Goal: Task Accomplishment & Management: Manage account settings

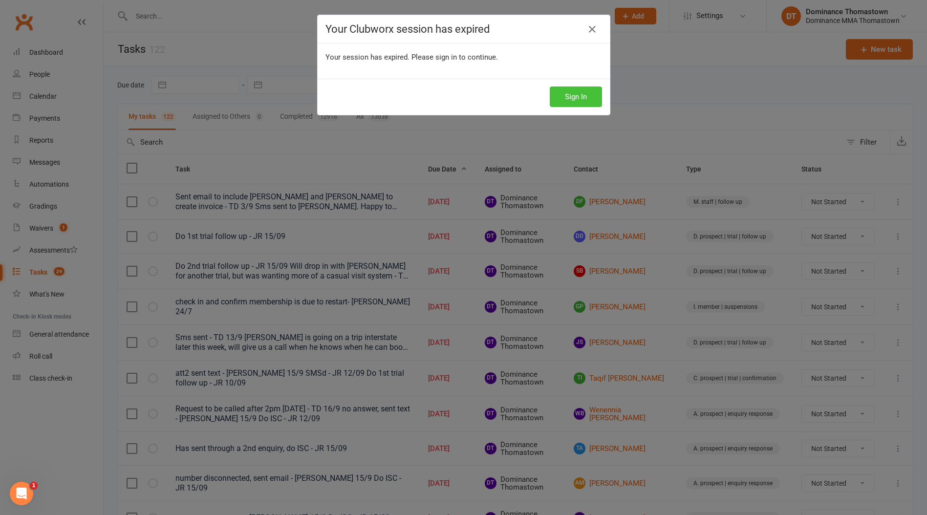
click at [574, 96] on button "Sign In" at bounding box center [576, 96] width 52 height 21
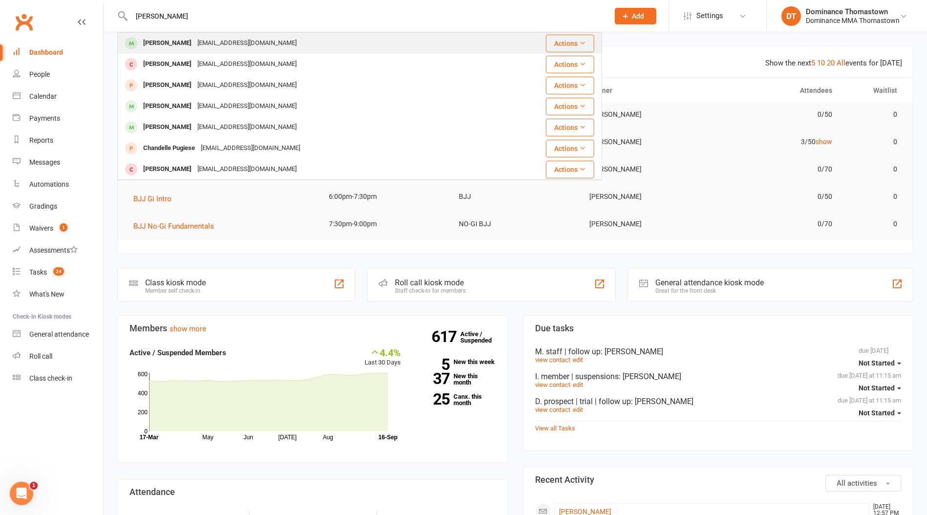
type input "chase pell"
click at [231, 41] on div "chasepell7@outlook.com" at bounding box center [246, 43] width 105 height 14
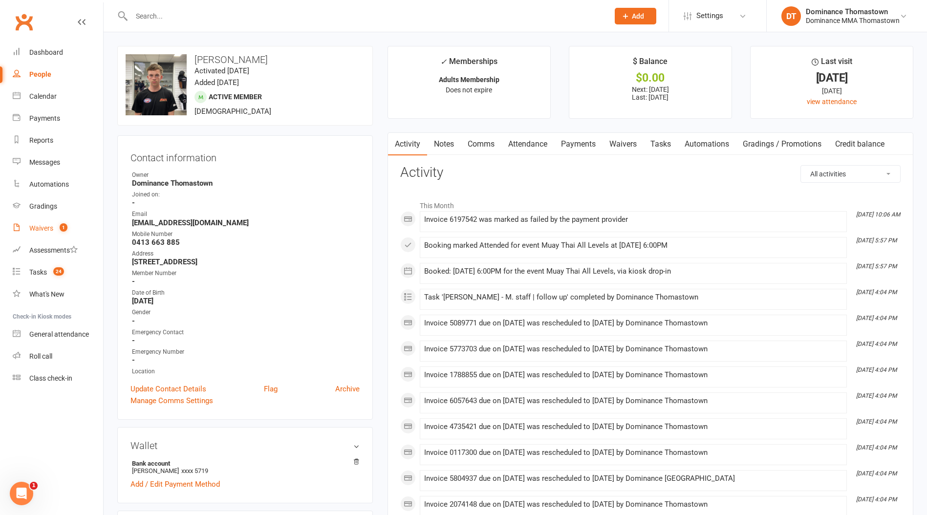
click at [63, 234] on link "Waivers 1" at bounding box center [58, 228] width 90 height 22
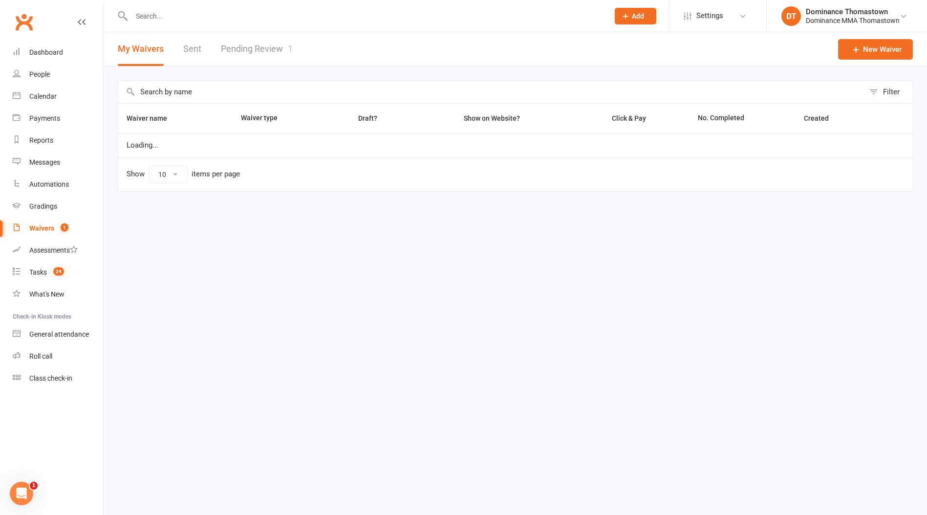
click at [285, 49] on link "Pending Review 1" at bounding box center [257, 49] width 72 height 34
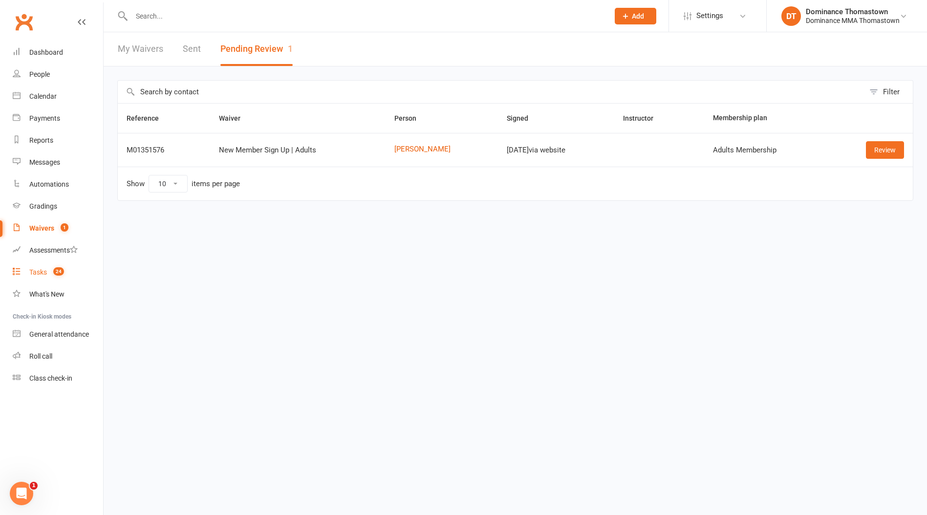
click at [46, 271] on div "Tasks" at bounding box center [38, 272] width 18 height 8
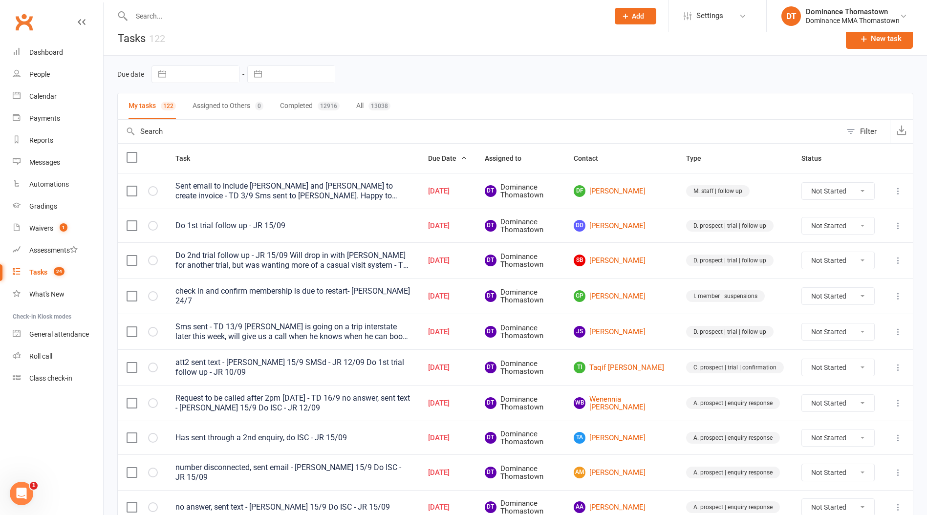
scroll to position [11, 0]
click at [627, 227] on link "DD Dilantha Dharmatilake" at bounding box center [621, 225] width 95 height 12
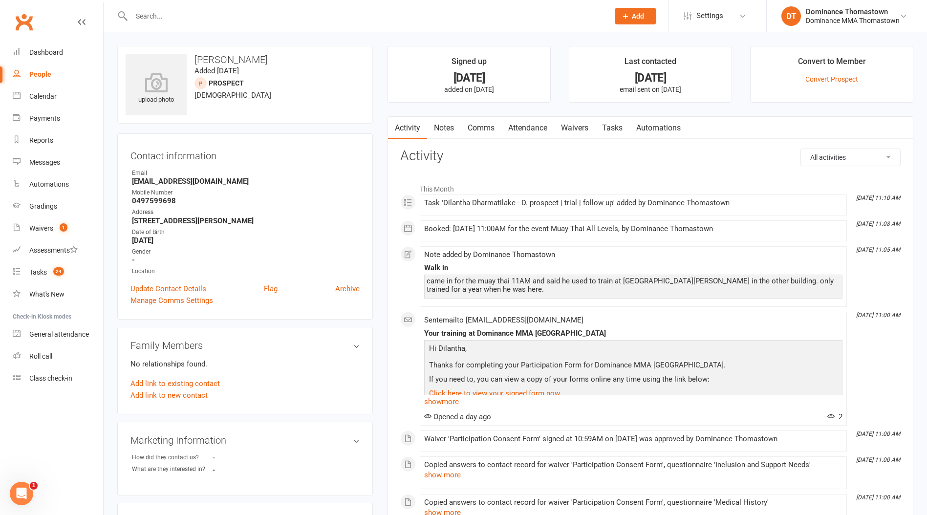
click at [529, 118] on link "Attendance" at bounding box center [527, 128] width 53 height 22
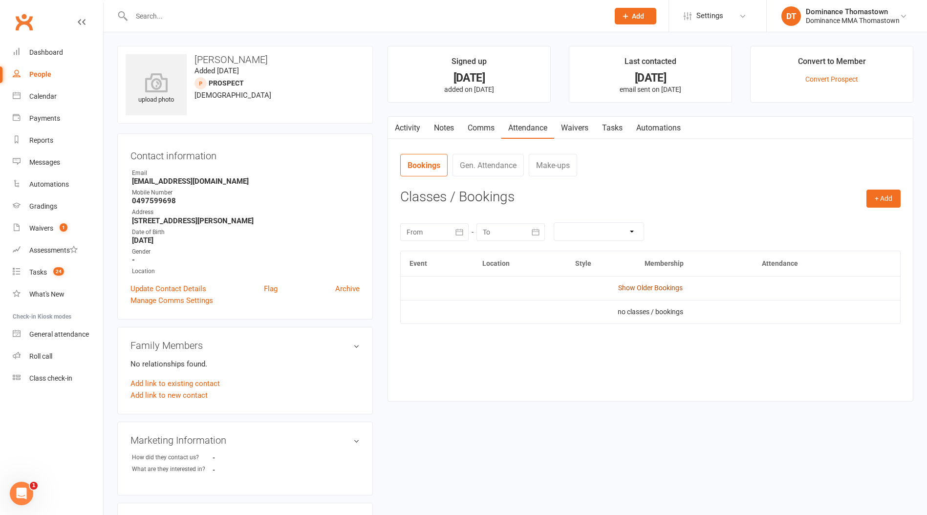
click at [663, 290] on link "Show Older Bookings" at bounding box center [650, 288] width 65 height 8
click at [782, 325] on button "Select" at bounding box center [792, 317] width 47 height 18
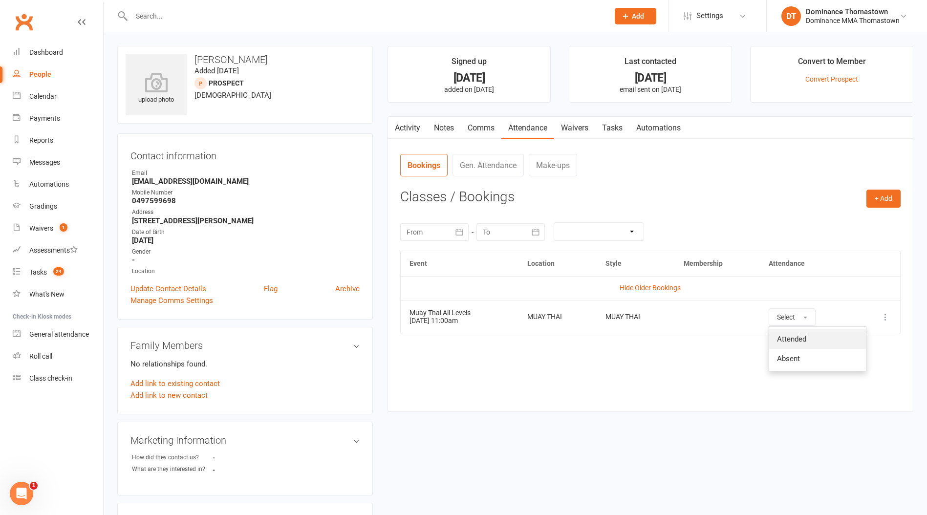
click at [793, 339] on span "Attended" at bounding box center [791, 339] width 29 height 9
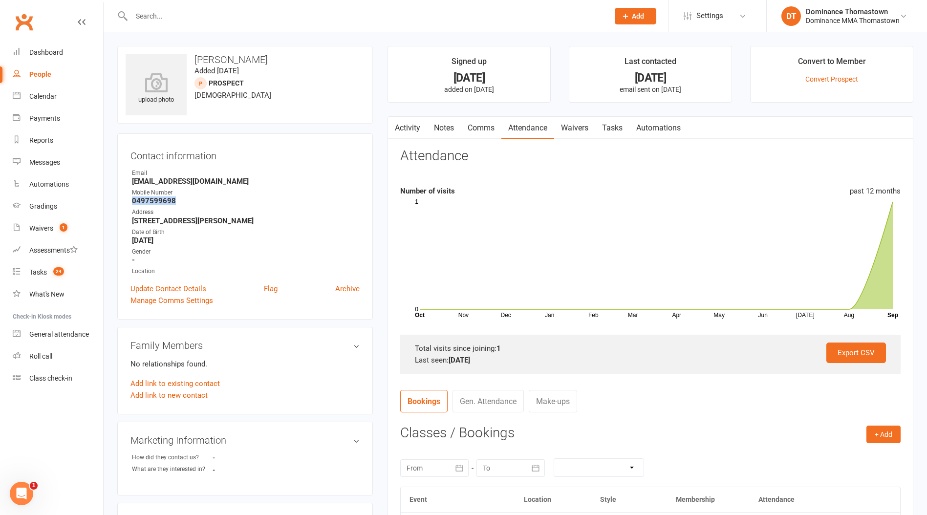
drag, startPoint x: 181, startPoint y: 203, endPoint x: 123, endPoint y: 203, distance: 58.2
click at [123, 203] on div "Contact information Owner Email Ddharmatilake@gmail.com Mobile Number 049759969…" at bounding box center [245, 226] width 256 height 186
copy strong "0497599698"
click at [600, 116] on div "Activity Notes Comms Attendance Waivers Tasks Automations Attendance Number of …" at bounding box center [651, 382] width 526 height 532
drag, startPoint x: 615, startPoint y: 123, endPoint x: 636, endPoint y: 138, distance: 25.9
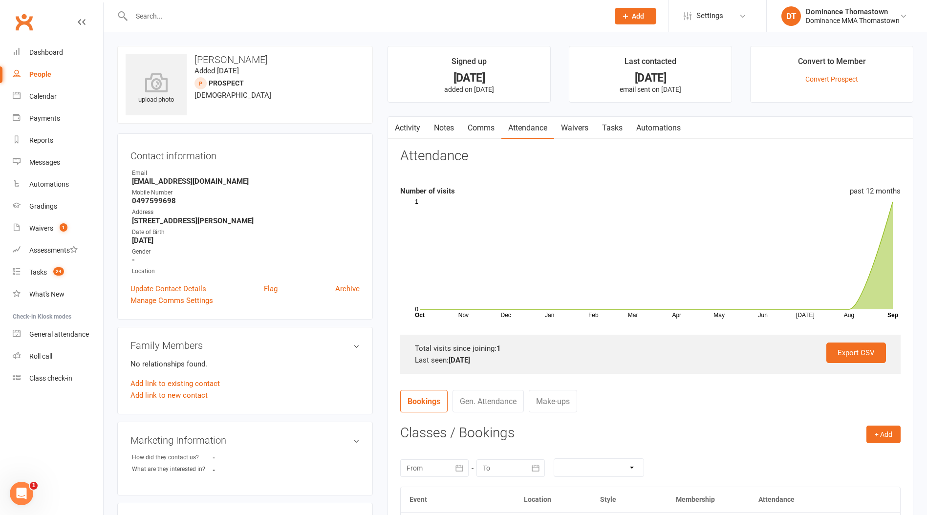
click at [615, 123] on link "Tasks" at bounding box center [612, 128] width 34 height 22
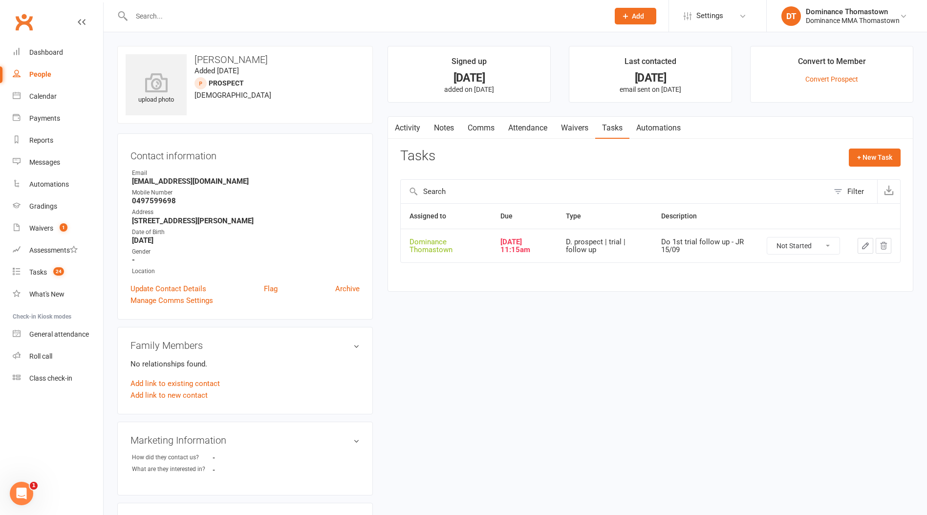
click at [867, 249] on icon "button" at bounding box center [865, 245] width 9 height 9
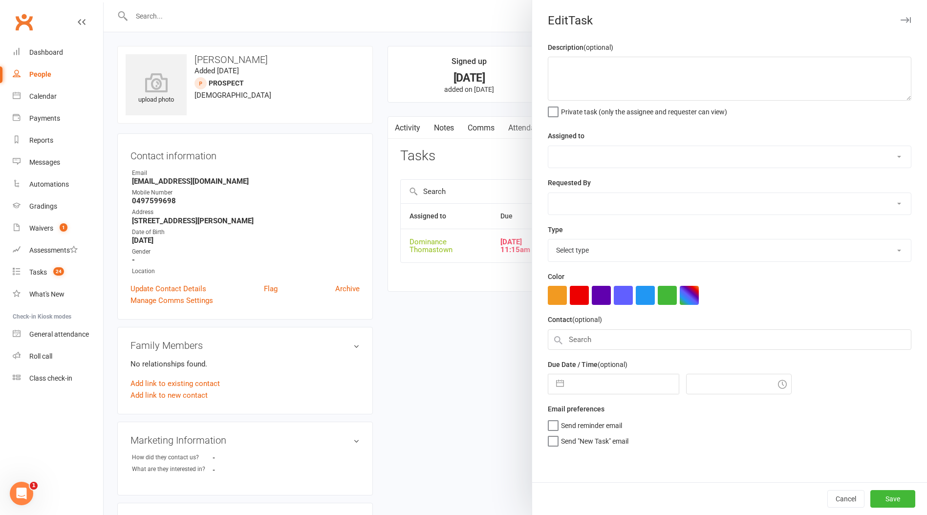
type textarea "Do 1st trial follow up - JR 15/09"
select select "12547"
type input "16 Sep 2025"
type input "11:15am"
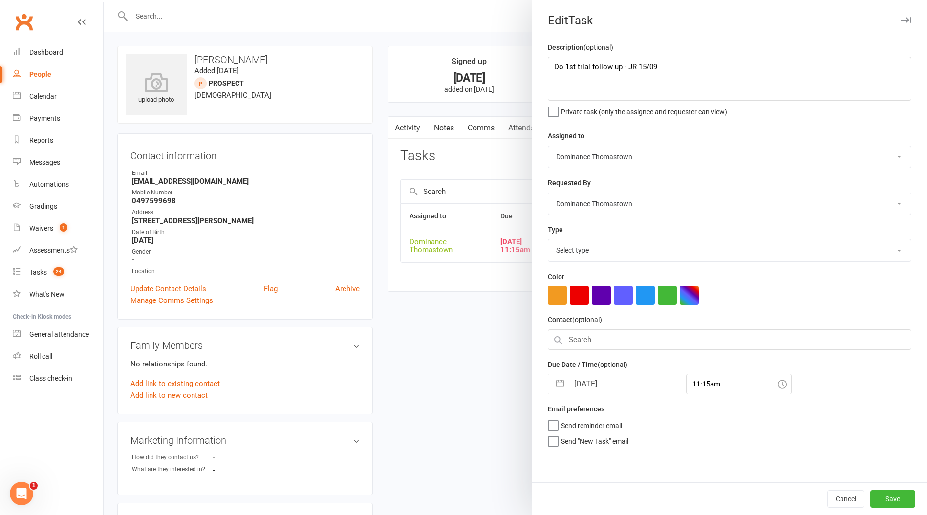
select select "3812"
click at [553, 67] on textarea "Do 1st trial follow up - JR 15/09" at bounding box center [730, 79] width 364 height 44
type textarea "sent text - Ellen 16/9 Do 1st trial follow up - JR 15/09"
click at [595, 382] on input "16 Sep 2025" at bounding box center [624, 381] width 110 height 20
select select "7"
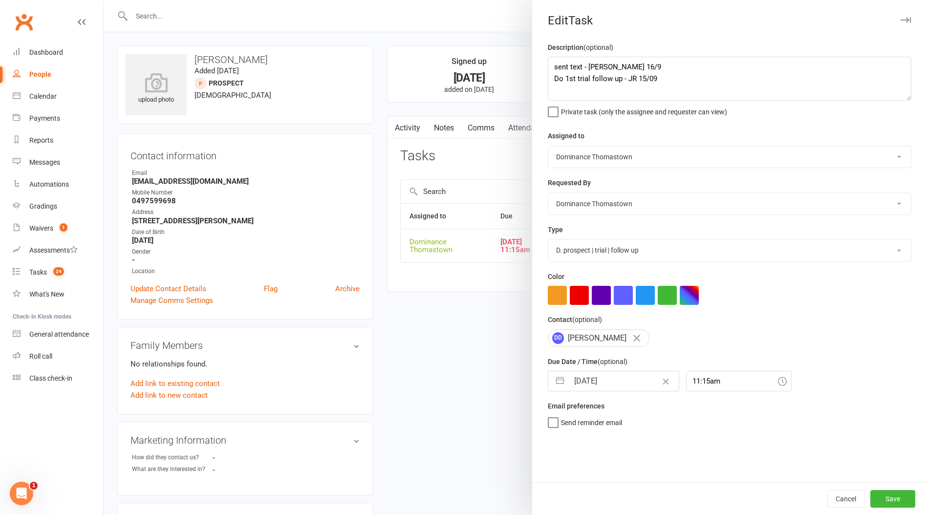
select select "2025"
select select "8"
select select "2025"
select select "9"
select select "2025"
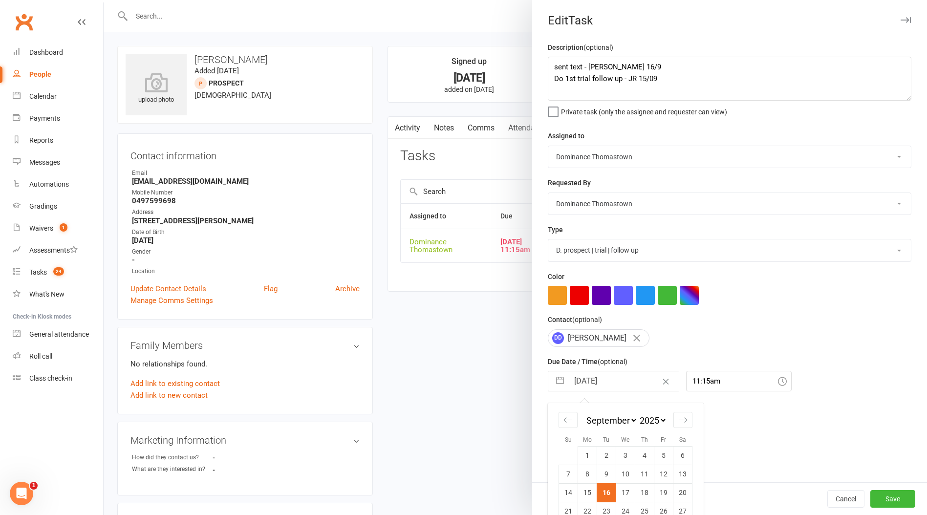
drag, startPoint x: 625, startPoint y: 497, endPoint x: 655, endPoint y: 501, distance: 30.1
click at [625, 497] on td "17" at bounding box center [625, 492] width 19 height 19
type input "17 Sep 2025"
drag, startPoint x: 897, startPoint y: 504, endPoint x: 766, endPoint y: 484, distance: 132.5
click at [894, 504] on button "Save" at bounding box center [892, 499] width 45 height 18
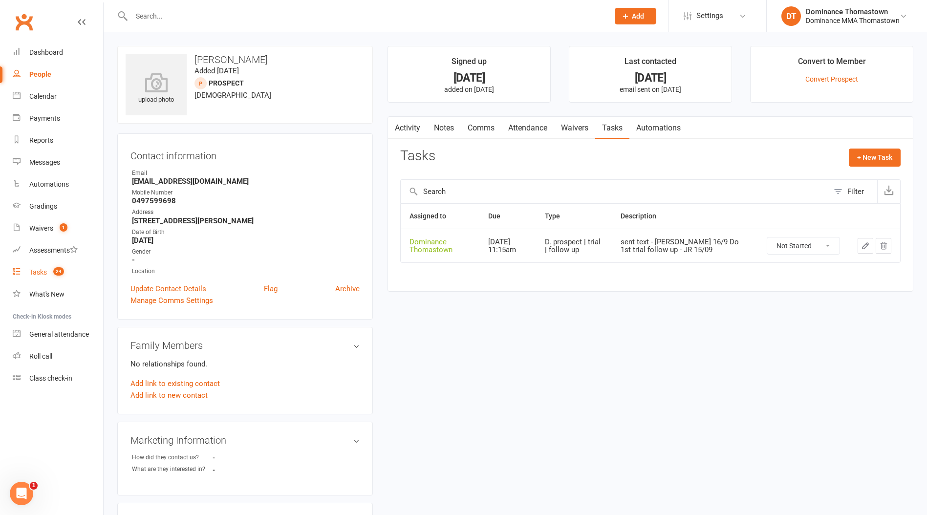
click at [58, 273] on span "24" at bounding box center [58, 271] width 11 height 8
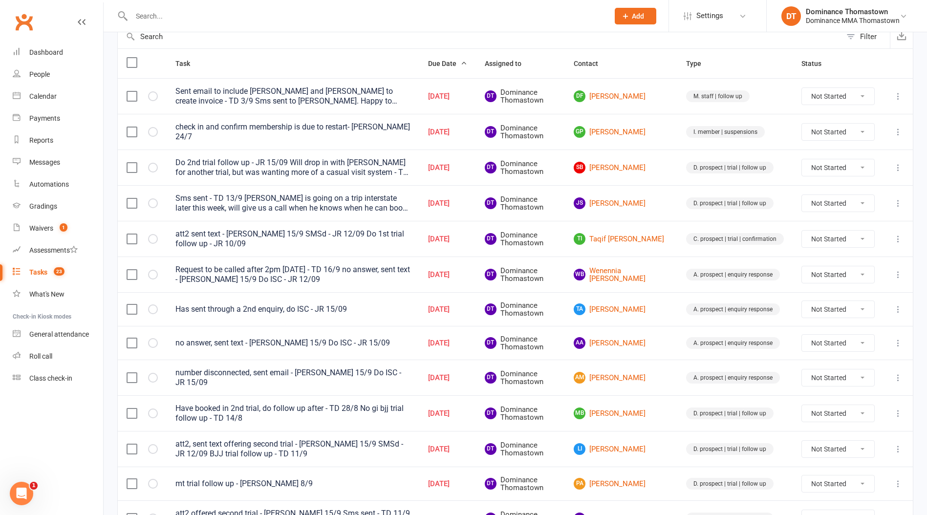
scroll to position [107, 0]
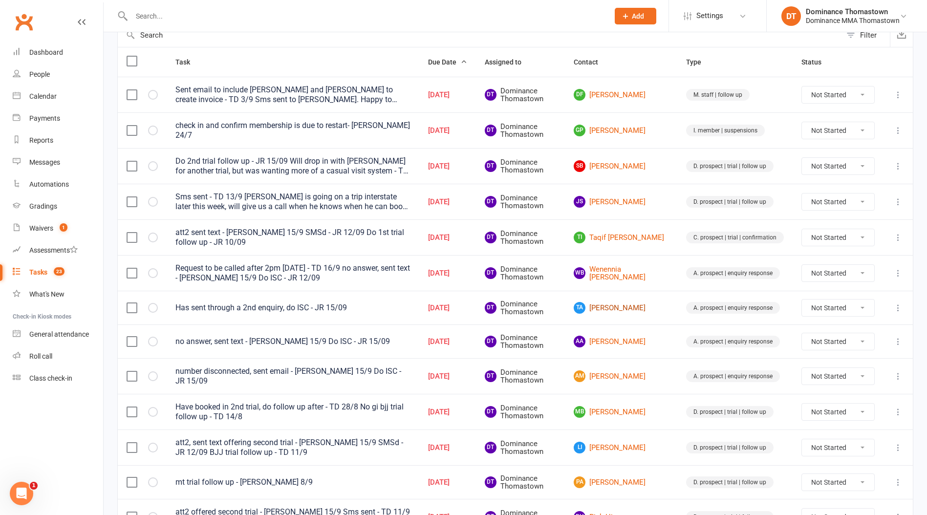
click at [631, 305] on link "TA Thaer Aziz" at bounding box center [621, 308] width 95 height 12
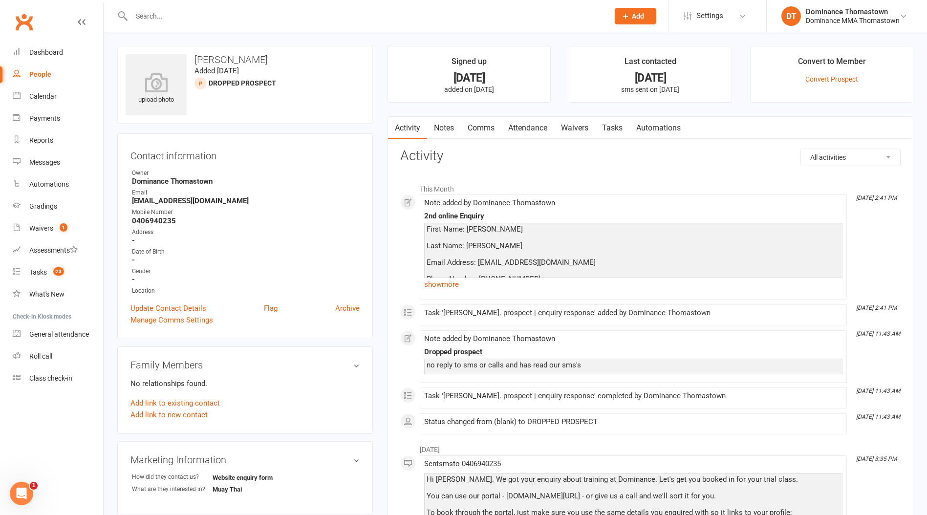
click at [442, 129] on link "Notes" at bounding box center [444, 128] width 34 height 22
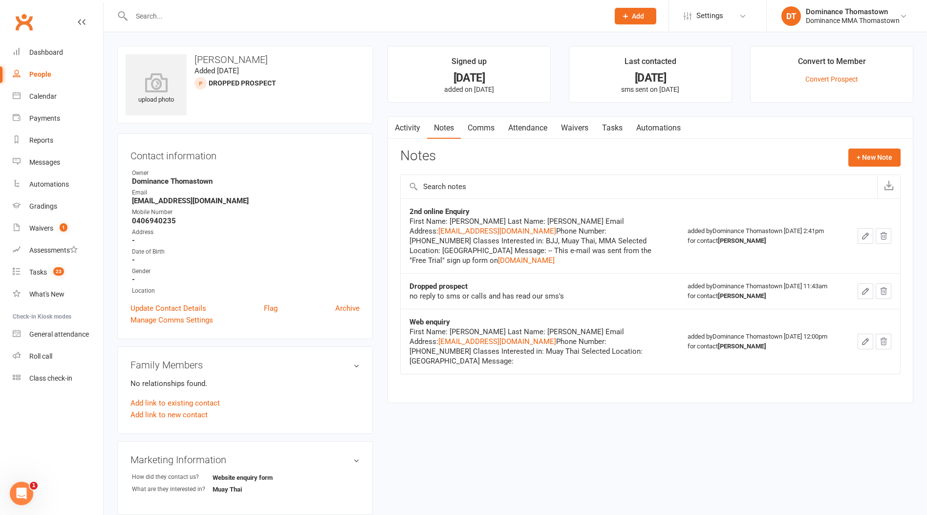
scroll to position [0, 0]
drag, startPoint x: 571, startPoint y: 288, endPoint x: 479, endPoint y: 289, distance: 91.9
click at [479, 291] on div "no reply to sms or calls and has read our sms's" at bounding box center [532, 296] width 244 height 10
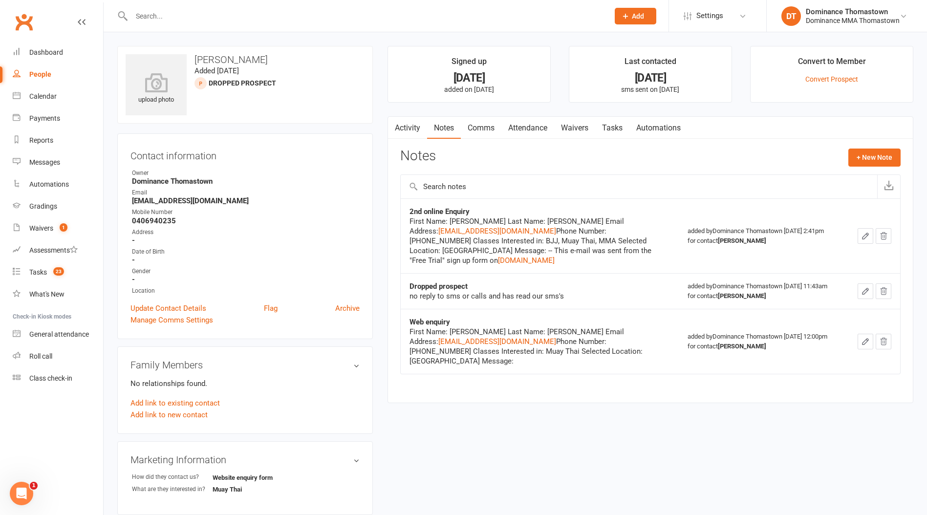
click at [159, 217] on strong "0406940235" at bounding box center [246, 220] width 228 height 9
copy strong "0406940235"
click at [618, 125] on link "Tasks" at bounding box center [612, 128] width 34 height 22
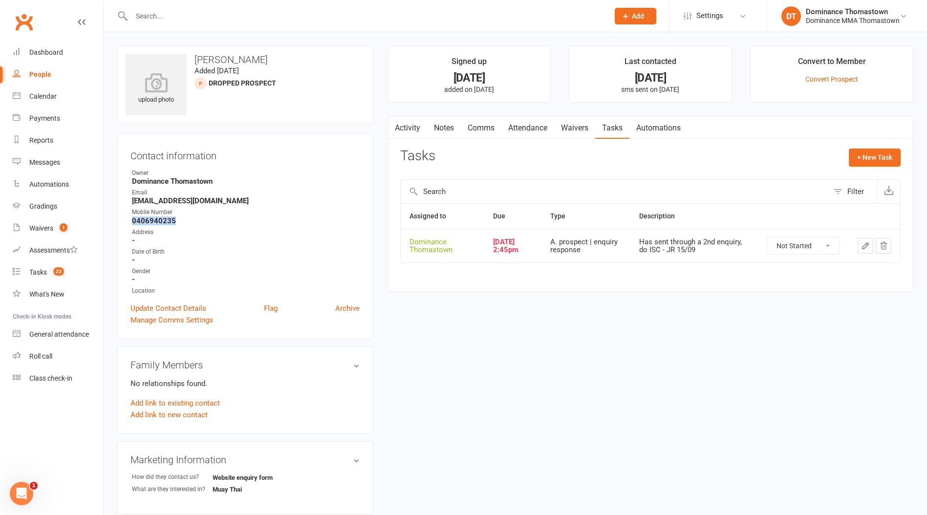
click at [863, 250] on button "button" at bounding box center [866, 246] width 16 height 16
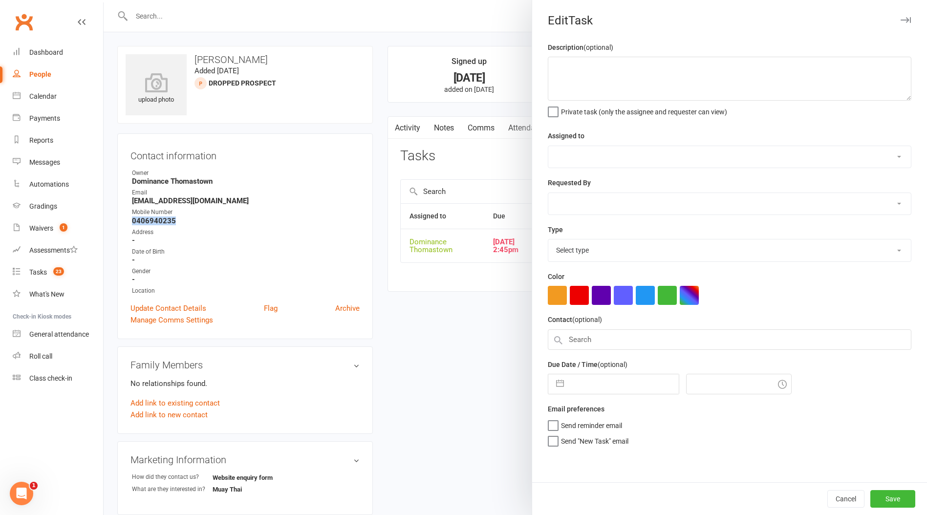
type textarea "Has sent through a 2nd enquiry, do ISC - JR 15/09"
select select "12547"
type input "16 Sep 2025"
type input "2:45pm"
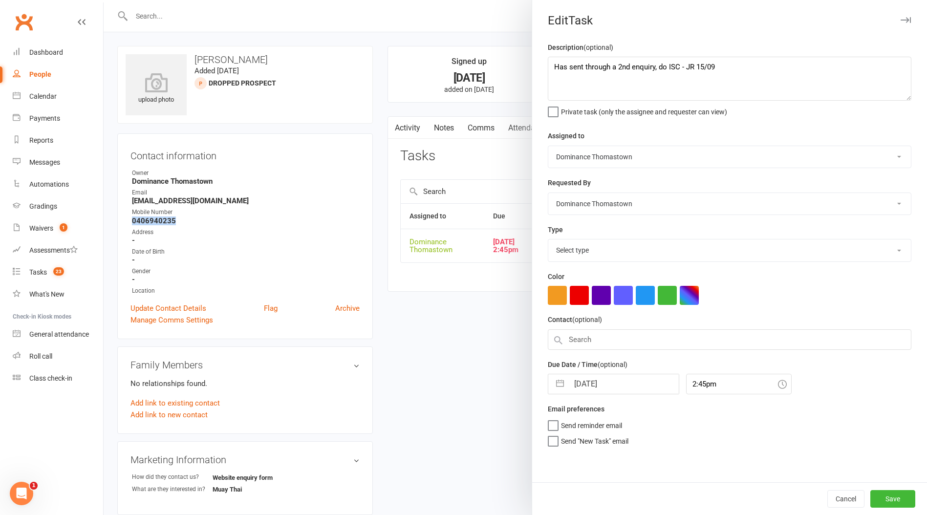
select select "3809"
click at [553, 67] on textarea "Has sent through a 2nd enquiry, do ISC - JR 15/09" at bounding box center [730, 79] width 364 height 44
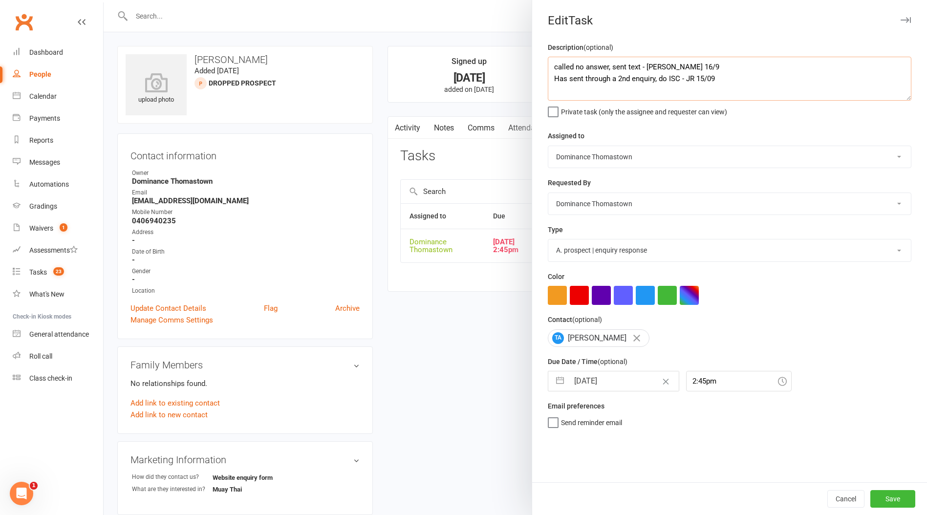
type textarea "called no answer, sent text - Ellen 16/9 Has sent through a 2nd enquiry, do ISC…"
click at [607, 381] on input "16 Sep 2025" at bounding box center [624, 381] width 110 height 20
select select "7"
select select "2025"
select select "8"
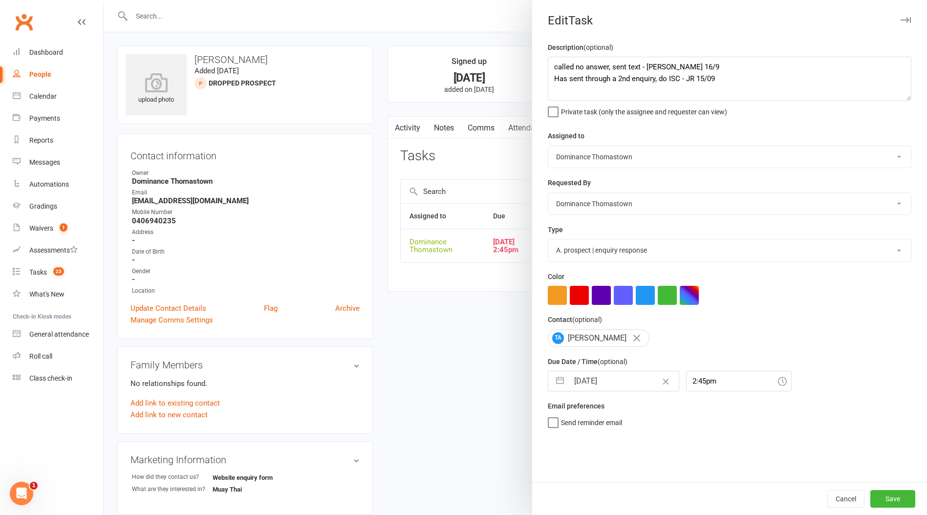
select select "2025"
select select "9"
select select "2025"
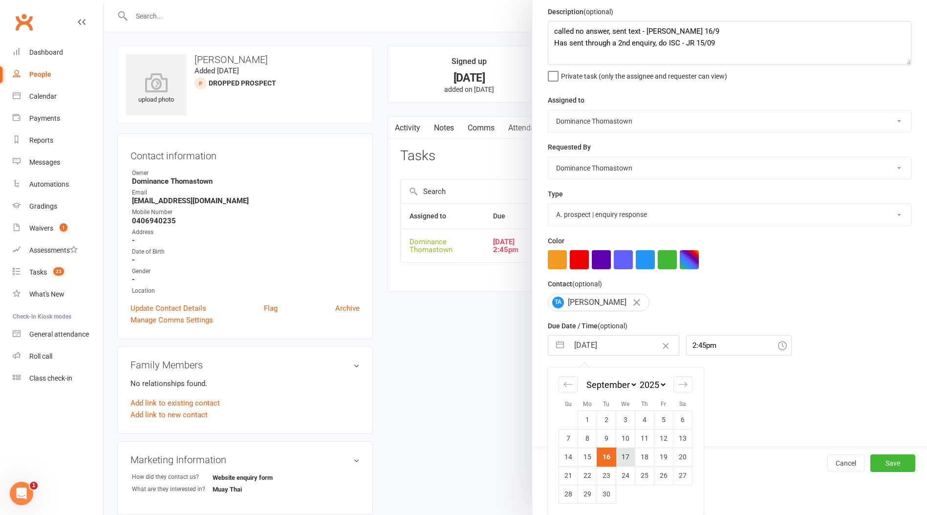
scroll to position [1, 0]
drag, startPoint x: 627, startPoint y: 458, endPoint x: 711, endPoint y: 467, distance: 84.0
click at [627, 458] on td "17" at bounding box center [625, 457] width 19 height 19
type input "17 Sep 2025"
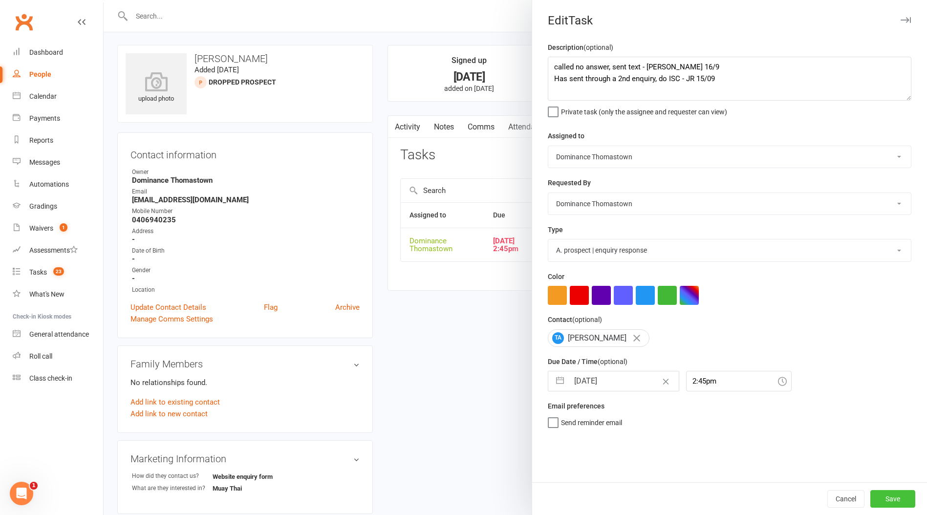
click at [890, 495] on button "Save" at bounding box center [892, 499] width 45 height 18
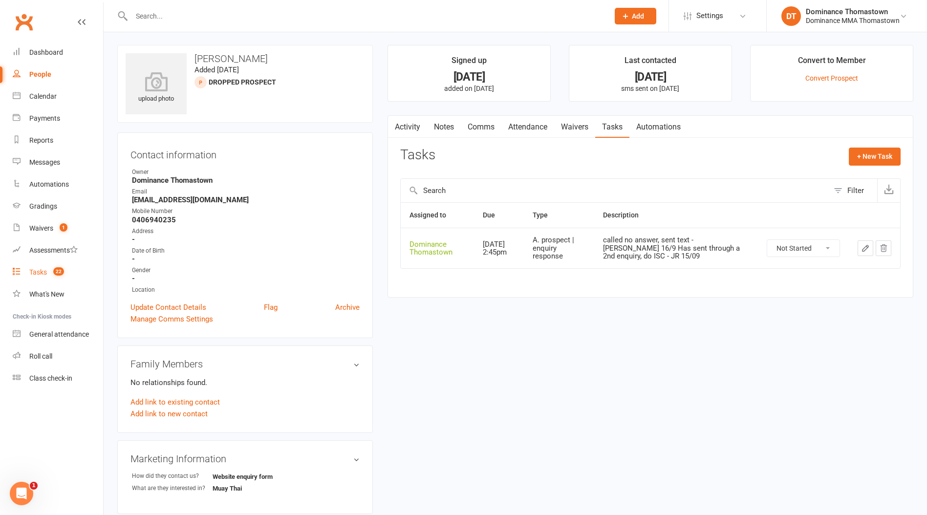
click at [57, 271] on span "22" at bounding box center [58, 271] width 11 height 8
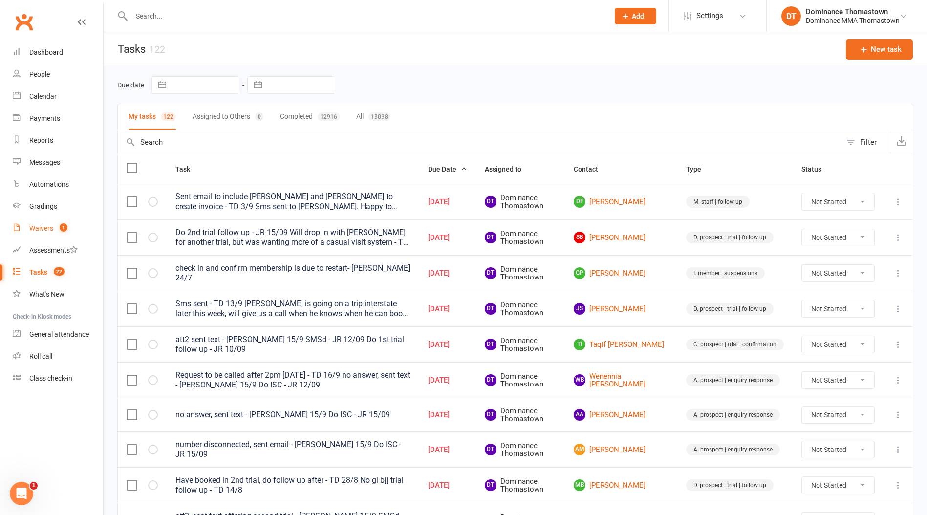
click at [41, 231] on div "Waivers" at bounding box center [41, 228] width 24 height 8
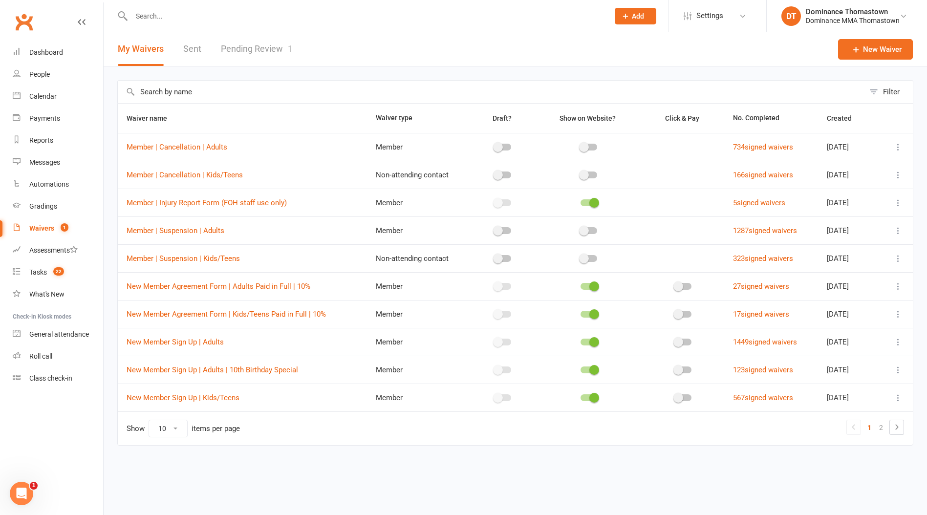
click at [260, 46] on link "Pending Review 1" at bounding box center [257, 49] width 72 height 34
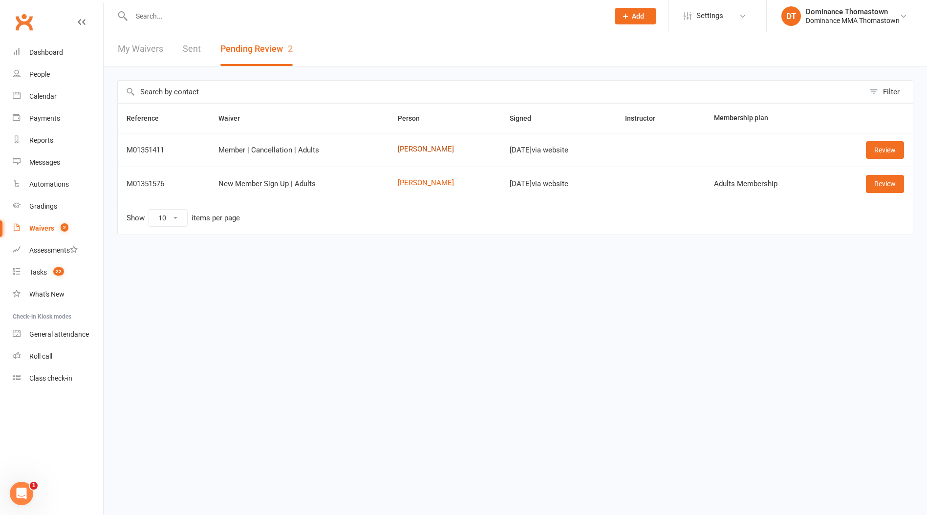
click at [415, 150] on link "Abdullah Al-mahbashi" at bounding box center [445, 149] width 94 height 8
drag, startPoint x: 878, startPoint y: 152, endPoint x: 852, endPoint y: 160, distance: 27.1
click at [878, 152] on link "Review" at bounding box center [885, 150] width 38 height 18
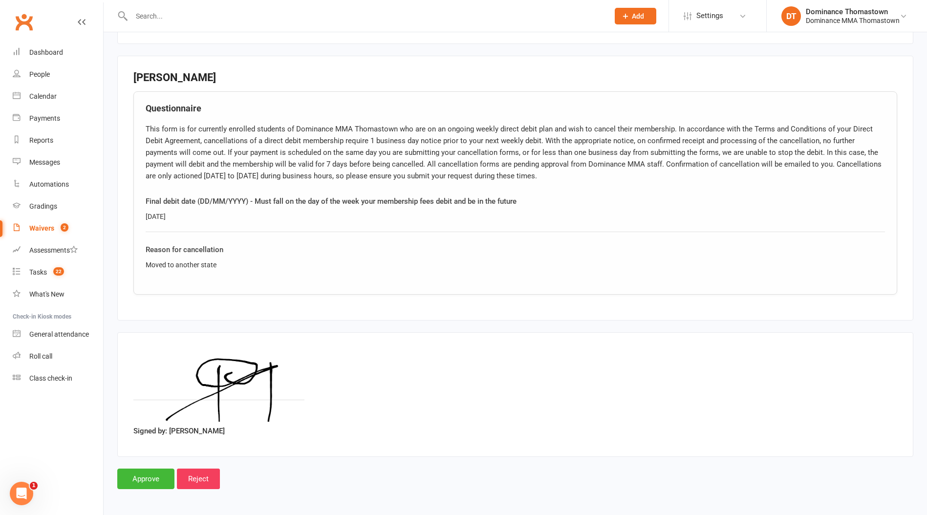
scroll to position [426, 0]
click at [231, 253] on div "Reason for cancellation" at bounding box center [515, 249] width 739 height 12
drag, startPoint x: 192, startPoint y: 267, endPoint x: 140, endPoint y: 263, distance: 52.4
click at [140, 263] on div "Questionnaire This form is for currently enrolled students of Dominance MMA Tho…" at bounding box center [515, 192] width 764 height 203
copy div "Moved to another state"
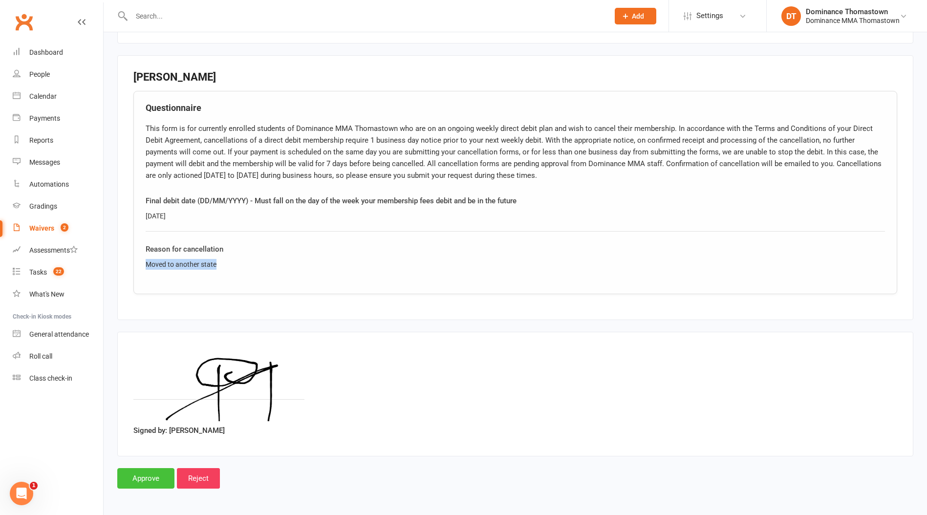
click at [157, 475] on input "Approve" at bounding box center [145, 478] width 57 height 21
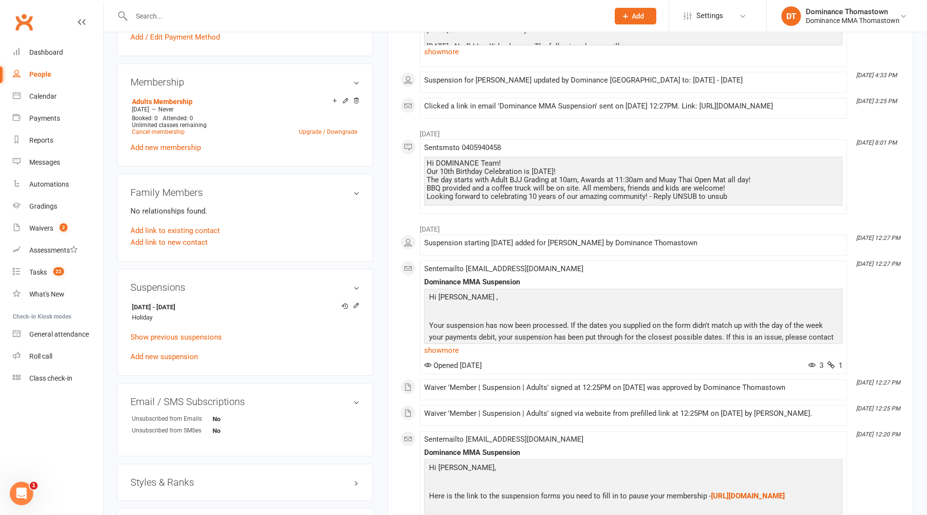
scroll to position [456, 0]
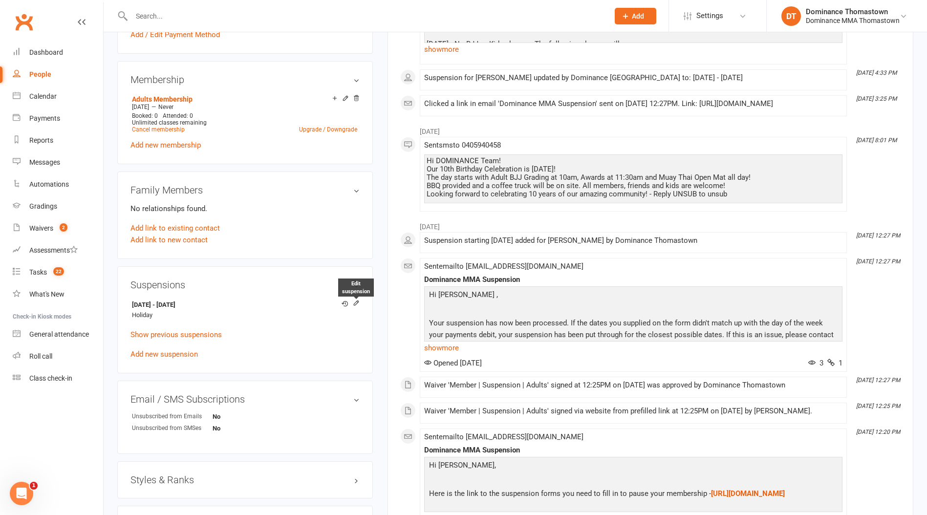
click at [358, 300] on icon at bounding box center [356, 303] width 7 height 7
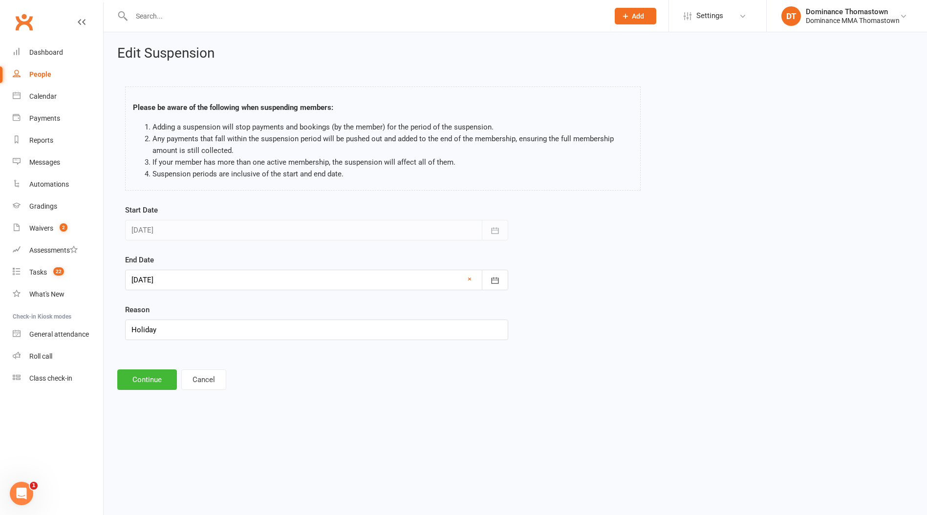
click at [184, 279] on div at bounding box center [316, 280] width 383 height 21
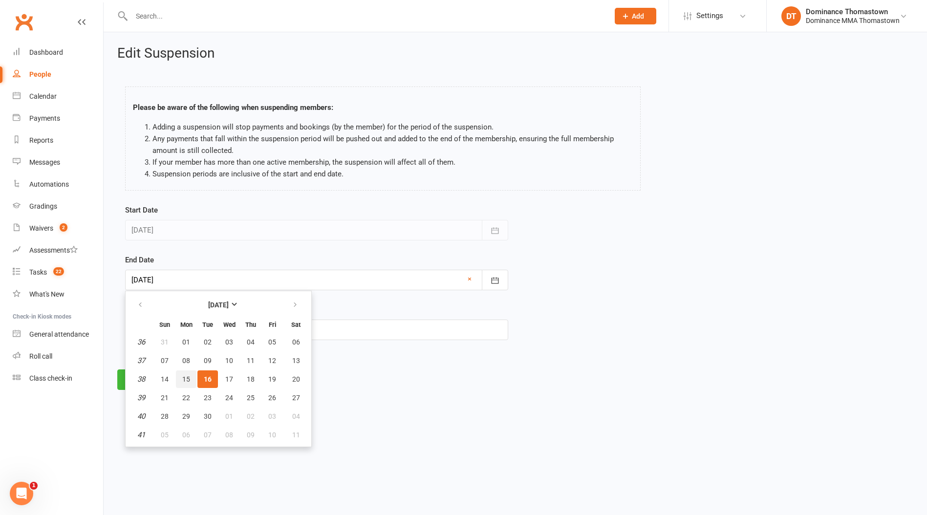
click at [184, 375] on span "15" at bounding box center [186, 379] width 8 height 8
type input "15 Sep 2025"
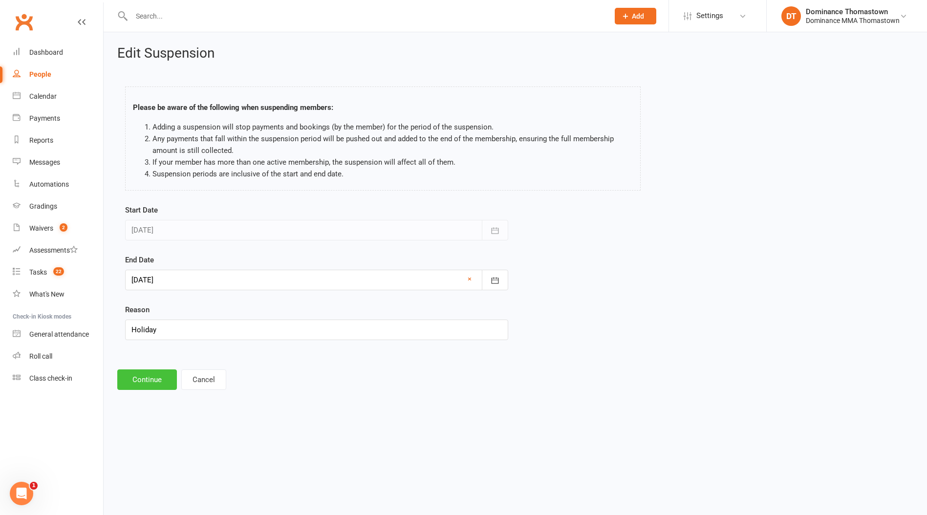
click at [149, 382] on button "Continue" at bounding box center [147, 379] width 60 height 21
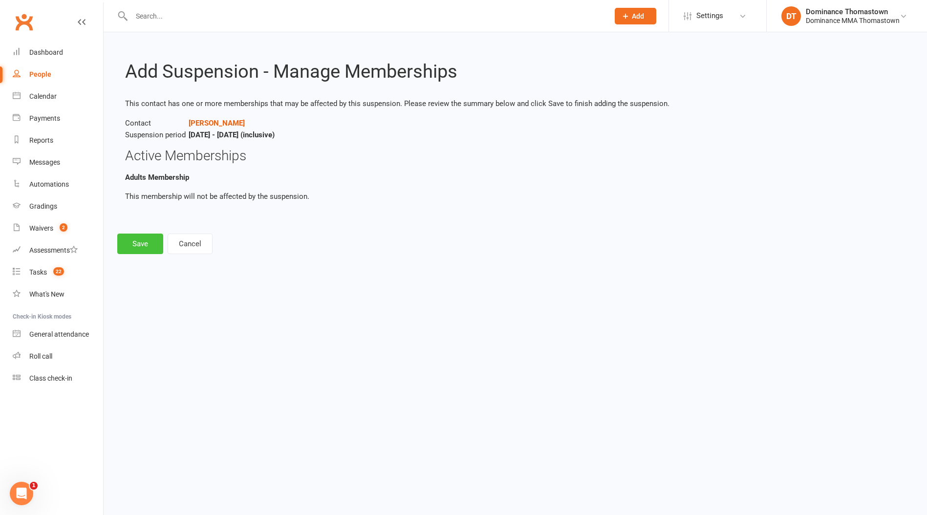
click at [154, 251] on button "Save" at bounding box center [140, 244] width 46 height 21
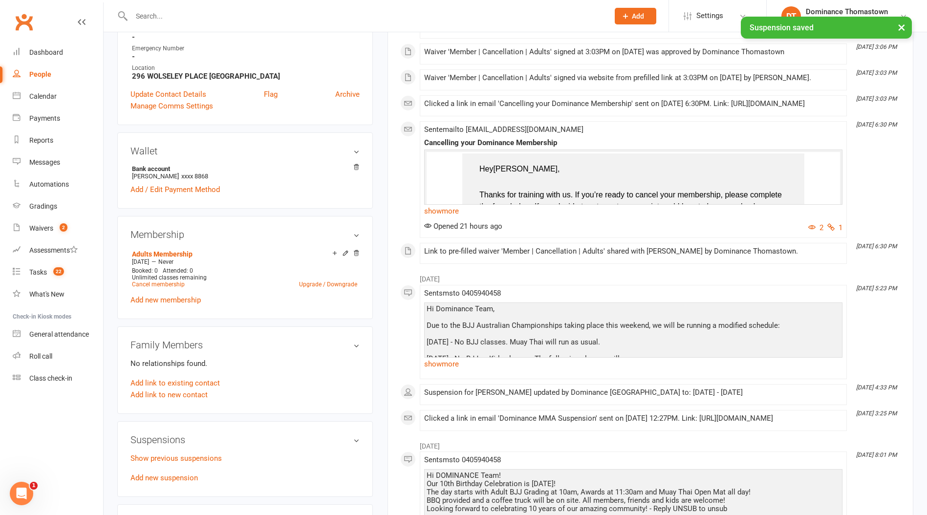
scroll to position [308, 0]
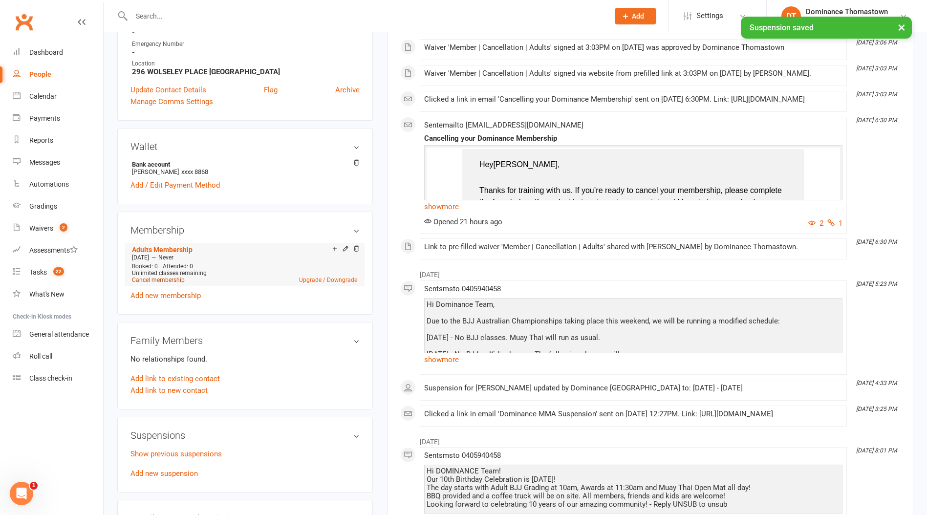
click at [166, 277] on link "Cancel membership" at bounding box center [158, 280] width 53 height 7
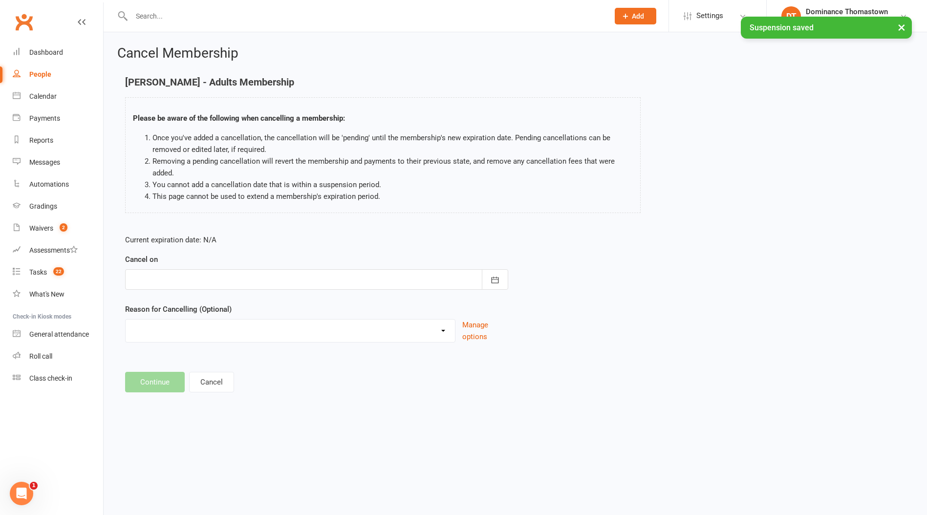
drag, startPoint x: 202, startPoint y: 274, endPoint x: 202, endPoint y: 280, distance: 5.9
click at [202, 275] on div at bounding box center [316, 279] width 383 height 21
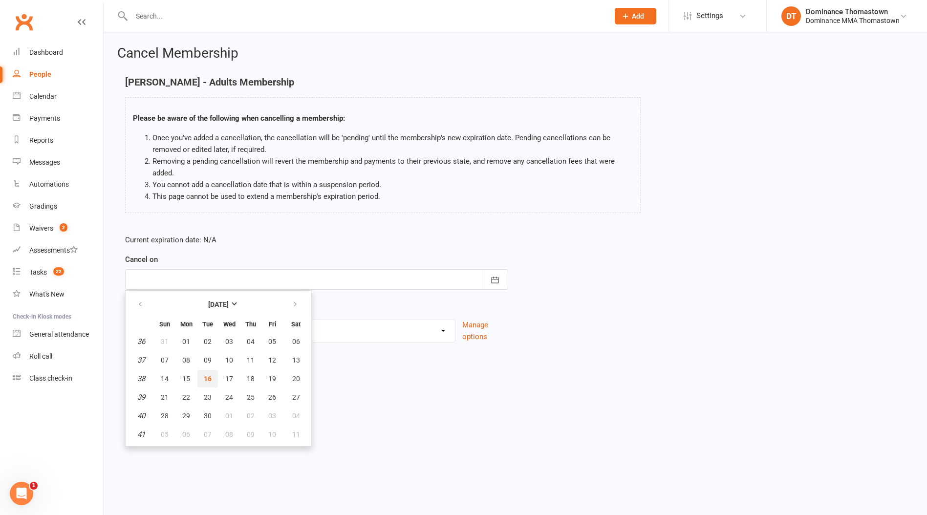
click at [204, 374] on button "16" at bounding box center [207, 379] width 21 height 18
type input "16 Sep 2025"
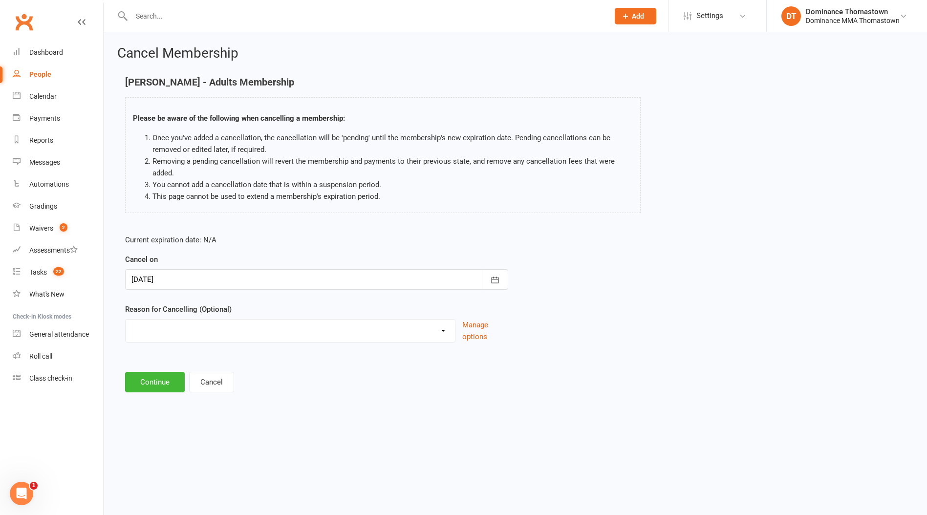
click at [175, 340] on div "Holiday Injury Other reason" at bounding box center [290, 330] width 330 height 23
click at [175, 332] on select "Holiday Injury Other reason" at bounding box center [290, 330] width 329 height 20
select select "2"
click at [126, 320] on select "Holiday Injury Other reason" at bounding box center [290, 330] width 329 height 20
click at [160, 383] on input at bounding box center [316, 382] width 383 height 21
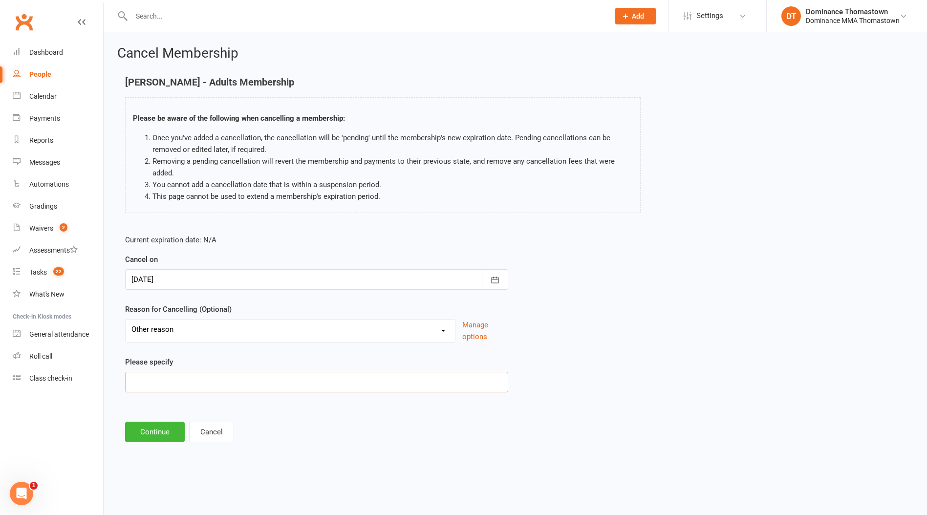
paste input "Moved to another state"
type input "Moved to another state"
click at [156, 439] on button "Continue" at bounding box center [155, 432] width 60 height 21
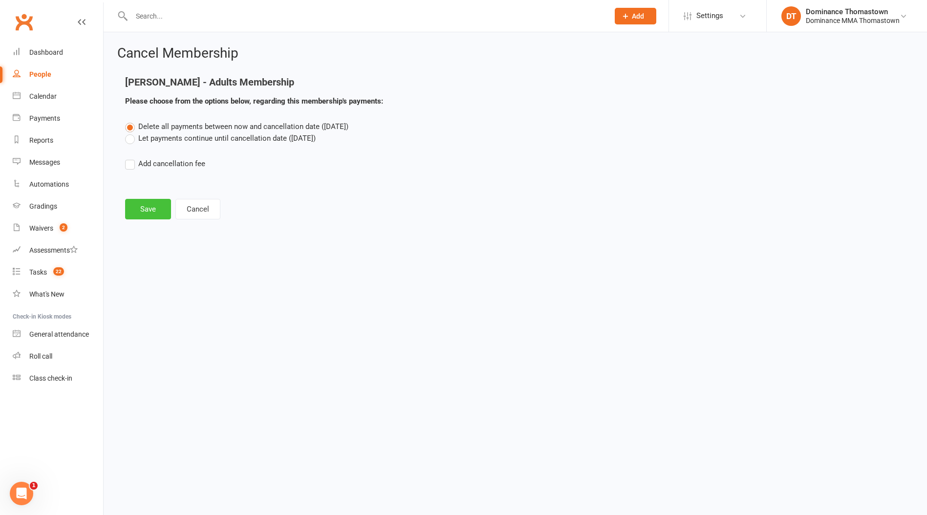
click at [158, 207] on button "Save" at bounding box center [148, 209] width 46 height 21
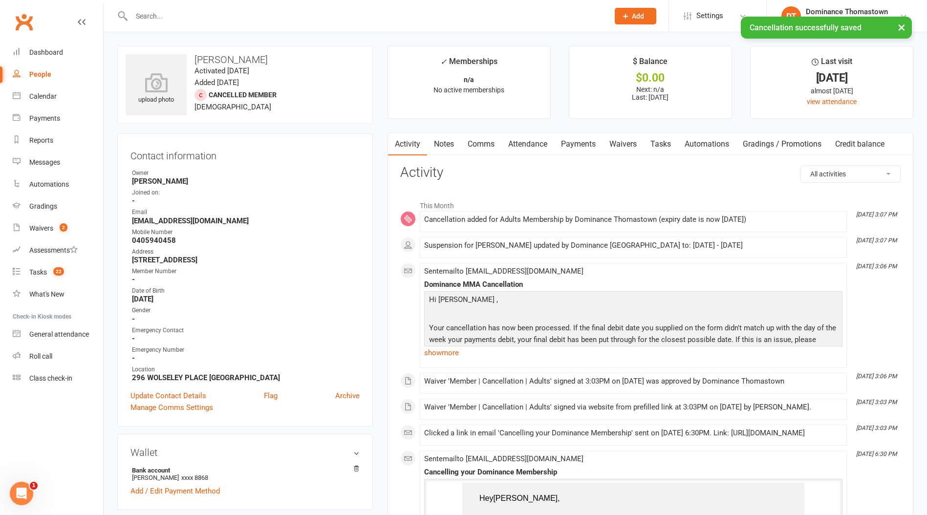
drag, startPoint x: 438, startPoint y: 141, endPoint x: 445, endPoint y: 140, distance: 6.4
click at [438, 141] on link "Notes" at bounding box center [444, 144] width 34 height 22
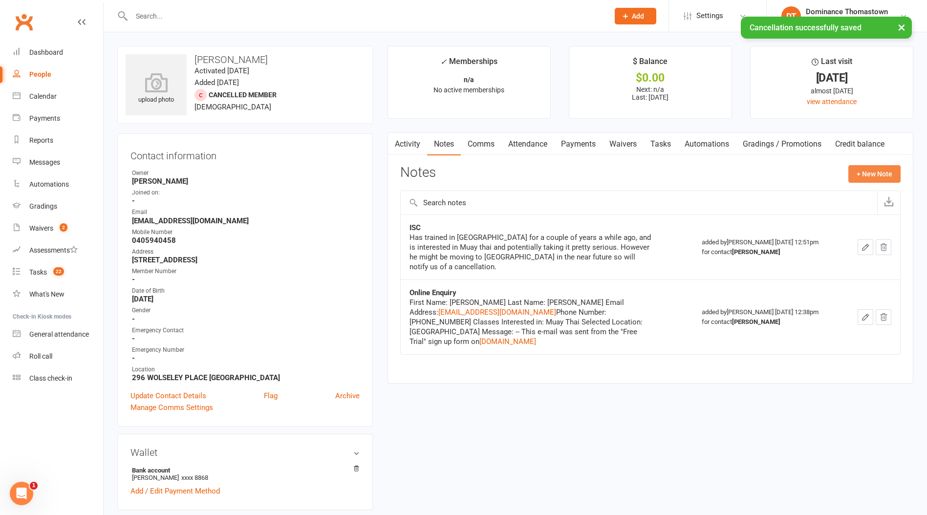
click at [885, 170] on button "+ New Note" at bounding box center [874, 174] width 52 height 18
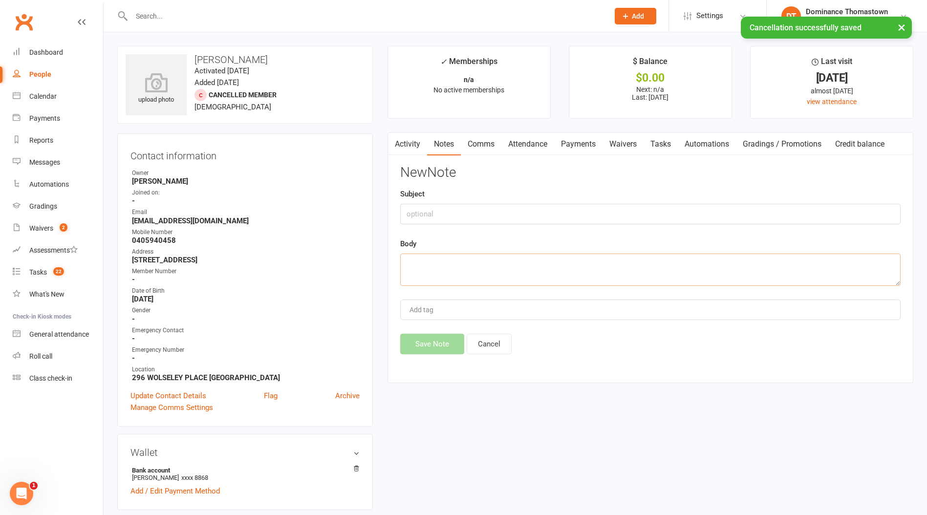
click at [541, 259] on textarea at bounding box center [650, 270] width 500 height 32
paste textarea "Moved to another state"
type textarea "Moved to another state"
click at [485, 217] on input "text" at bounding box center [650, 214] width 500 height 21
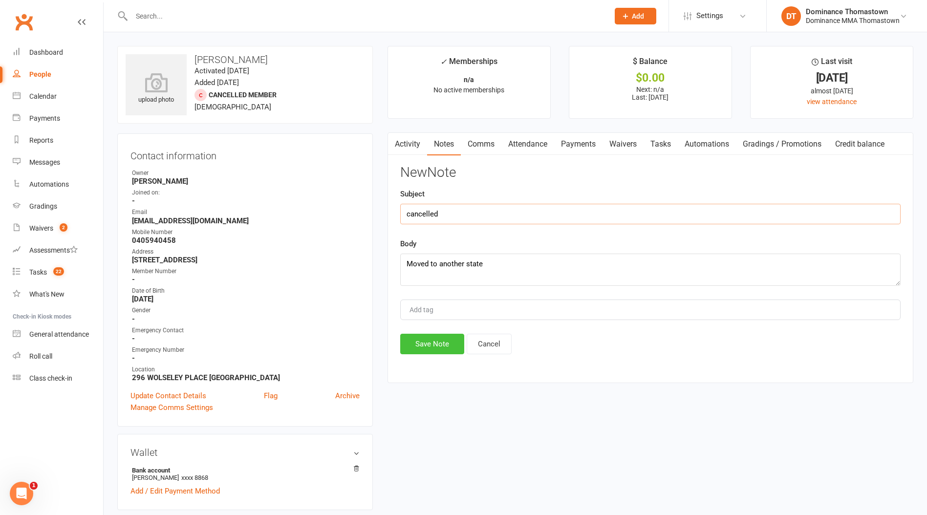
type input "cancelled"
click at [460, 345] on button "Save Note" at bounding box center [432, 344] width 64 height 21
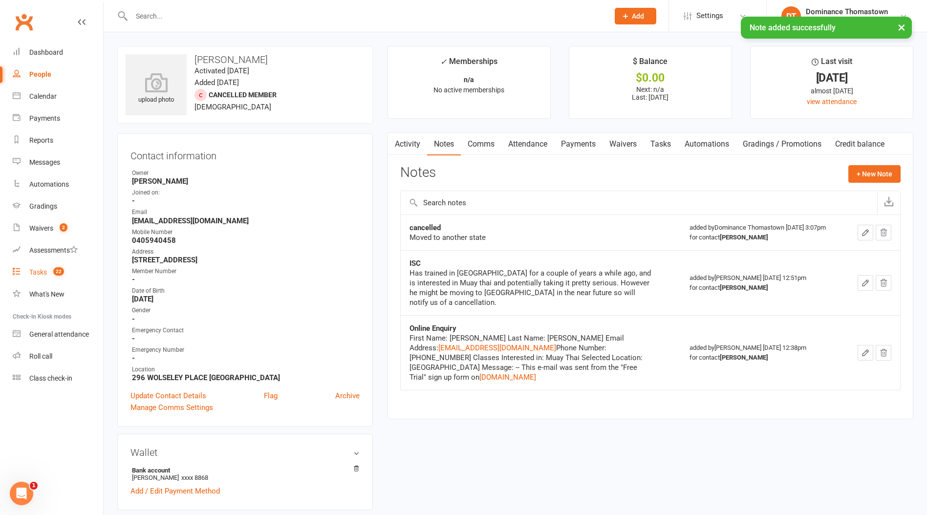
click at [56, 277] on link "Tasks 22" at bounding box center [58, 272] width 90 height 22
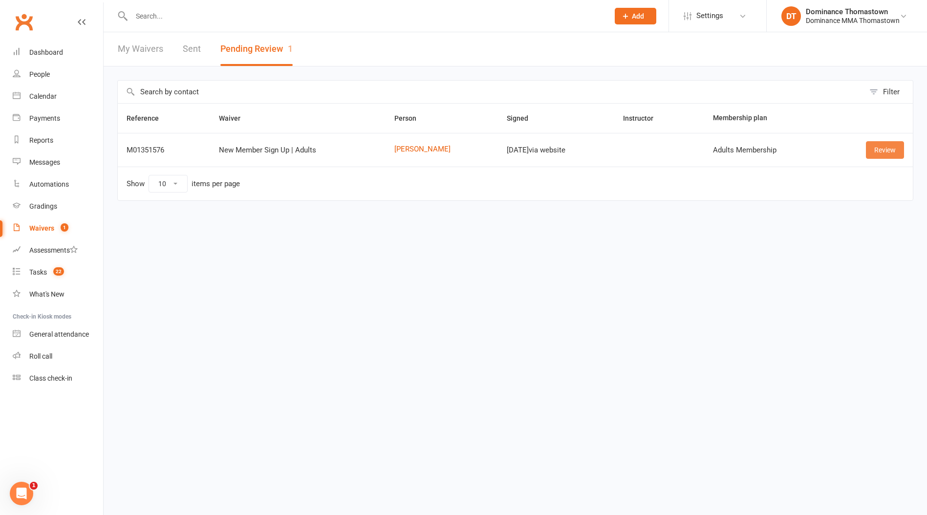
drag, startPoint x: 881, startPoint y: 144, endPoint x: 870, endPoint y: 147, distance: 11.3
click at [881, 144] on link "Review" at bounding box center [885, 150] width 38 height 18
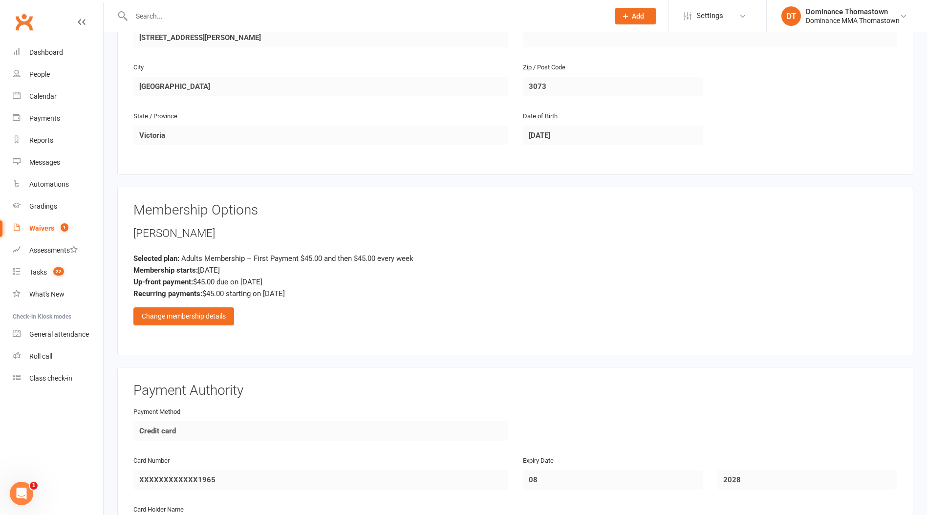
scroll to position [427, 0]
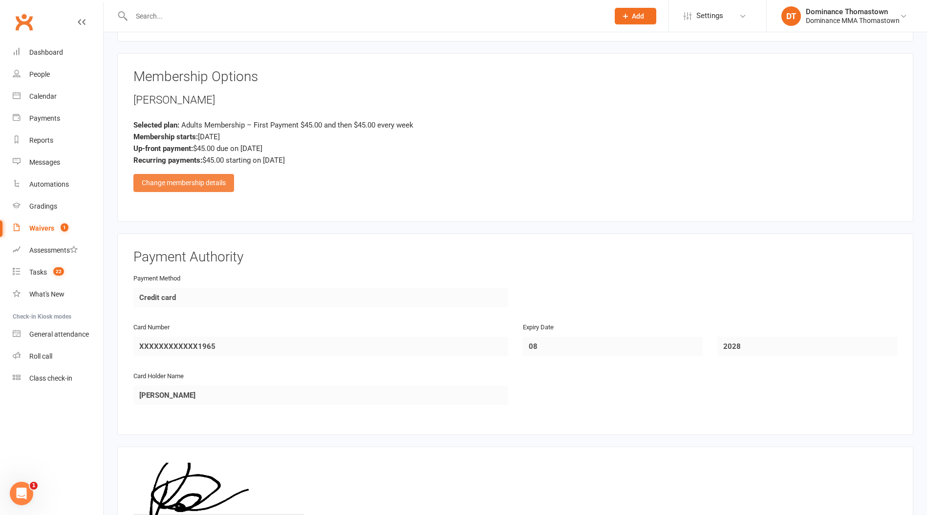
click at [184, 181] on div "Change membership details" at bounding box center [183, 183] width 101 height 18
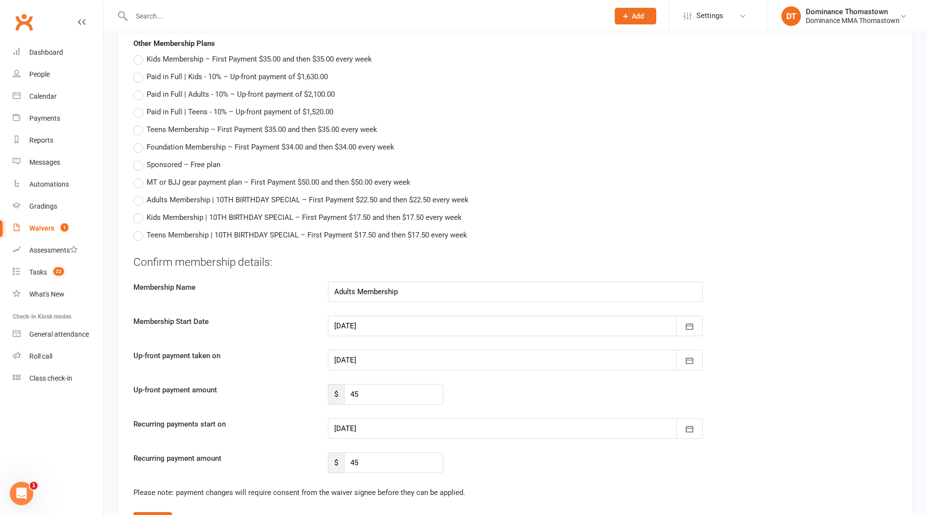
scroll to position [553, 0]
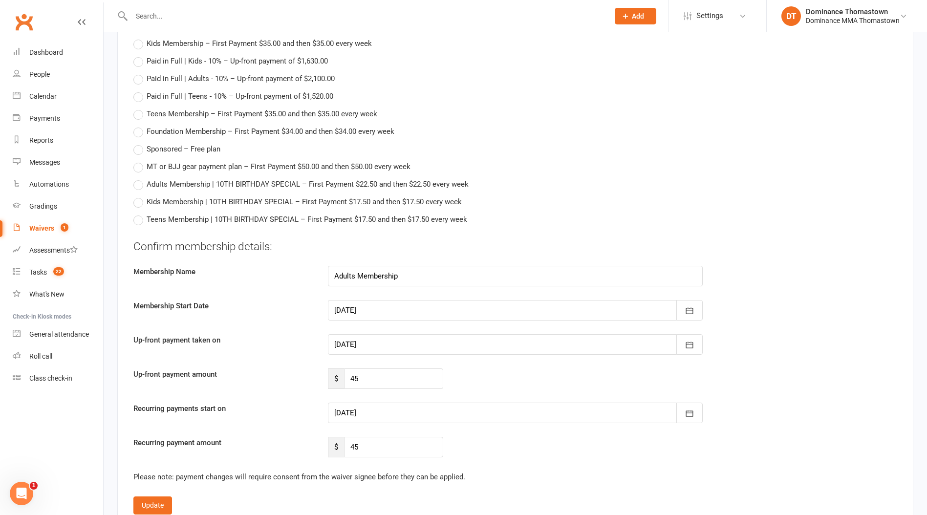
drag, startPoint x: 380, startPoint y: 346, endPoint x: 391, endPoint y: 347, distance: 11.3
click at [380, 346] on div at bounding box center [515, 344] width 375 height 21
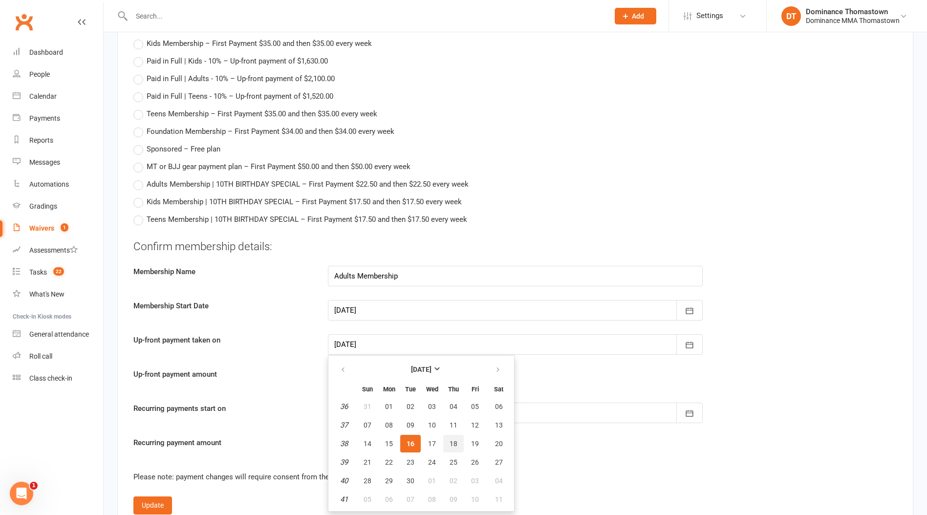
click at [458, 441] on button "18" at bounding box center [453, 444] width 21 height 18
type input "18 Sep 2025"
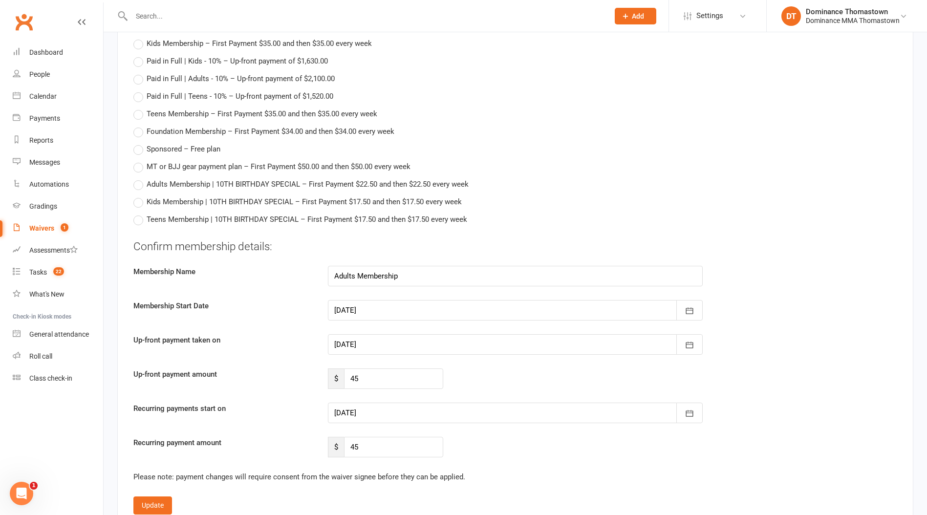
click at [412, 405] on div at bounding box center [515, 413] width 375 height 21
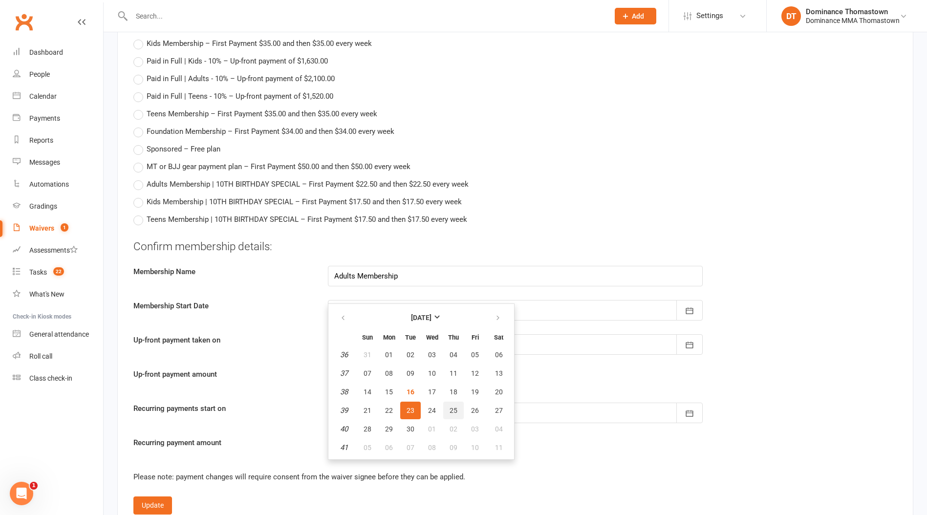
drag, startPoint x: 453, startPoint y: 411, endPoint x: 444, endPoint y: 413, distance: 9.5
click at [453, 411] on span "25" at bounding box center [454, 411] width 8 height 8
type input "25 Sep 2025"
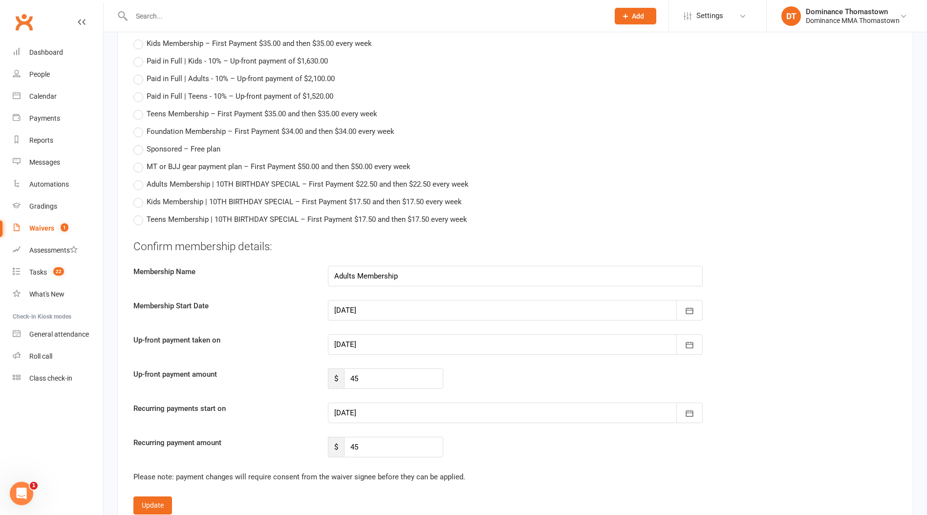
scroll to position [653, 0]
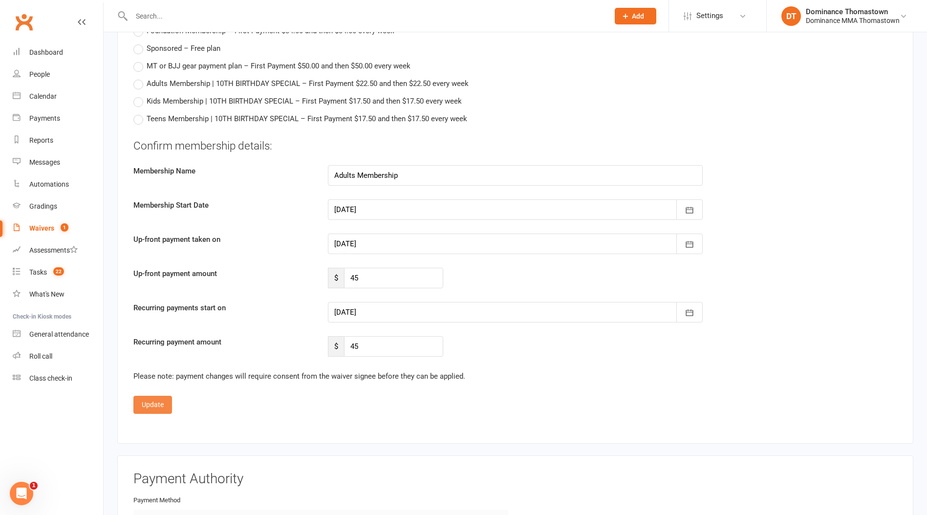
click at [154, 408] on button "Update" at bounding box center [152, 405] width 39 height 18
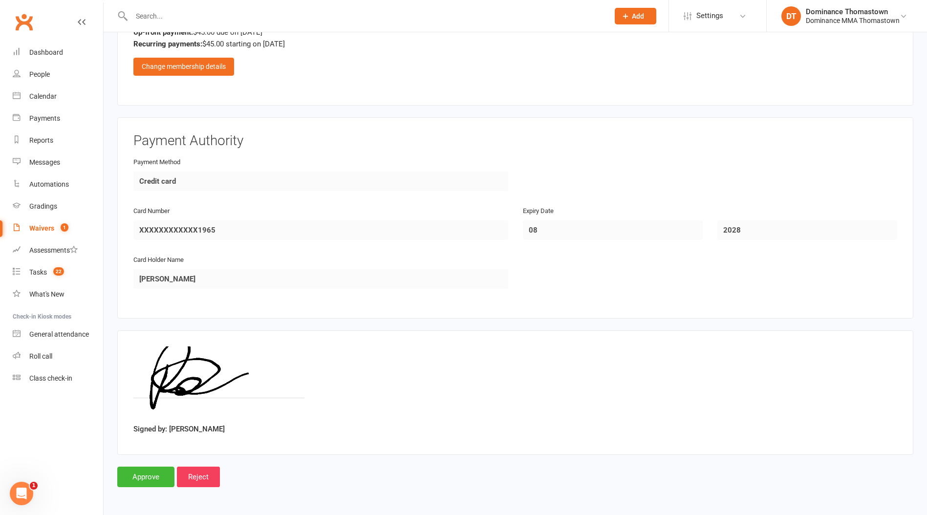
scroll to position [542, 0]
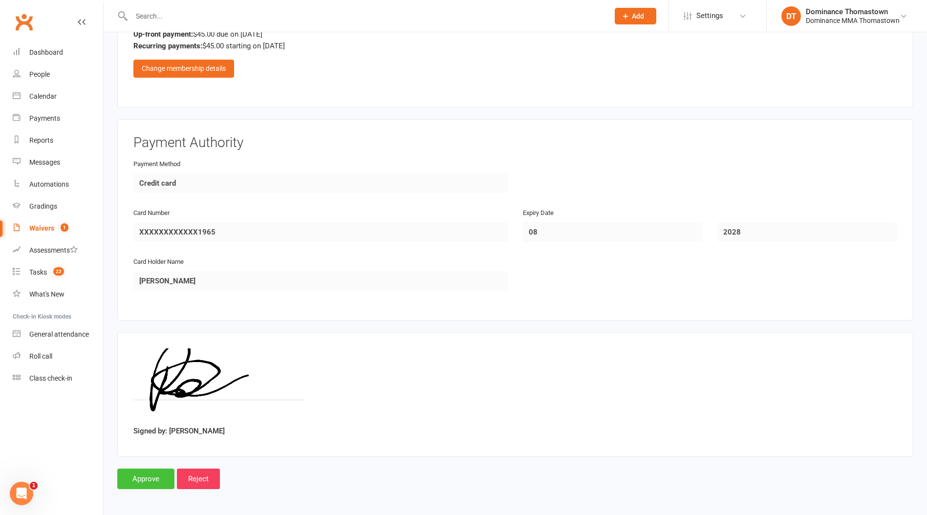
click at [151, 478] on input "Approve" at bounding box center [145, 479] width 57 height 21
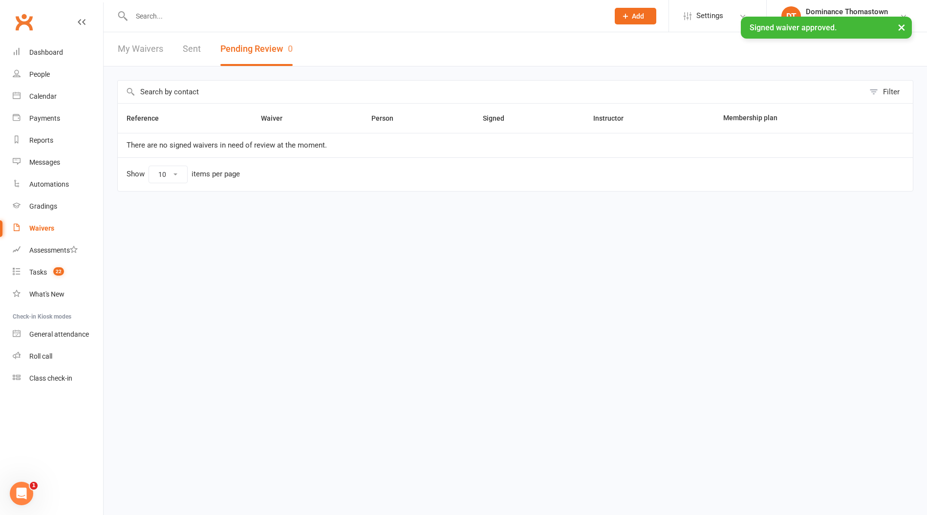
click at [189, 17] on div "× Signed waiver approved." at bounding box center [457, 17] width 914 height 0
click at [191, 13] on input "text" at bounding box center [366, 16] width 474 height 14
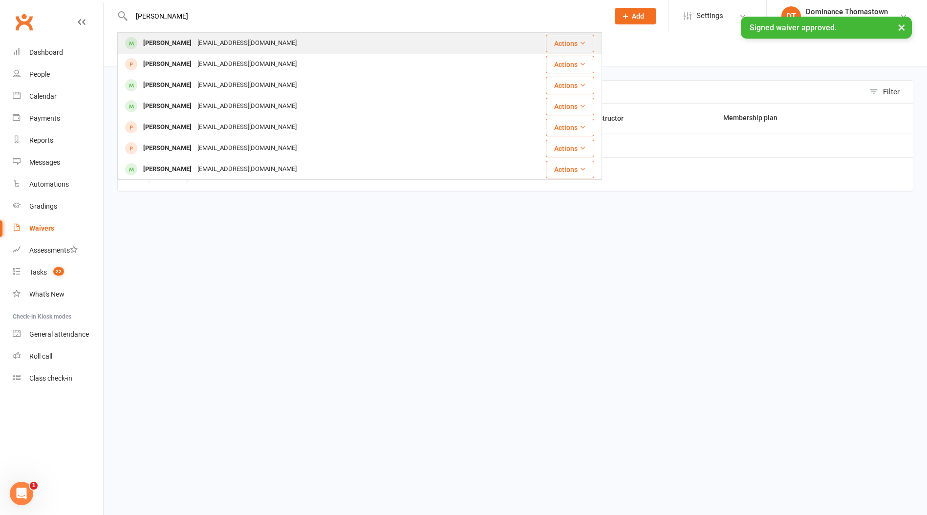
type input "randy"
click at [194, 43] on div "randynyema@hotmail.com" at bounding box center [246, 43] width 105 height 14
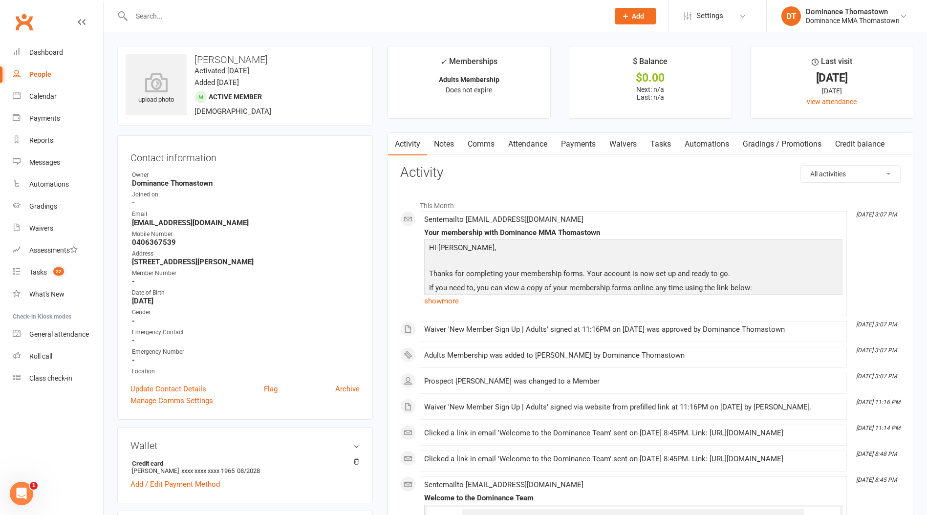
click at [664, 137] on link "Tasks" at bounding box center [661, 144] width 34 height 22
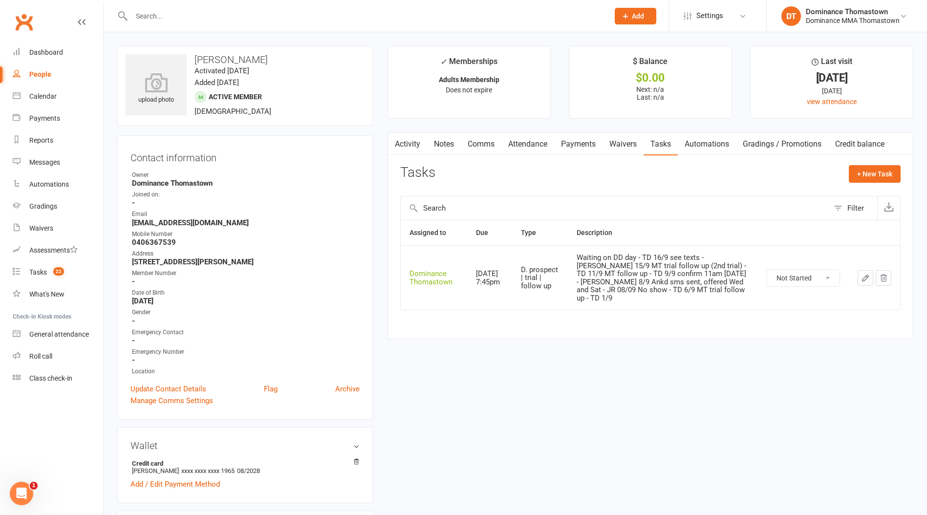
click at [813, 274] on select "Not Started In Progress Waiting Complete" at bounding box center [803, 278] width 72 height 17
click at [767, 270] on select "Not Started In Progress Waiting Complete" at bounding box center [803, 278] width 72 height 17
select select "unstarted"
click at [883, 176] on button "+ New Task" at bounding box center [875, 174] width 52 height 18
select select "12547"
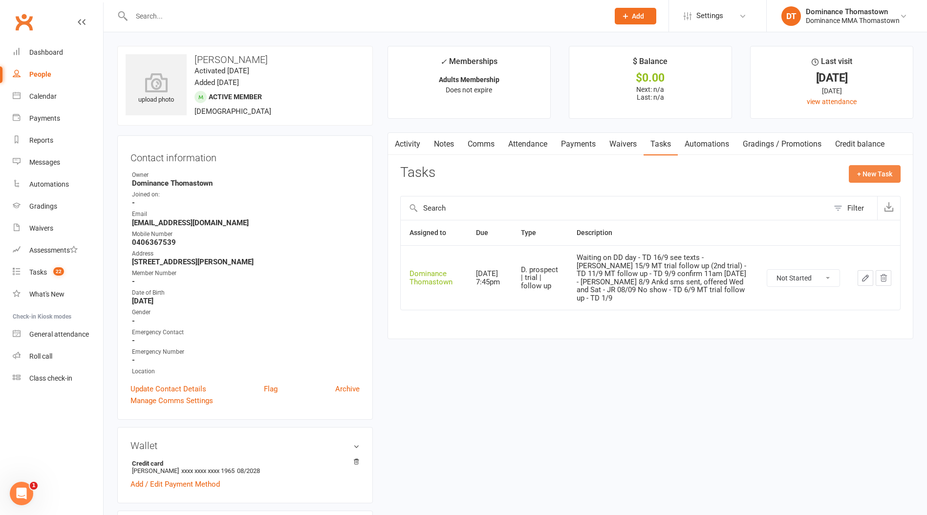
select select "12547"
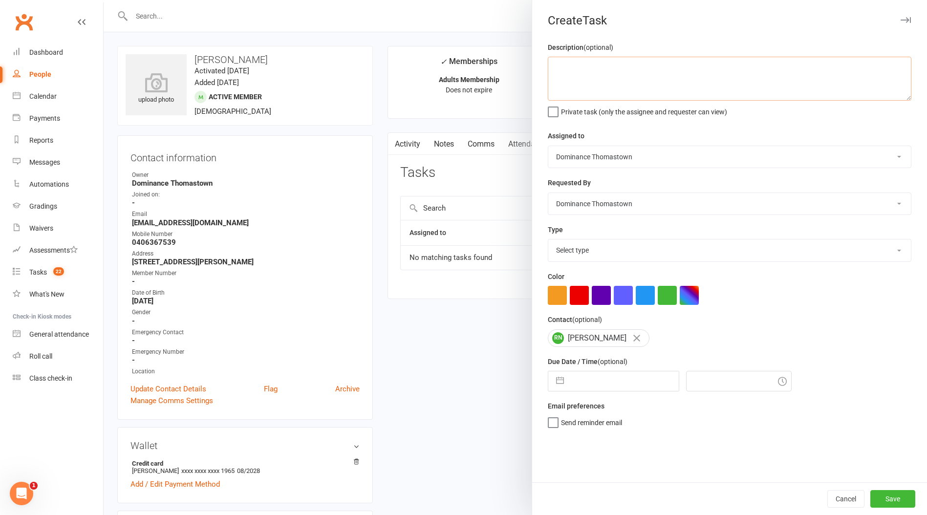
click at [644, 81] on textarea at bounding box center [730, 79] width 364 height 44
type textarea "one week ret - Ellen 16/9"
click at [602, 255] on select "Select type A. prospect | enquiry response B. prospect | trial | booking C. pro…" at bounding box center [729, 250] width 363 height 22
select select "3814"
click at [548, 240] on select "Select type A. prospect | enquiry response B. prospect | trial | booking C. pro…" at bounding box center [729, 250] width 363 height 22
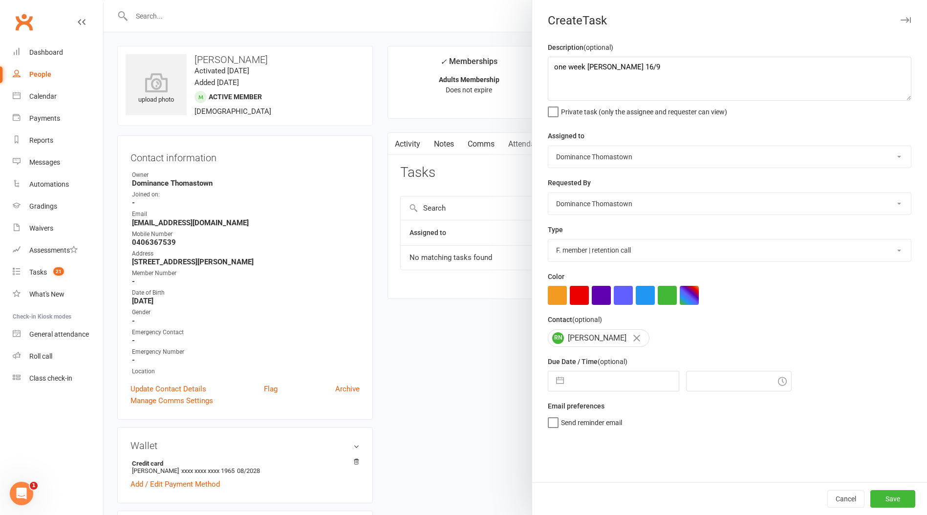
select select "7"
select select "2025"
select select "8"
select select "2025"
select select "9"
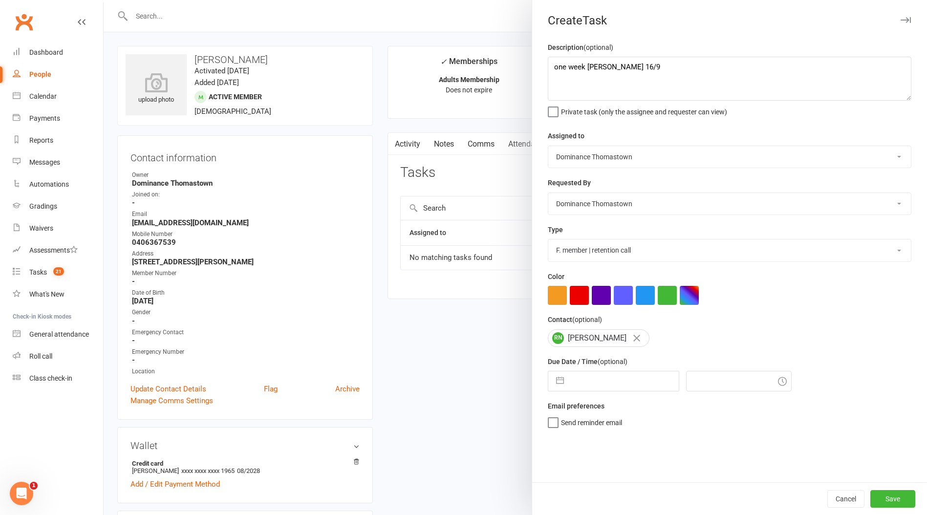
select select "2025"
drag, startPoint x: 616, startPoint y: 388, endPoint x: 617, endPoint y: 396, distance: 7.9
click at [616, 388] on input "text" at bounding box center [624, 381] width 110 height 20
click at [624, 491] on td "17" at bounding box center [625, 492] width 19 height 19
type input "17 Sep 2025"
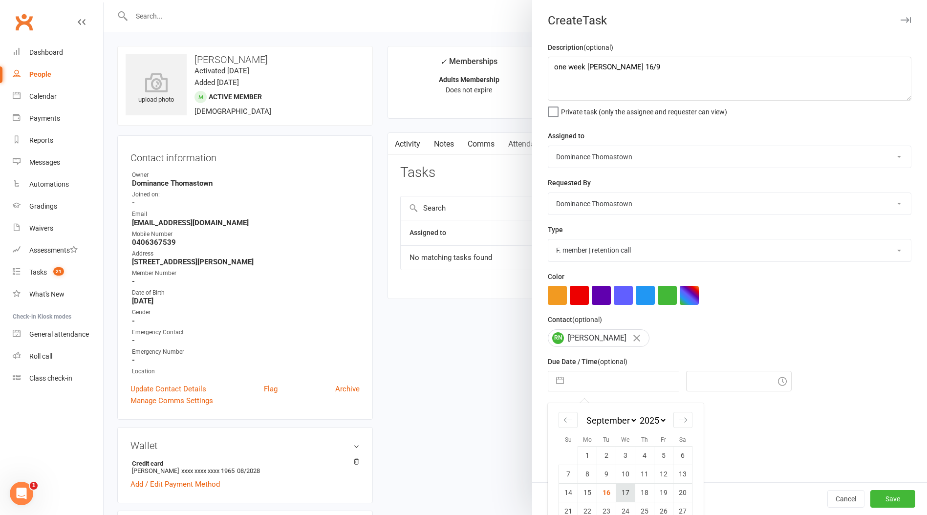
type input "3:15pm"
click at [881, 500] on button "Save" at bounding box center [892, 499] width 45 height 18
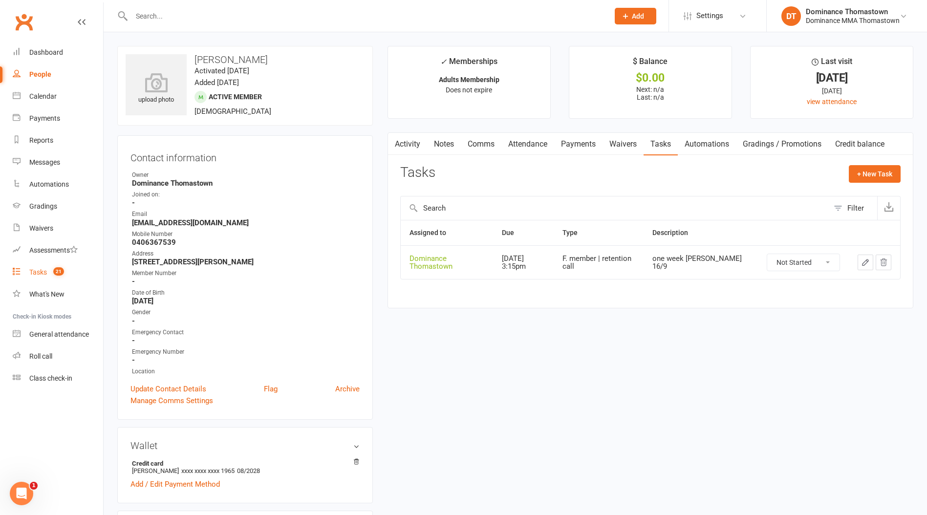
click at [57, 274] on span "21" at bounding box center [58, 271] width 11 height 8
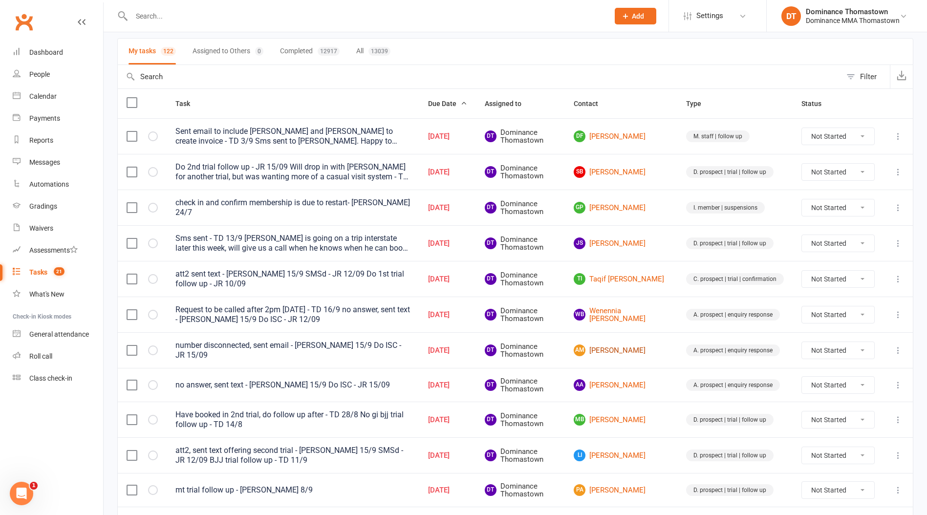
scroll to position [66, 0]
click at [619, 345] on link "AM Abdirahman Mohamad" at bounding box center [621, 350] width 95 height 12
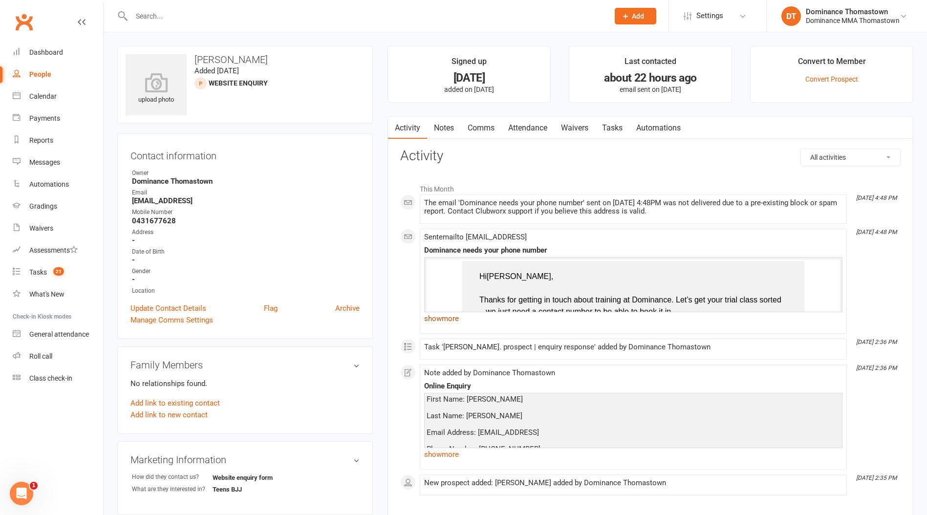
click at [455, 318] on link "show more" at bounding box center [633, 319] width 418 height 14
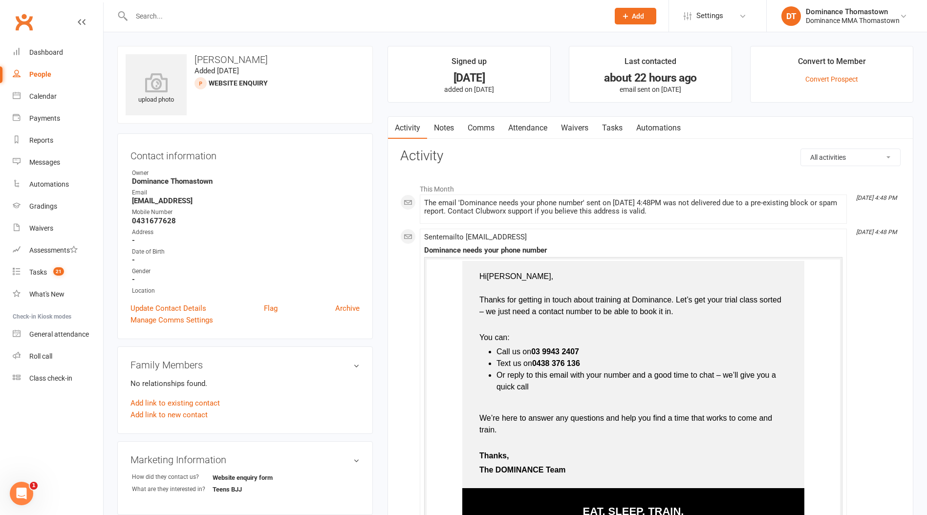
drag, startPoint x: 583, startPoint y: 202, endPoint x: 645, endPoint y: 212, distance: 62.3
click at [645, 212] on div "The email 'Dominance needs your phone number' sent on 15 Sep 2025 at 4:48PM was…" at bounding box center [633, 207] width 418 height 17
drag, startPoint x: 692, startPoint y: 205, endPoint x: 497, endPoint y: 202, distance: 195.0
click at [497, 202] on div "The email 'Dominance needs your phone number' sent on 15 Sep 2025 at 4:48PM was…" at bounding box center [633, 207] width 418 height 17
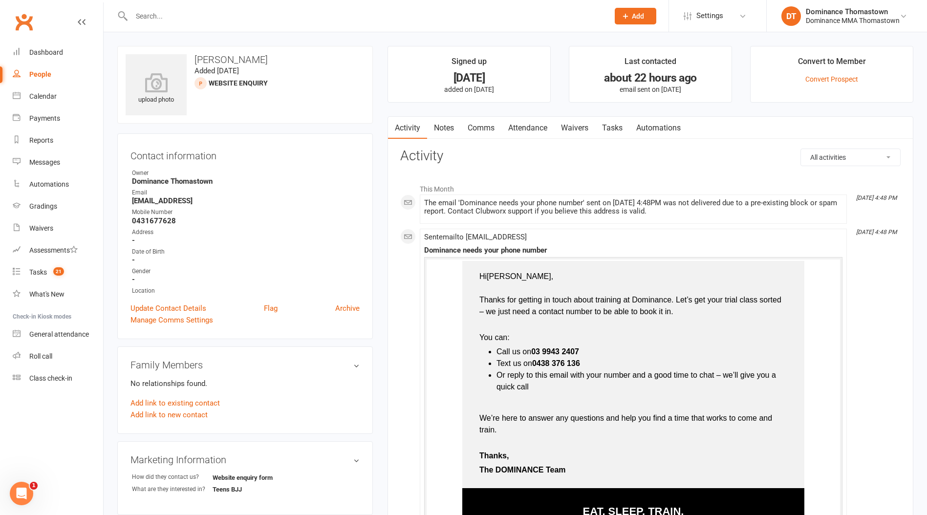
drag, startPoint x: 497, startPoint y: 202, endPoint x: 450, endPoint y: 210, distance: 48.0
click at [497, 202] on div "The email 'Dominance needs your phone number' sent on 15 Sep 2025 at 4:48PM was…" at bounding box center [633, 207] width 418 height 17
click at [198, 199] on strong "abdi120538@gmail.con" at bounding box center [246, 200] width 228 height 9
click at [624, 127] on link "Tasks" at bounding box center [612, 128] width 34 height 22
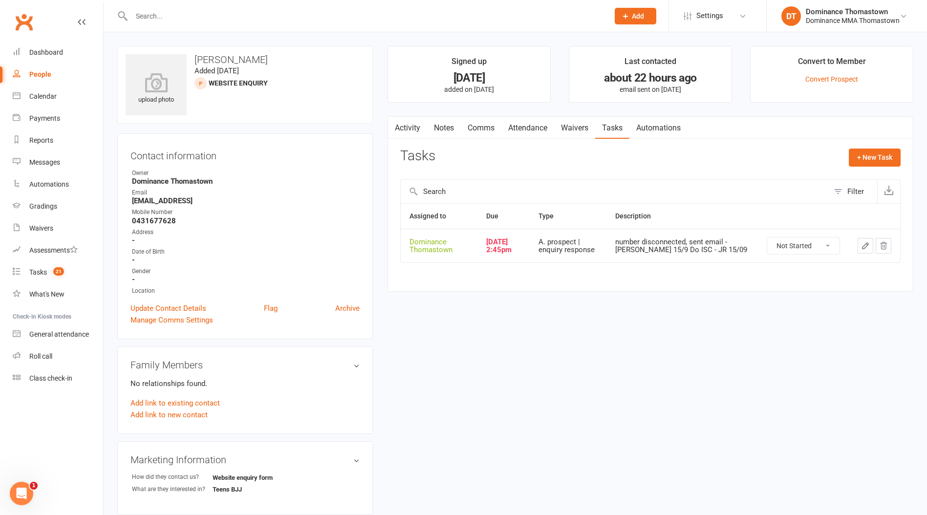
click at [812, 246] on select "Not Started In Progress Waiting Complete" at bounding box center [803, 245] width 72 height 17
click at [767, 237] on select "Not Started In Progress Waiting Complete" at bounding box center [803, 245] width 72 height 17
select select "unstarted"
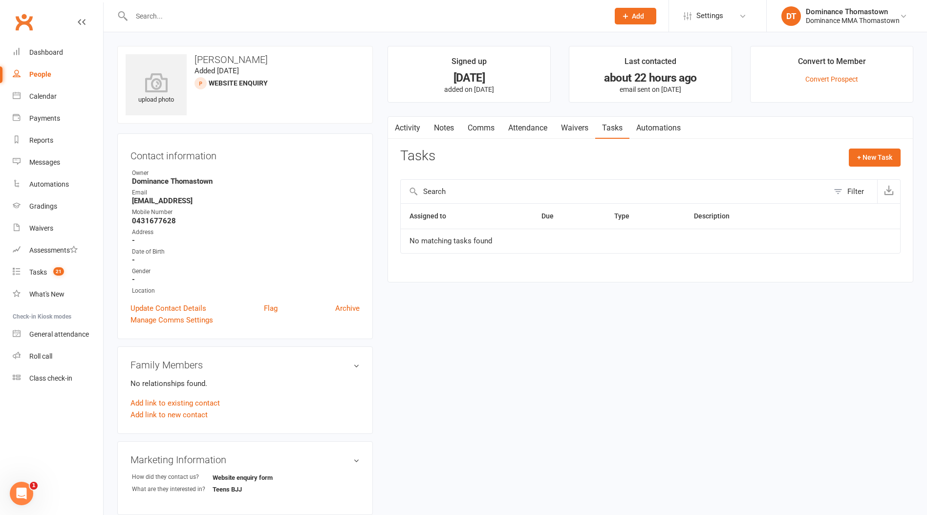
drag, startPoint x: 451, startPoint y: 126, endPoint x: 506, endPoint y: 126, distance: 55.2
click at [449, 125] on link "Notes" at bounding box center [444, 128] width 34 height 22
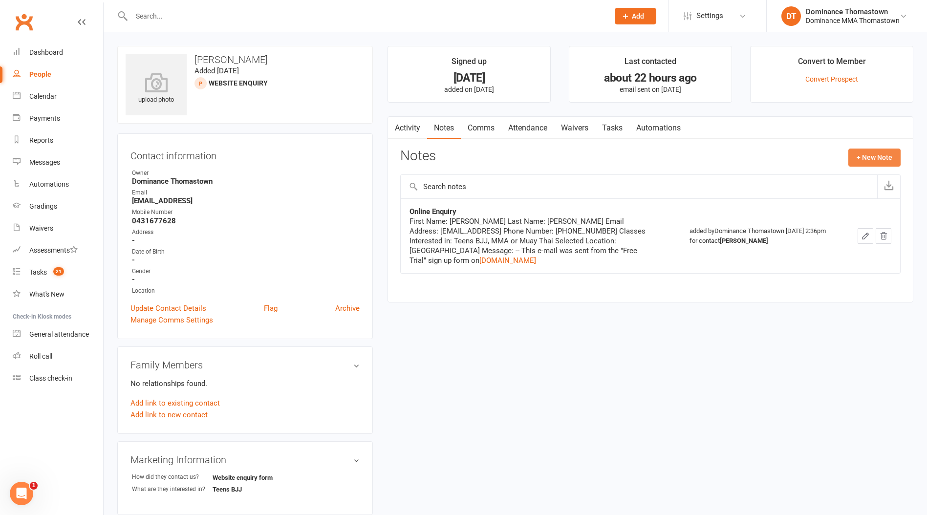
click at [860, 151] on button "+ New Note" at bounding box center [874, 158] width 52 height 18
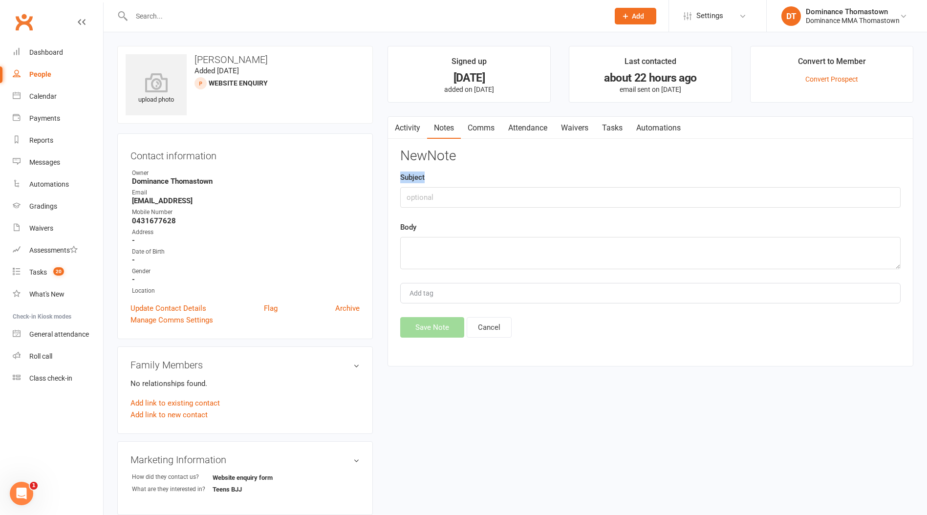
click at [556, 187] on div "Subject" at bounding box center [650, 190] width 500 height 36
click at [556, 189] on input "text" at bounding box center [650, 197] width 500 height 21
type input "DROPPED"
type textarea "email and number are blocked/invalid - Ellen 16/9"
drag, startPoint x: 430, startPoint y: 339, endPoint x: 431, endPoint y: 331, distance: 7.4
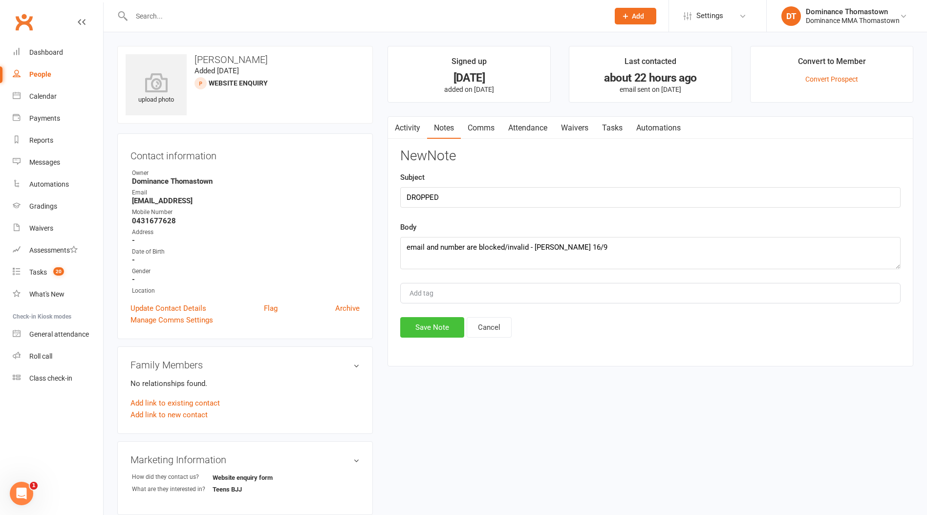
click at [429, 338] on div "Activity Notes Comms Attendance Waivers Tasks Automations Notes + New Note Onli…" at bounding box center [651, 241] width 526 height 251
drag, startPoint x: 431, startPoint y: 329, endPoint x: 366, endPoint y: 328, distance: 64.5
click at [428, 328] on button "Save Note" at bounding box center [432, 327] width 64 height 21
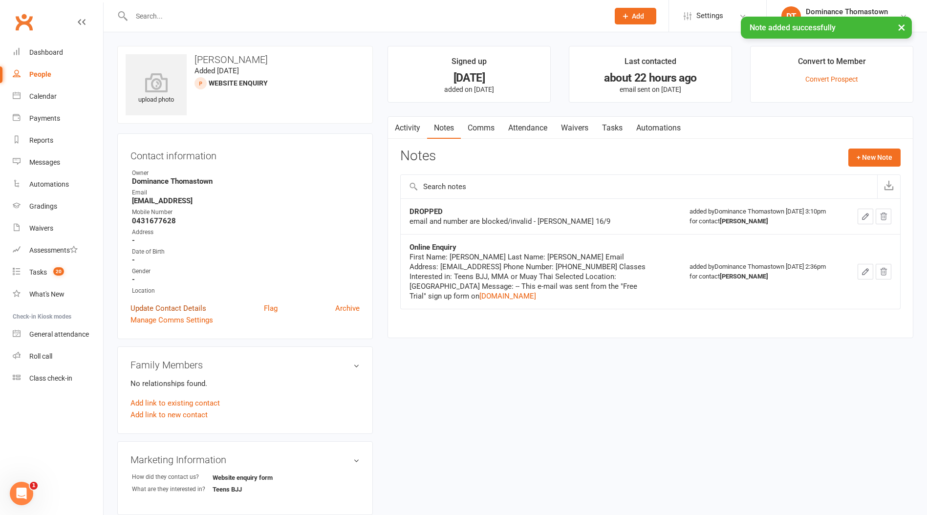
click at [169, 311] on link "Update Contact Details" at bounding box center [168, 308] width 76 height 12
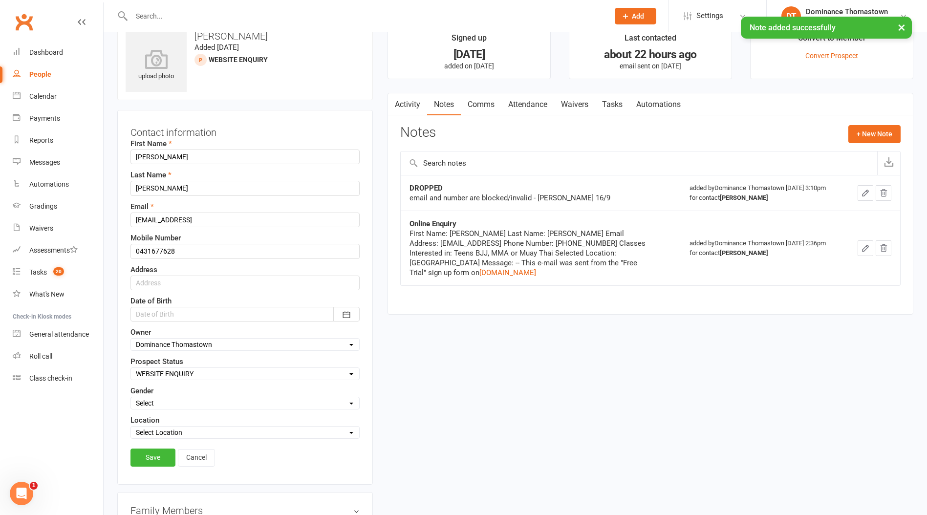
scroll to position [46, 0]
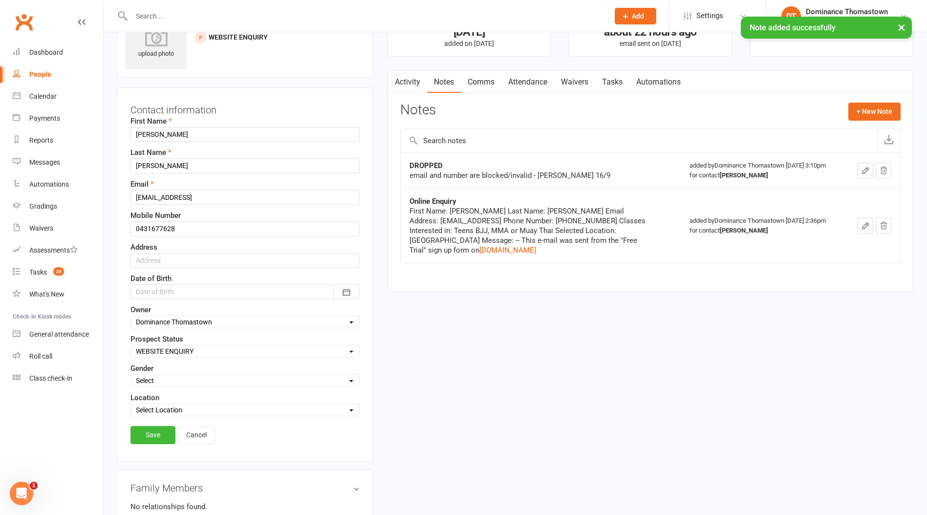
click at [158, 354] on select "Select ENQUIRY WEBSITE ENQUIRY META ADS ENQUIRY DROPPED PROSPECT DROP-IN VISITO…" at bounding box center [245, 351] width 228 height 11
select select "DROPPED PROSPECT"
click at [131, 346] on select "Select ENQUIRY WEBSITE ENQUIRY META ADS ENQUIRY DROPPED PROSPECT DROP-IN VISITO…" at bounding box center [245, 351] width 228 height 11
drag, startPoint x: 161, startPoint y: 436, endPoint x: 156, endPoint y: 435, distance: 5.0
click at [160, 436] on link "Save" at bounding box center [152, 435] width 45 height 18
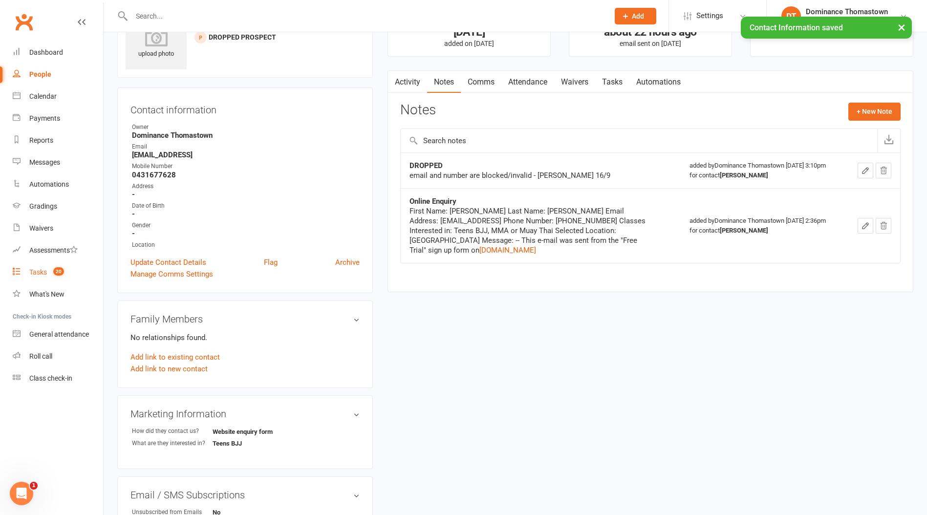
click at [55, 273] on span "20" at bounding box center [58, 271] width 11 height 8
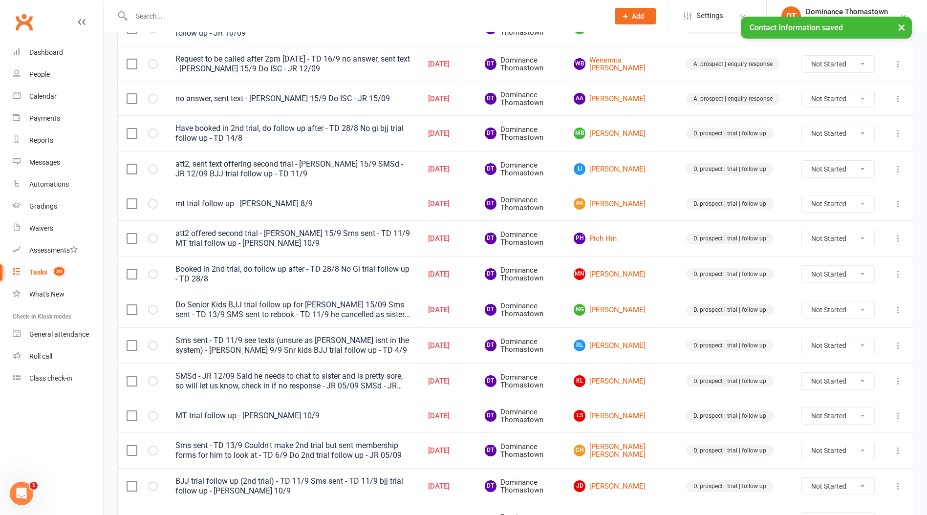
scroll to position [317, 0]
click at [667, 346] on link "RL Rachel Lablanche" at bounding box center [621, 345] width 95 height 12
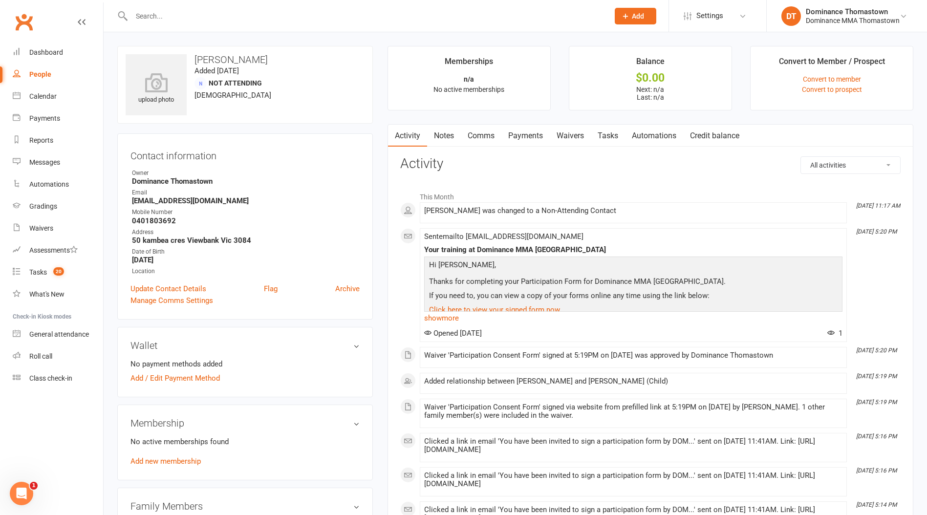
click at [147, 219] on strong "0401803692" at bounding box center [246, 220] width 228 height 9
copy strong "0401803692"
click at [52, 276] on count-badge "20" at bounding box center [56, 272] width 16 height 8
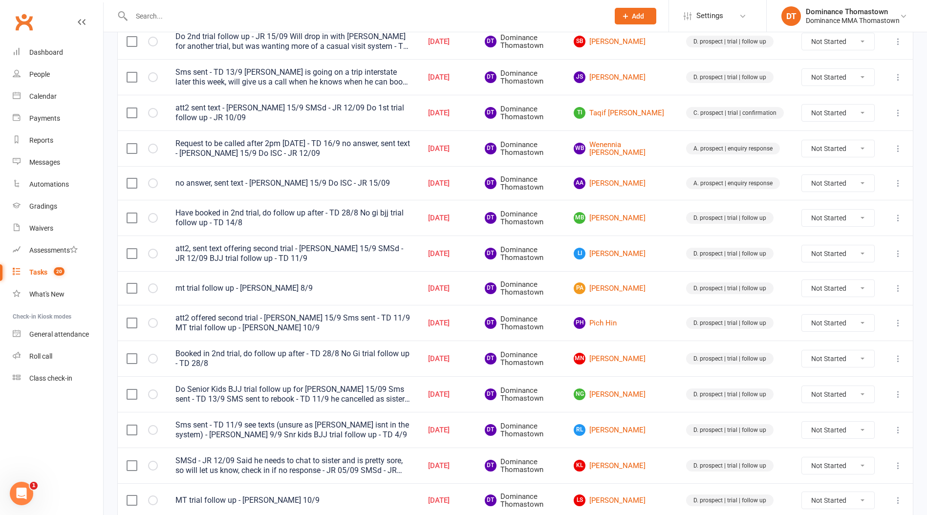
scroll to position [231, 0]
click at [629, 324] on link "PH Pich Hin" at bounding box center [621, 324] width 95 height 12
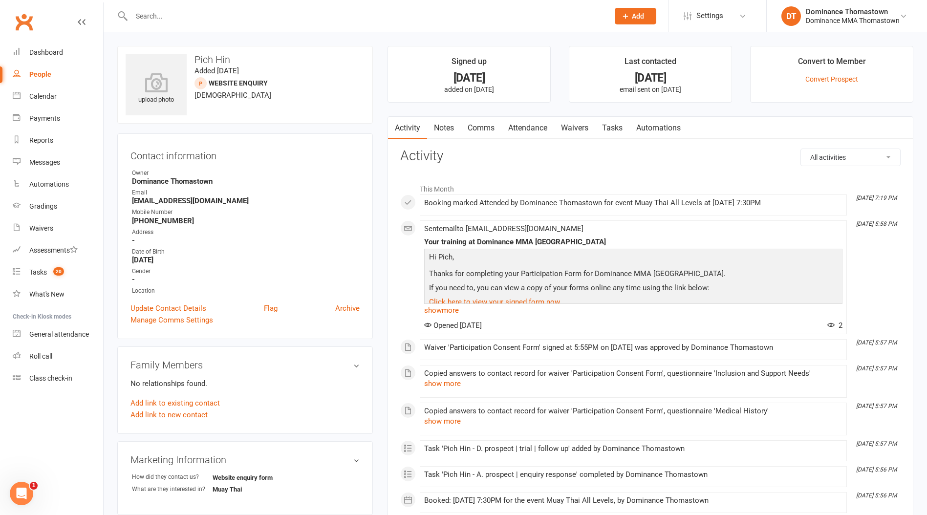
click at [167, 219] on strong "+61469884746" at bounding box center [246, 220] width 228 height 9
drag, startPoint x: 188, startPoint y: 219, endPoint x: 108, endPoint y: 216, distance: 80.2
click at [108, 216] on div "upload photo Pich Hin Added 10 September, 2025 WEBSITE ENQUIRY prospect 26 year…" at bounding box center [515, 418] width 823 height 772
copy li "Mobile Number +61469884746"
click at [136, 217] on strong "+61469884746" at bounding box center [246, 220] width 228 height 9
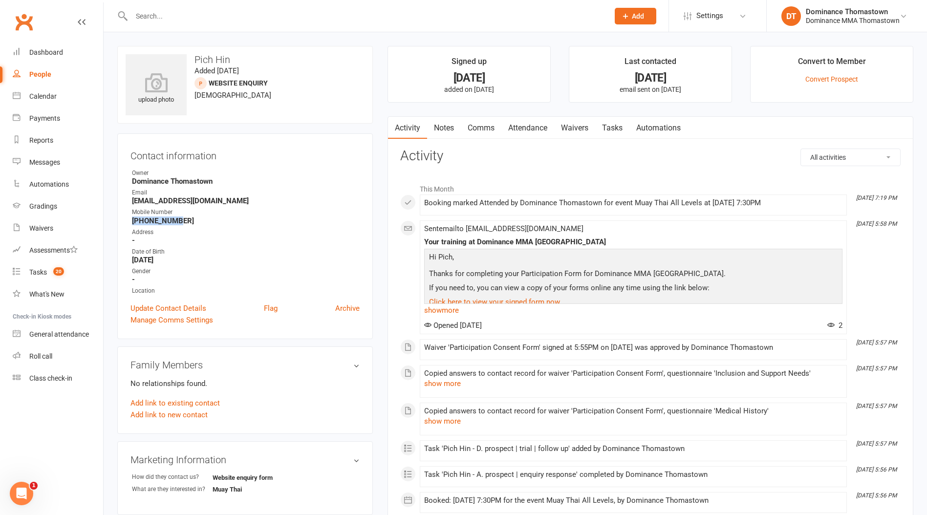
drag, startPoint x: 170, startPoint y: 221, endPoint x: 198, endPoint y: 220, distance: 28.4
click at [129, 219] on div "Contact information Owner Dominance Thomastown Email pichponareayhin110@gmail.c…" at bounding box center [245, 236] width 256 height 206
drag, startPoint x: 198, startPoint y: 220, endPoint x: 187, endPoint y: 220, distance: 11.7
click at [198, 219] on strong "+61469884746" at bounding box center [246, 220] width 228 height 9
drag, startPoint x: 178, startPoint y: 220, endPoint x: 133, endPoint y: 218, distance: 45.0
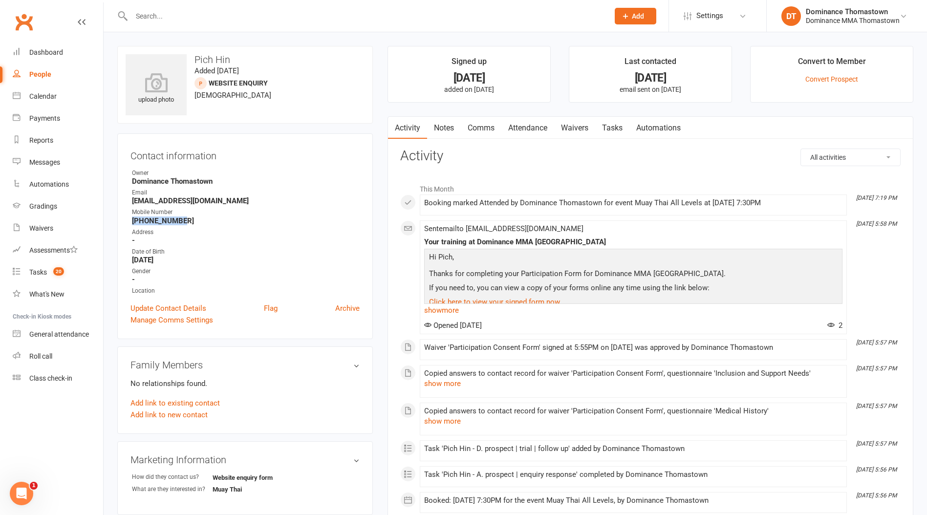
click at [133, 218] on strong "+61469884746" at bounding box center [246, 220] width 228 height 9
copy strong "+61469884746"
click at [606, 115] on main "Signed up 6 days ago added on 10 Sep 2025 Last contacted 6 days ago email sent …" at bounding box center [650, 418] width 540 height 745
click at [607, 126] on link "Tasks" at bounding box center [612, 128] width 34 height 22
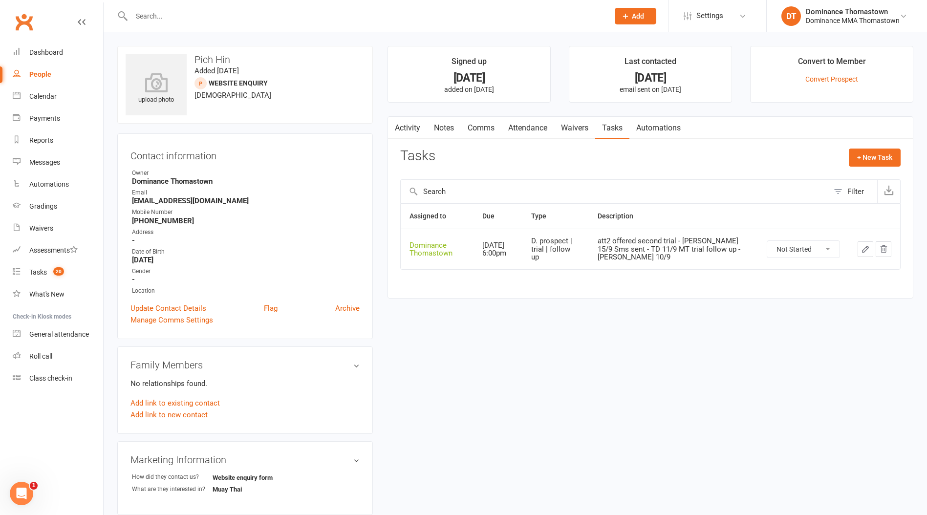
click at [864, 243] on button "button" at bounding box center [866, 249] width 16 height 16
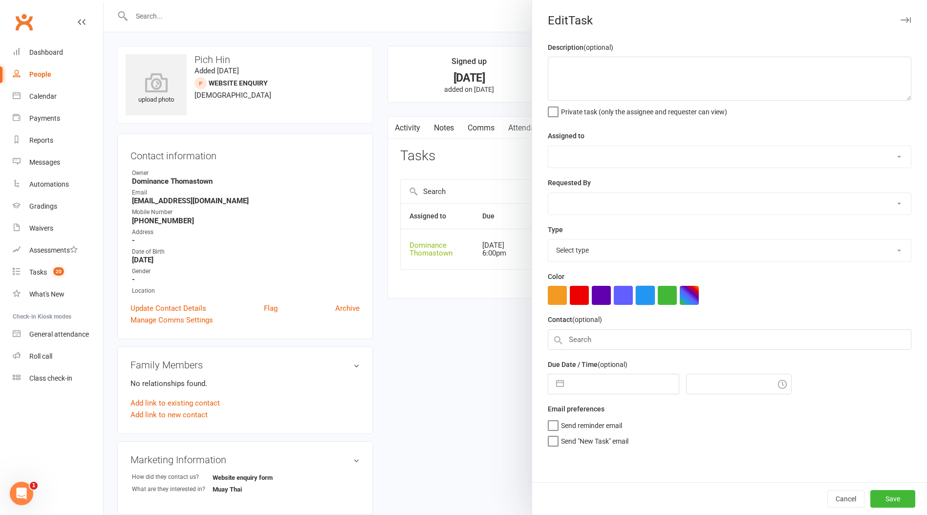
type textarea "att2 offered second trial - [PERSON_NAME] 15/9 Sms sent - TD 11/9 MT trial foll…"
select select "12547"
type input "[DATE]"
type input "6:00pm"
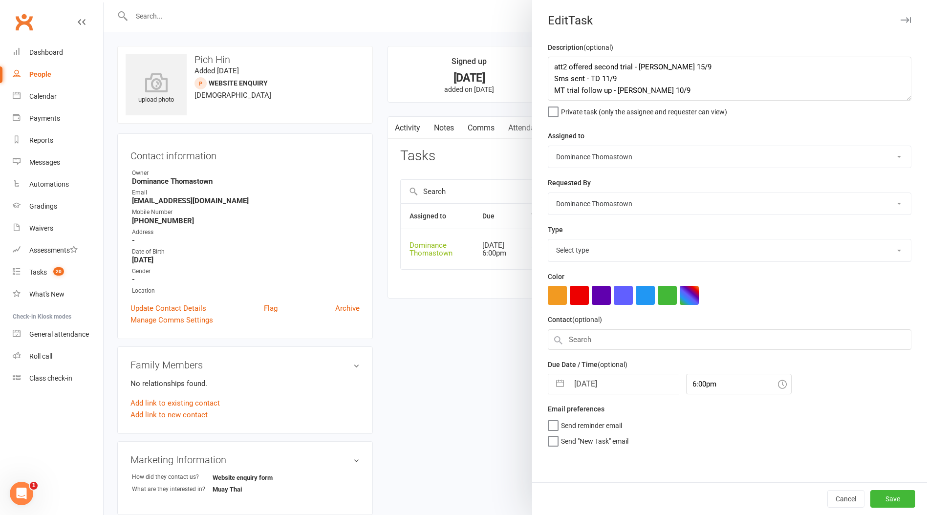
select select "3812"
click at [597, 370] on div "Due Date / Time (optional) 16 Sep 2025 Navigate forward to interact with the ca…" at bounding box center [730, 374] width 364 height 36
select select "7"
select select "2025"
select select "8"
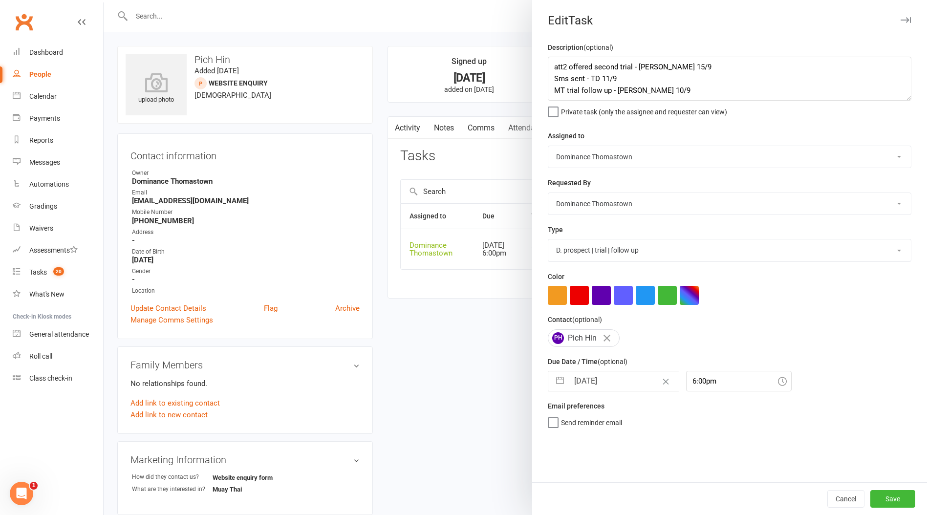
select select "2025"
select select "9"
select select "2025"
drag, startPoint x: 598, startPoint y: 381, endPoint x: 599, endPoint y: 398, distance: 17.6
click at [598, 381] on input "[DATE]" at bounding box center [624, 381] width 110 height 20
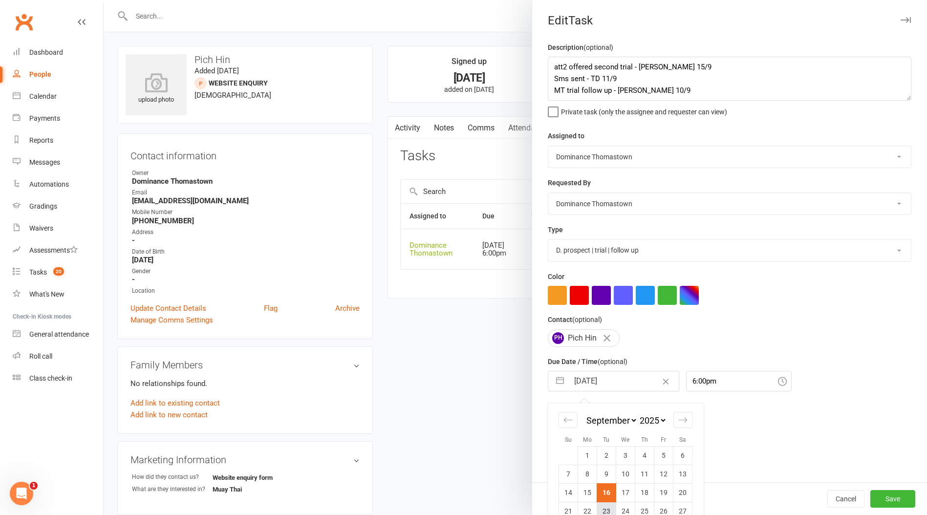
scroll to position [37, 0]
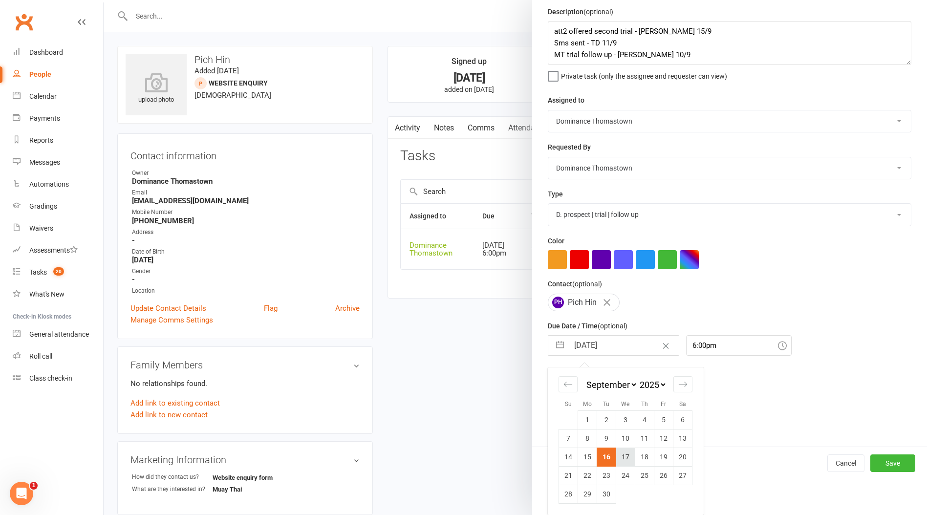
click at [627, 465] on td "17" at bounding box center [625, 457] width 19 height 19
type input "[DATE]"
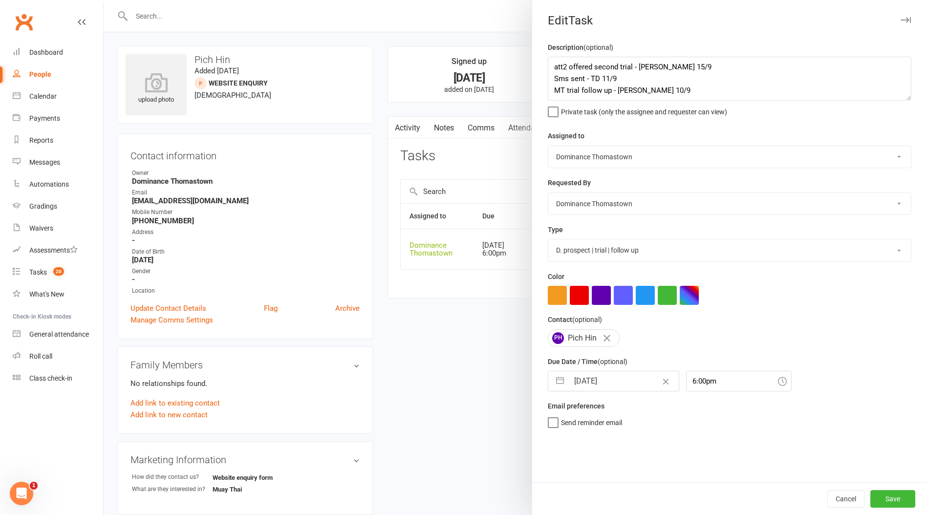
scroll to position [0, 0]
click at [893, 501] on button "Save" at bounding box center [892, 499] width 45 height 18
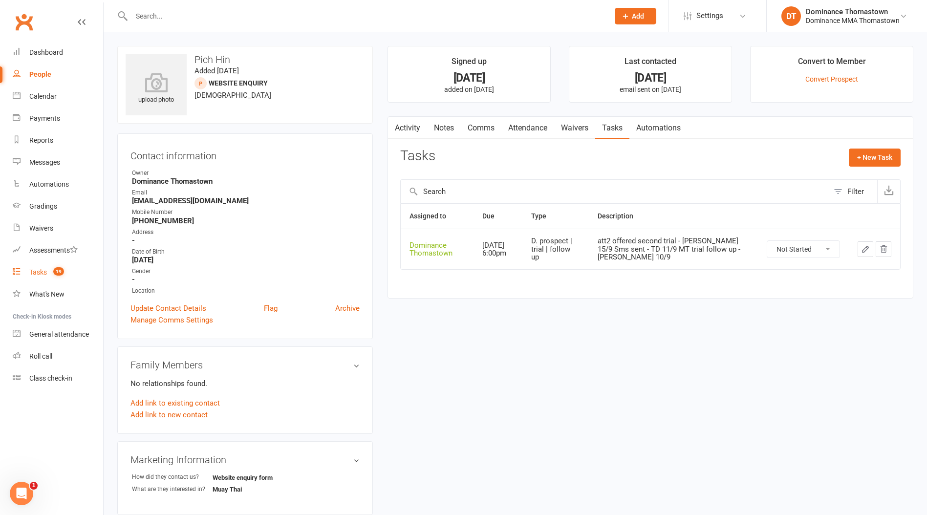
click at [39, 272] on div "Tasks" at bounding box center [38, 272] width 18 height 8
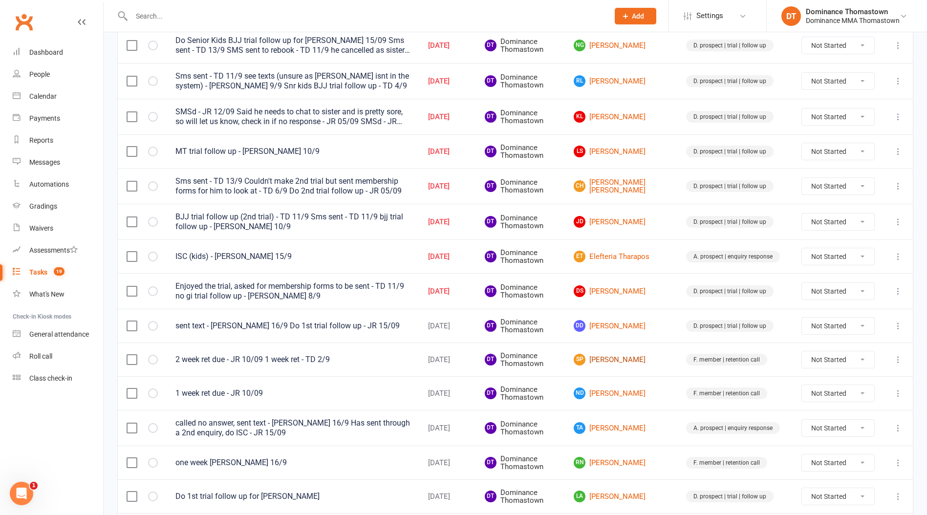
scroll to position [534, 0]
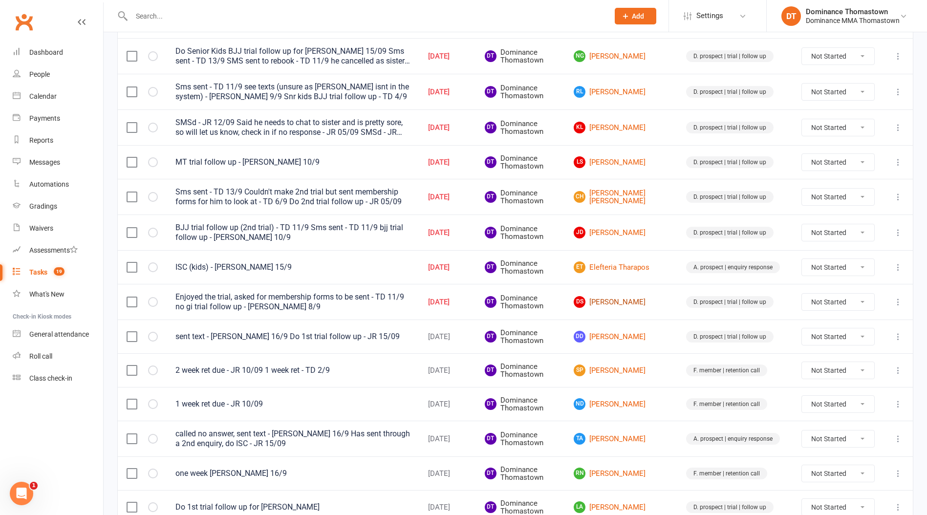
click at [634, 297] on link "DS Darryl Shanty" at bounding box center [621, 302] width 95 height 12
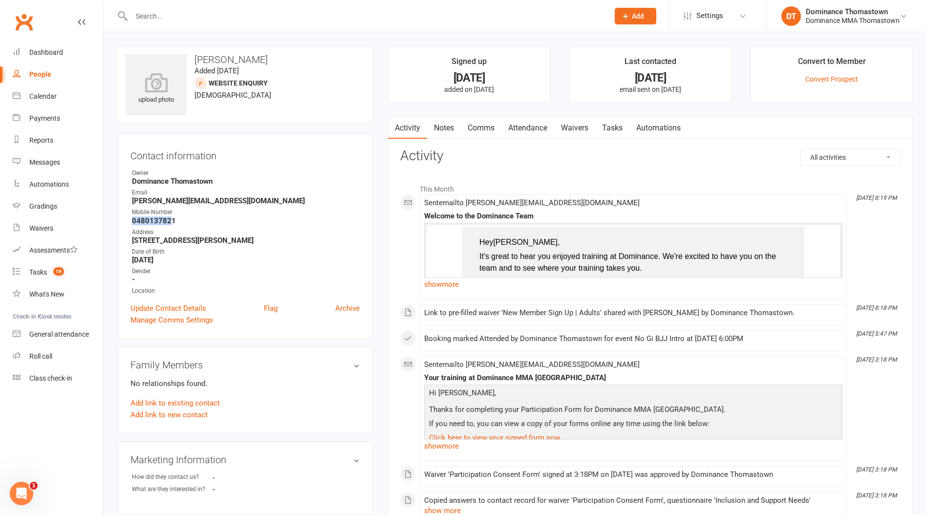
drag, startPoint x: 167, startPoint y: 220, endPoint x: 139, endPoint y: 216, distance: 27.7
click at [123, 216] on div "Contact information Owner Dominance Thomastown Email darryl.shanty@outlook.com …" at bounding box center [245, 236] width 256 height 206
click at [176, 220] on strong "0480137821" at bounding box center [246, 220] width 228 height 9
drag, startPoint x: 146, startPoint y: 219, endPoint x: 121, endPoint y: 217, distance: 25.0
click at [121, 217] on div "Contact information Owner Dominance Thomastown Email darryl.shanty@outlook.com …" at bounding box center [245, 236] width 256 height 206
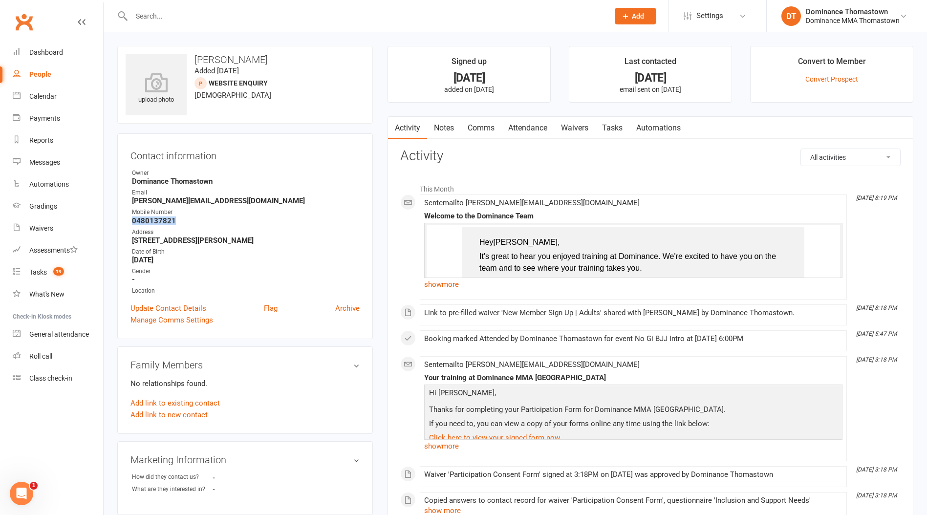
copy strong "0480137821"
click at [619, 125] on link "Tasks" at bounding box center [612, 128] width 34 height 22
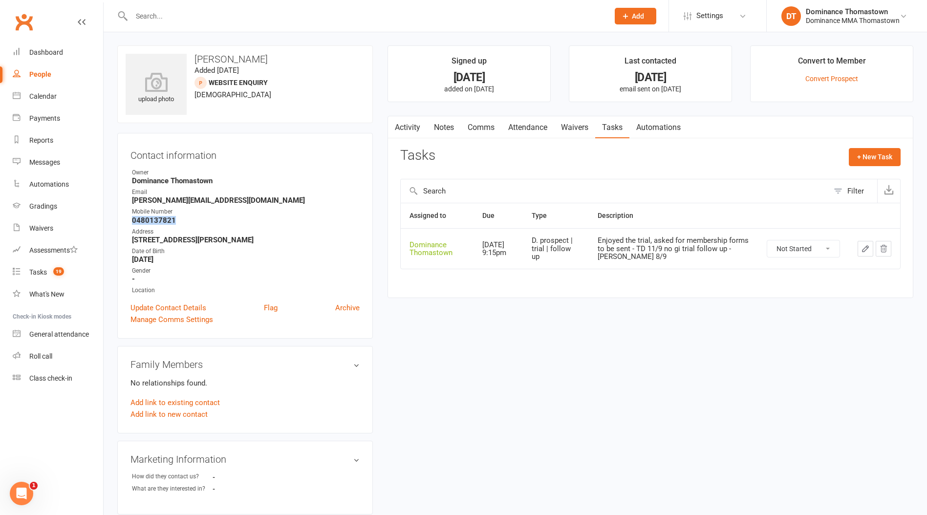
click at [862, 254] on button "button" at bounding box center [866, 249] width 16 height 16
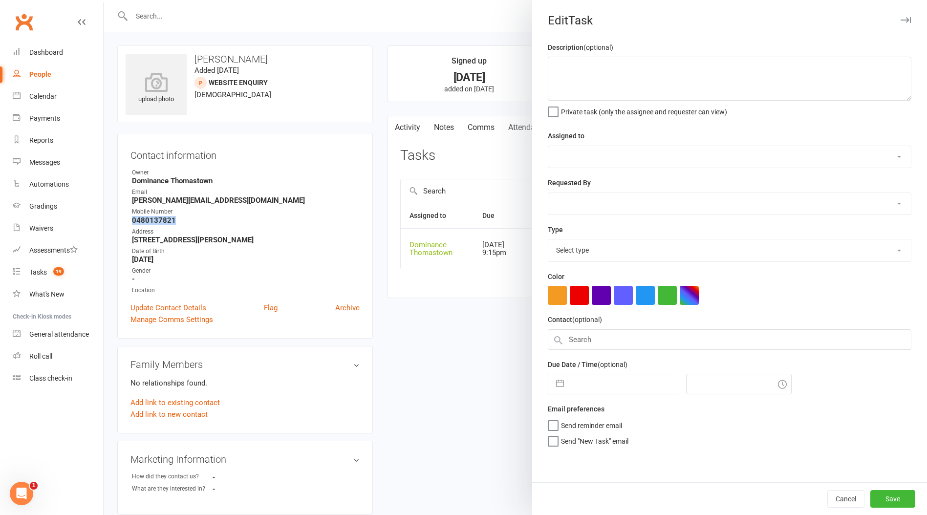
type textarea "Enjoyed the trial, asked for membership forms to be sent - TD 11/9 no gi trial …"
select select "12547"
type input "[DATE]"
type input "9:15pm"
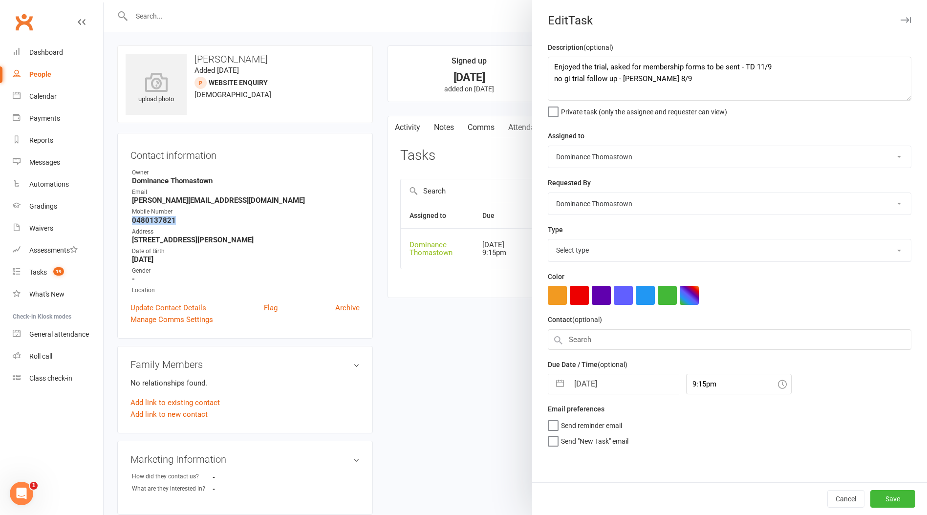
select select "3812"
click at [547, 63] on div "Description (optional) Enjoyed the trial, asked for membership forms to be sent…" at bounding box center [729, 262] width 395 height 441
click at [548, 65] on textarea "Enjoyed the trial, asked for membership forms to be sent - TD 11/9 no gi trial …" at bounding box center [730, 79] width 364 height 44
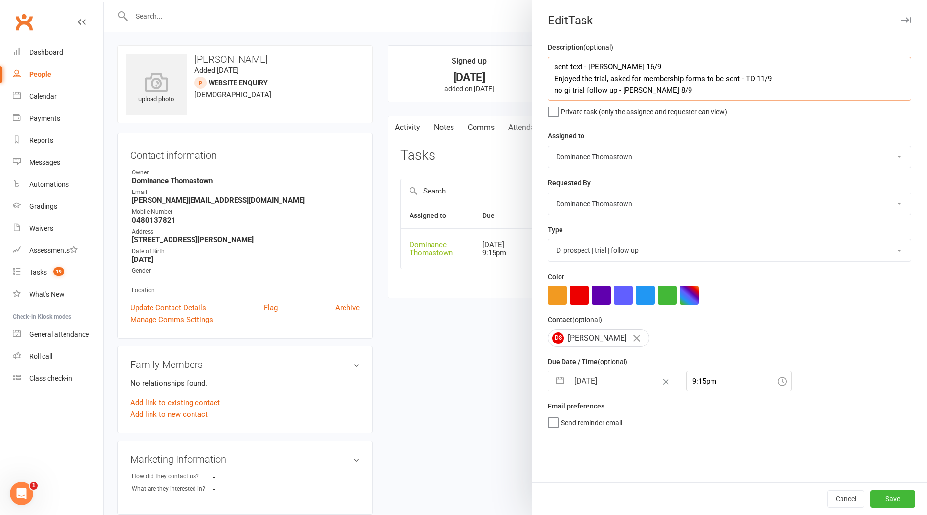
type textarea "sent text - Ellen 16/9 Enjoyed the trial, asked for membership forms to be sent…"
click at [583, 389] on input "[DATE]" at bounding box center [624, 381] width 110 height 20
select select "7"
select select "2025"
select select "8"
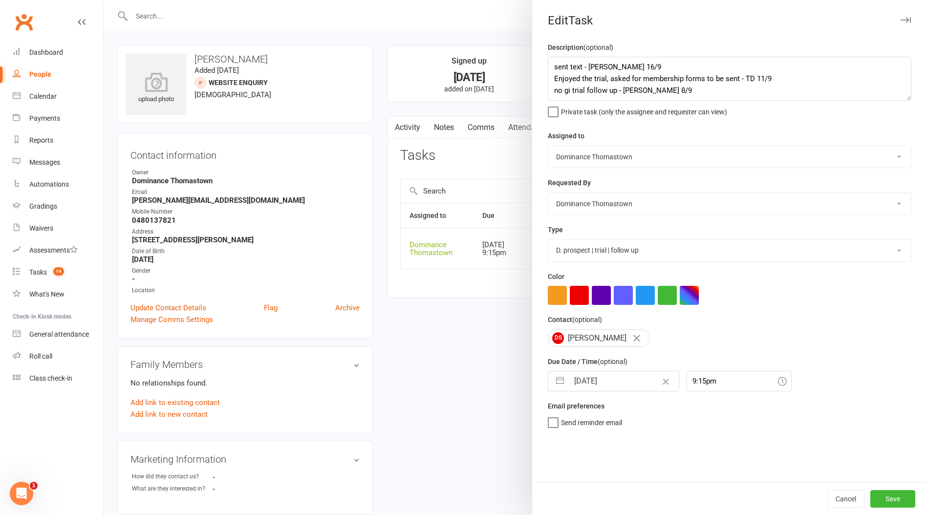
select select "2025"
select select "9"
select select "2025"
click at [626, 491] on td "17" at bounding box center [625, 492] width 19 height 19
type input "[DATE]"
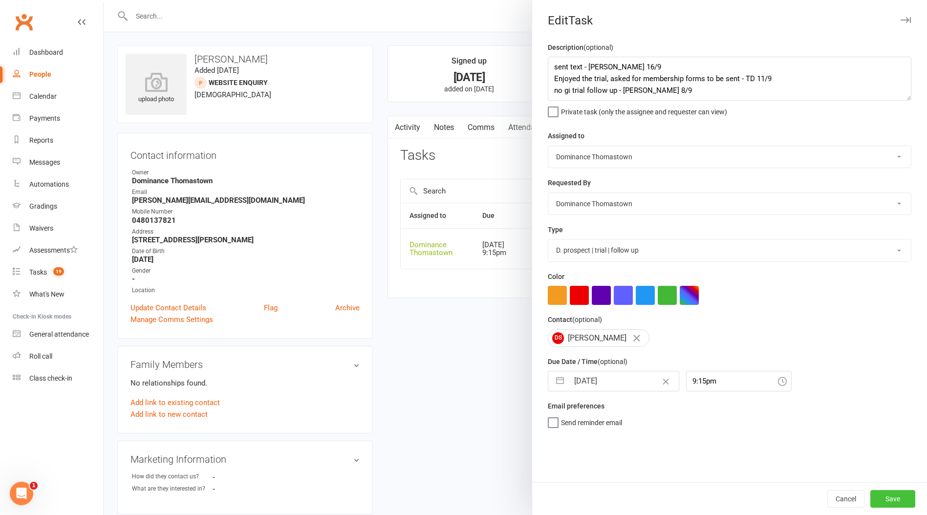
click at [888, 496] on button "Save" at bounding box center [892, 499] width 45 height 18
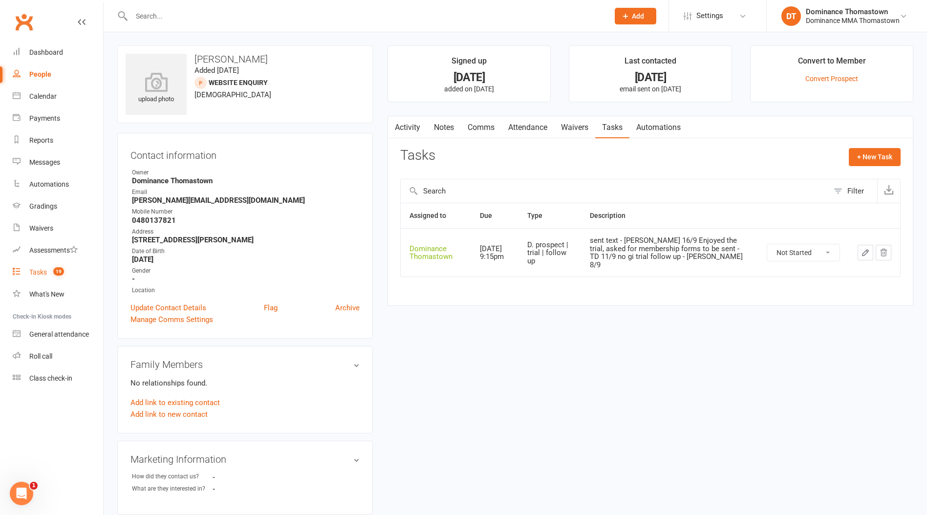
click at [46, 267] on link "Tasks 19" at bounding box center [58, 272] width 90 height 22
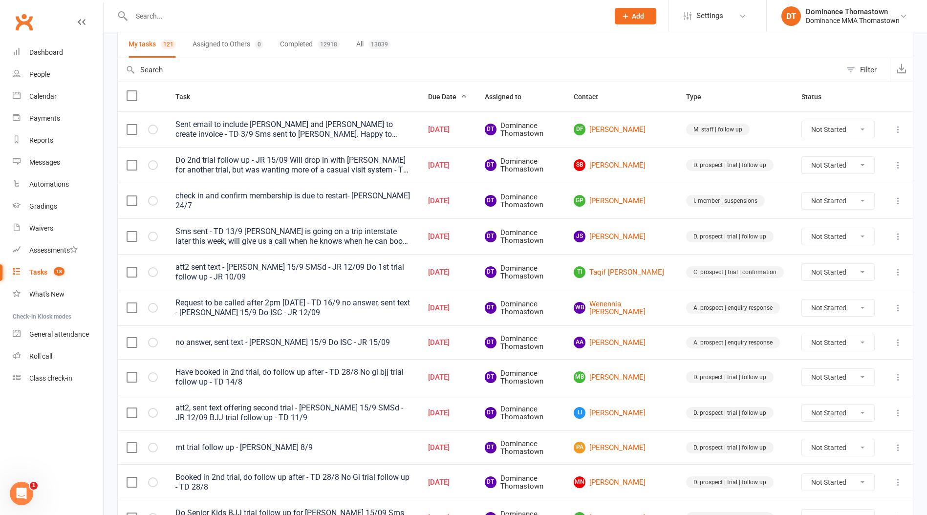
scroll to position [81, 0]
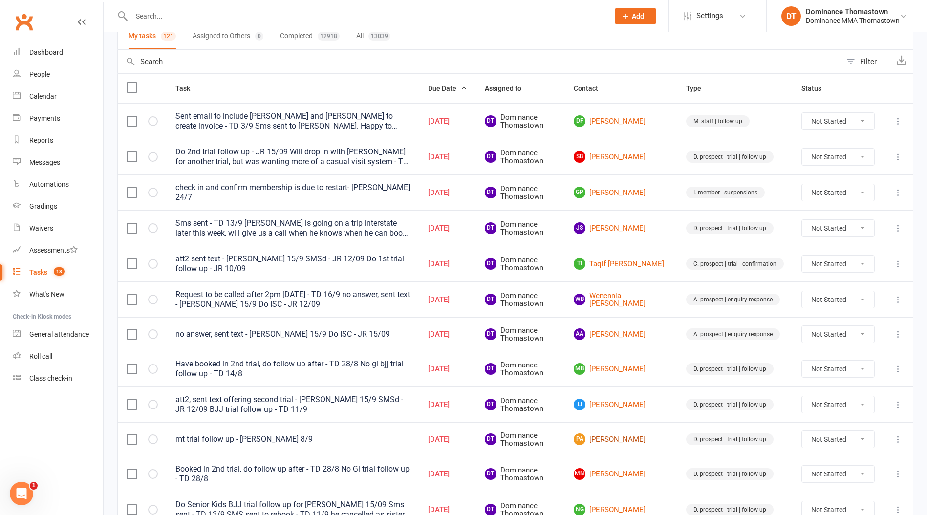
click at [618, 434] on link "PA Prince Aryan" at bounding box center [621, 439] width 95 height 12
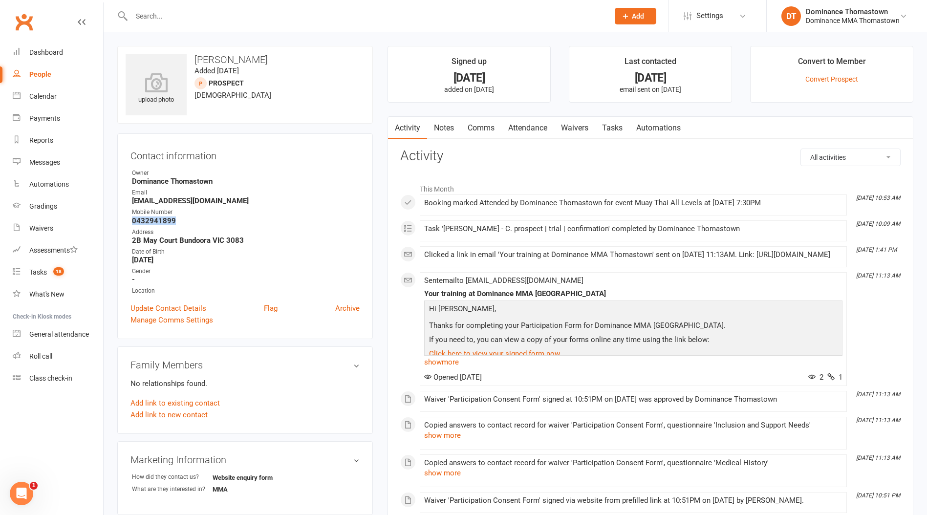
drag, startPoint x: 151, startPoint y: 223, endPoint x: 107, endPoint y: 219, distance: 44.1
copy strong "0432941899"
drag, startPoint x: 613, startPoint y: 130, endPoint x: 640, endPoint y: 139, distance: 28.3
click at [613, 130] on link "Tasks" at bounding box center [612, 128] width 34 height 22
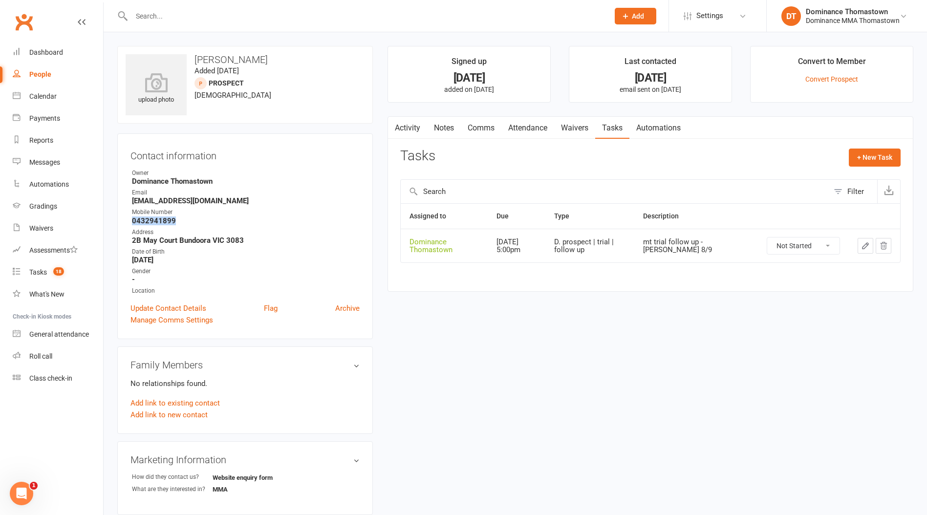
click at [858, 243] on button "button" at bounding box center [866, 246] width 16 height 16
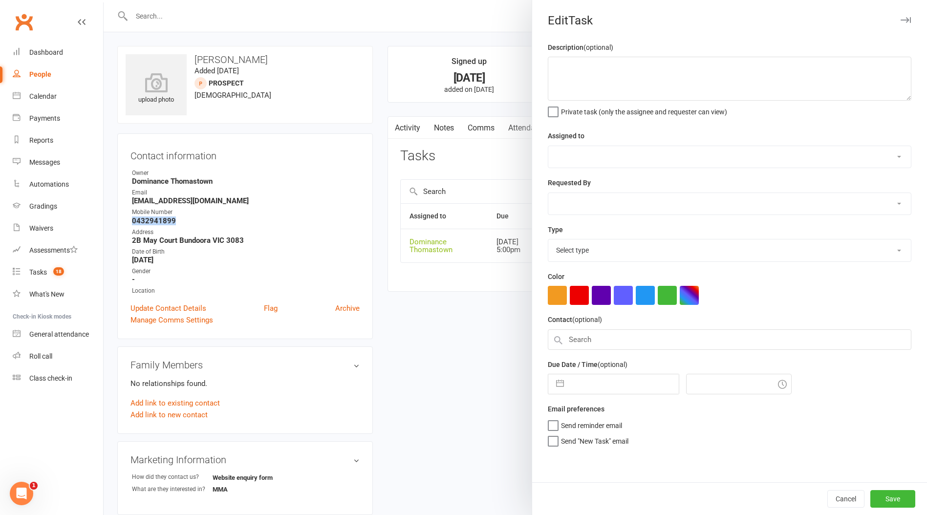
type textarea "mt trial follow up - Ellen 8/9"
select select "12547"
type input "[DATE]"
type input "5:00pm"
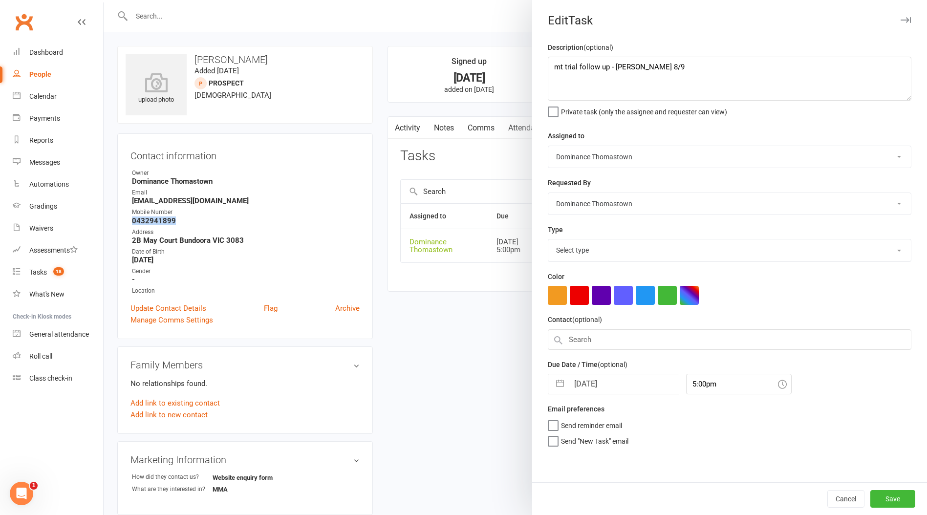
select select "3812"
click at [556, 66] on textarea "mt trial follow up - Ellen 8/9" at bounding box center [730, 79] width 364 height 44
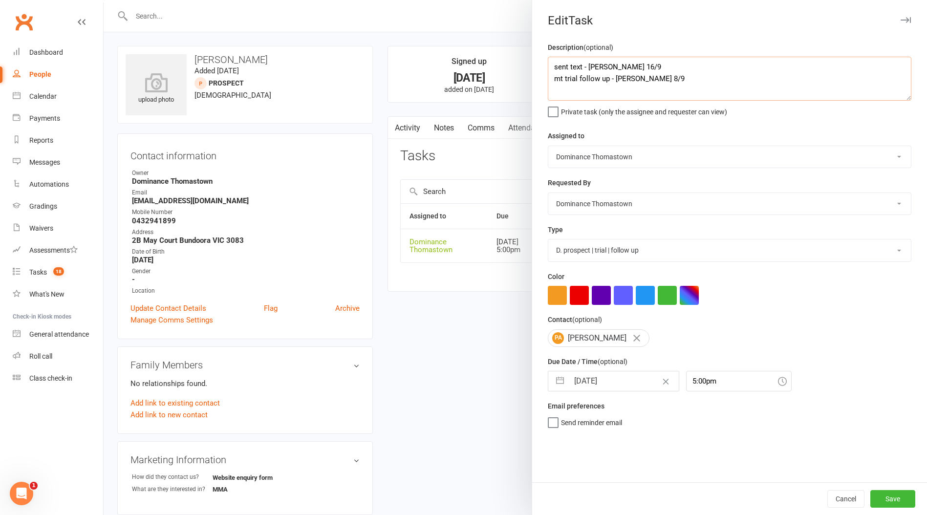
type textarea "sent text - [PERSON_NAME] 16/9 mt trial follow up - [PERSON_NAME] 8/9"
select select "7"
select select "2025"
select select "8"
select select "2025"
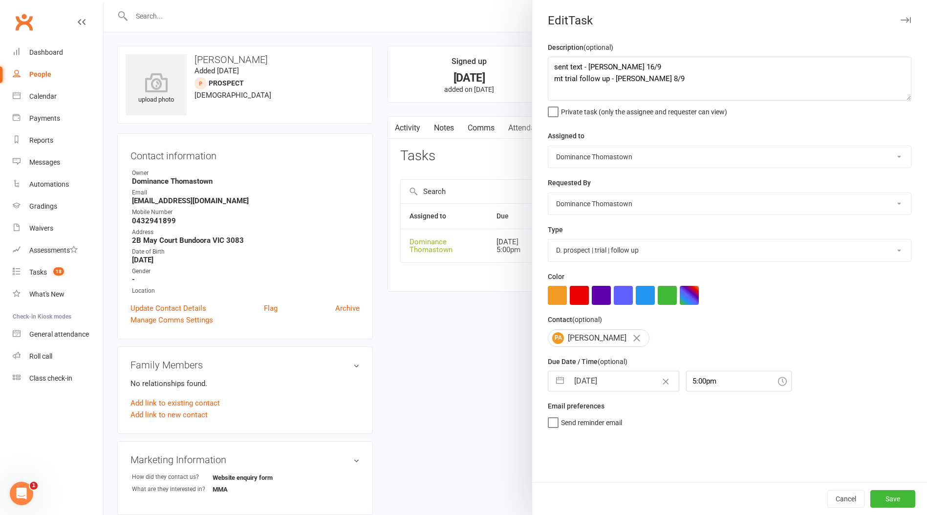
select select "9"
select select "2025"
click at [597, 383] on input "[DATE]" at bounding box center [624, 381] width 110 height 20
click at [624, 493] on td "17" at bounding box center [625, 492] width 19 height 19
type input "[DATE]"
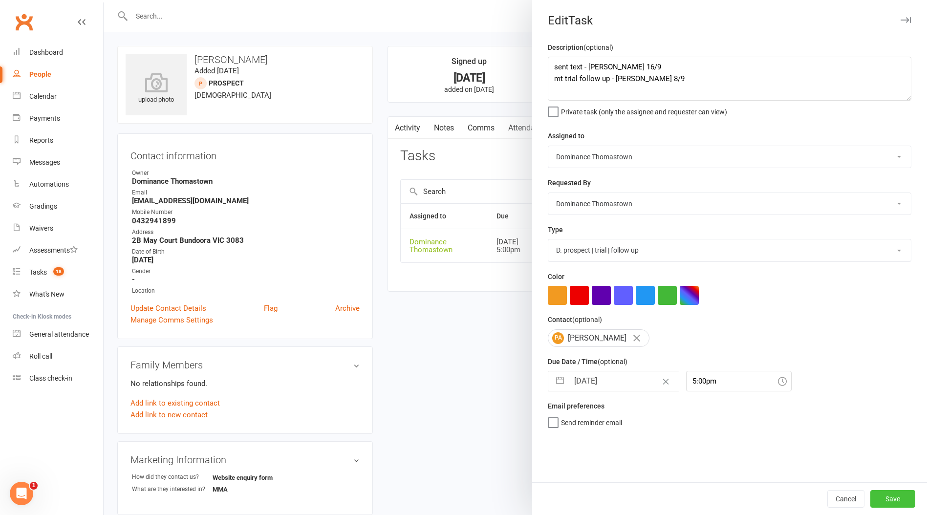
click at [894, 499] on button "Save" at bounding box center [892, 499] width 45 height 18
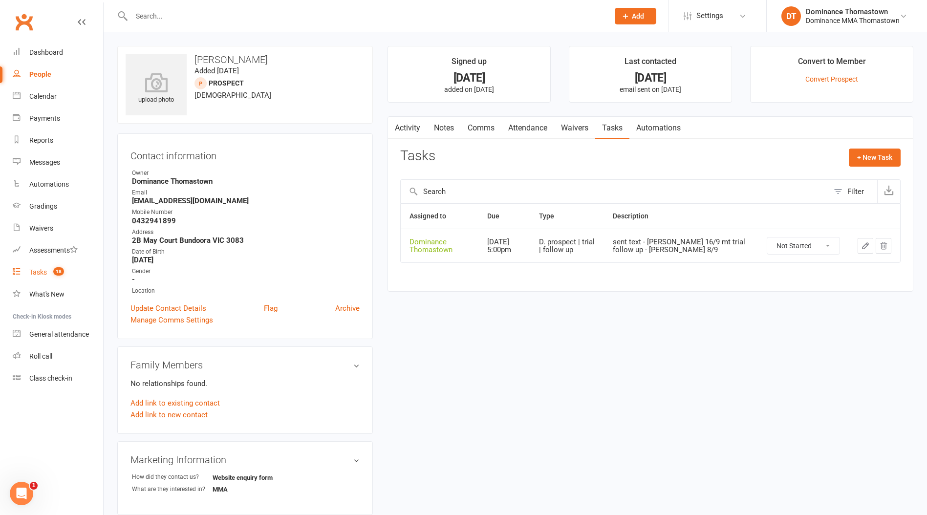
click at [30, 275] on div "Tasks" at bounding box center [38, 272] width 18 height 8
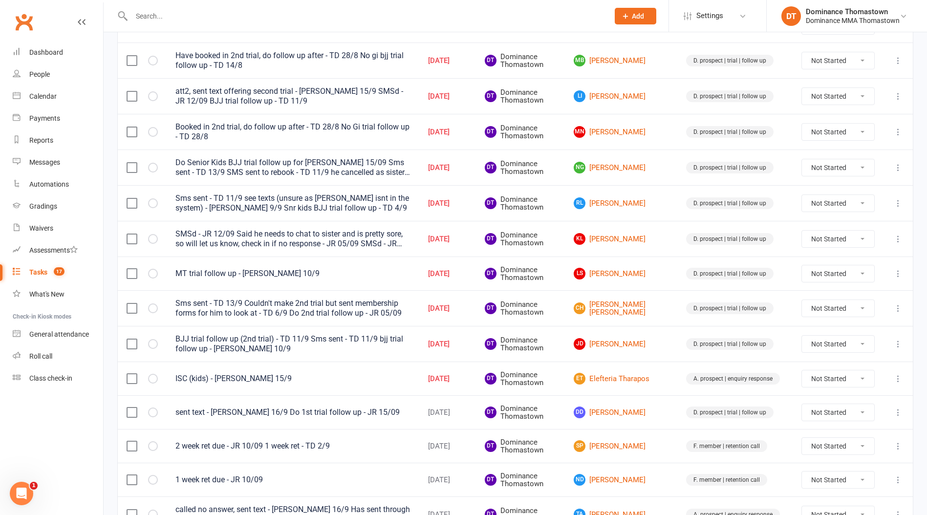
scroll to position [390, 0]
click at [632, 373] on link "ET Elefteria Tharapos" at bounding box center [621, 378] width 95 height 12
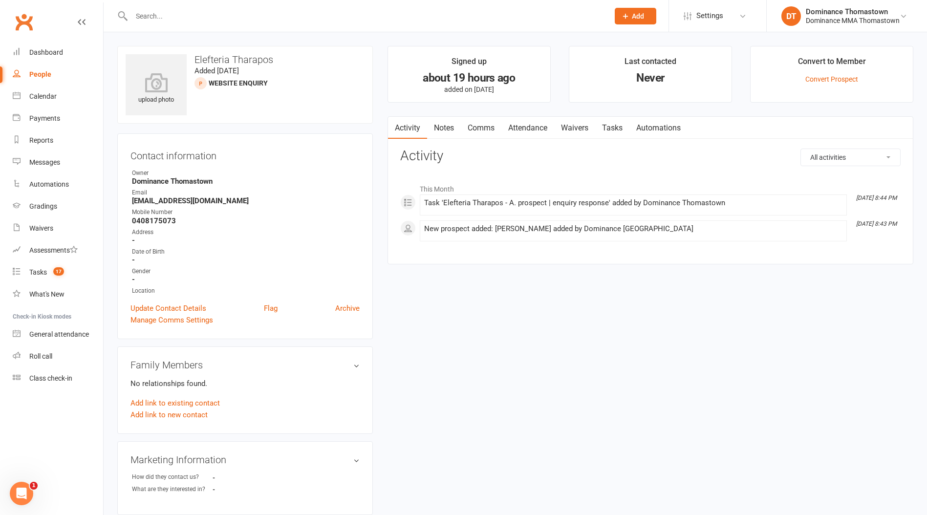
click at [453, 130] on link "Notes" at bounding box center [444, 128] width 34 height 22
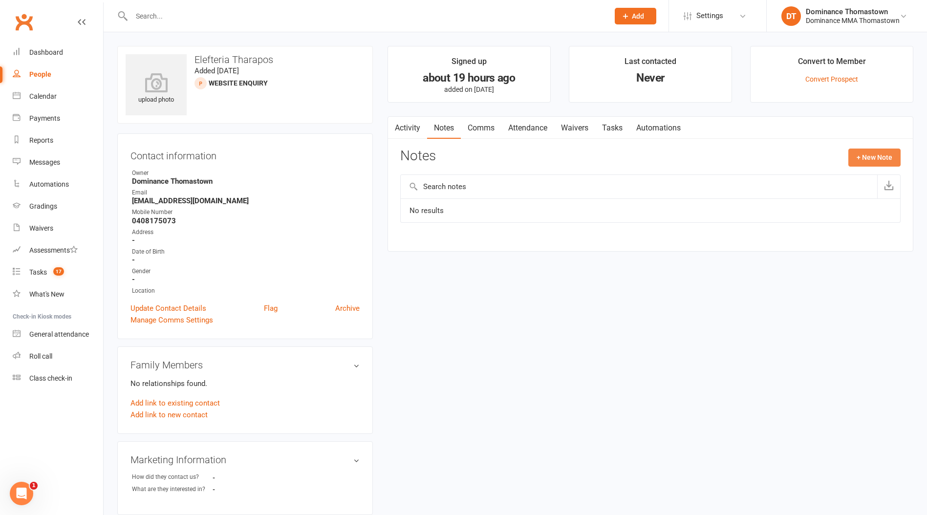
click at [891, 150] on button "+ New Note" at bounding box center [874, 158] width 52 height 18
drag, startPoint x: 477, startPoint y: 265, endPoint x: 471, endPoint y: 270, distance: 8.0
click at [477, 265] on textarea at bounding box center [650, 253] width 500 height 32
paste textarea "First Name: Elefteria Last Name: Tharapos Email Address: elefteriatharapos@gmai…"
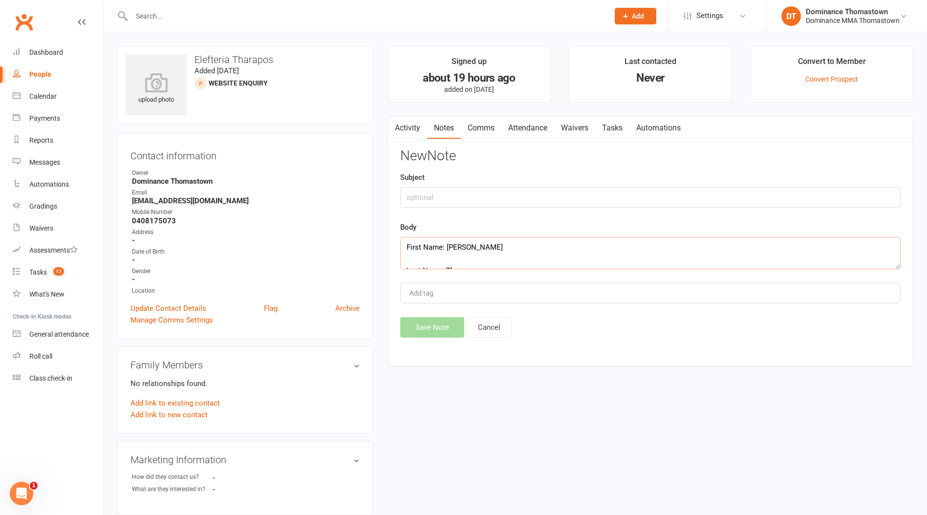
scroll to position [170, 0]
type textarea "First Name: Elefteria Last Name: Tharapos Email Address: elefteriatharapos@gmai…"
click at [453, 329] on button "Save Note" at bounding box center [432, 327] width 64 height 21
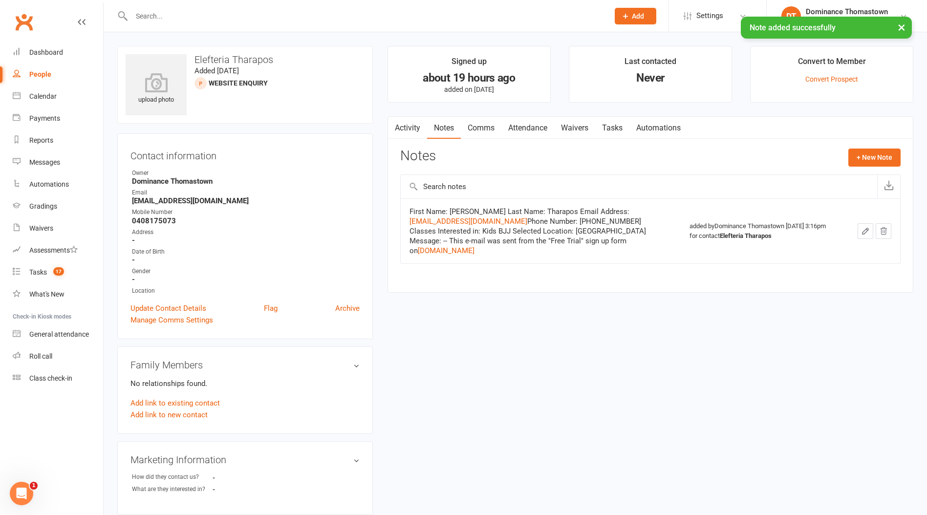
click at [619, 126] on link "Tasks" at bounding box center [612, 128] width 34 height 22
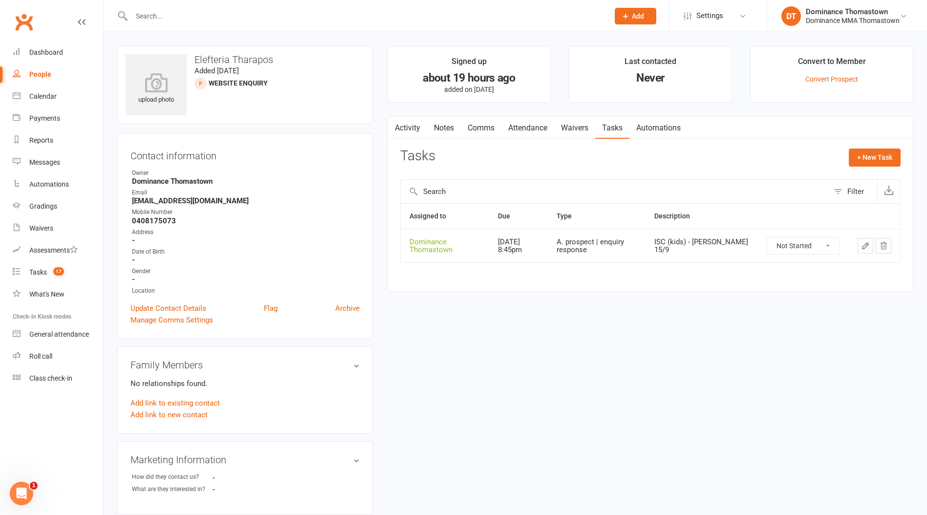
click at [864, 245] on icon "button" at bounding box center [866, 246] width 6 height 6
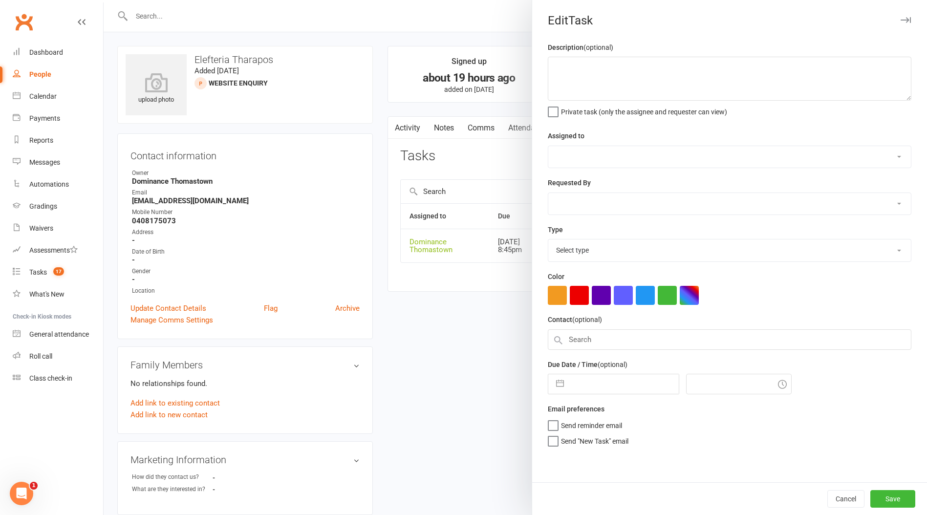
type textarea "ISC (kids) - Ellen 15/9"
select select "12547"
type input "[DATE]"
type input "8:45pm"
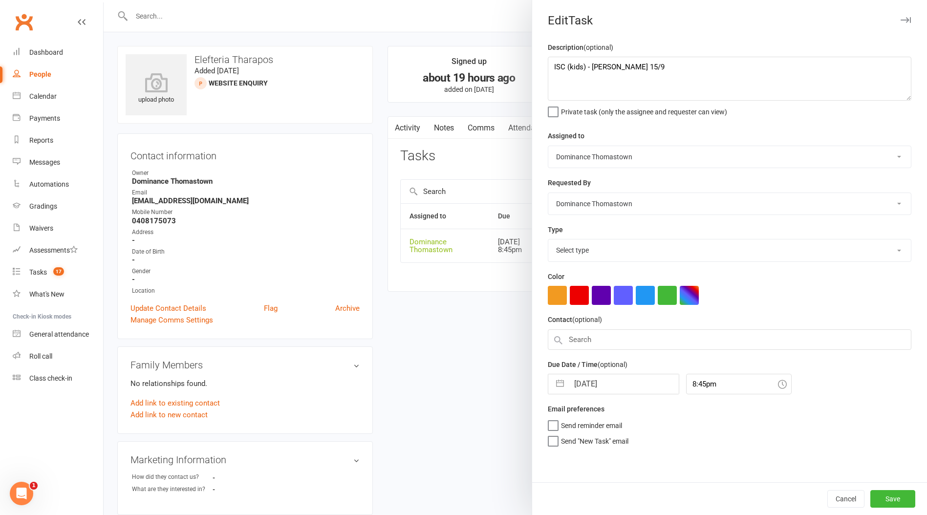
select select "3809"
click at [549, 65] on textarea "ISC (kids) - Ellen 15/9" at bounding box center [730, 79] width 364 height 44
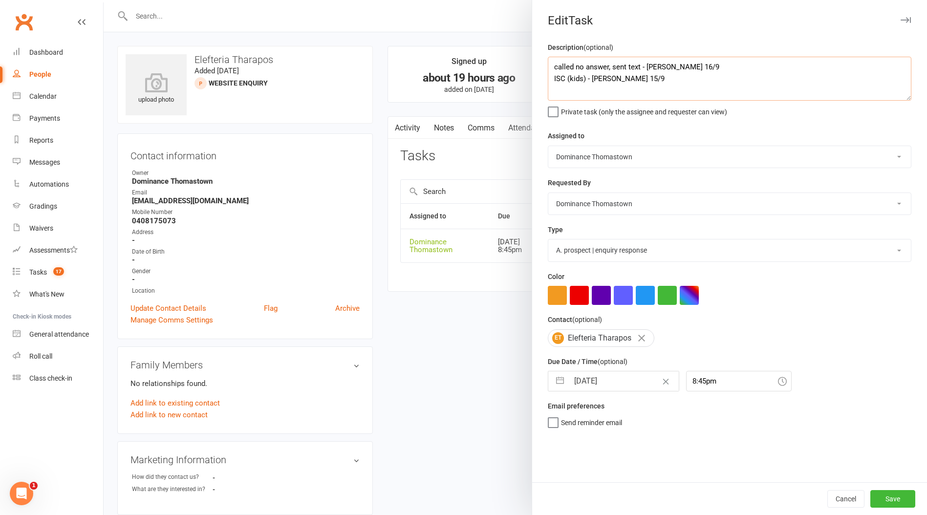
type textarea "called no answer, sent text - Ellen 16/9 ISC (kids) - Ellen 15/9"
click at [623, 384] on input "[DATE]" at bounding box center [624, 381] width 110 height 20
select select "7"
select select "2025"
select select "8"
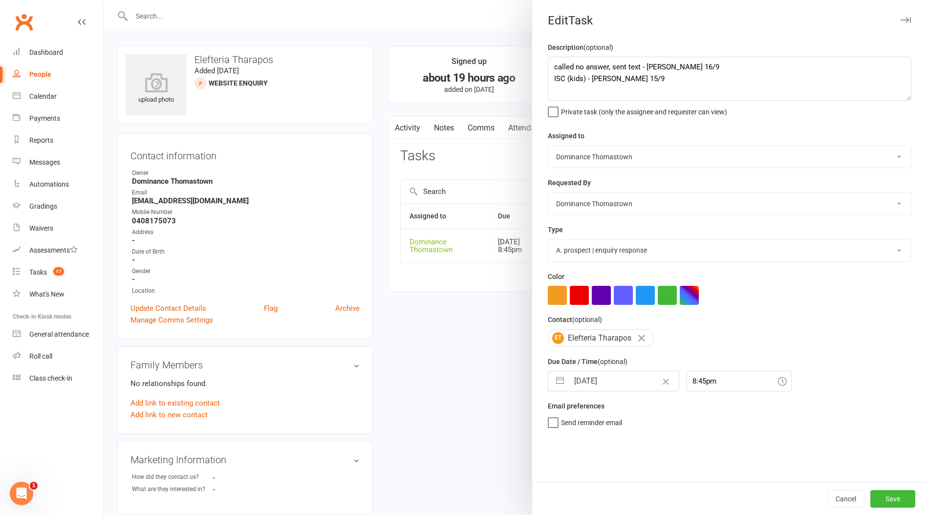
select select "2025"
select select "9"
select select "2025"
click at [630, 494] on td "17" at bounding box center [625, 492] width 19 height 19
type input "[DATE]"
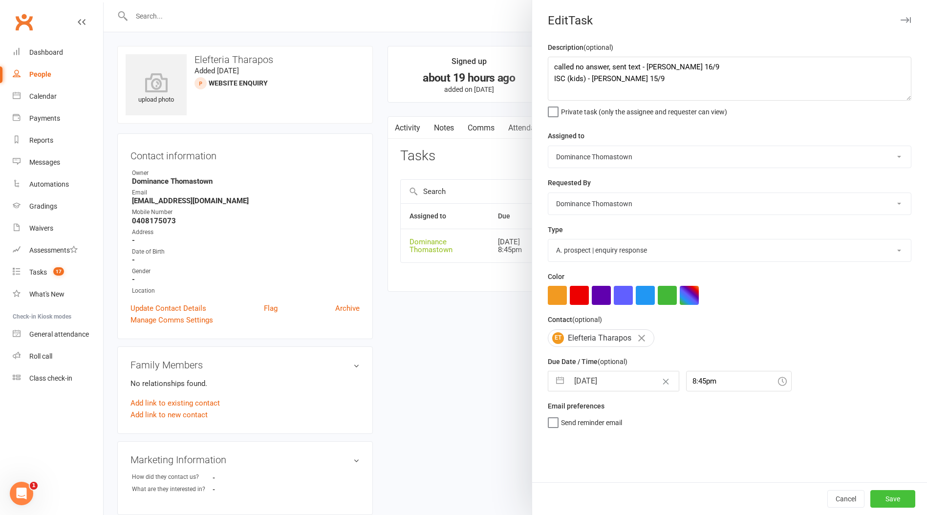
click at [890, 501] on button "Save" at bounding box center [892, 499] width 45 height 18
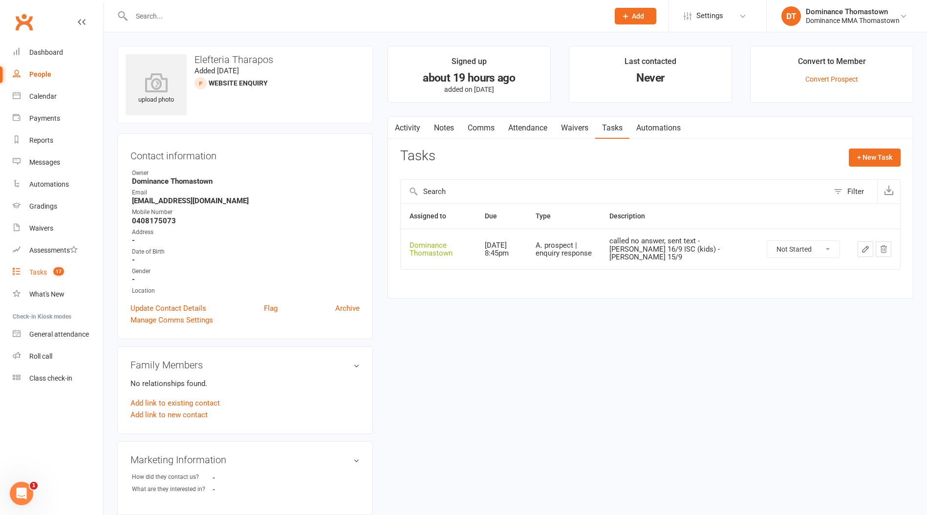
drag, startPoint x: 59, startPoint y: 273, endPoint x: 66, endPoint y: 273, distance: 7.3
click at [59, 273] on span "17" at bounding box center [58, 271] width 11 height 8
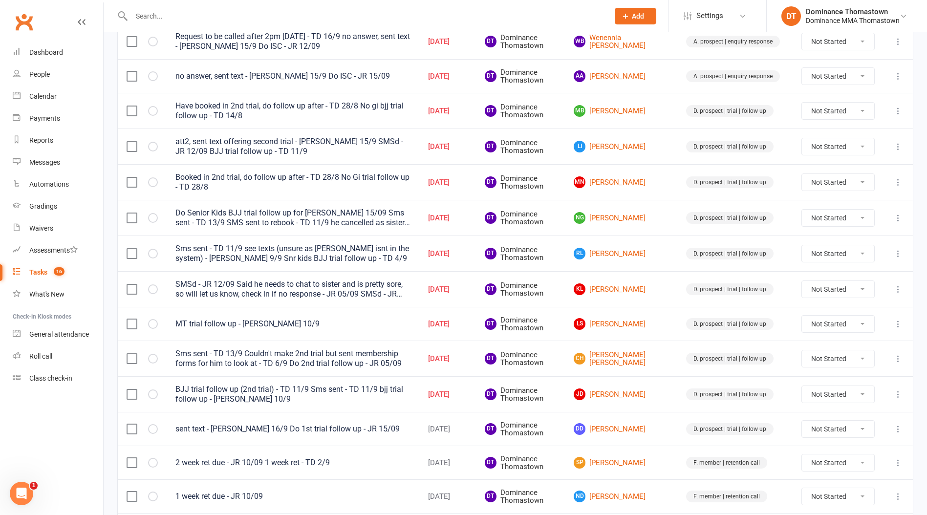
scroll to position [340, 0]
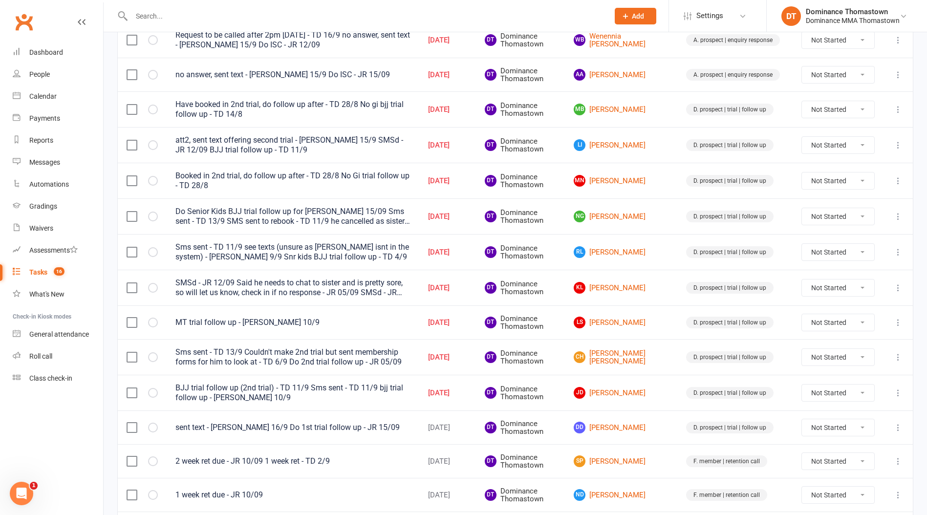
click at [626, 384] on td "JD Josh Du" at bounding box center [621, 393] width 112 height 36
click at [628, 391] on link "JD Josh Du" at bounding box center [621, 393] width 95 height 12
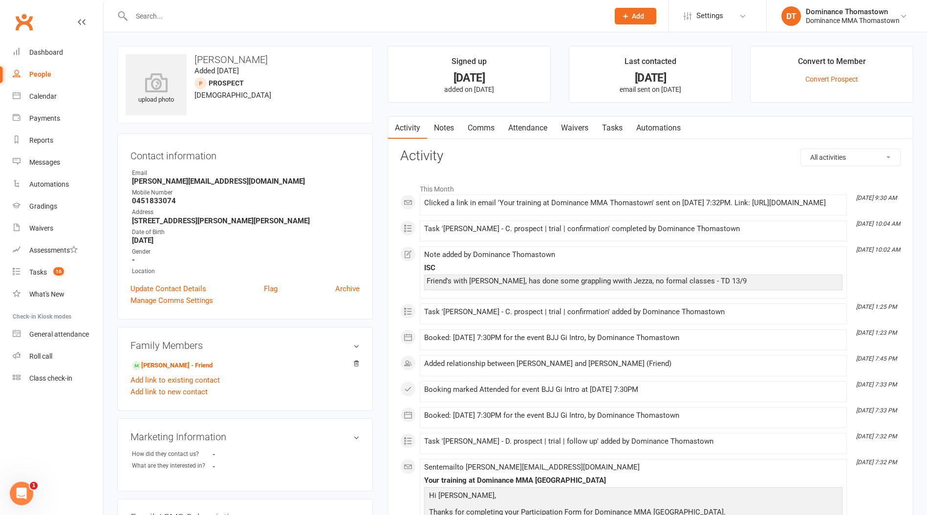
click at [624, 124] on link "Tasks" at bounding box center [612, 128] width 34 height 22
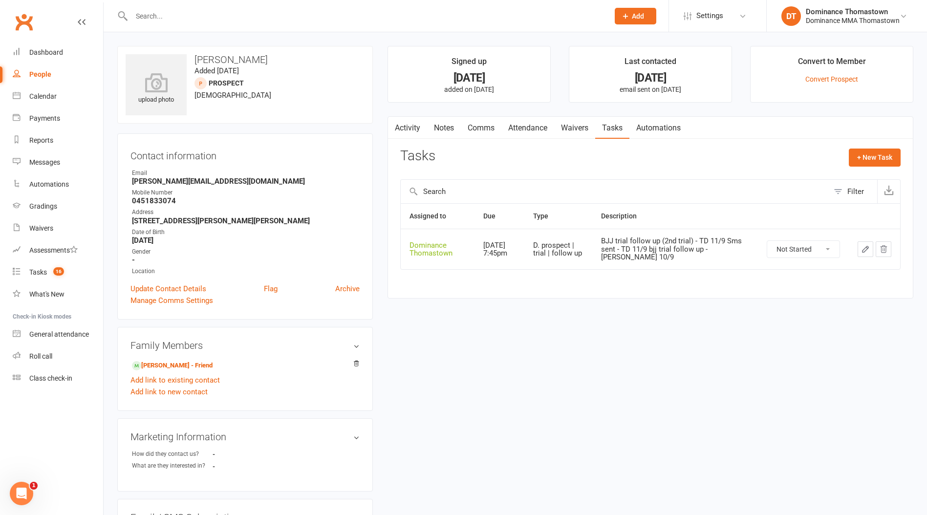
click at [865, 251] on icon "button" at bounding box center [865, 249] width 9 height 9
type textarea "BJJ trial follow up (2nd trial) - TD 11/9 Sms sent - TD 11/9 bjj trial follow u…"
select select "12547"
type input "[DATE]"
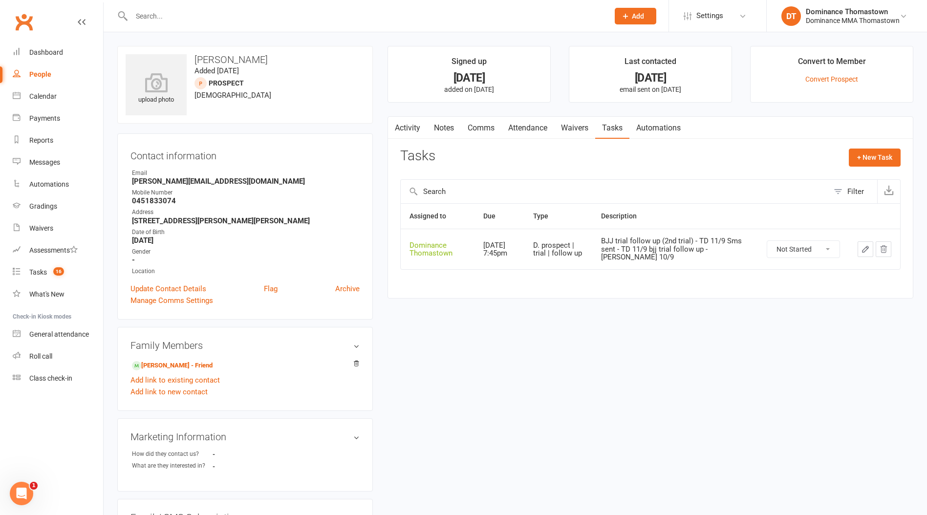
type input "7:45pm"
select select "3812"
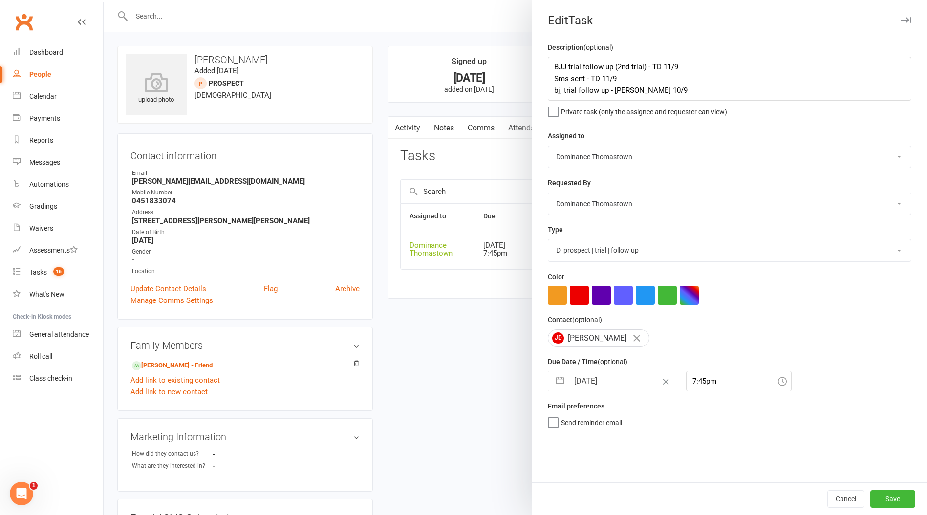
click at [545, 65] on div "Description (optional) BJJ trial follow up (2nd trial) - TD 11/9 Sms sent - TD …" at bounding box center [729, 262] width 395 height 441
click at [550, 63] on textarea "BJJ trial follow up (2nd trial) - TD 11/9 Sms sent - TD 11/9 bjj trial follow u…" at bounding box center [730, 79] width 364 height 44
type textarea "will come in for MT soon - Ellen 16/9 BJJ trial follow up (2nd trial) - TD 11/9…"
select select "7"
select select "2025"
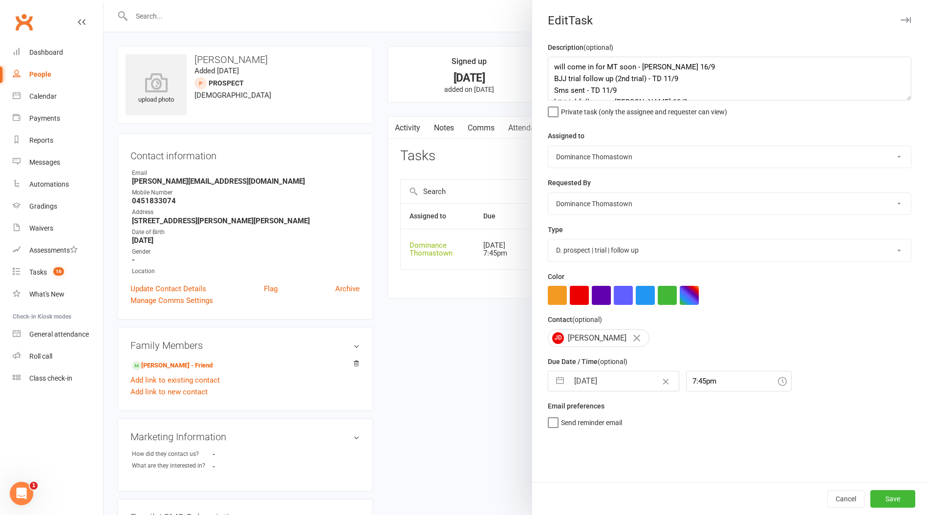
select select "8"
select select "2025"
select select "9"
select select "2025"
drag, startPoint x: 611, startPoint y: 385, endPoint x: 632, endPoint y: 431, distance: 51.2
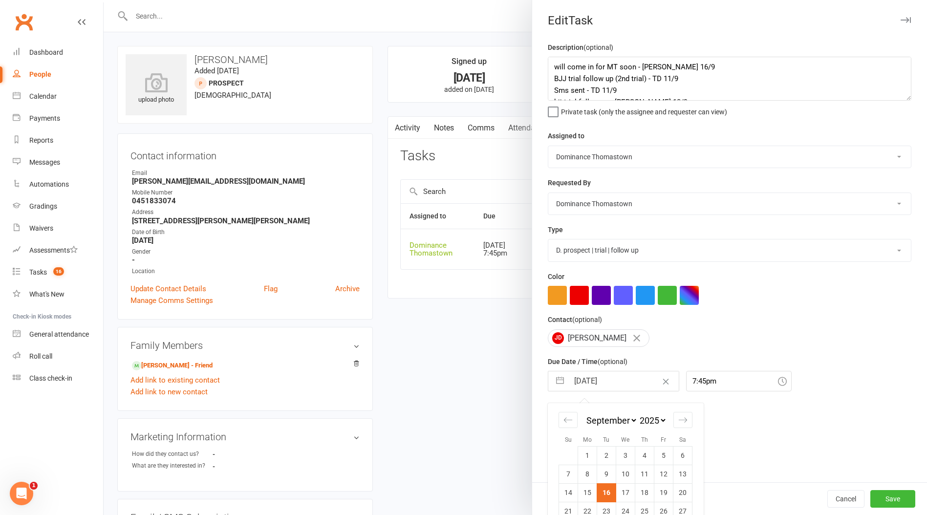
click at [611, 385] on input "[DATE]" at bounding box center [624, 381] width 110 height 20
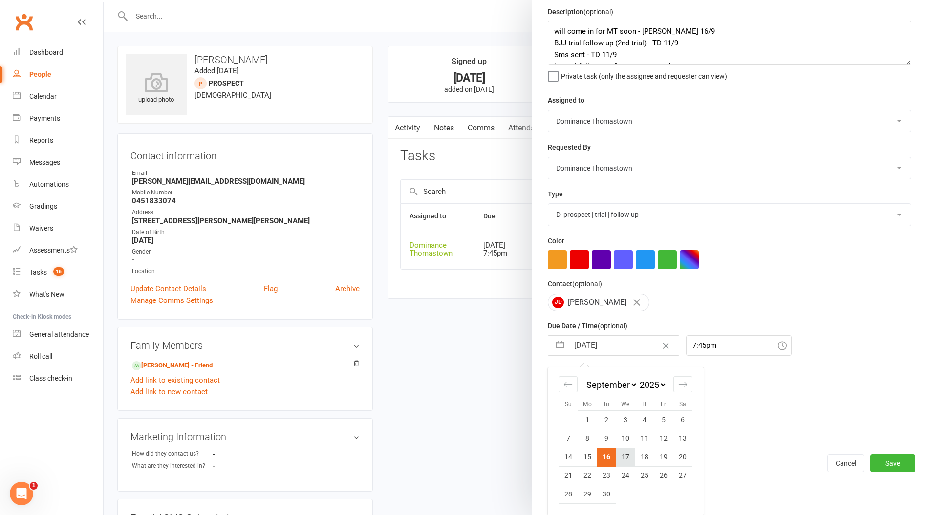
click at [628, 460] on td "17" at bounding box center [625, 457] width 19 height 19
type input "[DATE]"
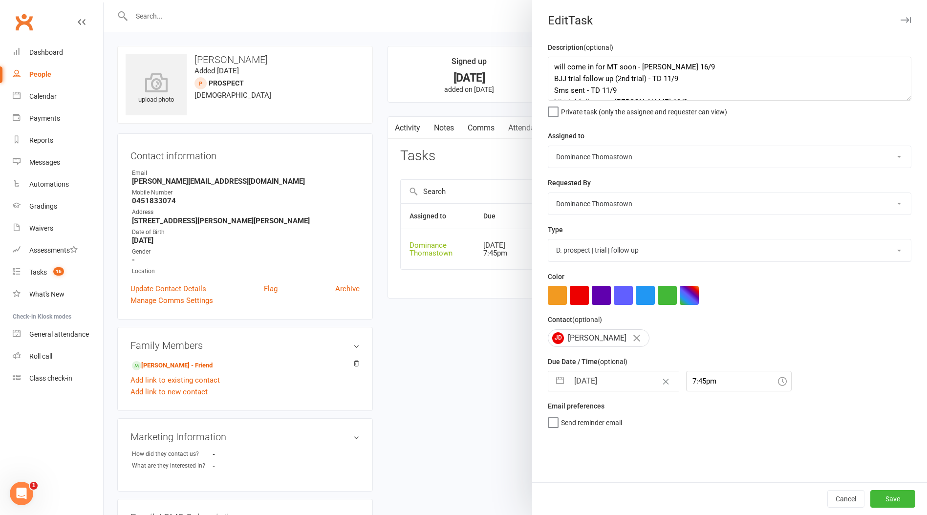
scroll to position [0, 0]
drag, startPoint x: 895, startPoint y: 497, endPoint x: 611, endPoint y: 455, distance: 286.6
click at [895, 497] on button "Save" at bounding box center [892, 499] width 45 height 18
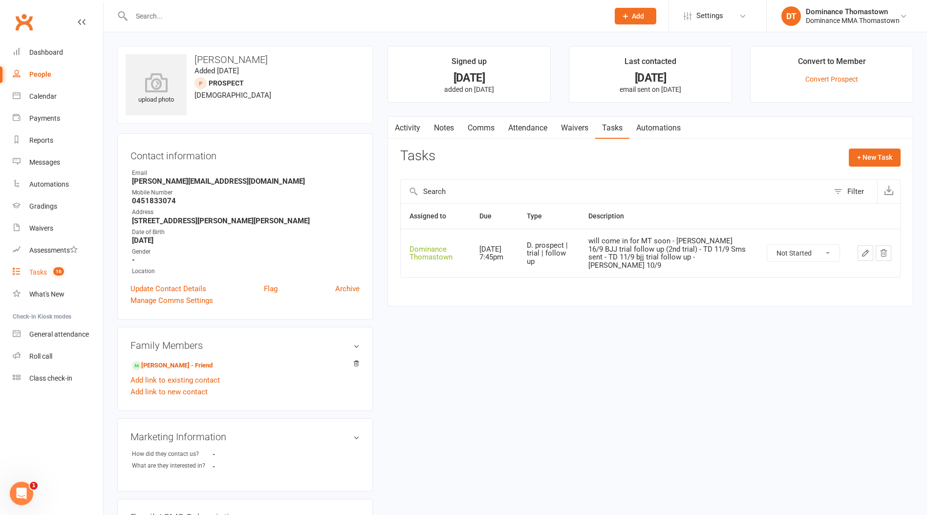
click at [49, 274] on count-badge "16" at bounding box center [56, 272] width 16 height 8
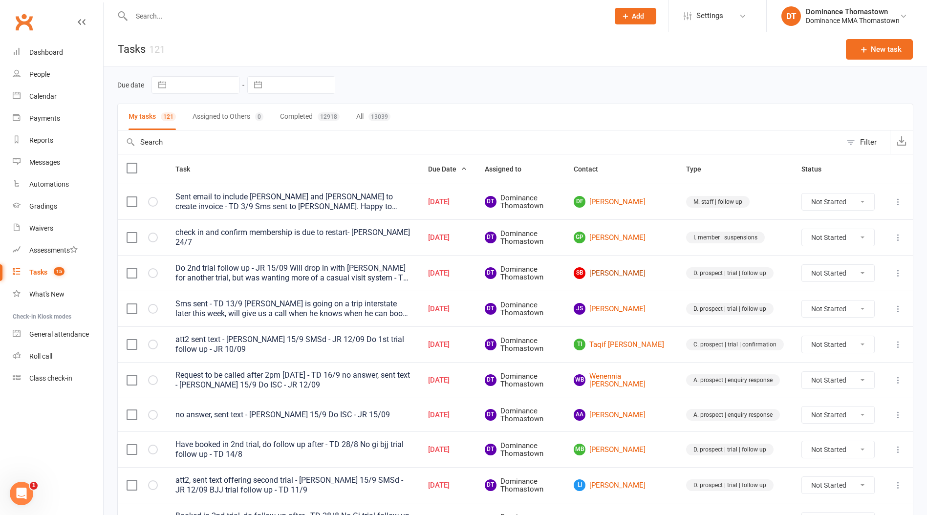
click at [620, 272] on link "SB Sevilay Bentivoglio" at bounding box center [621, 273] width 95 height 12
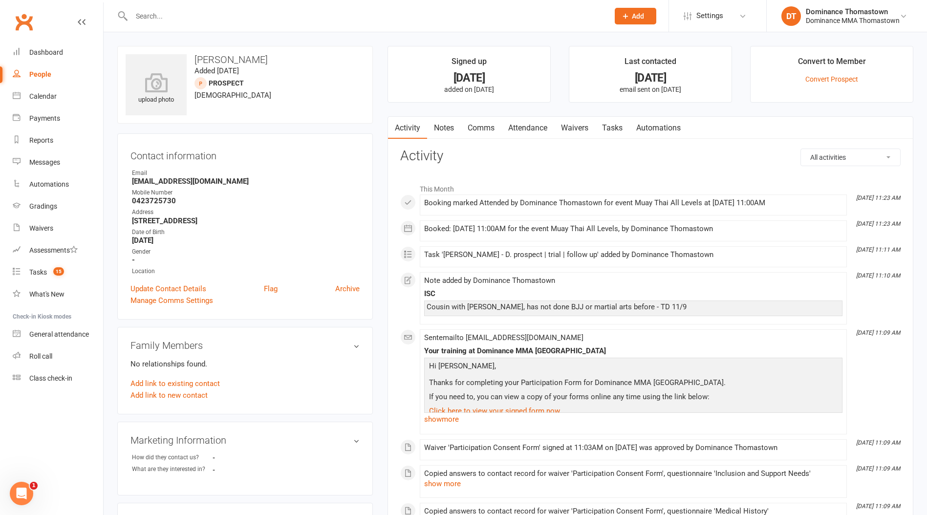
click at [150, 203] on strong "0423725730" at bounding box center [246, 200] width 228 height 9
copy strong "0423725730"
drag, startPoint x: 618, startPoint y: 118, endPoint x: 638, endPoint y: 129, distance: 23.0
click at [618, 118] on link "Tasks" at bounding box center [612, 128] width 34 height 22
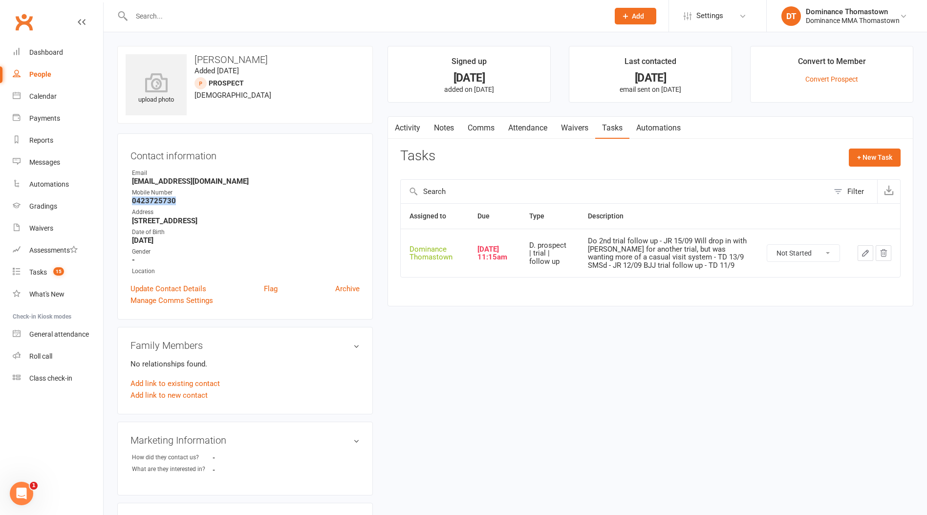
click at [867, 254] on icon "button" at bounding box center [865, 253] width 9 height 9
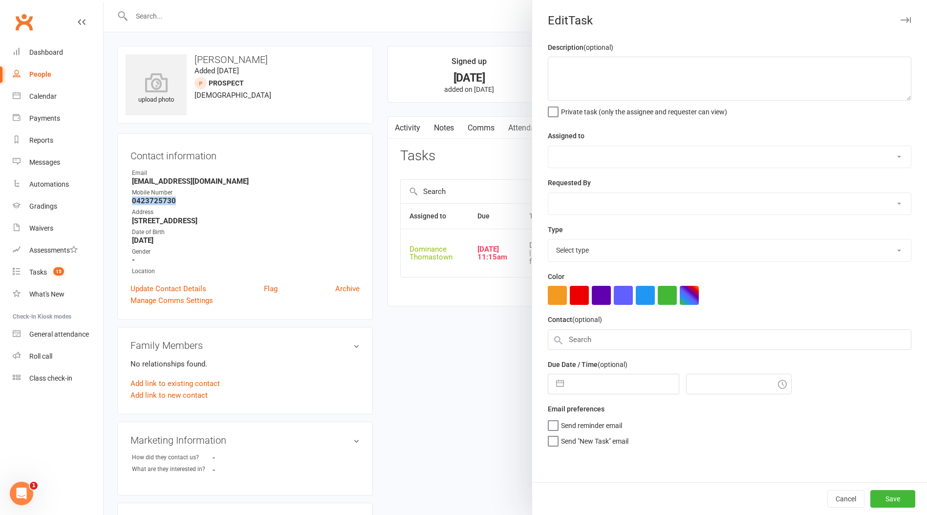
type textarea "Do 2nd trial follow up - JR 15/09 Will drop in with Sommer for another trial, b…"
select select "12547"
type input "[DATE]"
type input "11:15am"
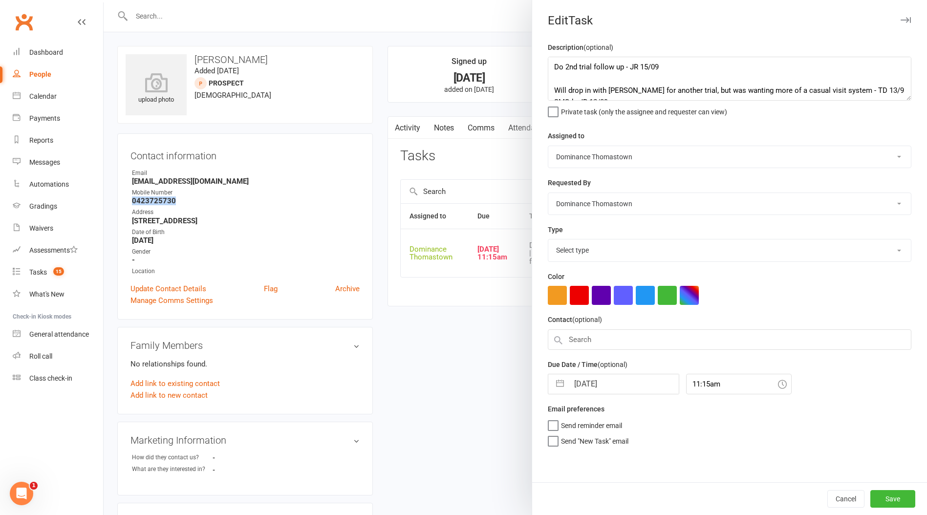
select select "3812"
click at [554, 65] on textarea "Do 2nd trial follow up - JR 15/09 Will drop in with Sommer for another trial, b…" at bounding box center [730, 79] width 364 height 44
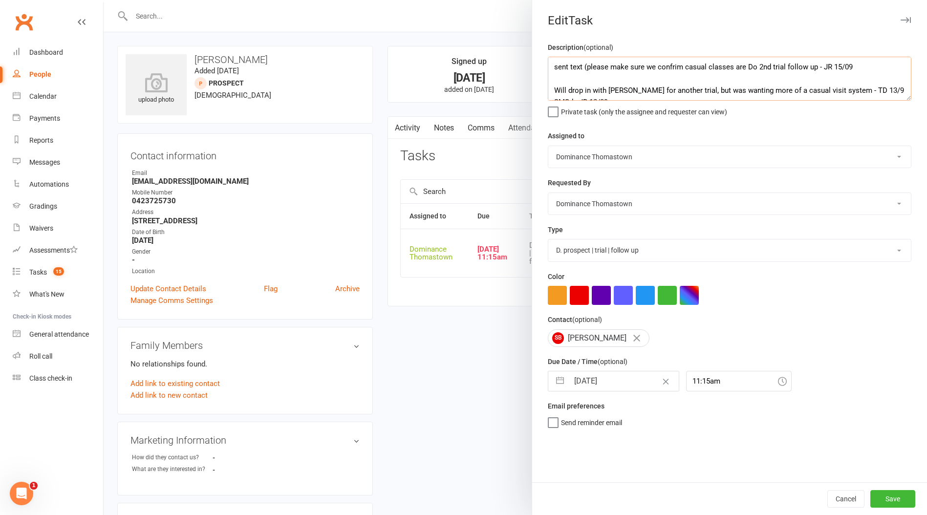
click at [672, 67] on textarea "sent text (please make sure we confrim casual classes are Do 2nd trial follow u…" at bounding box center [730, 79] width 364 height 44
click at [745, 67] on textarea "sent text (please make sure we confirm casual classes are Do 2nd trial follow u…" at bounding box center [730, 79] width 364 height 44
drag, startPoint x: 757, startPoint y: 68, endPoint x: 782, endPoint y: 70, distance: 25.0
click at [756, 69] on textarea "sent text (please make sure we confirm casual classes are $25 - Ellen 16/9 Do 2…" at bounding box center [730, 79] width 364 height 44
type textarea "sent text (please make sure we confirm casual classes are $25) - [PERSON_NAME] …"
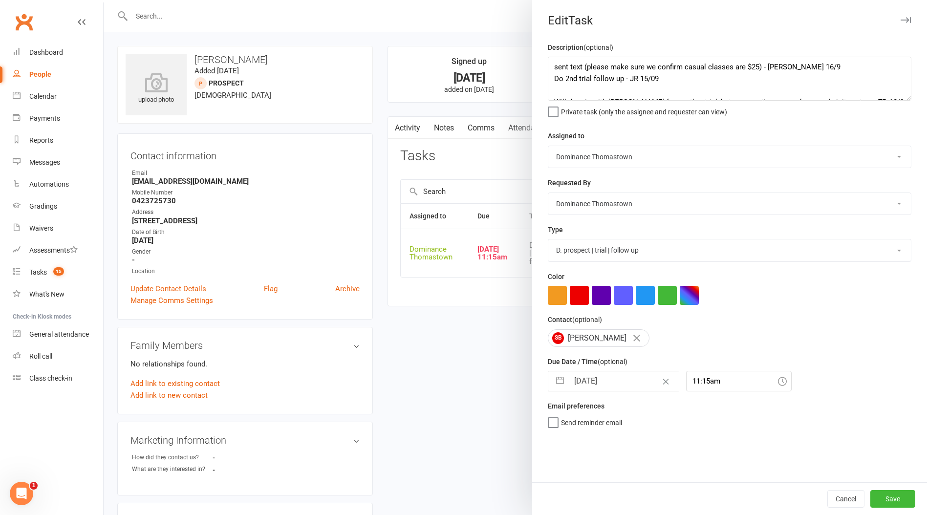
select select "7"
select select "2025"
select select "8"
select select "2025"
select select "9"
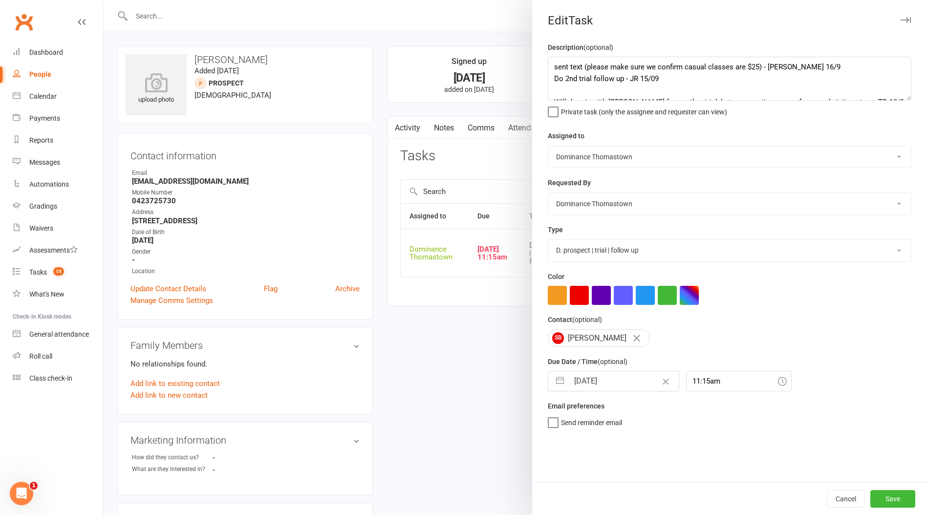
select select "2025"
click at [583, 381] on input "[DATE]" at bounding box center [624, 381] width 110 height 20
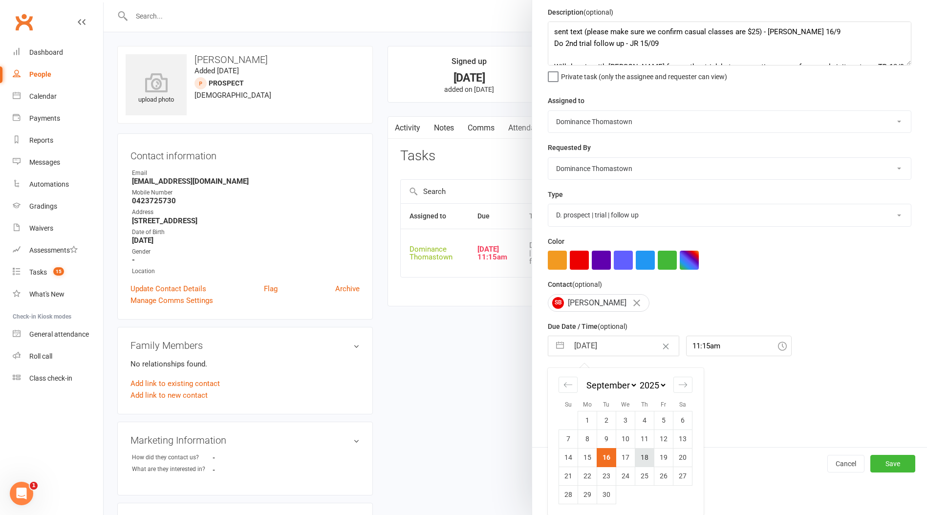
scroll to position [37, 0]
click at [624, 453] on td "17" at bounding box center [625, 457] width 19 height 19
type input "[DATE]"
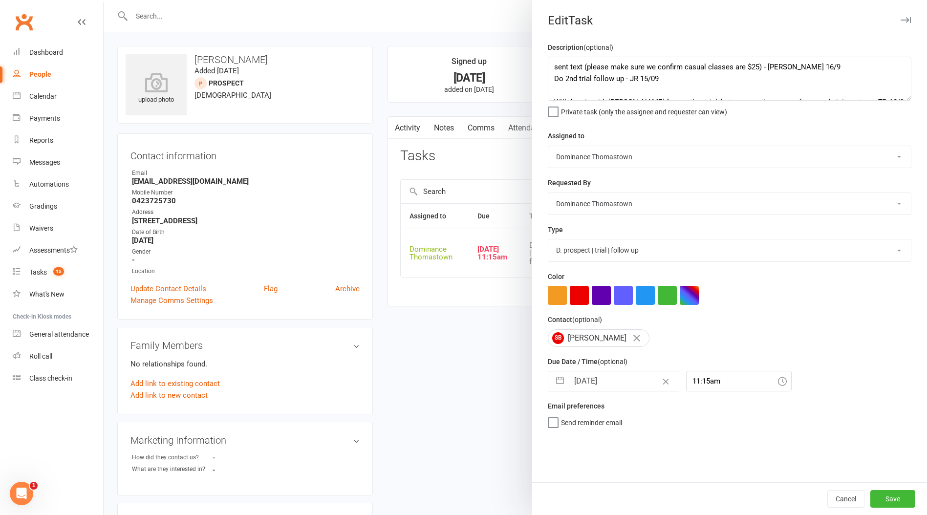
scroll to position [0, 0]
click at [890, 501] on button "Save" at bounding box center [892, 499] width 45 height 18
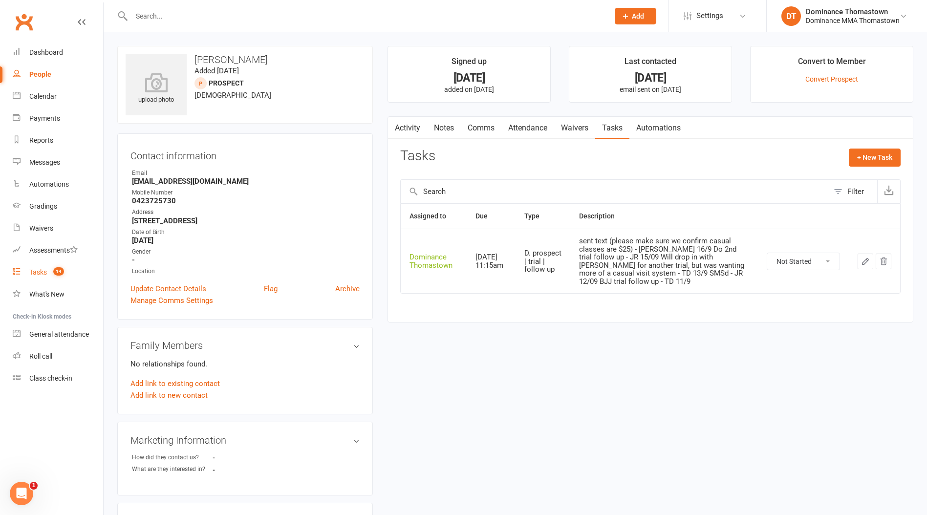
click at [45, 276] on link "Tasks 14" at bounding box center [58, 272] width 90 height 22
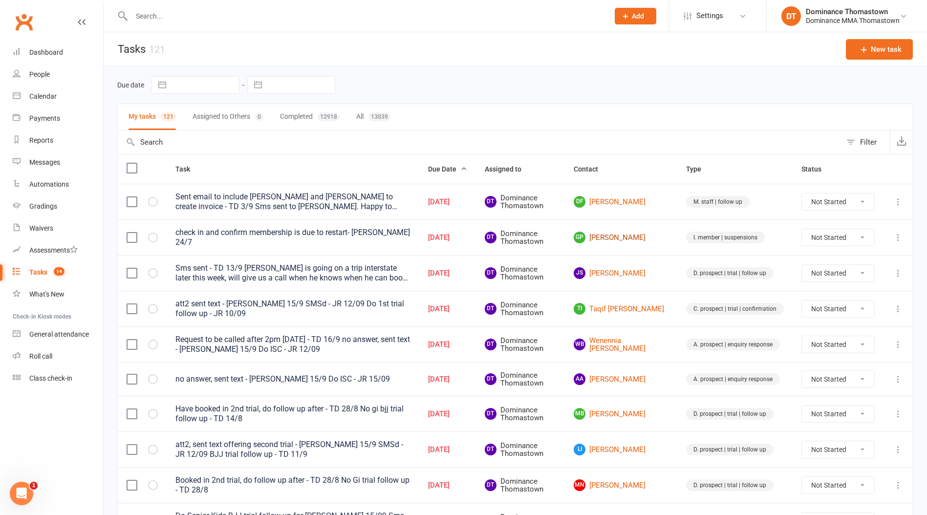
click at [628, 236] on link "GP George Psarologos" at bounding box center [621, 238] width 95 height 12
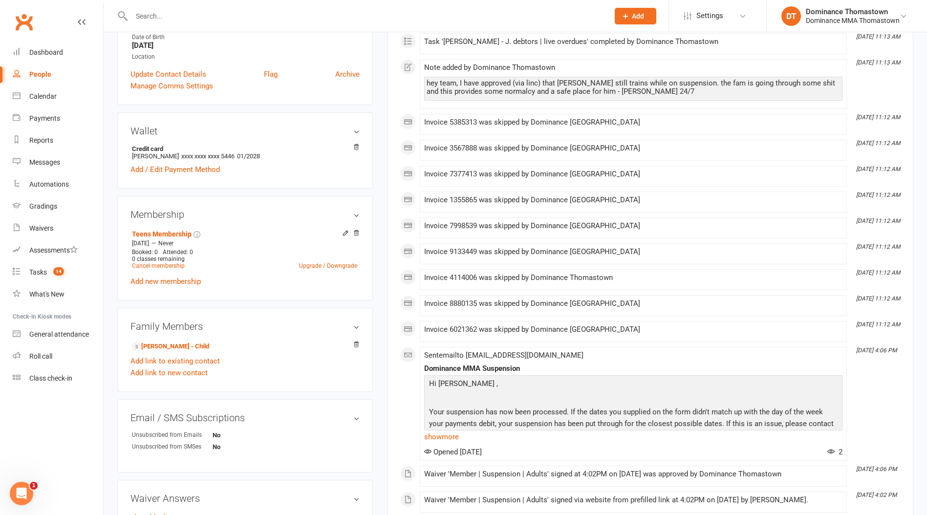
scroll to position [195, 0]
click at [51, 272] on count-badge "14" at bounding box center [56, 272] width 16 height 8
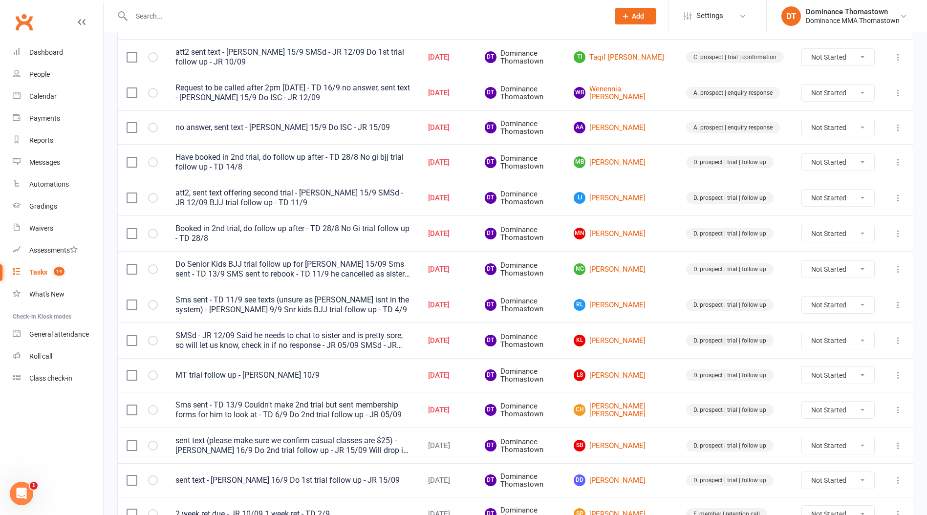
scroll to position [253, 0]
click at [642, 233] on link "MN [PERSON_NAME]" at bounding box center [621, 233] width 95 height 12
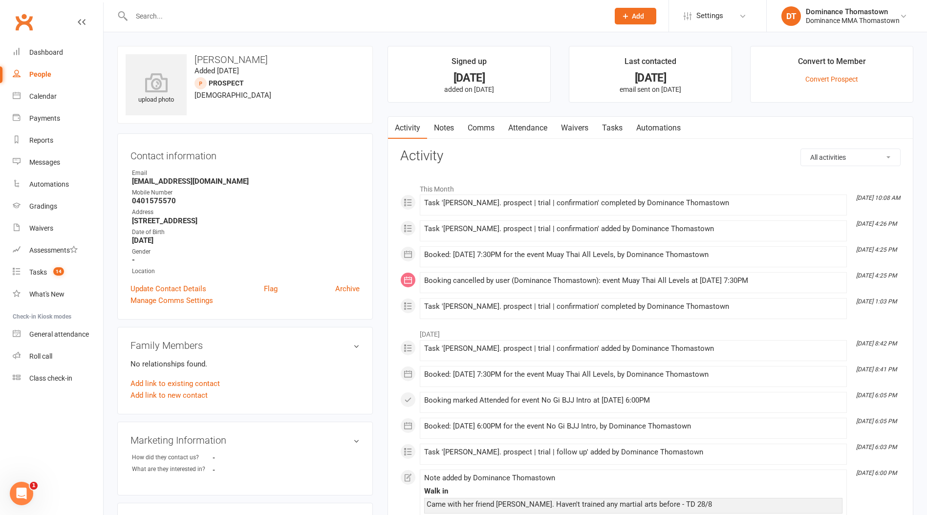
click at [521, 138] on div "Activity Notes Comms Attendance Waivers Tasks Automations All activities Bookin…" at bounding box center [651, 466] width 526 height 700
click at [520, 125] on link "Attendance" at bounding box center [527, 128] width 53 height 22
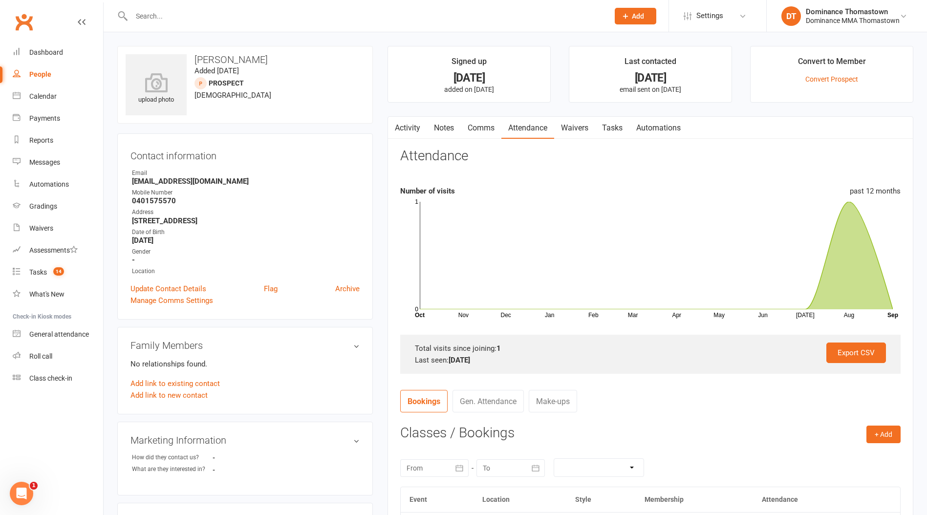
click at [609, 125] on link "Tasks" at bounding box center [612, 128] width 34 height 22
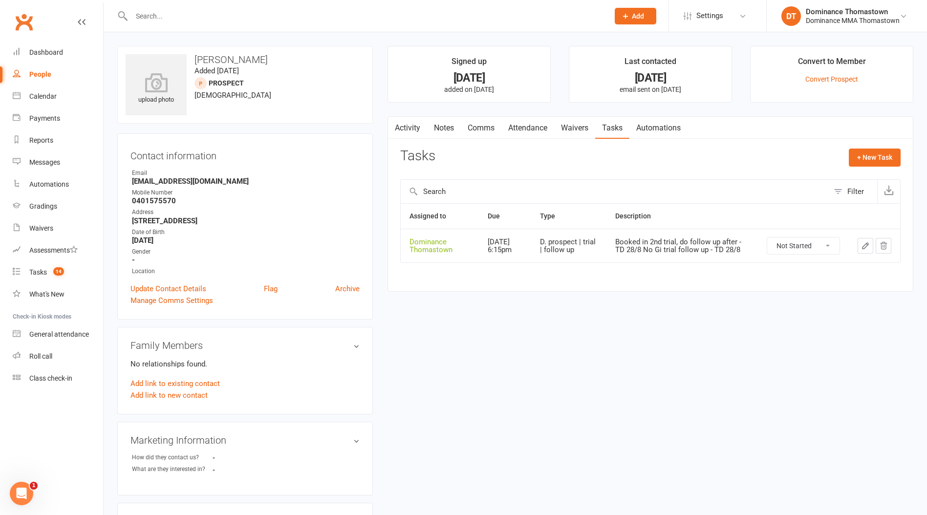
click at [164, 202] on strong "0401575570" at bounding box center [246, 200] width 228 height 9
copy strong "0401575570"
drag, startPoint x: 521, startPoint y: 123, endPoint x: 550, endPoint y: 134, distance: 31.6
click at [520, 123] on link "Attendance" at bounding box center [527, 128] width 53 height 22
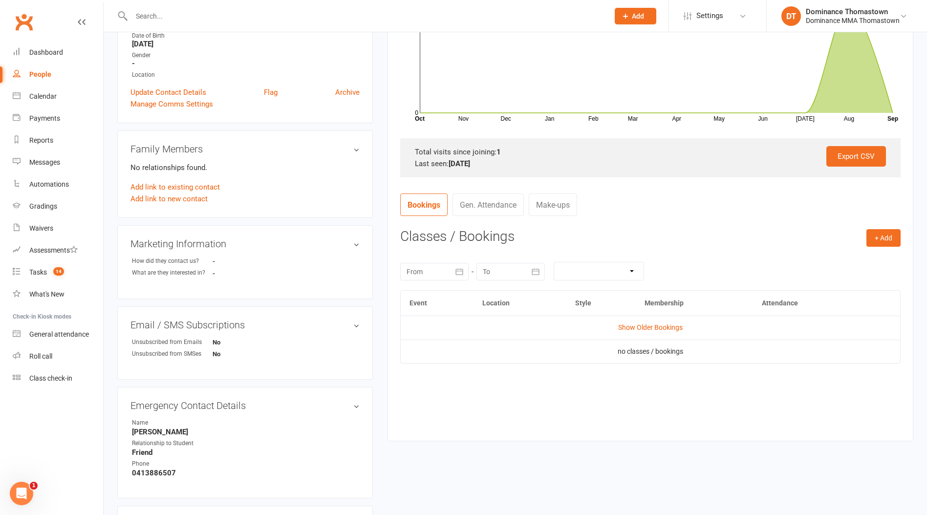
scroll to position [261, 0]
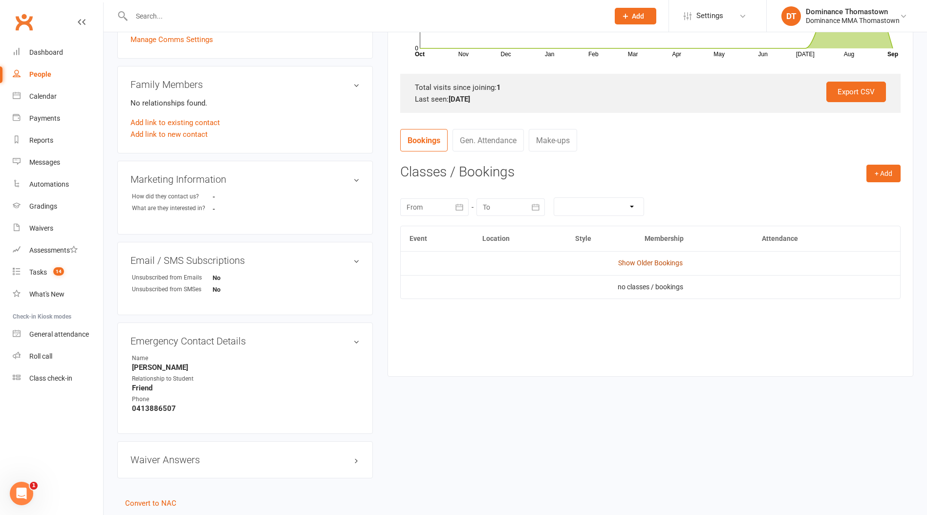
click at [646, 261] on link "Show Older Bookings" at bounding box center [650, 263] width 65 height 8
click at [795, 291] on span "Attended" at bounding box center [781, 292] width 28 height 8
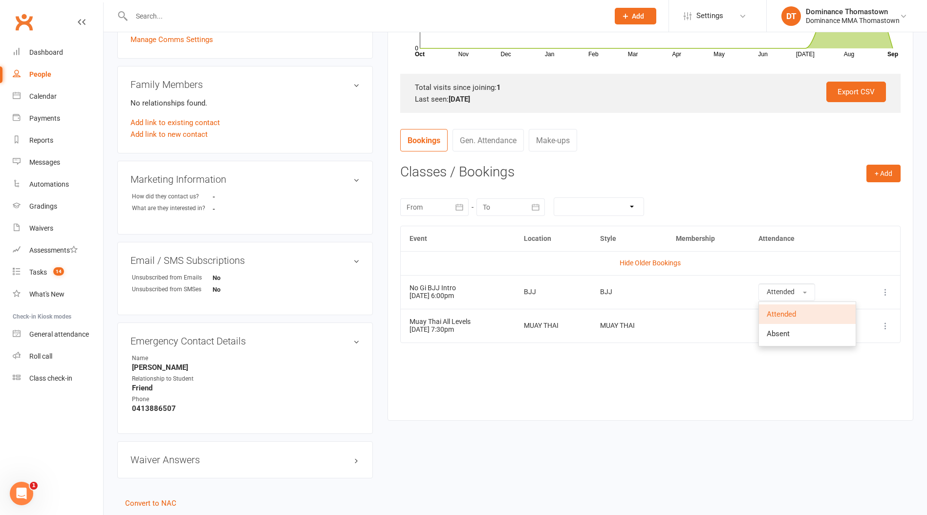
drag, startPoint x: 668, startPoint y: 289, endPoint x: 673, endPoint y: 291, distance: 5.7
click at [668, 289] on td "BJJ" at bounding box center [629, 292] width 76 height 34
drag, startPoint x: 776, startPoint y: 328, endPoint x: 770, endPoint y: 327, distance: 7.0
click at [776, 328] on span "Select" at bounding box center [776, 326] width 18 height 8
click at [798, 364] on link "Absent" at bounding box center [807, 368] width 97 height 20
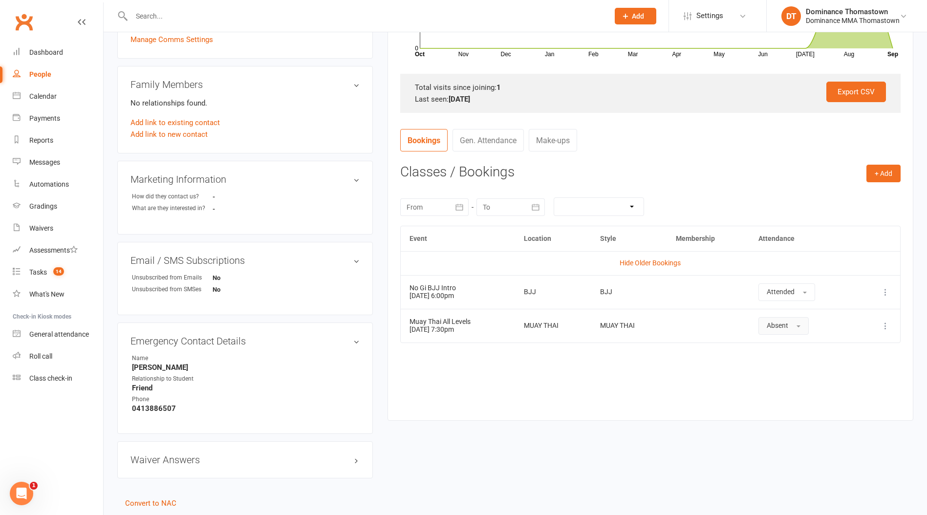
scroll to position [0, 0]
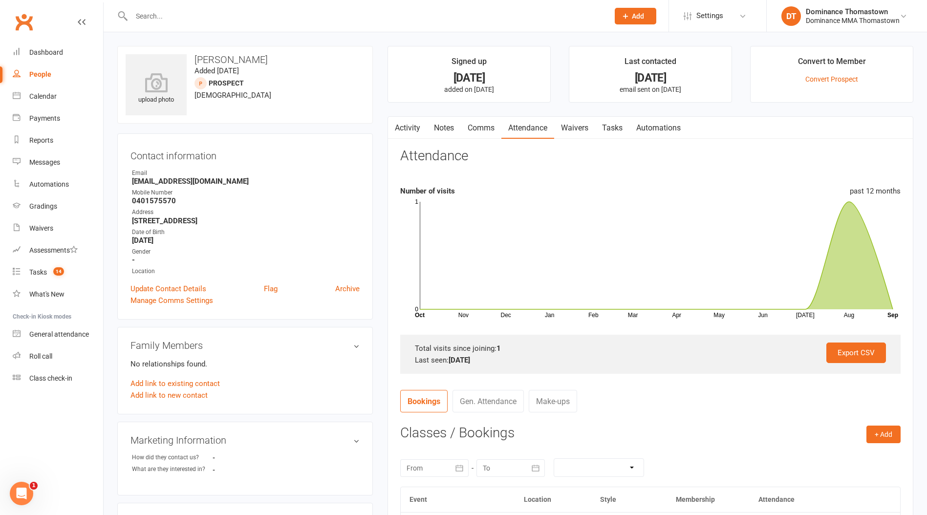
click at [599, 129] on link "Tasks" at bounding box center [612, 128] width 34 height 22
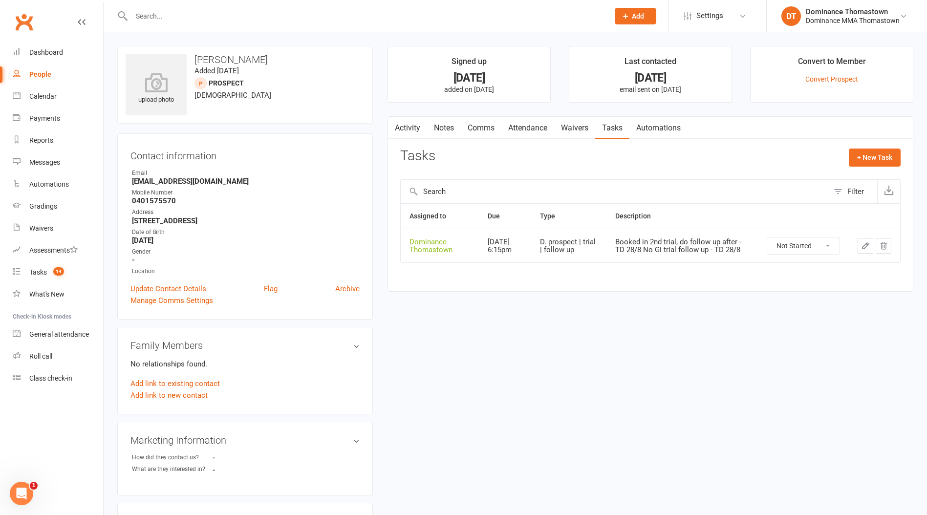
click at [619, 129] on link "Tasks" at bounding box center [612, 128] width 34 height 22
click at [150, 200] on strong "0401575570" at bounding box center [246, 200] width 228 height 9
copy strong "0401575570"
click at [46, 274] on div "Tasks" at bounding box center [38, 272] width 18 height 8
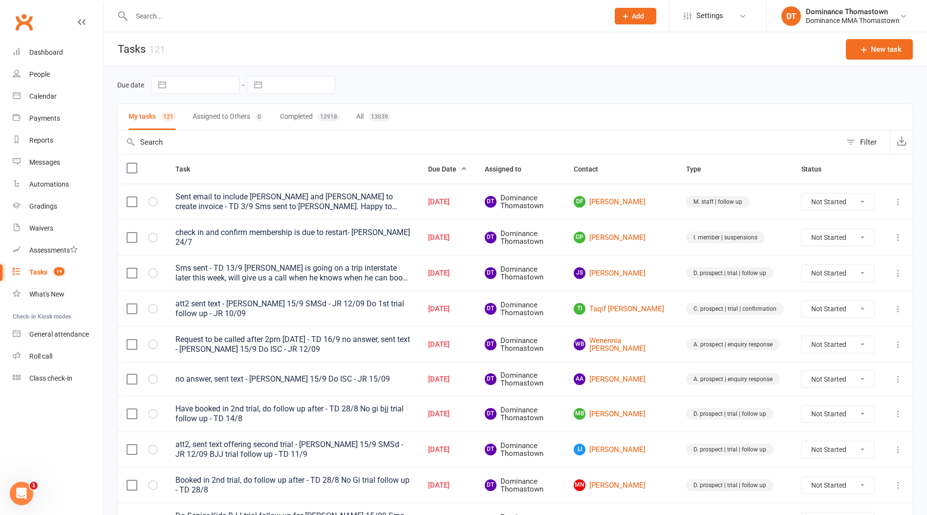
scroll to position [15, 0]
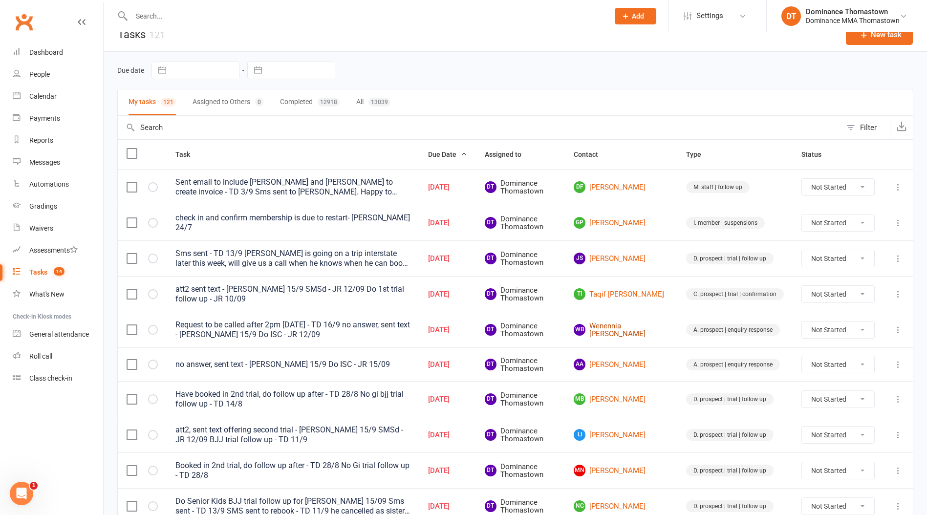
click at [641, 325] on link "WB Wenennia Bukky Worgu" at bounding box center [621, 330] width 95 height 16
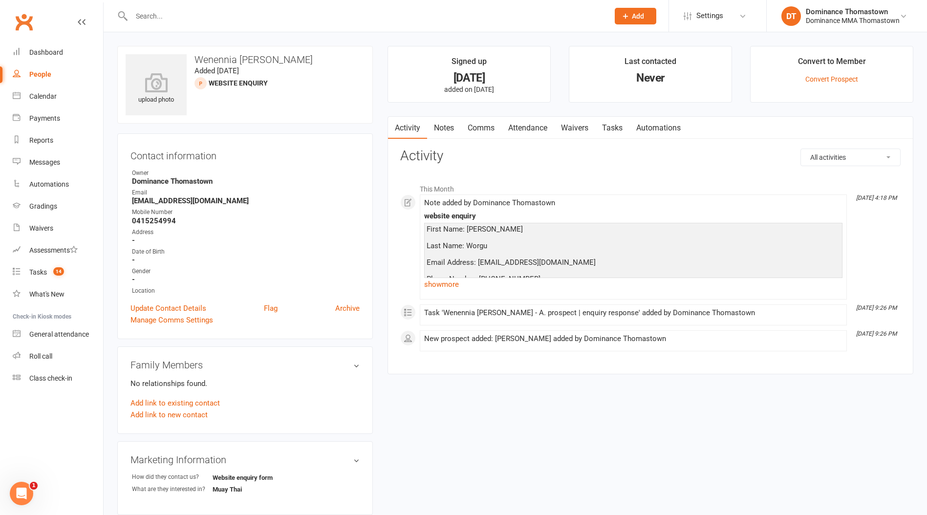
scroll to position [0, 0]
click at [201, 14] on input "text" at bounding box center [366, 16] width 474 height 14
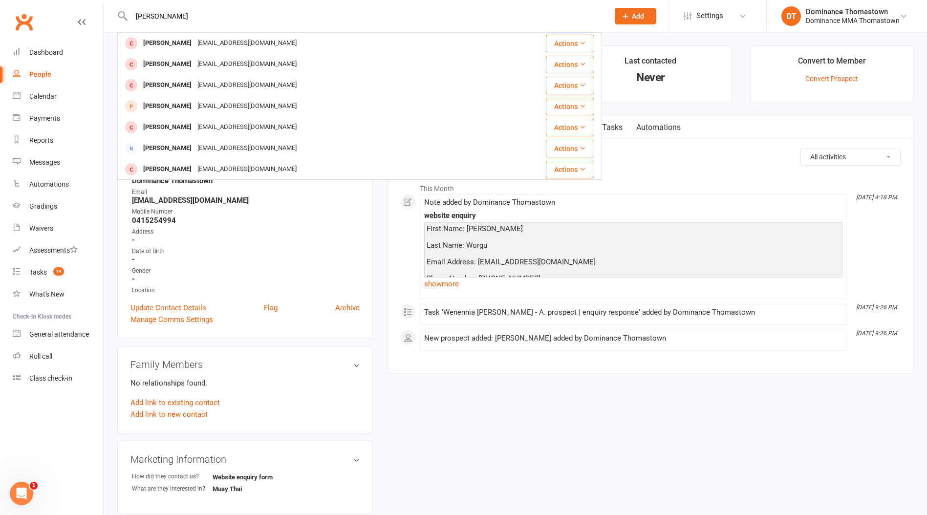
type input "leonardo a"
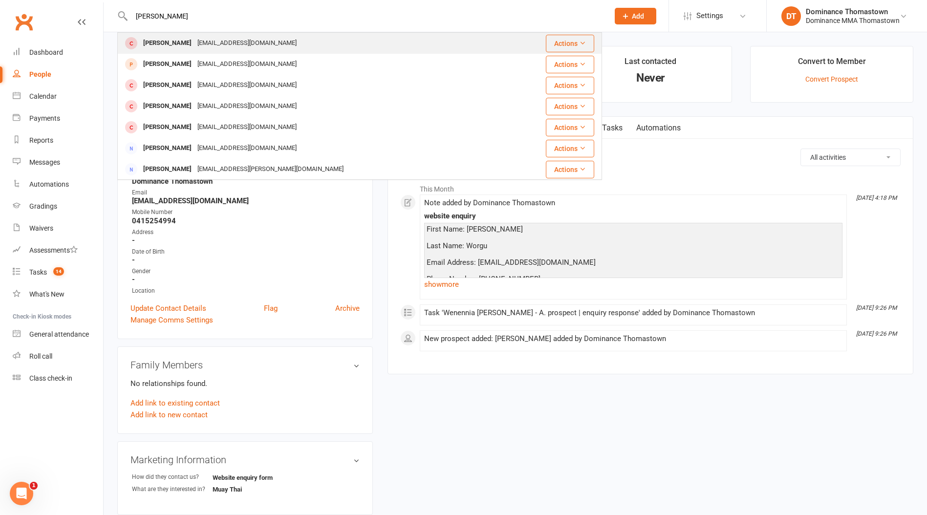
click at [198, 46] on div "[EMAIL_ADDRESS][DOMAIN_NAME]" at bounding box center [246, 43] width 105 height 14
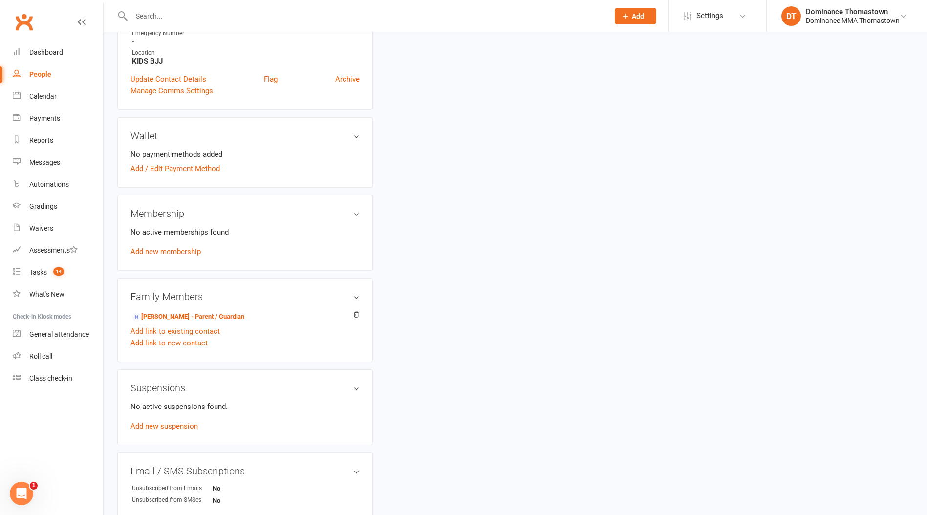
scroll to position [317, 0]
click at [162, 315] on link "Lia Aloisio - Parent / Guardian" at bounding box center [188, 316] width 112 height 10
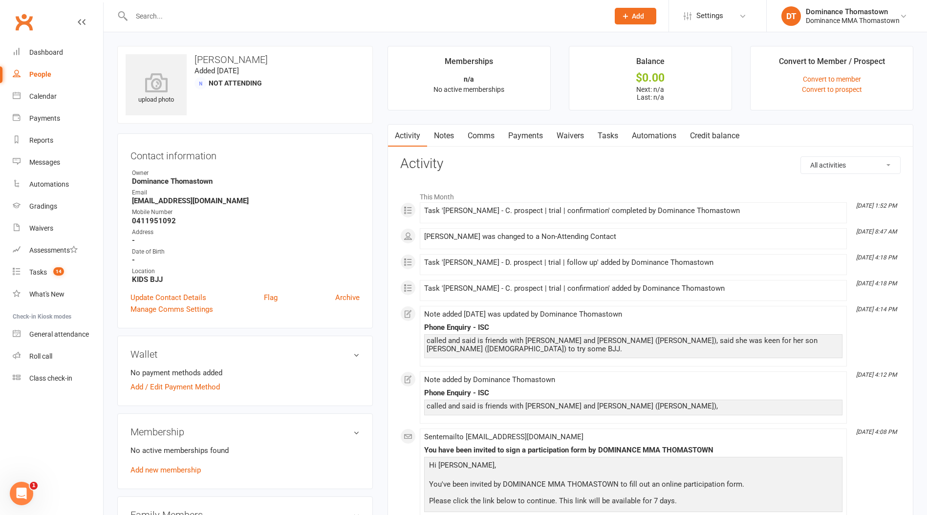
click at [445, 133] on link "Notes" at bounding box center [444, 136] width 34 height 22
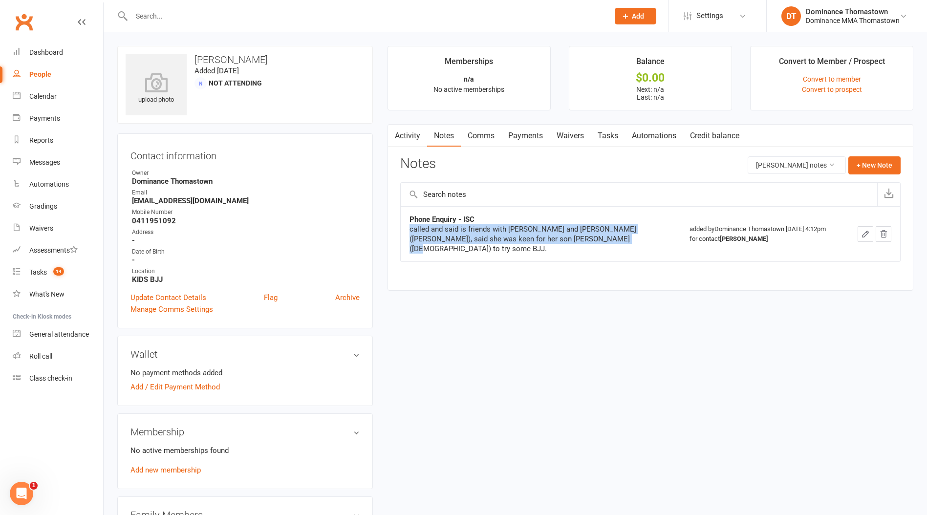
drag, startPoint x: 499, startPoint y: 225, endPoint x: 611, endPoint y: 243, distance: 113.3
click at [611, 243] on div "Phone Enquiry - ISC called and said is friends with cooper and jackson (clark),…" at bounding box center [532, 234] width 244 height 39
click at [611, 243] on div "called and said is friends with cooper and jackson (clark), said she was keen f…" at bounding box center [532, 238] width 244 height 29
drag, startPoint x: 597, startPoint y: 236, endPoint x: 508, endPoint y: 220, distance: 90.3
click at [508, 220] on div "Phone Enquiry - ISC called and said is friends with cooper and jackson (clark),…" at bounding box center [532, 234] width 244 height 39
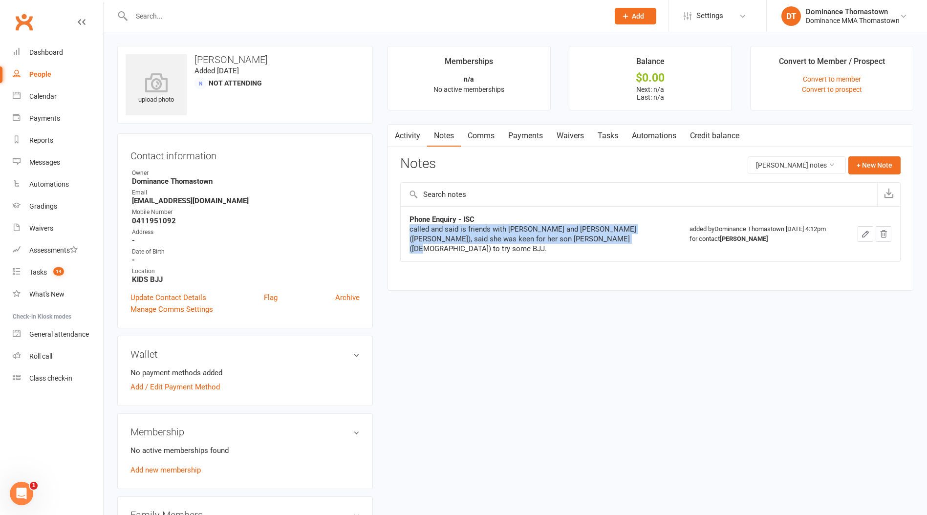
drag, startPoint x: 508, startPoint y: 220, endPoint x: 491, endPoint y: 221, distance: 17.6
click at [508, 220] on div "Phone Enquiry - ISC" at bounding box center [532, 220] width 244 height 10
drag, startPoint x: 544, startPoint y: 233, endPoint x: 602, endPoint y: 239, distance: 58.6
click at [602, 239] on div "Phone Enquiry - ISC called and said is friends with cooper and jackson (clark),…" at bounding box center [532, 234] width 244 height 39
click at [603, 239] on div "called and said is friends with cooper and jackson (clark), said she was keen f…" at bounding box center [532, 238] width 244 height 29
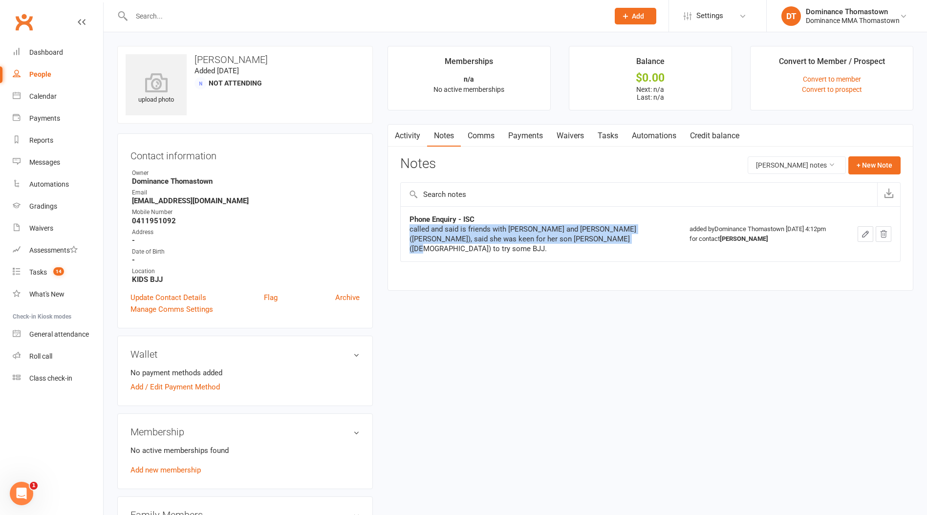
drag, startPoint x: 616, startPoint y: 240, endPoint x: 521, endPoint y: 221, distance: 96.3
click at [521, 221] on div "Phone Enquiry - ISC called and said is friends with cooper and jackson (clark),…" at bounding box center [532, 234] width 244 height 39
click at [521, 221] on div "Phone Enquiry - ISC" at bounding box center [532, 220] width 244 height 10
click at [863, 230] on icon "button" at bounding box center [865, 234] width 9 height 9
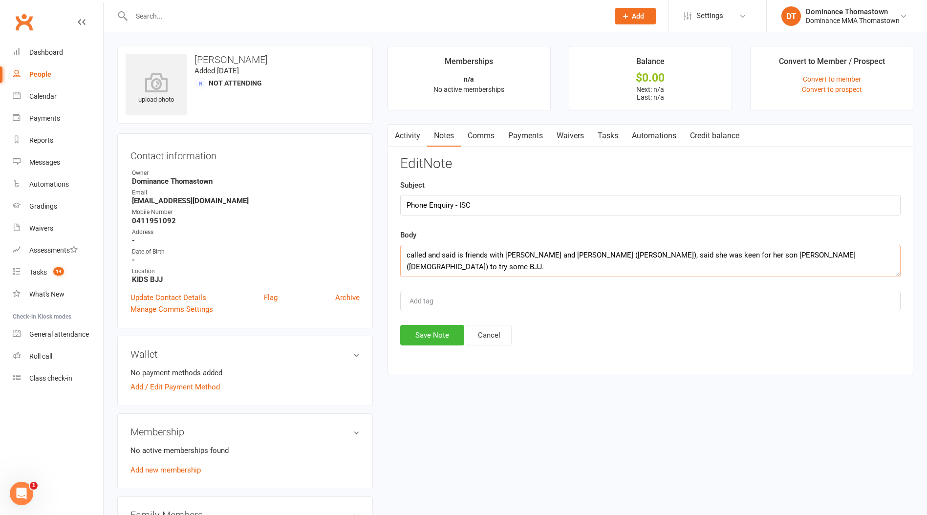
click at [841, 259] on textarea "called and said is friends with cooper and jackson (clark), said she was keen f…" at bounding box center [650, 261] width 500 height 32
type textarea "called and said is friends with cooper and jackson (clark), said she was keen f…"
click at [439, 332] on button "Save Note" at bounding box center [432, 335] width 64 height 21
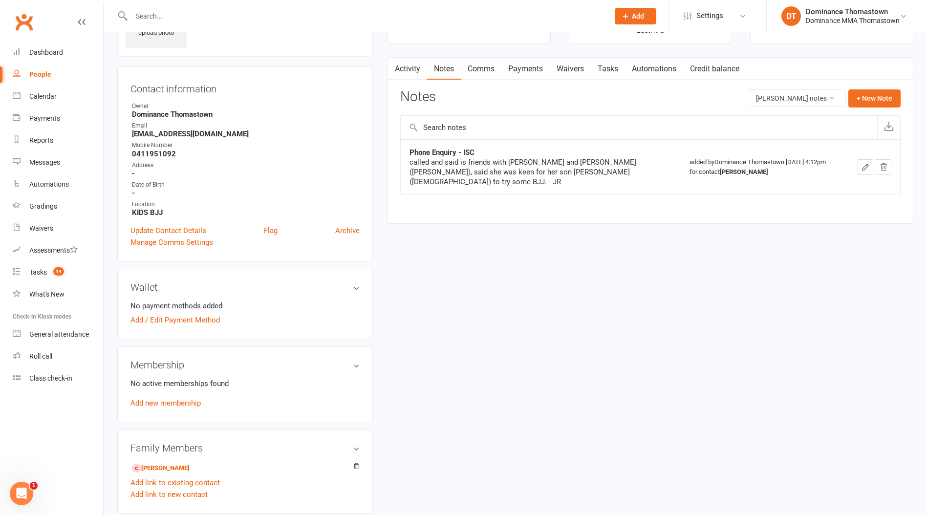
scroll to position [82, 0]
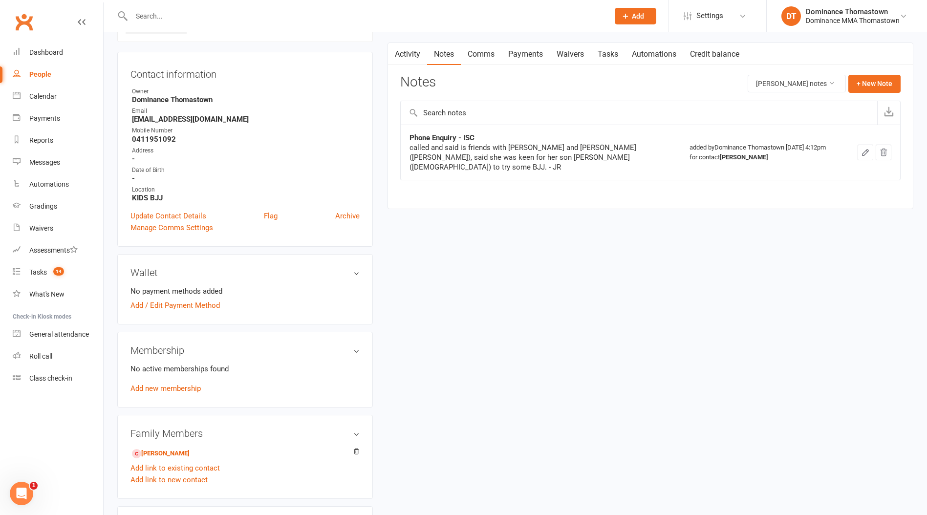
click at [616, 57] on link "Tasks" at bounding box center [608, 54] width 34 height 22
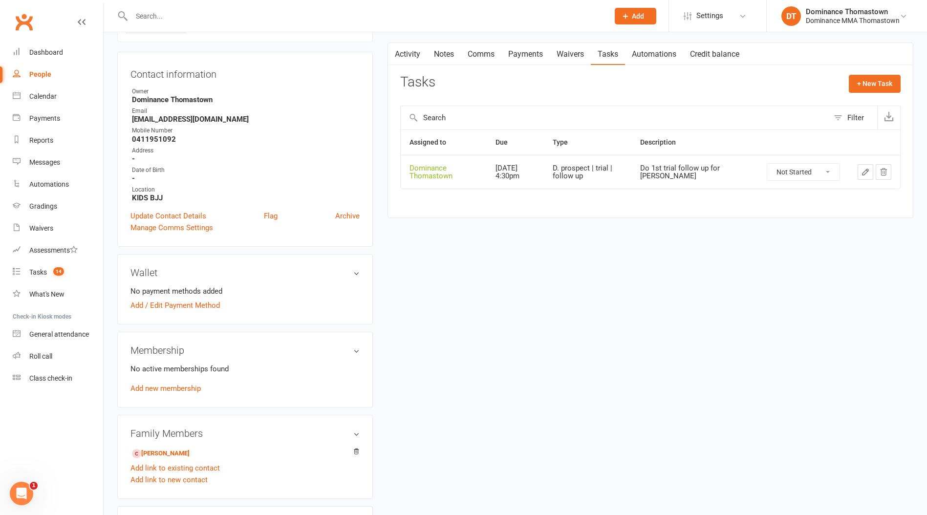
drag, startPoint x: 696, startPoint y: 176, endPoint x: 726, endPoint y: 175, distance: 29.8
click at [726, 175] on div "Do 1st trial follow up for [PERSON_NAME]" at bounding box center [694, 172] width 109 height 16
click at [398, 51] on button "button" at bounding box center [394, 54] width 12 height 22
drag, startPoint x: 440, startPoint y: 46, endPoint x: 477, endPoint y: 60, distance: 39.1
click at [440, 46] on link "Notes" at bounding box center [444, 54] width 34 height 22
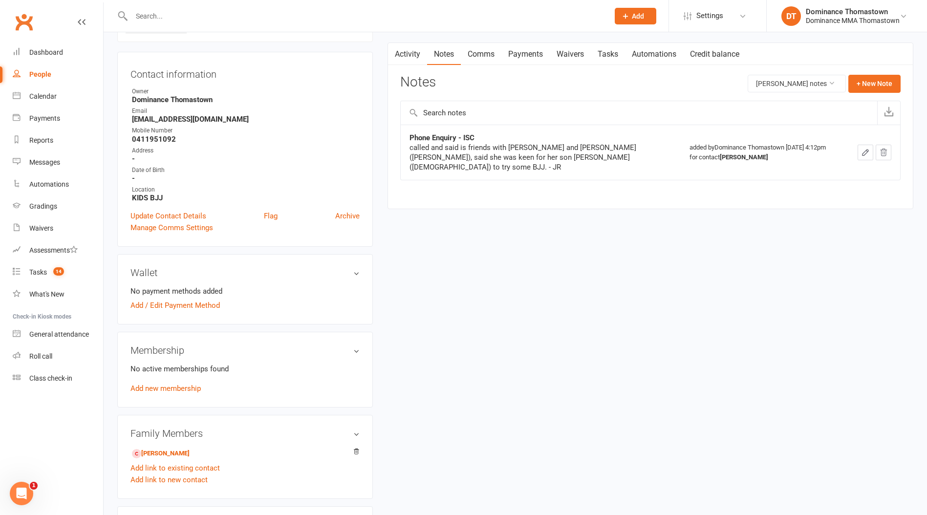
click at [857, 151] on div at bounding box center [872, 153] width 37 height 16
click at [861, 148] on icon "button" at bounding box center [865, 152] width 9 height 9
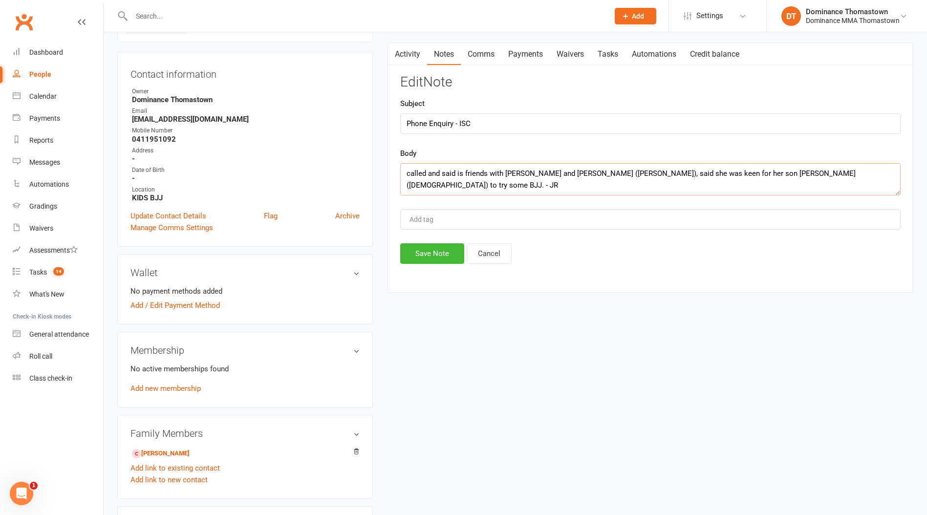
click at [858, 175] on textarea "called and said is friends with cooper and jackson (clark), said she was keen f…" at bounding box center [650, 179] width 500 height 32
type textarea "called and said is friends with cooper and jackson (clark), said she was keen f…"
click at [438, 261] on button "Save Note" at bounding box center [432, 253] width 64 height 21
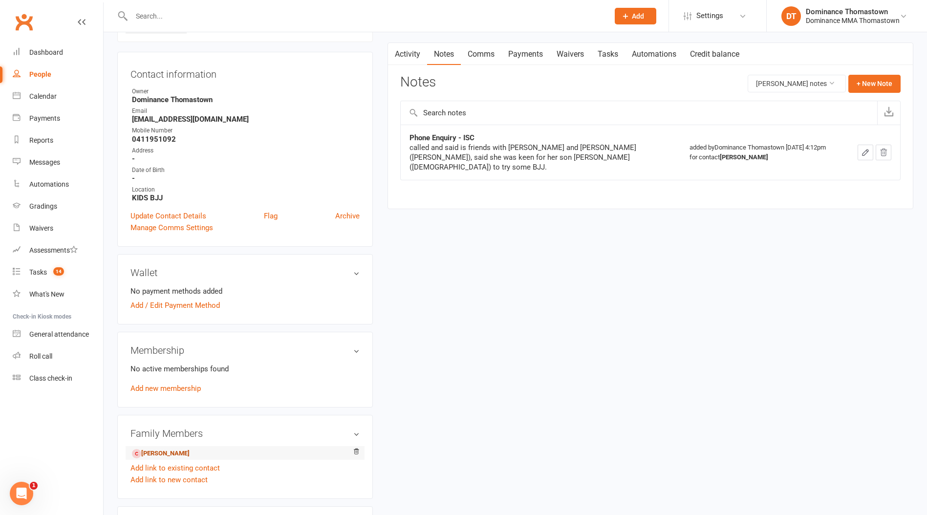
click at [190, 453] on link "Leonardo Aloisio - Child" at bounding box center [161, 454] width 58 height 10
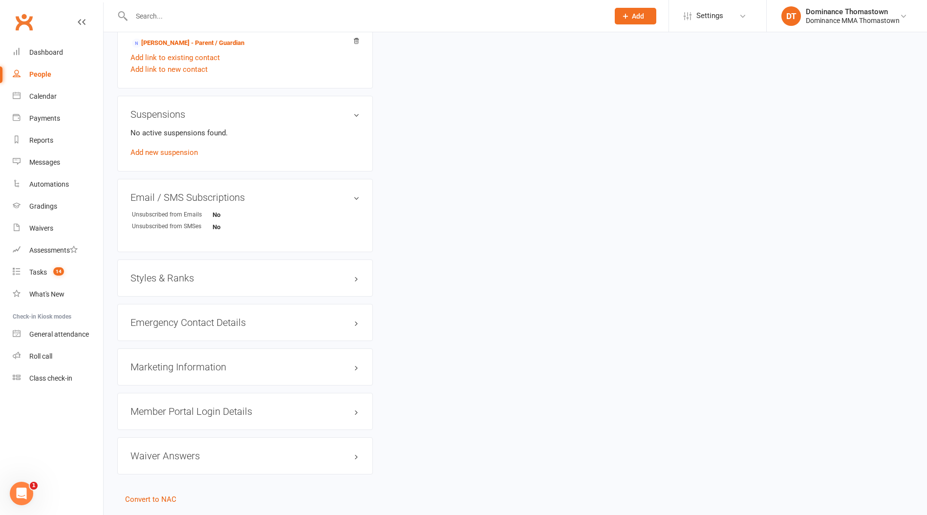
scroll to position [601, 0]
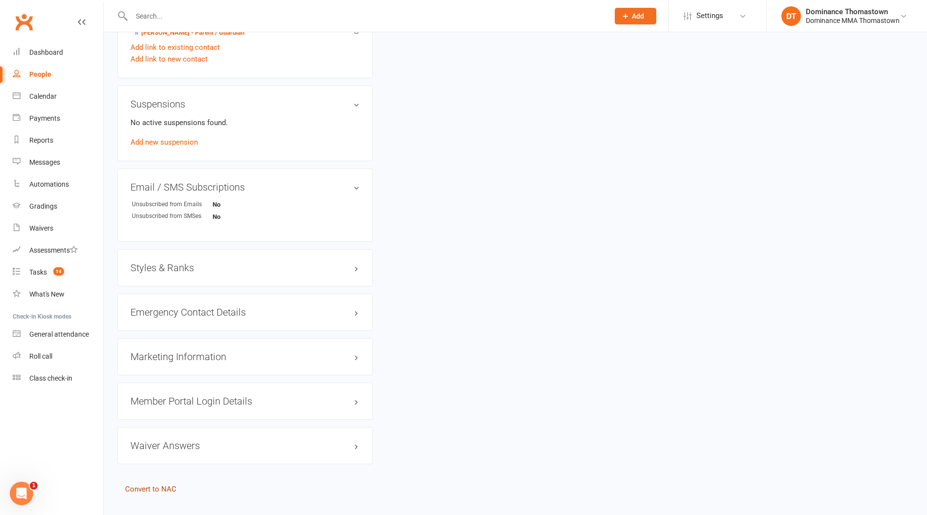
click at [156, 485] on link "Convert to NAC" at bounding box center [150, 489] width 51 height 9
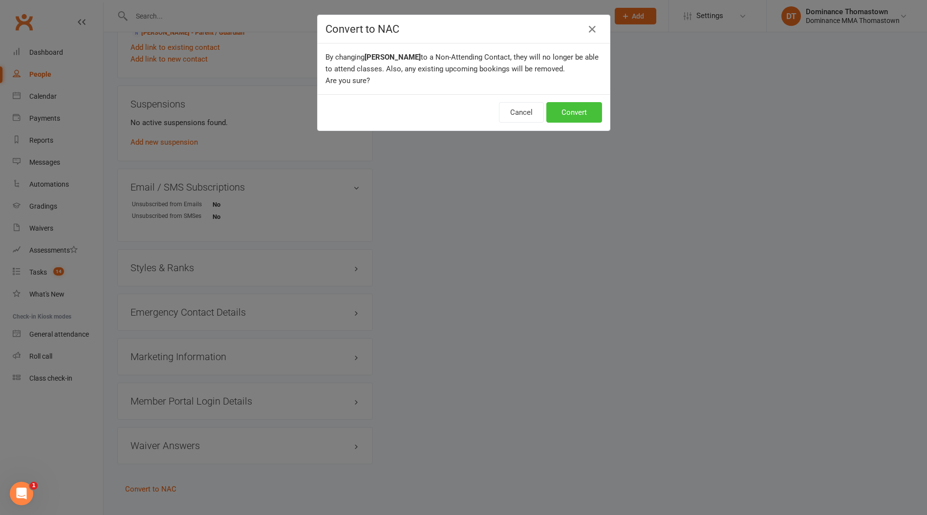
click at [566, 107] on button "Convert" at bounding box center [574, 112] width 56 height 21
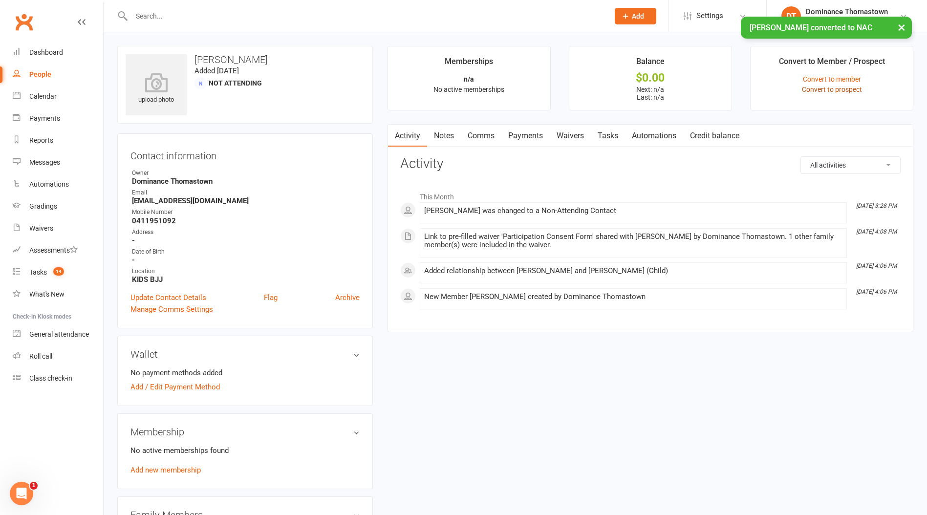
click at [856, 94] on li "Convert to Member / Prospect Convert to member Convert to prospect" at bounding box center [831, 78] width 163 height 65
click at [855, 90] on link "Convert to prospect" at bounding box center [832, 90] width 60 height 8
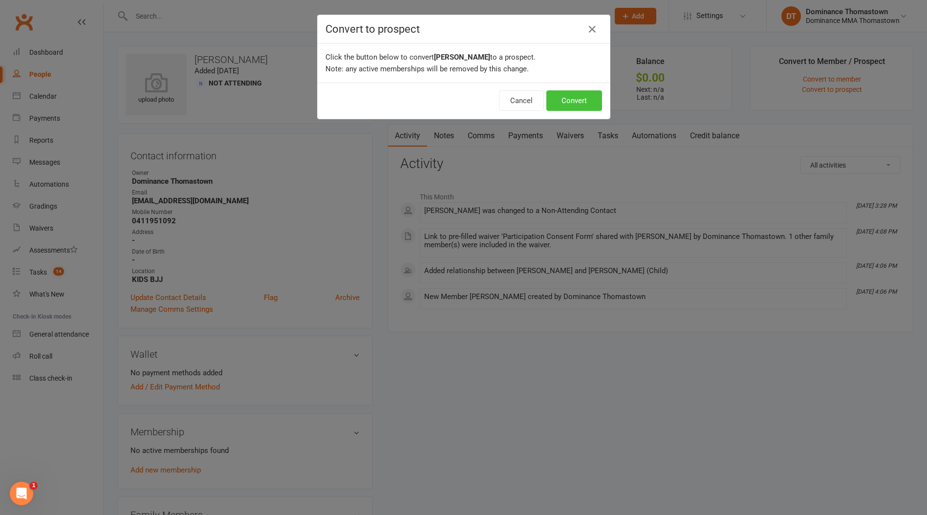
click at [575, 103] on button "Convert" at bounding box center [574, 100] width 56 height 21
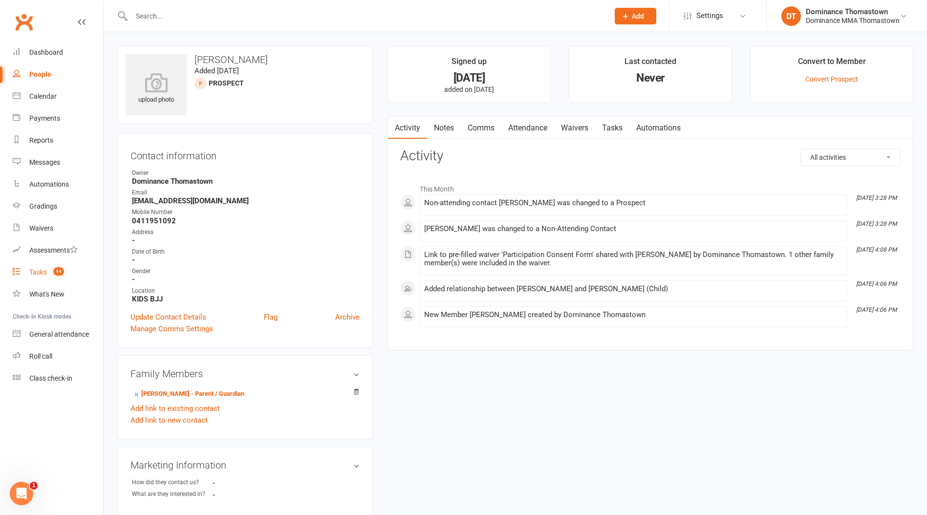
click at [55, 276] on link "Tasks 14" at bounding box center [58, 272] width 90 height 22
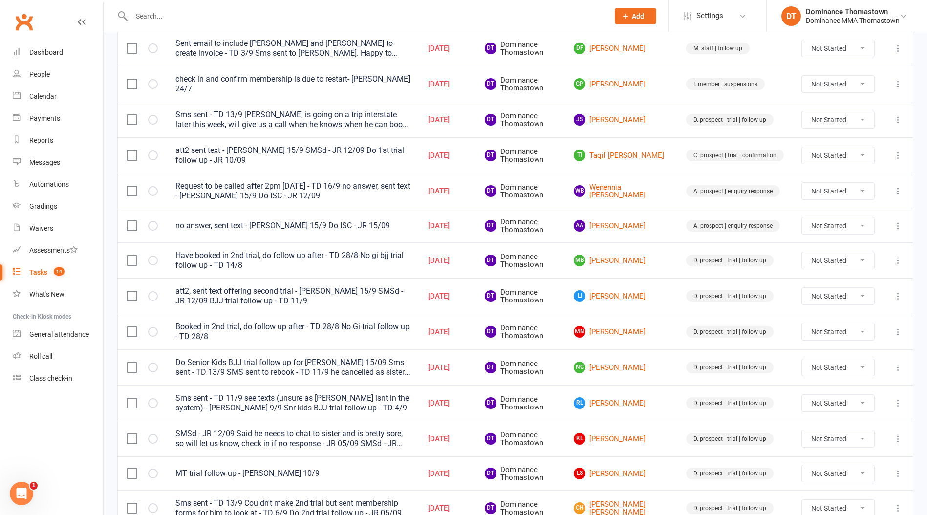
scroll to position [154, 0]
click at [647, 184] on link "WB Wenennia Bukky Worgu" at bounding box center [621, 191] width 95 height 16
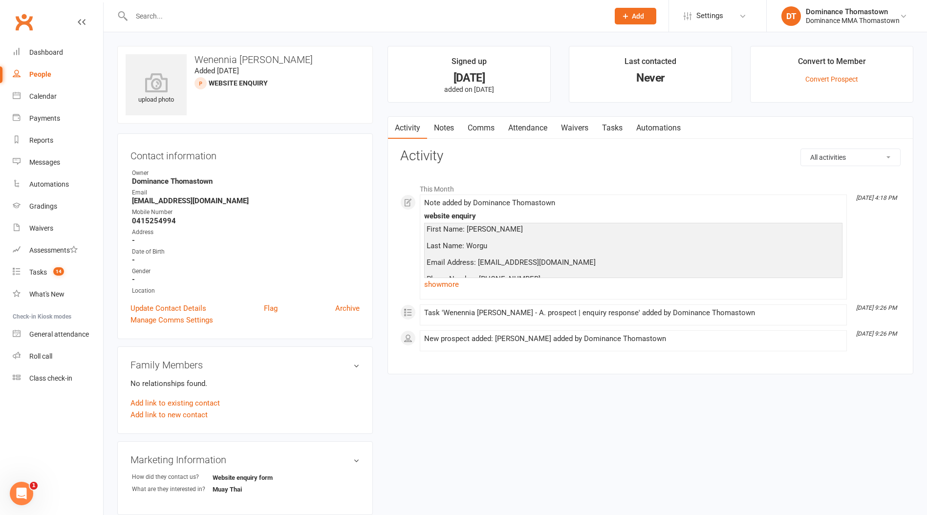
click at [627, 132] on link "Tasks" at bounding box center [612, 128] width 34 height 22
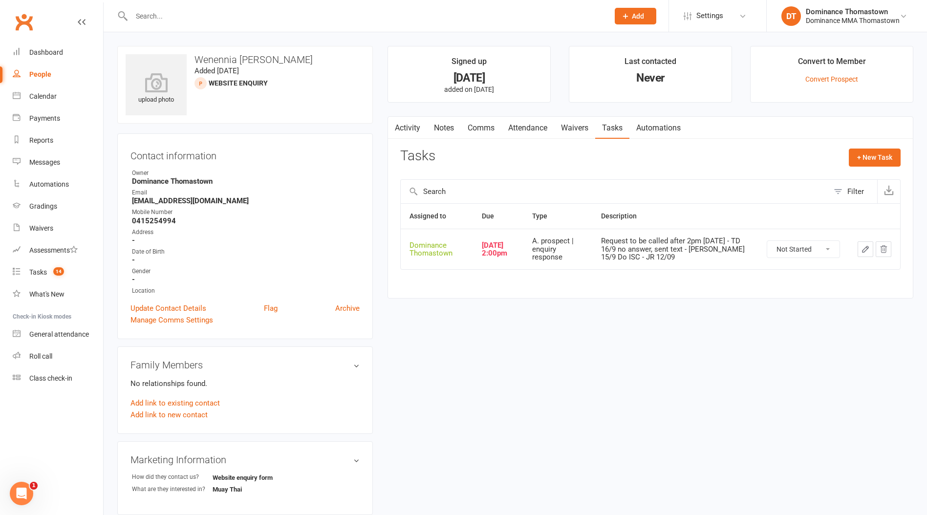
click at [449, 133] on link "Notes" at bounding box center [444, 128] width 34 height 22
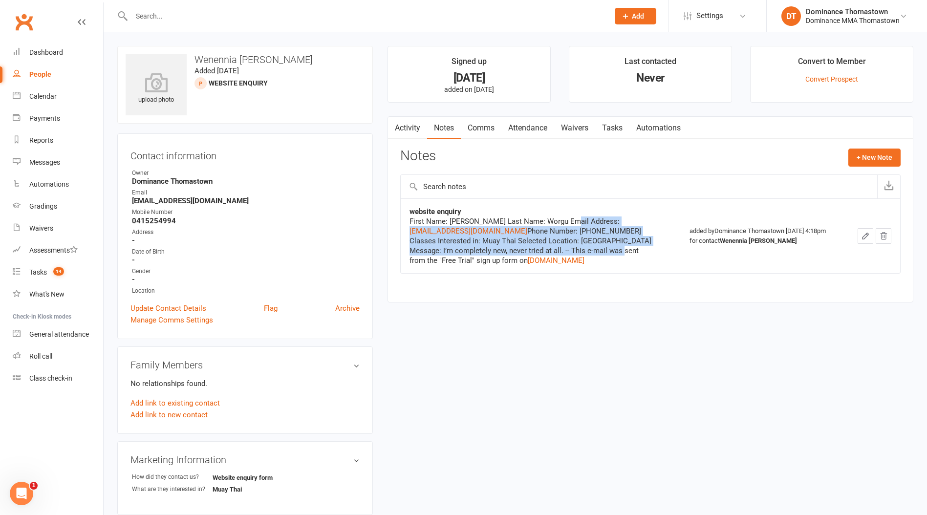
drag, startPoint x: 575, startPoint y: 217, endPoint x: 606, endPoint y: 251, distance: 46.0
click at [606, 251] on div "First Name: Wenennia Bukky Last Name: Worgu Email Address: wenenniabukky@yahoo.…" at bounding box center [532, 240] width 244 height 49
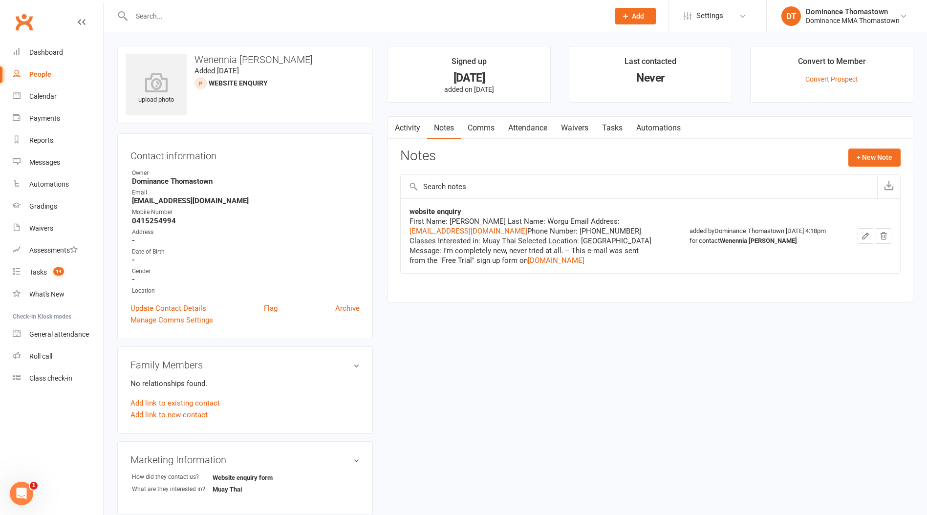
click at [572, 129] on link "Waivers" at bounding box center [574, 128] width 41 height 22
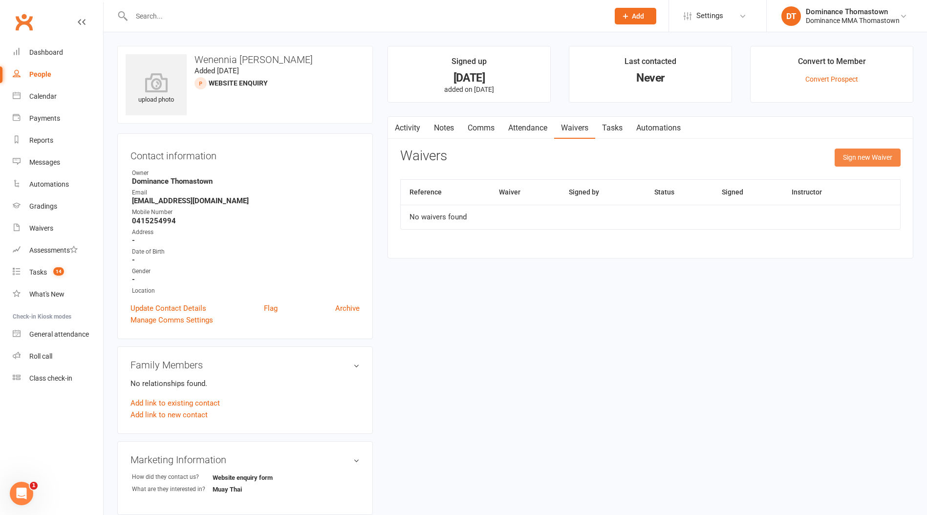
drag, startPoint x: 891, startPoint y: 157, endPoint x: 869, endPoint y: 161, distance: 22.3
click at [890, 158] on button "Sign new Waiver" at bounding box center [868, 158] width 66 height 18
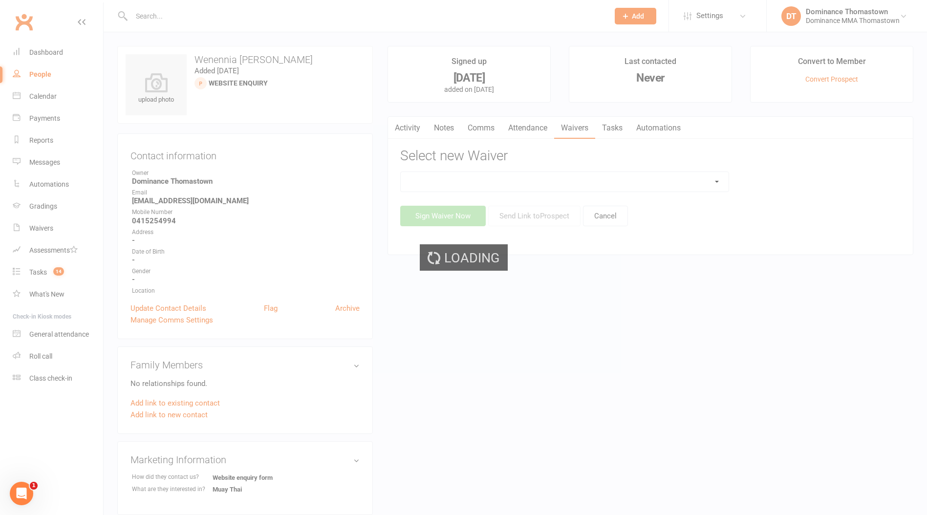
click at [589, 185] on div "Loading" at bounding box center [463, 257] width 927 height 515
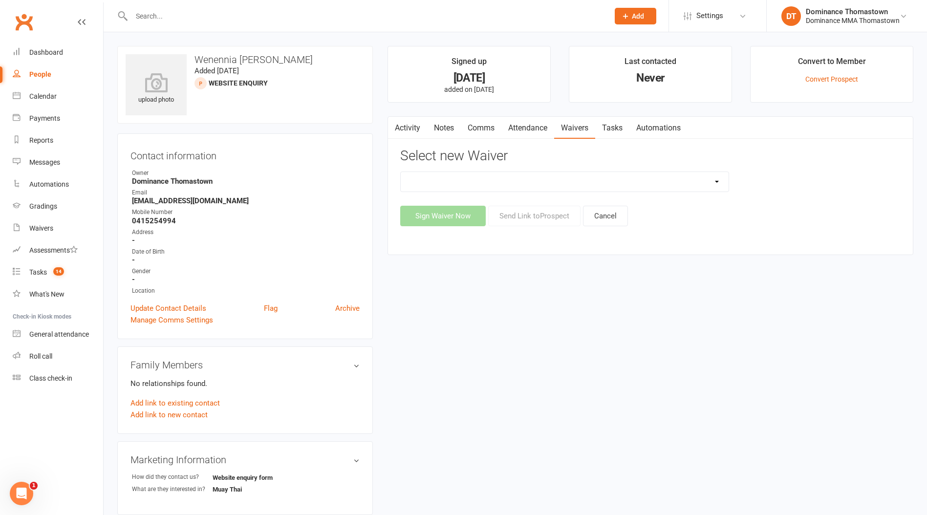
click at [585, 176] on select "Member | Cancellation | Adults Member | Injury Report Form (FOH staff use only)…" at bounding box center [565, 182] width 328 height 20
select select "375"
click at [401, 172] on select "Member | Cancellation | Adults Member | Injury Report Form (FOH staff use only)…" at bounding box center [565, 182] width 328 height 20
click at [534, 219] on button "Send Link to Prospect" at bounding box center [534, 216] width 92 height 21
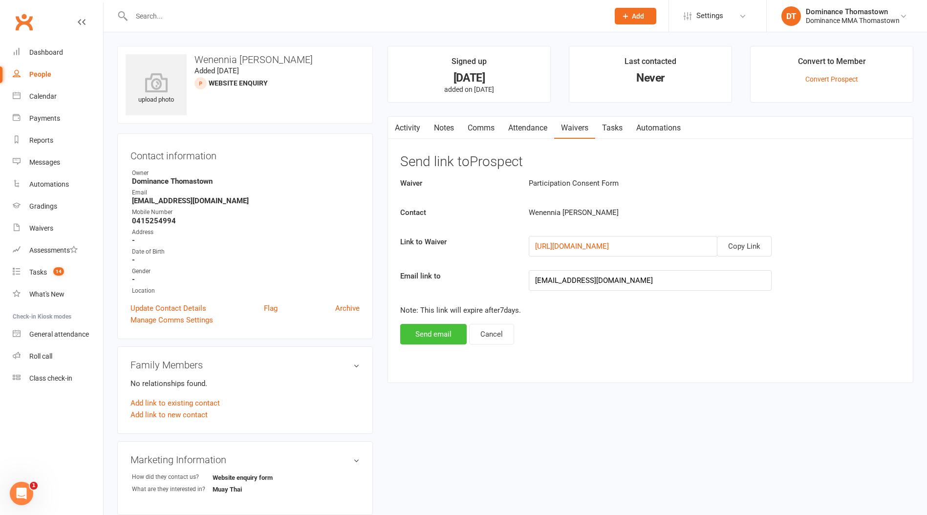
click at [419, 336] on button "Send email" at bounding box center [433, 334] width 66 height 21
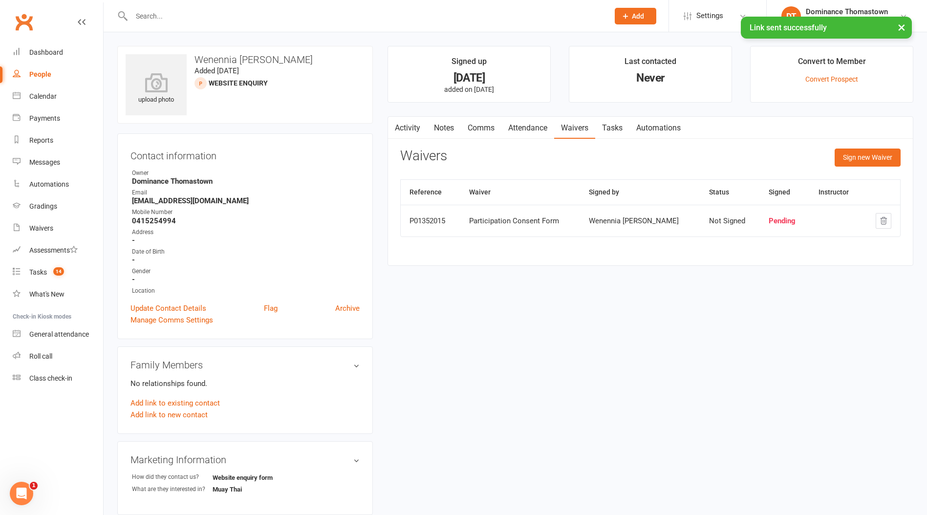
click at [523, 127] on link "Attendance" at bounding box center [527, 128] width 53 height 22
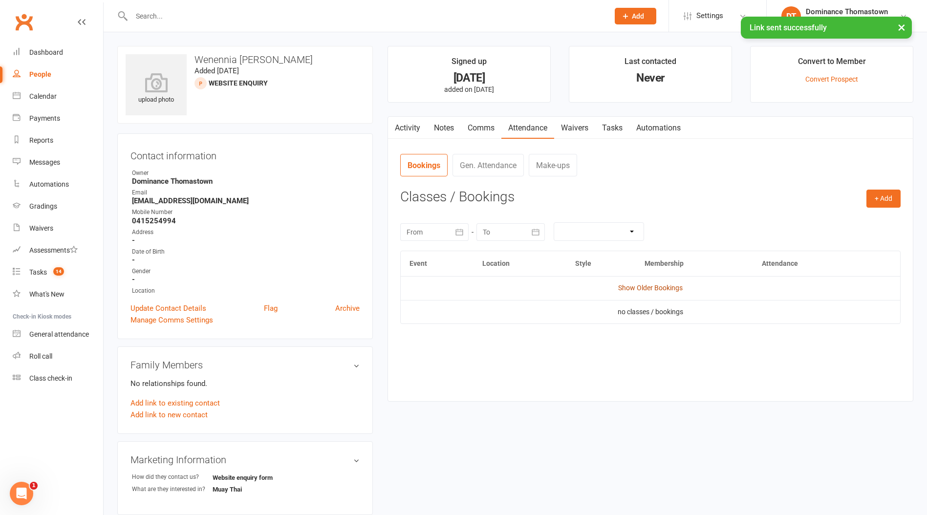
click at [655, 288] on link "Show Older Bookings" at bounding box center [650, 288] width 65 height 8
click at [889, 194] on button "+ Add" at bounding box center [883, 199] width 34 height 18
click at [837, 217] on link "Book Event" at bounding box center [851, 221] width 97 height 20
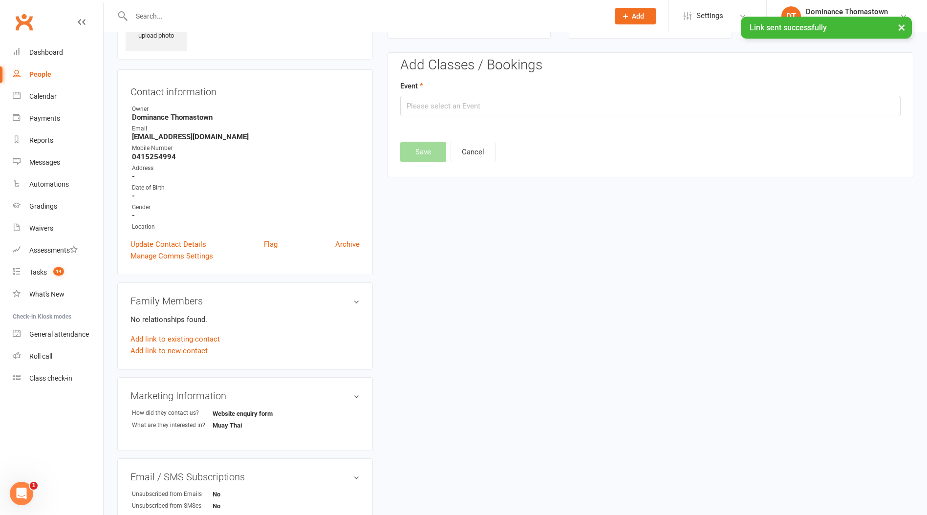
scroll to position [67, 0]
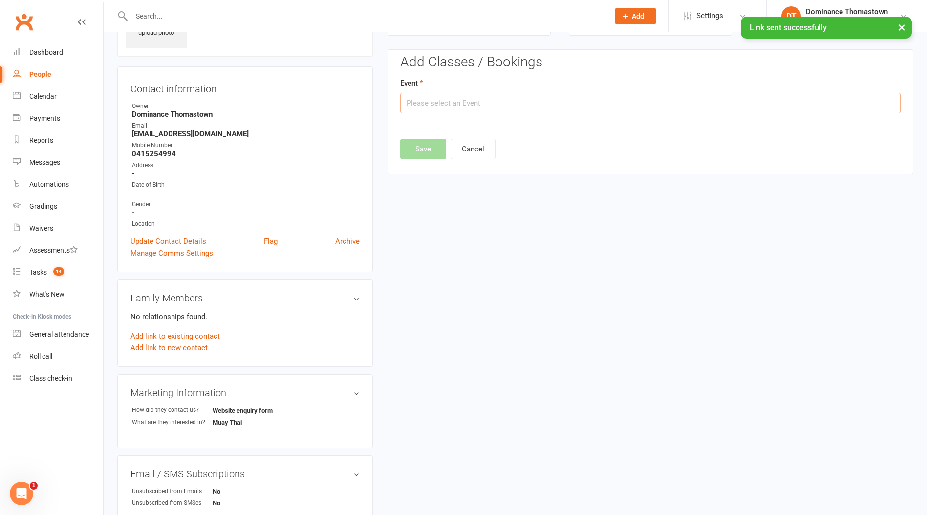
click at [496, 103] on input "text" at bounding box center [650, 103] width 500 height 21
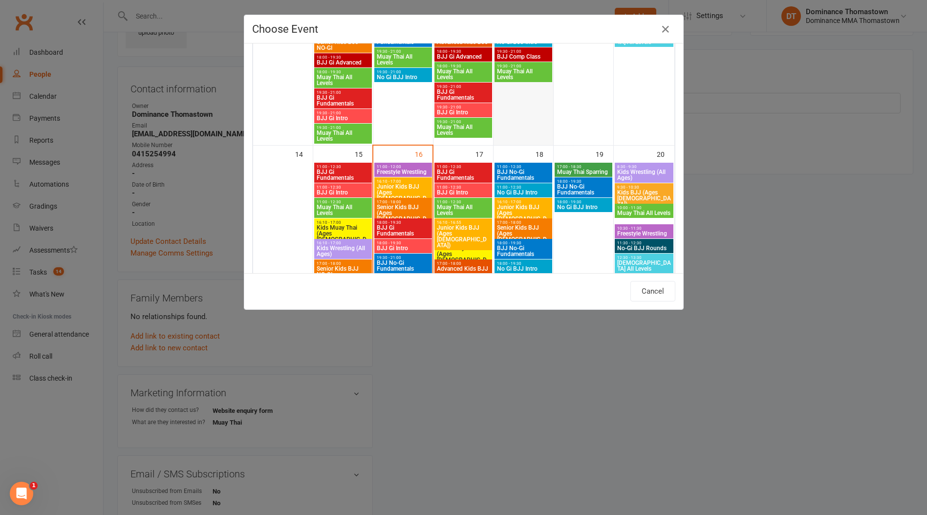
scroll to position [429, 0]
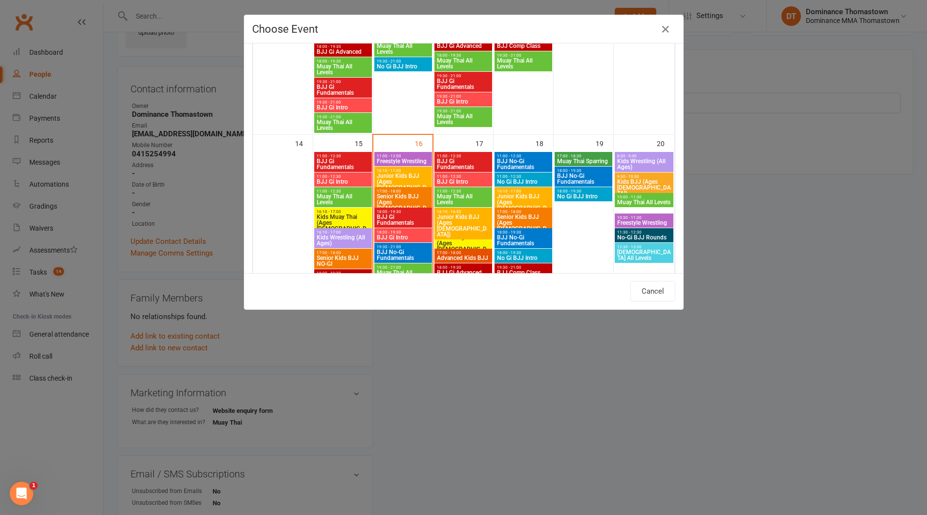
click at [517, 165] on span "BJJ No-Gi Fundamentals" at bounding box center [523, 164] width 54 height 12
type input "BJJ No-Gi Fundamentals - Sep 18, 2025 11:00:00 AM"
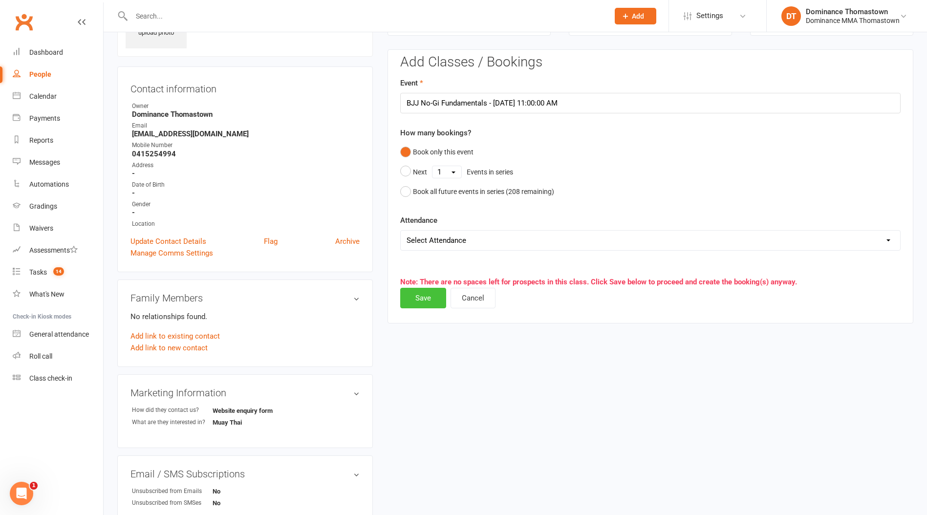
drag, startPoint x: 428, startPoint y: 298, endPoint x: 436, endPoint y: 287, distance: 14.0
click at [427, 298] on button "Save" at bounding box center [423, 298] width 46 height 21
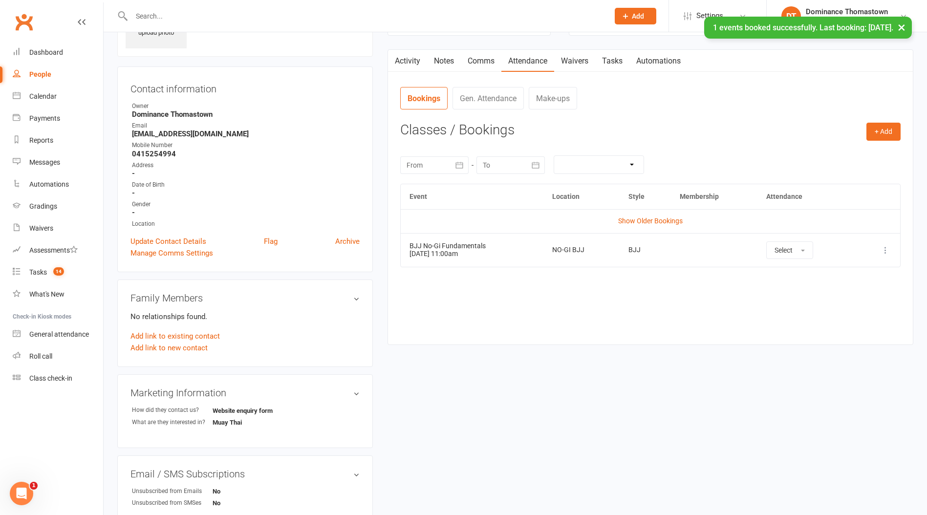
click at [452, 61] on link "Notes" at bounding box center [444, 61] width 34 height 22
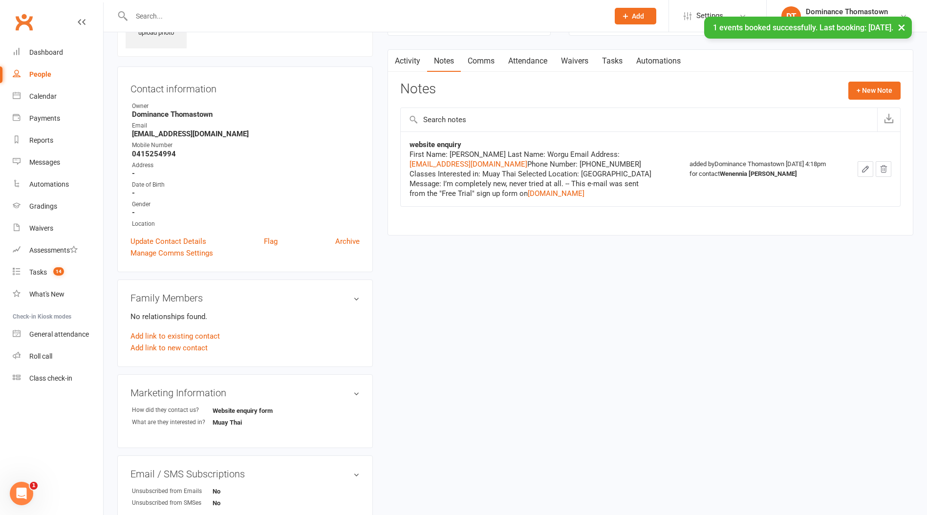
click at [616, 59] on link "Tasks" at bounding box center [612, 61] width 34 height 22
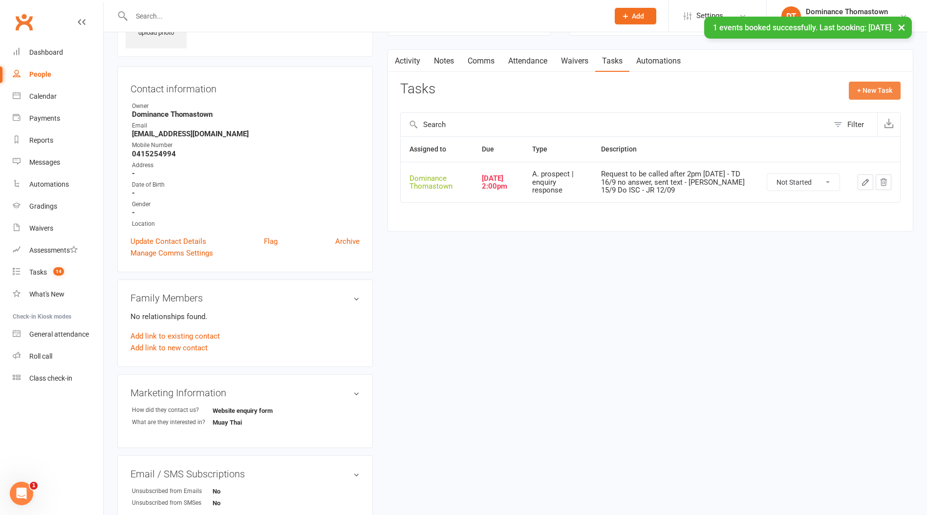
click at [860, 90] on button "+ New Task" at bounding box center [875, 91] width 52 height 18
select select "12547"
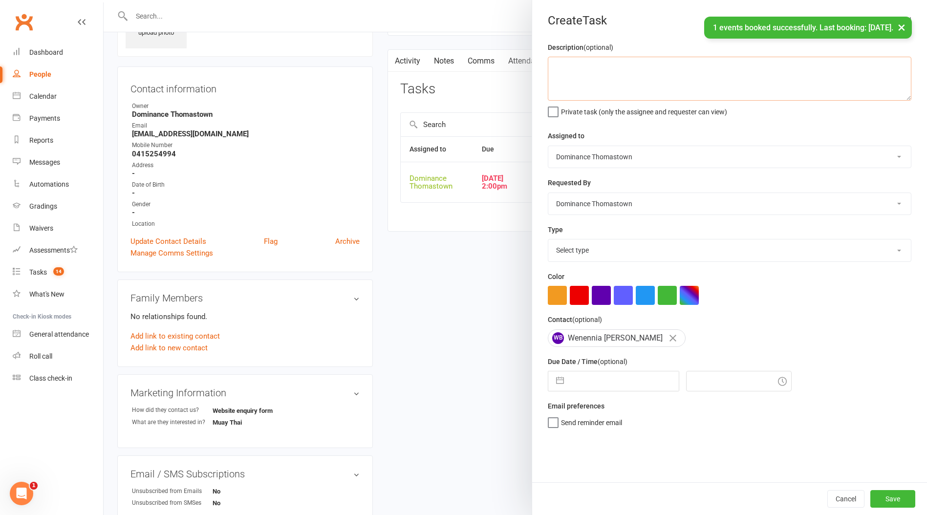
click at [650, 72] on textarea at bounding box center [730, 79] width 364 height 44
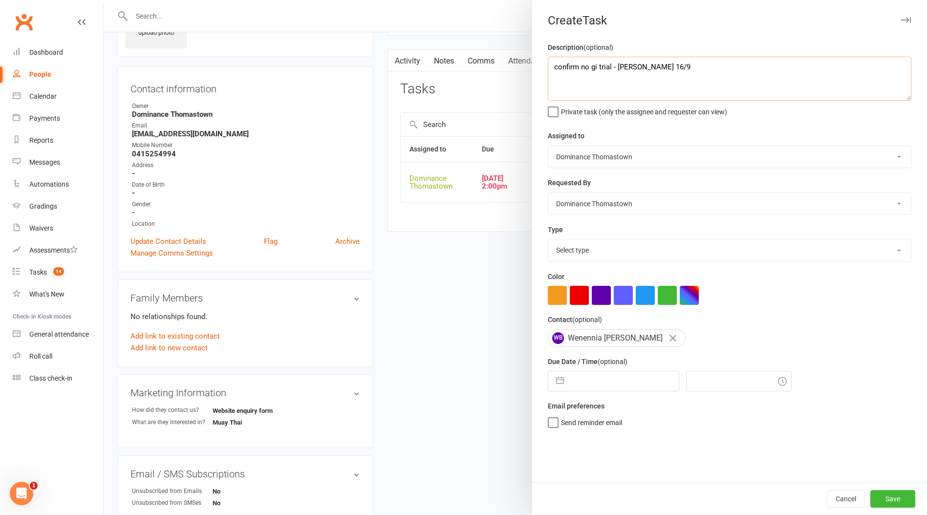
type textarea "confirm no gi trial - [PERSON_NAME] 16/9"
click at [617, 246] on select "Select type A. prospect | enquiry response B. prospect | trial | booking C. pro…" at bounding box center [729, 250] width 363 height 22
select select "3811"
click at [548, 240] on select "Select type A. prospect | enquiry response B. prospect | trial | booking C. pro…" at bounding box center [729, 250] width 363 height 22
select select "7"
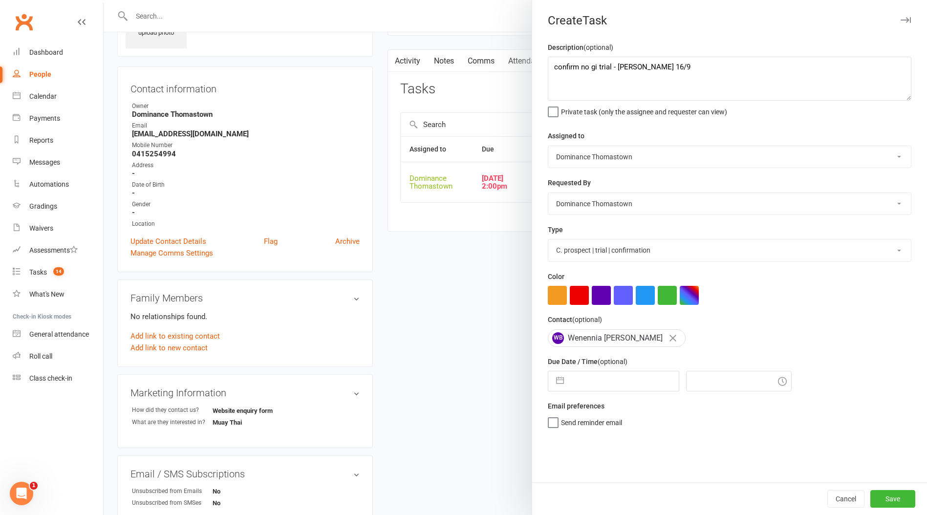
select select "2025"
select select "8"
select select "2025"
select select "9"
select select "2025"
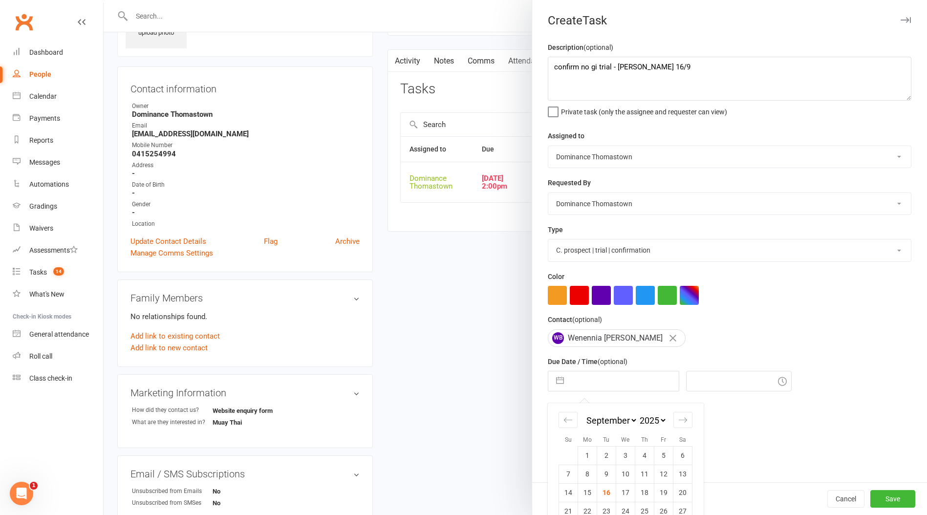
click at [611, 384] on input "text" at bounding box center [624, 381] width 110 height 20
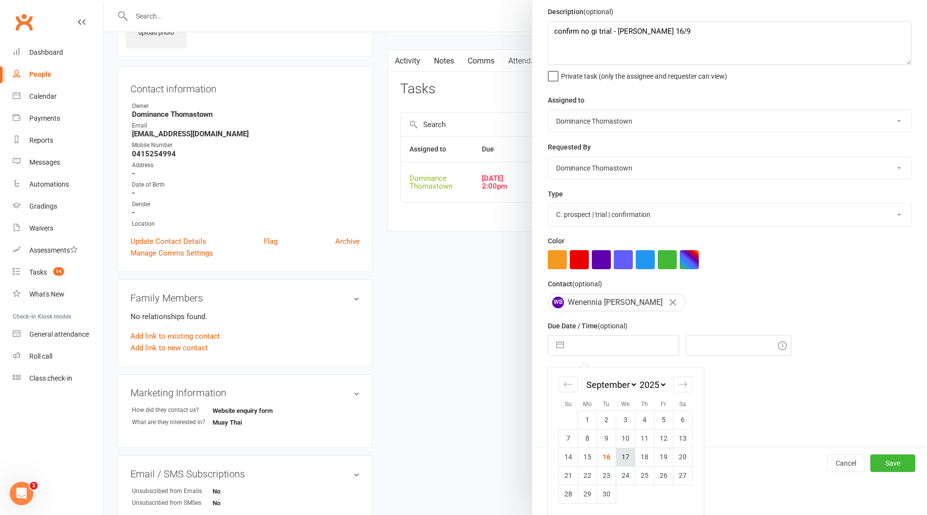
click at [632, 465] on td "17" at bounding box center [625, 457] width 19 height 19
type input "[DATE]"
type input "3:45pm"
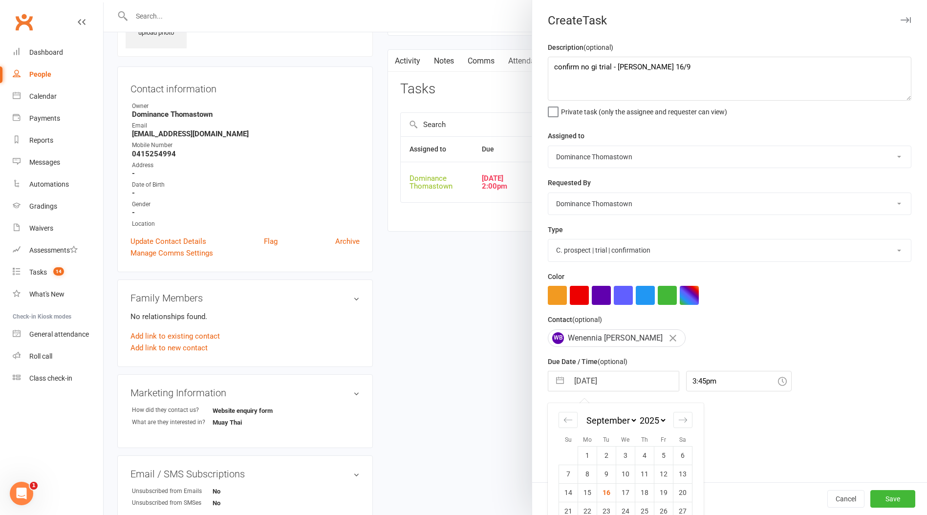
scroll to position [66, 0]
click at [886, 496] on button "Save" at bounding box center [892, 499] width 45 height 18
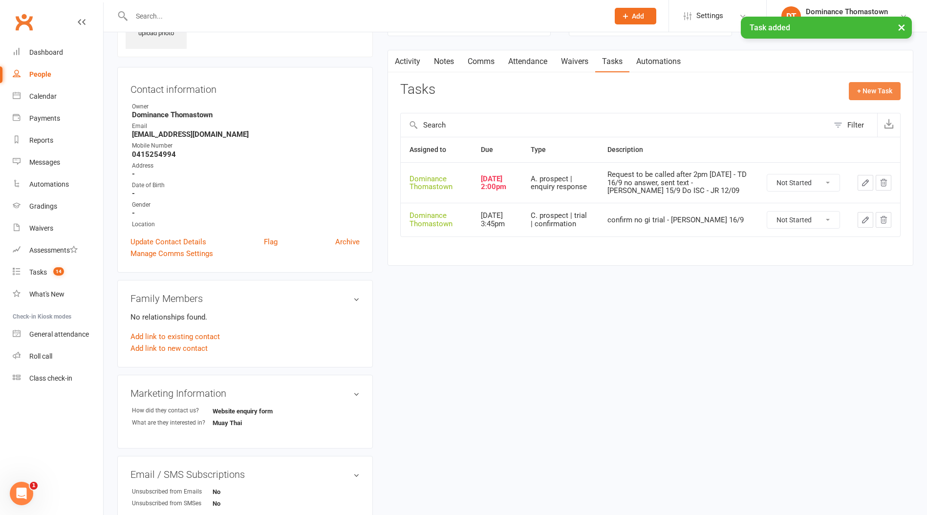
click at [869, 87] on button "+ New Task" at bounding box center [875, 91] width 52 height 18
select select "12547"
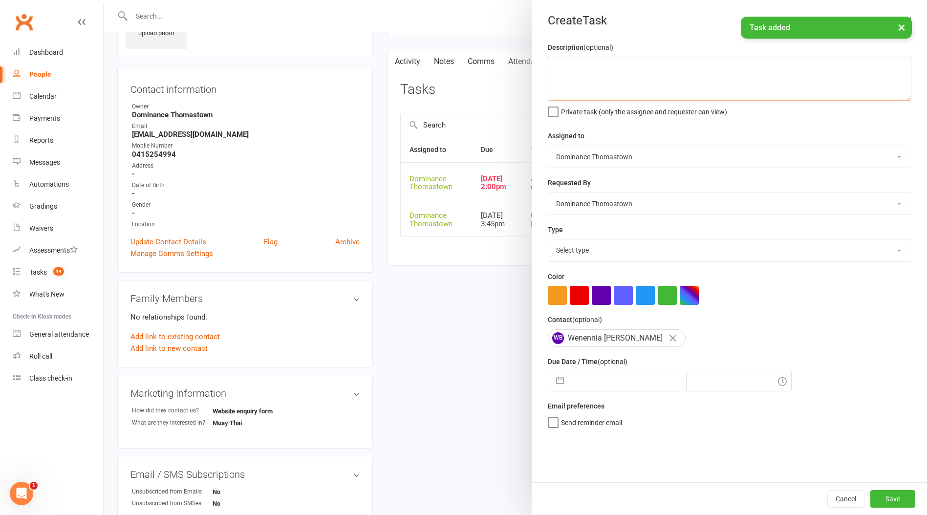
click at [608, 77] on textarea at bounding box center [730, 79] width 364 height 44
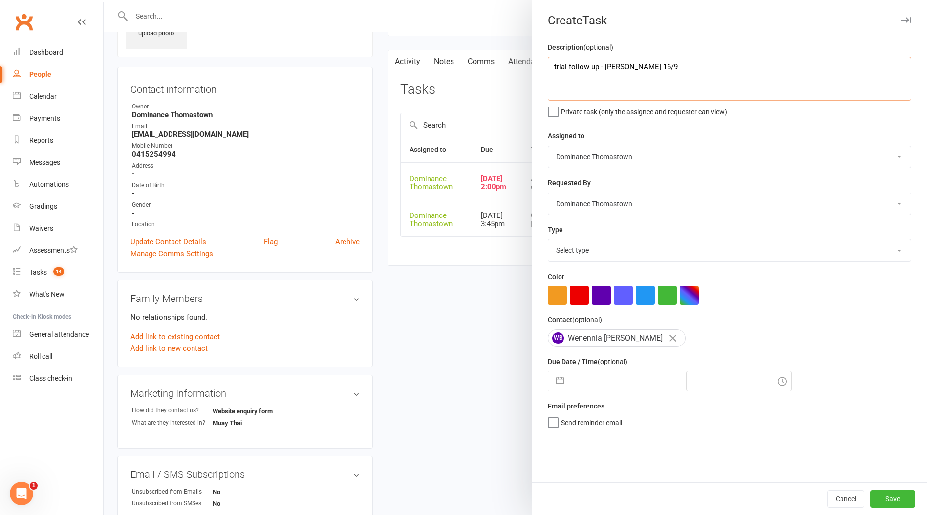
type textarea "trial follow up - Ellen 16/9"
click at [593, 238] on div "Type Select type A. prospect | enquiry response B. prospect | trial | booking C…" at bounding box center [730, 243] width 364 height 38
click at [590, 248] on select "Select type A. prospect | enquiry response B. prospect | trial | booking C. pro…" at bounding box center [729, 250] width 363 height 22
select select "3812"
click at [548, 240] on select "Select type A. prospect | enquiry response B. prospect | trial | booking C. pro…" at bounding box center [729, 250] width 363 height 22
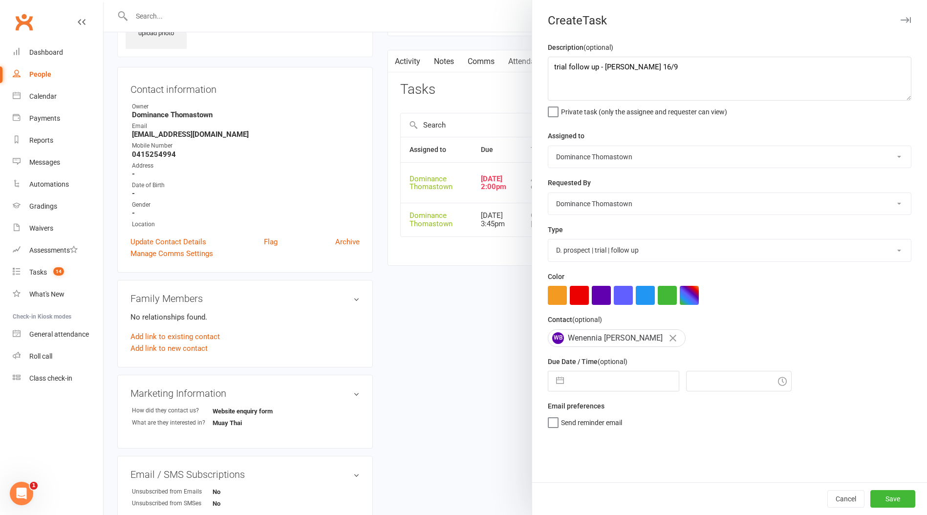
select select "7"
select select "2025"
select select "8"
select select "2025"
select select "9"
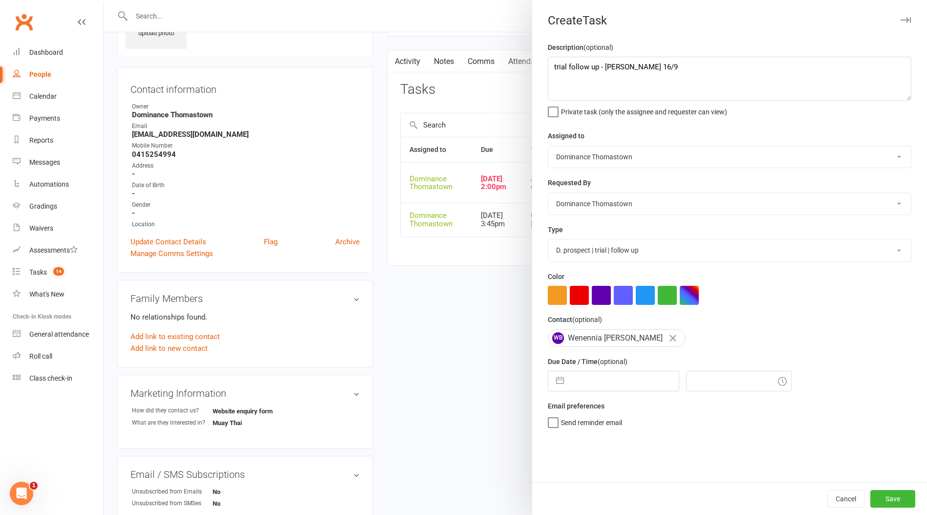
select select "2025"
click at [599, 388] on input "text" at bounding box center [624, 381] width 110 height 20
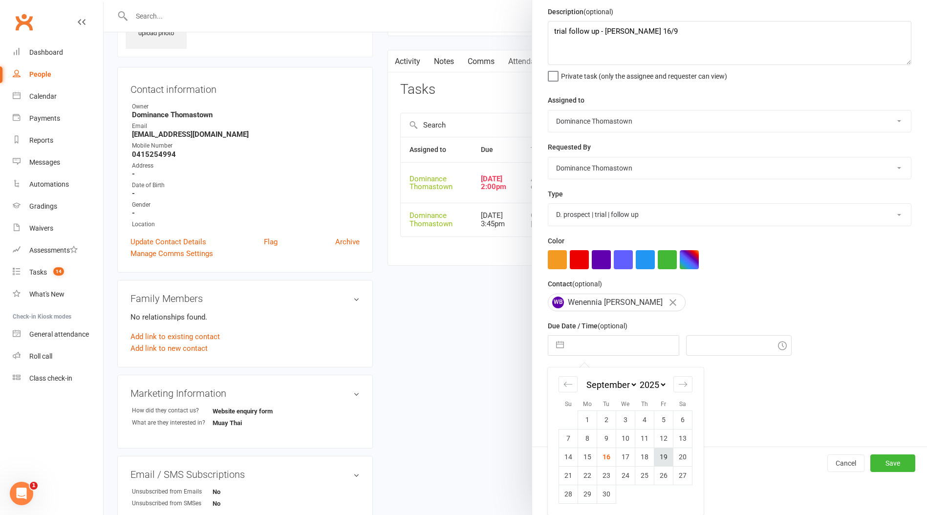
drag, startPoint x: 664, startPoint y: 454, endPoint x: 688, endPoint y: 450, distance: 24.3
click at [664, 454] on td "19" at bounding box center [663, 457] width 19 height 19
type input "19 Sep 2025"
type input "3:45pm"
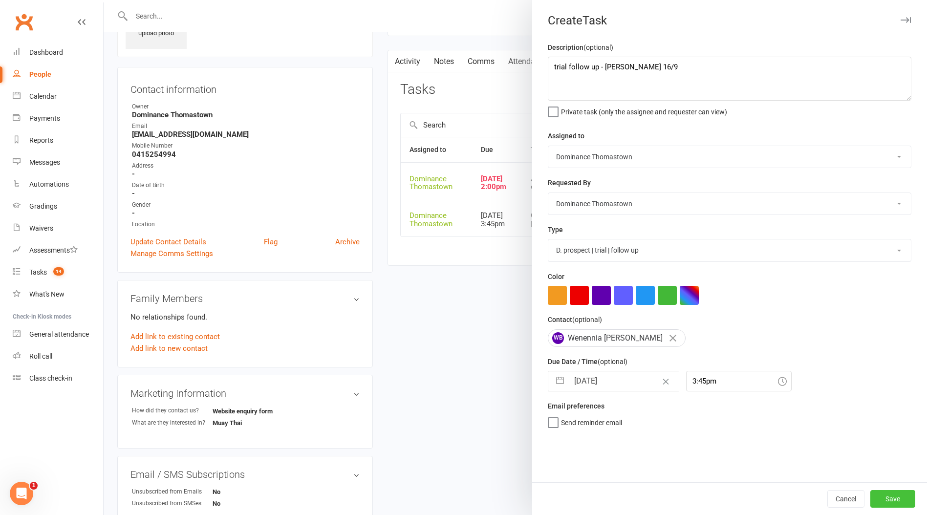
click at [889, 500] on button "Save" at bounding box center [892, 499] width 45 height 18
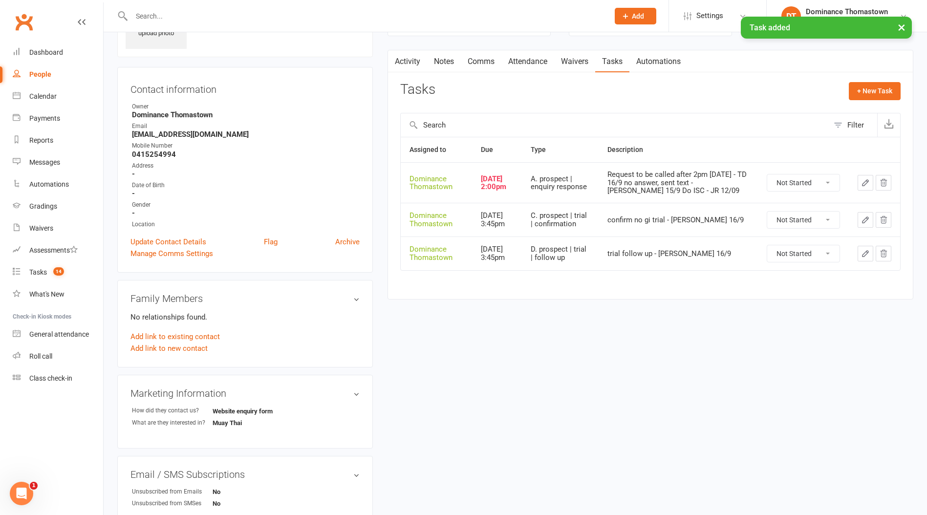
click at [779, 187] on select "Not Started In Progress Waiting Complete" at bounding box center [803, 182] width 72 height 17
click at [767, 174] on select "Not Started In Progress Waiting Complete" at bounding box center [803, 182] width 72 height 17
select select "unstarted"
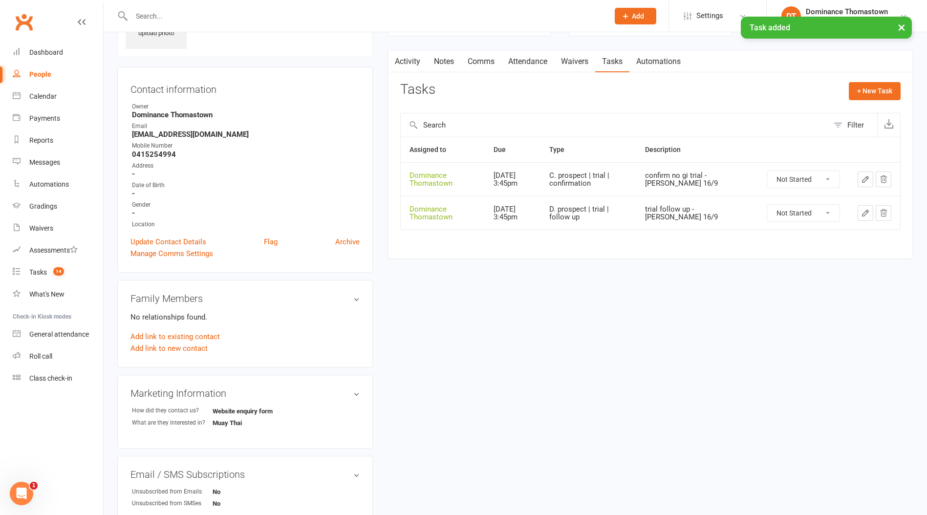
drag, startPoint x: 444, startPoint y: 59, endPoint x: 720, endPoint y: 65, distance: 276.7
click at [443, 59] on link "Notes" at bounding box center [444, 61] width 34 height 22
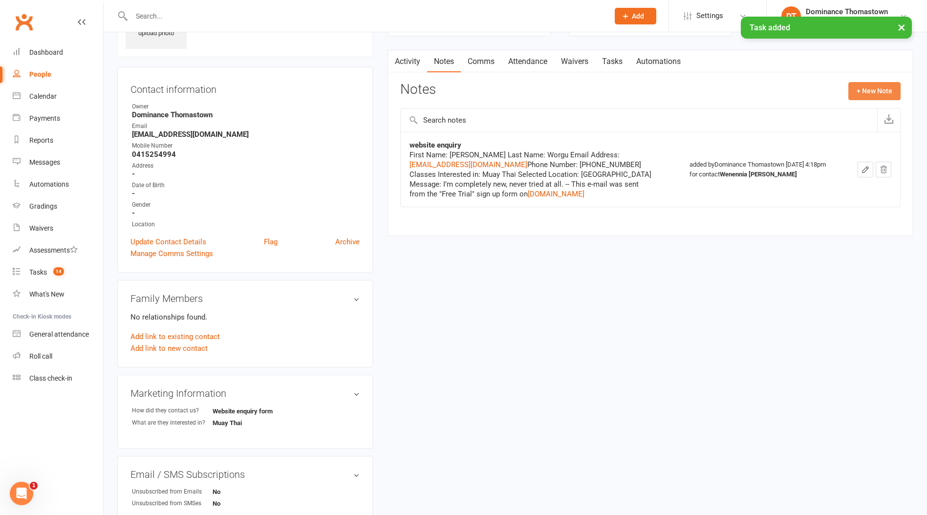
drag, startPoint x: 873, startPoint y: 88, endPoint x: 650, endPoint y: 80, distance: 223.0
click at [873, 88] on button "+ New Note" at bounding box center [874, 91] width 52 height 18
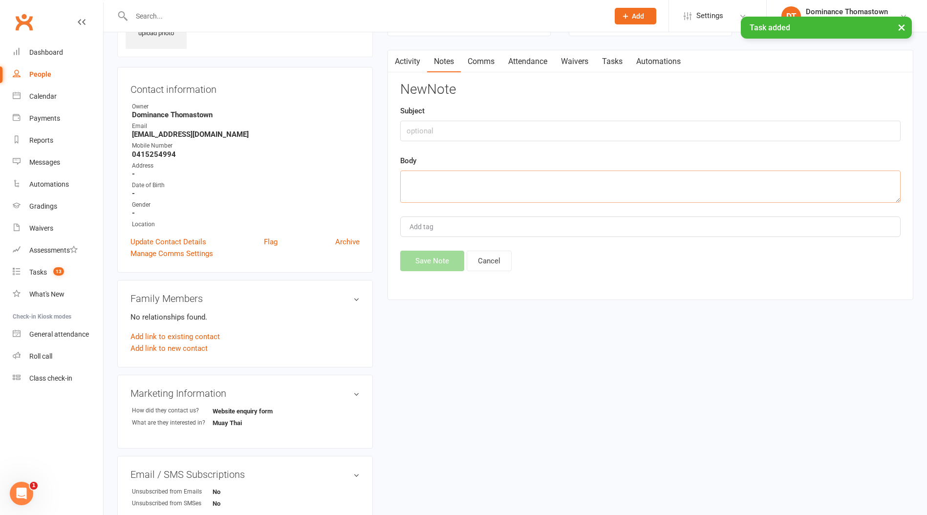
click at [515, 178] on textarea at bounding box center [650, 187] width 500 height 32
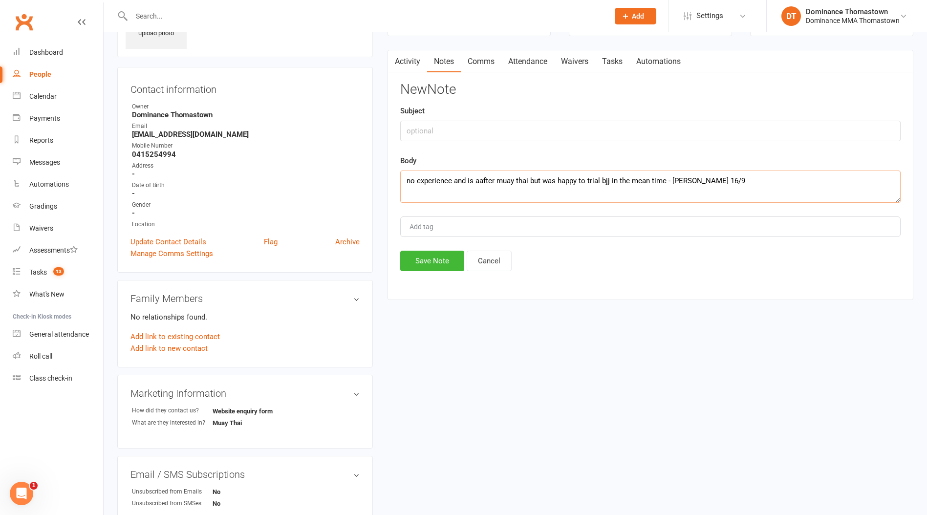
click at [482, 178] on textarea "no experience and is aafter muay thai but was happy to trial bjj in the mean ti…" at bounding box center [650, 187] width 500 height 32
type textarea "no experience and is after muay thai but was happy to trial bjj in the mean tim…"
click at [446, 256] on button "Save Note" at bounding box center [432, 261] width 64 height 21
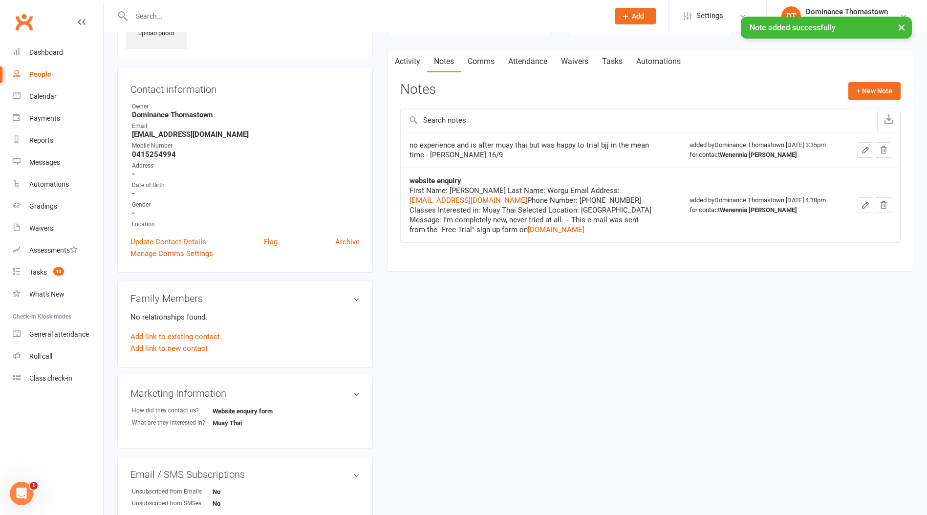
click at [862, 147] on icon "button" at bounding box center [865, 150] width 9 height 9
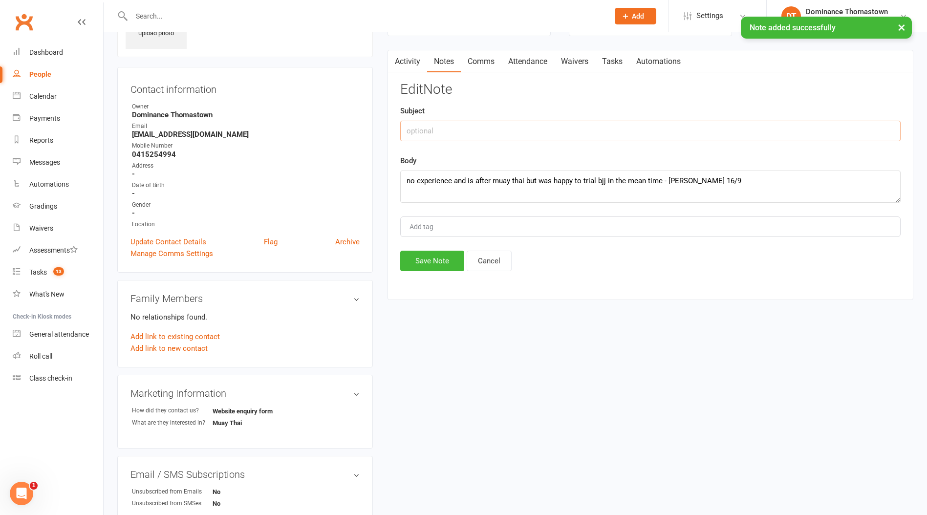
click at [450, 139] on input "text" at bounding box center [650, 131] width 500 height 21
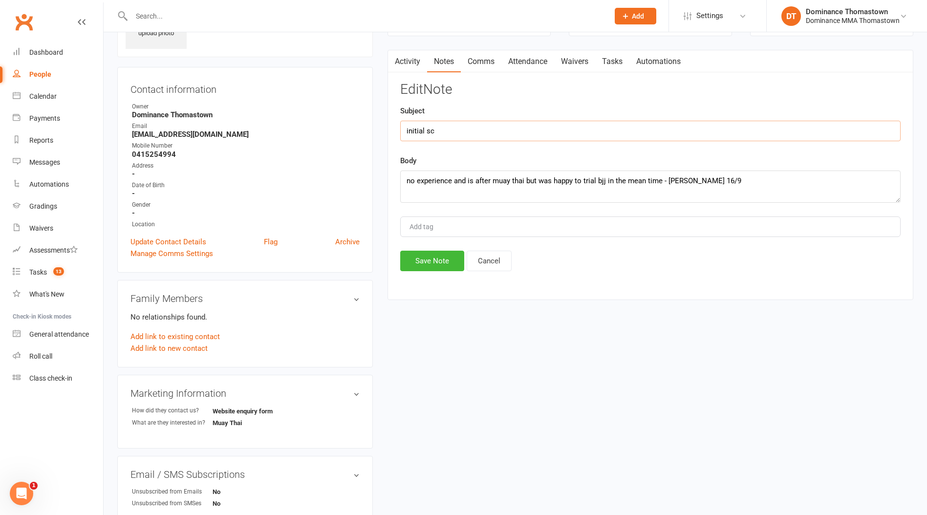
type input "initial sc"
click at [429, 252] on button "Save Note" at bounding box center [432, 261] width 64 height 21
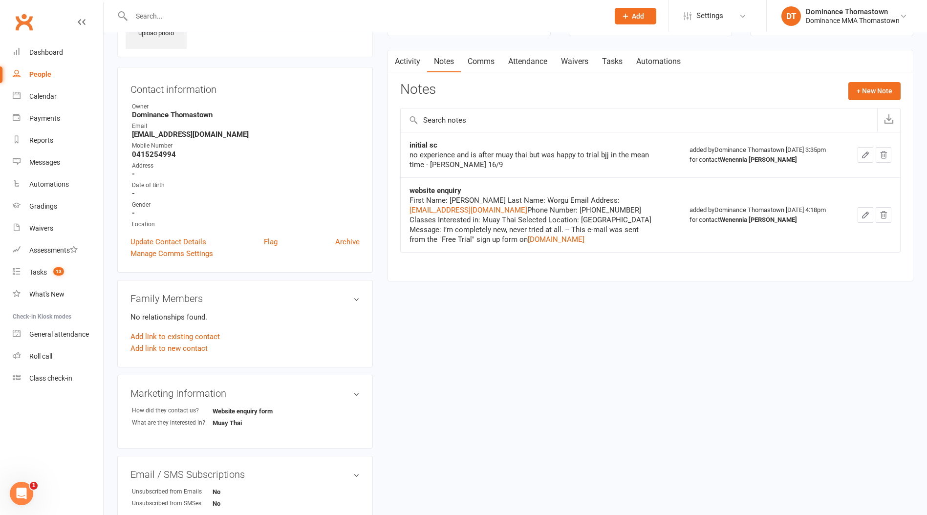
click at [153, 159] on ul "Owner Dominance Thomastown Email wenenniabukky@yahoo.com Mobile Number 04152549…" at bounding box center [244, 165] width 229 height 127
click at [157, 152] on strong "0415254994" at bounding box center [246, 154] width 228 height 9
copy strong "0415254994"
drag, startPoint x: 221, startPoint y: 135, endPoint x: 125, endPoint y: 132, distance: 96.3
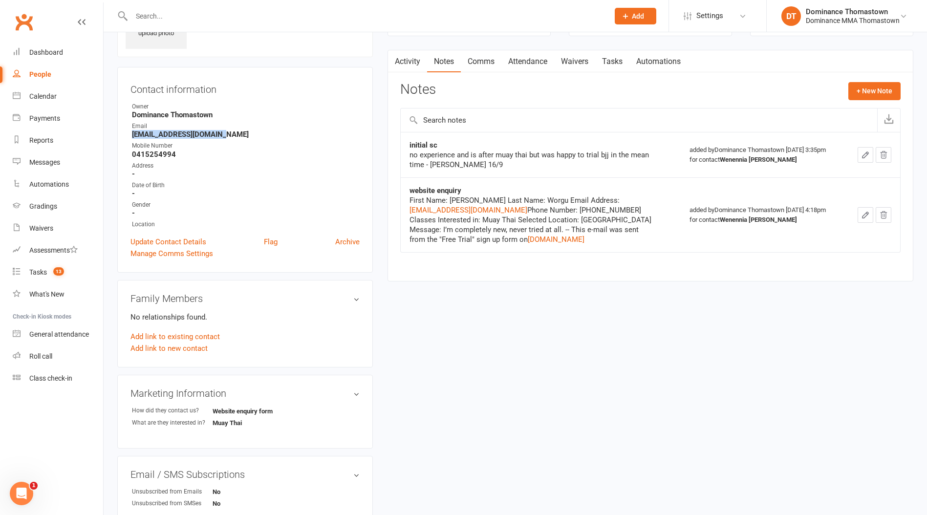
click at [125, 132] on div "Contact information Owner Dominance Thomastown Email wenenniabukky@yahoo.com Mo…" at bounding box center [245, 170] width 256 height 206
copy strong "wenenniabukky@yahoo.com"
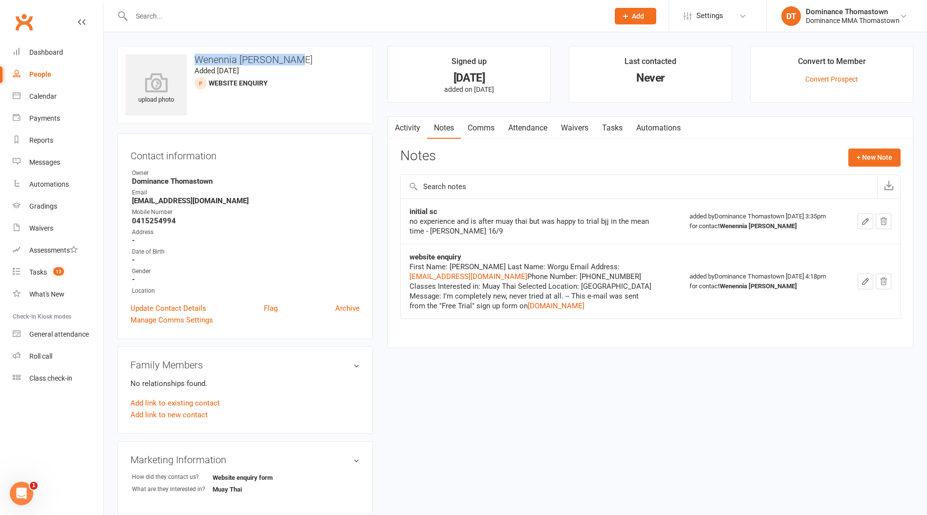
drag, startPoint x: 310, startPoint y: 60, endPoint x: 196, endPoint y: 56, distance: 114.4
click at [196, 56] on h3 "Wenennia [PERSON_NAME]" at bounding box center [245, 59] width 239 height 11
click at [621, 130] on link "Tasks" at bounding box center [612, 128] width 34 height 22
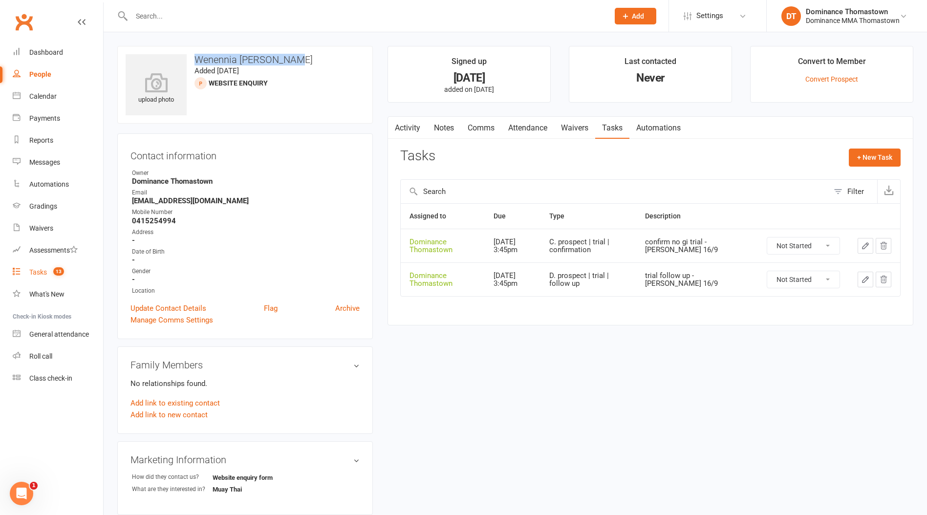
click at [39, 267] on link "Tasks 13" at bounding box center [58, 272] width 90 height 22
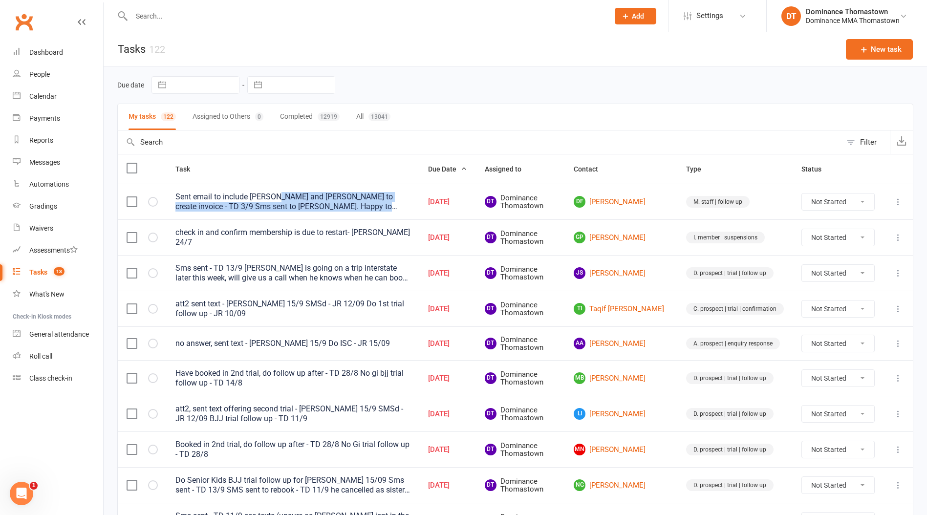
drag, startPoint x: 277, startPoint y: 195, endPoint x: 361, endPoint y: 206, distance: 84.7
click at [361, 206] on div "Sent email to include [PERSON_NAME] and [PERSON_NAME] to create invoice - TD 3/…" at bounding box center [292, 202] width 235 height 20
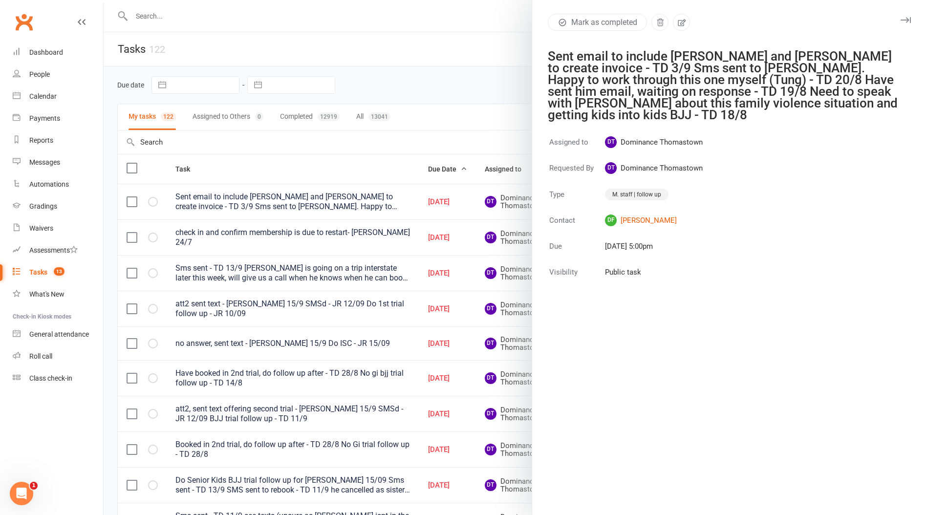
click at [259, 211] on div at bounding box center [515, 257] width 823 height 515
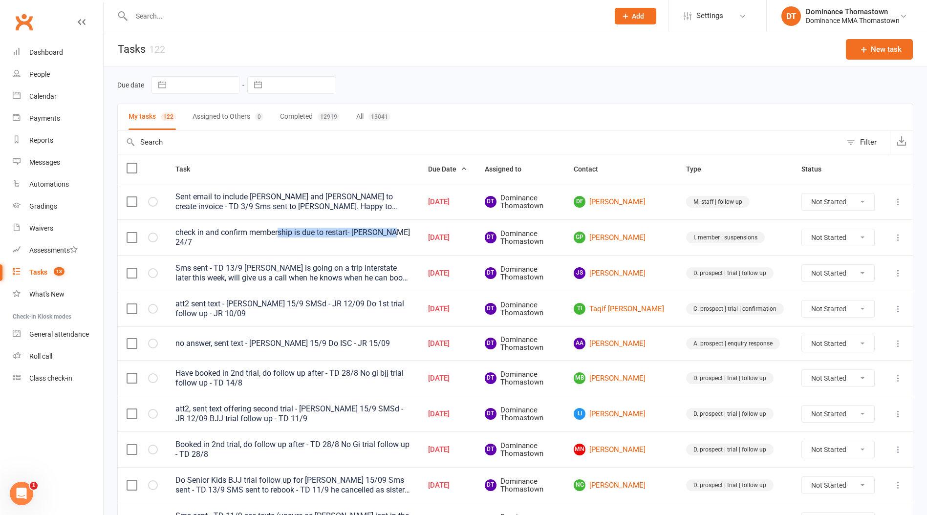
drag, startPoint x: 282, startPoint y: 235, endPoint x: 331, endPoint y: 242, distance: 49.4
click at [331, 242] on td "check in and confirm membership is due to restart- Ellen 24/7" at bounding box center [293, 237] width 253 height 36
click at [330, 242] on td "check in and confirm membership is due to restart- Ellen 24/7" at bounding box center [293, 237] width 253 height 36
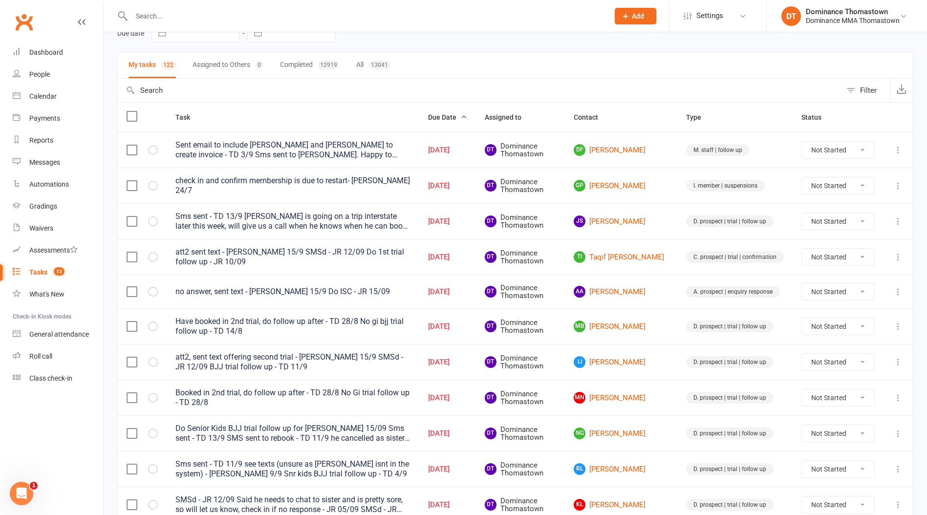
scroll to position [53, 0]
click at [637, 252] on link "TI Taqif Isa Affendi" at bounding box center [621, 256] width 95 height 12
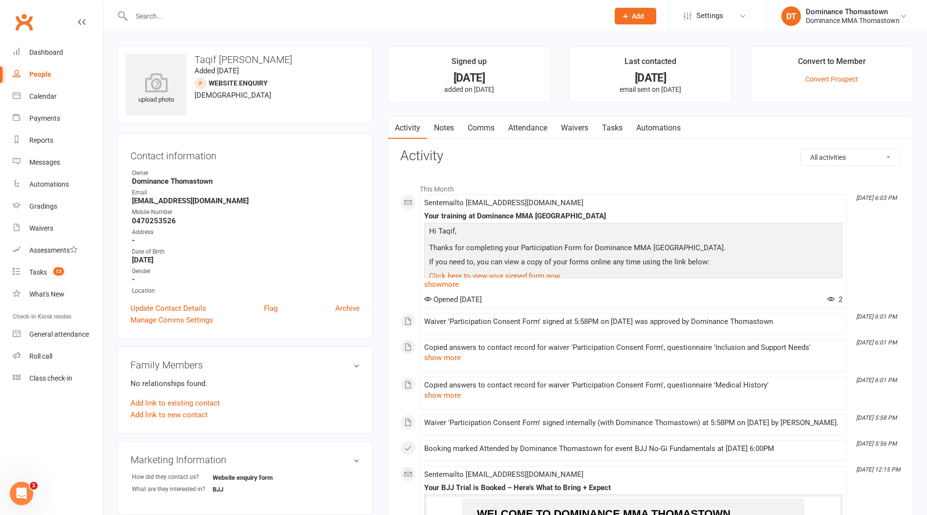
click at [620, 126] on link "Tasks" at bounding box center [612, 128] width 34 height 22
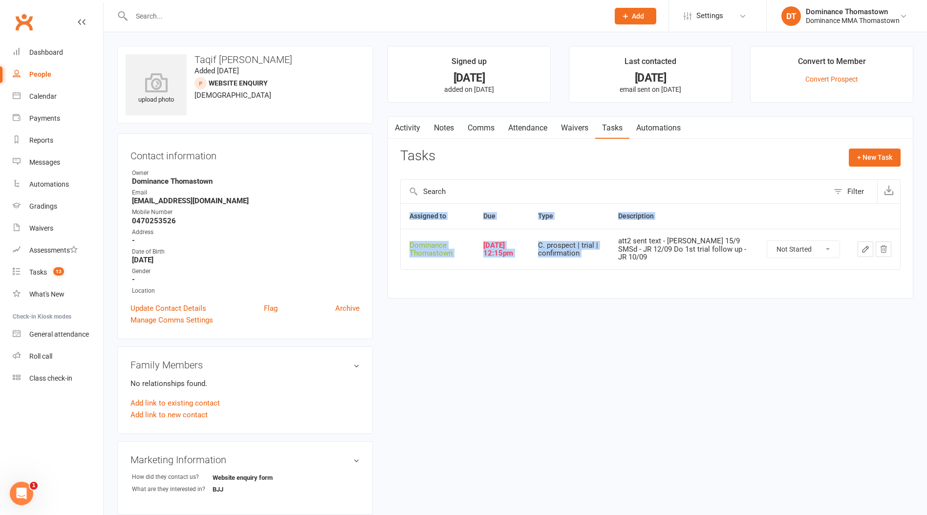
drag, startPoint x: 716, startPoint y: 271, endPoint x: 694, endPoint y: 259, distance: 24.5
click at [718, 275] on div "Assigned to Due Type Description Dominance Thomastown Sep 16, 2025 12:15pm C. p…" at bounding box center [650, 243] width 500 height 80
drag, startPoint x: 692, startPoint y: 257, endPoint x: 696, endPoint y: 264, distance: 8.3
click at [692, 257] on div "att2 sent text - [PERSON_NAME] 15/9 SMSd - JR 12/09 Do 1st trial follow up - JR…" at bounding box center [683, 249] width 131 height 24
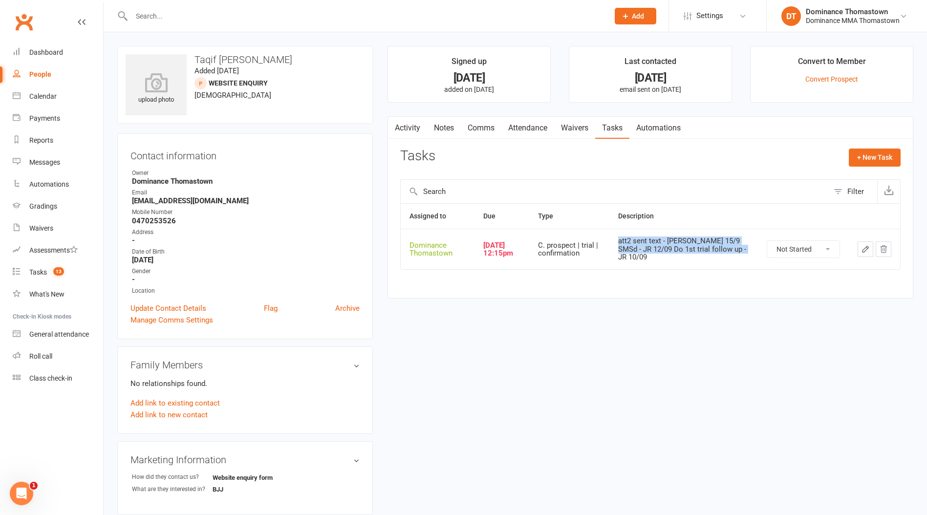
drag, startPoint x: 689, startPoint y: 255, endPoint x: 668, endPoint y: 236, distance: 28.0
click at [668, 236] on td "att2 sent text - [PERSON_NAME] 15/9 SMSd - JR 12/09 Do 1st trial follow up - JR…" at bounding box center [683, 249] width 149 height 41
click at [862, 250] on icon "button" at bounding box center [865, 249] width 9 height 9
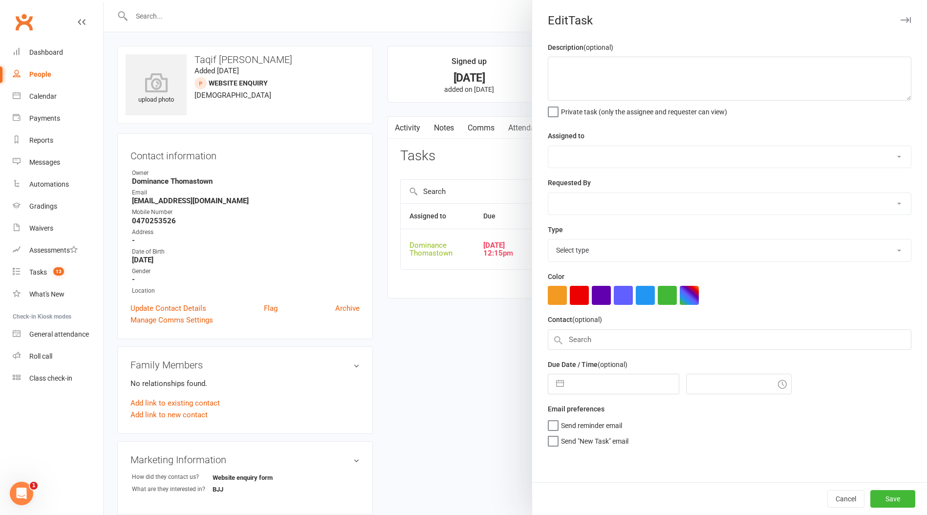
type textarea "att2 sent text - [PERSON_NAME] 15/9 SMSd - JR 12/09 Do 1st trial follow up - JR…"
select select "12547"
type input "[DATE]"
type input "12:15pm"
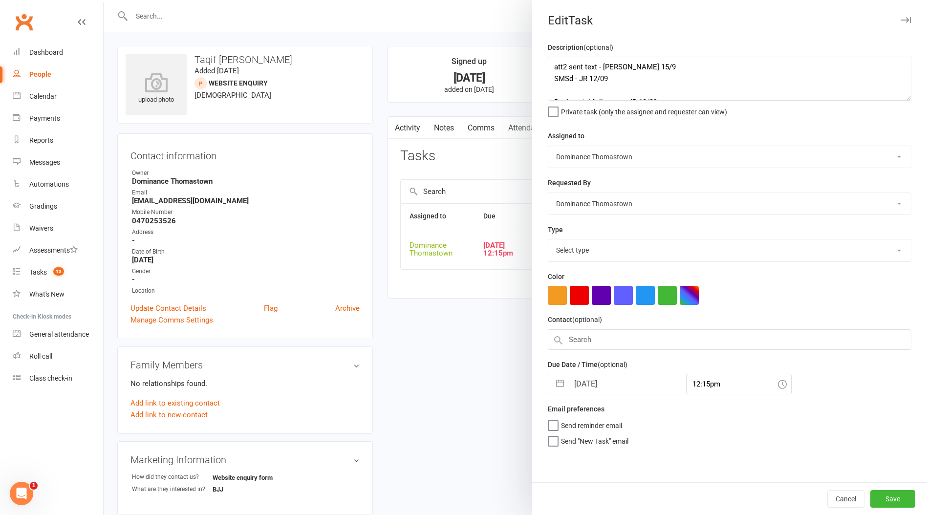
select select "3811"
click at [601, 383] on input "[DATE]" at bounding box center [624, 381] width 110 height 20
select select "7"
select select "2025"
select select "8"
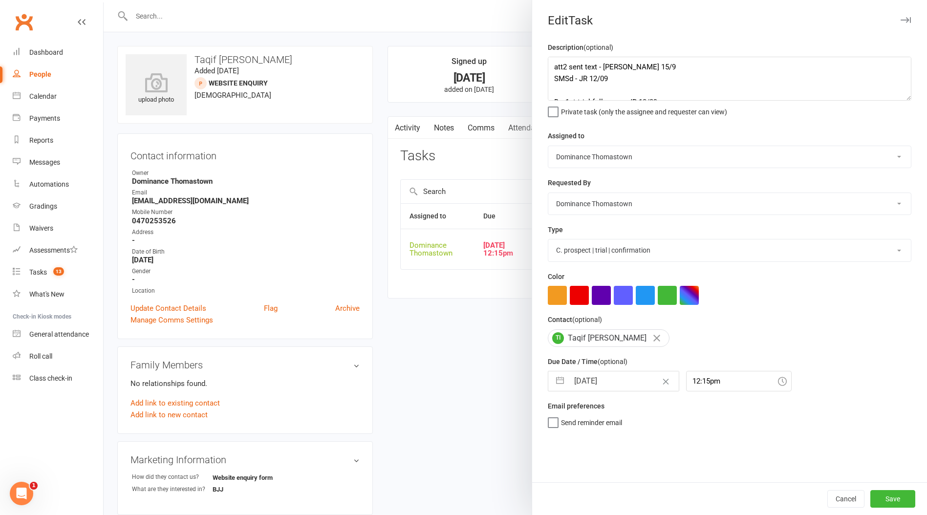
select select "2025"
select select "9"
select select "2025"
drag, startPoint x: 629, startPoint y: 496, endPoint x: 795, endPoint y: 492, distance: 165.7
click at [629, 496] on td "17" at bounding box center [625, 492] width 19 height 19
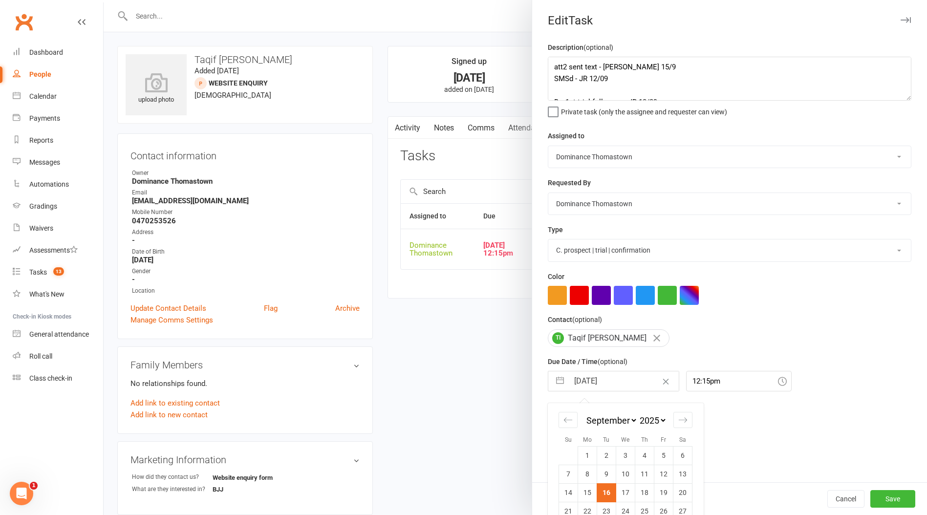
type input "[DATE]"
click at [896, 506] on button "Save" at bounding box center [892, 499] width 45 height 18
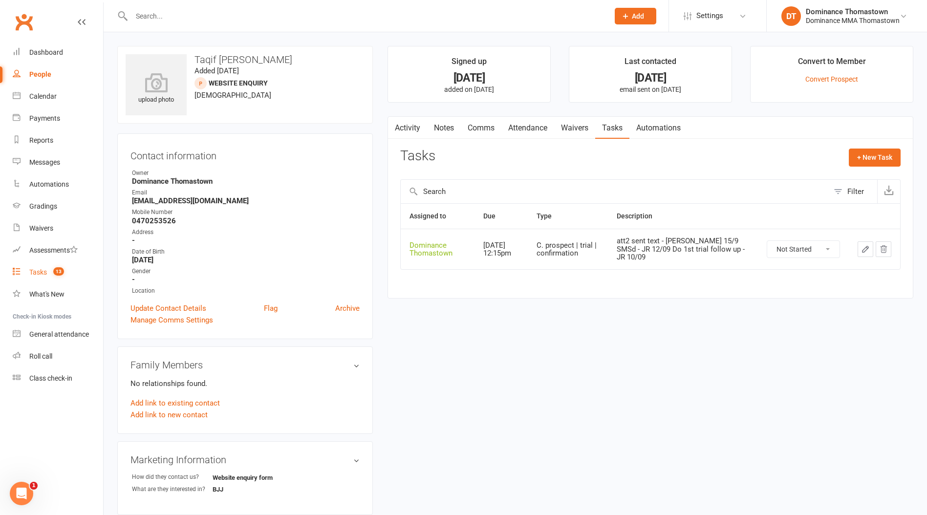
click at [44, 274] on div "Tasks" at bounding box center [38, 272] width 18 height 8
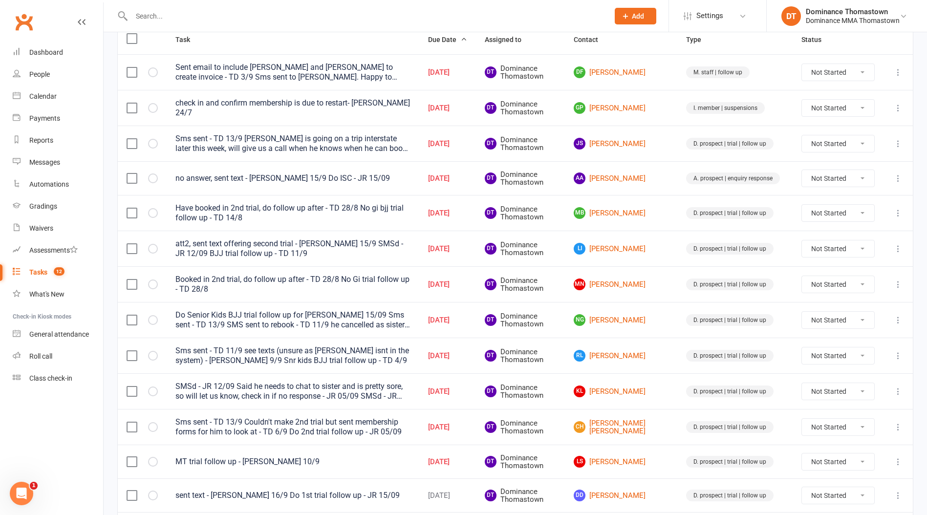
scroll to position [139, 0]
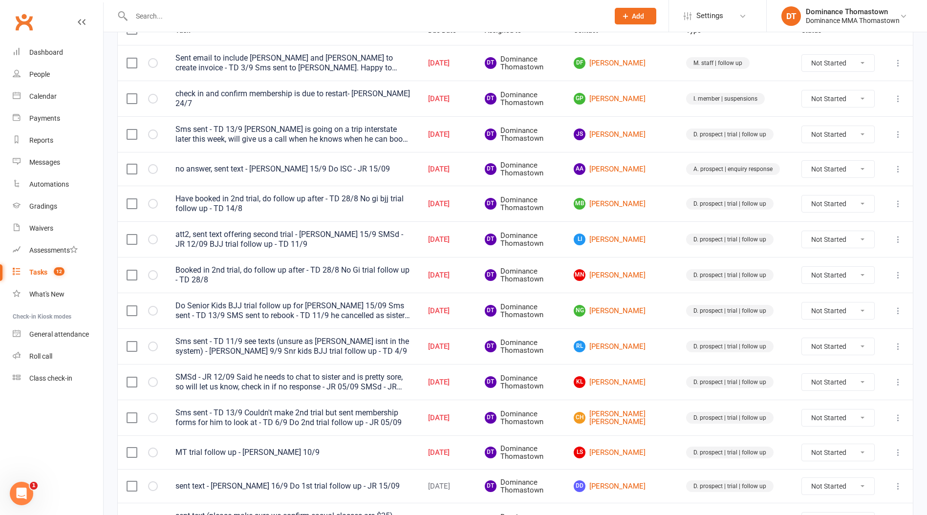
click at [235, 20] on input "text" at bounding box center [366, 16] width 474 height 14
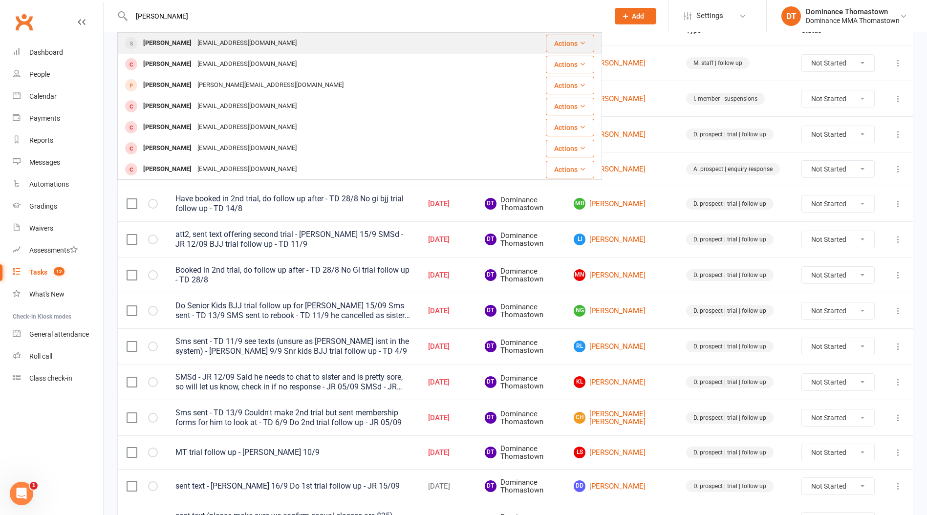
type input "troy swannie"
click at [199, 44] on div "swannie4@hotmail.com" at bounding box center [246, 43] width 105 height 14
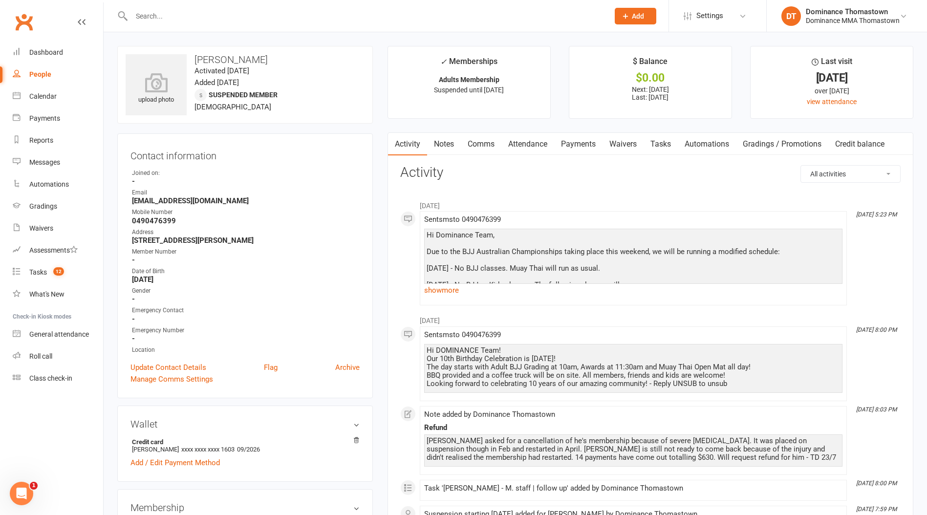
click at [445, 145] on link "Notes" at bounding box center [444, 144] width 34 height 22
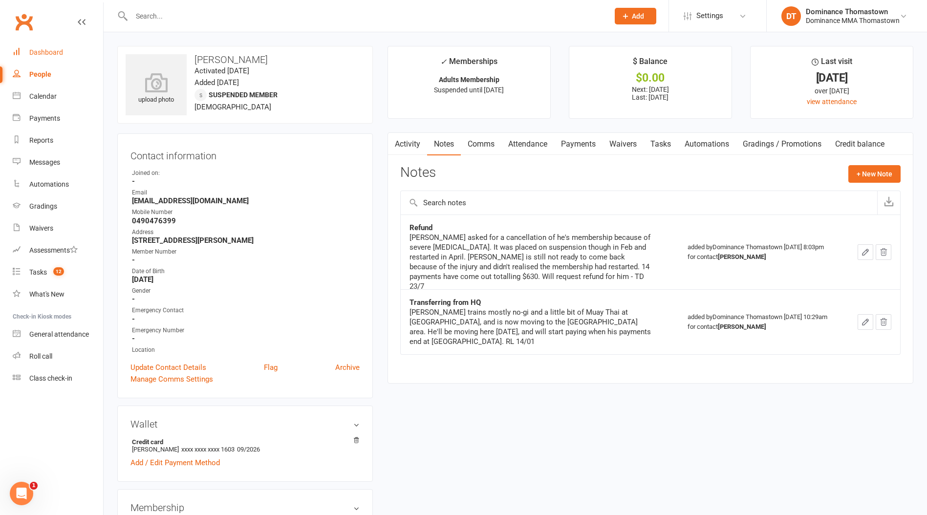
click at [51, 58] on link "Dashboard" at bounding box center [58, 53] width 90 height 22
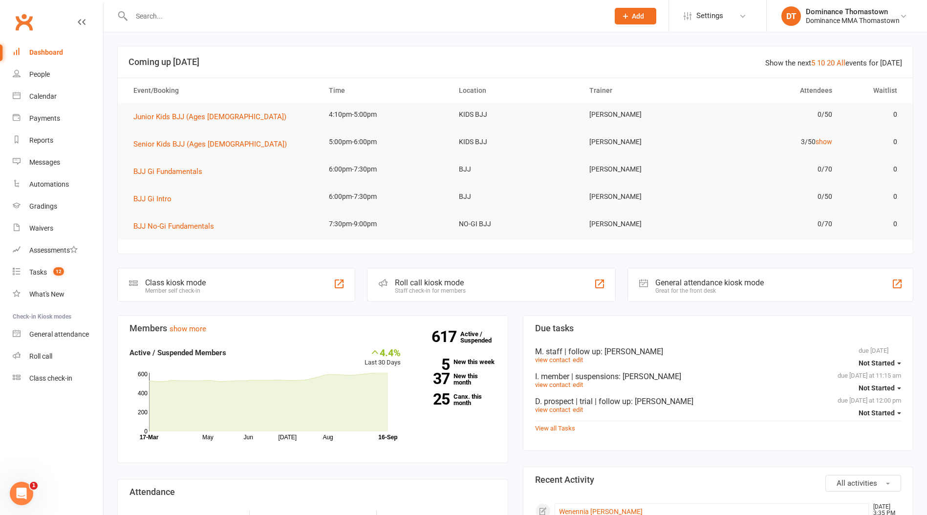
click at [155, 14] on input "text" at bounding box center [366, 16] width 474 height 14
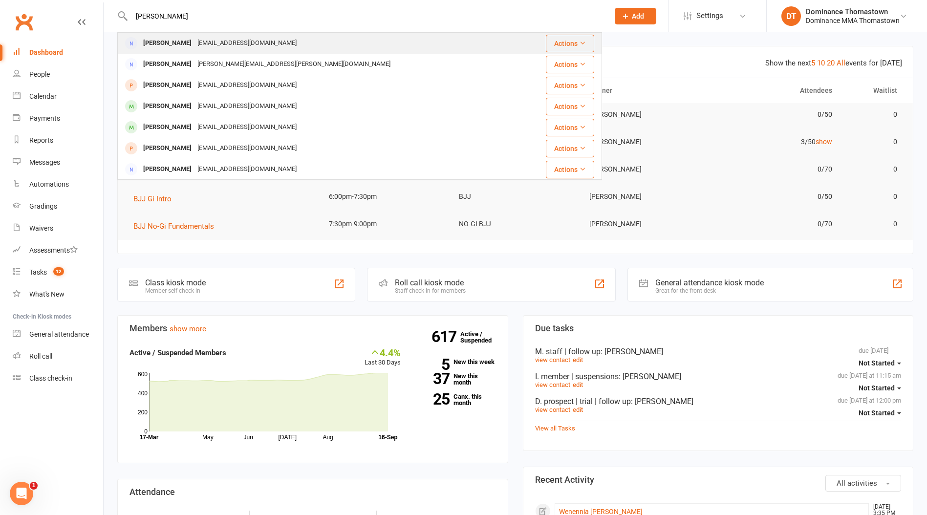
type input "rebecca sol"
click at [232, 47] on div "rebeccajadesoldini@gmail.com" at bounding box center [246, 43] width 105 height 14
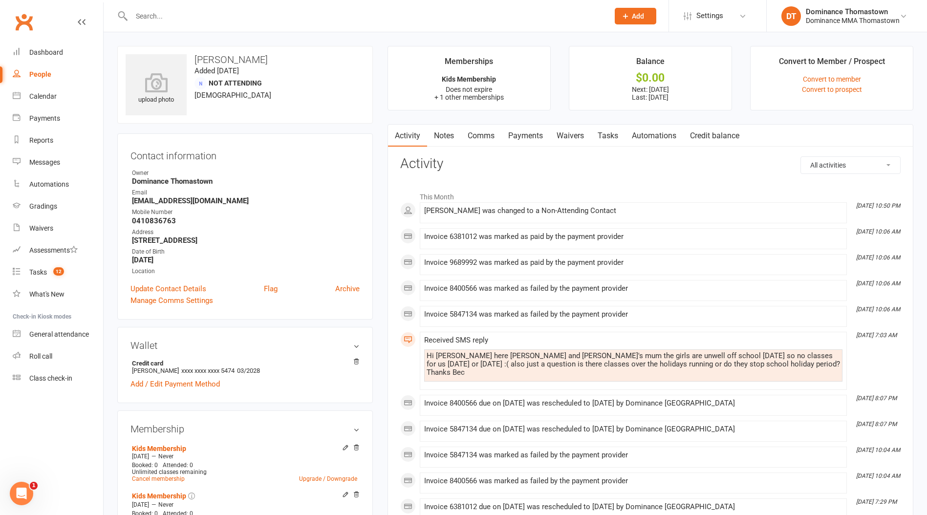
click at [140, 11] on input "text" at bounding box center [366, 16] width 474 height 14
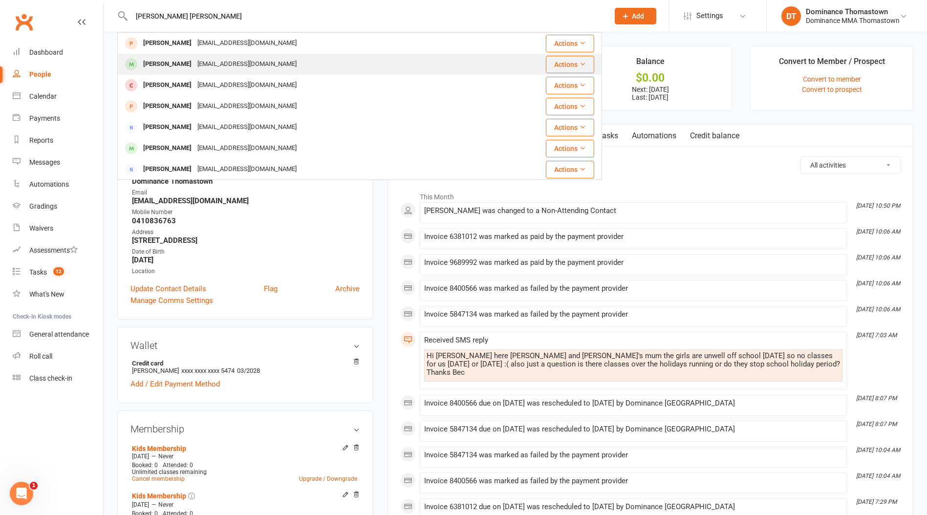
type input "rachel geo"
click at [257, 69] on div "ajogabraham@gmail.com" at bounding box center [246, 64] width 105 height 14
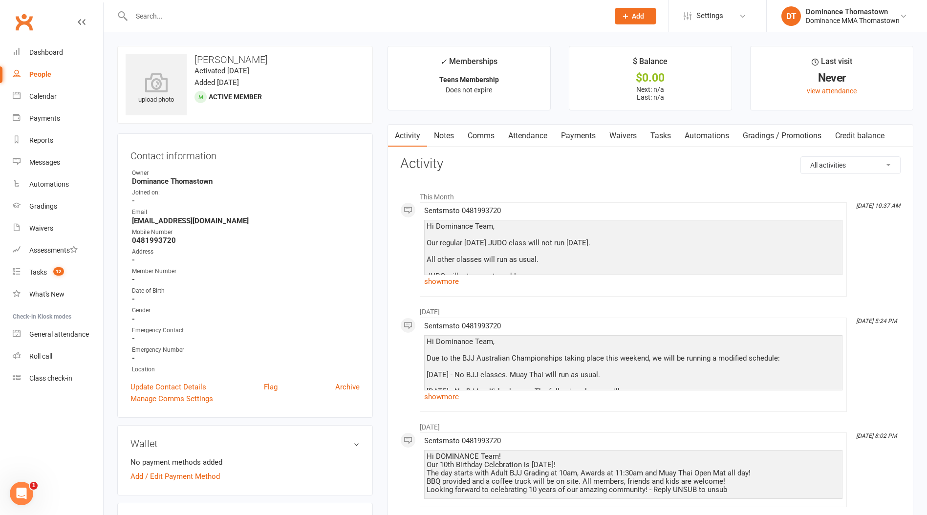
click at [517, 129] on link "Attendance" at bounding box center [527, 136] width 53 height 22
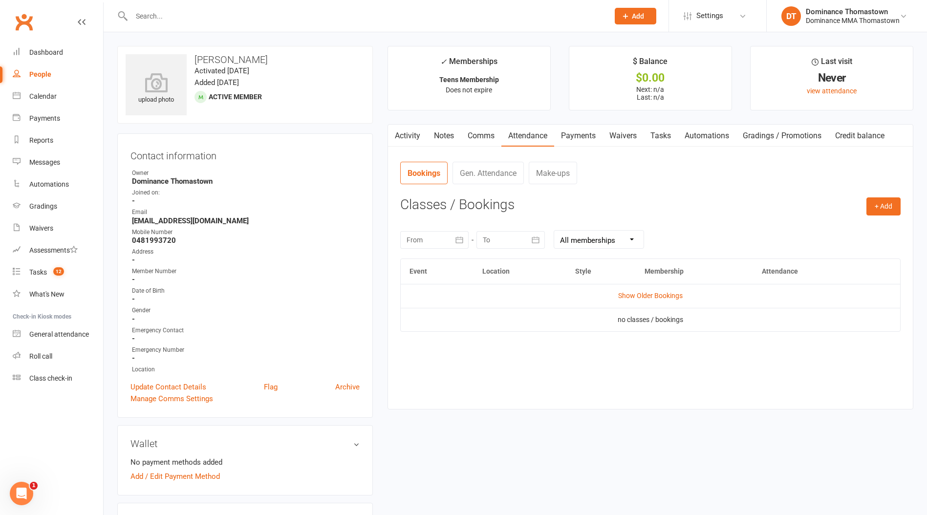
click at [447, 137] on link "Notes" at bounding box center [444, 136] width 34 height 22
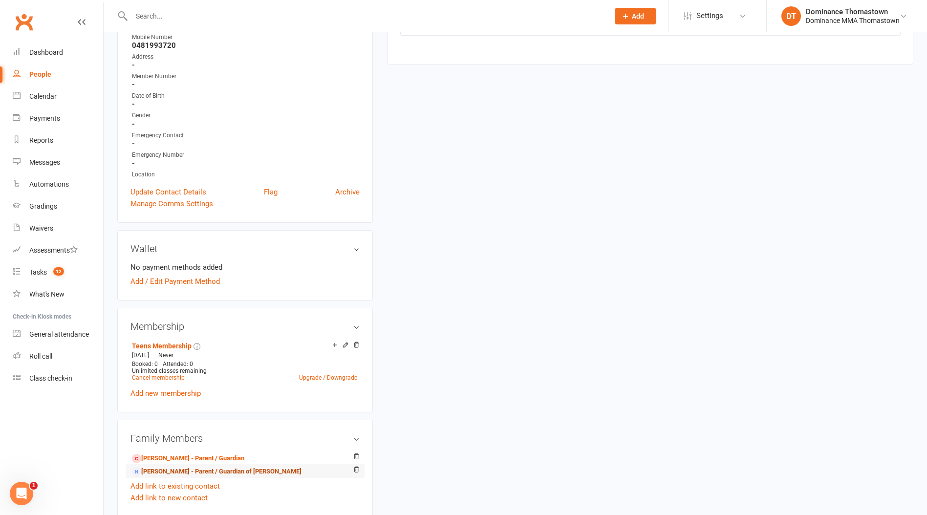
scroll to position [197, 0]
click at [201, 466] on link "George Abraham - Parent / Guardian of Rachel Abraham" at bounding box center [217, 470] width 170 height 10
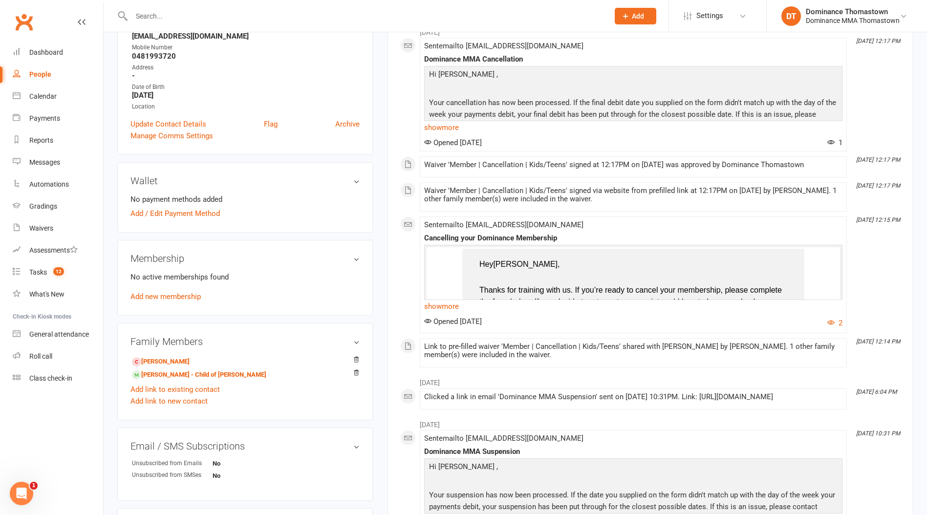
scroll to position [168, 0]
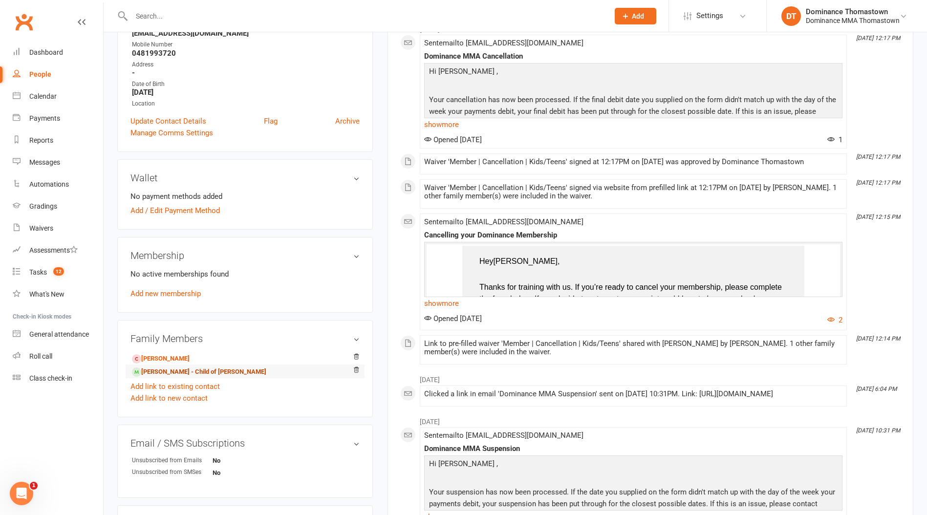
click at [216, 371] on link "Rachel George - Child of Rachel Abraham" at bounding box center [199, 372] width 134 height 10
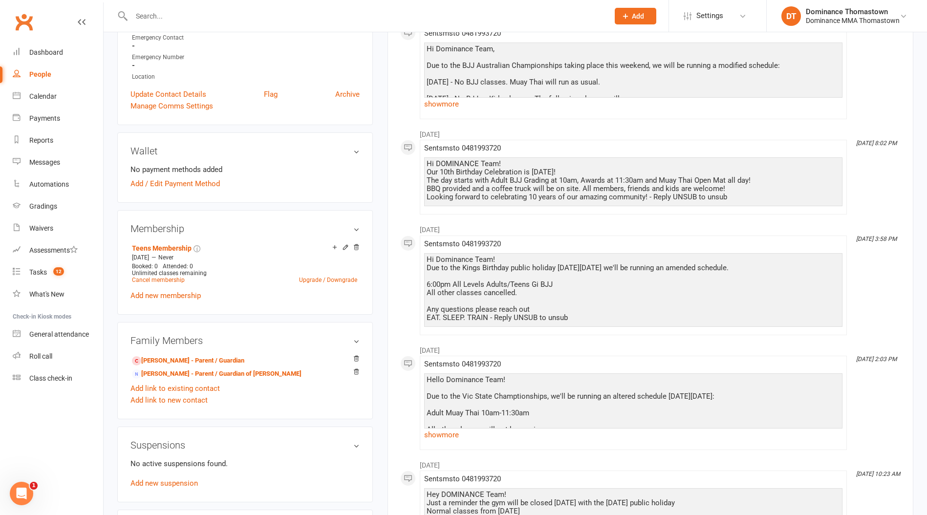
scroll to position [315, 0]
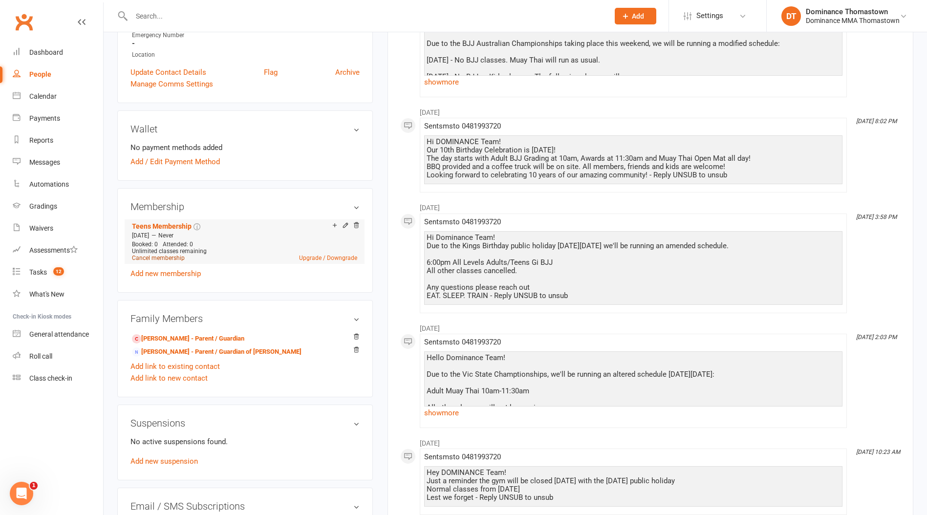
click at [168, 255] on link "Cancel membership" at bounding box center [158, 258] width 53 height 7
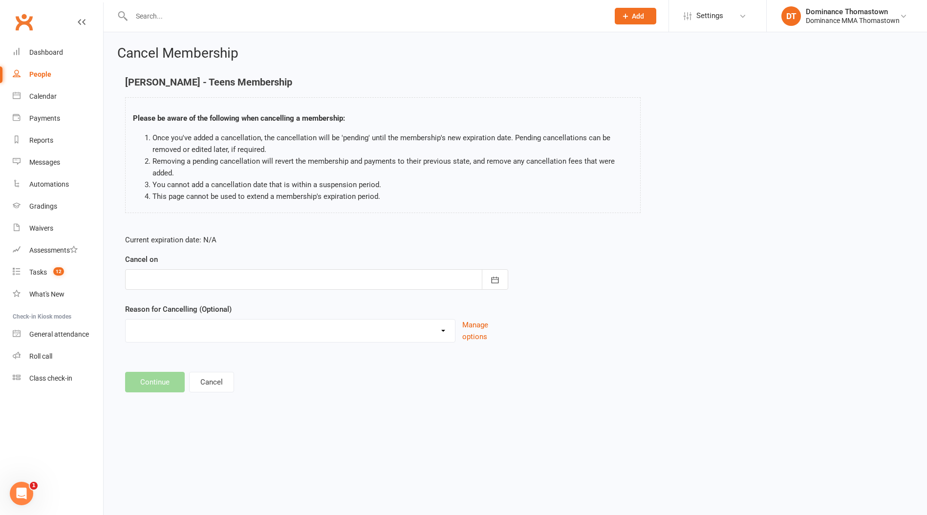
click at [187, 277] on div at bounding box center [316, 279] width 383 height 21
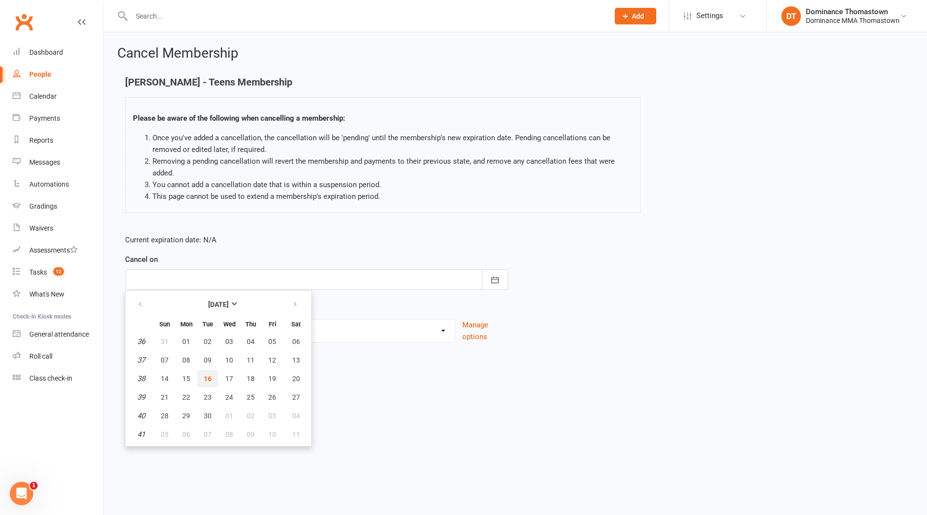
drag, startPoint x: 205, startPoint y: 381, endPoint x: 200, endPoint y: 383, distance: 5.1
click at [204, 381] on span "16" at bounding box center [208, 379] width 8 height 8
type input "[DATE]"
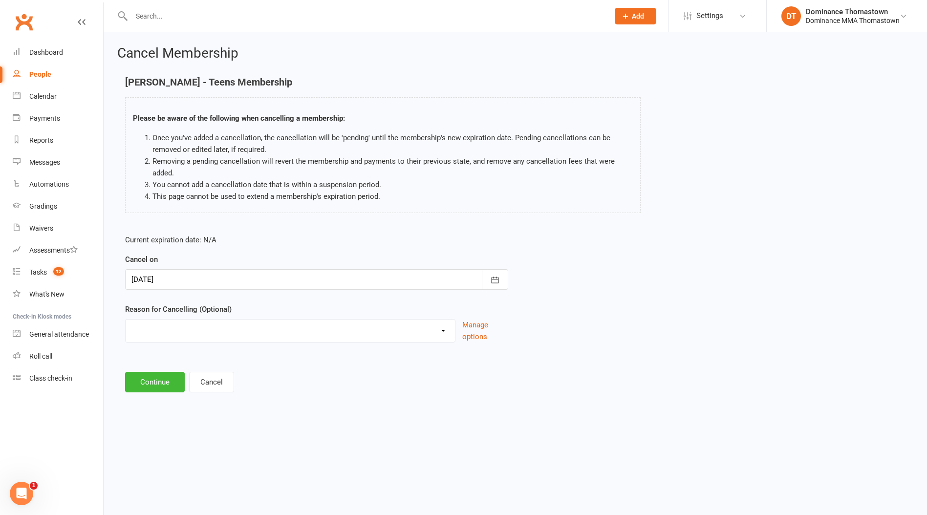
click at [174, 332] on select "Holiday Injury Other reason" at bounding box center [290, 330] width 329 height 20
select select "2"
click at [126, 320] on select "Holiday Injury Other reason" at bounding box center [290, 330] width 329 height 20
drag, startPoint x: 150, startPoint y: 442, endPoint x: 149, endPoint y: 432, distance: 9.8
click at [149, 442] on div "Cancel Membership Rachel George - Teens Membership Please be aware of the follo…" at bounding box center [515, 245] width 823 height 426
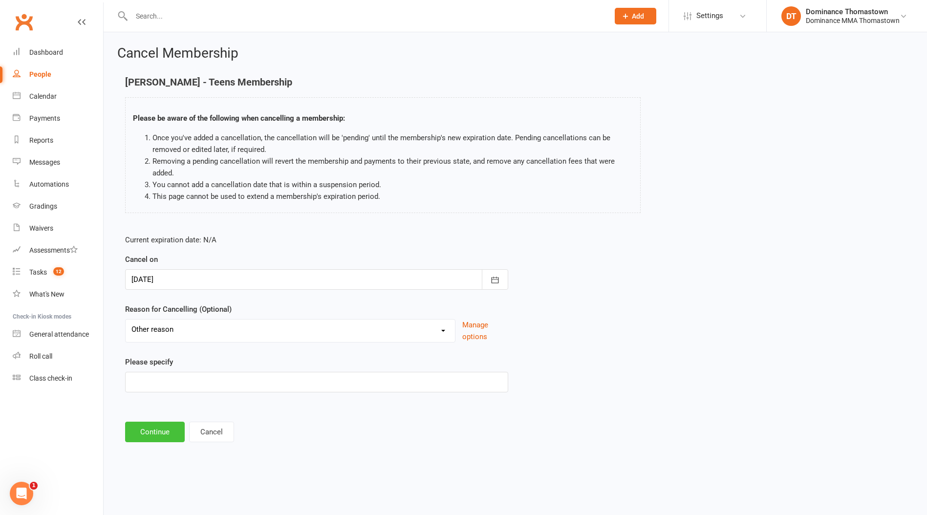
drag, startPoint x: 149, startPoint y: 431, endPoint x: 166, endPoint y: 389, distance: 45.6
click at [148, 431] on button "Continue" at bounding box center [155, 432] width 60 height 21
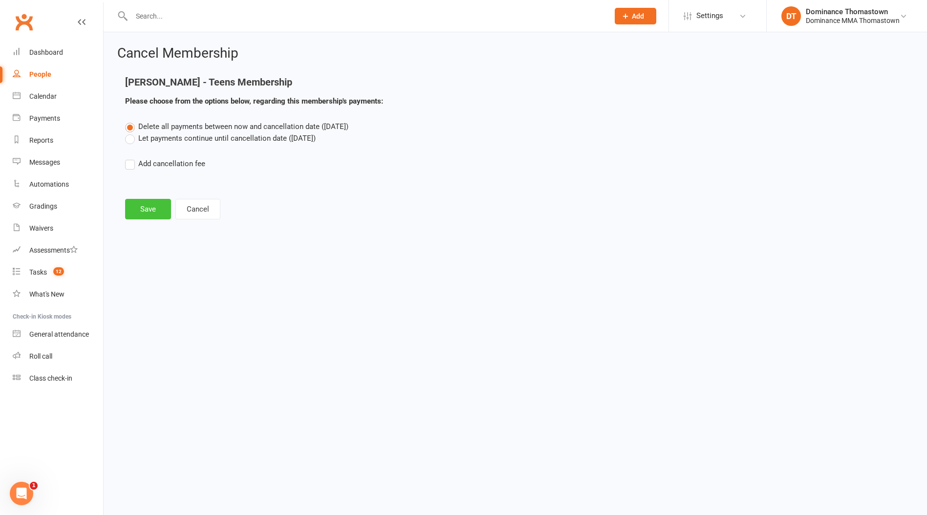
click at [149, 211] on button "Save" at bounding box center [148, 209] width 46 height 21
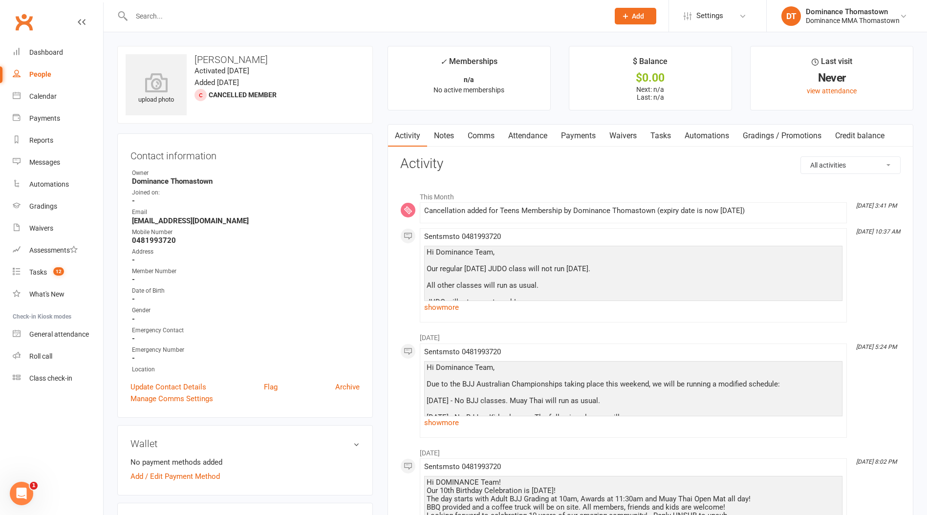
click at [157, 15] on input "text" at bounding box center [366, 16] width 474 height 14
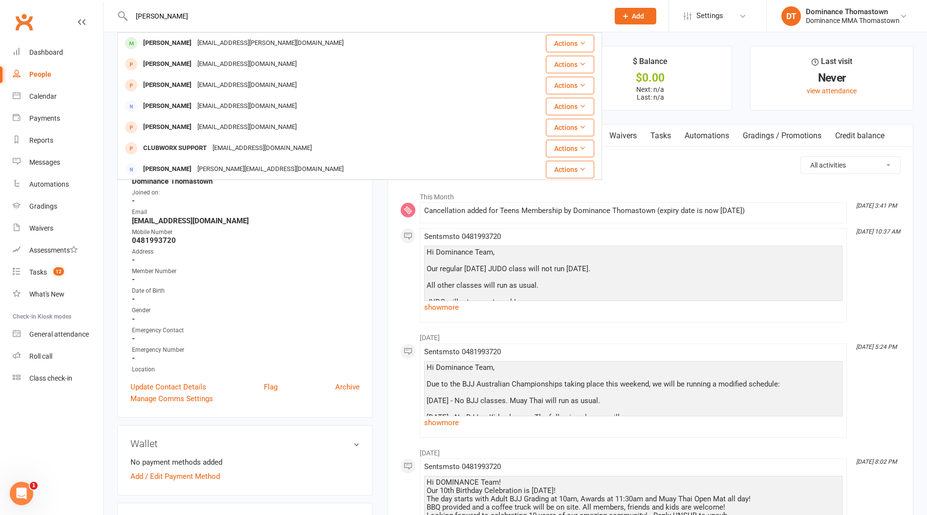
type input "portia"
click at [164, 39] on div "Portia Cain" at bounding box center [167, 43] width 54 height 14
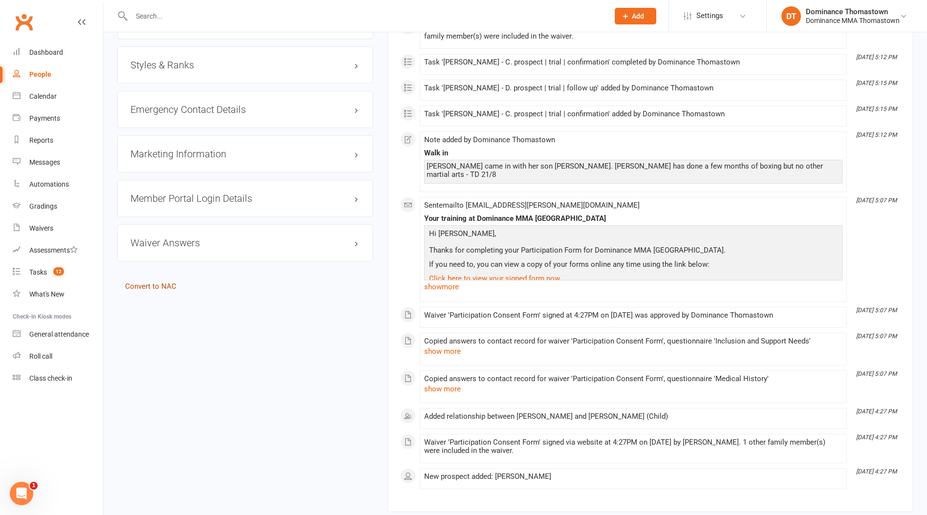
scroll to position [814, 0]
click at [159, 280] on link "Convert to NAC" at bounding box center [150, 284] width 51 height 9
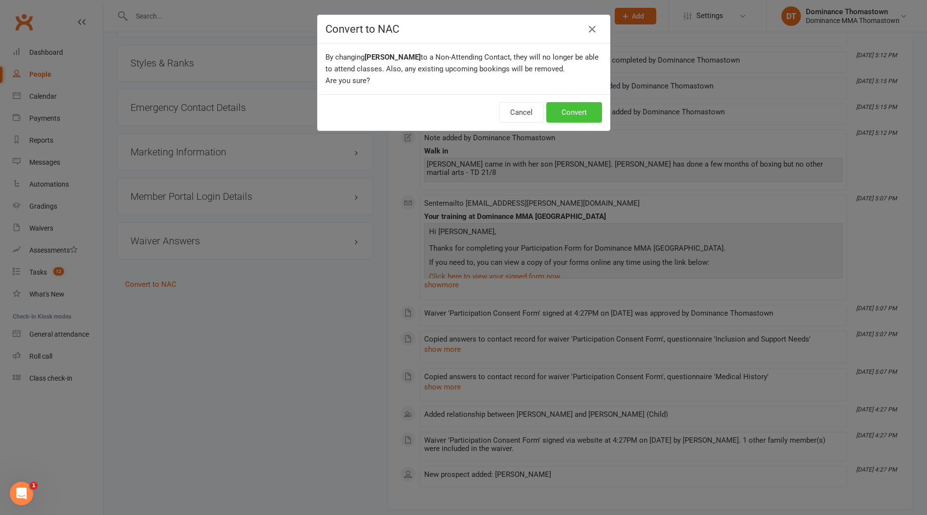
click at [578, 119] on button "Convert" at bounding box center [574, 112] width 56 height 21
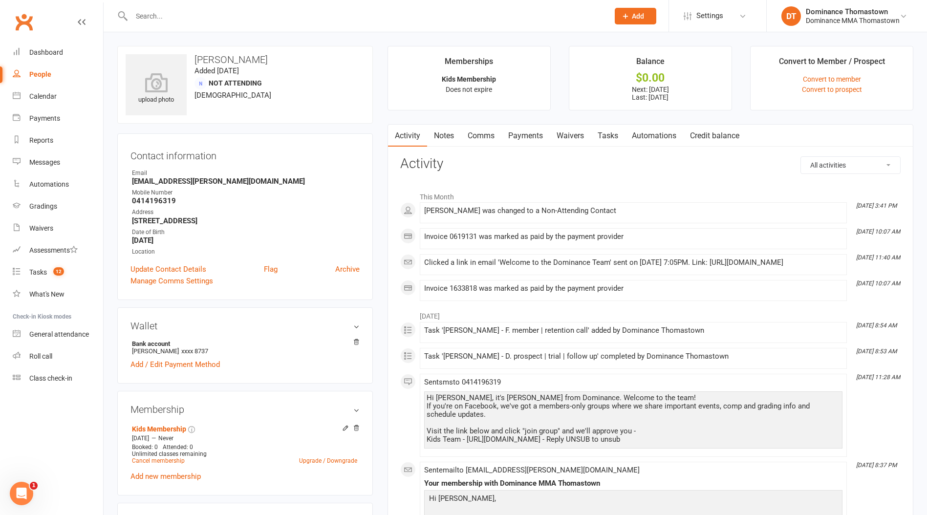
click at [134, 9] on input "text" at bounding box center [366, 16] width 474 height 14
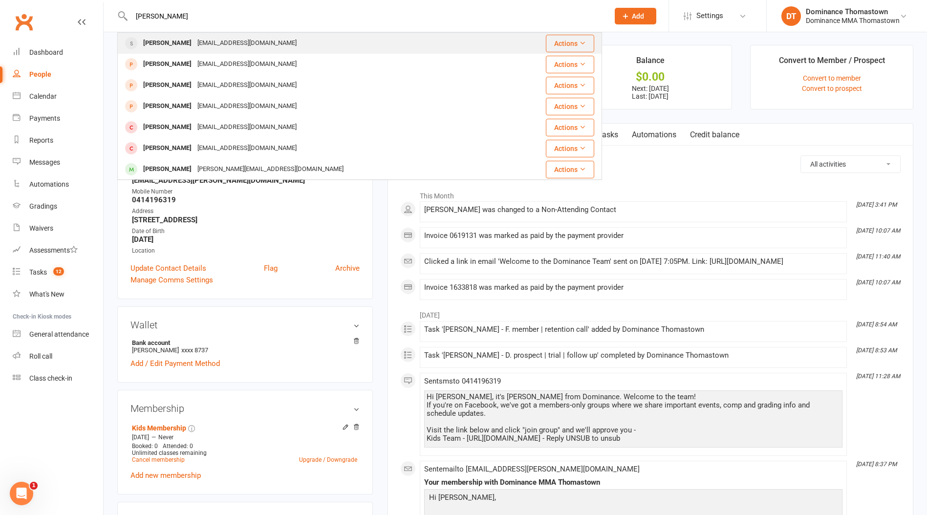
type input "lee cope"
click at [194, 43] on div "leecope15@gmail.com" at bounding box center [246, 43] width 105 height 14
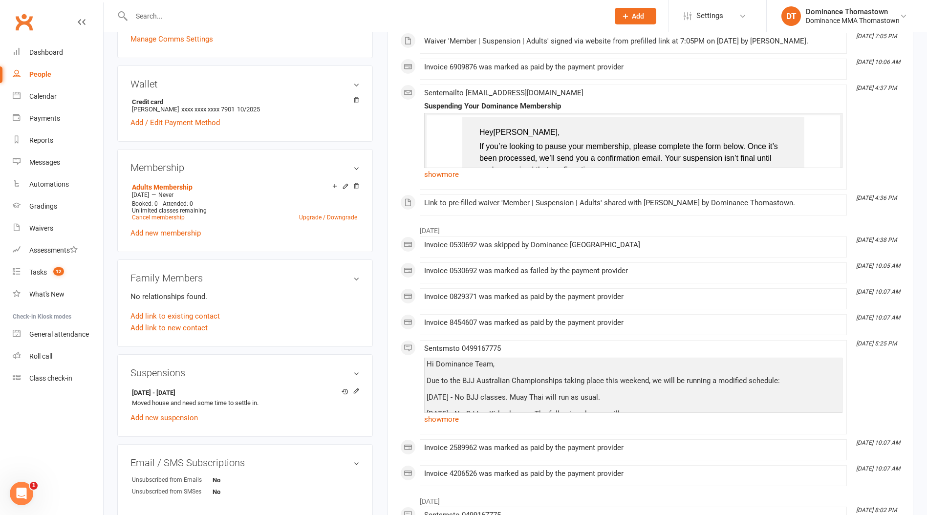
scroll to position [341, 0]
click at [212, 14] on input "text" at bounding box center [366, 16] width 474 height 14
type input "jane dodd"
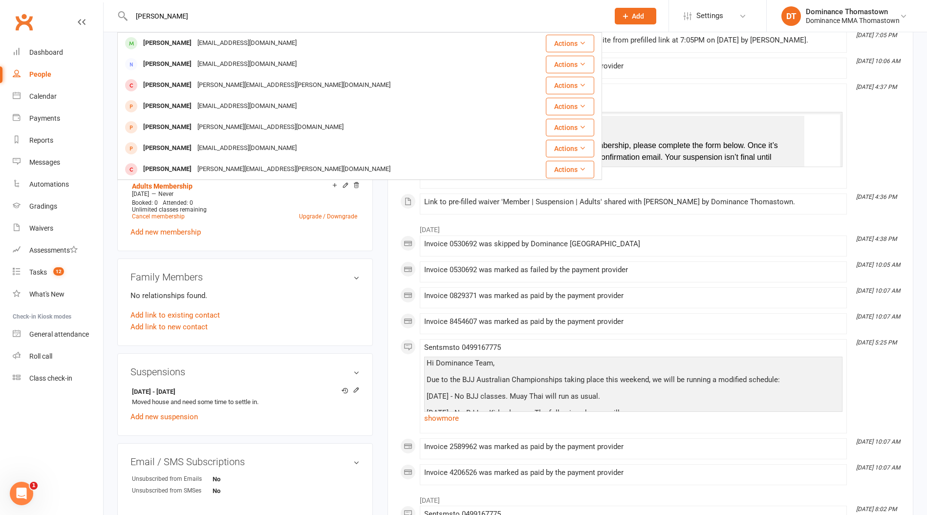
click at [213, 46] on div "janecatherine5@gmail.com" at bounding box center [246, 43] width 105 height 14
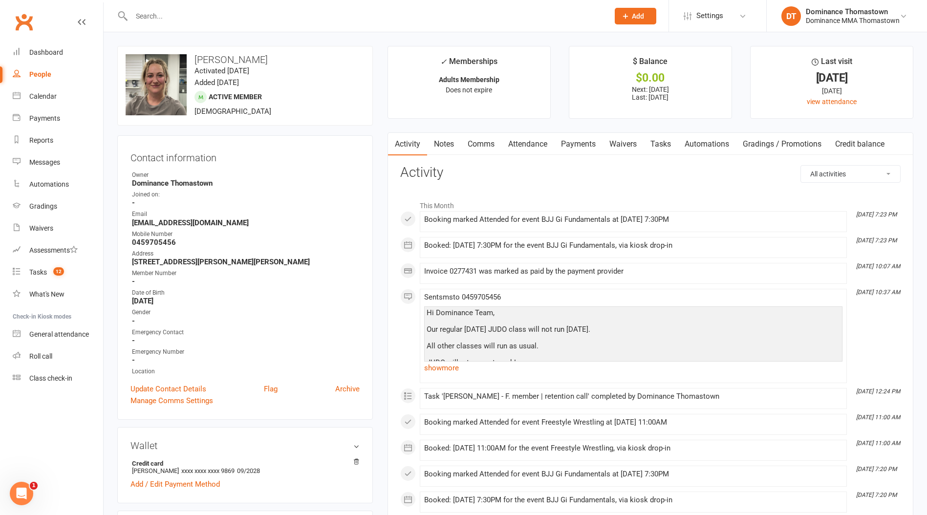
scroll to position [178, 0]
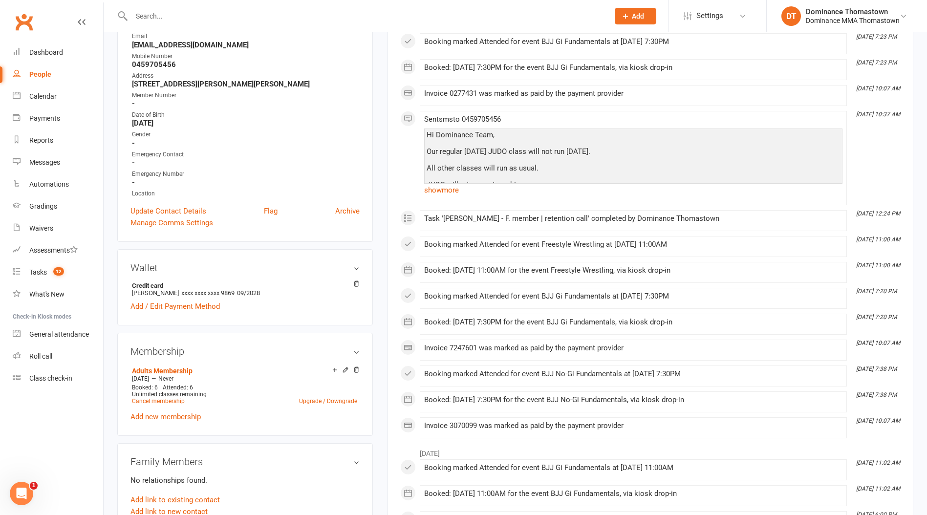
click at [209, 14] on input "text" at bounding box center [366, 16] width 474 height 14
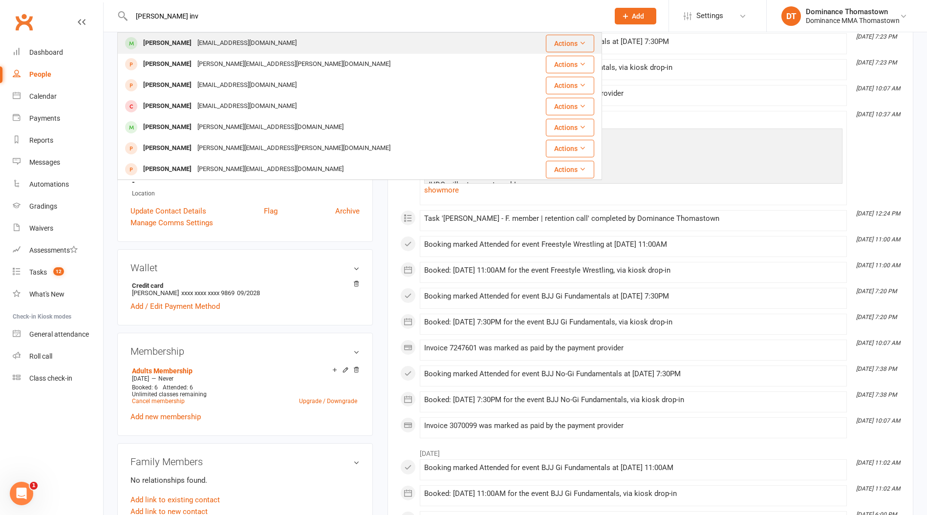
type input "james inv"
click at [210, 43] on div "jamespaulinv@gmail.com" at bounding box center [246, 43] width 105 height 14
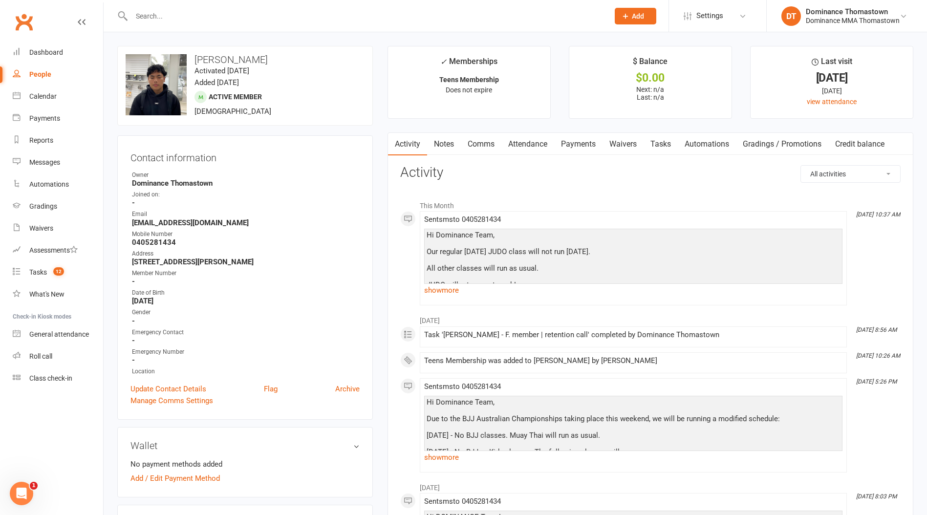
click at [191, 13] on input "text" at bounding box center [366, 16] width 474 height 14
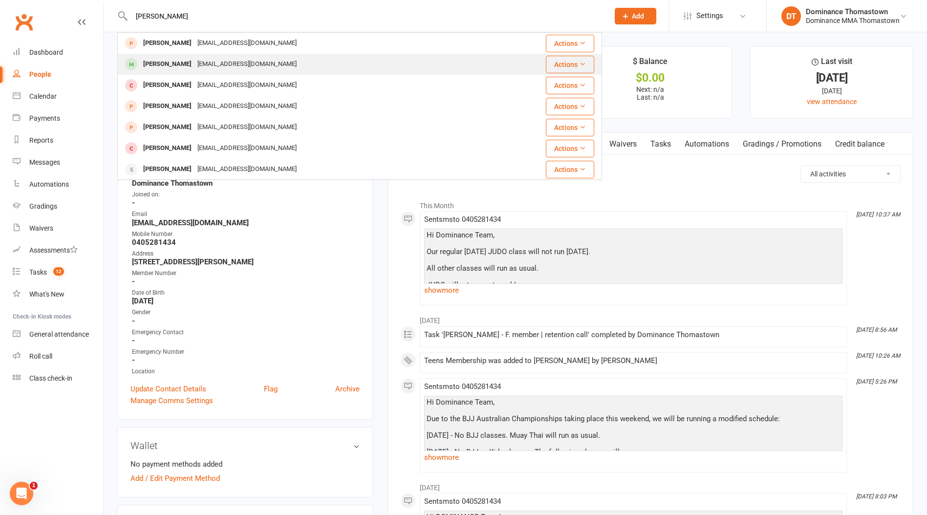
type input "domenic"
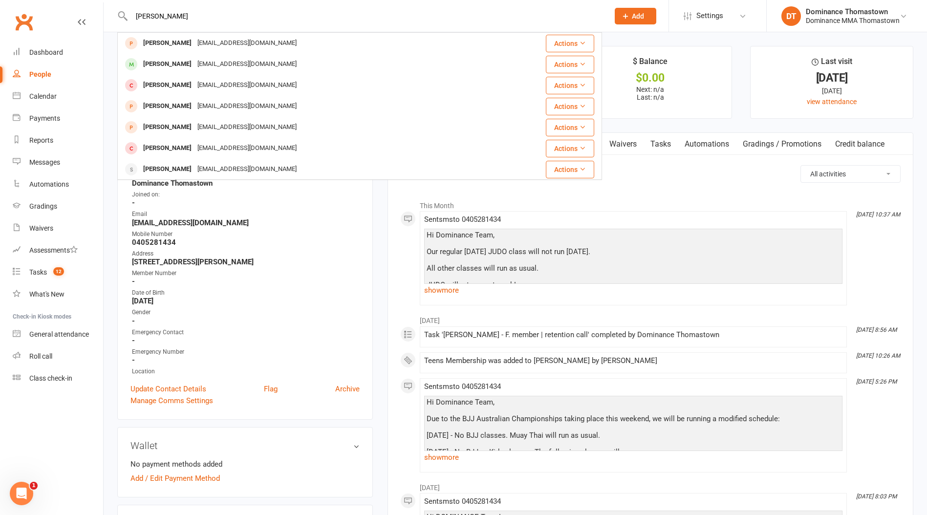
click at [207, 61] on div "domenicciccone44@gmail.com" at bounding box center [246, 64] width 105 height 14
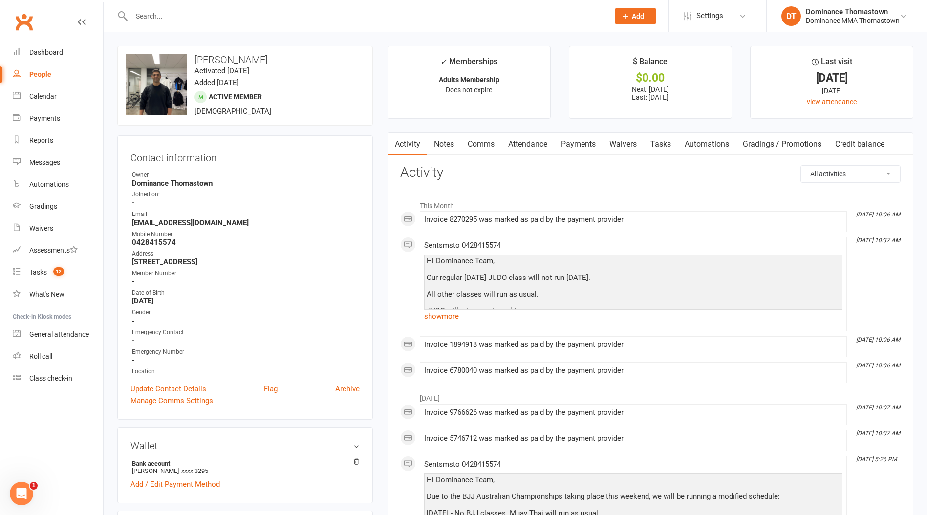
drag, startPoint x: 137, startPoint y: 7, endPoint x: 142, endPoint y: 14, distance: 8.0
click at [139, 9] on div at bounding box center [359, 16] width 485 height 32
click at [148, 17] on input "text" at bounding box center [366, 16] width 474 height 14
type input "v"
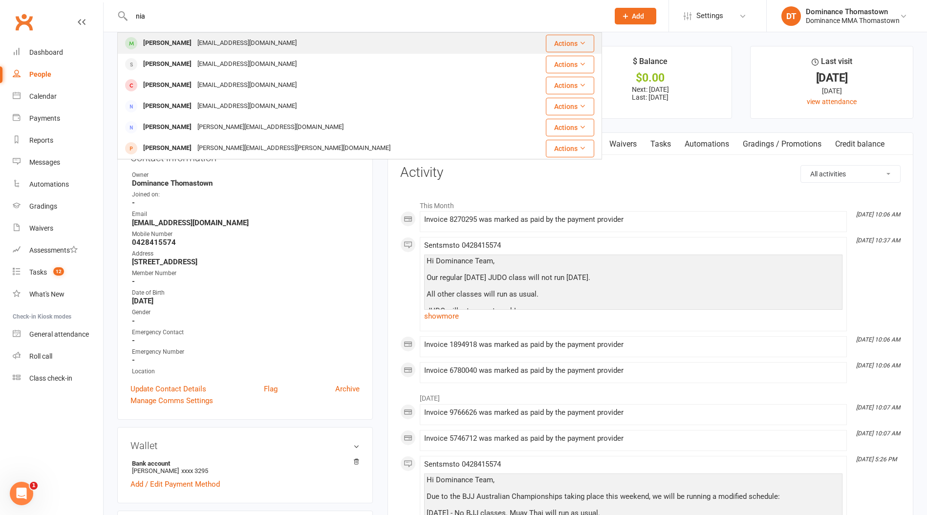
type input "nia"
click at [202, 45] on div "ill_smash_ya_au@yahoo.com.au" at bounding box center [246, 43] width 105 height 14
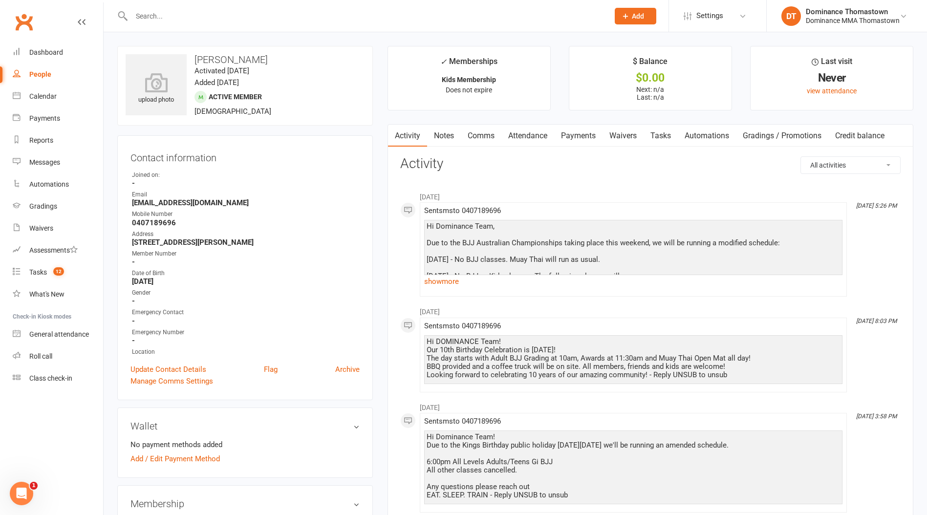
click at [669, 135] on link "Tasks" at bounding box center [661, 136] width 34 height 22
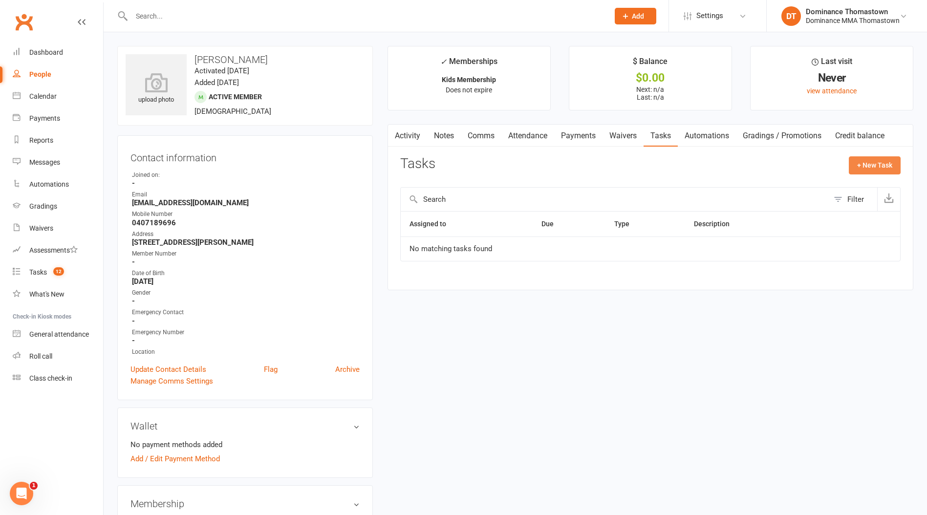
click at [856, 163] on button "+ New Task" at bounding box center [875, 165] width 52 height 18
select select "12547"
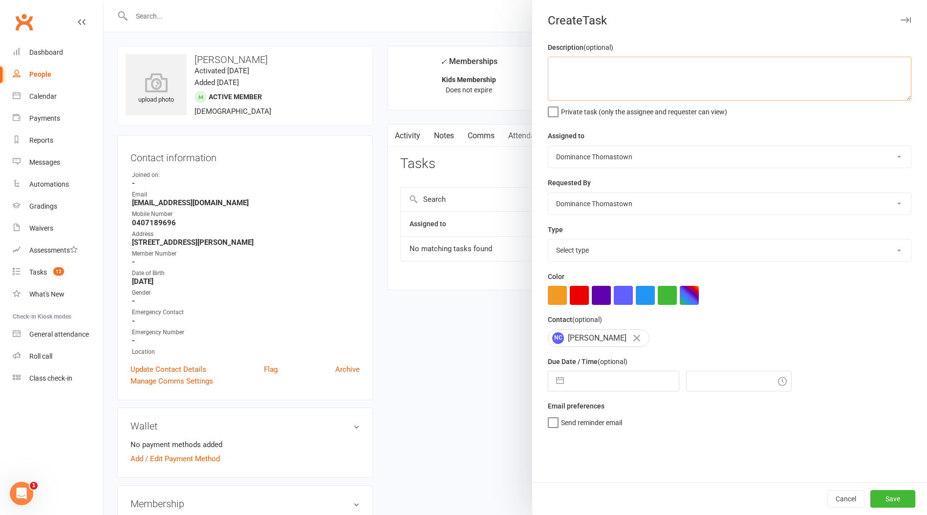
click at [659, 73] on textarea at bounding box center [730, 79] width 364 height 44
type textarea "trialling bjj on thursday - Ellen 16/9"
click at [598, 243] on select "Select type A. prospect | enquiry response B. prospect | trial | booking C. pro…" at bounding box center [729, 250] width 363 height 22
select select "3810"
click at [548, 240] on select "Select type A. prospect | enquiry response B. prospect | trial | booking C. pro…" at bounding box center [729, 250] width 363 height 22
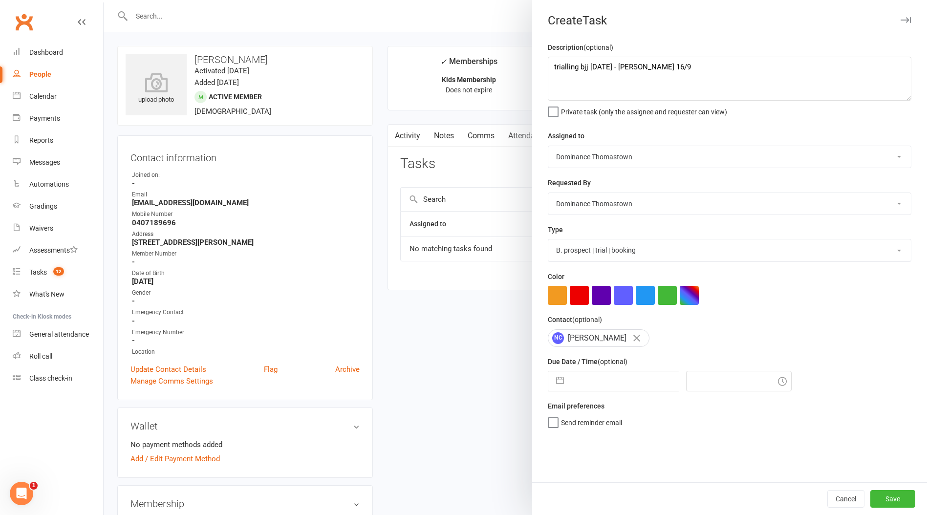
drag, startPoint x: 589, startPoint y: 380, endPoint x: 590, endPoint y: 386, distance: 5.9
click at [589, 382] on input "text" at bounding box center [624, 381] width 110 height 20
select select "7"
select select "2025"
select select "8"
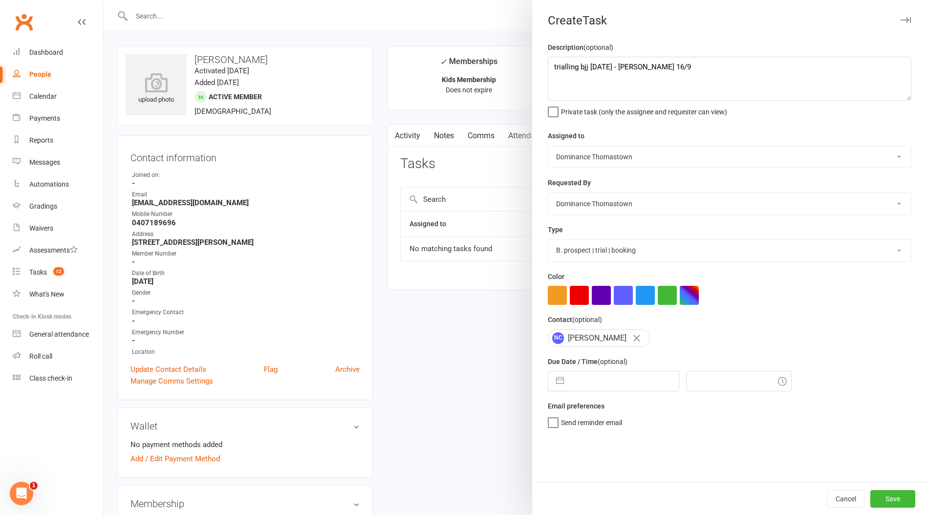
select select "2025"
select select "9"
select select "2025"
drag, startPoint x: 642, startPoint y: 498, endPoint x: 912, endPoint y: 509, distance: 270.4
click at [645, 499] on td "18" at bounding box center [644, 492] width 19 height 19
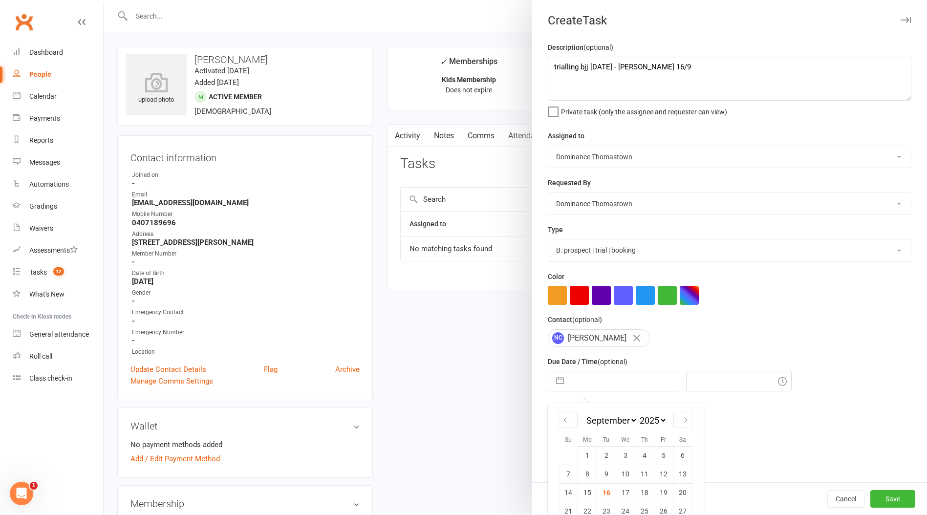
type input "18 Sep 2025"
type input "4:15pm"
click at [900, 498] on button "Save" at bounding box center [892, 499] width 45 height 18
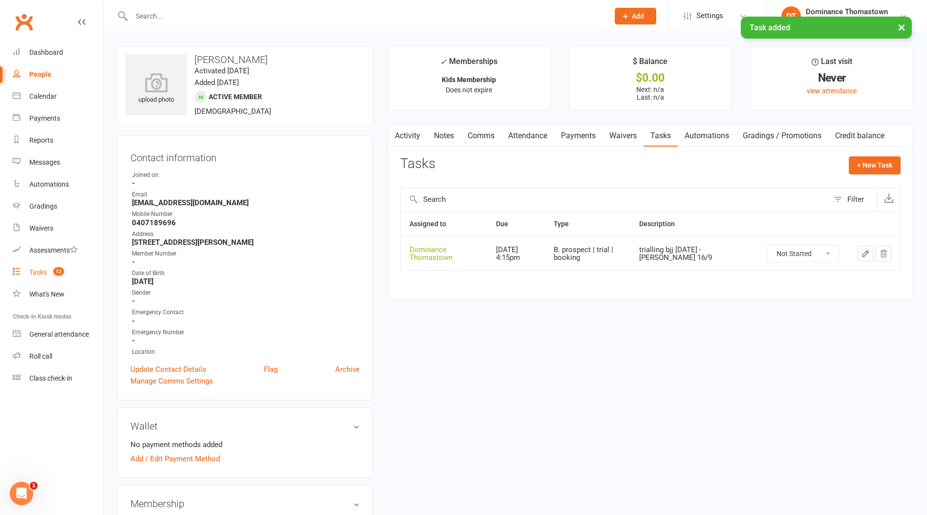
click at [44, 273] on div "Tasks" at bounding box center [38, 272] width 18 height 8
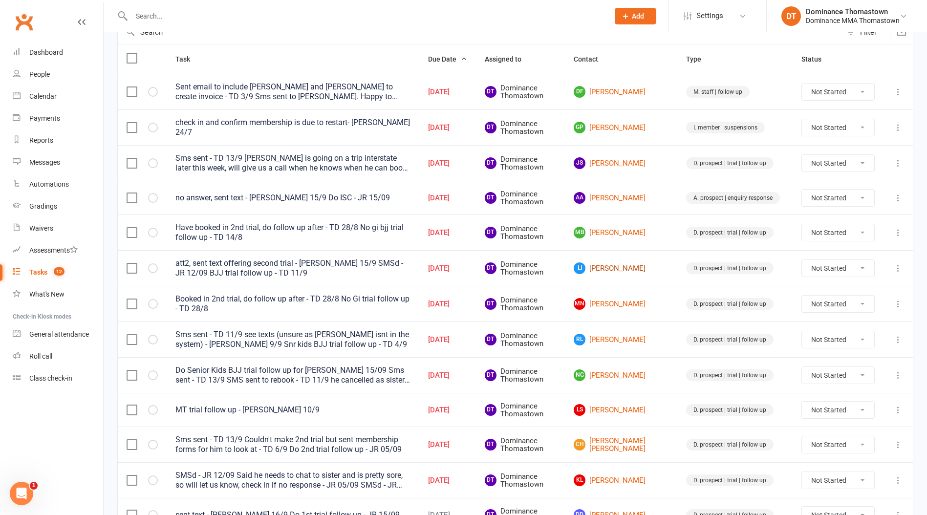
scroll to position [115, 0]
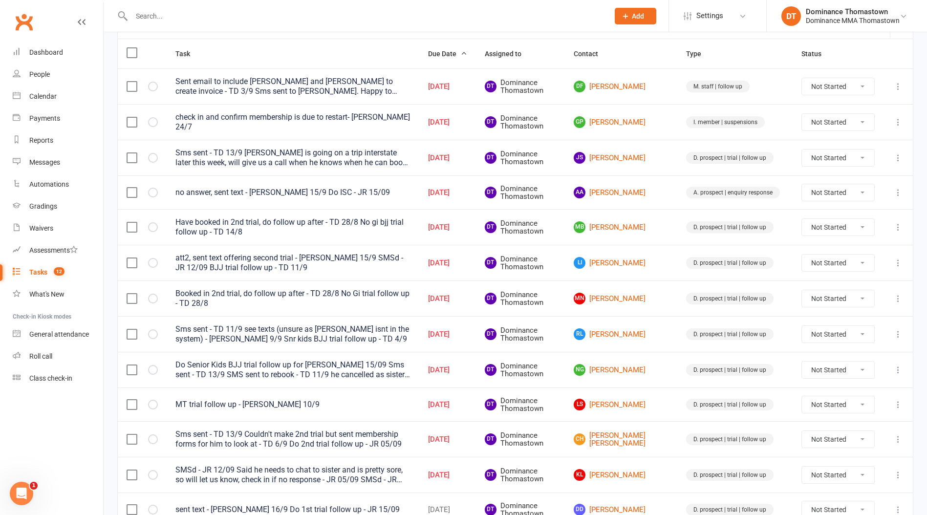
click at [173, 13] on input "text" at bounding box center [366, 16] width 474 height 14
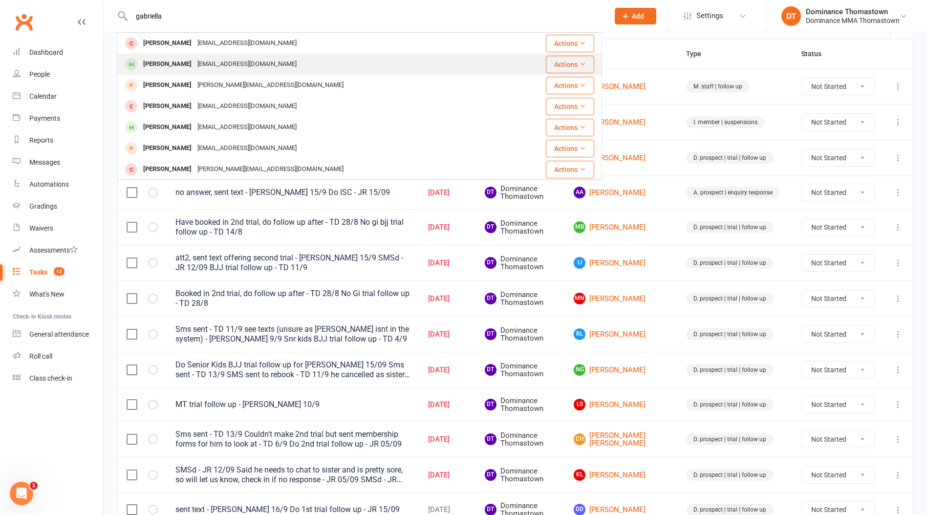
type input "gabriella"
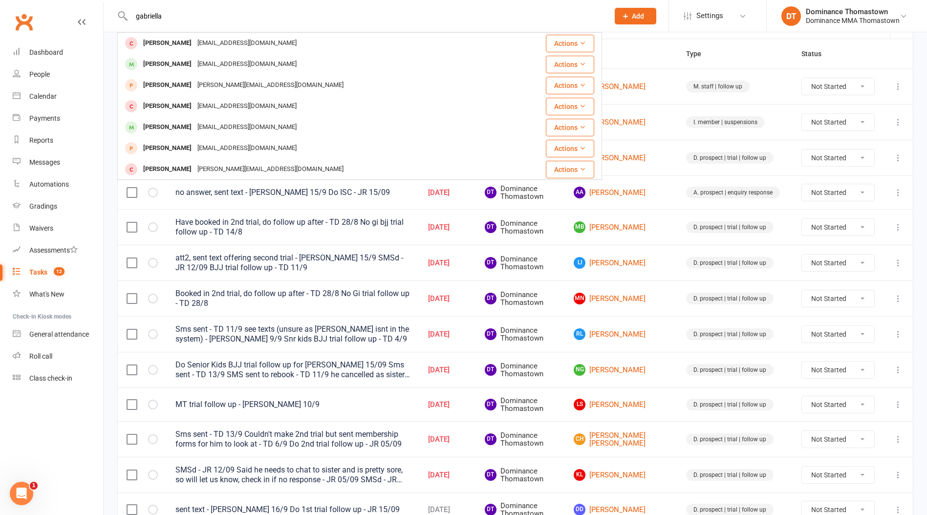
click at [184, 67] on div "Gabriella Costa" at bounding box center [167, 64] width 54 height 14
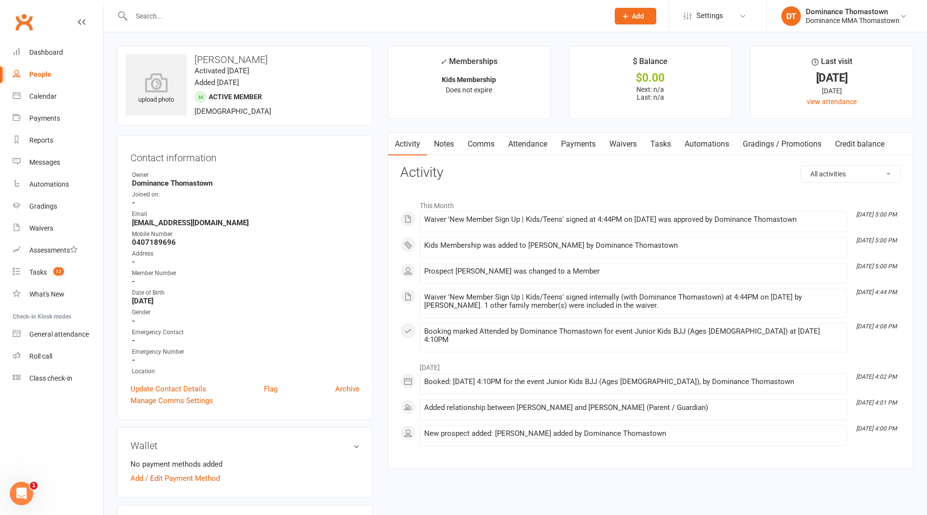
click at [220, 17] on input "text" at bounding box center [366, 16] width 474 height 14
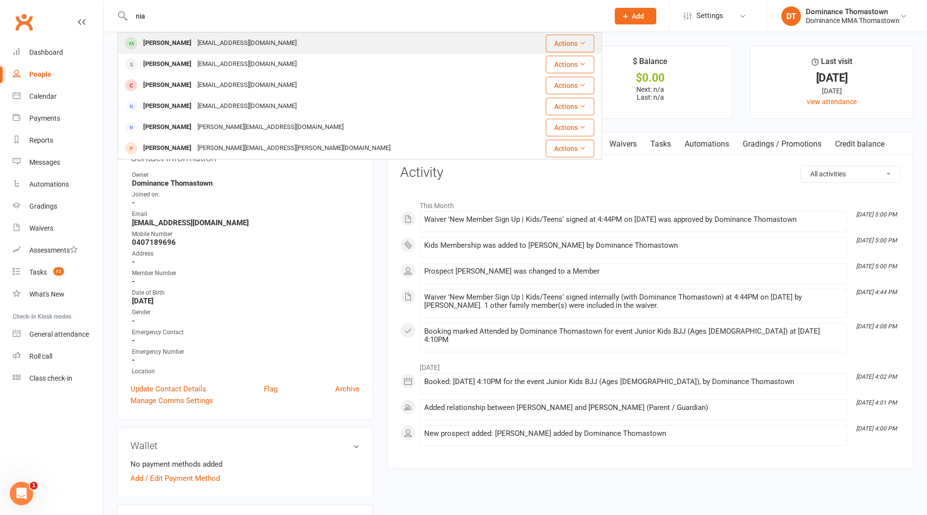
type input "nia"
click at [214, 43] on div "ill_smash_ya_au@yahoo.com.au" at bounding box center [246, 43] width 105 height 14
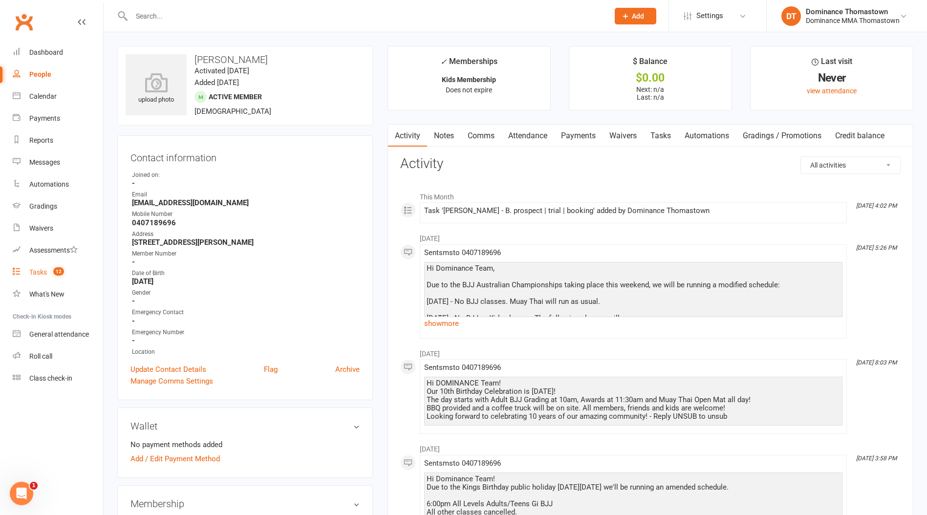
click at [65, 267] on link "Tasks 12" at bounding box center [58, 272] width 90 height 22
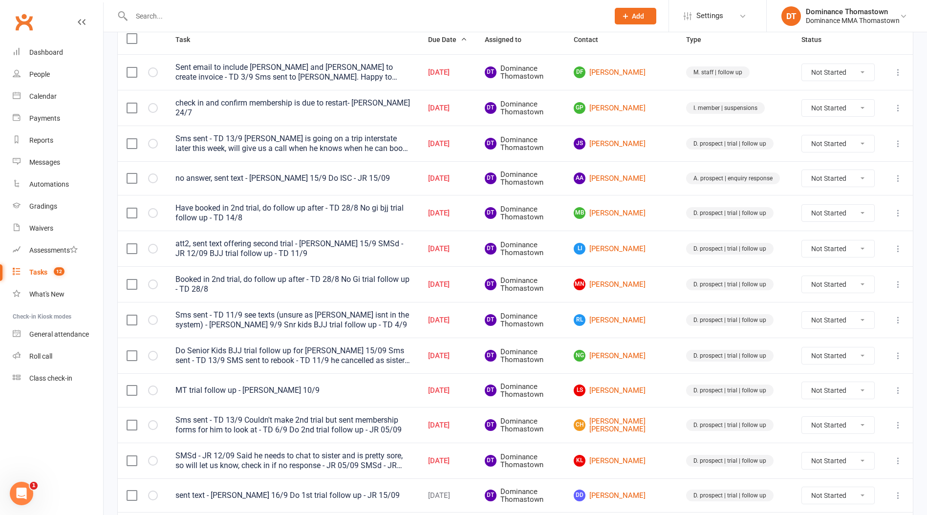
scroll to position [243, 0]
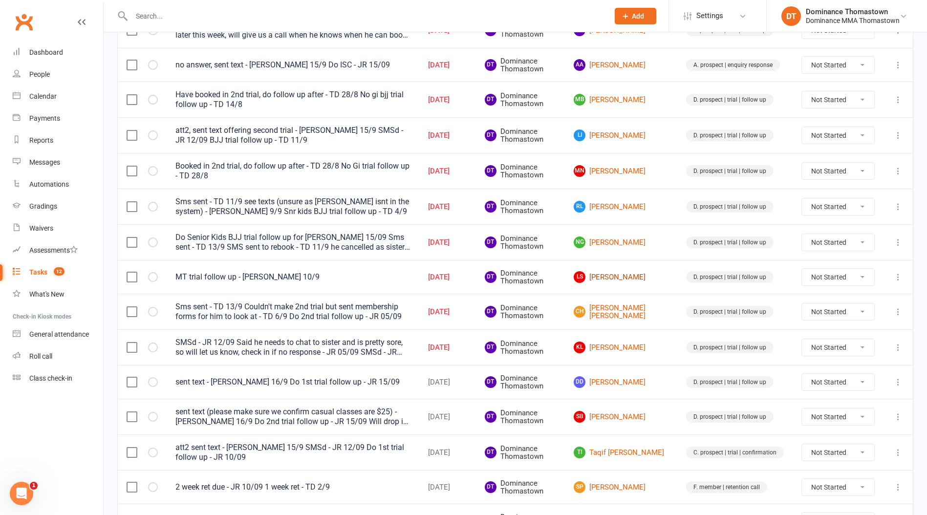
click at [626, 279] on link "LS Luca Saraceno" at bounding box center [621, 277] width 95 height 12
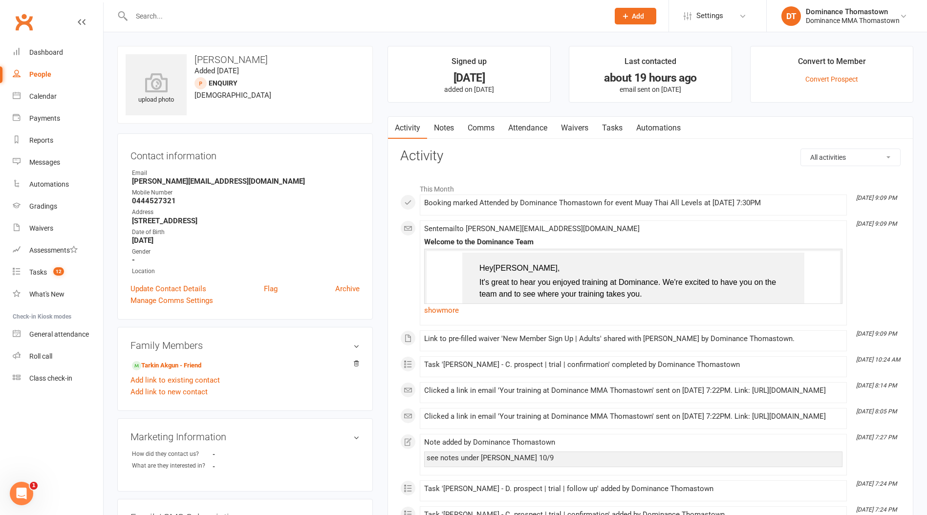
click at [178, 15] on input "text" at bounding box center [366, 16] width 474 height 14
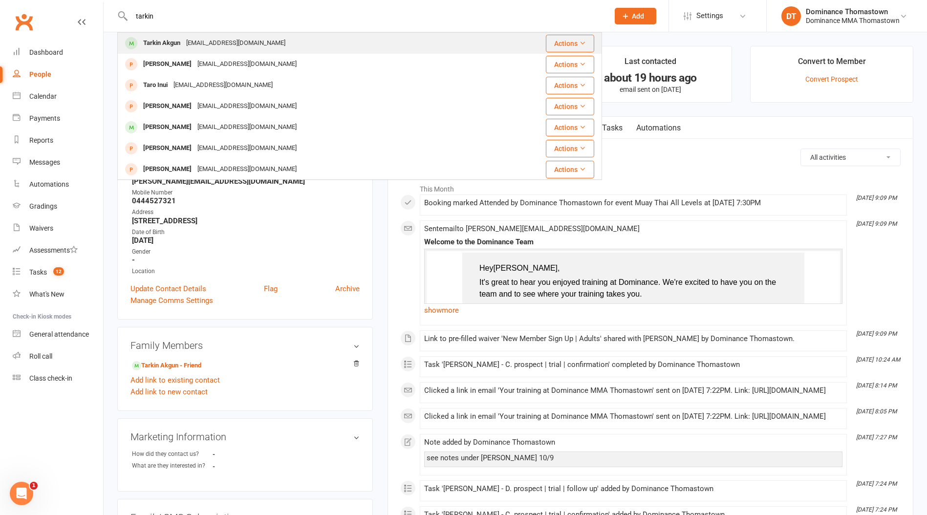
type input "tarkin"
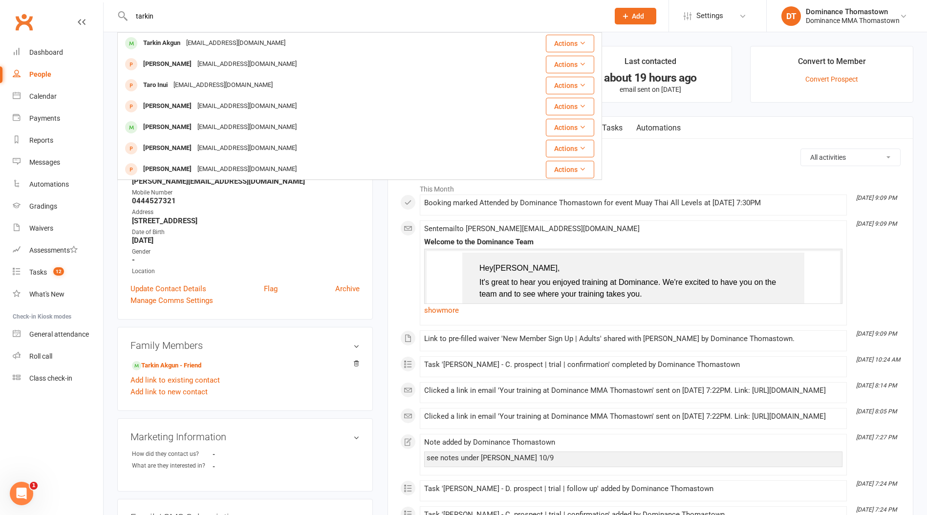
click at [209, 43] on div "tarkinakgun06@gmail.com" at bounding box center [235, 43] width 105 height 14
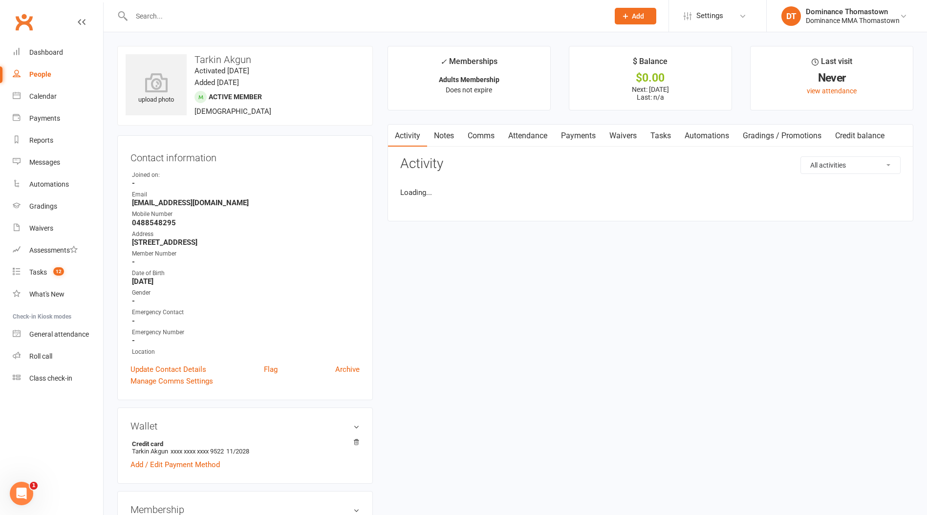
drag, startPoint x: 627, startPoint y: 136, endPoint x: 669, endPoint y: 135, distance: 42.5
click at [627, 136] on link "Waivers" at bounding box center [623, 136] width 41 height 22
click at [670, 135] on link "Tasks" at bounding box center [661, 136] width 34 height 22
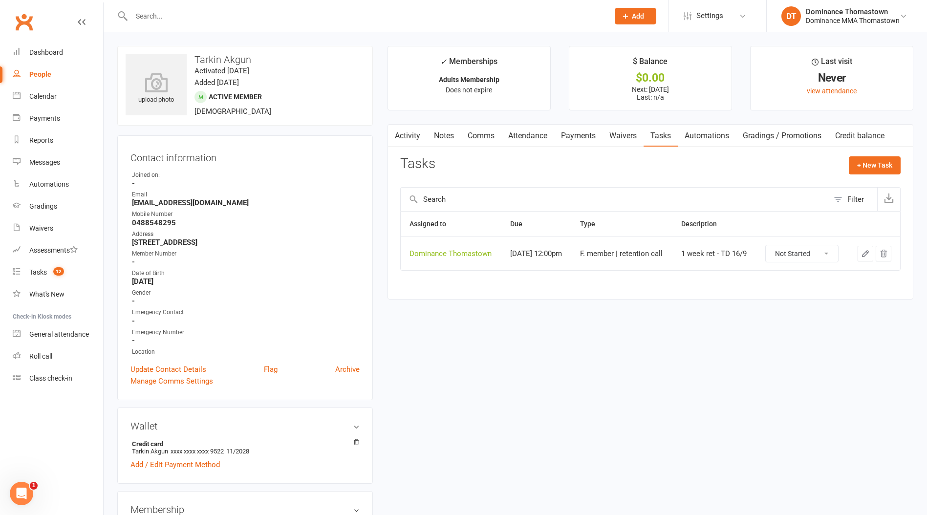
click at [578, 138] on link "Payments" at bounding box center [578, 136] width 48 height 22
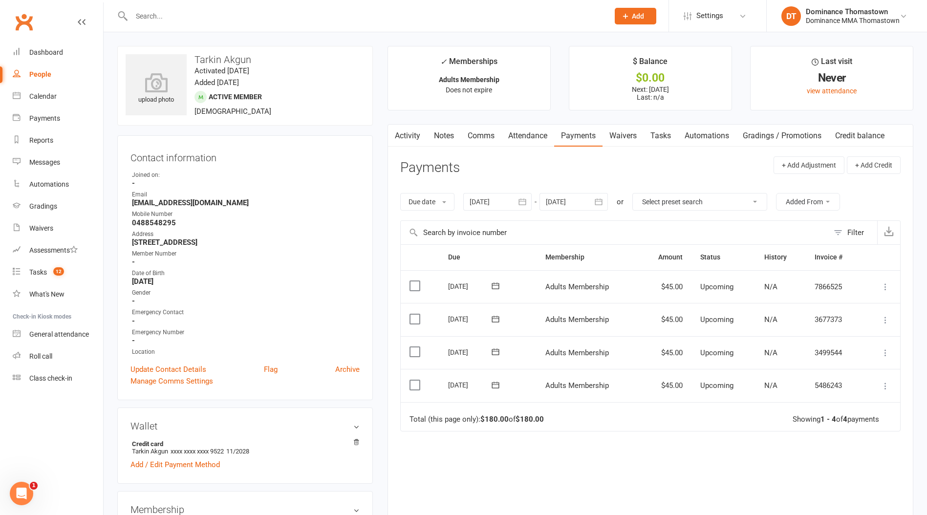
drag, startPoint x: 414, startPoint y: 385, endPoint x: 437, endPoint y: 390, distance: 23.0
click at [414, 385] on label at bounding box center [416, 385] width 13 height 10
click at [414, 380] on input "checkbox" at bounding box center [413, 380] width 6 height 0
click at [851, 492] on button "Change status" at bounding box center [874, 492] width 77 height 21
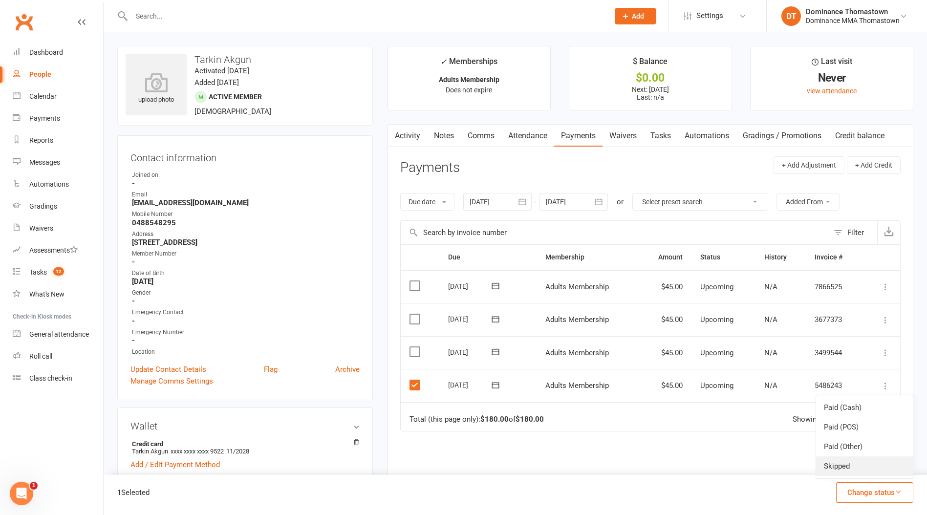
click at [853, 462] on link "Skipped" at bounding box center [864, 466] width 97 height 20
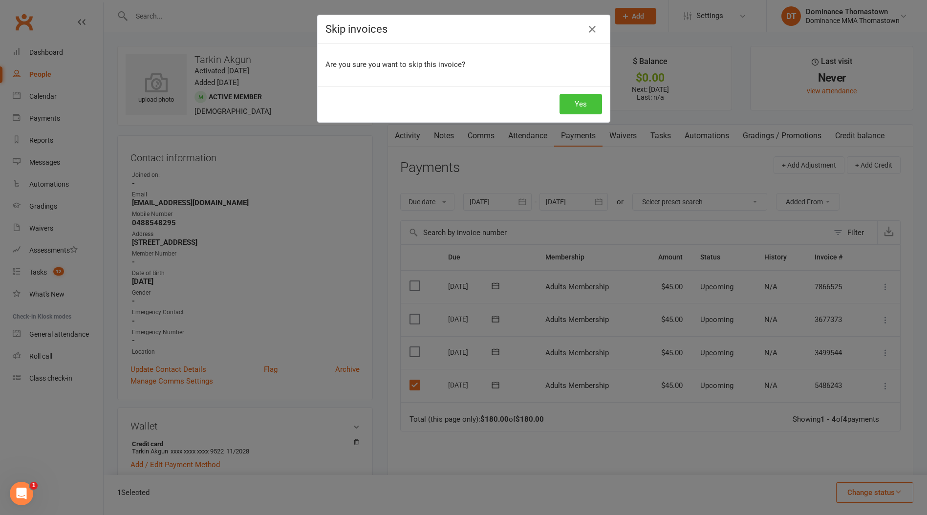
drag, startPoint x: 595, startPoint y: 101, endPoint x: 451, endPoint y: 131, distance: 147.4
click at [595, 101] on button "Yes" at bounding box center [581, 104] width 43 height 21
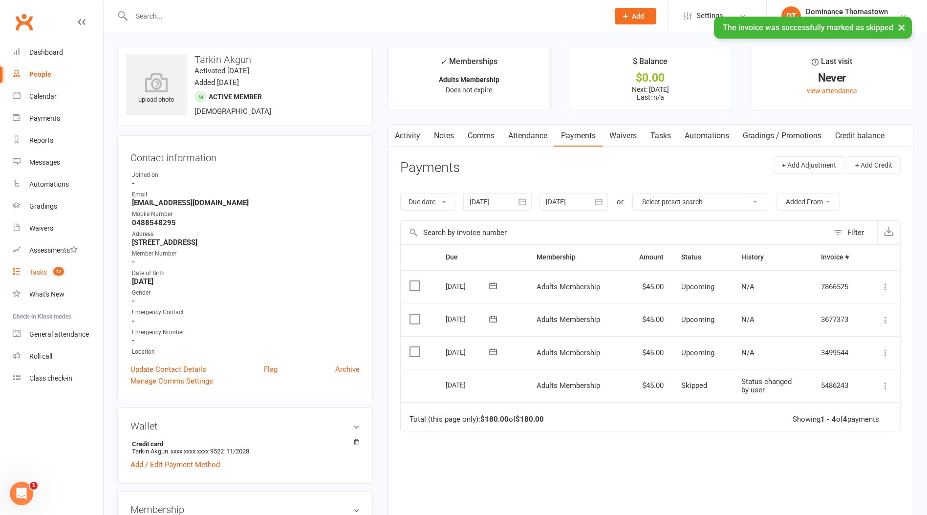
click at [45, 272] on div "Tasks" at bounding box center [38, 272] width 18 height 8
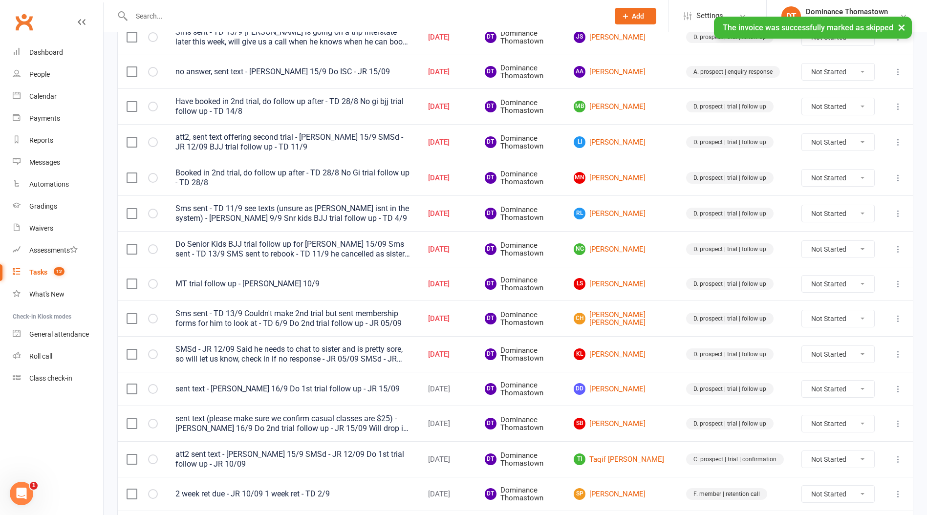
scroll to position [235, 0]
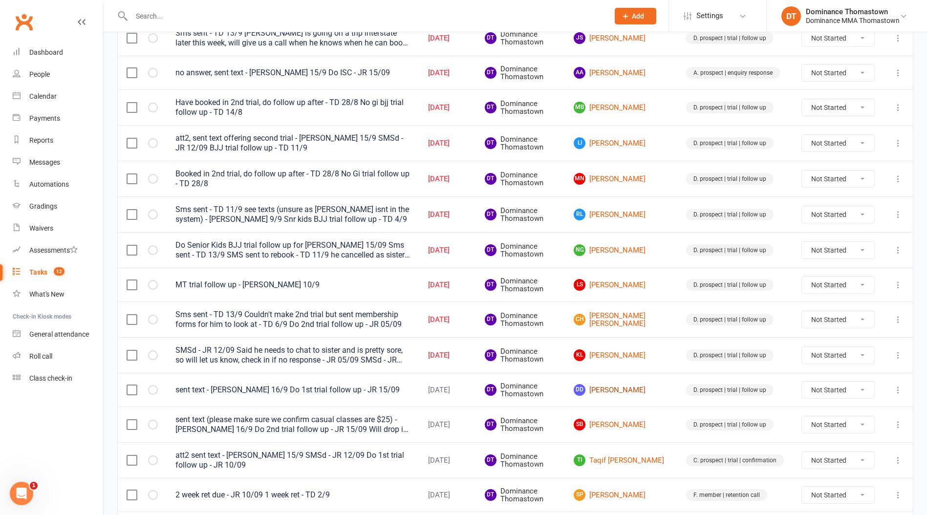
click at [632, 384] on link "DD Dilantha Dharmatilake" at bounding box center [621, 390] width 95 height 12
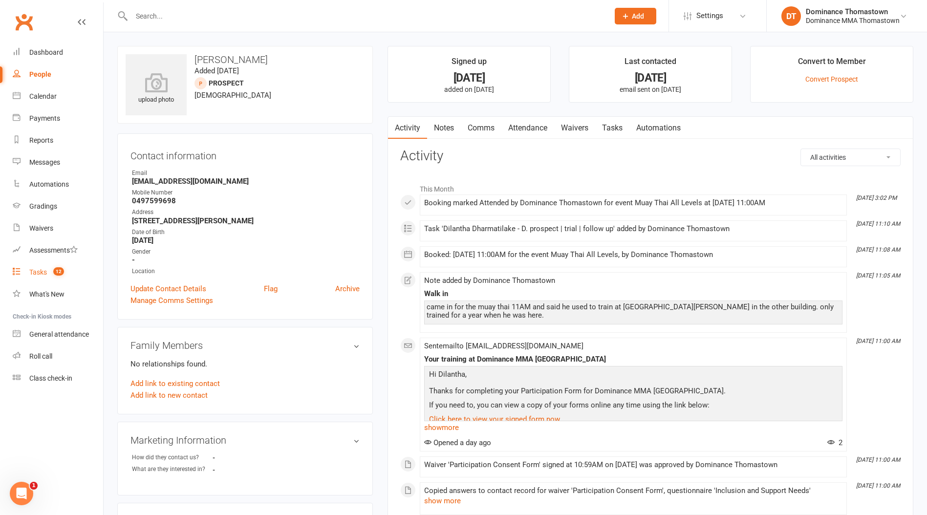
click at [70, 267] on link "Tasks 12" at bounding box center [58, 272] width 90 height 22
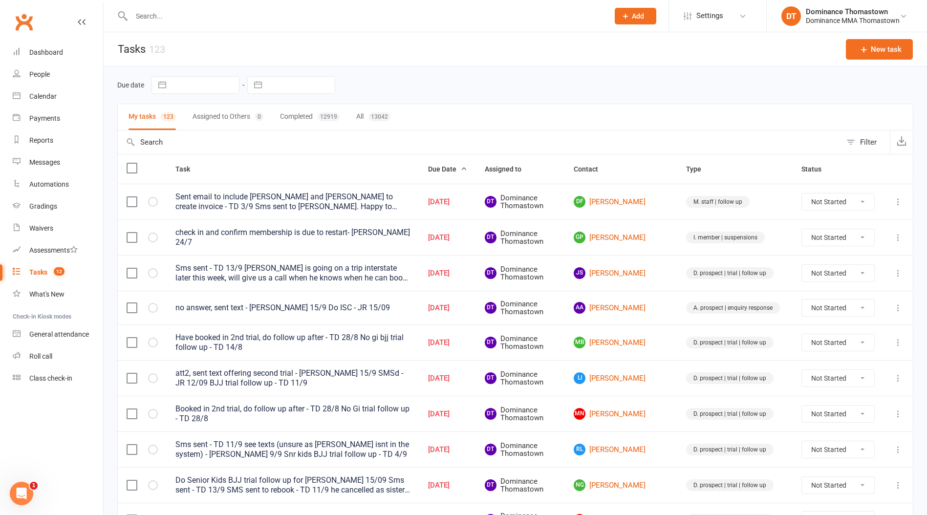
click at [207, 14] on input "text" at bounding box center [366, 16] width 474 height 14
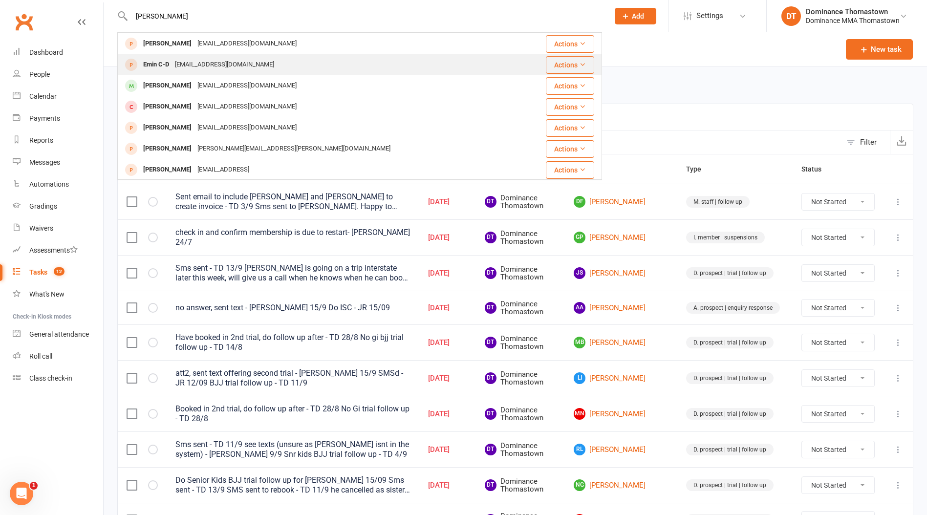
scroll to position [172, 0]
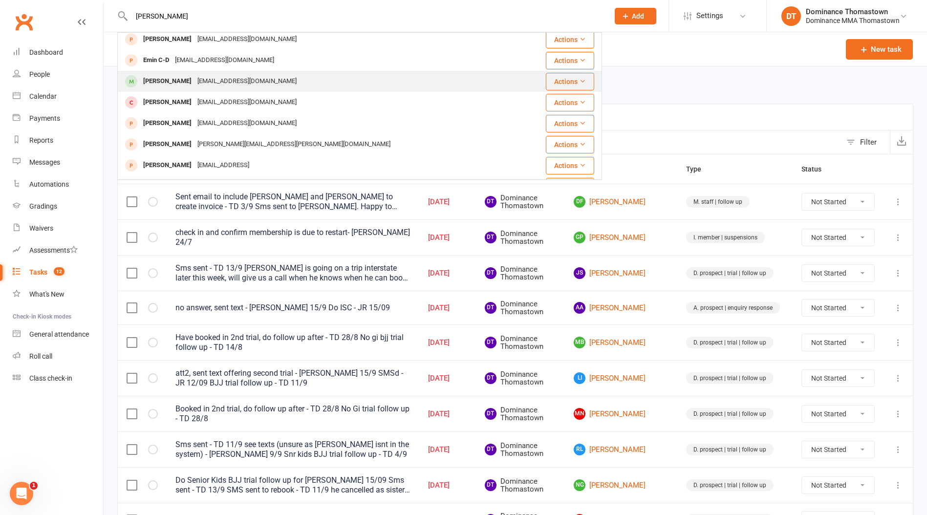
type input "domin"
click at [201, 87] on div "domenicciccone44@gmail.com" at bounding box center [246, 81] width 105 height 14
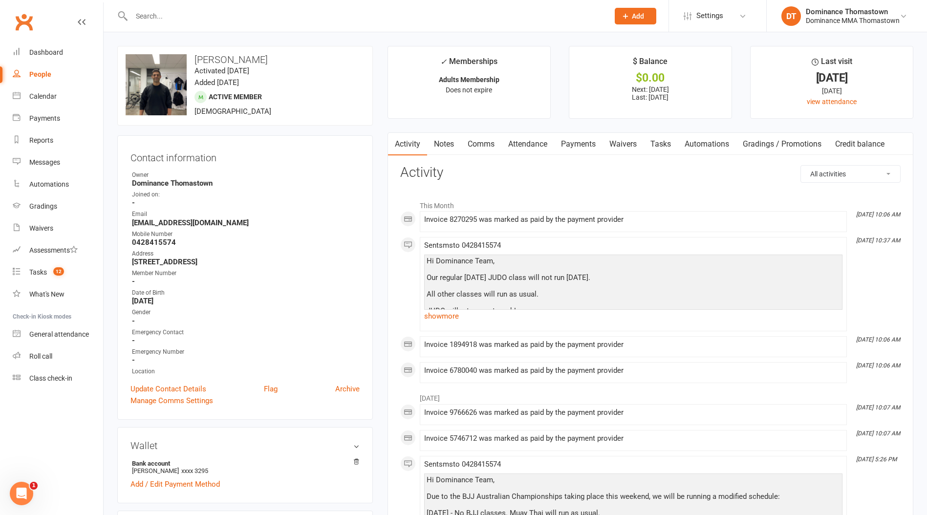
click at [639, 144] on link "Waivers" at bounding box center [623, 144] width 41 height 22
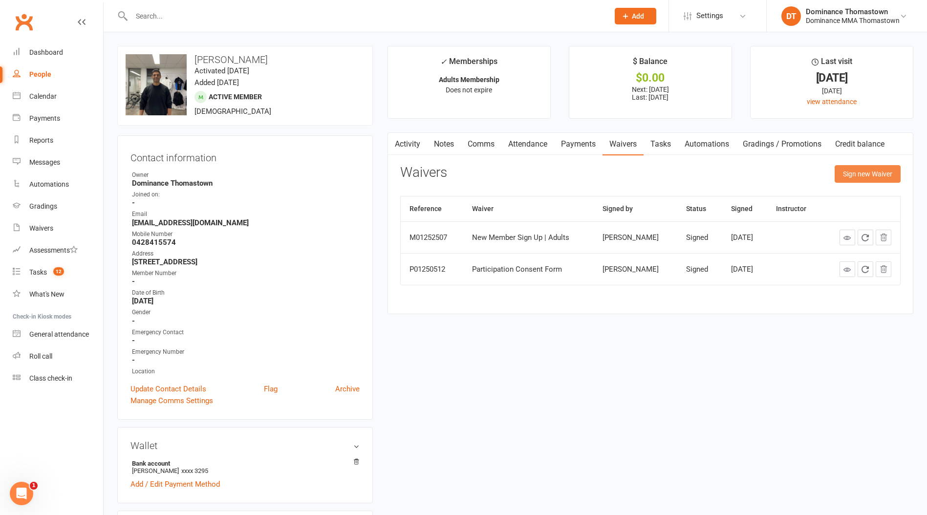
click at [861, 168] on button "Sign new Waiver" at bounding box center [868, 174] width 66 height 18
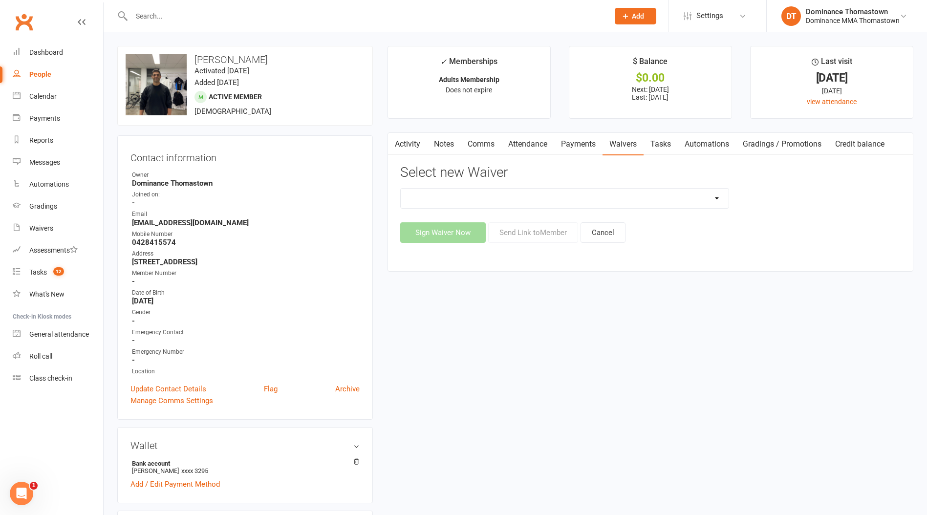
click at [510, 200] on select "Member | Cancellation | Adults Member | Injury Report Form (FOH staff use only)…" at bounding box center [565, 199] width 328 height 20
select select "8152"
click at [401, 189] on select "Member | Cancellation | Adults Member | Injury Report Form (FOH staff use only)…" at bounding box center [565, 199] width 328 height 20
click at [528, 233] on button "Send Link to Member" at bounding box center [533, 232] width 90 height 21
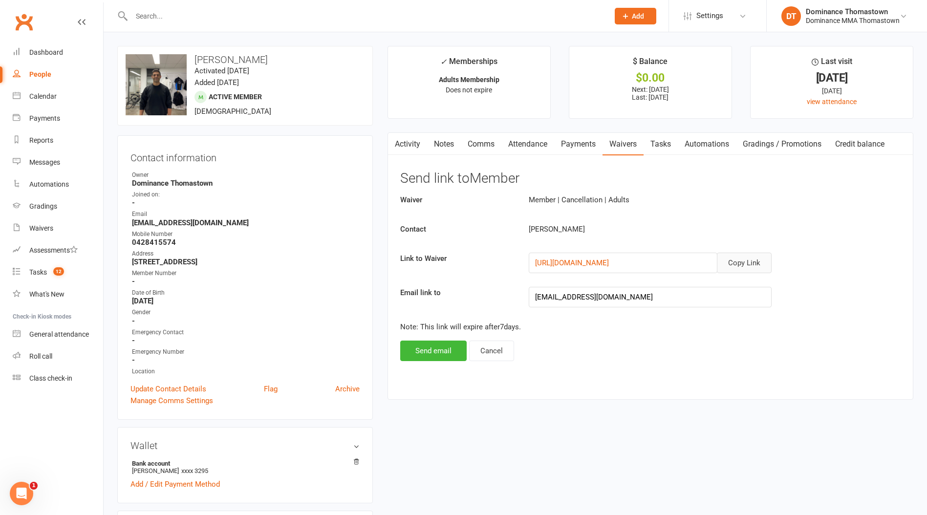
drag, startPoint x: 738, startPoint y: 265, endPoint x: 607, endPoint y: 206, distance: 144.1
click at [738, 265] on button "Copy Link" at bounding box center [744, 263] width 55 height 21
click at [487, 146] on link "Comms" at bounding box center [481, 144] width 41 height 22
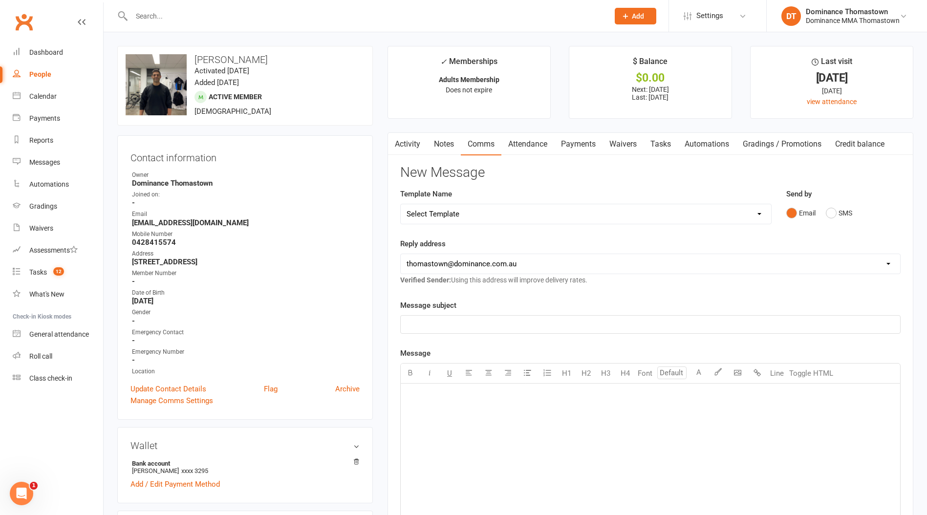
drag, startPoint x: 495, startPoint y: 201, endPoint x: 493, endPoint y: 208, distance: 7.1
click at [495, 202] on div "Template Name Select Template [Email] MARKETING | 10TH BIRTHDAY SPECIAL | CANCE…" at bounding box center [585, 206] width 371 height 36
click at [493, 208] on select "Select Template [Email] MARKETING | 10TH BIRTHDAY SPECIAL | CANCELLED MEMBERS […" at bounding box center [586, 214] width 370 height 20
select select "6"
click at [401, 204] on select "Select Template [Email] MARKETING | 10TH BIRTHDAY SPECIAL | CANCELLED MEMBERS […" at bounding box center [586, 214] width 370 height 20
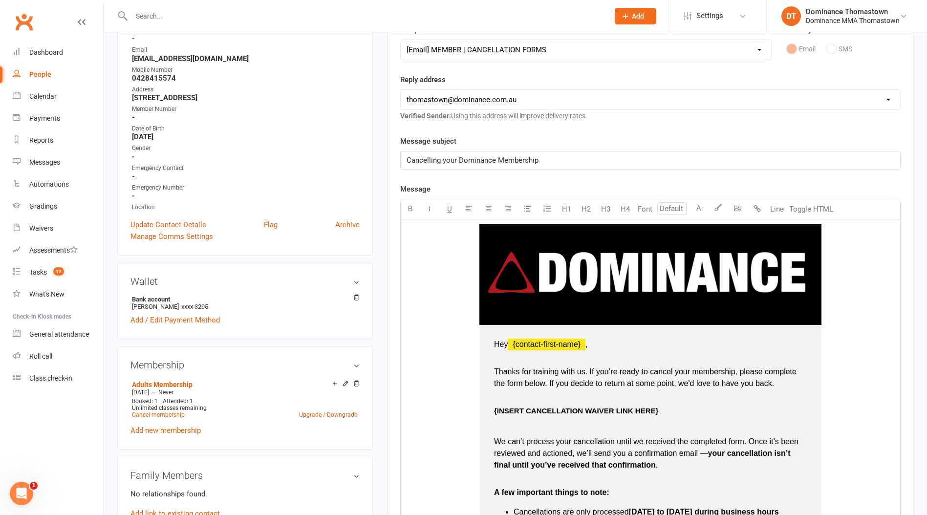
scroll to position [177, 0]
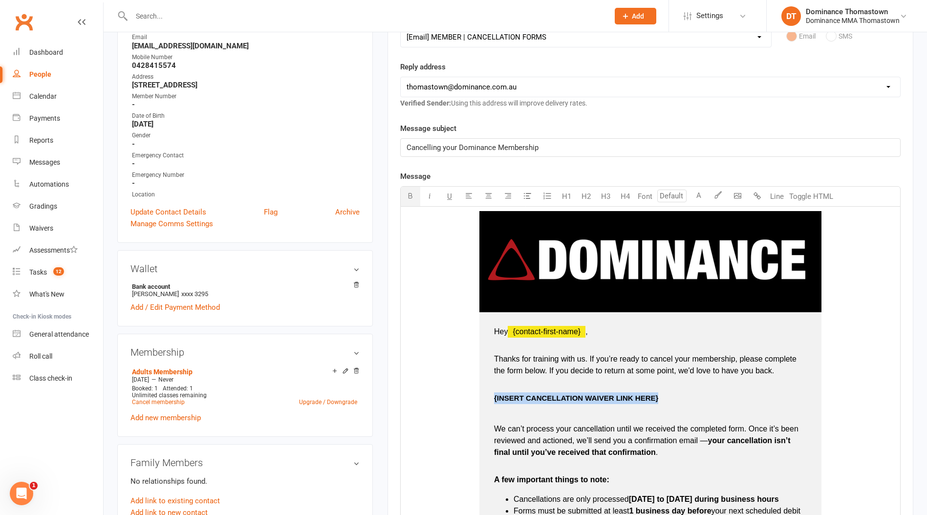
drag, startPoint x: 670, startPoint y: 398, endPoint x: 492, endPoint y: 398, distance: 177.9
click at [492, 398] on td "Hey ﻿ {contact-first-name} , Thanks for training with us. If you’re ready to ca…" at bounding box center [650, 488] width 342 height 353
drag, startPoint x: 627, startPoint y: 403, endPoint x: 488, endPoint y: 397, distance: 139.4
click at [486, 399] on td "Hey ﻿ {contact-first-name} , Thanks for training with us. If you’re ready to ca…" at bounding box center [650, 488] width 342 height 353
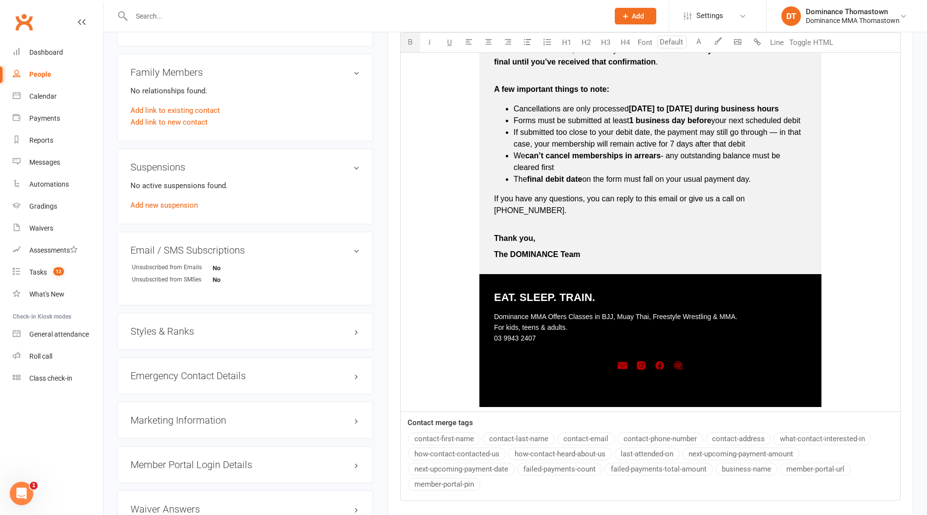
scroll to position [694, 0]
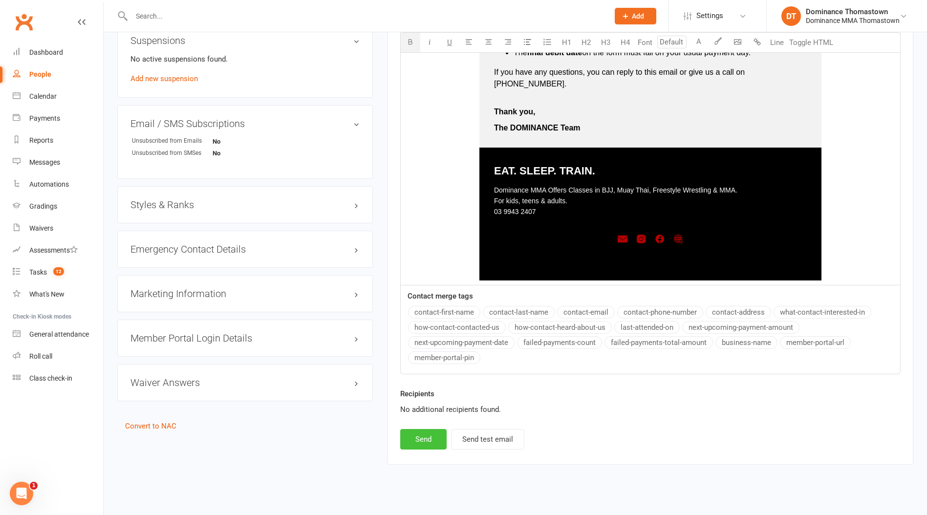
click at [424, 429] on button "Send" at bounding box center [423, 439] width 46 height 21
select select
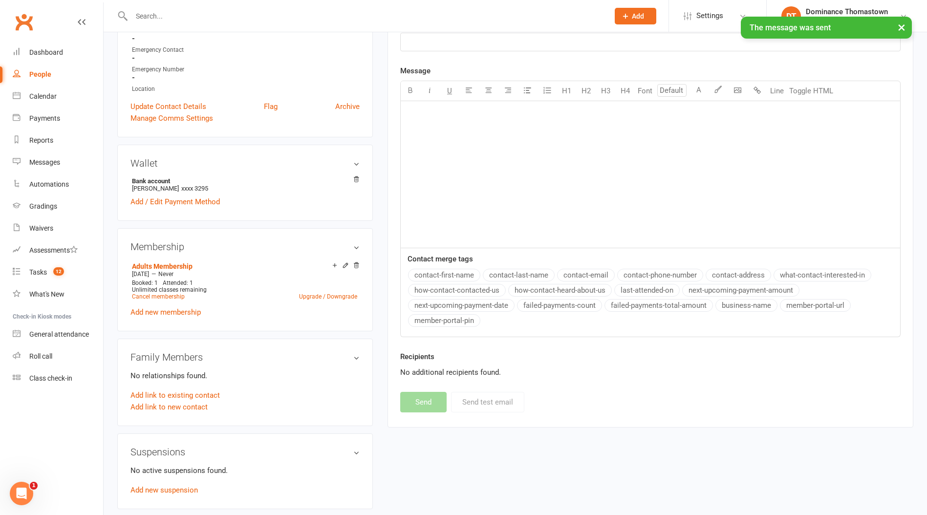
scroll to position [0, 0]
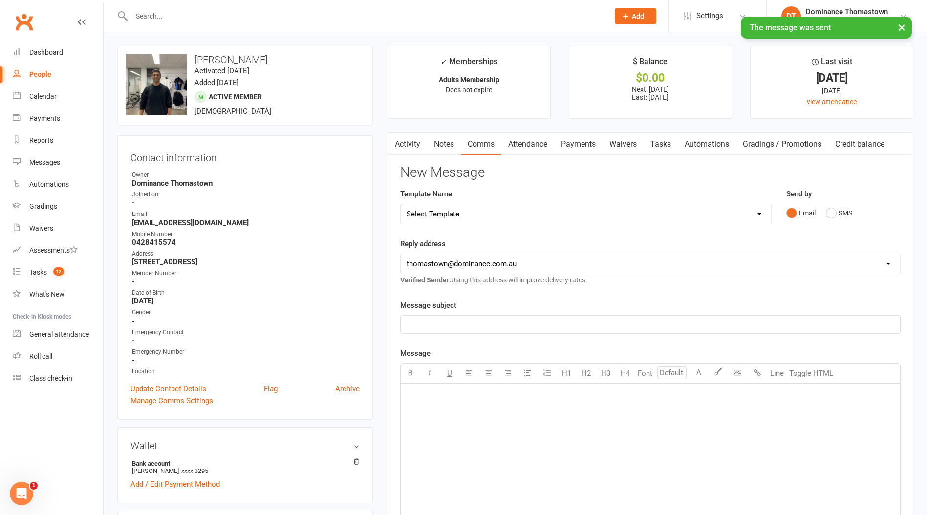
click at [669, 148] on link "Tasks" at bounding box center [661, 144] width 34 height 22
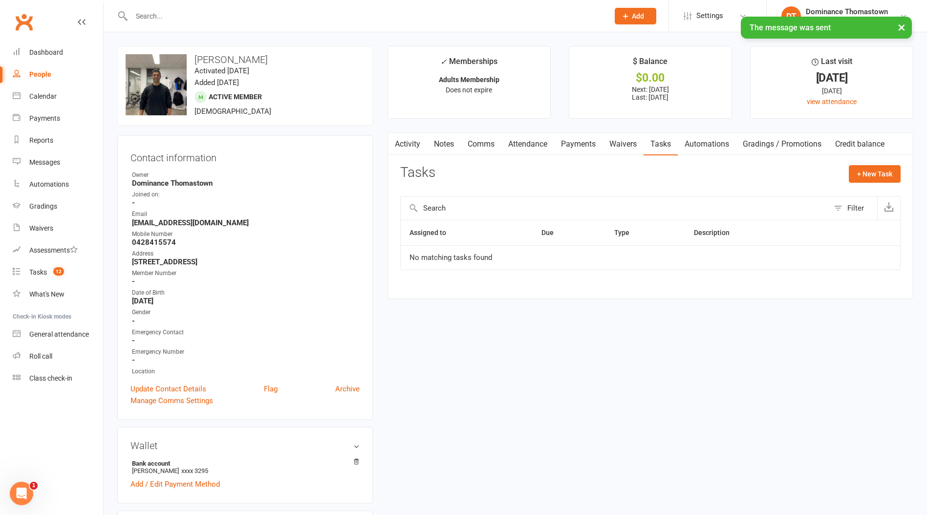
click at [641, 131] on main "✓ Memberships Adults Membership Does not expire $ Balance $0.00 Next: 23 Sep 20…" at bounding box center [650, 177] width 540 height 263
click at [628, 143] on link "Waivers" at bounding box center [623, 144] width 41 height 22
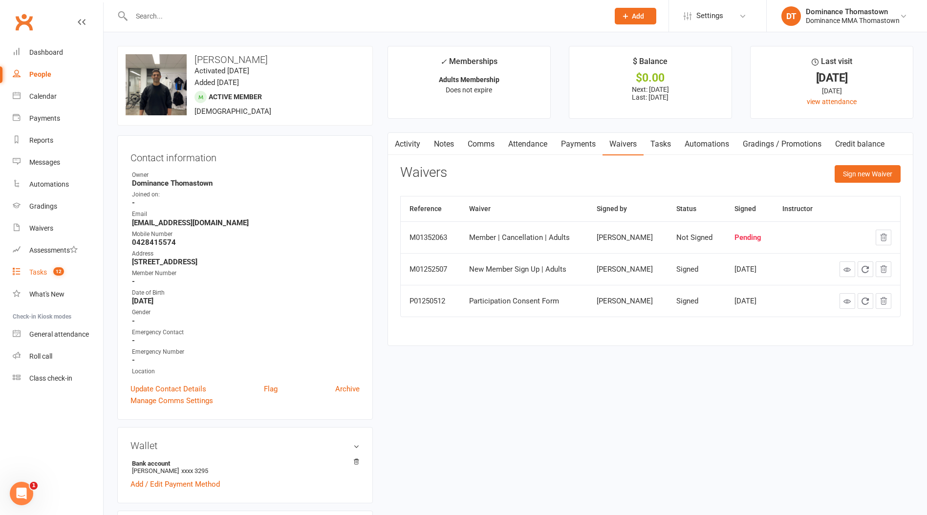
click at [28, 272] on link "Tasks 12" at bounding box center [58, 272] width 90 height 22
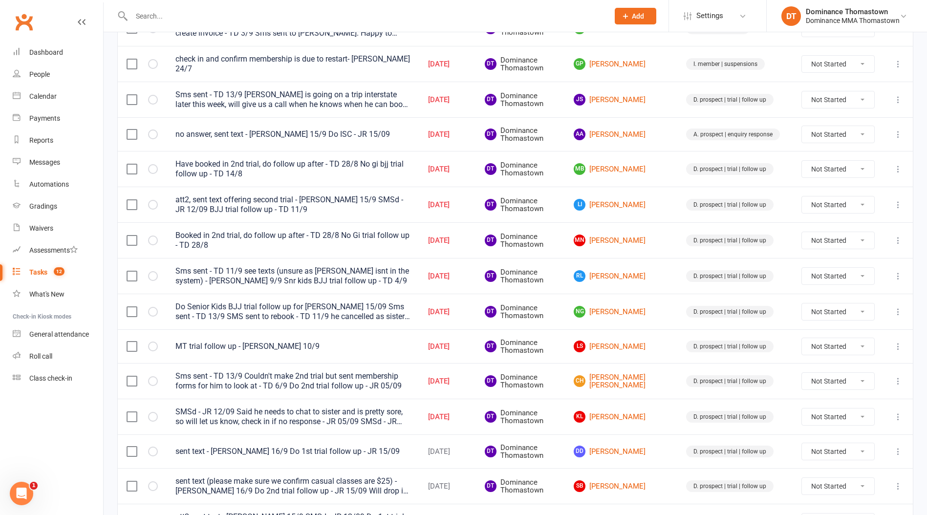
scroll to position [174, 0]
click at [649, 378] on link "CH Cooper Hardy" at bounding box center [621, 381] width 95 height 16
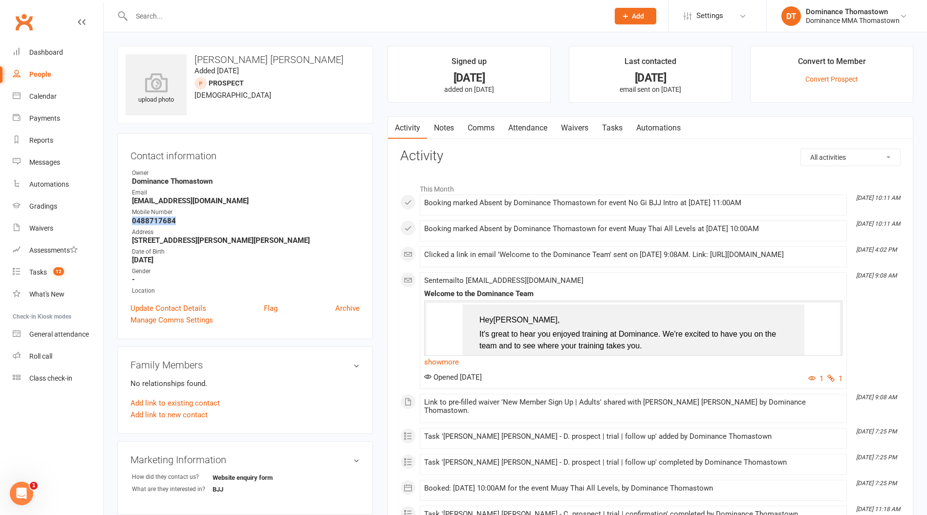
drag, startPoint x: 178, startPoint y: 216, endPoint x: 110, endPoint y: 220, distance: 68.0
click at [111, 219] on div "upload photo Cooper Hardy Added 28 August, 2025 prospect 18 years old Contact i…" at bounding box center [245, 418] width 270 height 744
click at [56, 273] on span "12" at bounding box center [58, 271] width 11 height 8
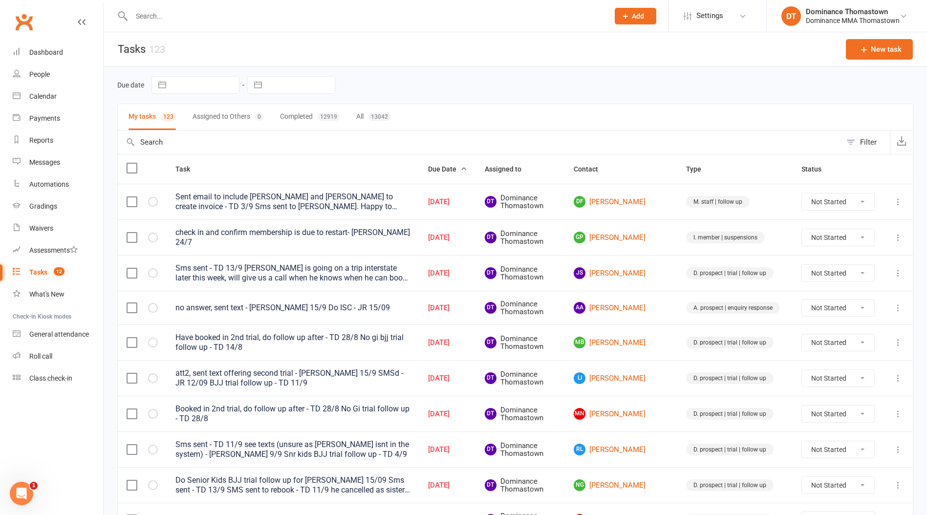
click at [13, 261] on link "Tasks 12" at bounding box center [58, 272] width 90 height 22
click at [179, 16] on input "text" at bounding box center [366, 16] width 474 height 14
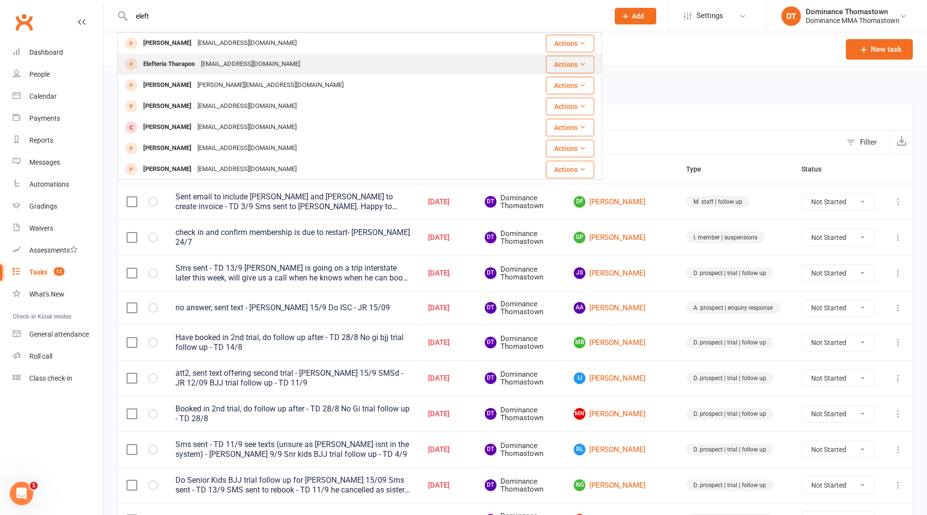
type input "eleft"
click at [209, 63] on div "elefteriatharapos@gmail.com" at bounding box center [250, 64] width 105 height 14
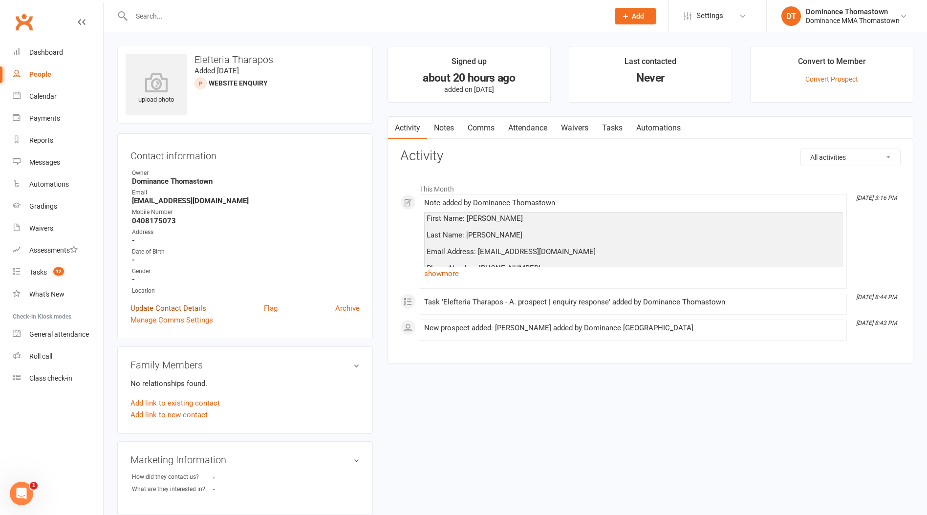
click at [180, 304] on link "Update Contact Details" at bounding box center [168, 308] width 76 height 12
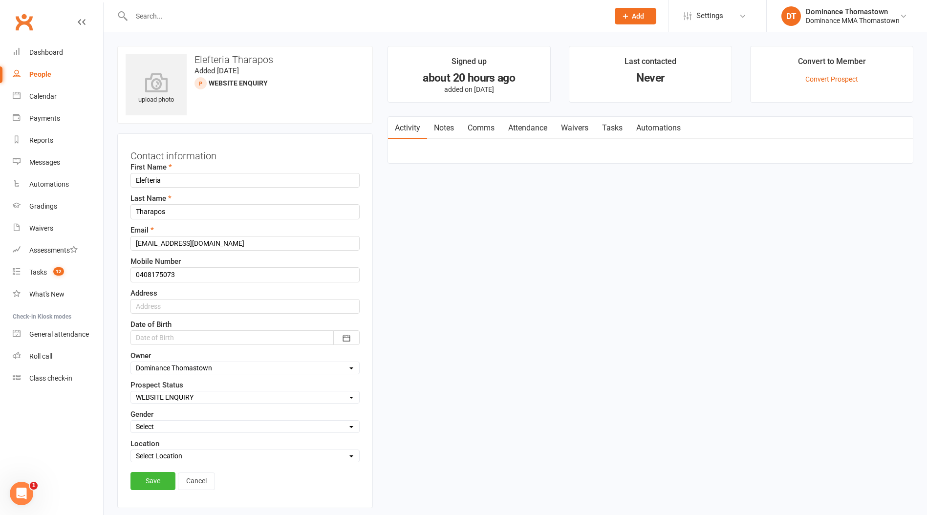
scroll to position [46, 0]
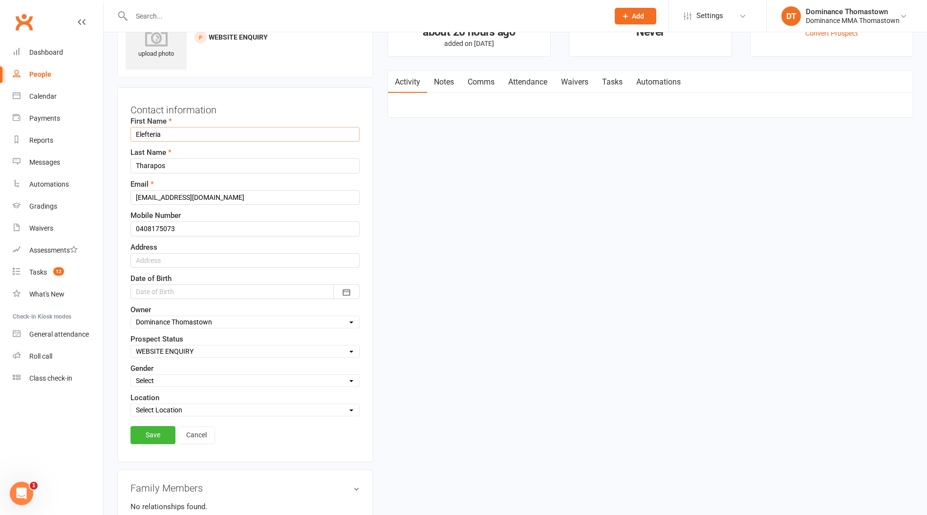
click at [197, 133] on input "Elefteria" at bounding box center [244, 134] width 229 height 15
type input "Elefteria (Terri)"
click at [156, 431] on link "Save" at bounding box center [152, 435] width 45 height 18
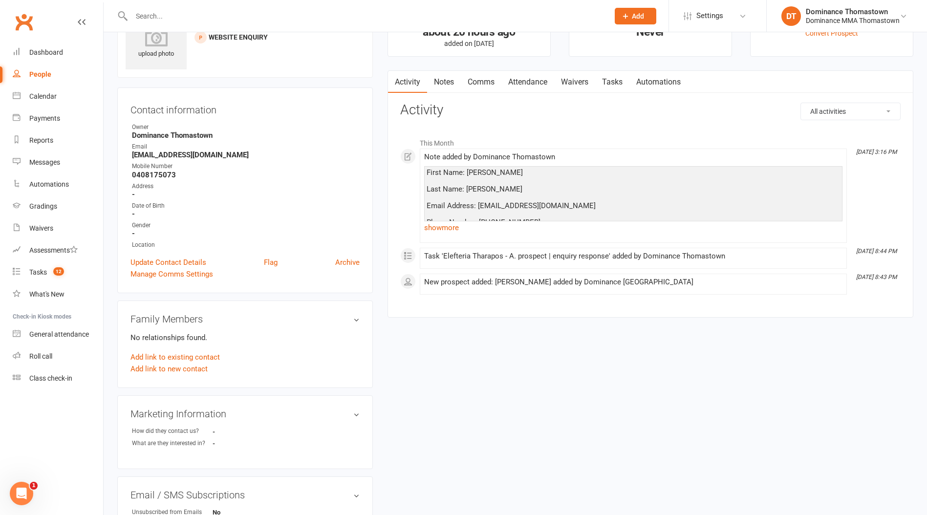
scroll to position [10, 0]
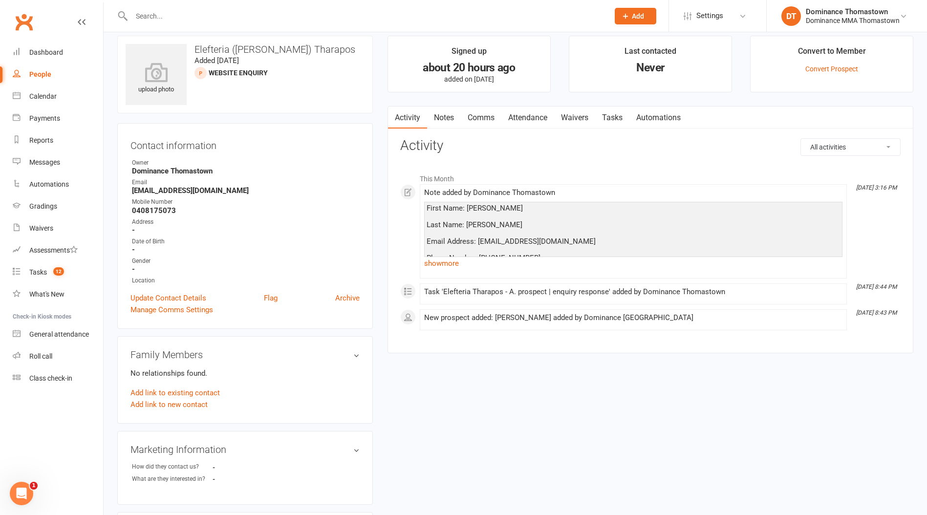
drag, startPoint x: 179, startPoint y: 285, endPoint x: 177, endPoint y: 294, distance: 9.0
click at [179, 286] on div "Contact information Owner Dominance Thomastown Email elefteriatharapos@gmail.co…" at bounding box center [245, 226] width 256 height 206
click at [177, 295] on link "Update Contact Details" at bounding box center [168, 298] width 76 height 12
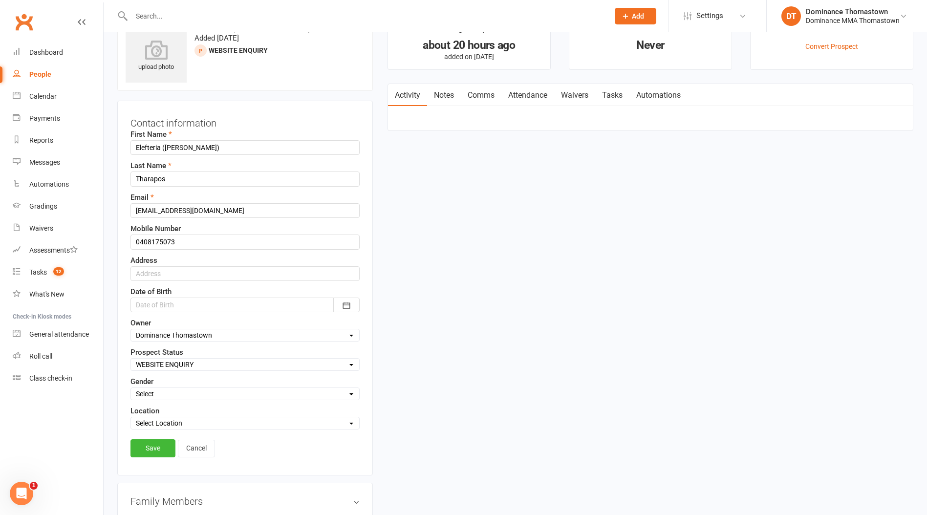
scroll to position [46, 0]
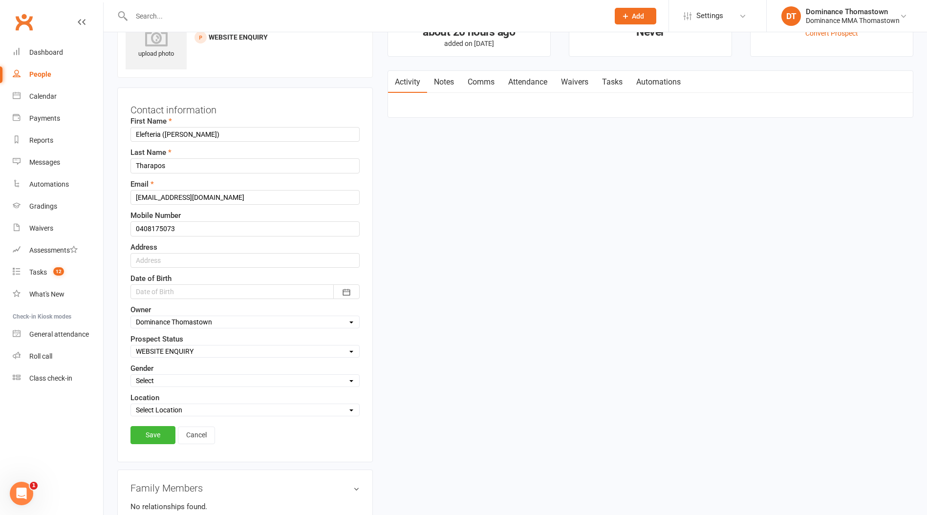
click at [177, 353] on select "Select ENQUIRY WEBSITE ENQUIRY META ADS ENQUIRY DROPPED PROSPECT DROP-IN VISITO…" at bounding box center [245, 351] width 228 height 11
select select "KIDS WAITLIST"
click at [131, 346] on select "Select ENQUIRY WEBSITE ENQUIRY META ADS ENQUIRY DROPPED PROSPECT DROP-IN VISITO…" at bounding box center [245, 351] width 228 height 11
click at [150, 442] on link "Save" at bounding box center [152, 435] width 45 height 18
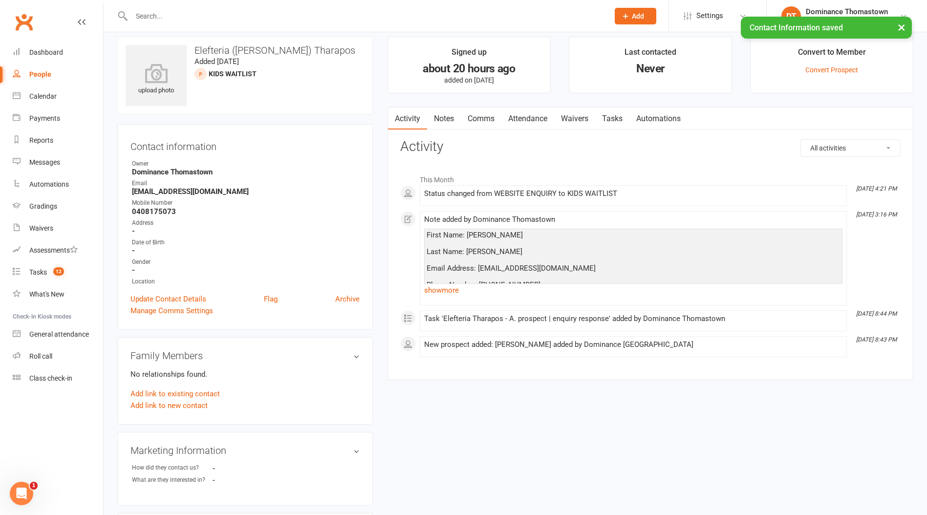
scroll to position [2, 0]
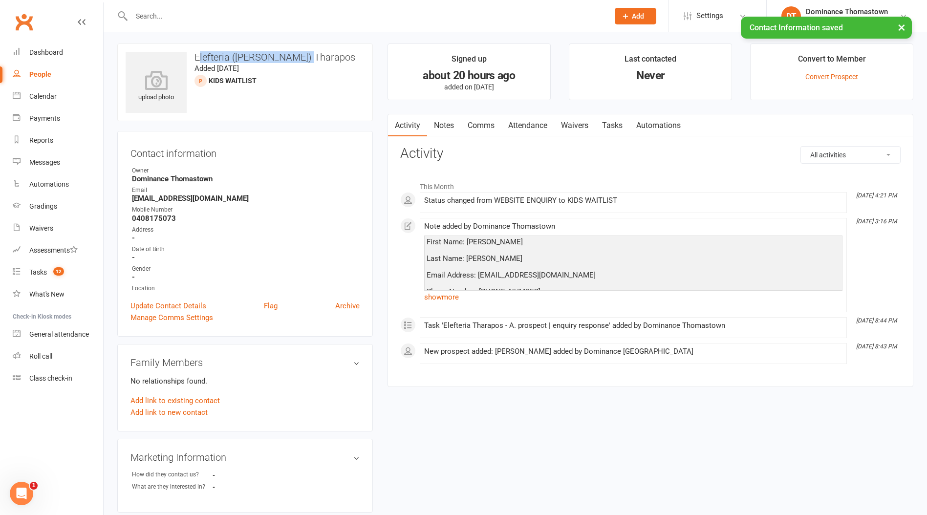
drag, startPoint x: 298, startPoint y: 59, endPoint x: 200, endPoint y: 62, distance: 97.8
click at [200, 62] on h3 "Elefteria (Terri) Tharapos" at bounding box center [245, 57] width 239 height 11
click at [246, 58] on h3 "Elefteria (Terri) Tharapos" at bounding box center [245, 57] width 239 height 11
drag, startPoint x: 259, startPoint y: 57, endPoint x: 192, endPoint y: 57, distance: 66.9
click at [192, 57] on h3 "Elefteria (Terri) Tharapos" at bounding box center [245, 57] width 239 height 11
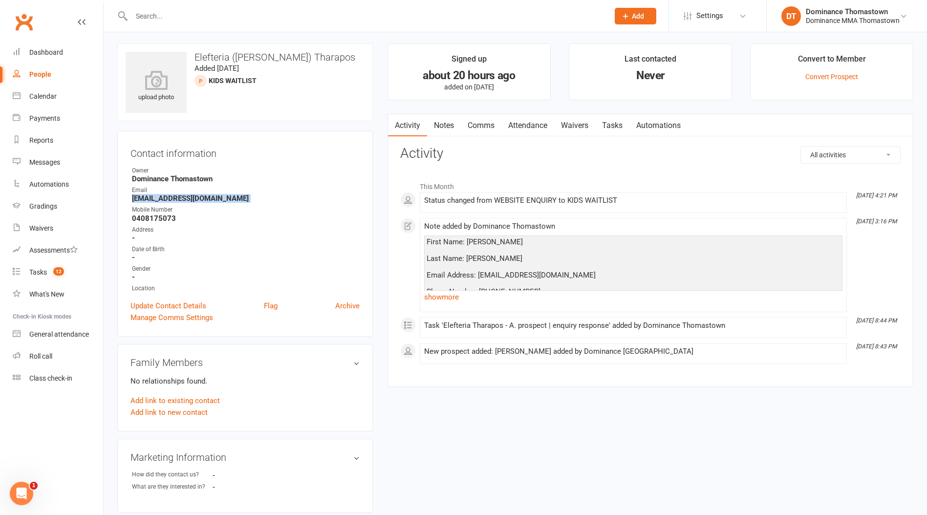
drag, startPoint x: 235, startPoint y: 204, endPoint x: 131, endPoint y: 199, distance: 103.2
click at [131, 199] on ul "Owner Dominance Thomastown Email elefteriatharapos@gmail.com Mobile Number 0408…" at bounding box center [244, 229] width 229 height 127
click at [160, 214] on strong "0408175073" at bounding box center [246, 218] width 228 height 9
click at [455, 114] on link "Notes" at bounding box center [444, 125] width 34 height 22
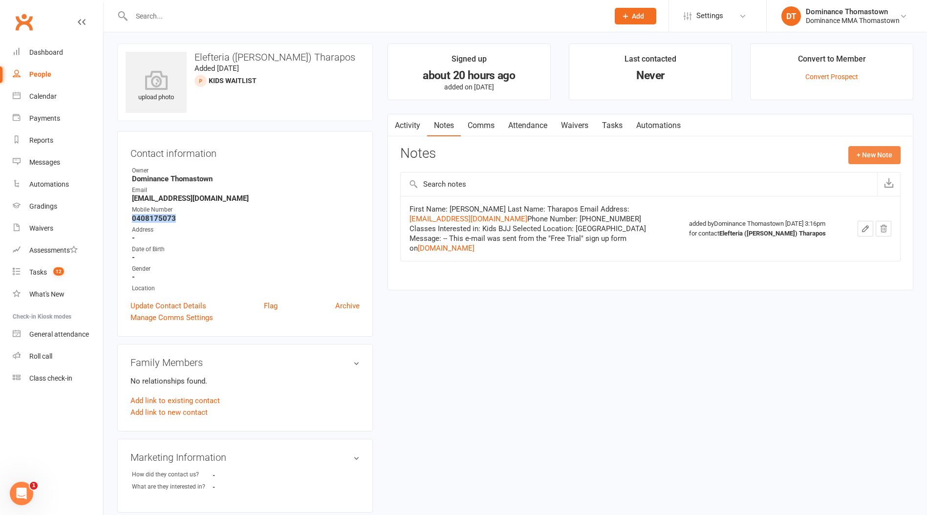
click at [867, 161] on button "+ New Note" at bounding box center [874, 155] width 52 height 18
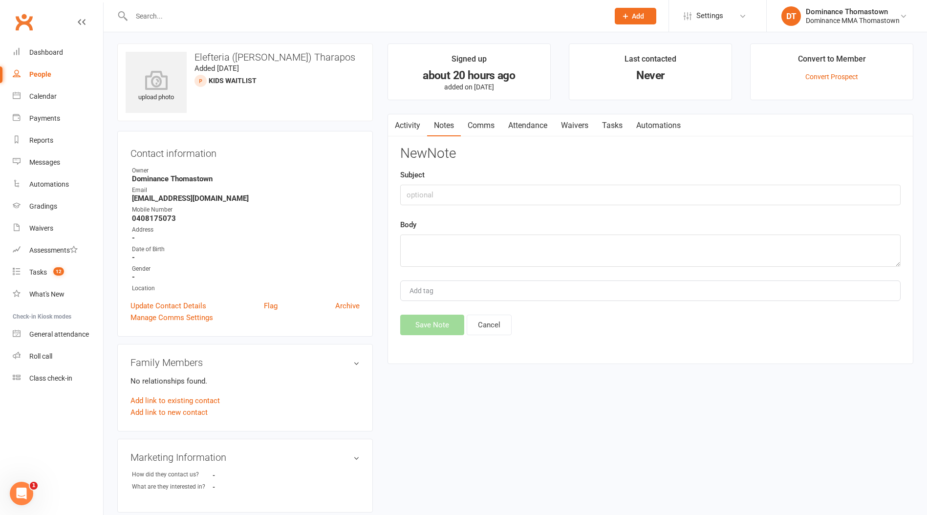
click at [477, 267] on div "New Note Subject Body Add tag Save Note Cancel" at bounding box center [650, 240] width 500 height 189
click at [491, 241] on textarea at bounding box center [650, 251] width 500 height 32
click at [454, 194] on input "text" at bounding box center [650, 195] width 500 height 21
click at [458, 245] on textarea "5 year old kids trial - Ellen 16/9" at bounding box center [650, 251] width 500 height 32
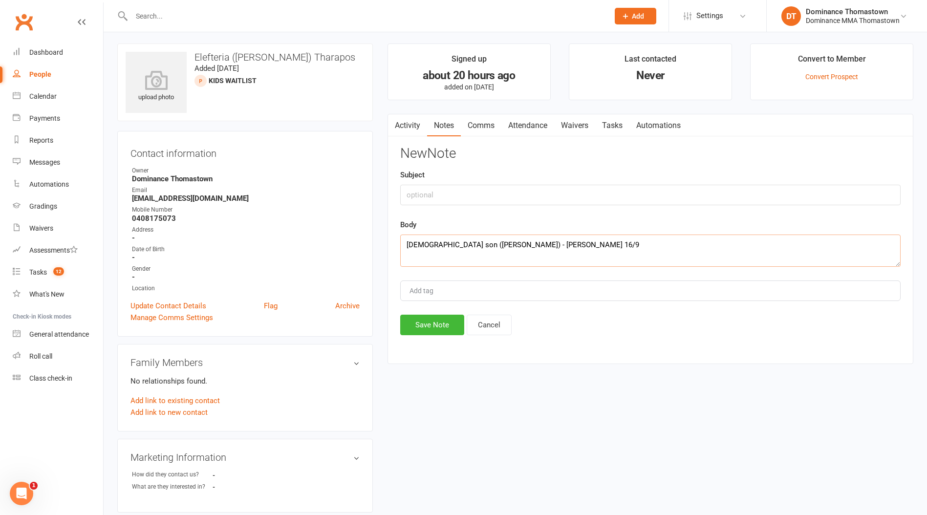
type textarea "5 year old son (Gabriel) - Ellen 16/9"
click at [454, 197] on input "text" at bounding box center [650, 195] width 500 height 21
type input "isc"
drag, startPoint x: 433, startPoint y: 319, endPoint x: 555, endPoint y: 219, distance: 157.4
click at [433, 319] on button "Save Note" at bounding box center [432, 325] width 64 height 21
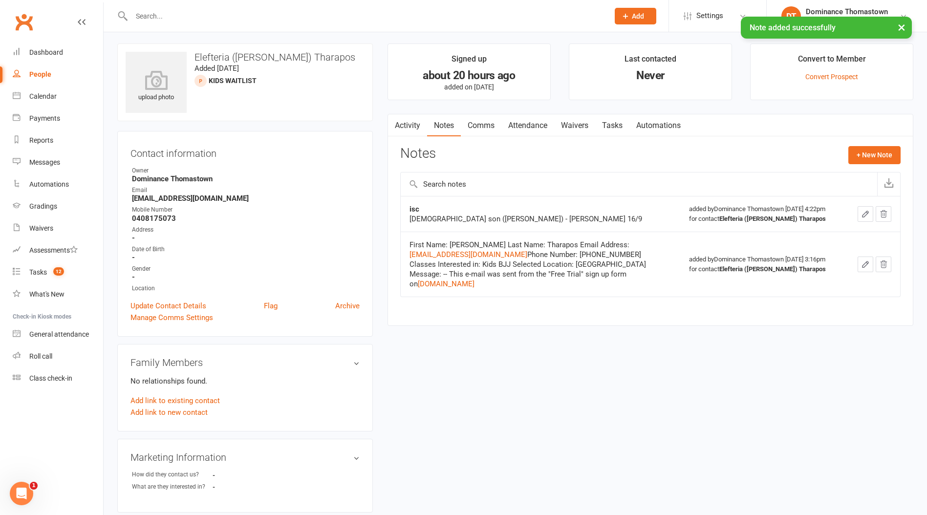
click at [611, 124] on link "Tasks" at bounding box center [612, 125] width 34 height 22
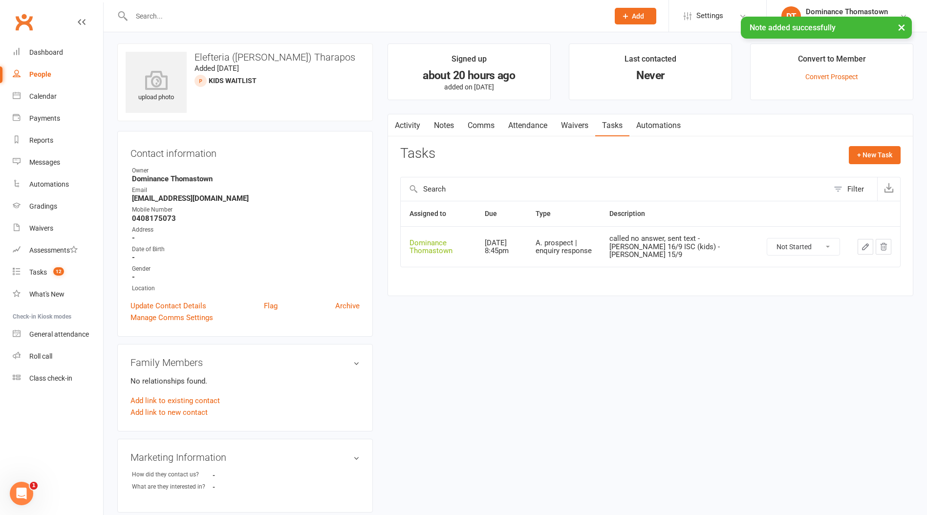
click at [794, 247] on select "Not Started In Progress Waiting Complete" at bounding box center [803, 246] width 72 height 17
click at [767, 238] on select "Not Started In Progress Waiting Complete" at bounding box center [803, 246] width 72 height 17
select select "unstarted"
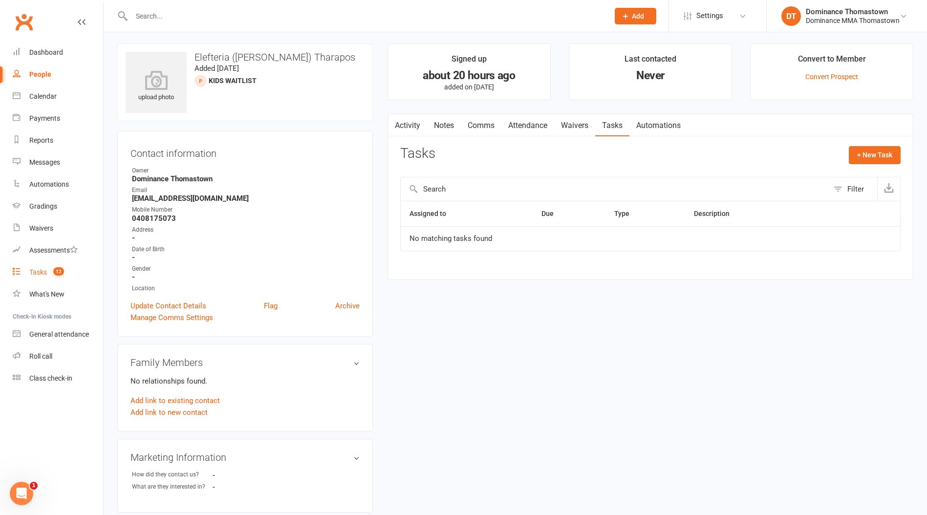
click at [52, 269] on count-badge "12" at bounding box center [56, 272] width 16 height 8
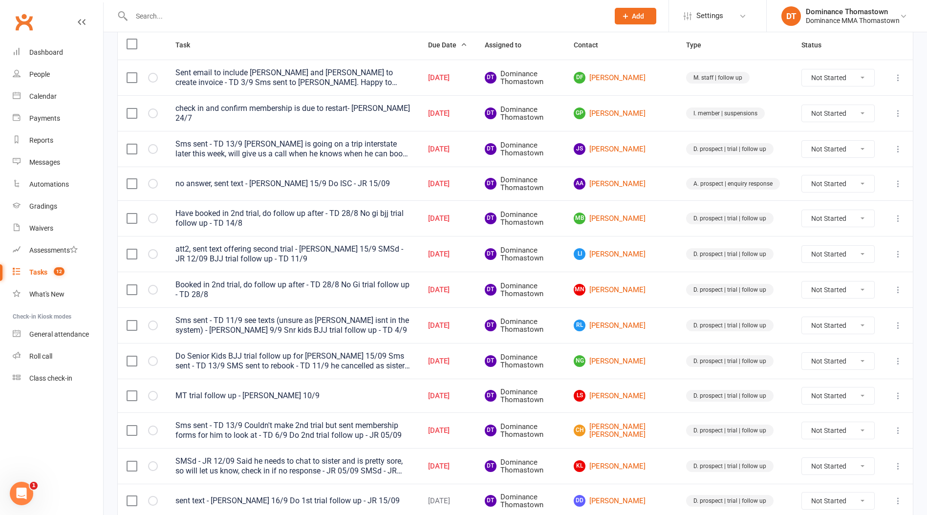
scroll to position [116, 0]
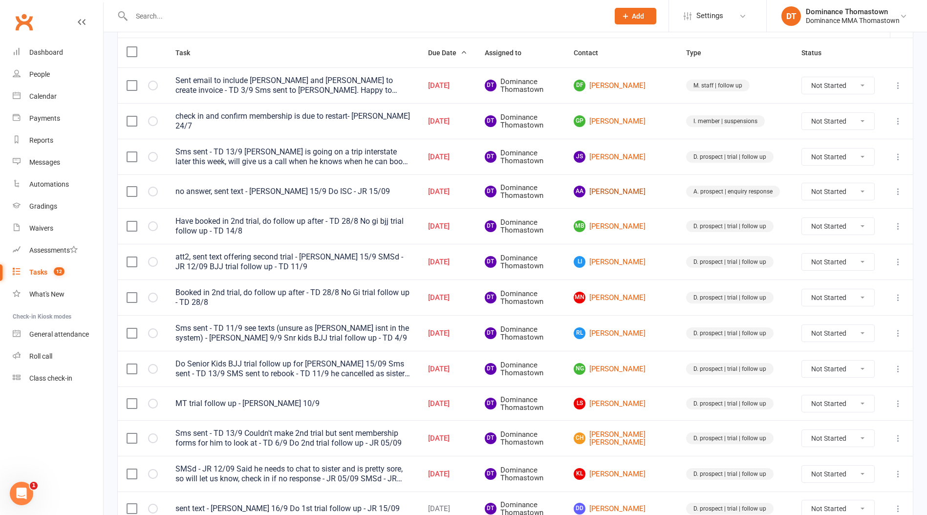
click at [632, 190] on link "AA Abdullahi Abdirahman" at bounding box center [621, 192] width 95 height 12
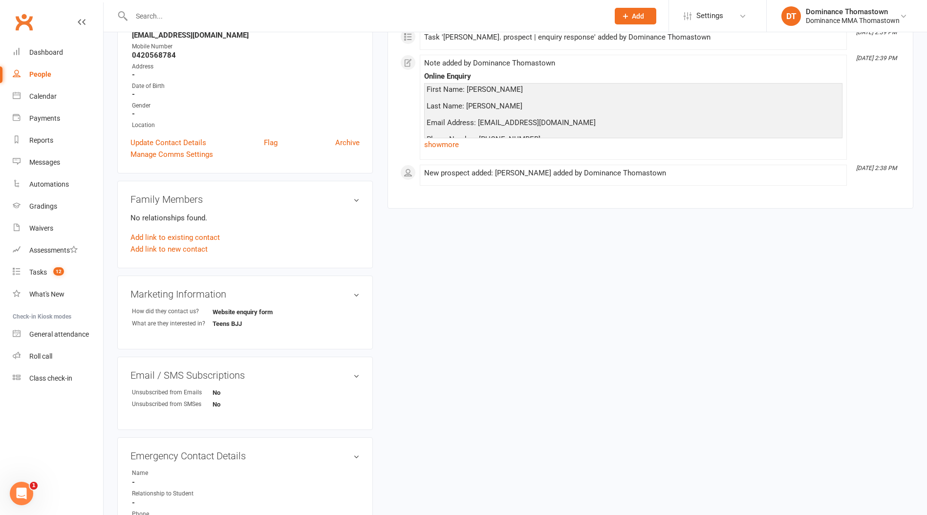
scroll to position [165, 0]
click at [60, 270] on span "12" at bounding box center [58, 271] width 11 height 8
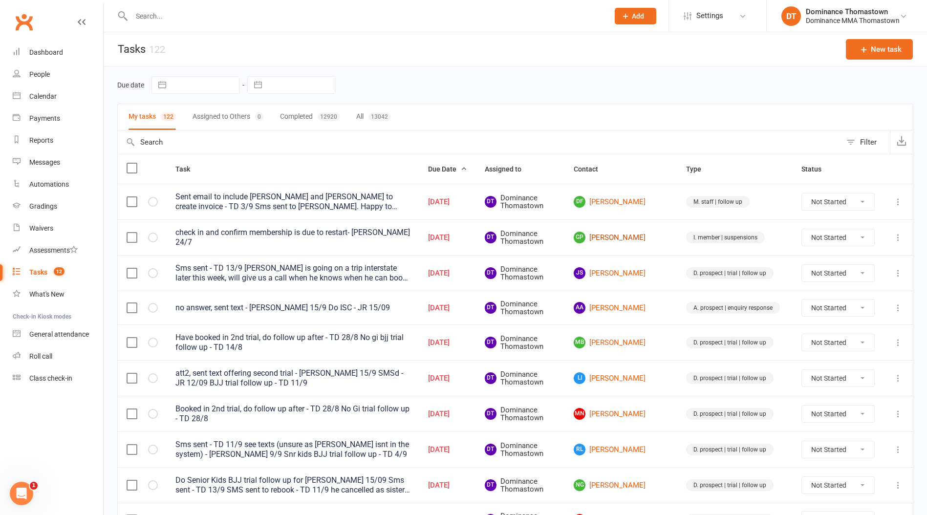
click at [623, 242] on link "GP George Psarologos" at bounding box center [621, 238] width 95 height 12
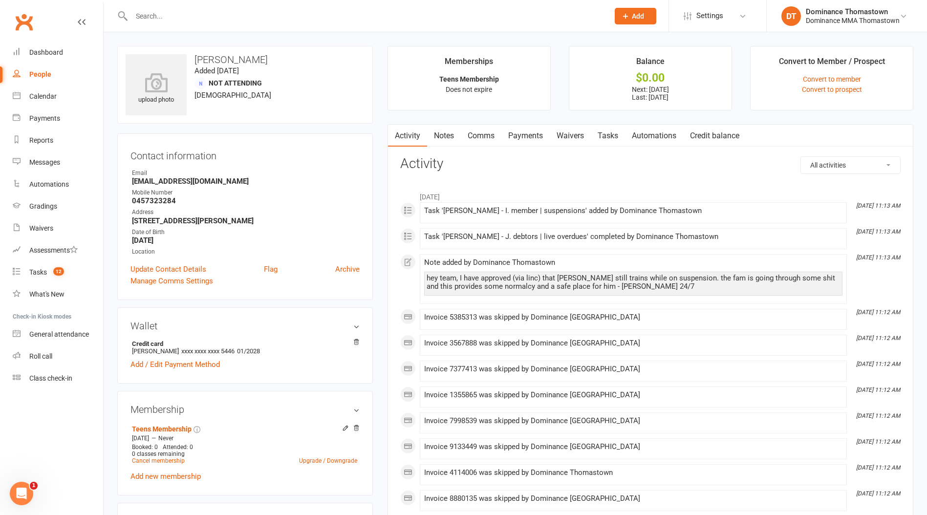
click at [525, 135] on link "Payments" at bounding box center [525, 136] width 48 height 22
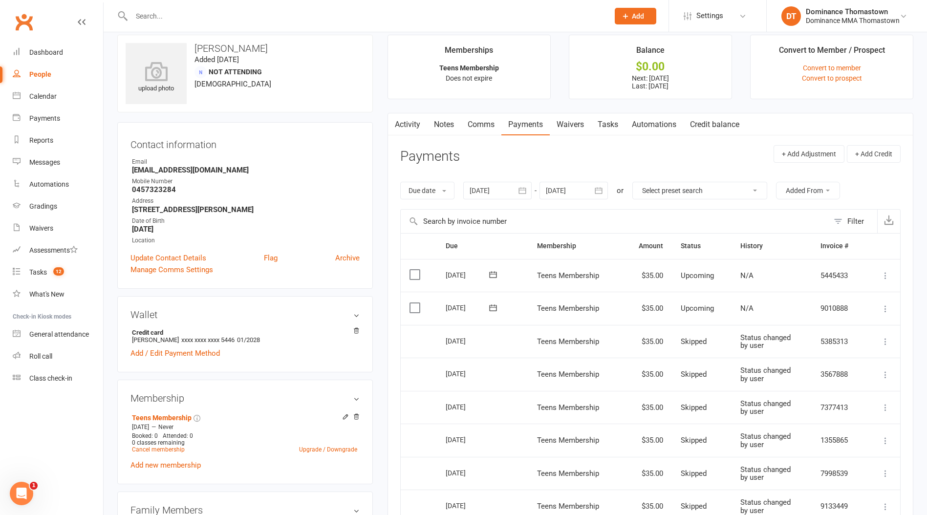
scroll to position [56, 0]
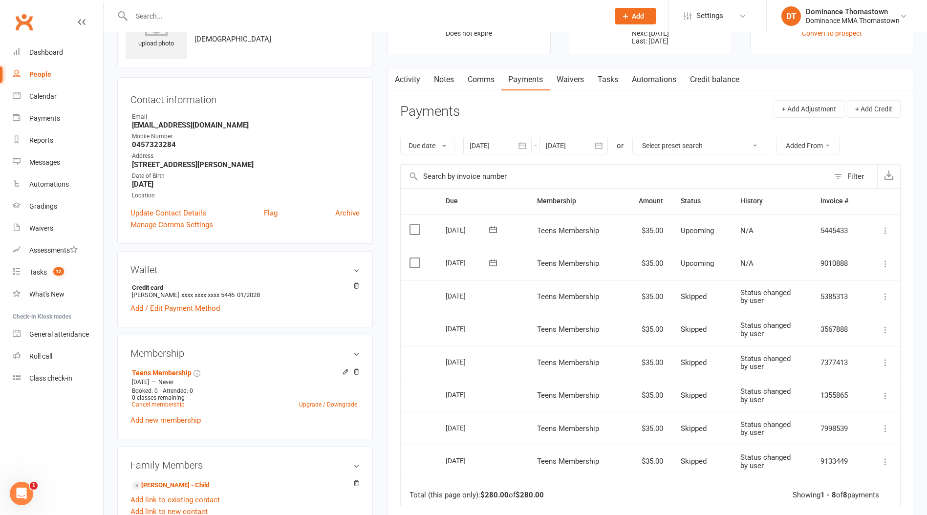
click at [563, 80] on link "Waivers" at bounding box center [570, 79] width 41 height 22
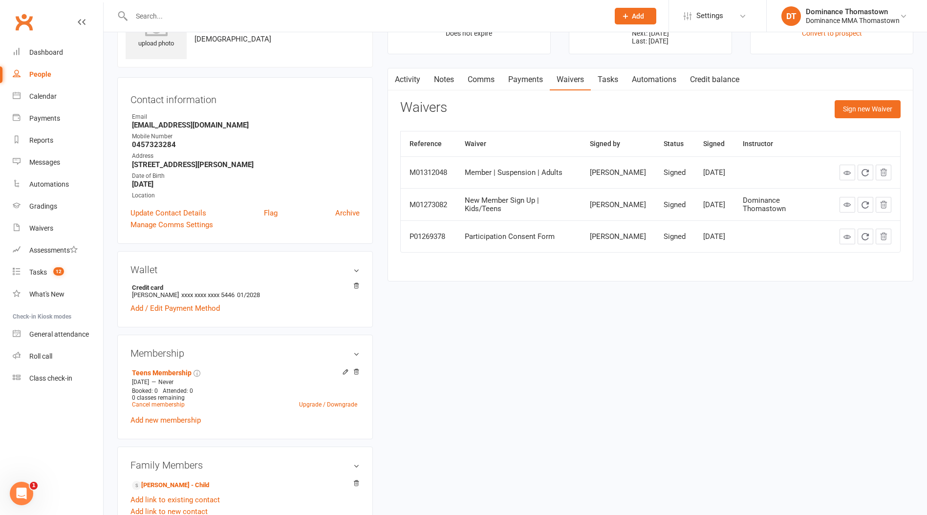
click at [619, 84] on link "Tasks" at bounding box center [608, 79] width 34 height 22
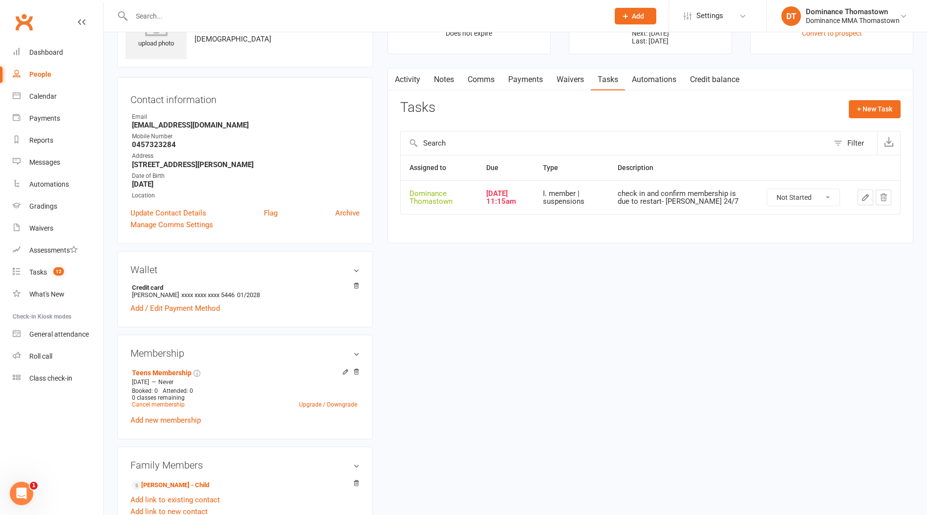
click at [866, 190] on button "button" at bounding box center [866, 198] width 16 height 16
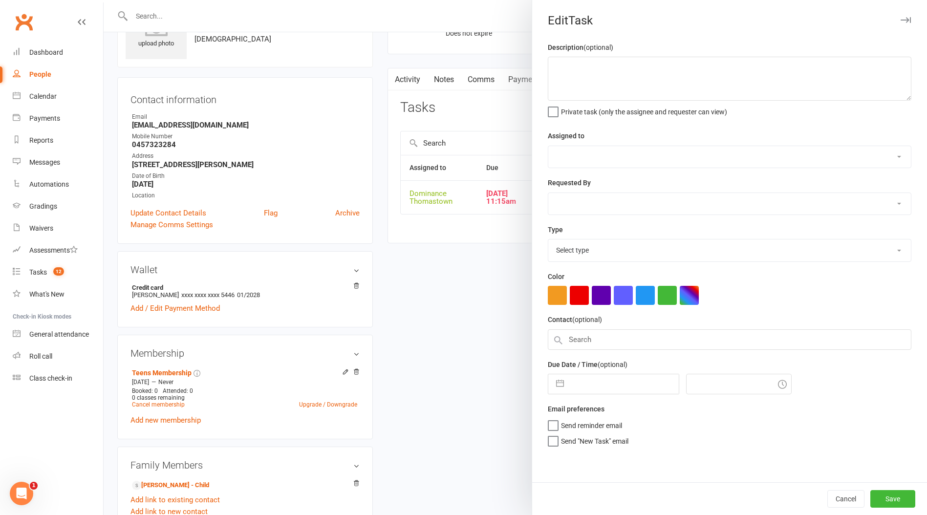
type textarea "check in and confirm membership is due to restart- Ellen 24/7"
select select "12547"
type input "[DATE]"
type input "11:15am"
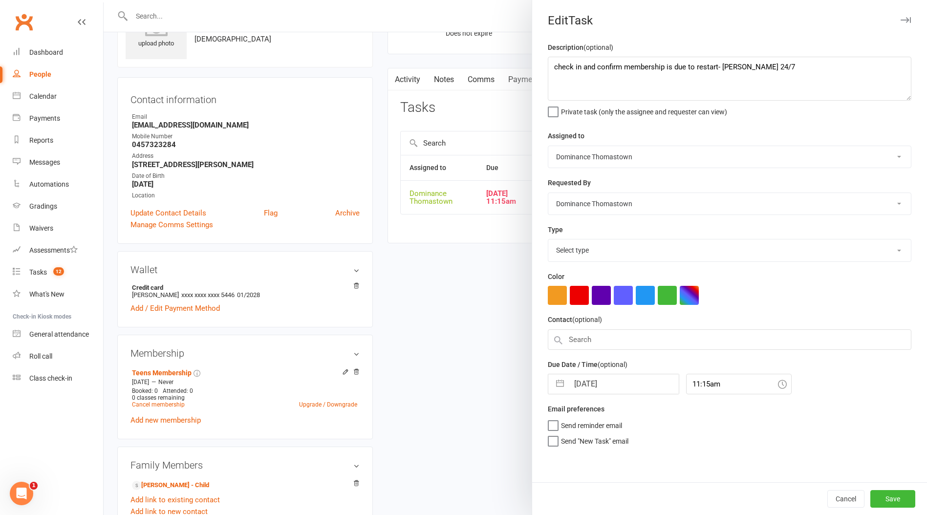
select select "3816"
click at [581, 382] on input "[DATE]" at bounding box center [624, 381] width 110 height 20
select select "7"
select select "2025"
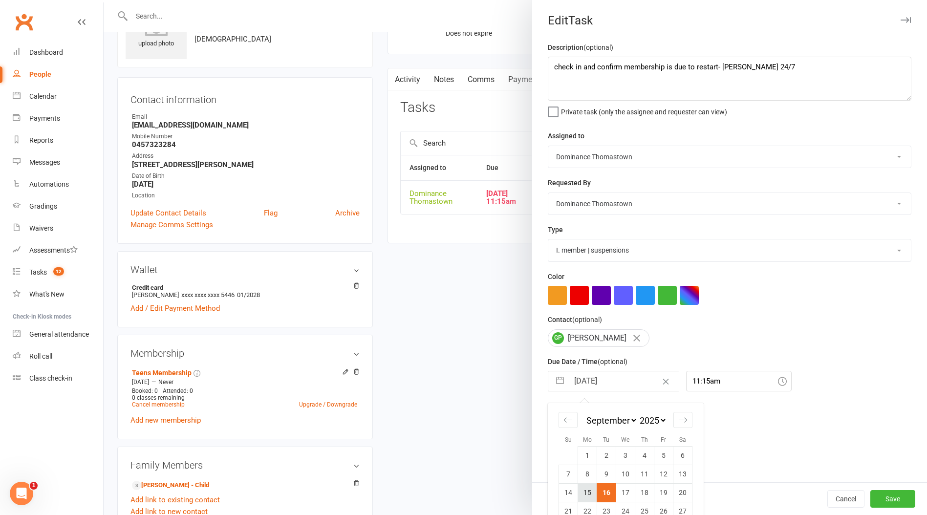
scroll to position [11, 0]
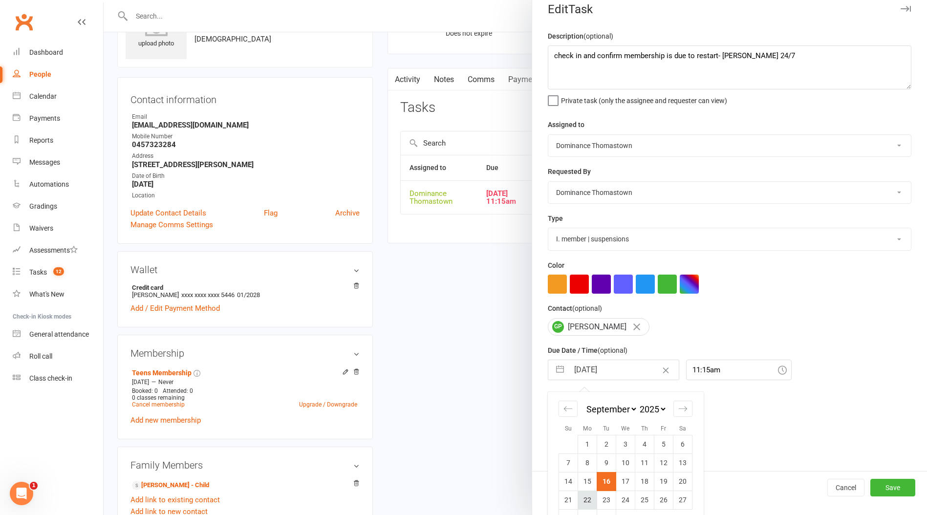
click at [588, 500] on td "22" at bounding box center [587, 500] width 19 height 19
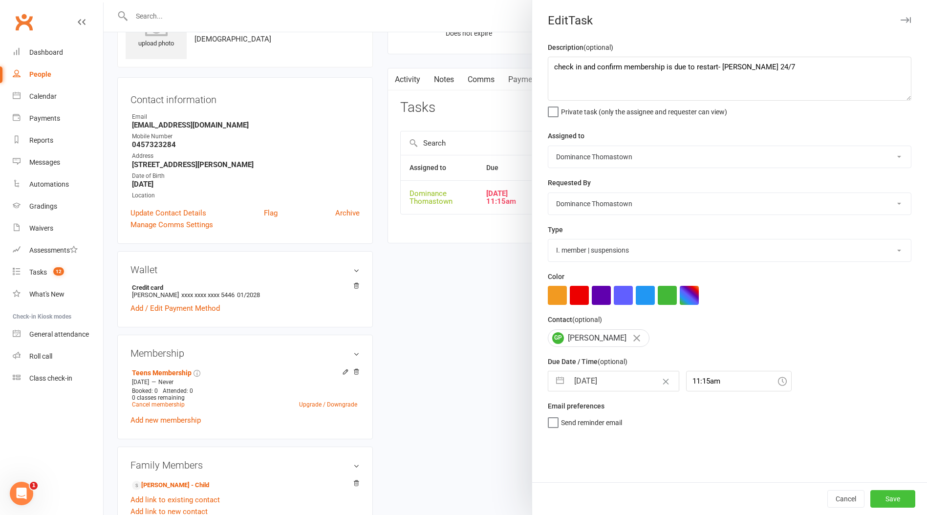
drag, startPoint x: 895, startPoint y: 496, endPoint x: 880, endPoint y: 490, distance: 16.7
click at [895, 496] on button "Save" at bounding box center [892, 499] width 45 height 18
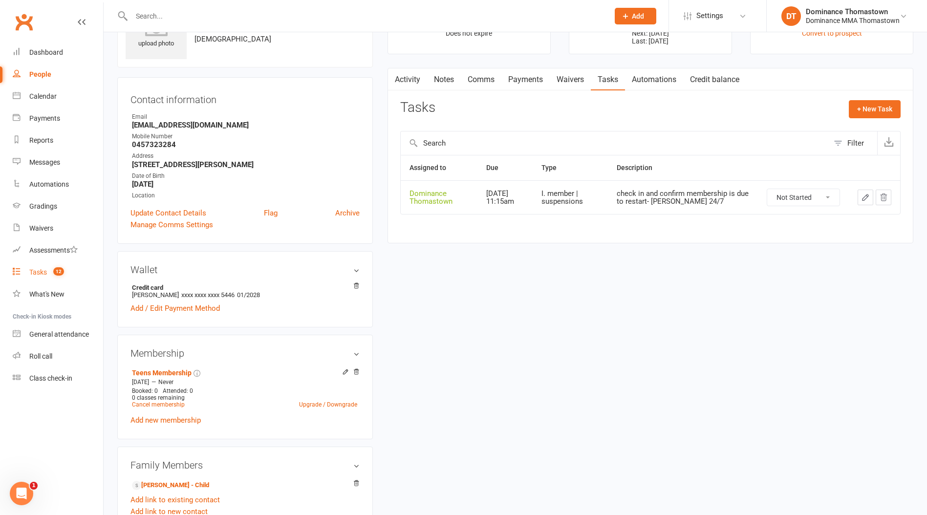
click at [51, 272] on count-badge "12" at bounding box center [56, 272] width 16 height 8
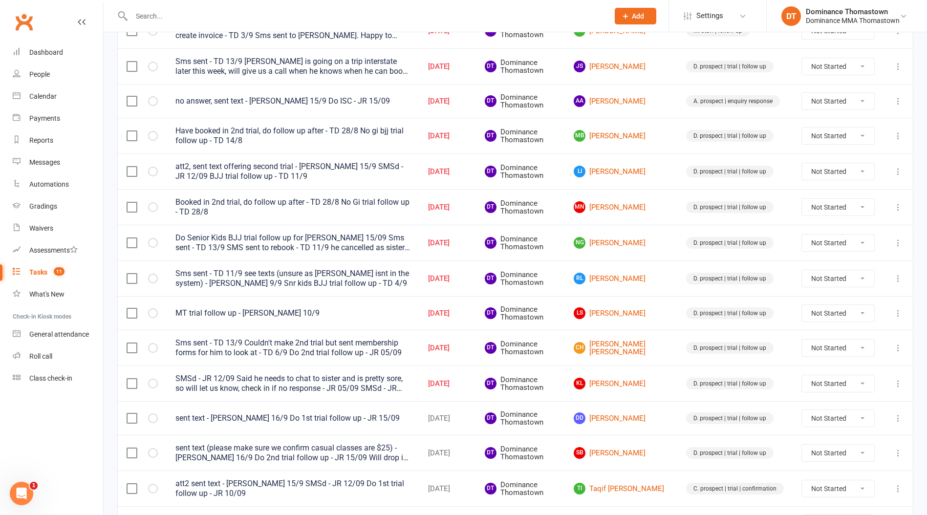
scroll to position [175, 0]
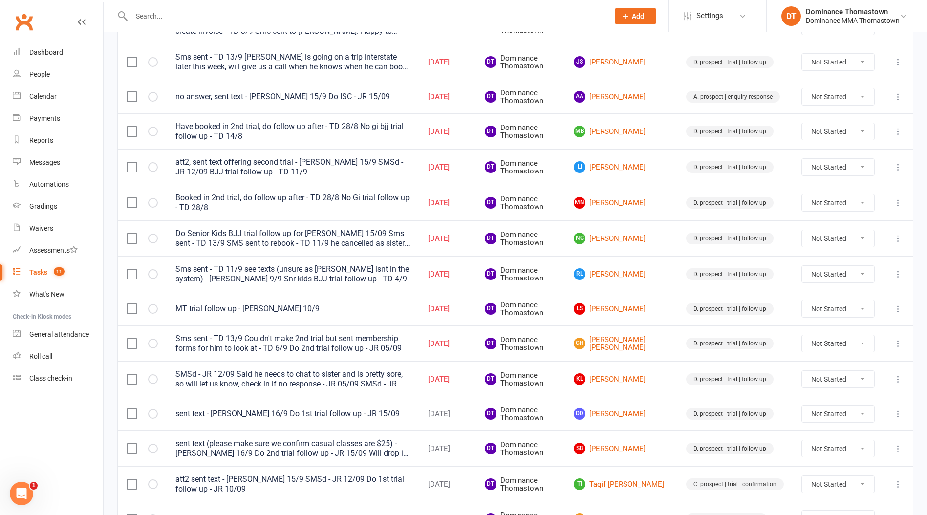
click at [225, 17] on input "text" at bounding box center [366, 16] width 474 height 14
paste input "Aleks Gasic"
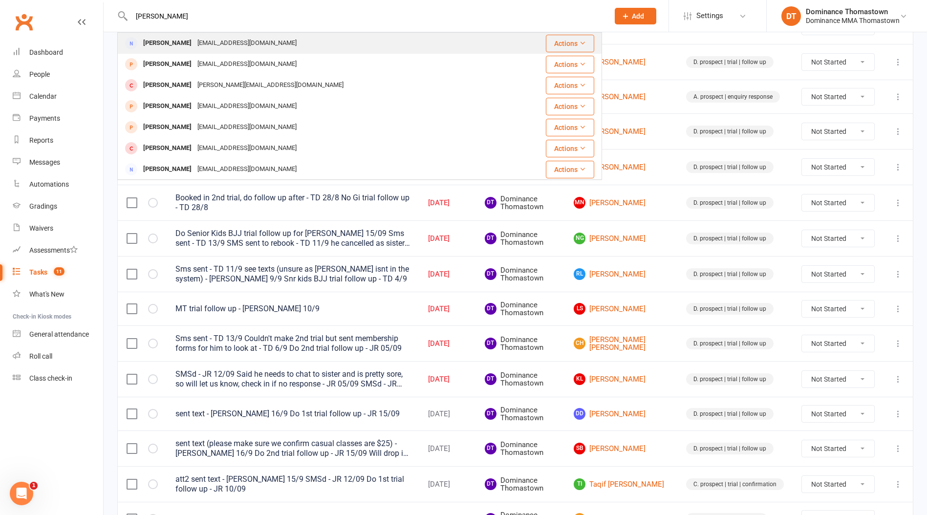
click at [212, 42] on div "aleksgasic@hotmail.com" at bounding box center [246, 43] width 105 height 14
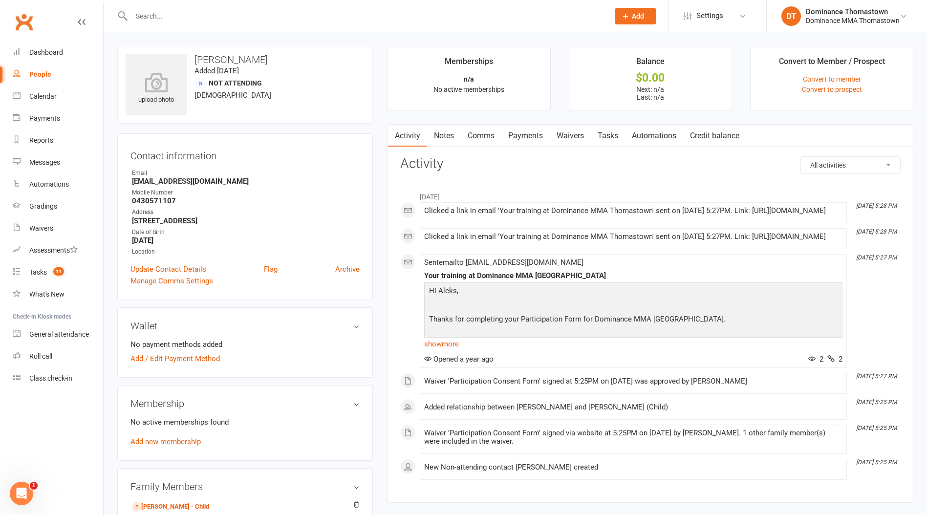
click at [436, 133] on link "Notes" at bounding box center [444, 136] width 34 height 22
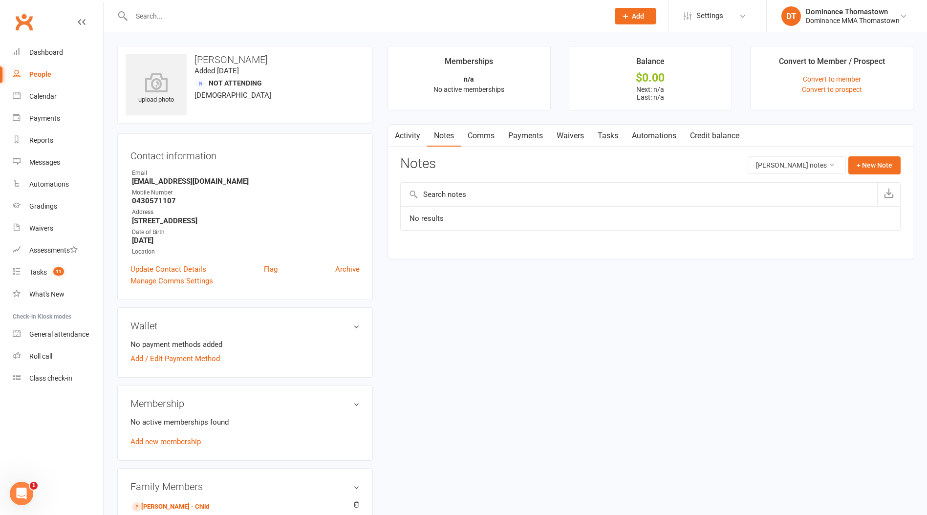
click at [409, 131] on link "Activity" at bounding box center [407, 136] width 39 height 22
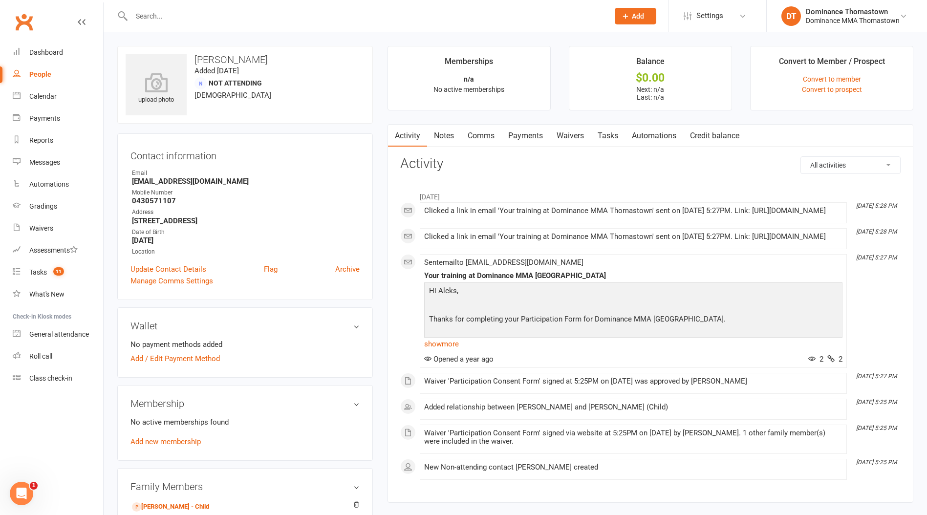
scroll to position [0, 0]
click at [170, 24] on div at bounding box center [359, 16] width 485 height 32
click at [171, 14] on input "text" at bounding box center [366, 16] width 474 height 14
paste input "Nada Maroush"
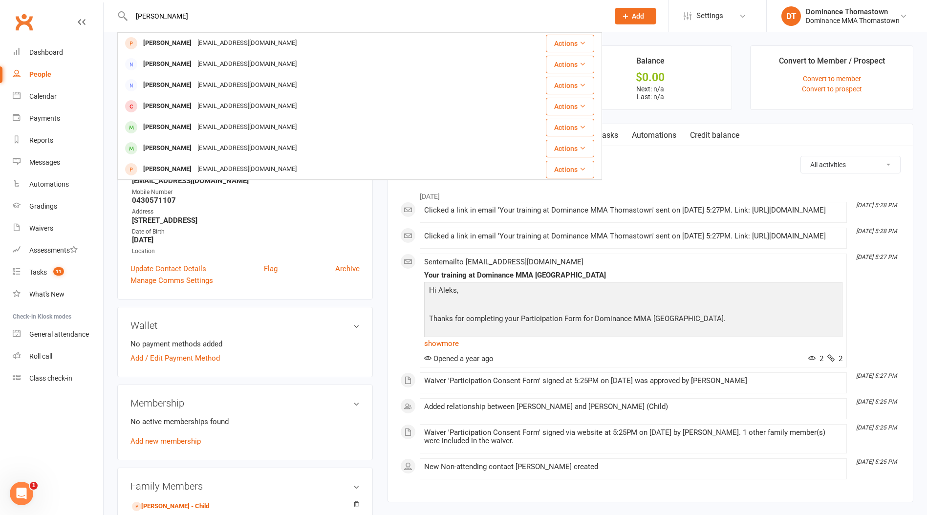
scroll to position [2, 0]
drag, startPoint x: 198, startPoint y: 17, endPoint x: 106, endPoint y: 6, distance: 93.5
click at [106, 6] on react-component "Nada Maroush Dania Maroush Daniamaroush@gmail.com Actions Nada Mchaileh nadamch…" at bounding box center [301, 16] width 602 height 32
paste input "Simona Tuica"
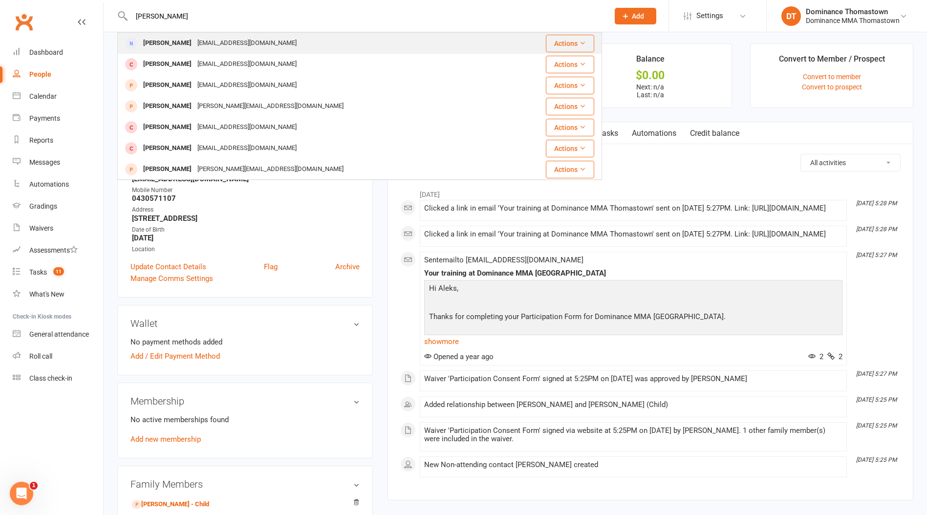
click at [194, 43] on div "simotuica@yahoo.com" at bounding box center [246, 43] width 105 height 14
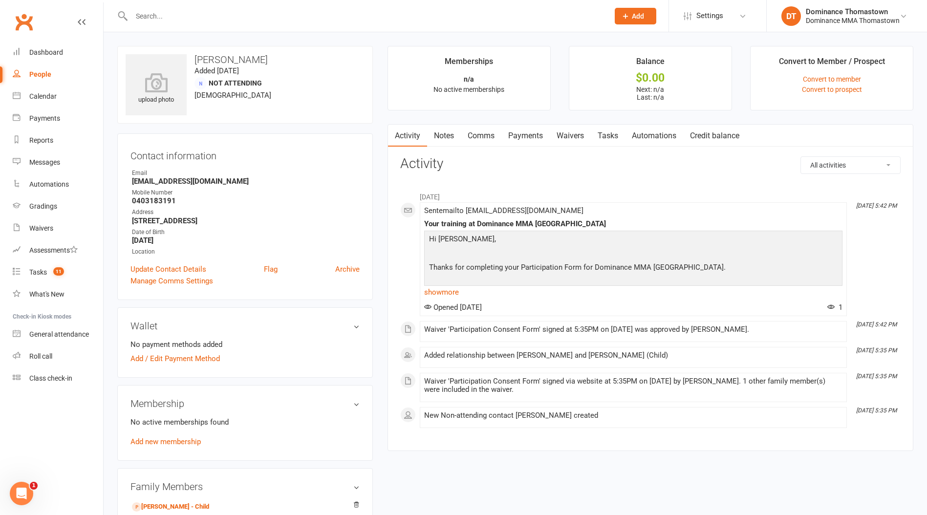
click at [445, 136] on link "Notes" at bounding box center [444, 136] width 34 height 22
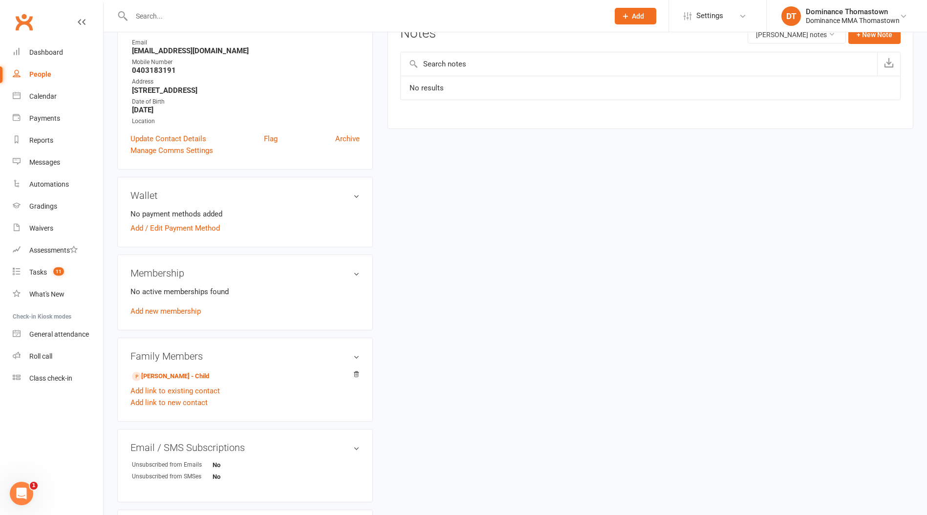
scroll to position [133, 0]
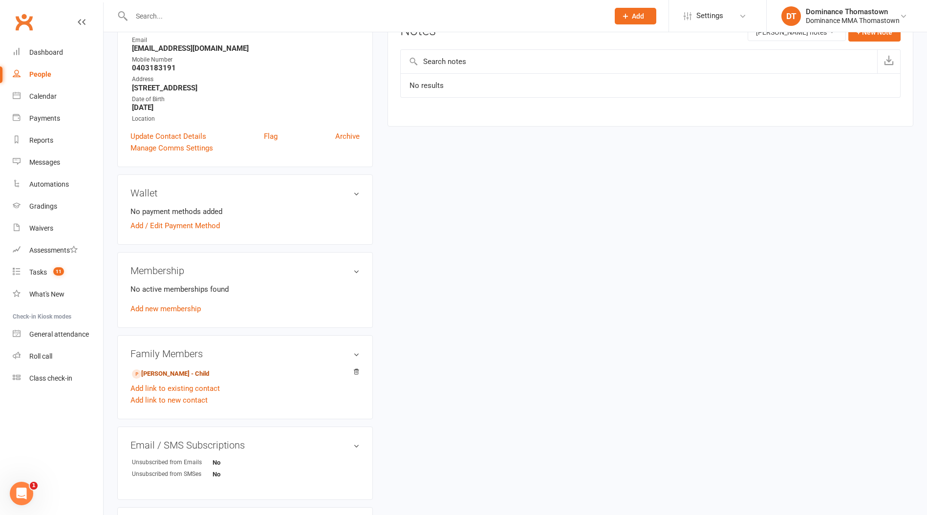
click at [179, 370] on link "Panagiotis Vlahoulis - Child" at bounding box center [170, 374] width 77 height 10
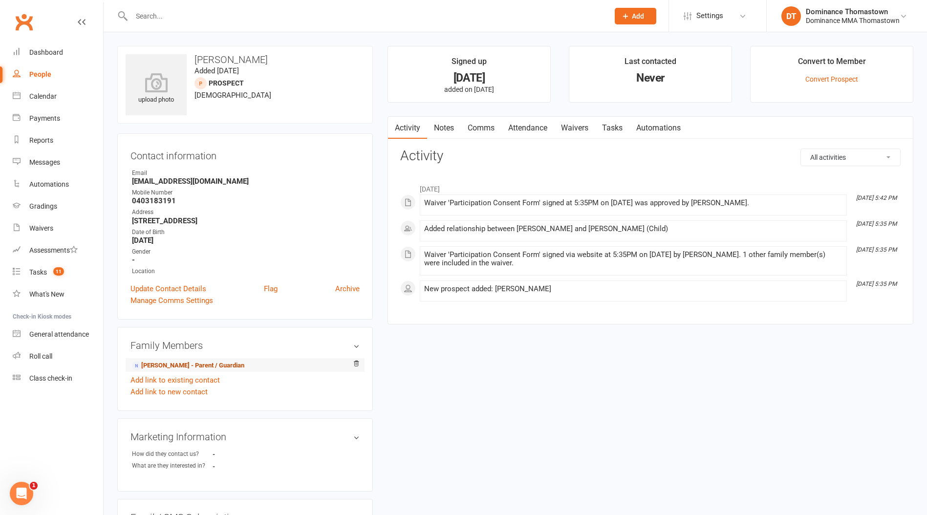
click at [182, 365] on link "Simona Tuica - Parent / Guardian" at bounding box center [188, 366] width 112 height 10
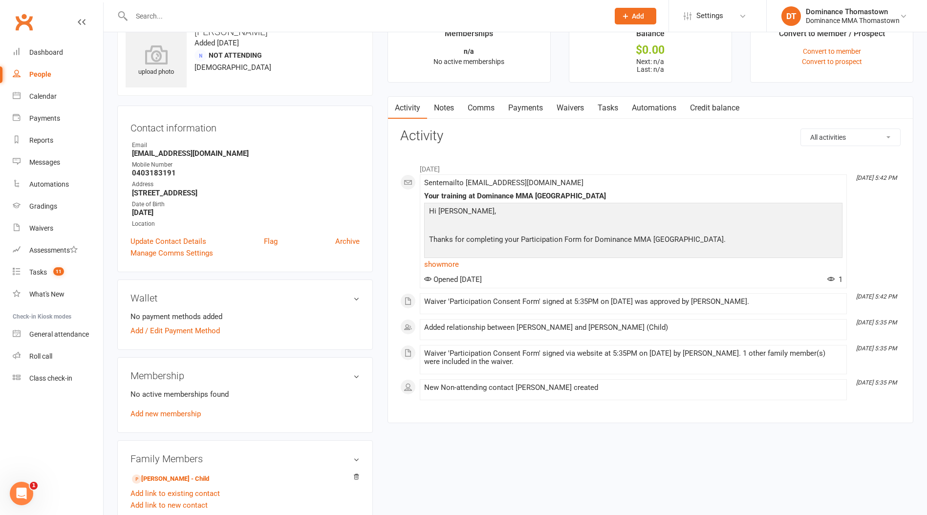
scroll to position [36, 0]
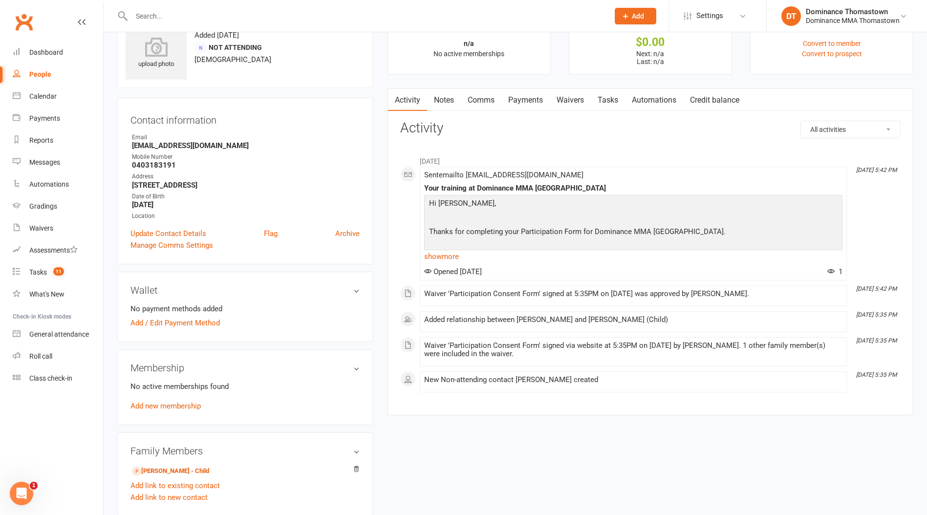
click at [134, 15] on input "text" at bounding box center [366, 16] width 474 height 14
paste input "Biljana Demetriou"
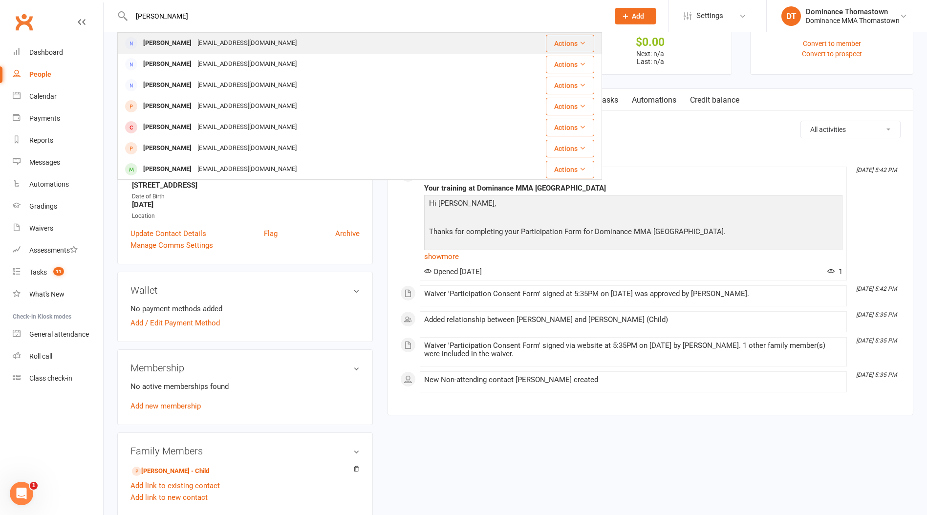
click at [192, 42] on div "Biljana Dimitriou" at bounding box center [167, 43] width 54 height 14
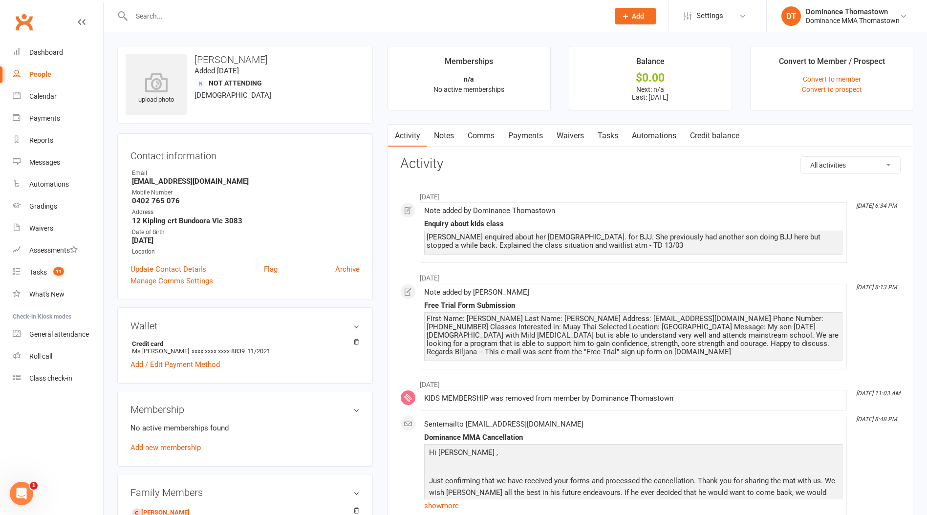
click at [446, 132] on link "Notes" at bounding box center [444, 136] width 34 height 22
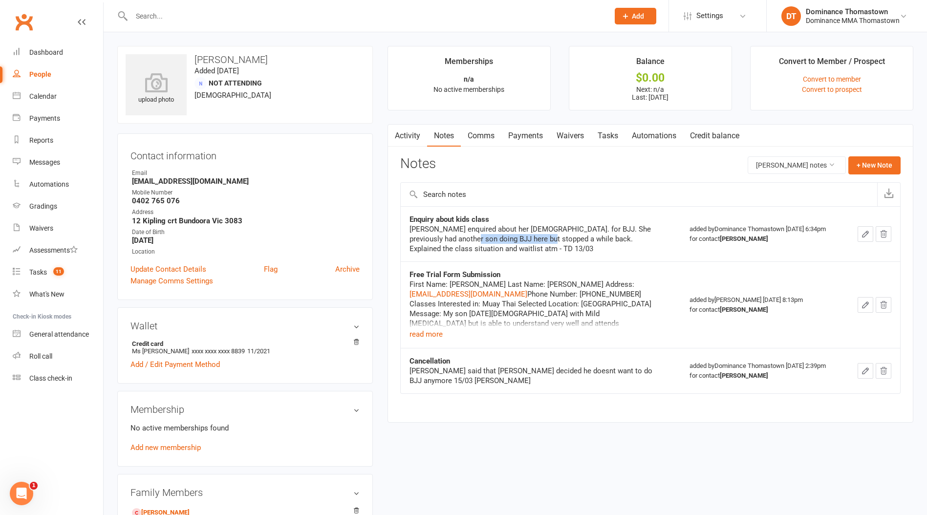
drag, startPoint x: 460, startPoint y: 237, endPoint x: 535, endPoint y: 239, distance: 74.8
click at [535, 239] on div "Biljana enquired about her 12yo. for BJJ. She previously had another son doing …" at bounding box center [532, 238] width 244 height 29
drag, startPoint x: 535, startPoint y: 239, endPoint x: 627, endPoint y: 240, distance: 92.4
click at [535, 239] on div "Biljana enquired about her 12yo. for BJJ. She previously had another son doing …" at bounding box center [532, 238] width 244 height 29
drag, startPoint x: 644, startPoint y: 241, endPoint x: 457, endPoint y: 230, distance: 186.5
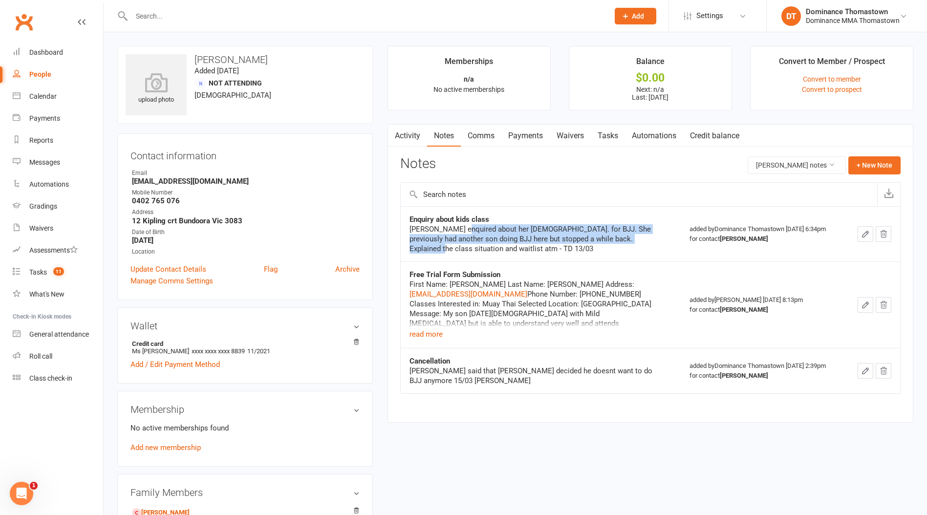
click at [456, 230] on div "Biljana enquired about her 12yo. for BJJ. She previously had another son doing …" at bounding box center [532, 238] width 244 height 29
click at [457, 230] on div "Biljana enquired about her 12yo. for BJJ. She previously had another son doing …" at bounding box center [532, 238] width 244 height 29
drag, startPoint x: 485, startPoint y: 227, endPoint x: 611, endPoint y: 243, distance: 127.0
click at [611, 243] on div "Biljana enquired about her 12yo. for BJJ. She previously had another son doing …" at bounding box center [532, 238] width 244 height 29
drag, startPoint x: 611, startPoint y: 243, endPoint x: 620, endPoint y: 244, distance: 8.9
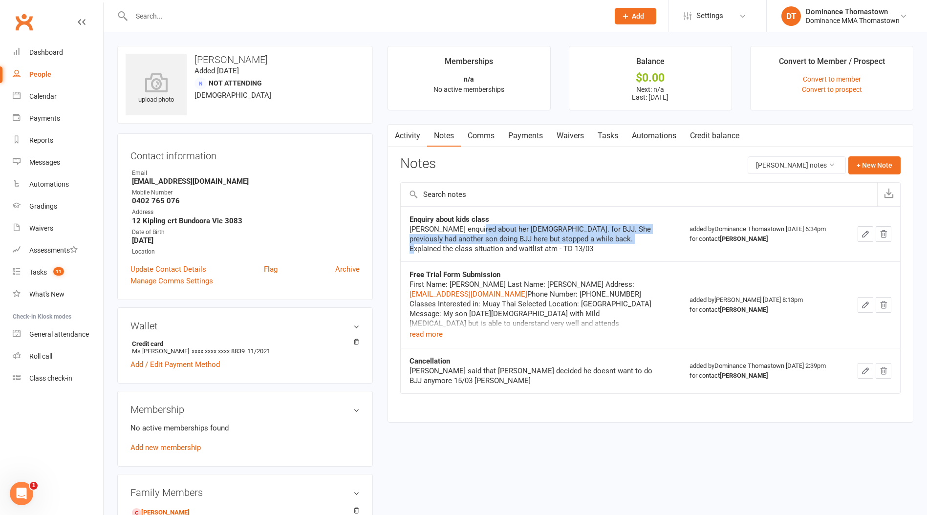
click at [611, 243] on div "Biljana enquired about her 12yo. for BJJ. She previously had another son doing …" at bounding box center [532, 238] width 244 height 29
drag, startPoint x: 541, startPoint y: 233, endPoint x: 487, endPoint y: 224, distance: 55.5
click at [487, 224] on div "Biljana enquired about her 12yo. for BJJ. She previously had another son doing …" at bounding box center [532, 238] width 244 height 29
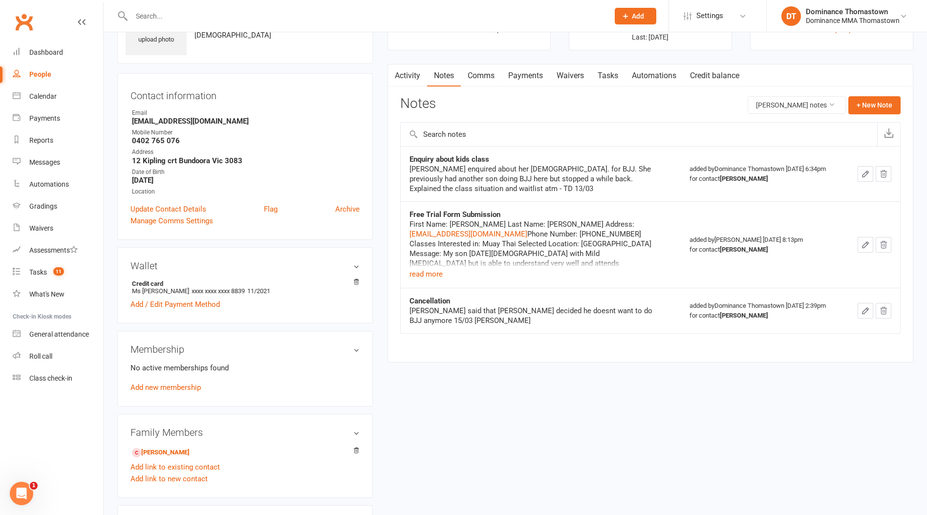
scroll to position [74, 0]
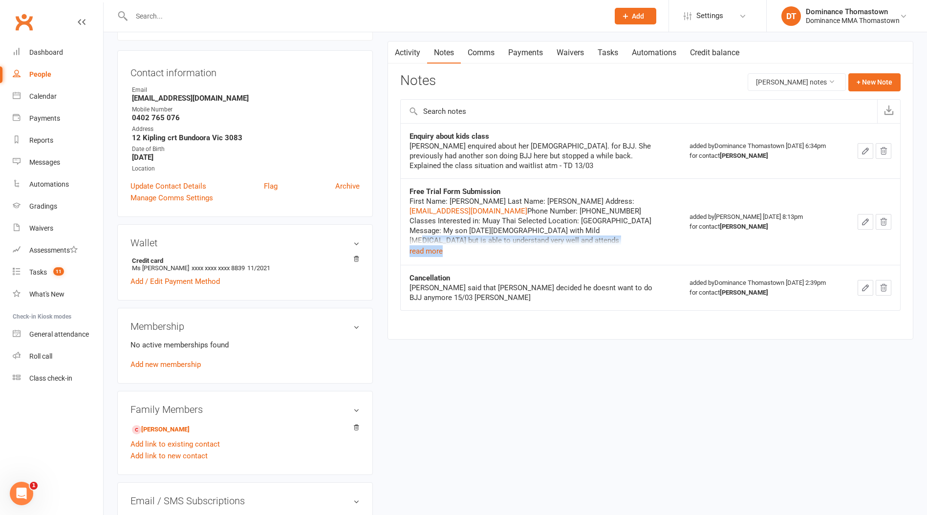
drag, startPoint x: 538, startPoint y: 230, endPoint x: 587, endPoint y: 247, distance: 51.9
click at [589, 250] on div "First Name: Biljana Last Name: Dimitriou Email Address: Johndim74@tpg.com.au Ph…" at bounding box center [532, 226] width 244 height 61
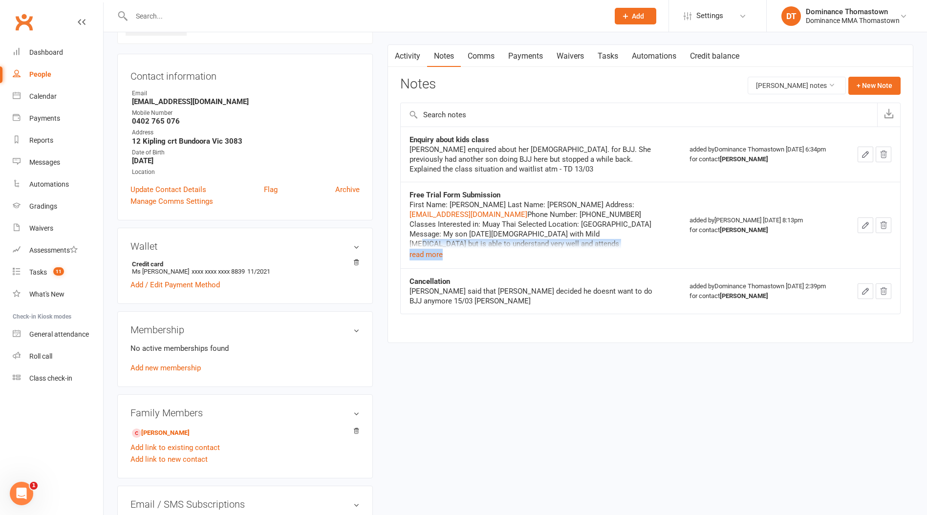
click at [583, 234] on div "First Name: Biljana Last Name: Dimitriou Email Address: Johndim74@tpg.com.au Ph…" at bounding box center [532, 244] width 244 height 88
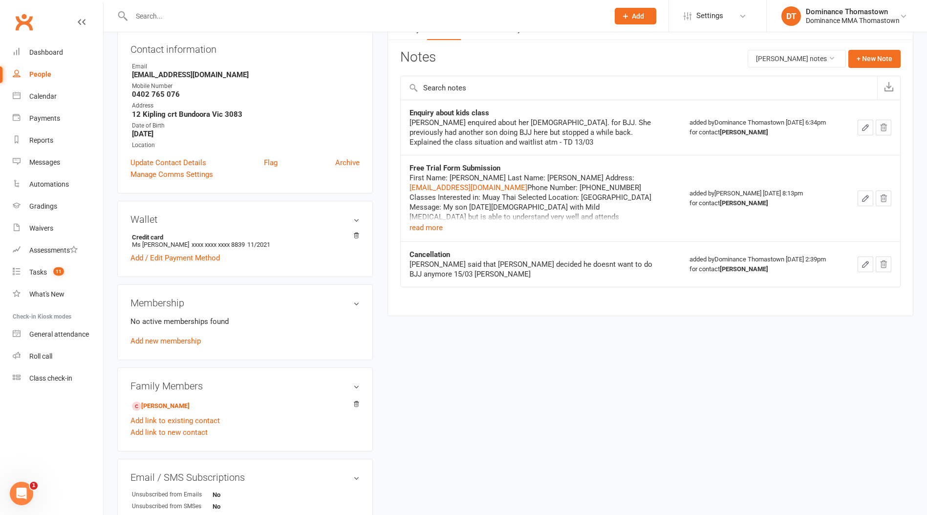
scroll to position [0, 0]
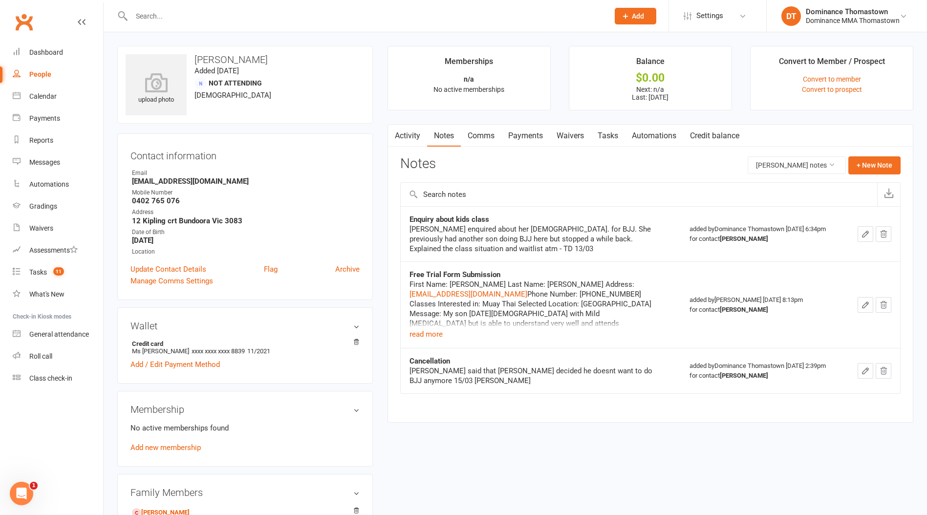
drag, startPoint x: 580, startPoint y: 136, endPoint x: 661, endPoint y: 141, distance: 81.3
click at [580, 136] on link "Waivers" at bounding box center [570, 136] width 41 height 22
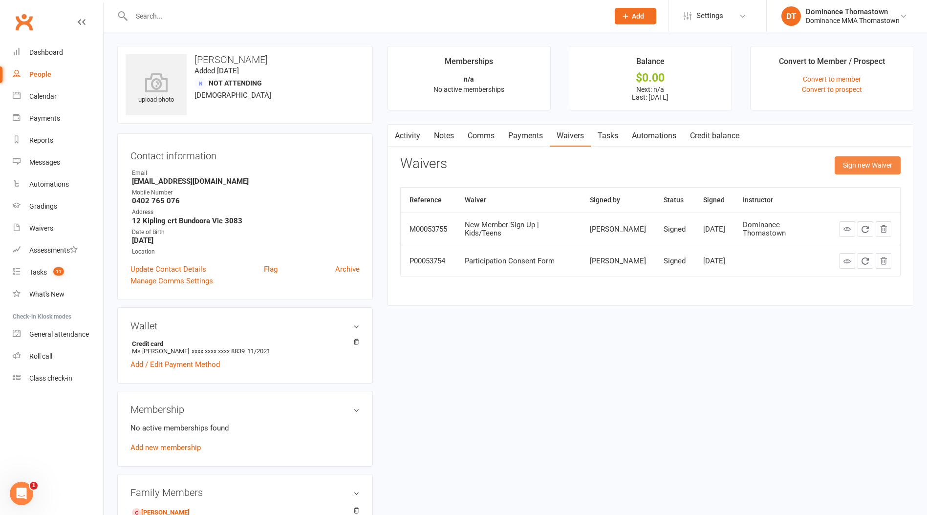
click at [871, 164] on button "Sign new Waiver" at bounding box center [868, 165] width 66 height 18
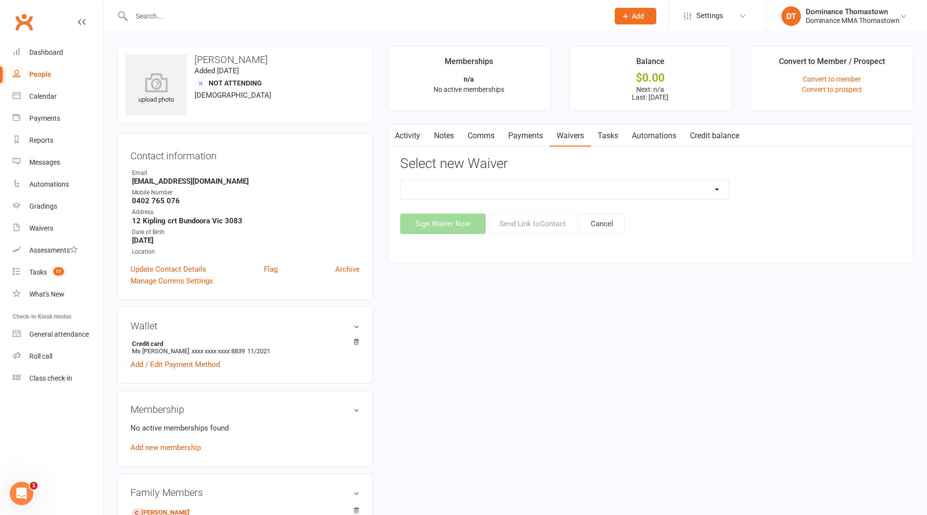
click at [573, 187] on select "Member | Cancellation | Adults Member | Cancellation | Kids/Teens Member | Inju…" at bounding box center [565, 190] width 328 height 20
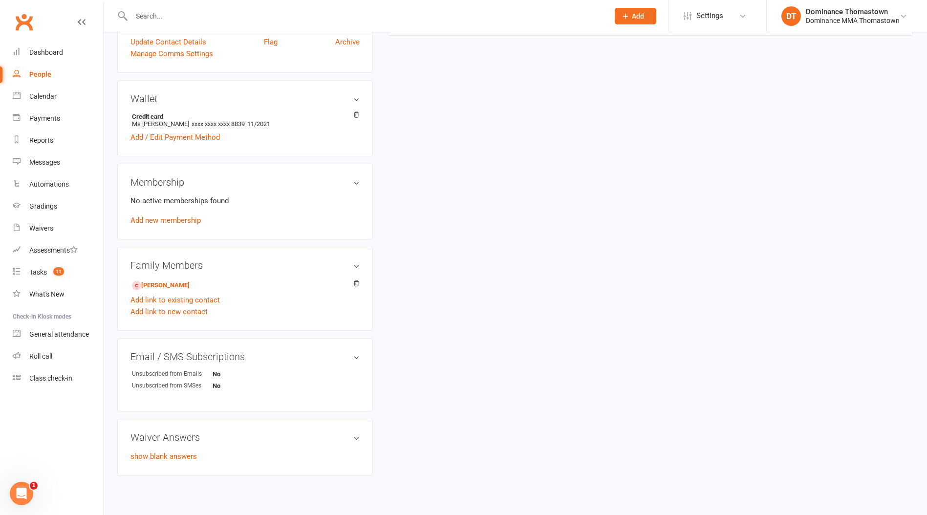
scroll to position [236, 0]
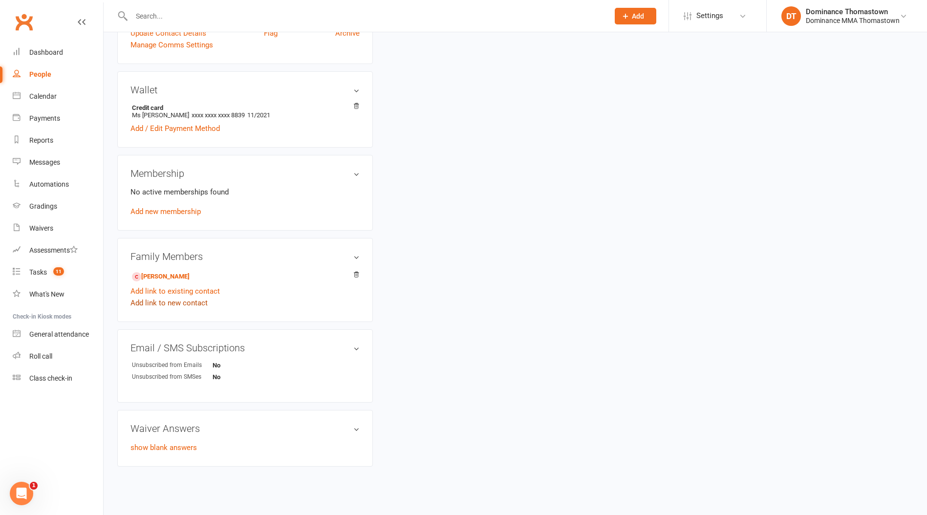
click at [184, 301] on link "Add link to new contact" at bounding box center [168, 303] width 77 height 12
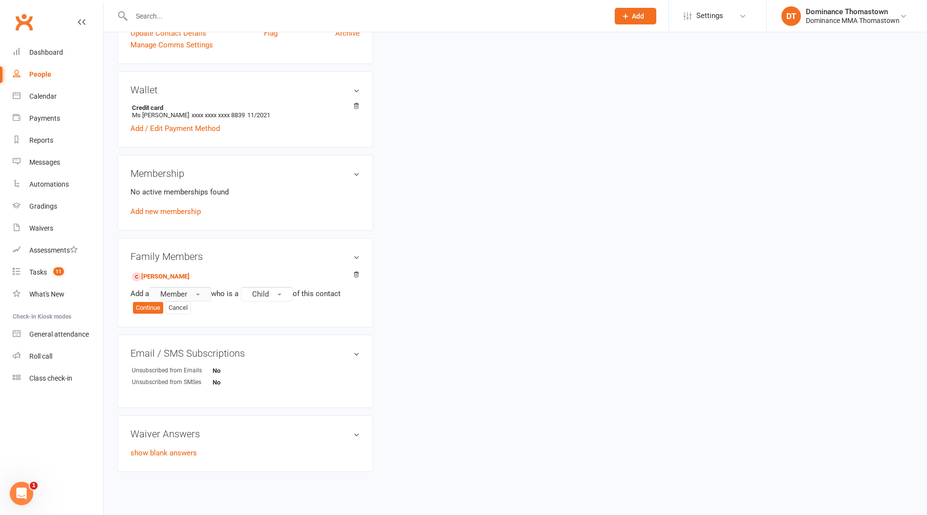
click at [202, 287] on button "Member" at bounding box center [180, 294] width 62 height 15
click at [204, 335] on link "Prospect" at bounding box center [198, 334] width 97 height 20
click at [259, 290] on button "Child" at bounding box center [269, 294] width 52 height 15
click at [181, 322] on div "Family Members Christopher Dimitriou - Child Add a Prospect who is a Child Pare…" at bounding box center [245, 282] width 256 height 89
click at [147, 312] on button "Continue" at bounding box center [148, 308] width 30 height 12
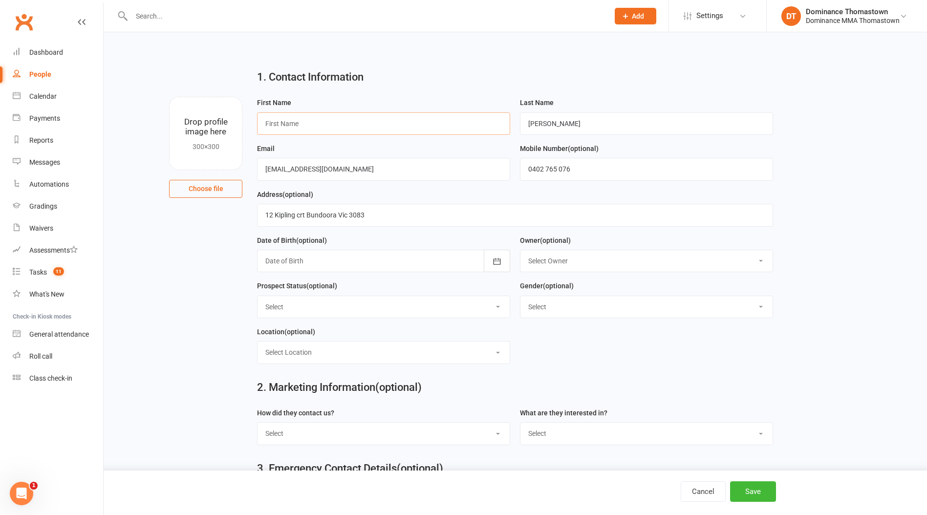
click at [300, 118] on input "text" at bounding box center [383, 123] width 253 height 22
click at [752, 491] on button "Save" at bounding box center [753, 491] width 46 height 21
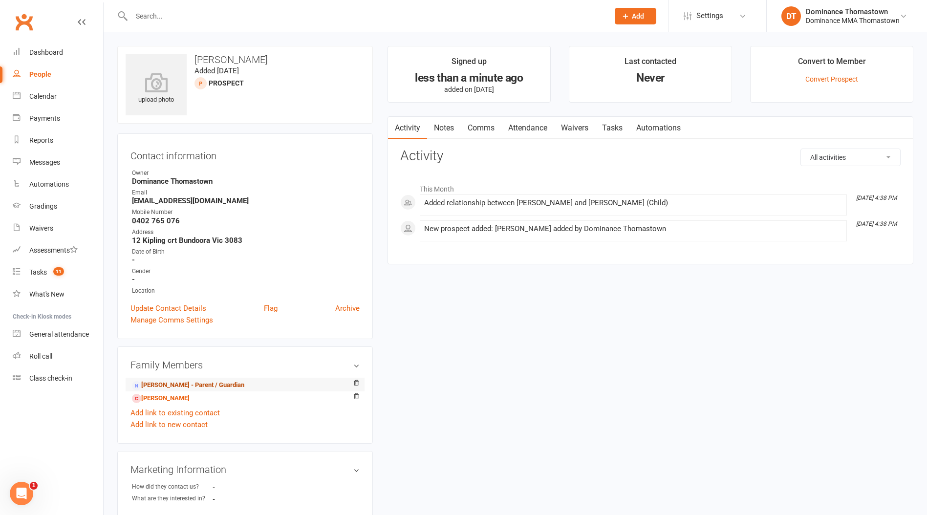
click at [204, 382] on link "Biljana Dimitriou - Parent / Guardian" at bounding box center [188, 385] width 112 height 10
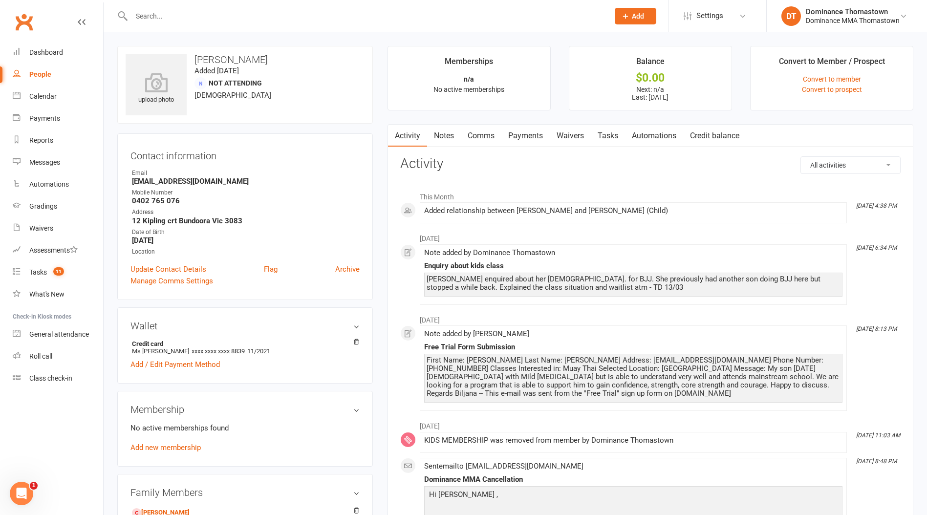
click at [567, 132] on link "Waivers" at bounding box center [570, 136] width 41 height 22
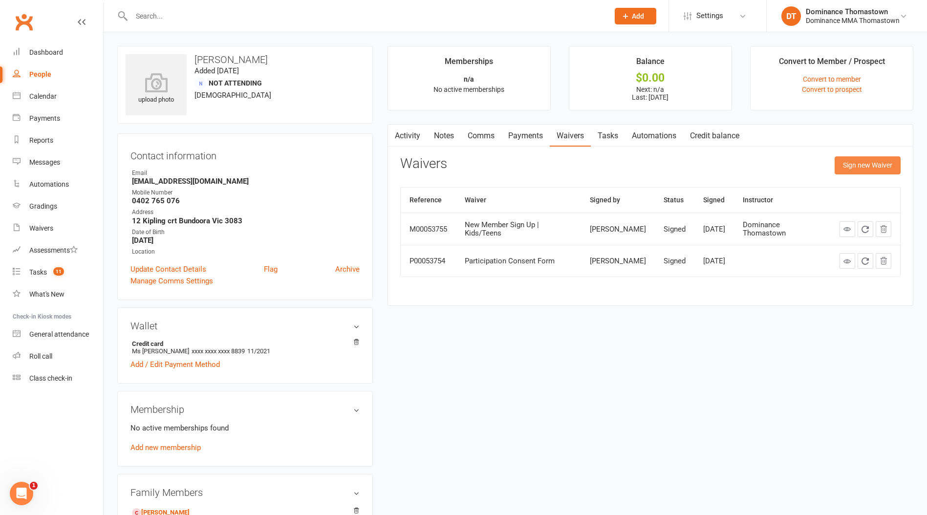
click at [850, 160] on button "Sign new Waiver" at bounding box center [868, 165] width 66 height 18
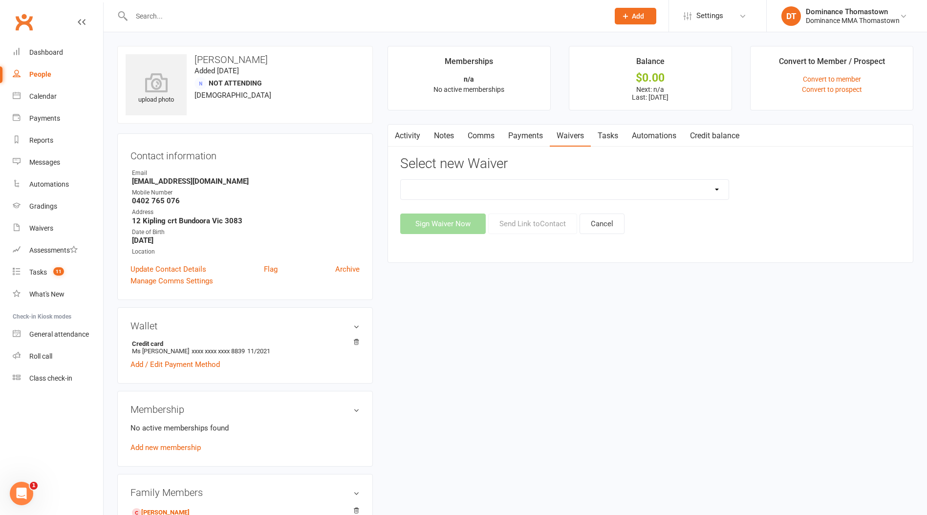
click at [504, 188] on select "Member | Cancellation | Adults Member | Cancellation | Kids/Teens Member | Inju…" at bounding box center [565, 190] width 328 height 20
click at [401, 180] on select "Member | Cancellation | Adults Member | Cancellation | Kids/Teens Member | Inju…" at bounding box center [565, 190] width 328 height 20
click at [532, 224] on button "Send Link to Contact" at bounding box center [532, 224] width 89 height 21
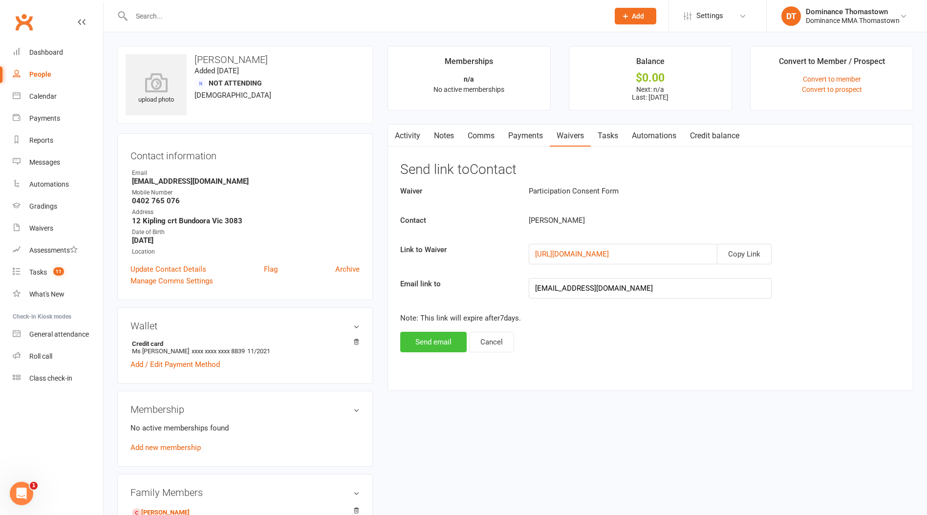
click at [456, 345] on button "Send email" at bounding box center [433, 342] width 66 height 21
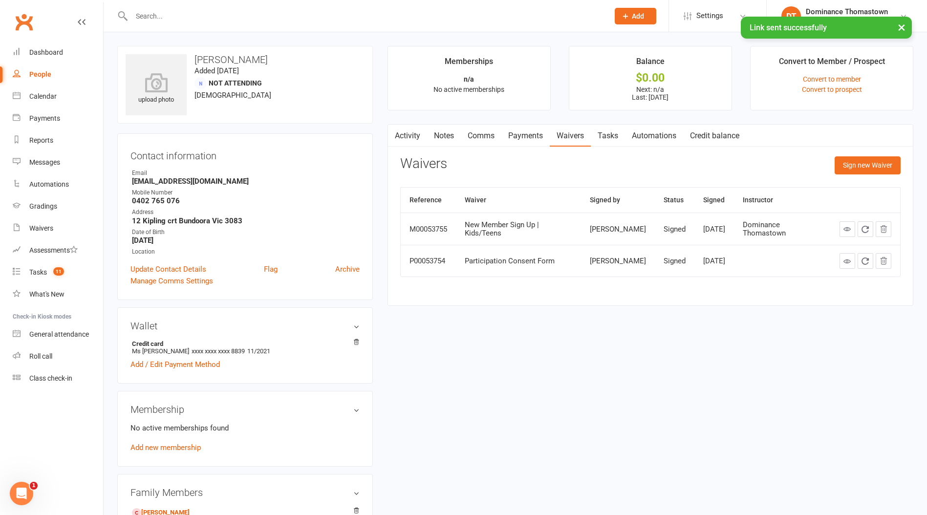
drag, startPoint x: 618, startPoint y: 132, endPoint x: 650, endPoint y: 138, distance: 33.3
click at [618, 132] on link "Tasks" at bounding box center [608, 136] width 34 height 22
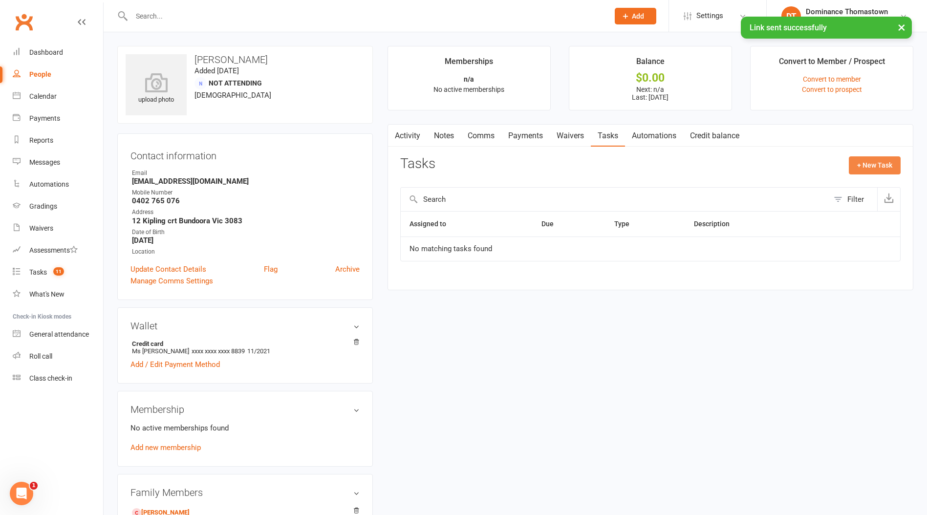
click at [894, 165] on button "+ New Task" at bounding box center [875, 165] width 52 height 18
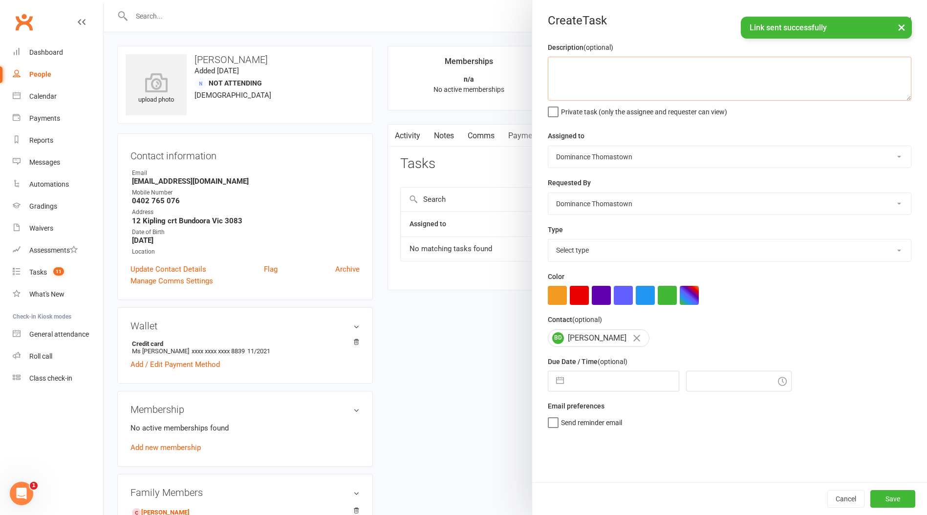
click at [742, 82] on textarea at bounding box center [730, 79] width 364 height 44
click at [640, 78] on textarea "conf" at bounding box center [730, 79] width 364 height 44
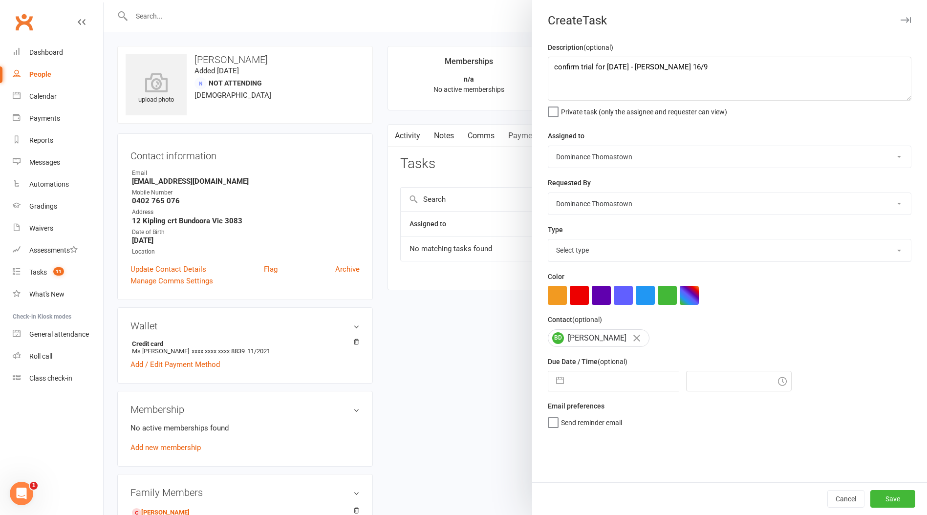
click at [610, 254] on select "Select type A. prospect | enquiry response B. prospect | trial | booking C. pro…" at bounding box center [729, 250] width 363 height 22
click at [548, 240] on select "Select type A. prospect | enquiry response B. prospect | trial | booking C. pro…" at bounding box center [729, 250] width 363 height 22
click at [605, 385] on input "text" at bounding box center [624, 381] width 110 height 20
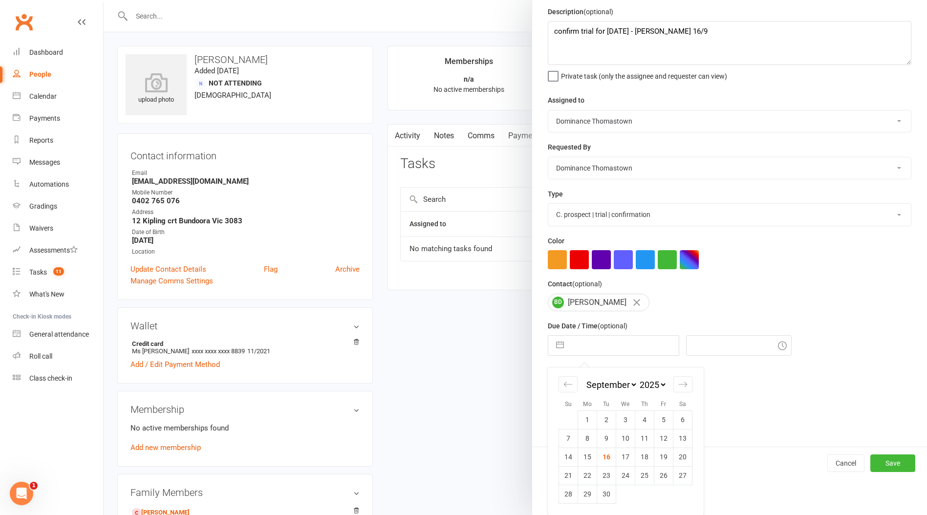
click at [684, 454] on td "20" at bounding box center [682, 457] width 19 height 19
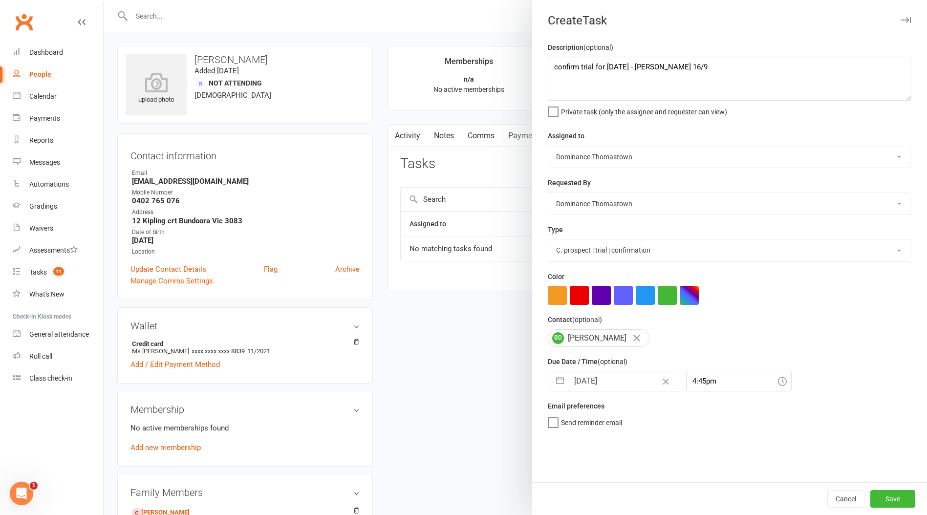
scroll to position [0, 0]
click at [605, 65] on textarea "confirm trial for monday - Ellen 16/9" at bounding box center [730, 79] width 364 height 44
drag, startPoint x: 890, startPoint y: 494, endPoint x: 837, endPoint y: 448, distance: 70.0
click at [889, 494] on button "Save" at bounding box center [892, 499] width 45 height 18
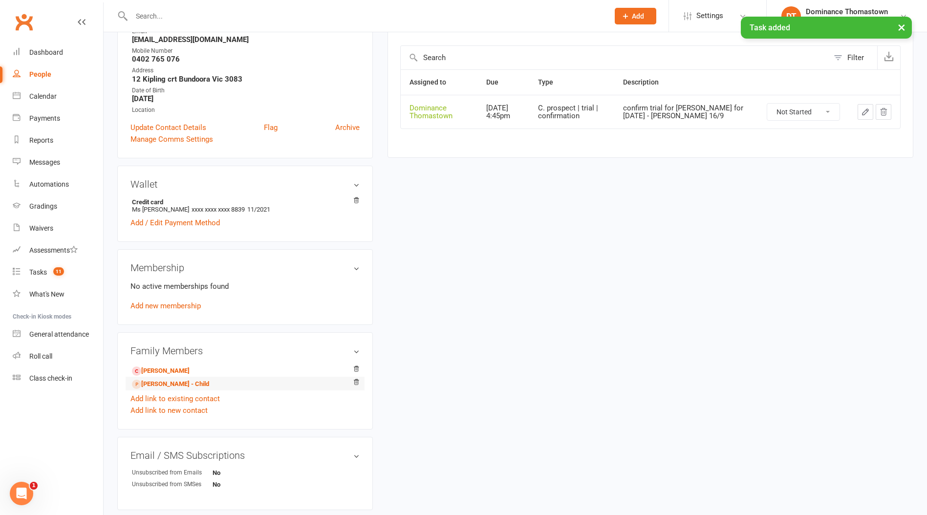
scroll to position [162, 0]
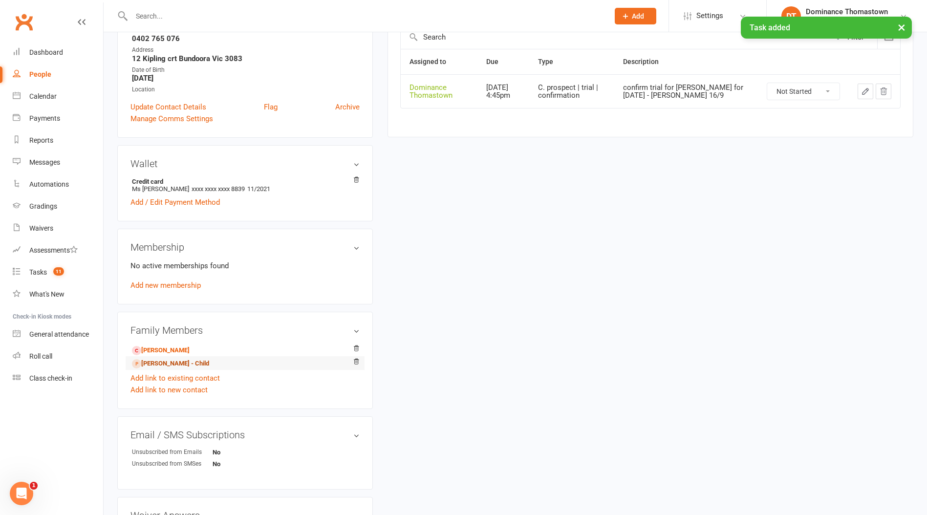
click at [169, 363] on link "Alex Dimitriou - Child" at bounding box center [170, 364] width 77 height 10
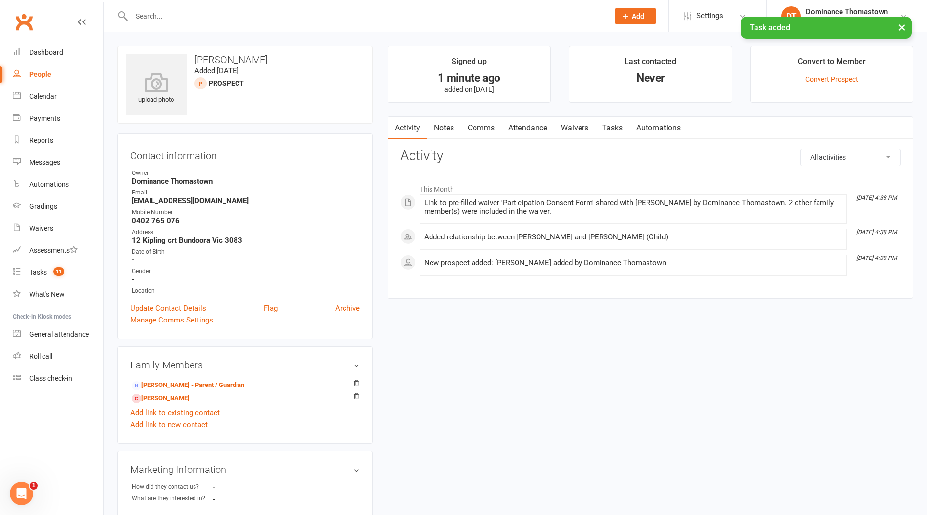
click at [588, 117] on link "Waivers" at bounding box center [574, 128] width 41 height 22
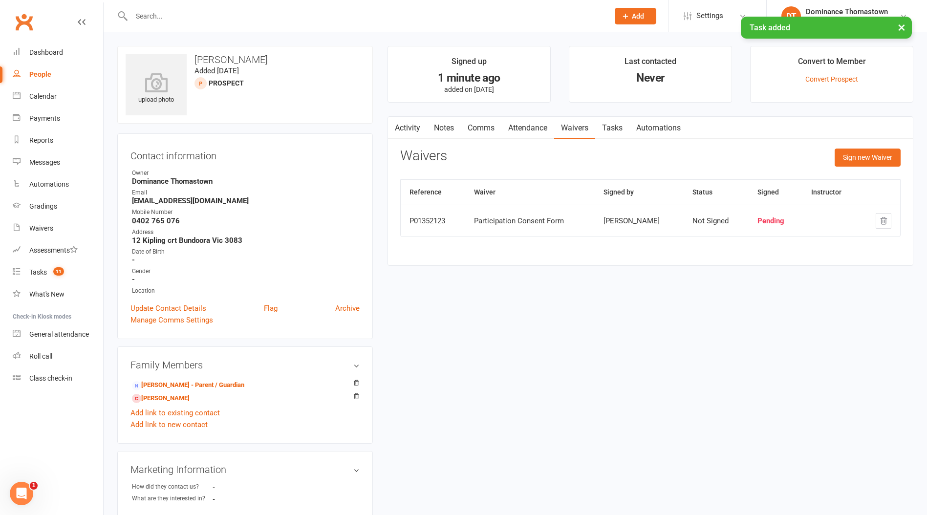
drag, startPoint x: 528, startPoint y: 127, endPoint x: 576, endPoint y: 126, distance: 48.4
click at [527, 127] on link "Attendance" at bounding box center [527, 128] width 53 height 22
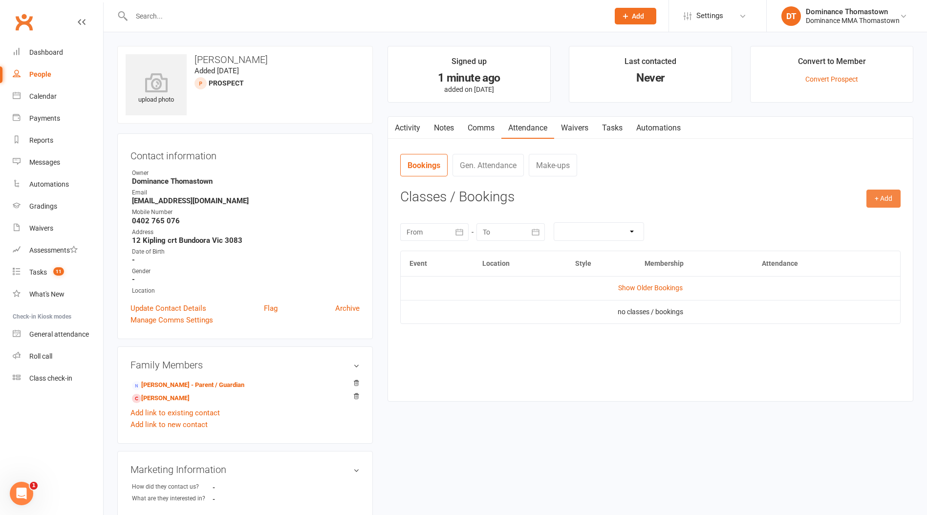
drag, startPoint x: 885, startPoint y: 197, endPoint x: 873, endPoint y: 196, distance: 12.2
click at [885, 197] on button "+ Add" at bounding box center [883, 199] width 34 height 18
drag, startPoint x: 858, startPoint y: 221, endPoint x: 807, endPoint y: 209, distance: 52.2
click at [858, 221] on link "Book Event" at bounding box center [851, 221] width 97 height 20
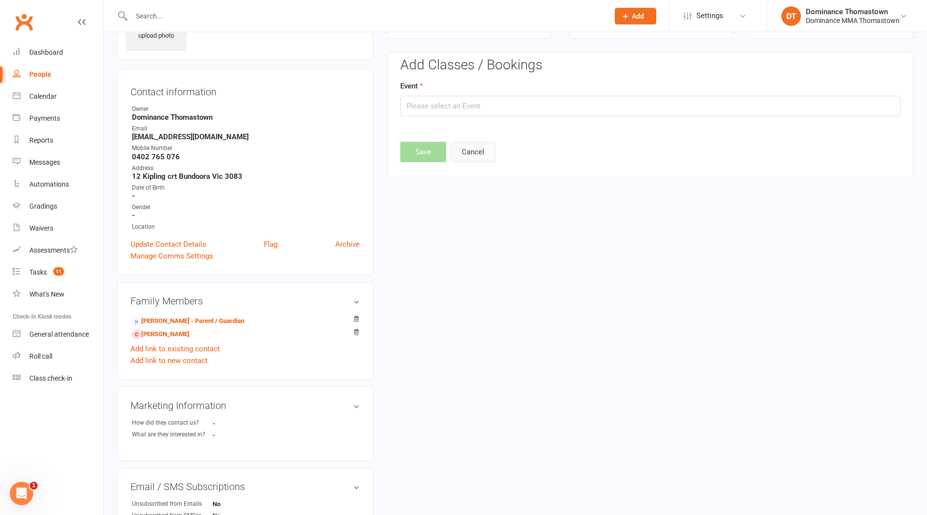
scroll to position [67, 0]
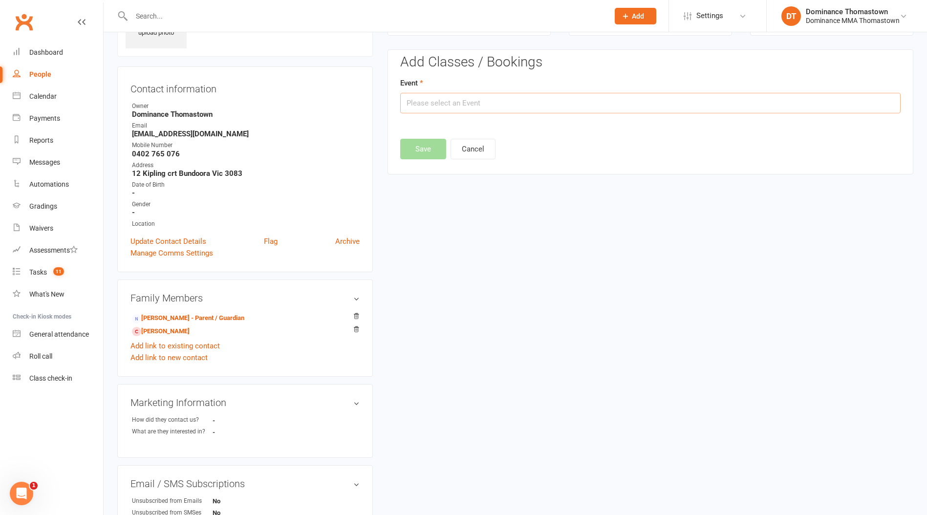
click at [474, 102] on input "text" at bounding box center [650, 103] width 500 height 21
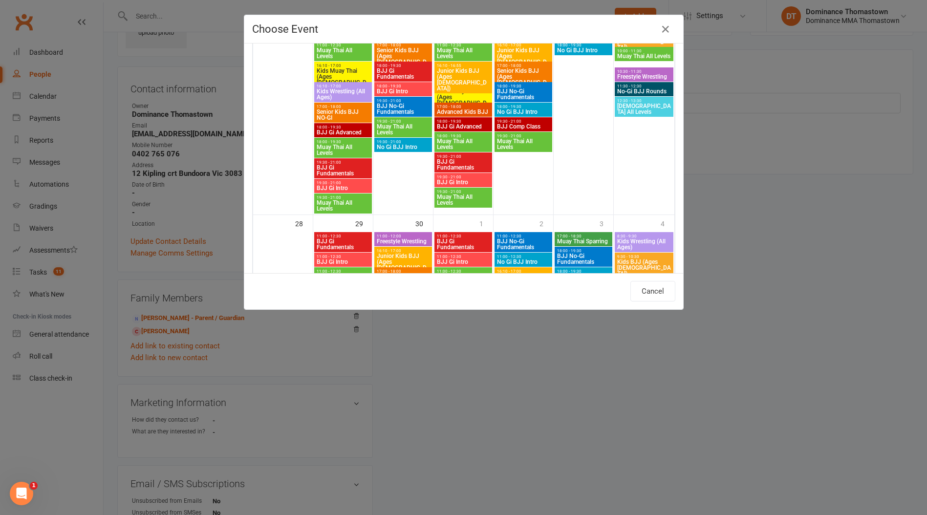
scroll to position [803, 0]
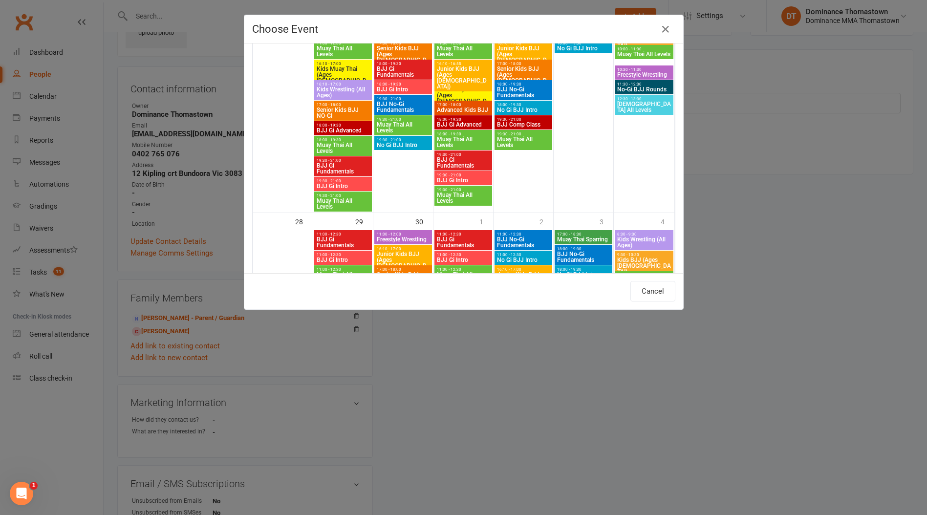
click at [345, 114] on span "Senior Kids BJJ NO-GI" at bounding box center [343, 113] width 54 height 12
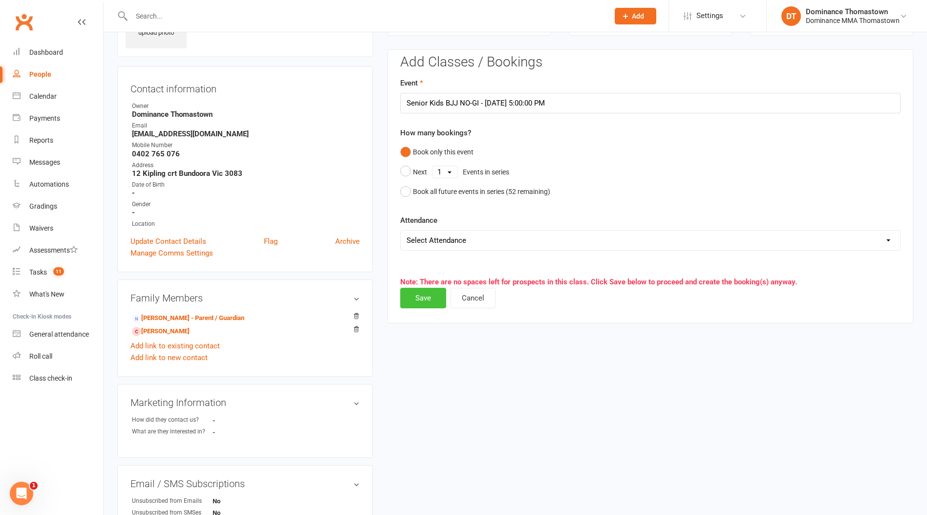
click at [416, 295] on button "Save" at bounding box center [423, 298] width 46 height 21
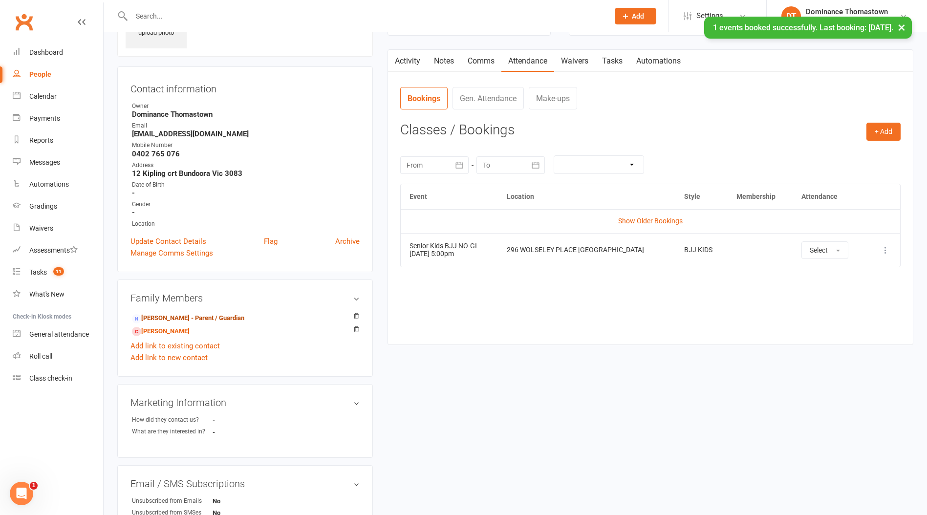
click at [177, 316] on link "Biljana Dimitriou - Parent / Guardian" at bounding box center [188, 318] width 112 height 10
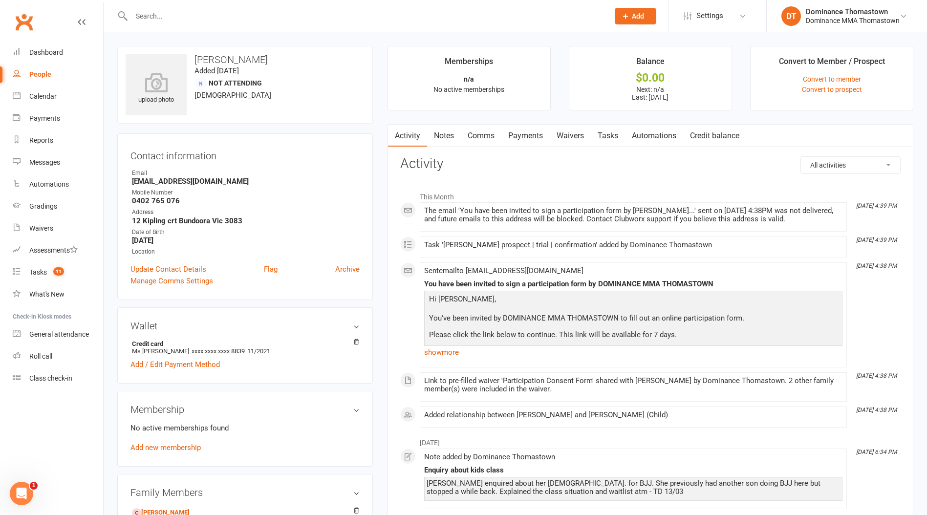
click at [496, 140] on link "Comms" at bounding box center [481, 136] width 41 height 22
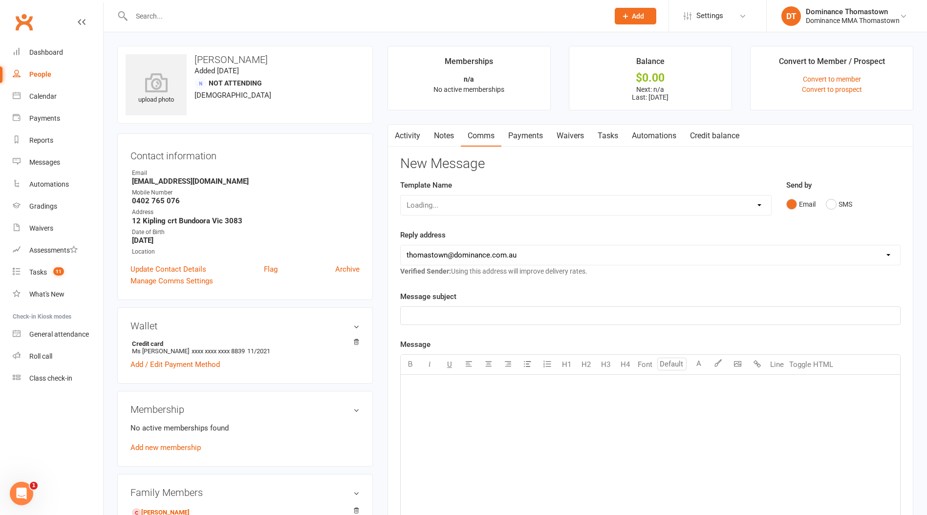
click at [495, 204] on div "Loading..." at bounding box center [585, 205] width 371 height 21
click at [439, 210] on select "Select Template [Email] MARKETING | 10TH BIRTHDAY SPECIAL | CANCELLED MEMBERS […" at bounding box center [586, 205] width 370 height 20
click at [401, 195] on select "Select Template [Email] MARKETING | 10TH BIRTHDAY SPECIAL | CANCELLED MEMBERS […" at bounding box center [586, 205] width 370 height 20
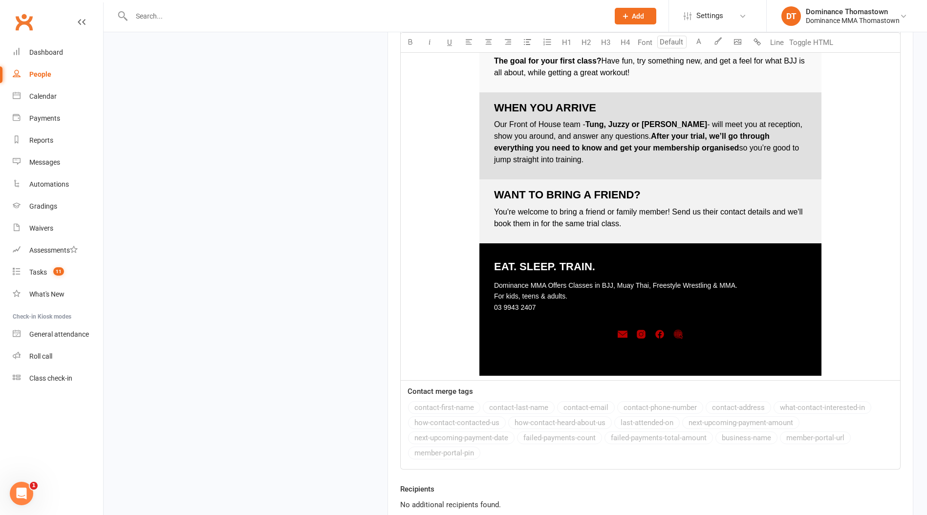
scroll to position [1346, 0]
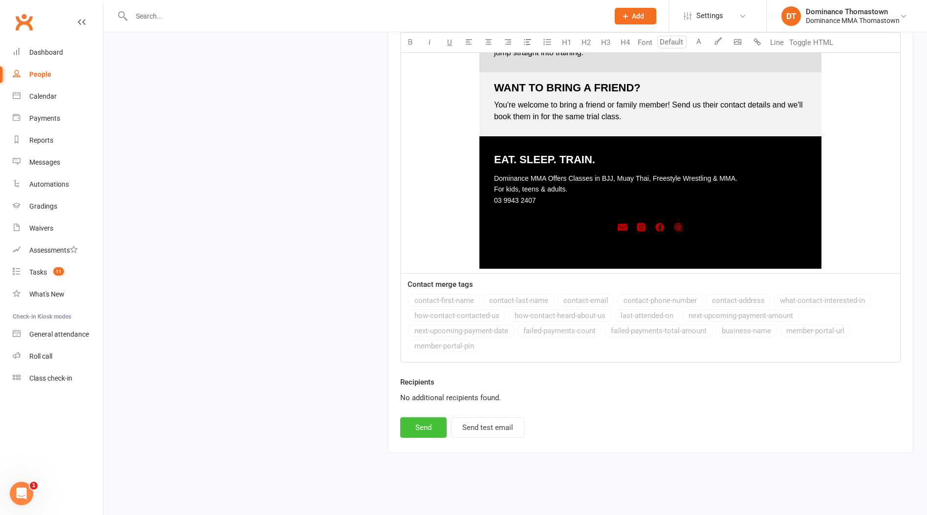
drag, startPoint x: 441, startPoint y: 442, endPoint x: 425, endPoint y: 427, distance: 21.8
click at [420, 421] on button "Send" at bounding box center [423, 427] width 46 height 21
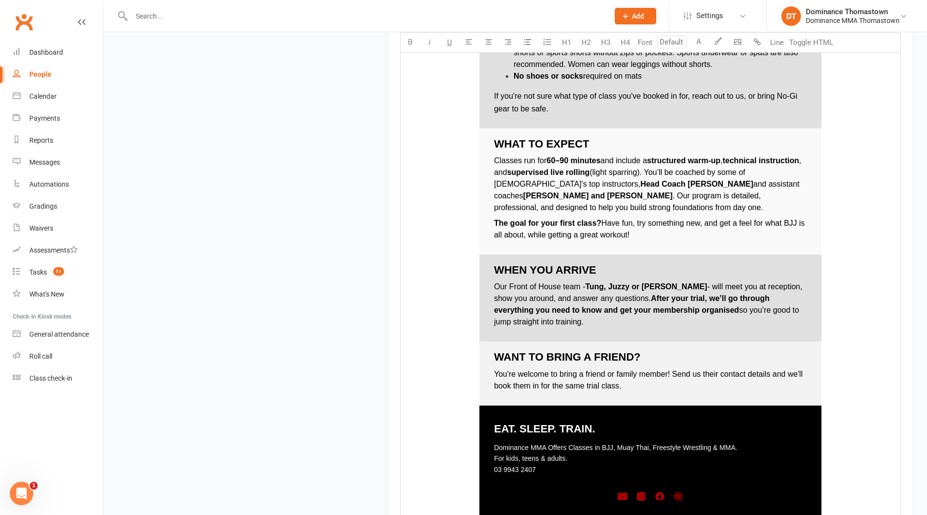
scroll to position [0, 0]
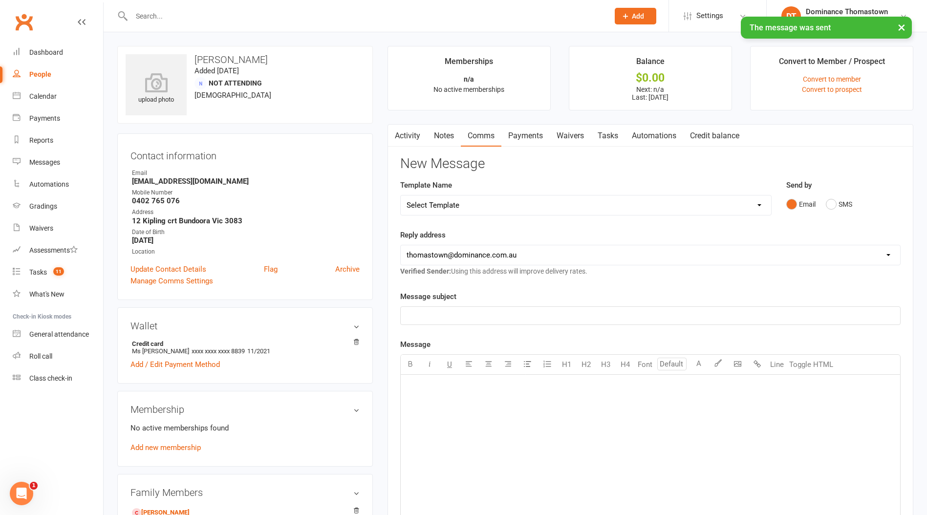
drag, startPoint x: 610, startPoint y: 138, endPoint x: 623, endPoint y: 137, distance: 12.7
click at [610, 139] on link "Tasks" at bounding box center [608, 136] width 34 height 22
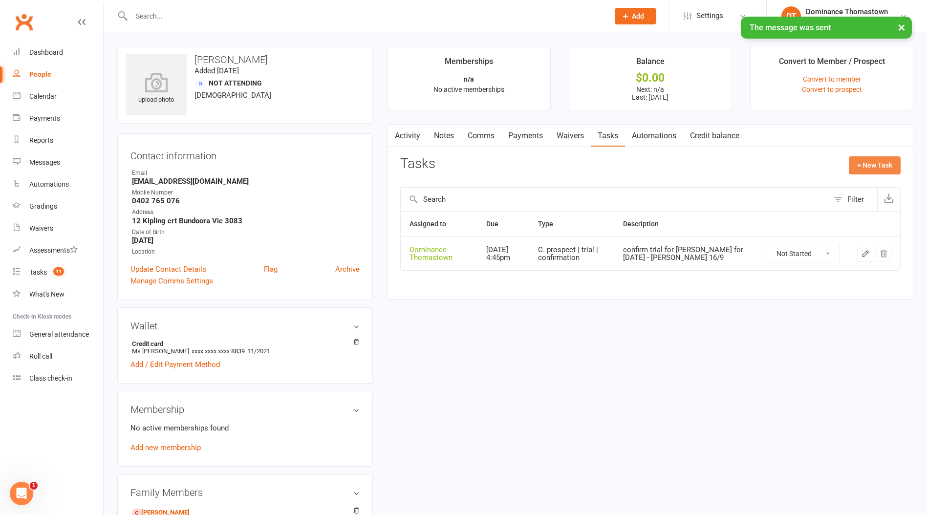
drag, startPoint x: 866, startPoint y: 167, endPoint x: 858, endPoint y: 167, distance: 8.3
click at [862, 167] on button "+ New Task" at bounding box center [875, 165] width 52 height 18
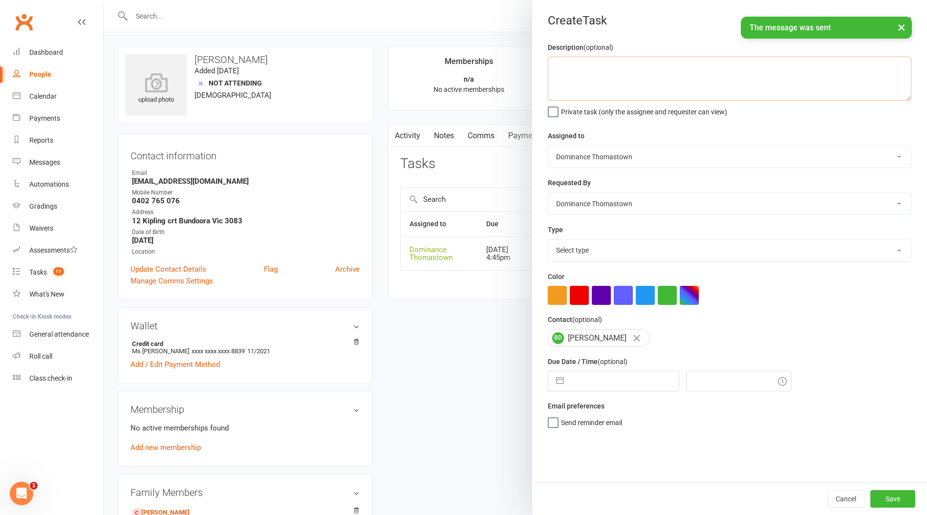
click at [570, 86] on textarea at bounding box center [730, 79] width 364 height 44
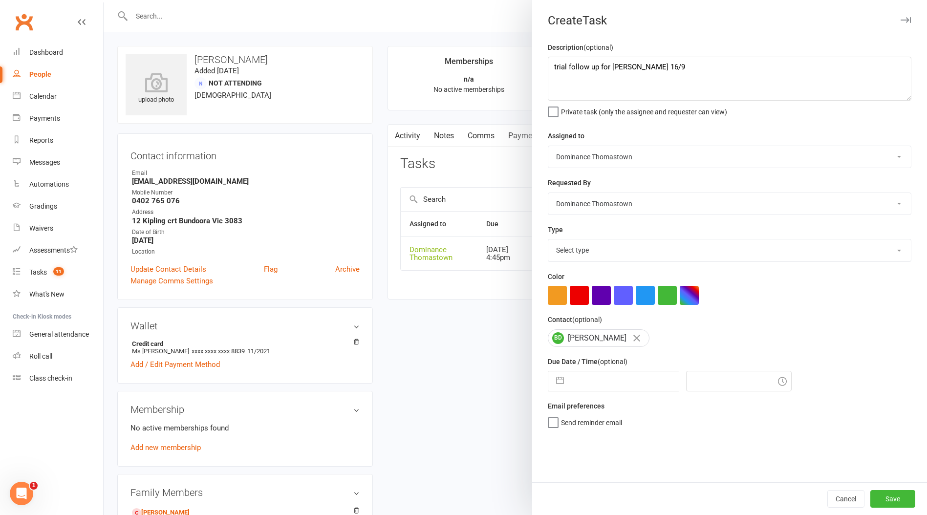
click at [578, 378] on input "text" at bounding box center [624, 381] width 110 height 20
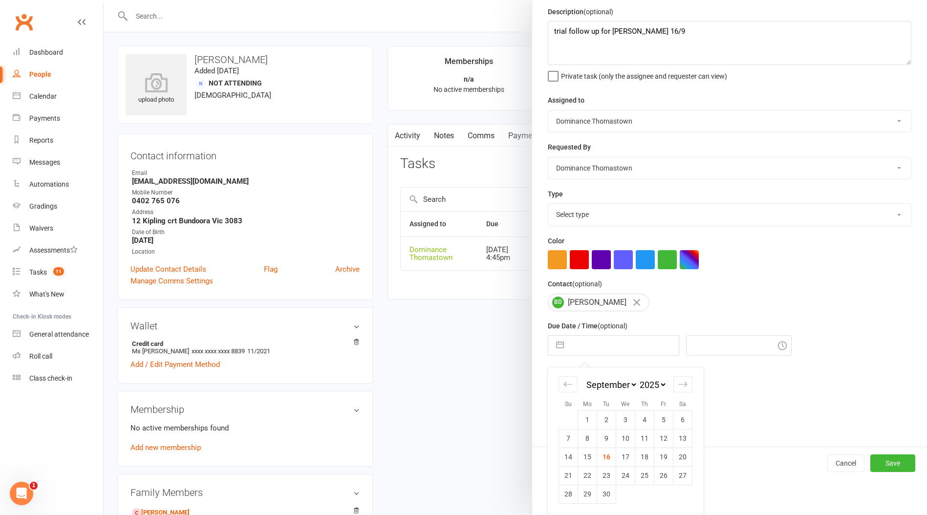
click at [608, 475] on td "23" at bounding box center [606, 475] width 19 height 19
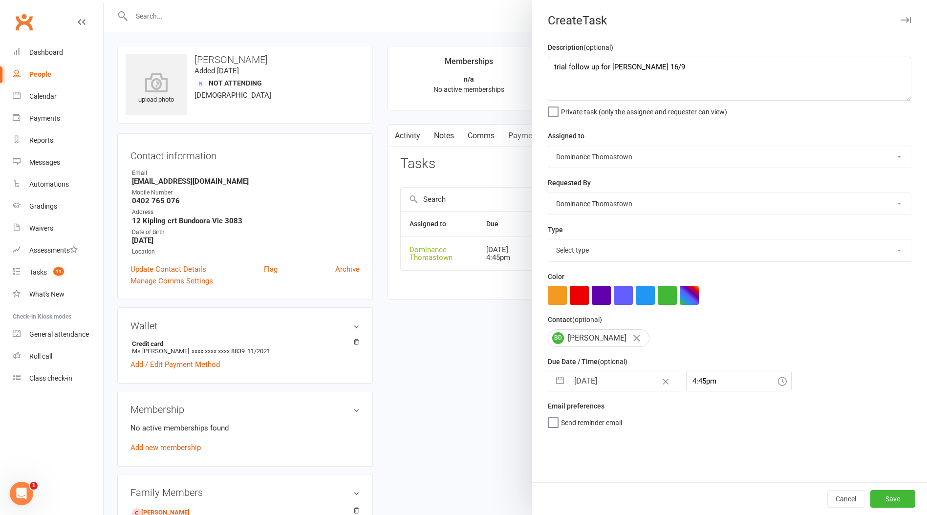
scroll to position [0, 0]
click at [609, 254] on select "Select type A. prospect | enquiry response B. prospect | trial | booking C. pro…" at bounding box center [729, 250] width 363 height 22
click at [548, 240] on select "Select type A. prospect | enquiry response B. prospect | trial | booking C. pro…" at bounding box center [729, 250] width 363 height 22
drag, startPoint x: 887, startPoint y: 493, endPoint x: 776, endPoint y: 398, distance: 146.2
click at [887, 493] on button "Save" at bounding box center [892, 499] width 45 height 18
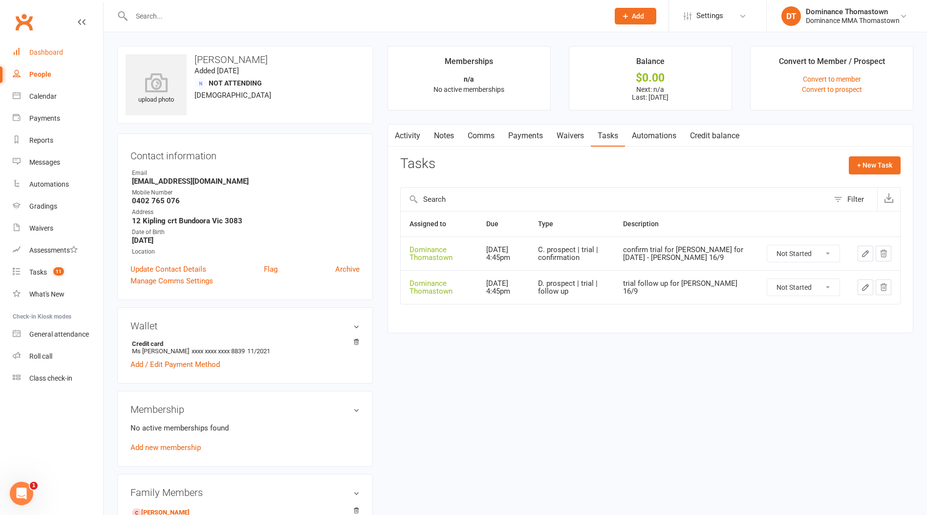
click at [75, 56] on link "Dashboard" at bounding box center [58, 53] width 90 height 22
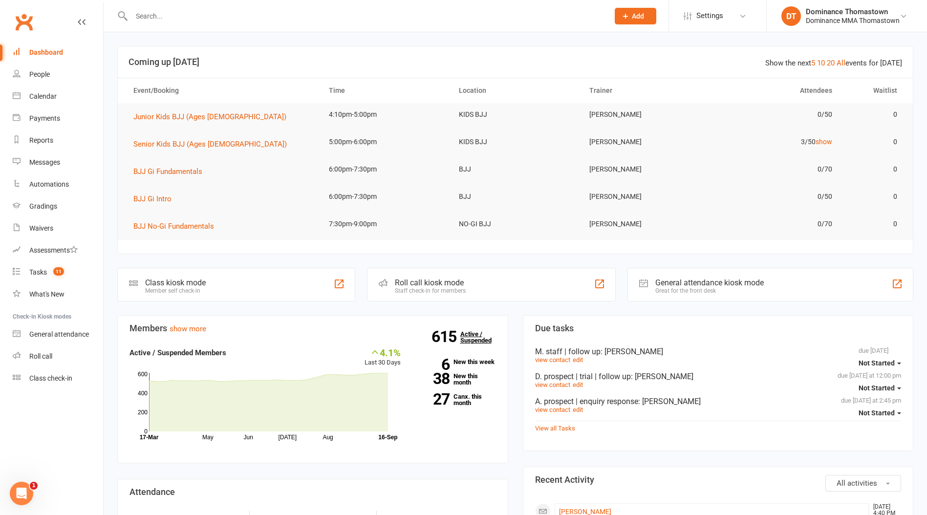
click at [477, 334] on link "615 Active / Suspended" at bounding box center [481, 337] width 43 height 27
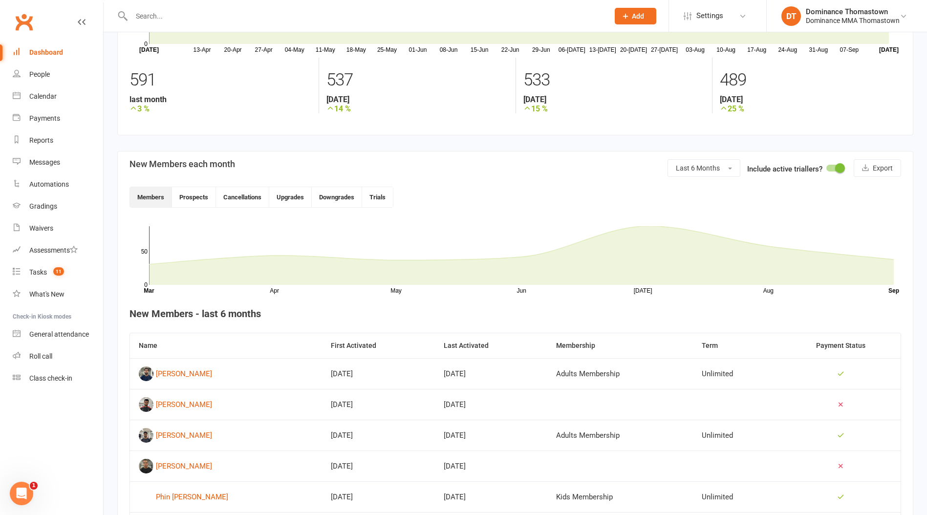
scroll to position [110, 0]
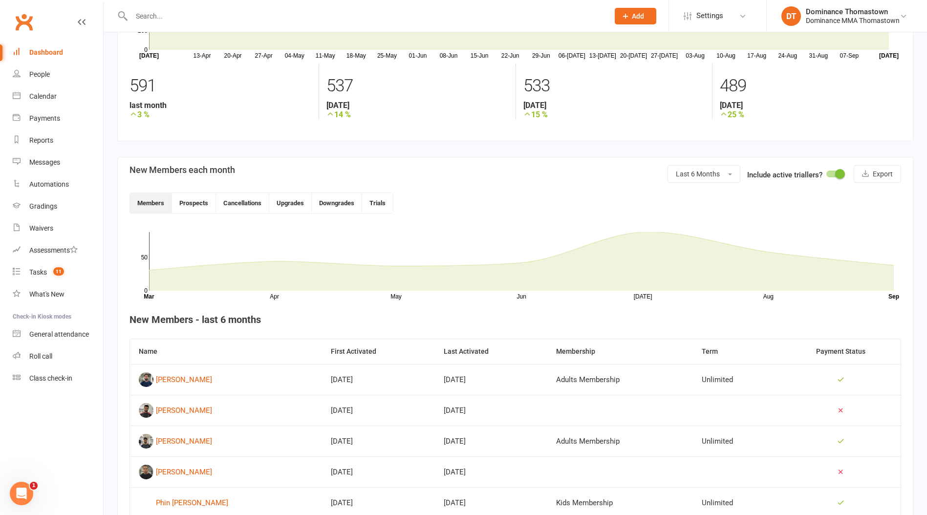
click at [178, 18] on input "text" at bounding box center [366, 16] width 474 height 14
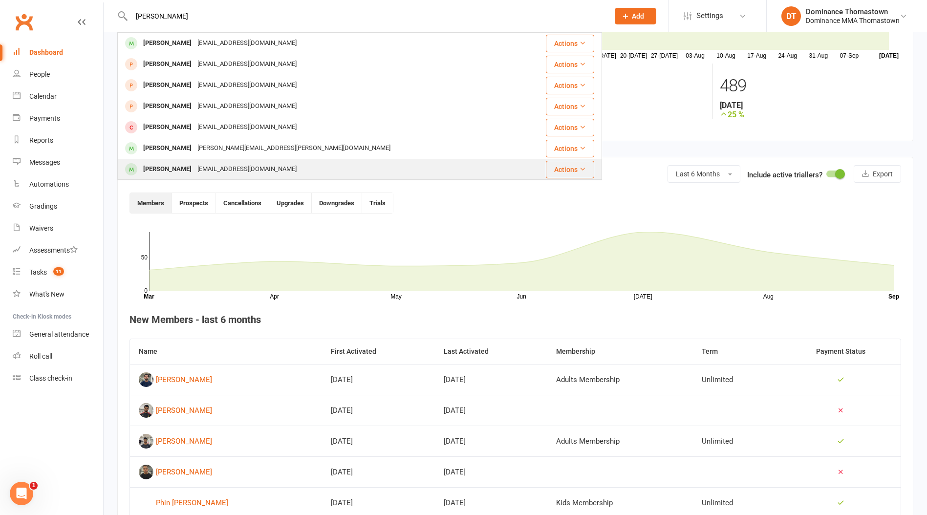
click at [224, 164] on div "rabi87@live.com.au" at bounding box center [246, 169] width 105 height 14
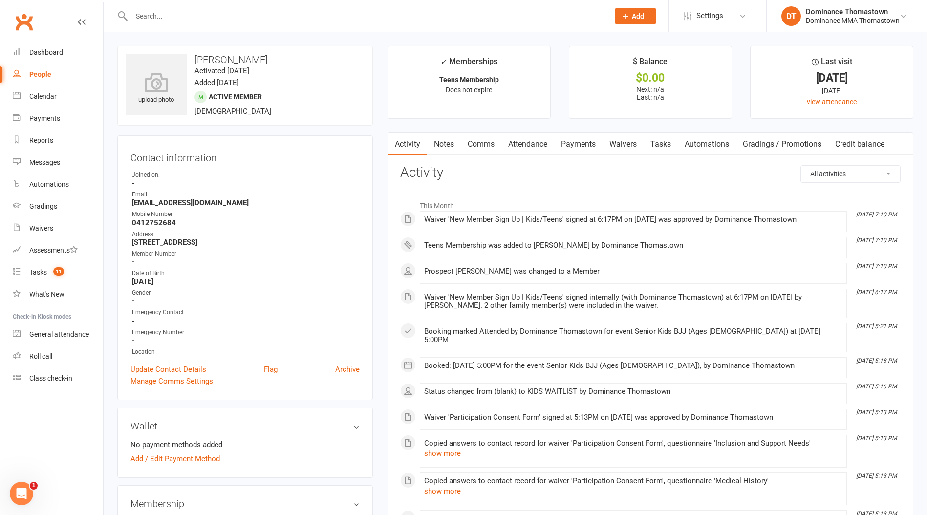
click at [218, 9] on input "text" at bounding box center [366, 16] width 474 height 14
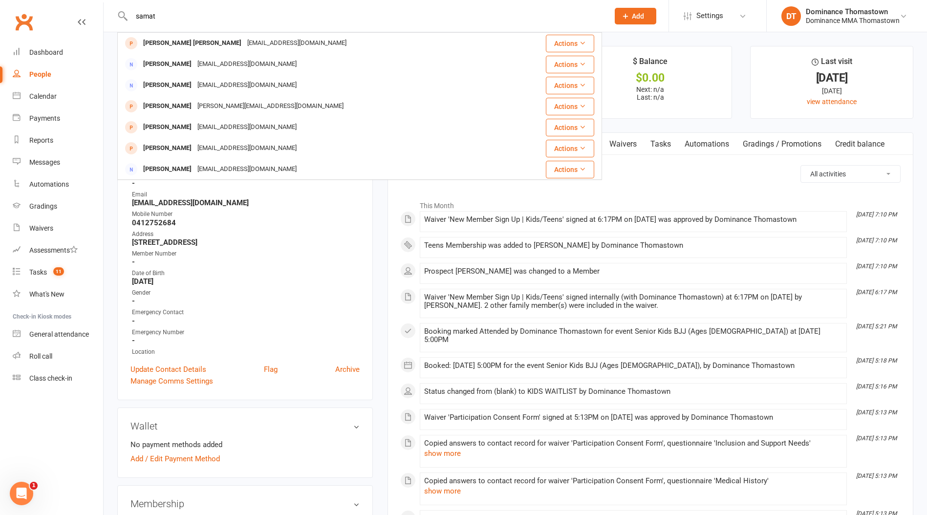
click at [178, 15] on input "samat" at bounding box center [366, 16] width 474 height 14
click at [189, 18] on input "niles" at bounding box center [366, 16] width 474 height 14
click at [189, 16] on input "niles" at bounding box center [366, 16] width 474 height 14
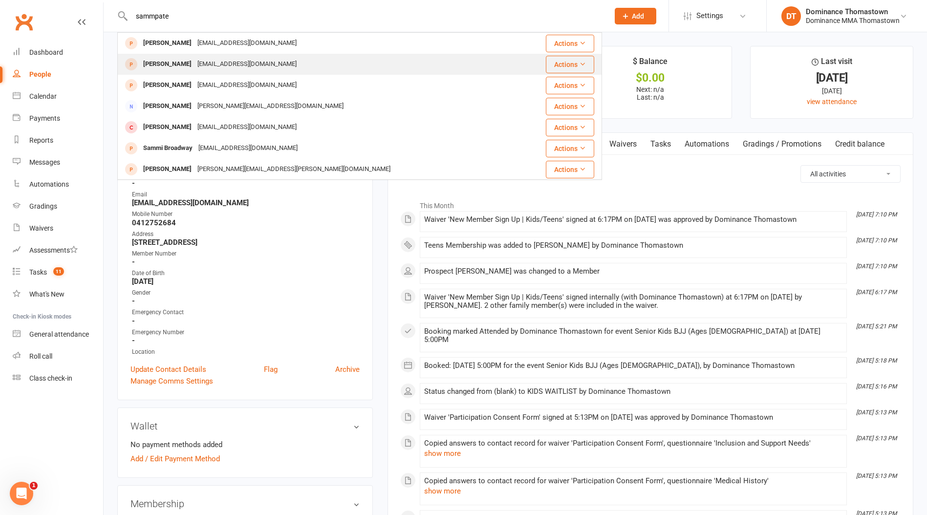
click at [237, 61] on div "samnpatel0112@gmail.com" at bounding box center [246, 64] width 105 height 14
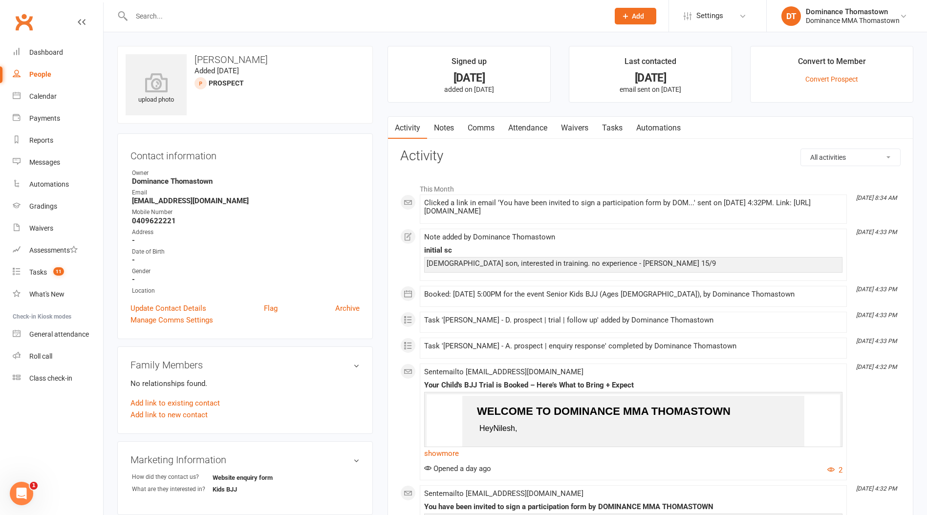
click at [629, 122] on link "Tasks" at bounding box center [612, 128] width 34 height 22
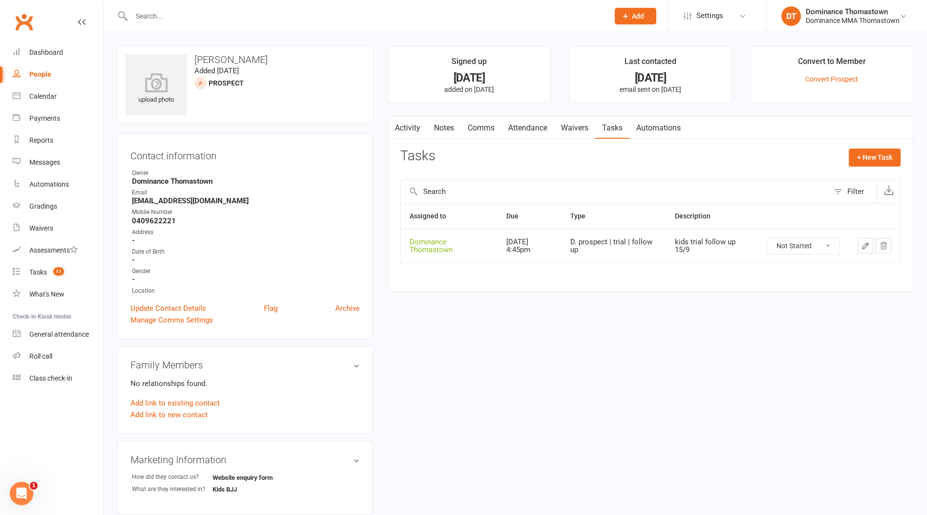
click at [587, 126] on link "Waivers" at bounding box center [574, 128] width 41 height 22
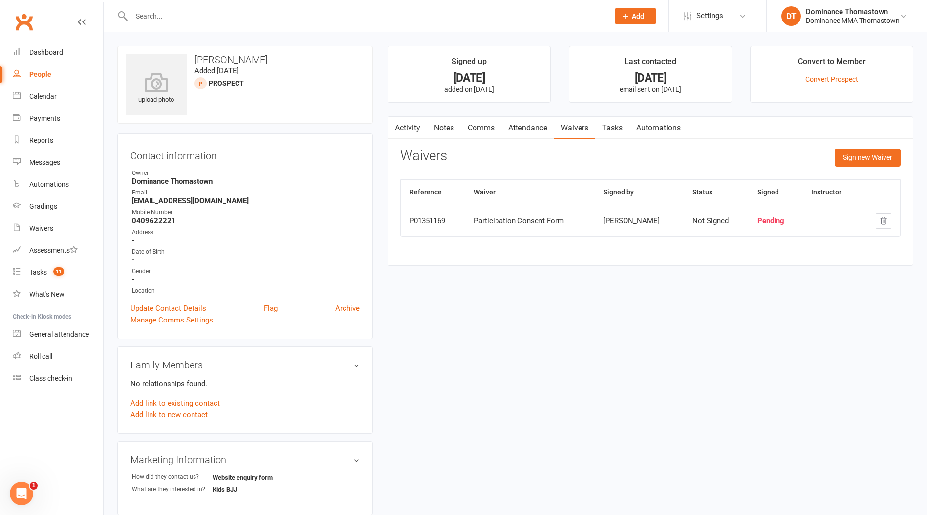
drag, startPoint x: 613, startPoint y: 116, endPoint x: 613, endPoint y: 125, distance: 8.8
click at [613, 117] on link "Tasks" at bounding box center [612, 128] width 34 height 22
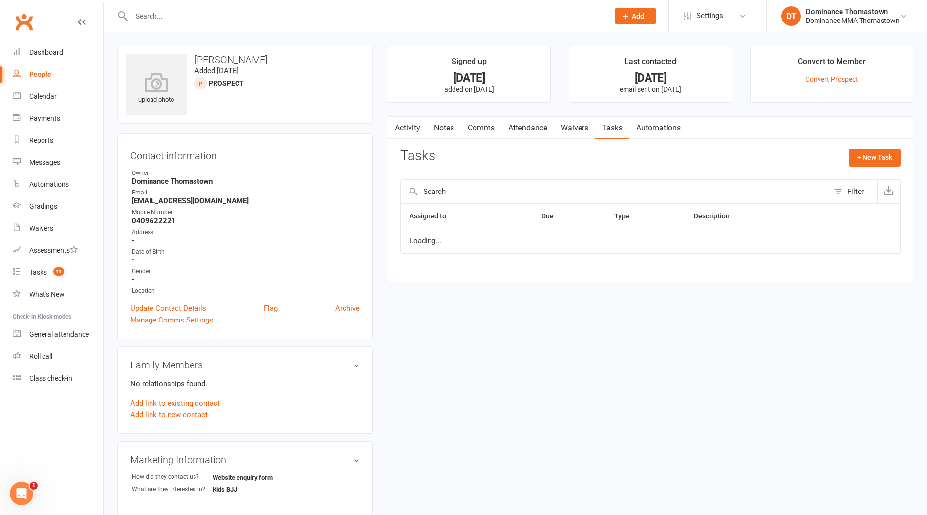
click at [613, 128] on link "Tasks" at bounding box center [612, 128] width 34 height 22
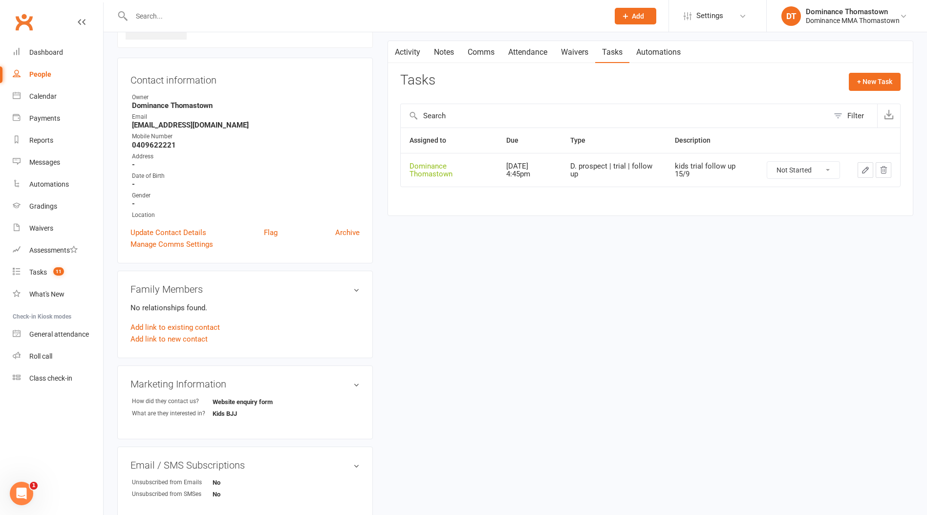
scroll to position [79, 0]
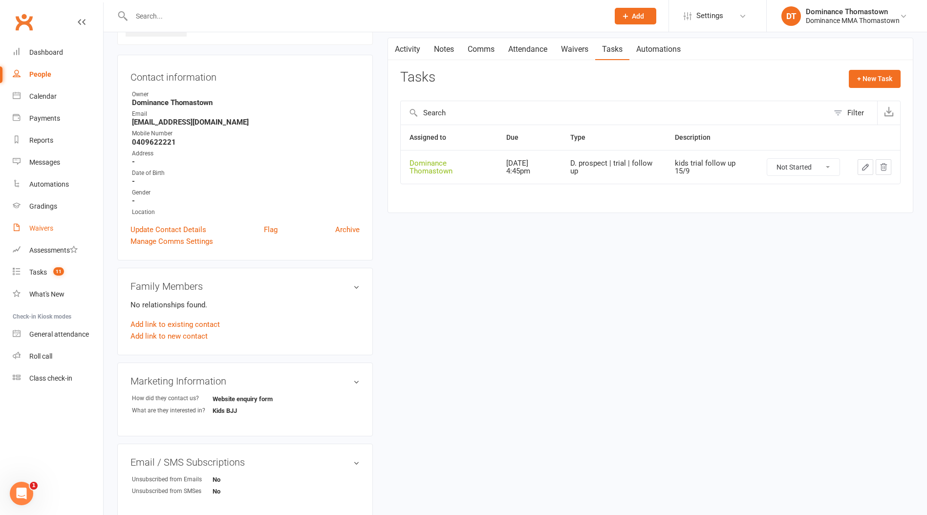
click at [48, 228] on div "Waivers" at bounding box center [41, 228] width 24 height 8
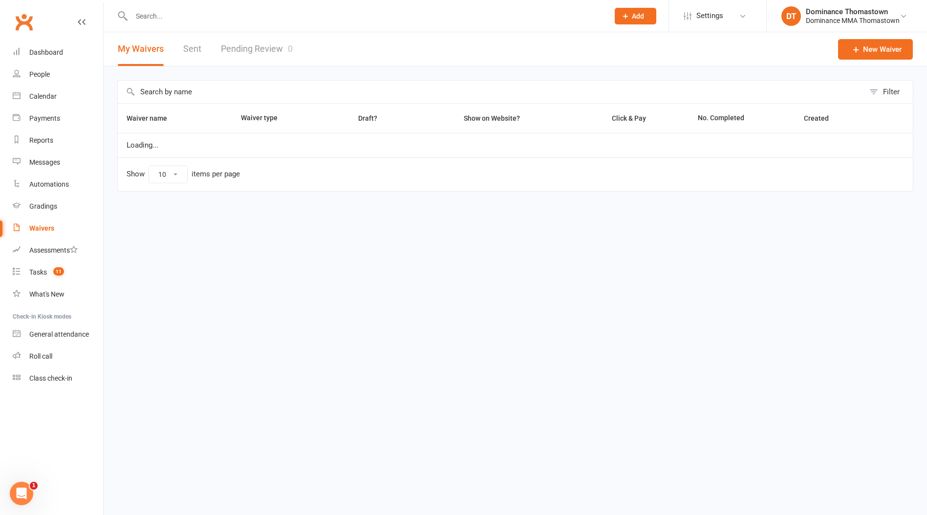
click at [239, 49] on link "Pending Review 0" at bounding box center [257, 49] width 72 height 34
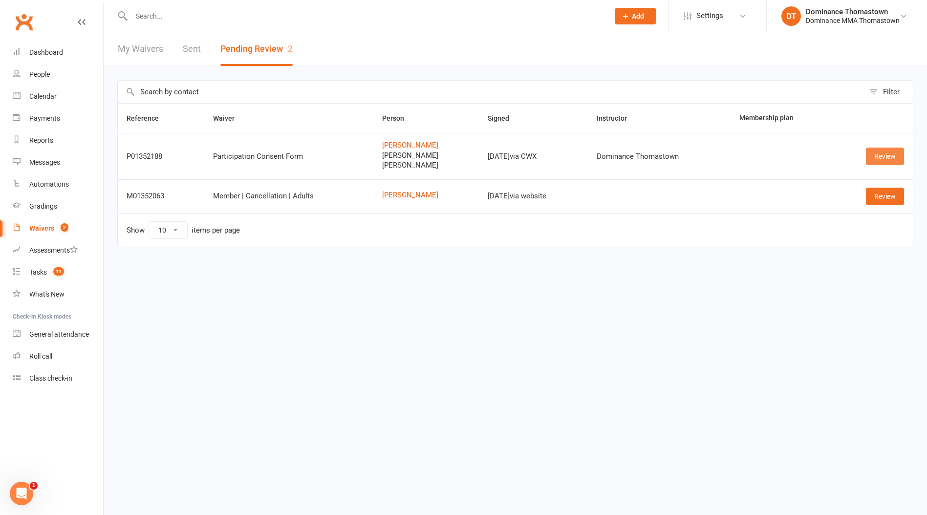
click at [880, 156] on link "Review" at bounding box center [885, 157] width 38 height 18
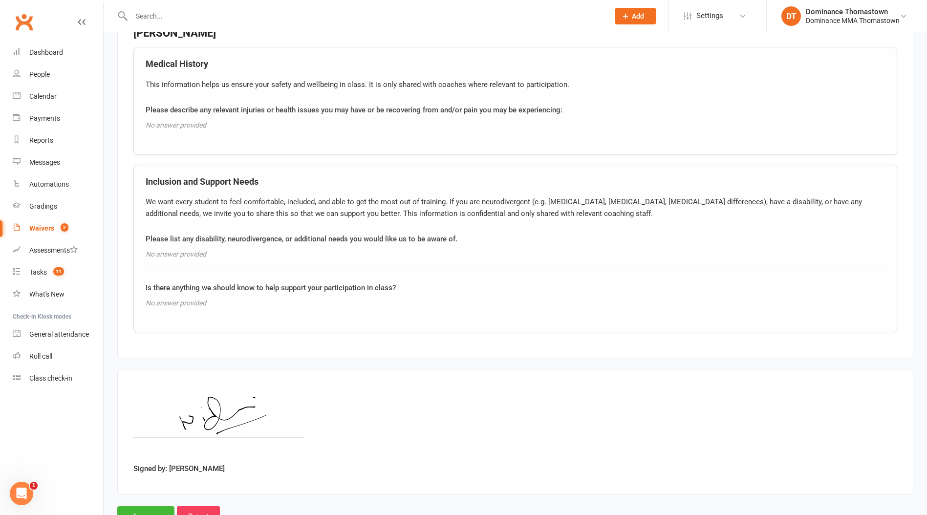
scroll to position [1747, 0]
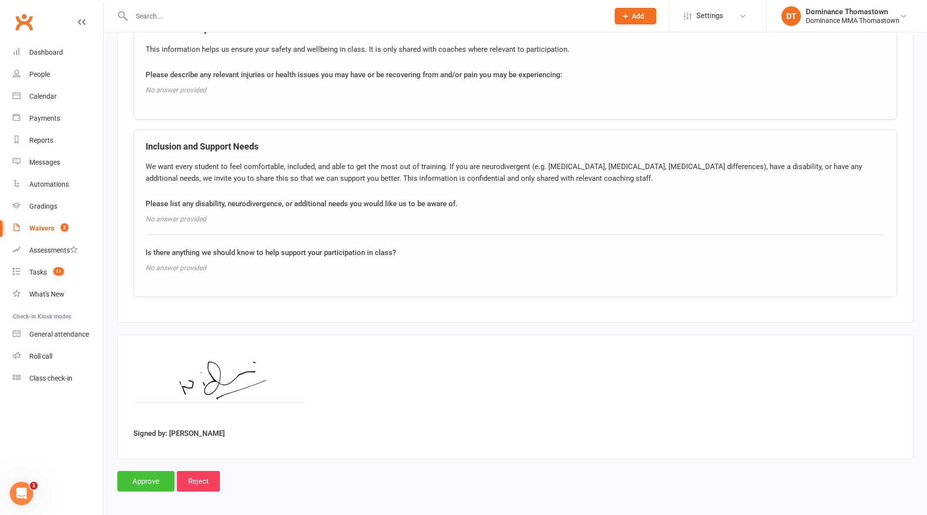
click at [154, 475] on input "Approve" at bounding box center [145, 481] width 57 height 21
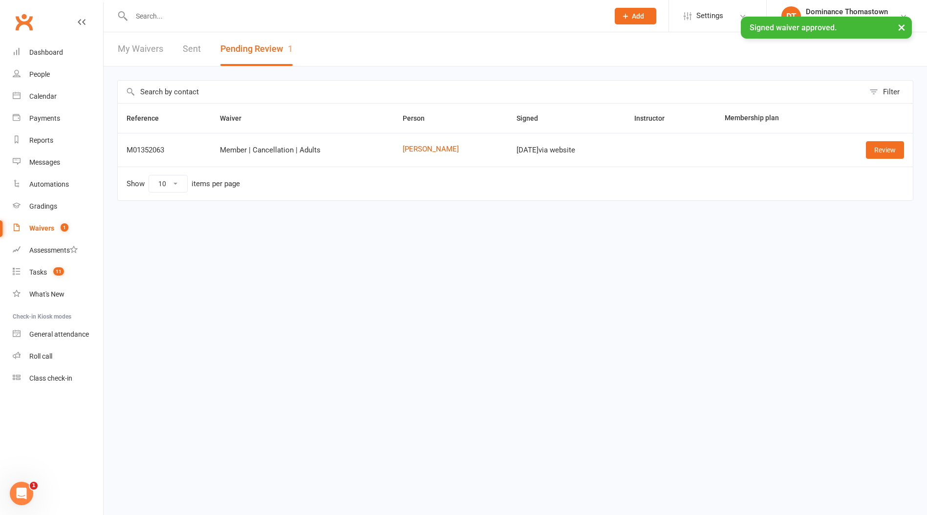
click at [174, 13] on input "text" at bounding box center [366, 16] width 474 height 14
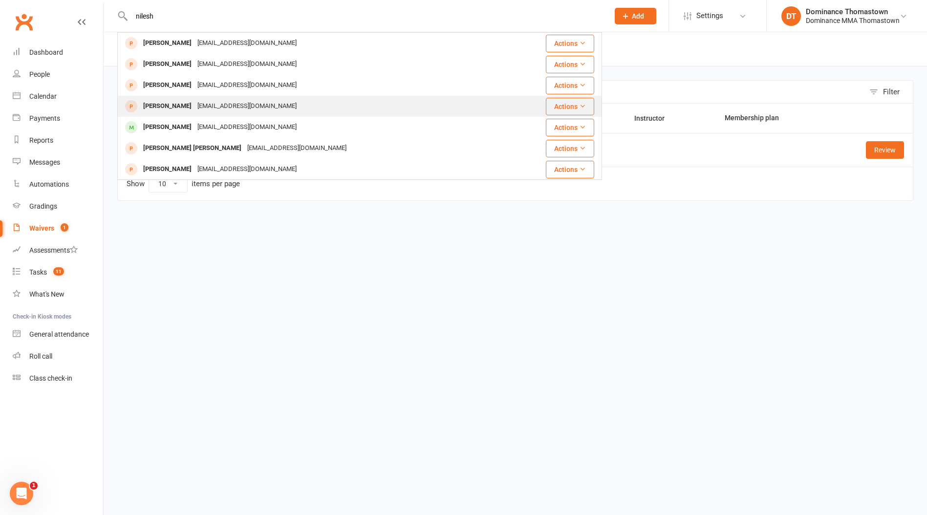
click at [200, 104] on div "samnpatel0112@gmail.com" at bounding box center [246, 106] width 105 height 14
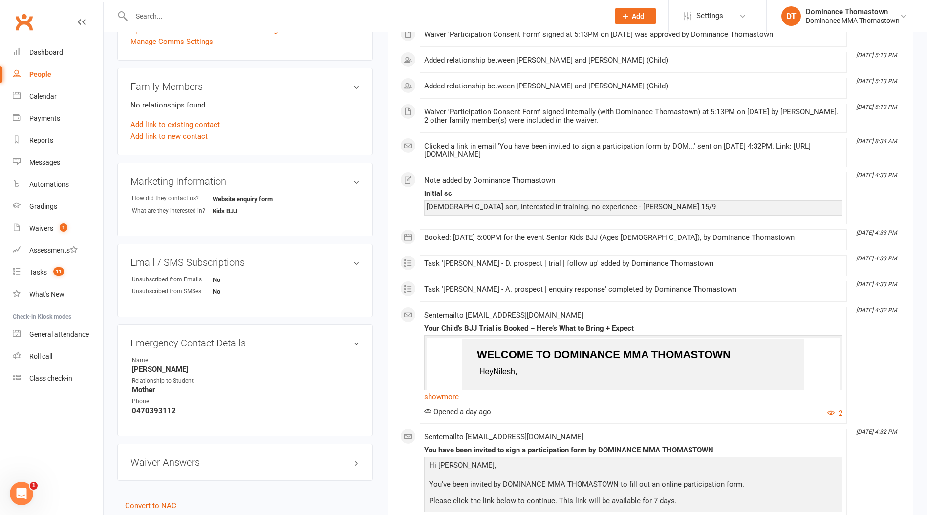
scroll to position [288, 0]
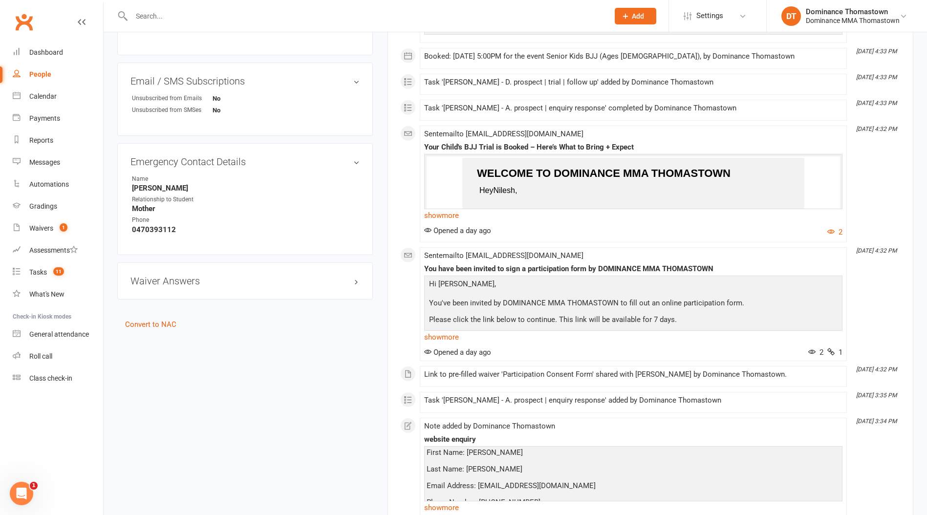
scroll to position [468, 0]
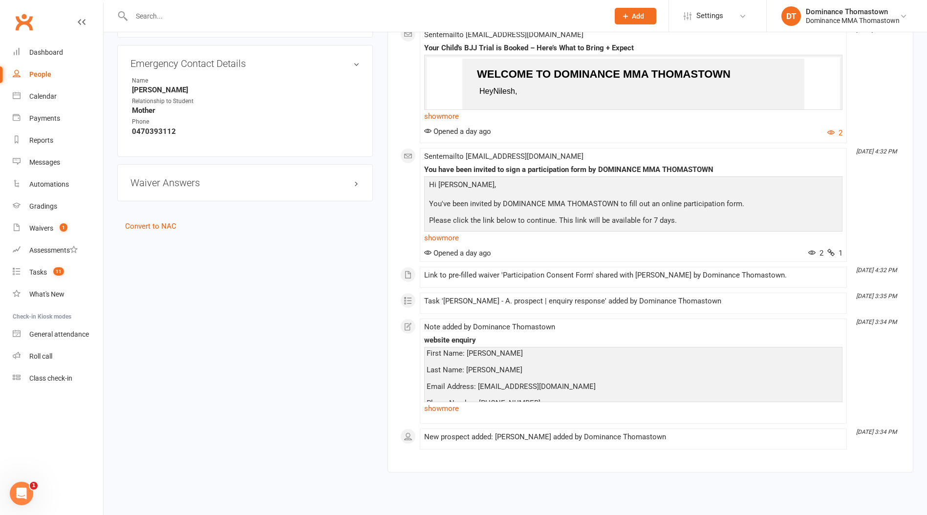
scroll to position [595, 0]
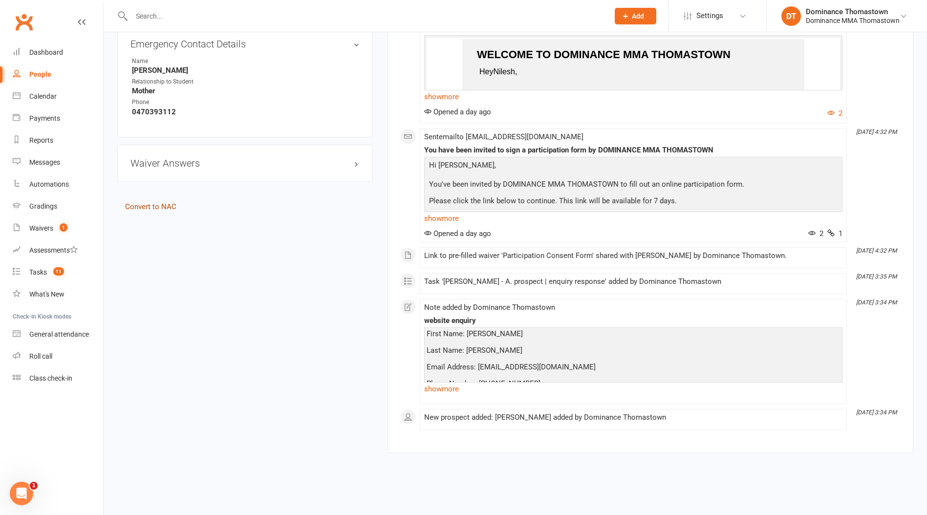
click at [157, 202] on link "Convert to NAC" at bounding box center [150, 206] width 51 height 9
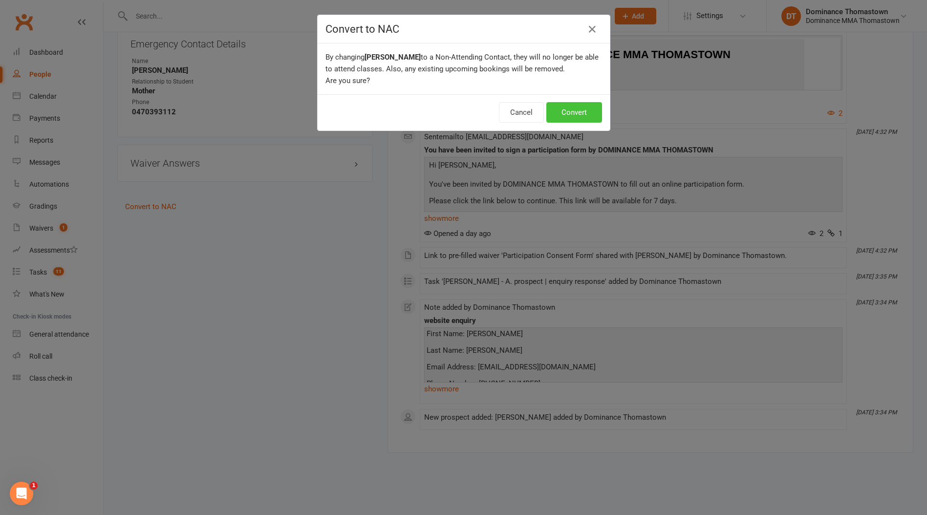
click at [568, 118] on button "Convert" at bounding box center [574, 112] width 56 height 21
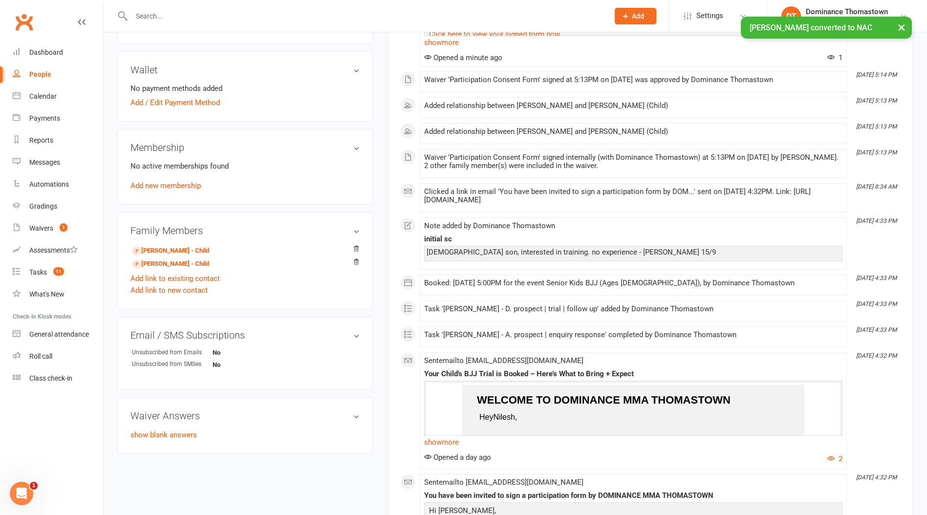
scroll to position [280, 0]
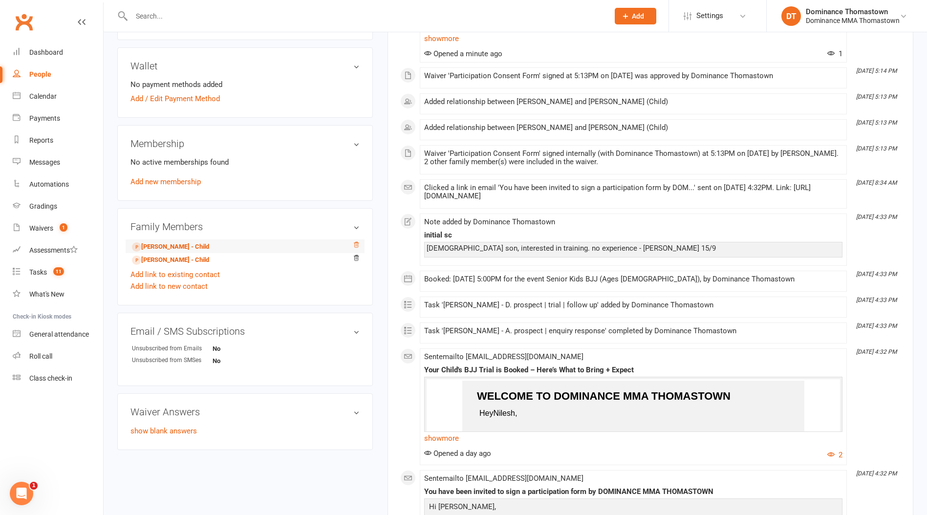
click at [354, 242] on icon at bounding box center [356, 244] width 7 height 7
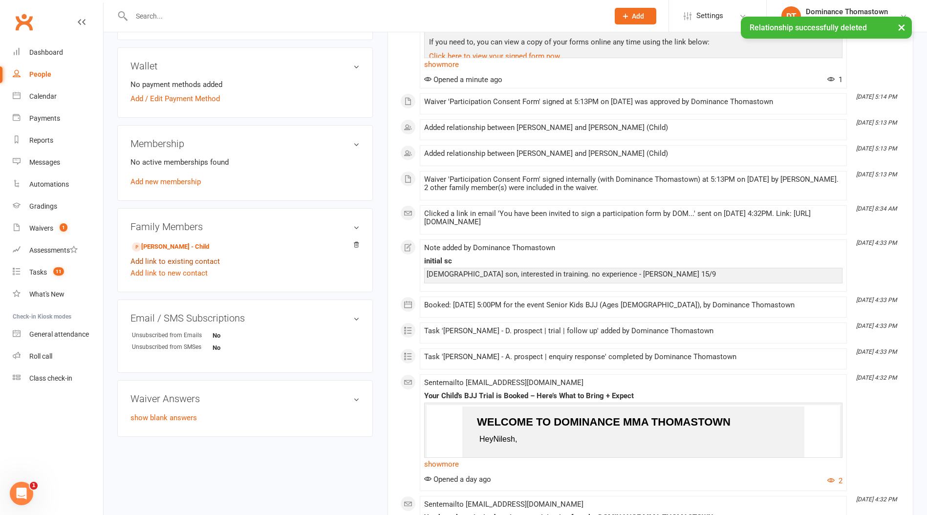
click at [196, 260] on link "Add link to existing contact" at bounding box center [174, 262] width 89 height 12
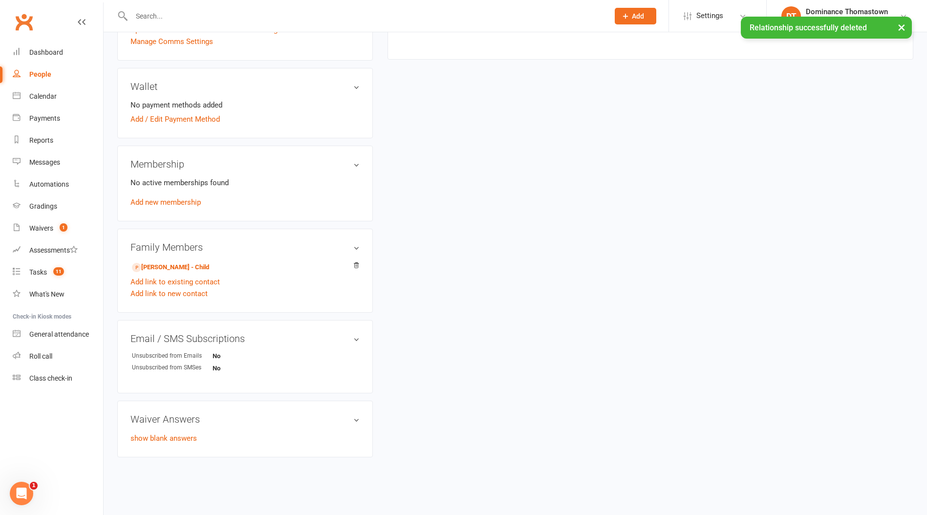
scroll to position [0, 0]
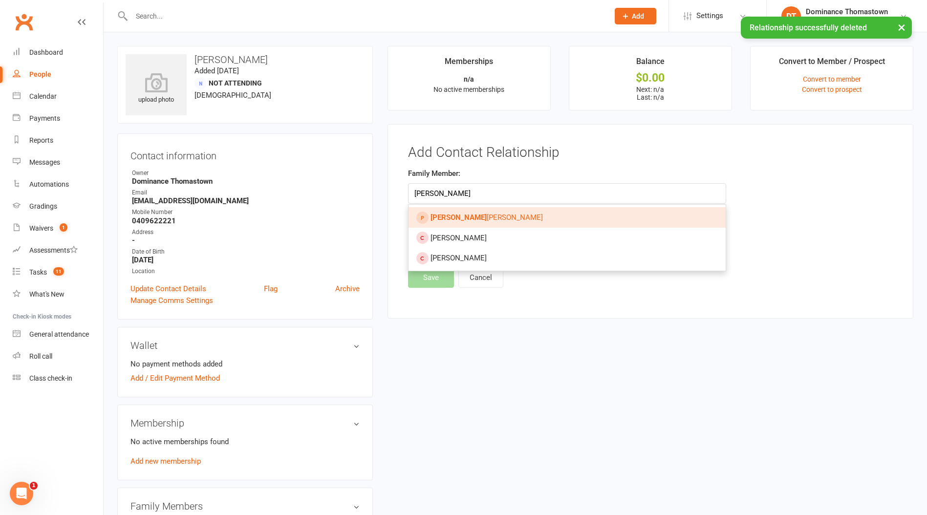
type input "nidhi"
click at [456, 214] on span "Nidhi Patel" at bounding box center [487, 217] width 112 height 9
type input "Nidhi Patel"
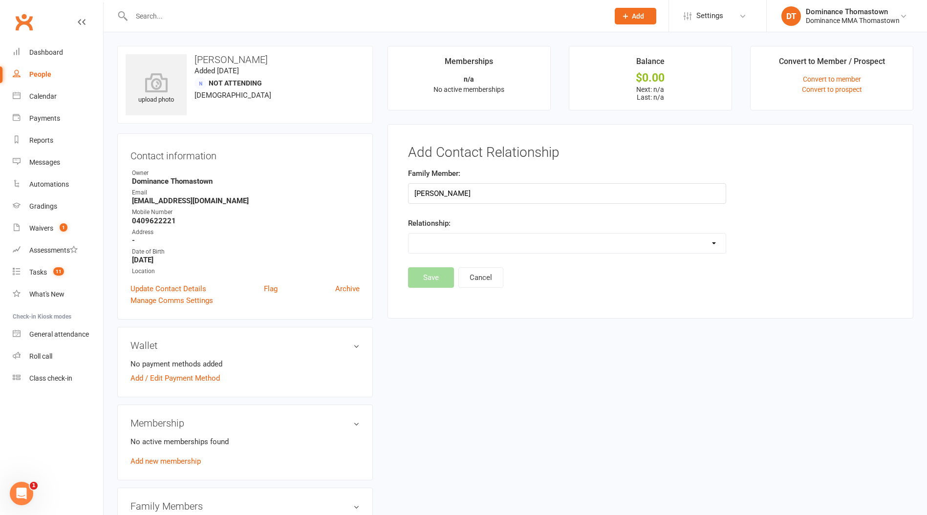
click at [445, 246] on select "Parent / Guardian Child Sibling (parent not in system) Spouse / Partner Cousin …" at bounding box center [567, 244] width 317 height 20
select select "3"
click at [409, 234] on select "Parent / Guardian Child Sibling (parent not in system) Spouse / Partner Cousin …" at bounding box center [567, 244] width 317 height 20
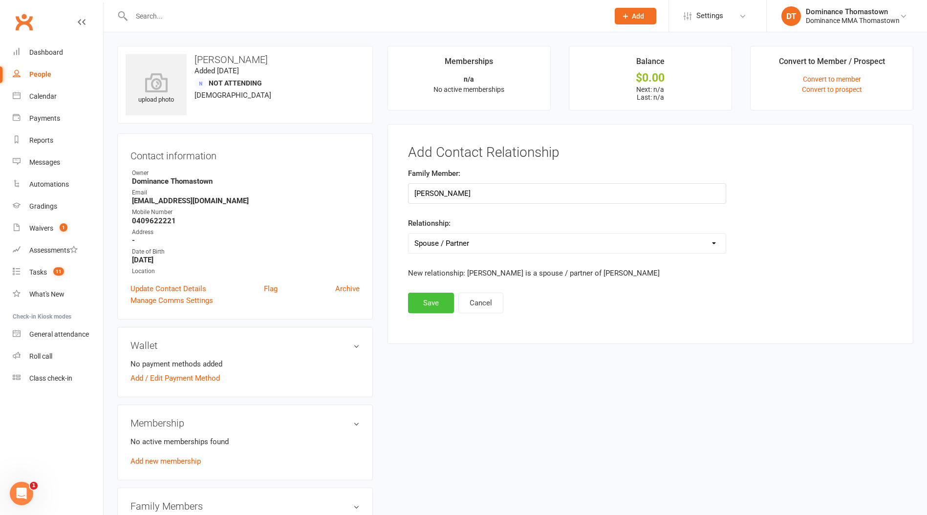
click at [432, 307] on button "Save" at bounding box center [431, 303] width 46 height 21
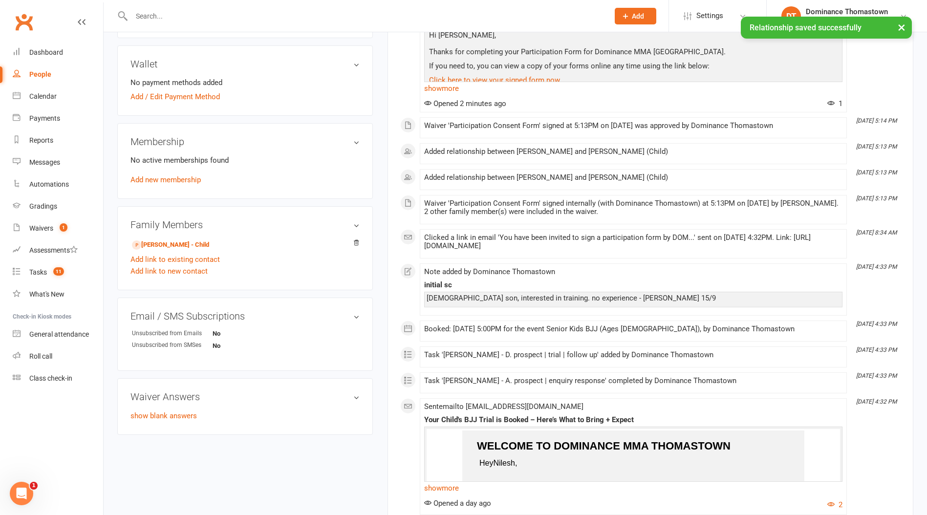
scroll to position [377, 0]
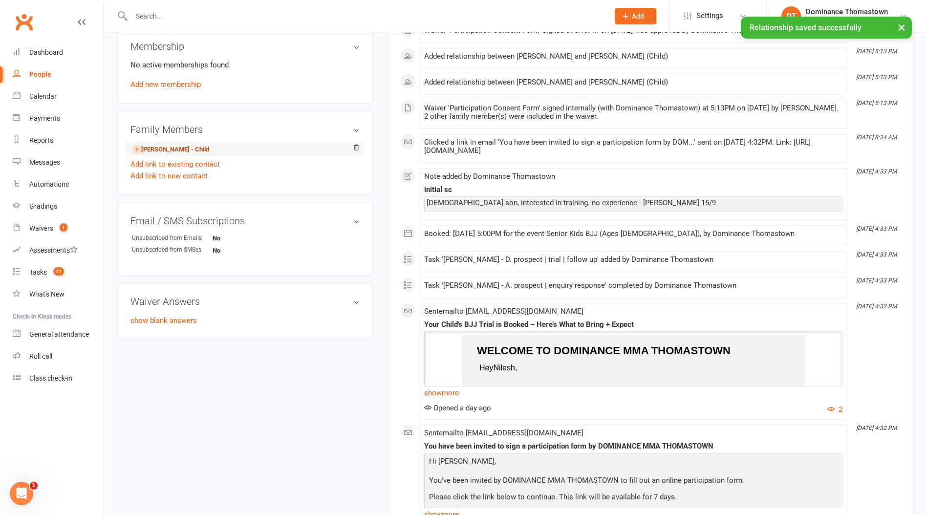
click at [182, 147] on link "Samarth Patel - Child" at bounding box center [170, 150] width 77 height 10
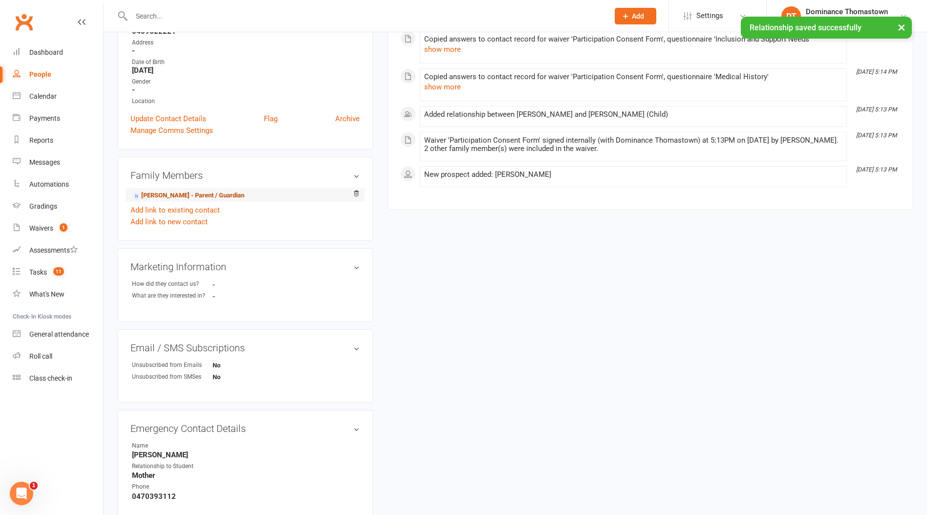
click at [175, 194] on link "Nilesh Patel - Parent / Guardian" at bounding box center [188, 196] width 112 height 10
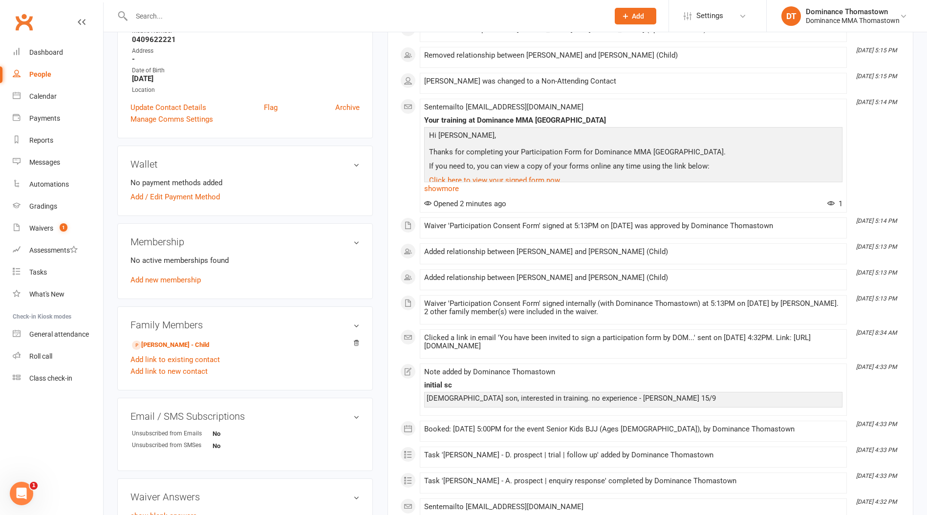
scroll to position [182, 0]
click at [178, 15] on input "text" at bounding box center [366, 16] width 474 height 14
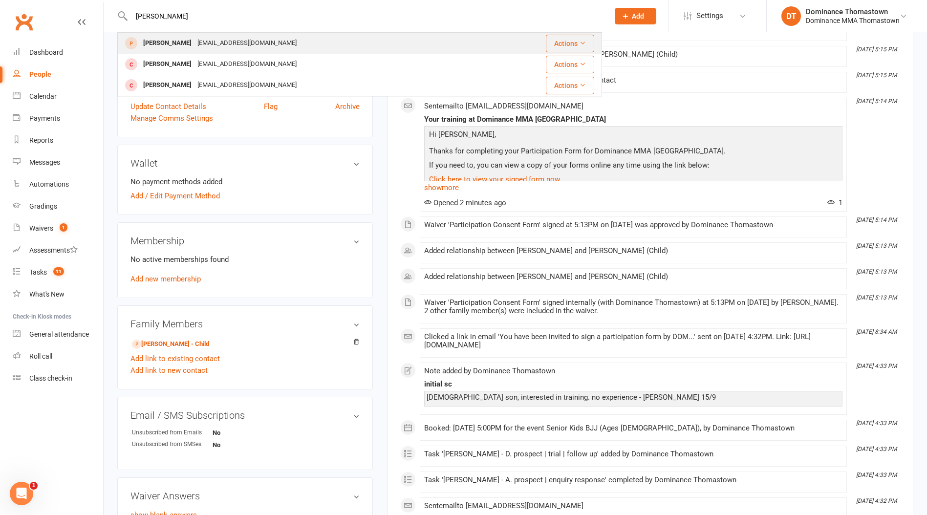
type input "nidhi"
click at [194, 43] on div "samnpatel0112@gmail.com" at bounding box center [246, 43] width 105 height 14
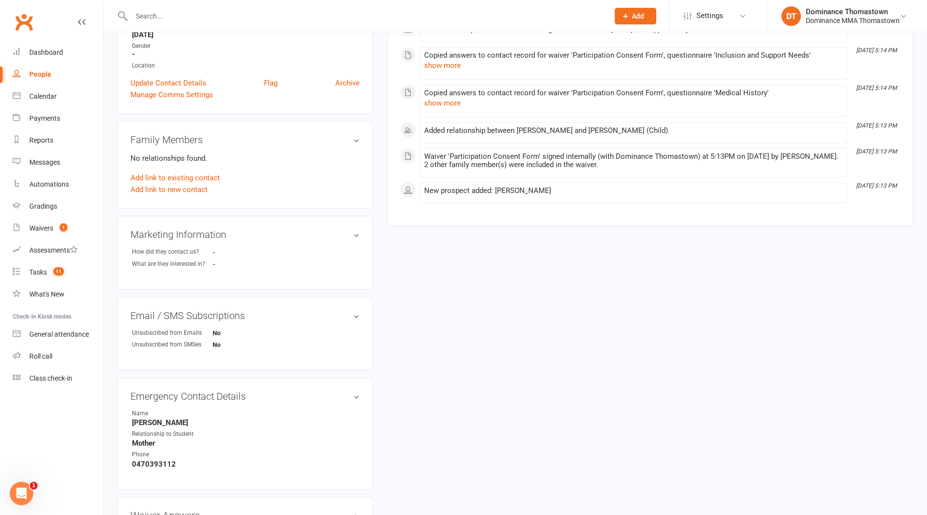
scroll to position [311, 0]
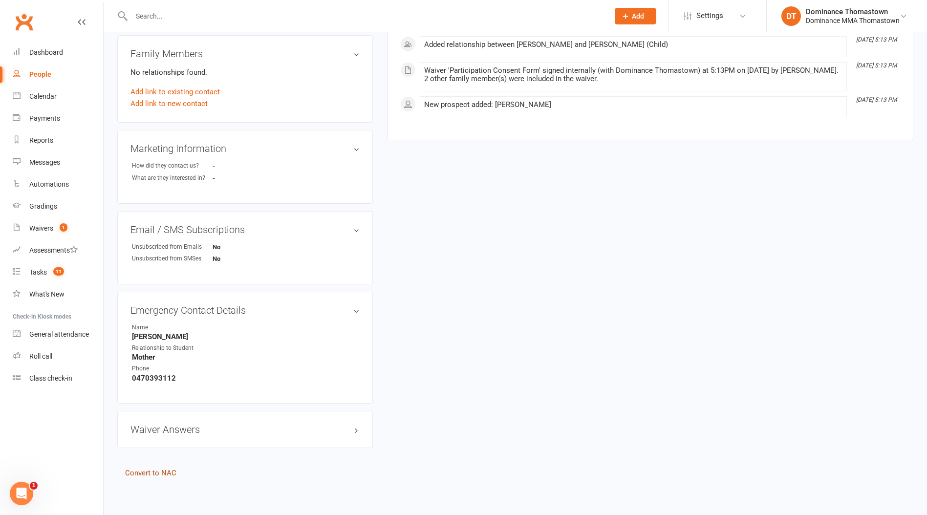
click at [148, 471] on link "Convert to NAC" at bounding box center [150, 473] width 51 height 9
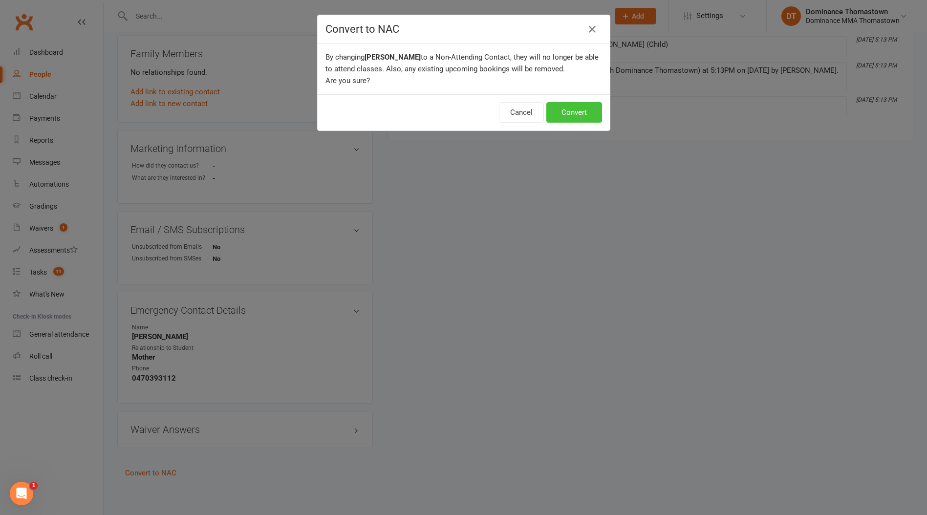
drag, startPoint x: 574, startPoint y: 109, endPoint x: 370, endPoint y: 142, distance: 206.5
click at [574, 108] on button "Convert" at bounding box center [574, 112] width 56 height 21
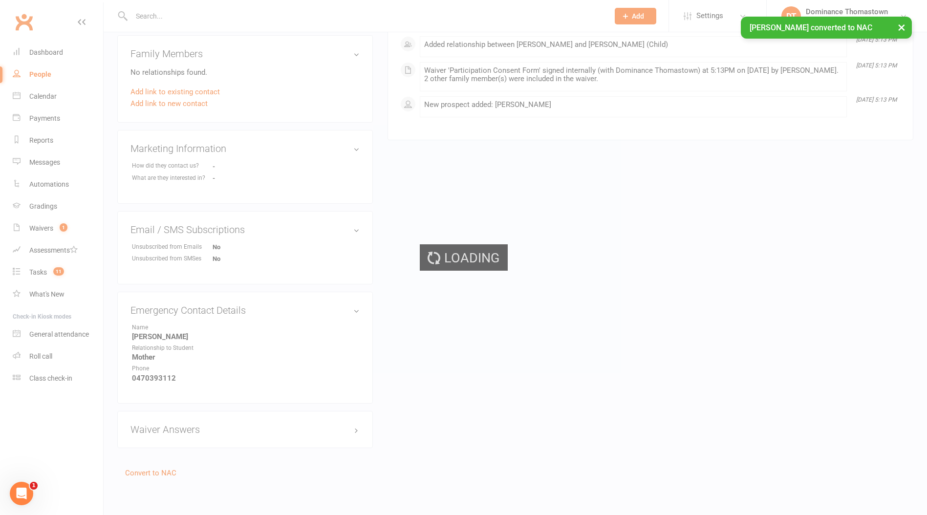
scroll to position [239, 0]
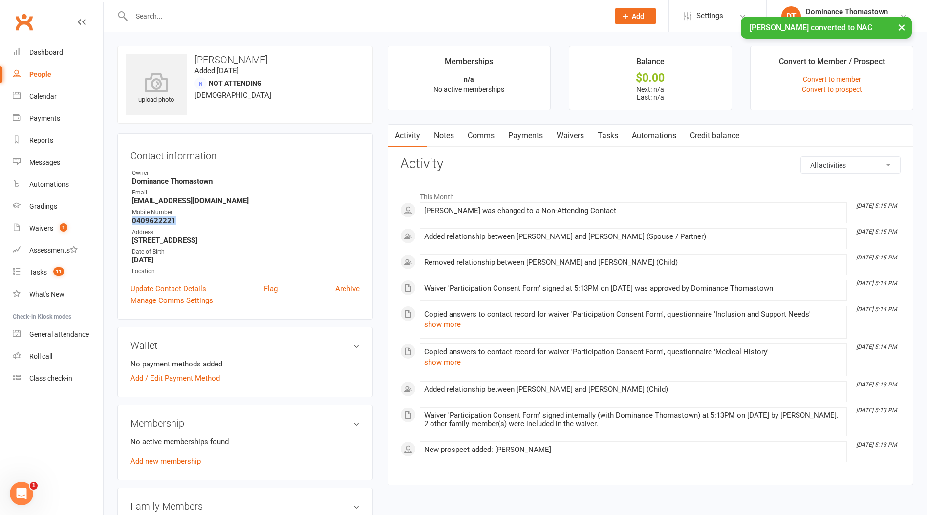
drag, startPoint x: 162, startPoint y: 220, endPoint x: 124, endPoint y: 220, distance: 38.1
click at [124, 220] on div "Contact information Owner Dominance Thomastown Email samnpatel0112@gmail.com Mo…" at bounding box center [245, 226] width 256 height 186
copy strong "0409622221"
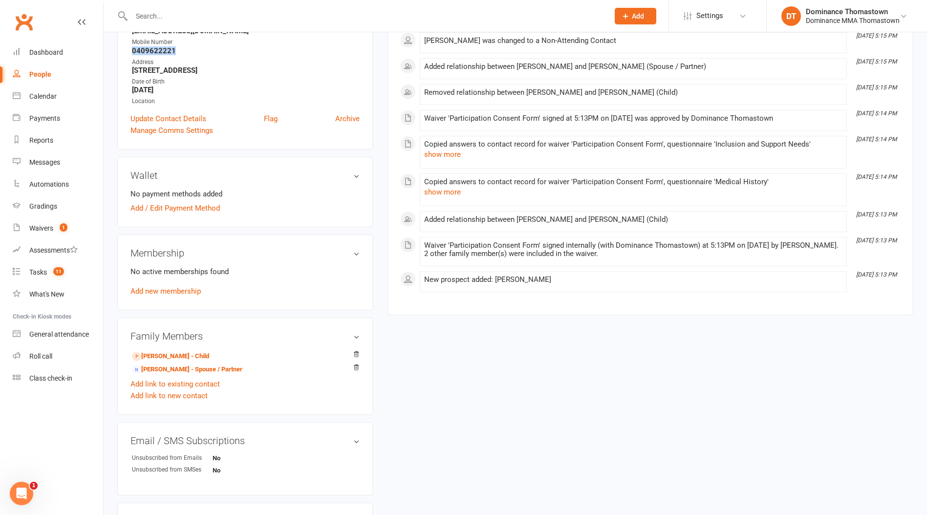
scroll to position [272, 0]
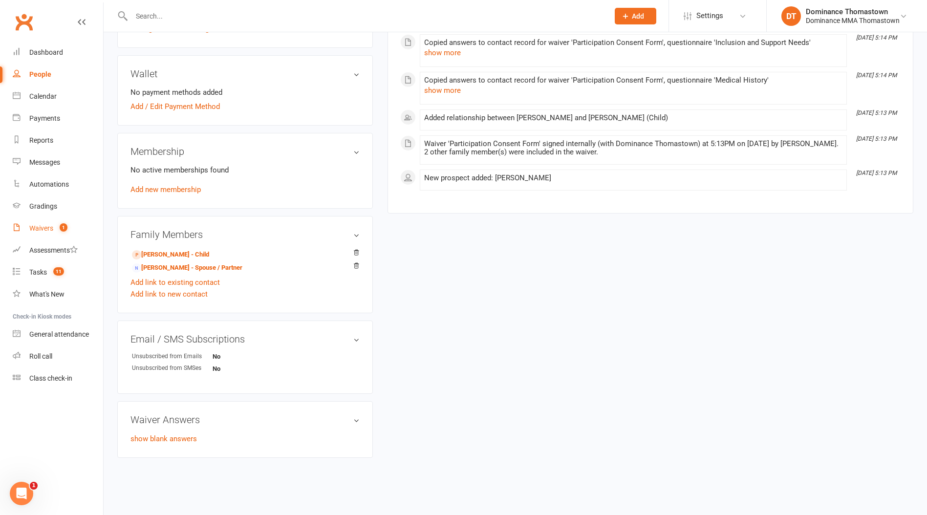
click at [58, 229] on count-badge "1" at bounding box center [61, 228] width 13 height 8
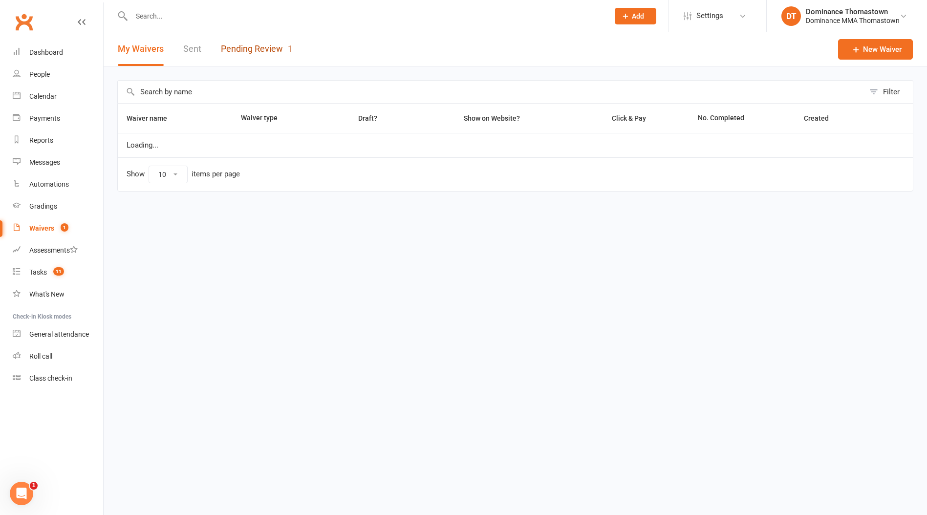
click at [251, 44] on link "Pending Review 1" at bounding box center [257, 49] width 72 height 34
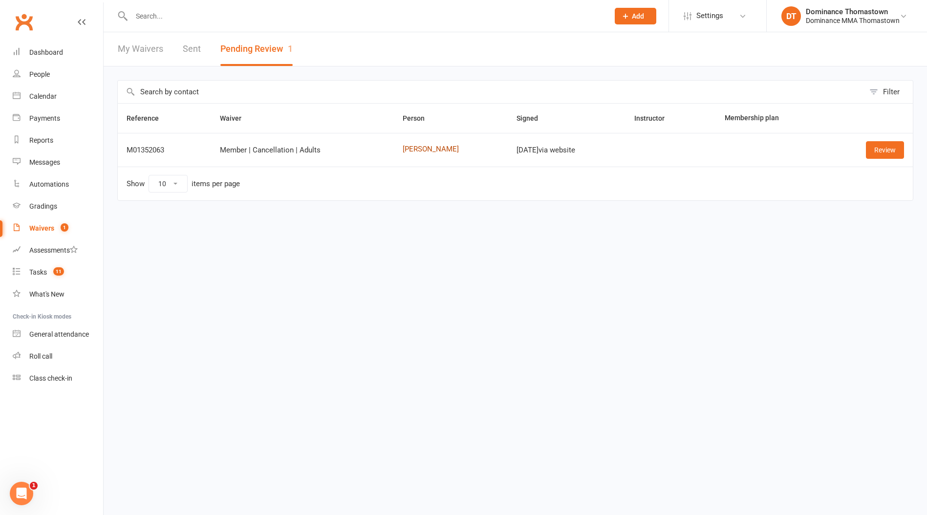
click at [427, 149] on link "Domenic Ciccone" at bounding box center [451, 149] width 96 height 8
drag, startPoint x: 906, startPoint y: 150, endPoint x: 893, endPoint y: 151, distance: 12.7
click at [902, 151] on td "Review" at bounding box center [870, 150] width 86 height 34
click at [892, 151] on link "Review" at bounding box center [885, 150] width 38 height 18
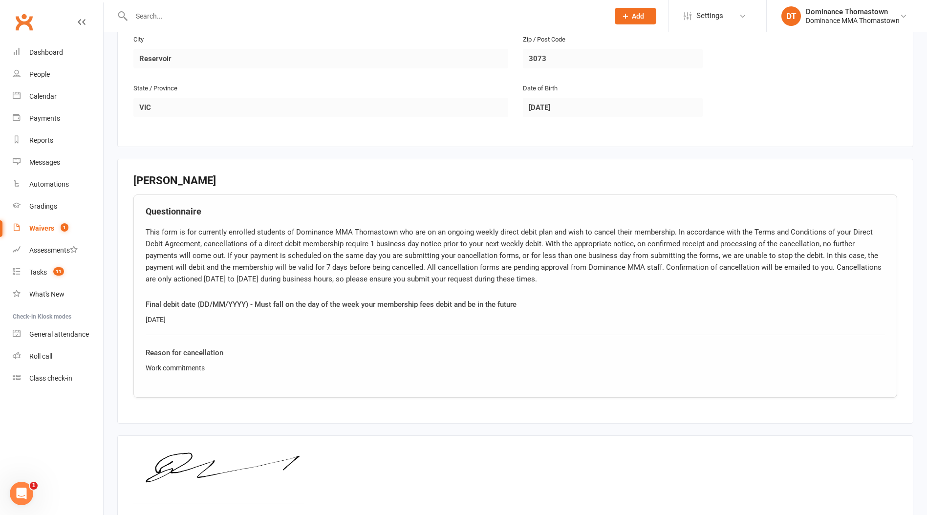
scroll to position [426, 0]
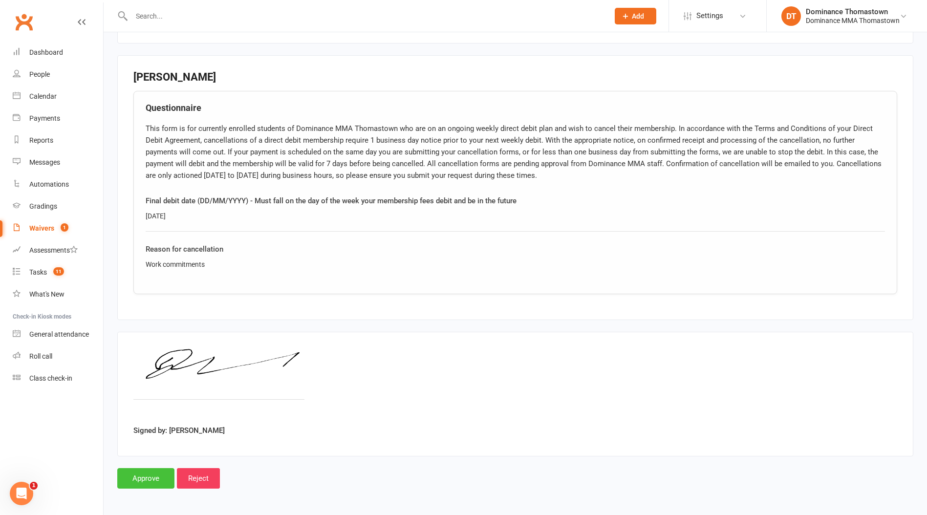
click at [163, 473] on input "Approve" at bounding box center [145, 478] width 57 height 21
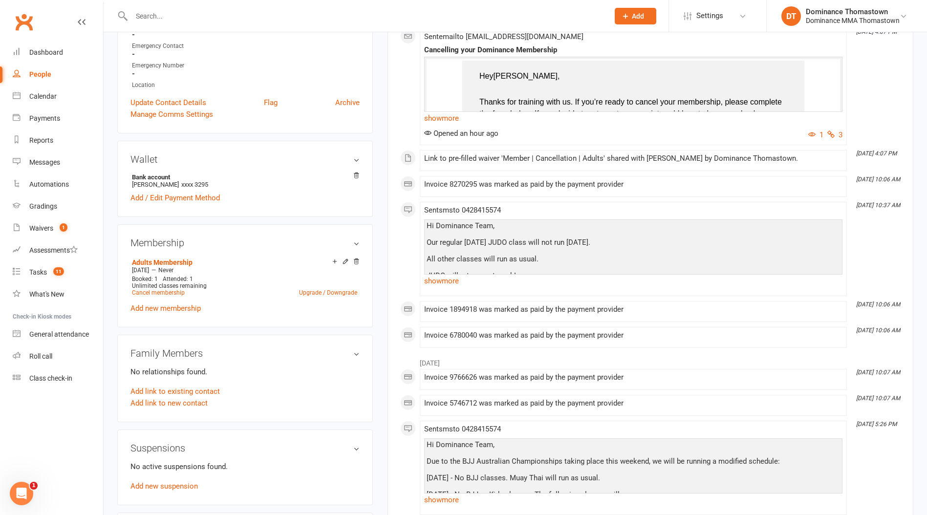
scroll to position [291, 0]
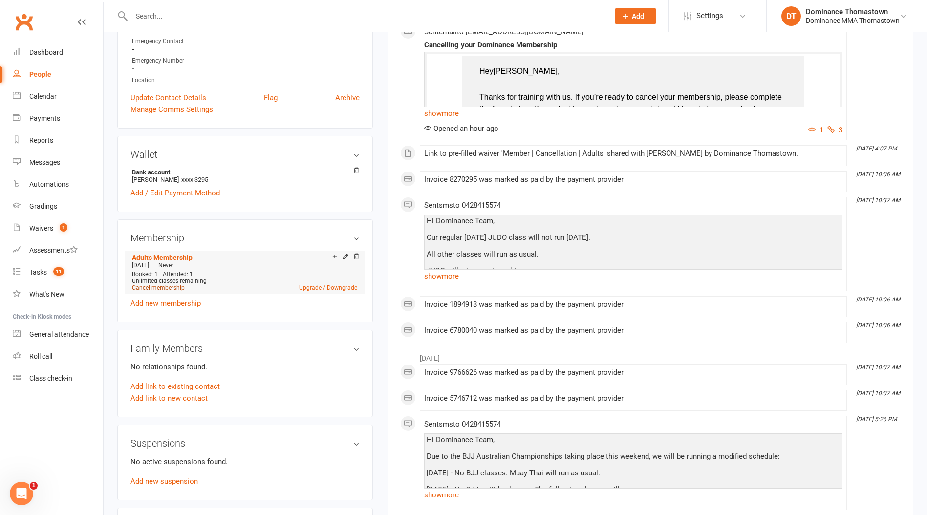
click at [163, 286] on link "Cancel membership" at bounding box center [158, 287] width 53 height 7
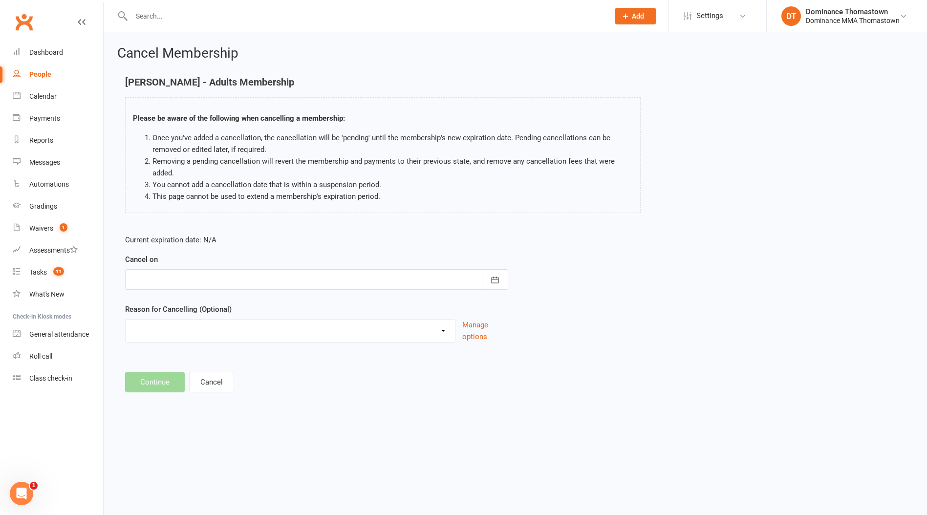
drag, startPoint x: 164, startPoint y: 280, endPoint x: 175, endPoint y: 289, distance: 14.9
click at [163, 280] on div at bounding box center [316, 279] width 383 height 21
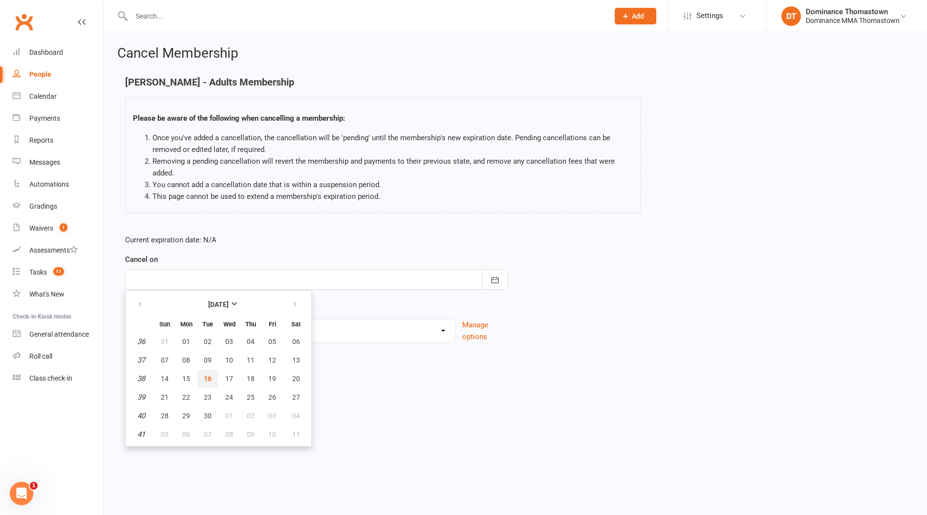
click at [207, 378] on span "16" at bounding box center [208, 379] width 8 height 8
type input "[DATE]"
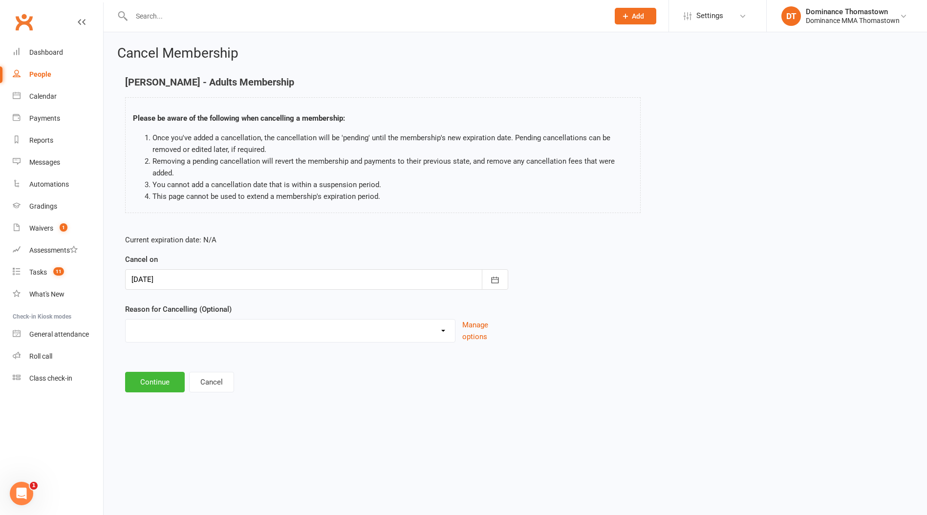
click at [185, 340] on div "Holiday Injury Other reason" at bounding box center [290, 330] width 330 height 23
click at [184, 332] on select "Holiday Injury Other reason" at bounding box center [290, 330] width 329 height 20
select select "2"
click at [126, 320] on select "Holiday Injury Other reason" at bounding box center [290, 330] width 329 height 20
click at [167, 388] on input at bounding box center [316, 382] width 383 height 21
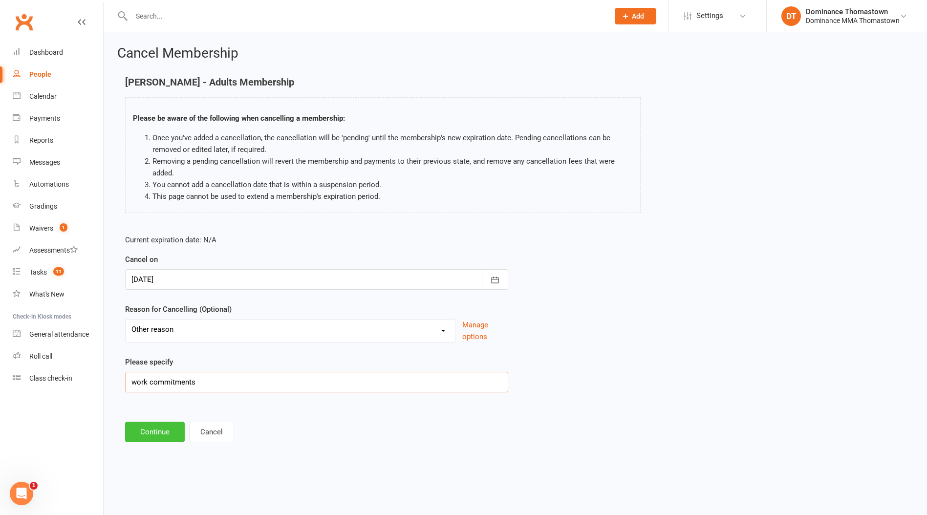
type input "work commitments"
click at [159, 438] on button "Continue" at bounding box center [155, 432] width 60 height 21
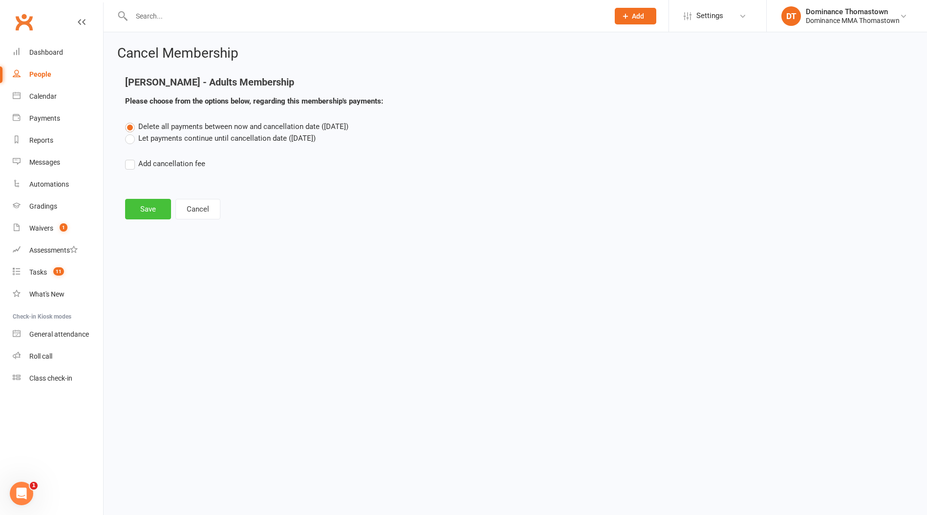
click at [154, 208] on button "Save" at bounding box center [148, 209] width 46 height 21
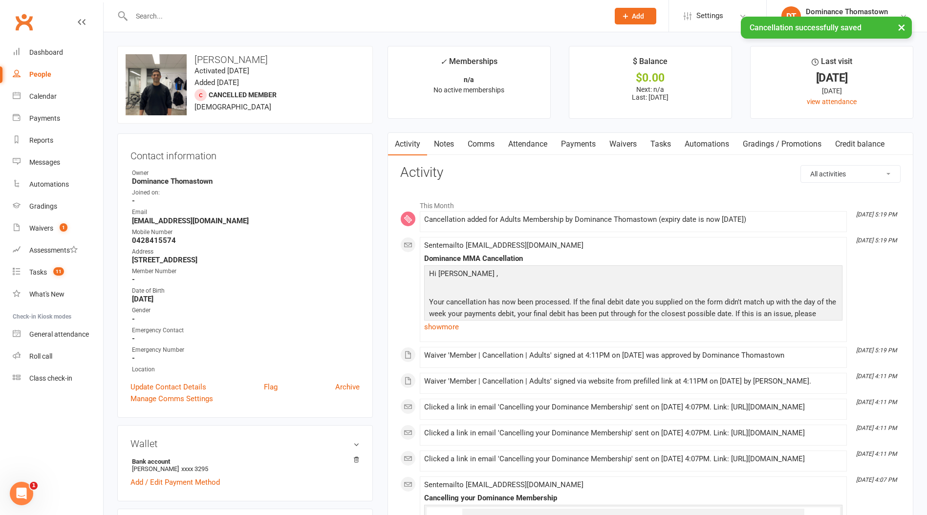
click at [446, 139] on link "Notes" at bounding box center [444, 144] width 34 height 22
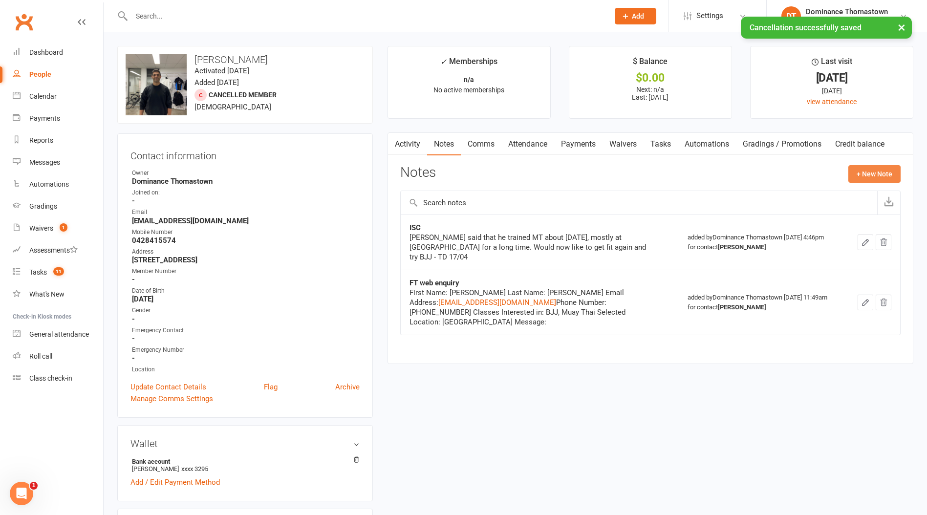
click at [864, 172] on button "+ New Note" at bounding box center [874, 174] width 52 height 18
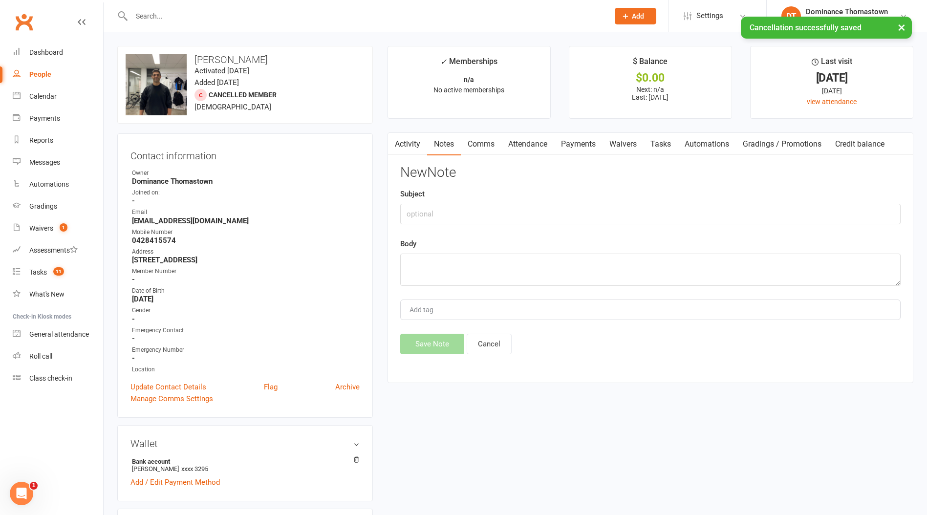
click at [520, 203] on div "Subject" at bounding box center [650, 206] width 500 height 36
click at [514, 211] on input "text" at bounding box center [650, 214] width 500 height 21
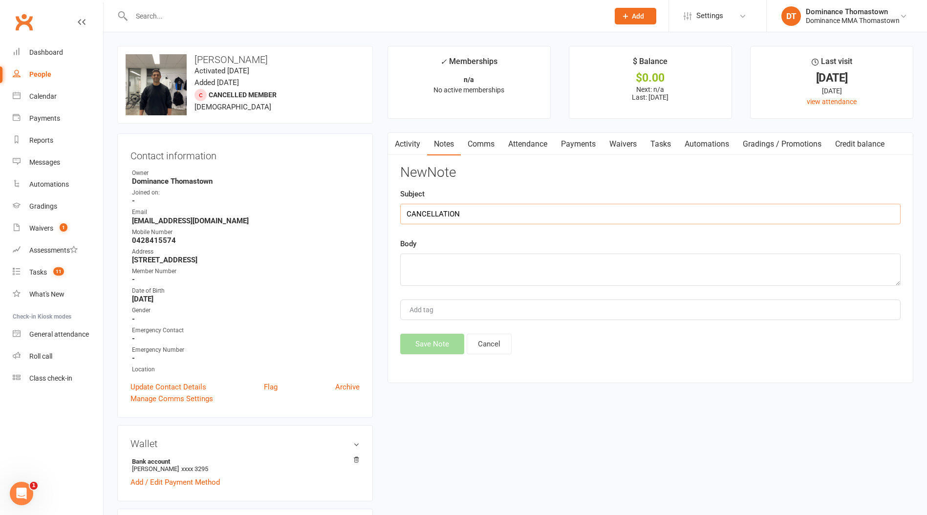
type input "CANCELLATION"
click at [452, 264] on textarea "work committments" at bounding box center [650, 270] width 500 height 32
type textarea "work commitments"
click at [433, 345] on button "Save Note" at bounding box center [432, 343] width 64 height 21
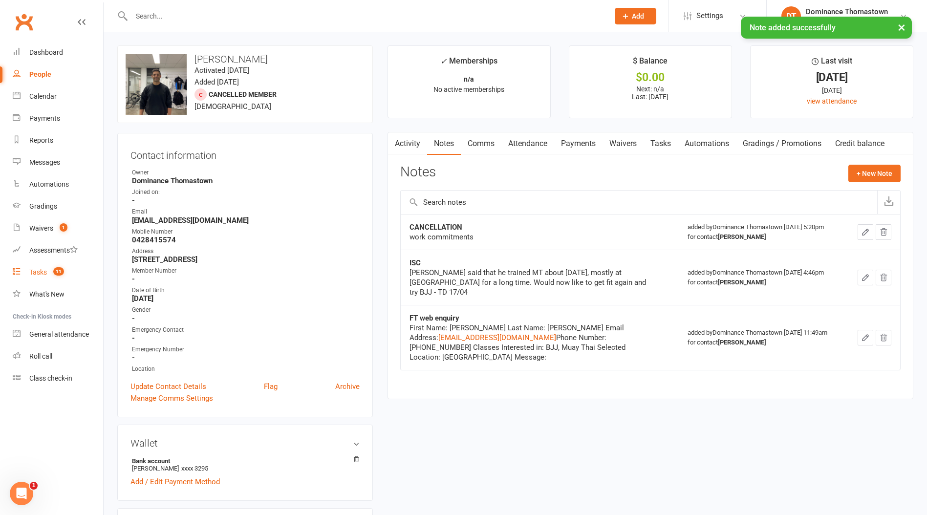
click at [54, 265] on link "Tasks 11" at bounding box center [58, 272] width 90 height 22
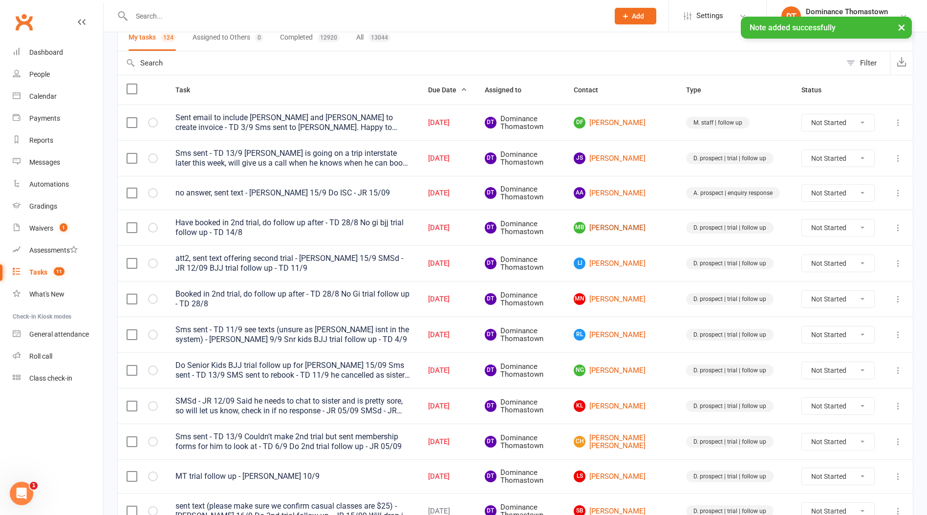
scroll to position [80, 0]
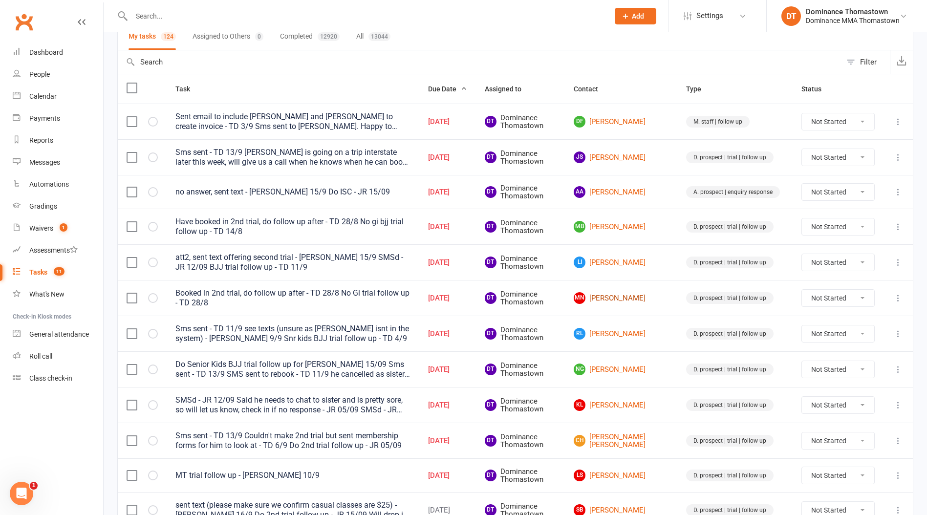
click at [643, 300] on link "MN [PERSON_NAME]" at bounding box center [621, 298] width 95 height 12
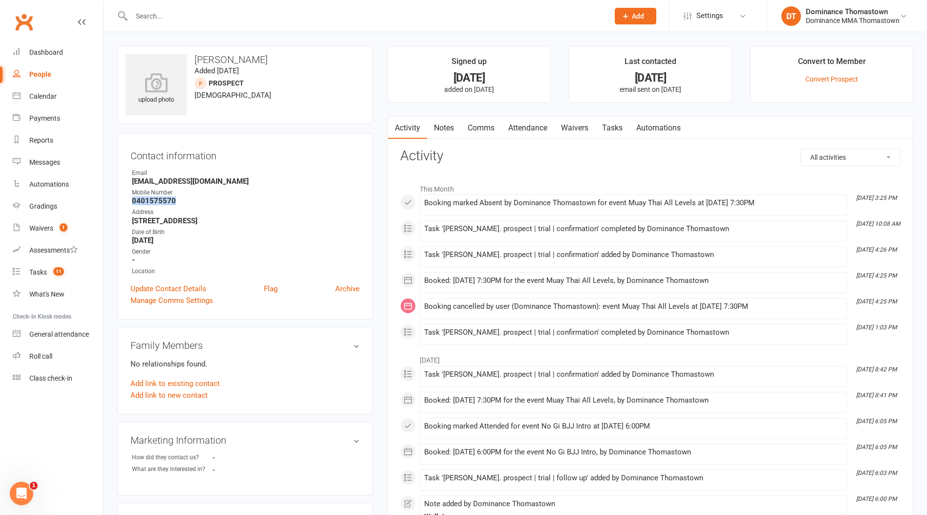
drag, startPoint x: 160, startPoint y: 202, endPoint x: 126, endPoint y: 201, distance: 34.2
click at [126, 202] on div "Contact information Owner Email [EMAIL_ADDRESS][DOMAIN_NAME] Mobile Number [PHO…" at bounding box center [245, 226] width 256 height 186
drag, startPoint x: 608, startPoint y: 122, endPoint x: 652, endPoint y: 139, distance: 47.2
click at [608, 122] on link "Tasks" at bounding box center [612, 128] width 34 height 22
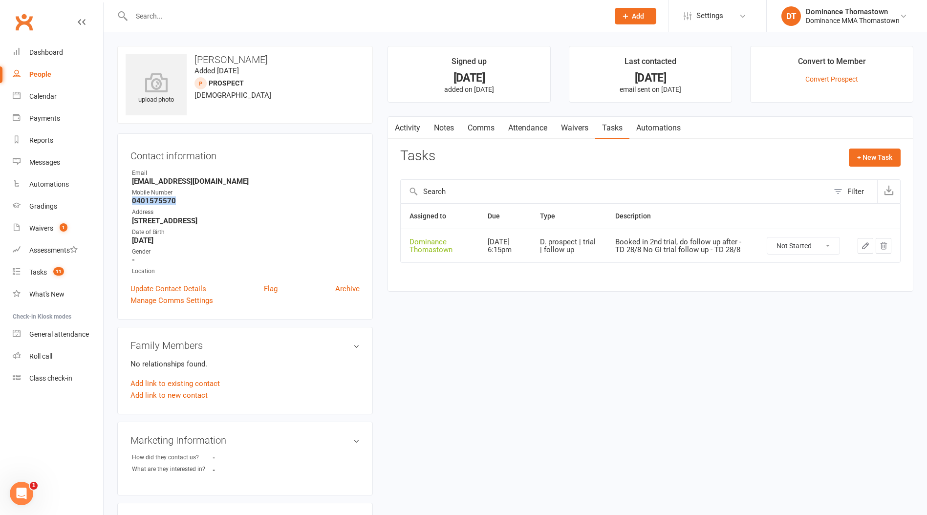
click at [861, 247] on icon "button" at bounding box center [865, 245] width 9 height 9
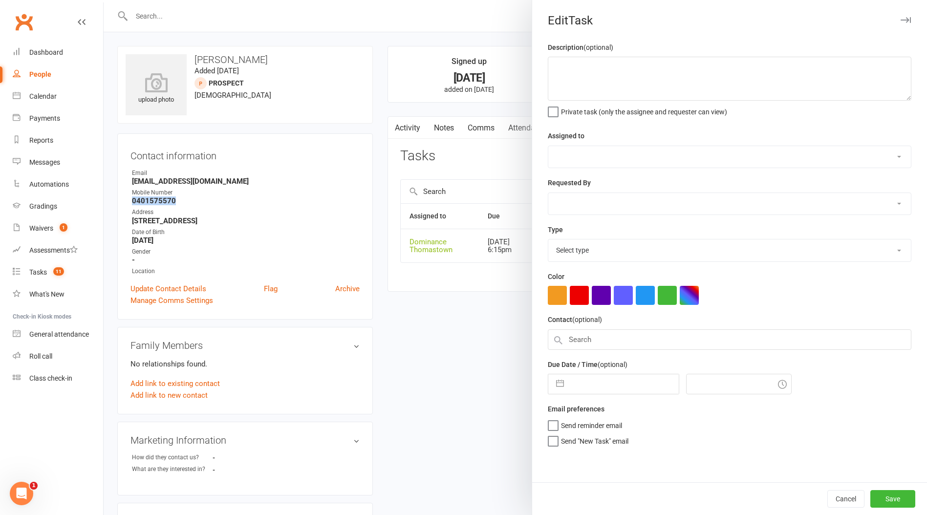
type textarea "Booked in 2nd trial, do follow up after - TD 28/8 No Gi trial follow up - TD 28…"
select select "12547"
type input "[DATE]"
type input "6:15pm"
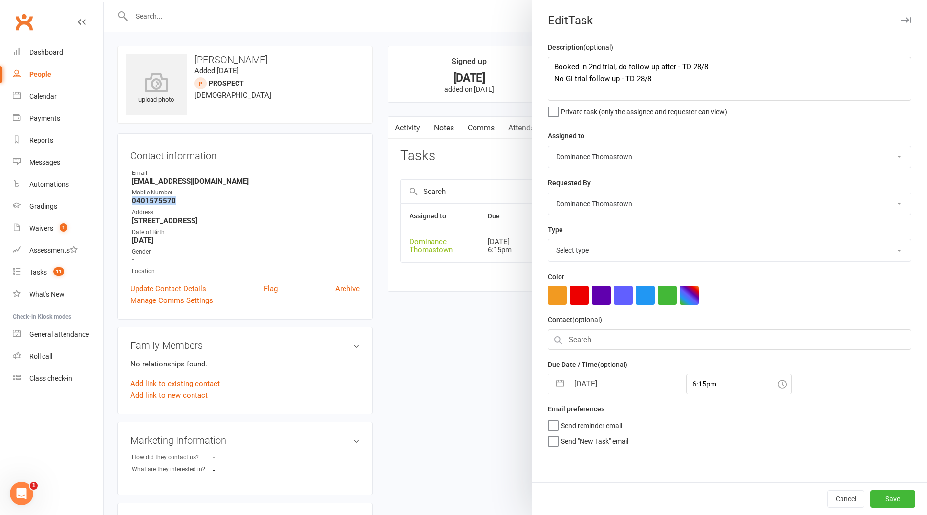
select select "3812"
click at [549, 65] on textarea "Booked in 2nd trial, do follow up after - TD 28/8 No Gi trial follow up - TD 28…" at bounding box center [730, 79] width 364 height 44
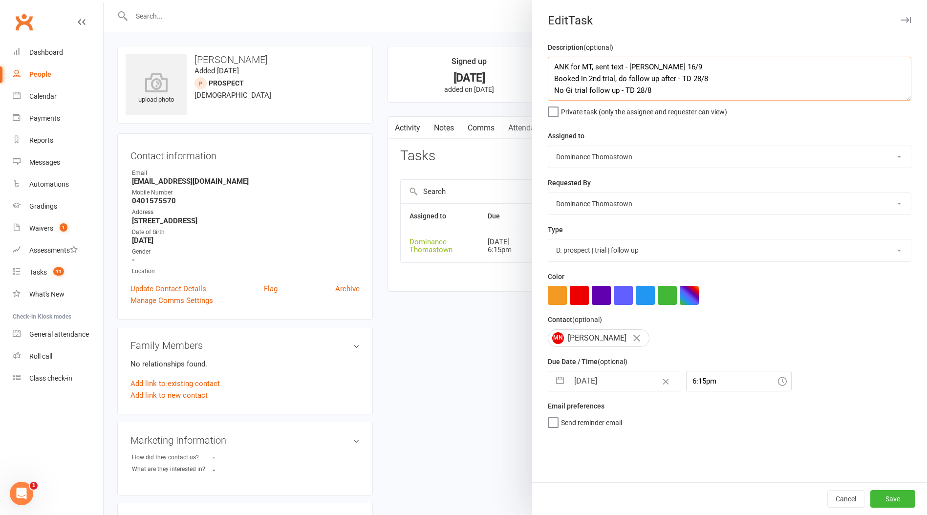
type textarea "ANK for MT, sent text - [PERSON_NAME] 16/9 Booked in 2nd trial, do follow up af…"
drag, startPoint x: 600, startPoint y: 383, endPoint x: 609, endPoint y: 397, distance: 16.3
click at [599, 383] on input "[DATE]" at bounding box center [624, 381] width 110 height 20
select select "7"
select select "2025"
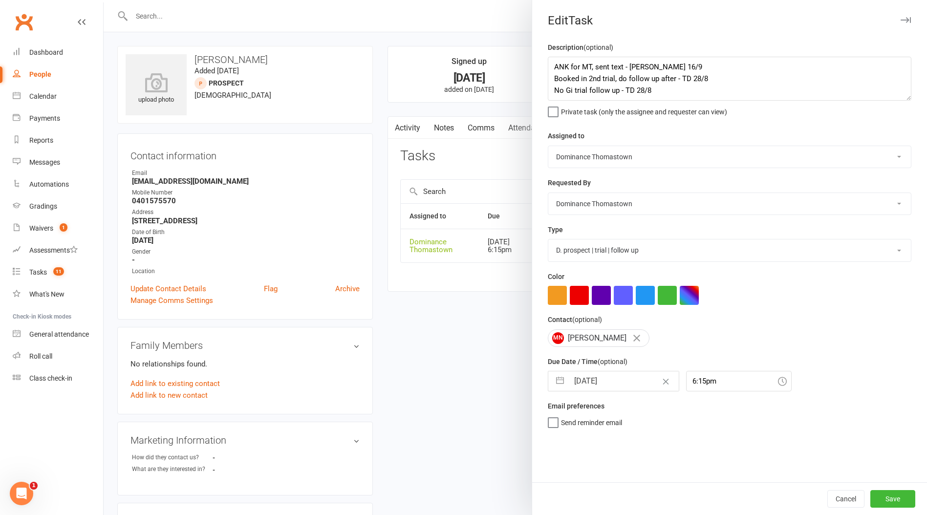
select select "8"
select select "2025"
select select "9"
select select "2025"
drag, startPoint x: 633, startPoint y: 496, endPoint x: 627, endPoint y: 446, distance: 50.1
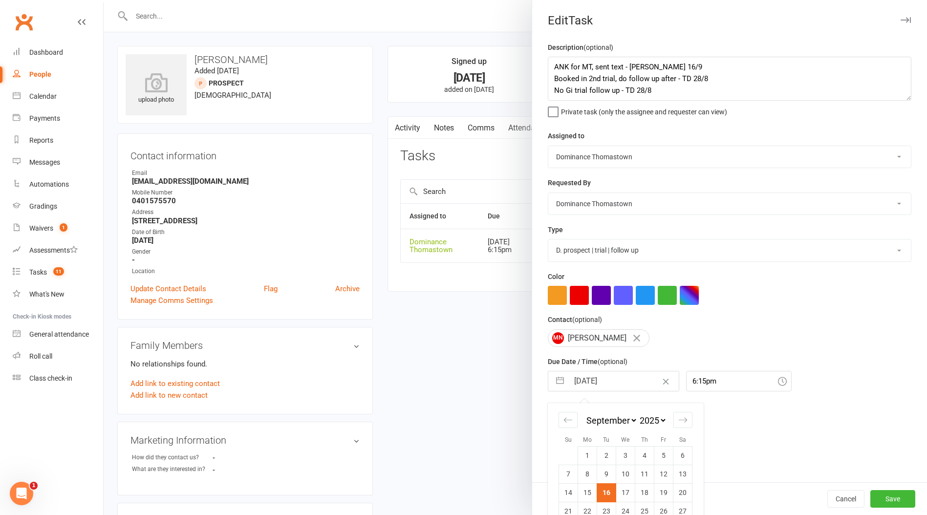
click at [633, 496] on td "17" at bounding box center [625, 492] width 19 height 19
type input "[DATE]"
click at [607, 242] on select "A. prospect | enquiry response B. prospect | trial | booking [PERSON_NAME] pros…" at bounding box center [729, 250] width 363 height 22
select select "3813"
click at [548, 240] on select "A. prospect | enquiry response B. prospect | trial | booking [PERSON_NAME] pros…" at bounding box center [729, 250] width 363 height 22
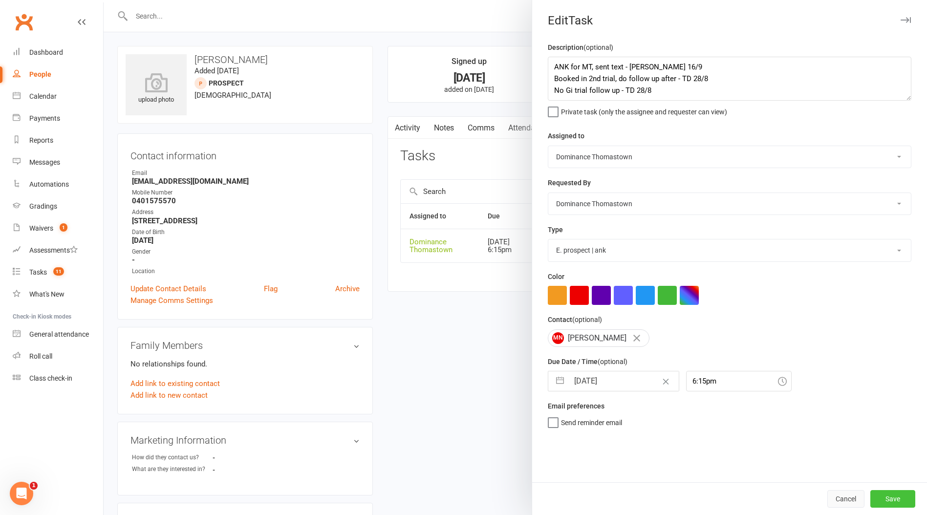
drag, startPoint x: 879, startPoint y: 496, endPoint x: 847, endPoint y: 491, distance: 32.6
click at [879, 495] on button "Save" at bounding box center [892, 499] width 45 height 18
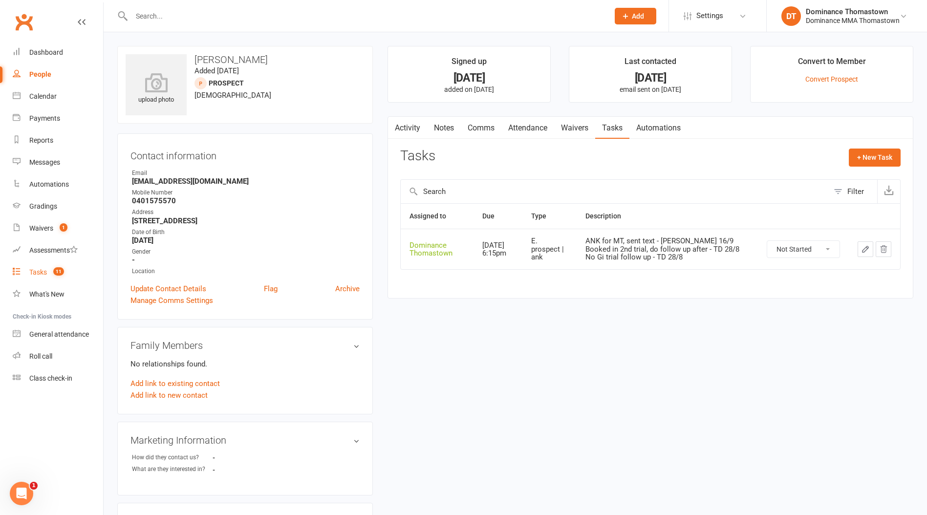
click at [36, 272] on div "Tasks" at bounding box center [38, 272] width 18 height 8
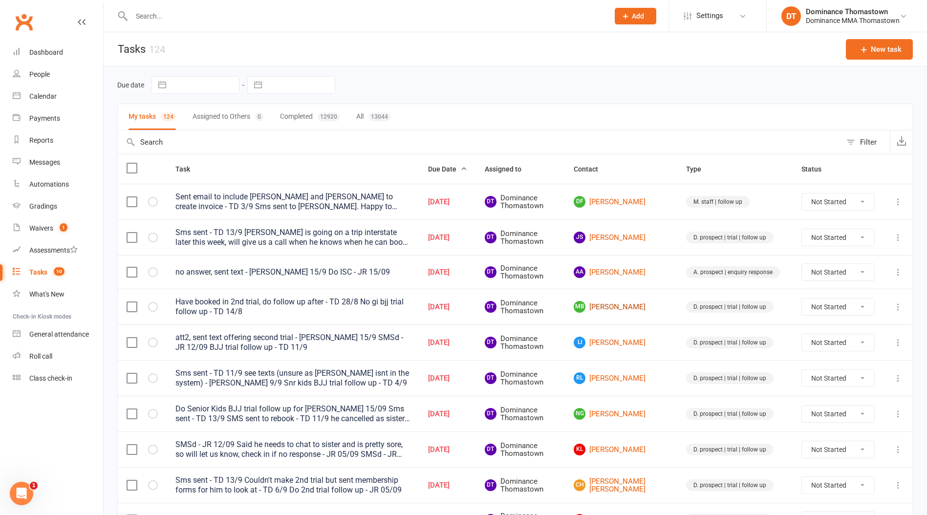
click at [620, 303] on link "MB [PERSON_NAME]" at bounding box center [621, 307] width 95 height 12
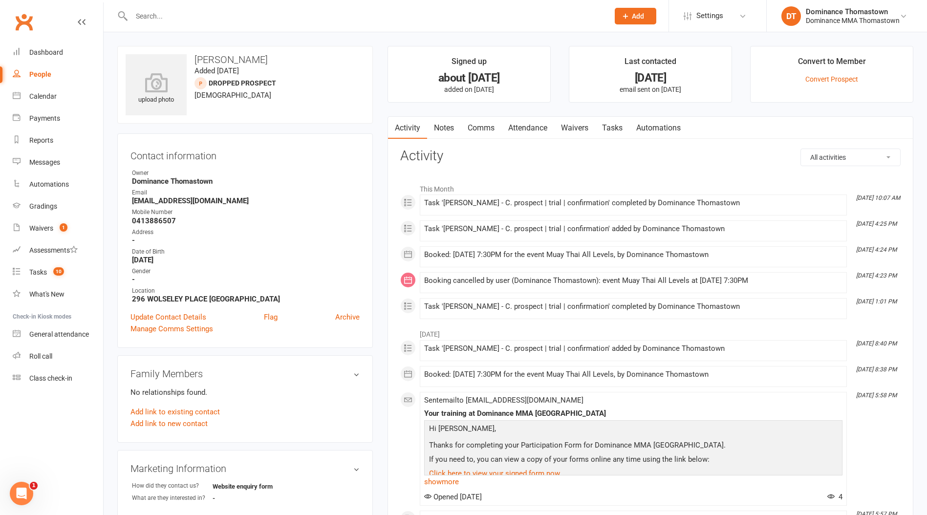
click at [151, 213] on div "Mobile Number" at bounding box center [246, 212] width 228 height 9
click at [151, 222] on strong "0413886507" at bounding box center [246, 220] width 228 height 9
copy strong "0413886507"
drag, startPoint x: 619, startPoint y: 128, endPoint x: 608, endPoint y: 131, distance: 11.3
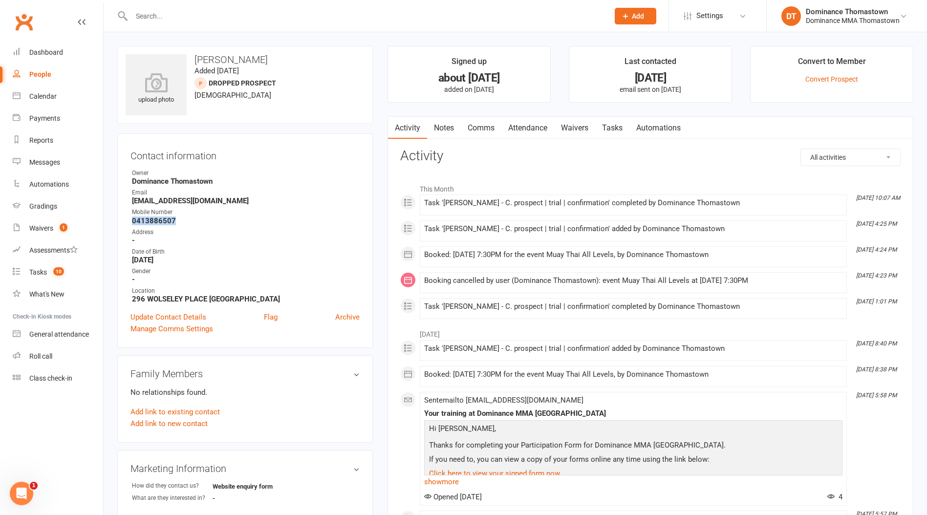
click at [619, 129] on link "Tasks" at bounding box center [612, 128] width 34 height 22
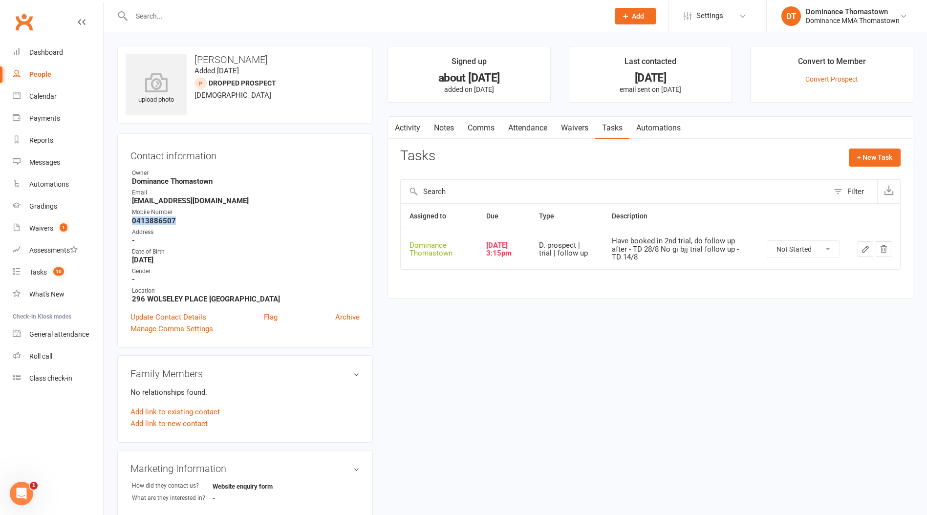
drag, startPoint x: 524, startPoint y: 129, endPoint x: 547, endPoint y: 140, distance: 25.1
click at [524, 129] on link "Attendance" at bounding box center [527, 128] width 53 height 22
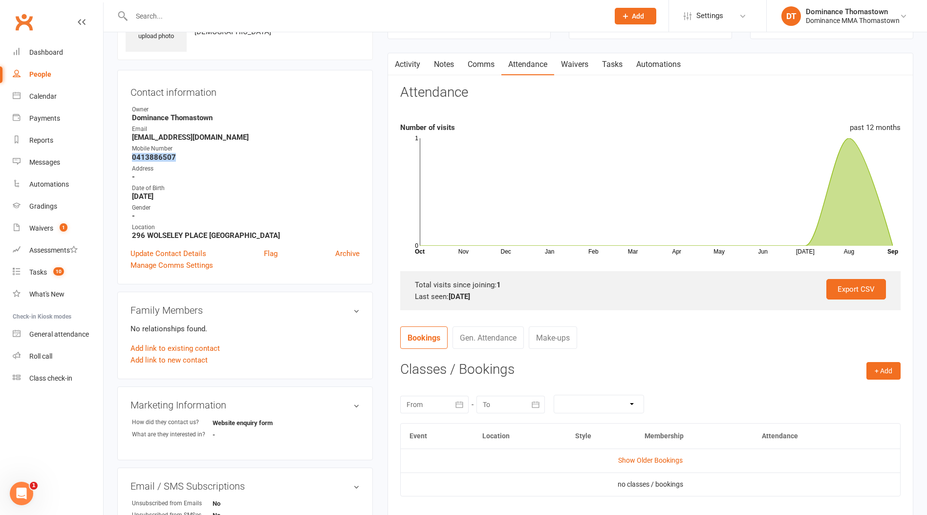
scroll to position [115, 0]
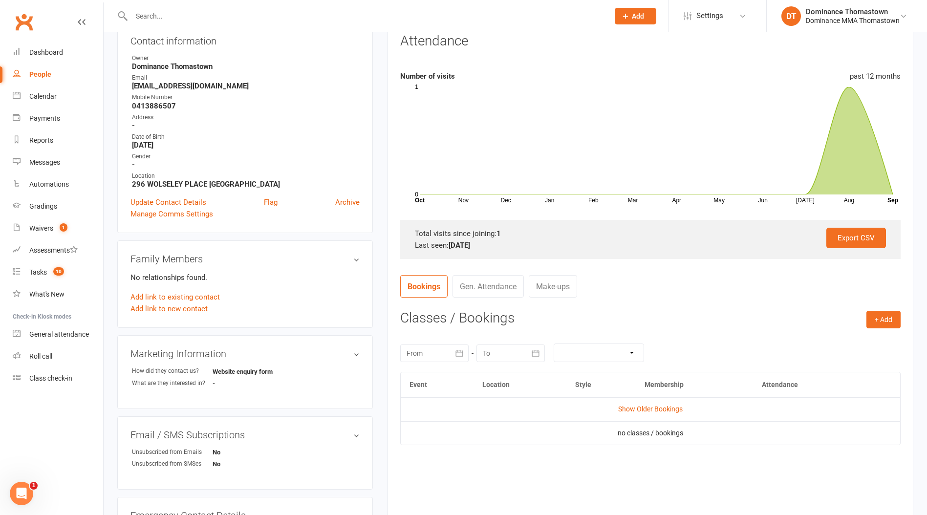
drag, startPoint x: 643, startPoint y: 407, endPoint x: 664, endPoint y: 415, distance: 22.9
click at [643, 407] on link "Show Older Bookings" at bounding box center [650, 409] width 65 height 8
drag, startPoint x: 773, startPoint y: 470, endPoint x: 788, endPoint y: 479, distance: 17.4
click at [773, 470] on span "Select" at bounding box center [776, 472] width 18 height 8
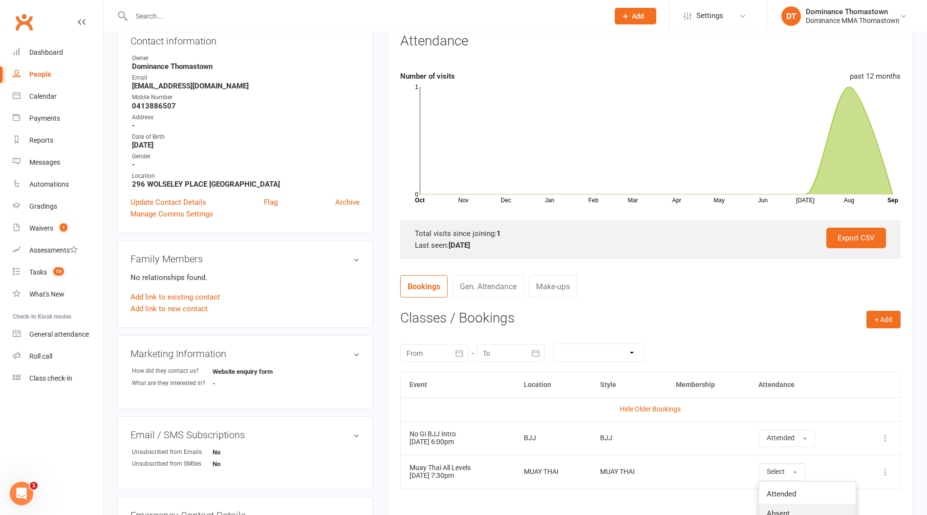
click at [789, 508] on link "Absent" at bounding box center [807, 514] width 97 height 20
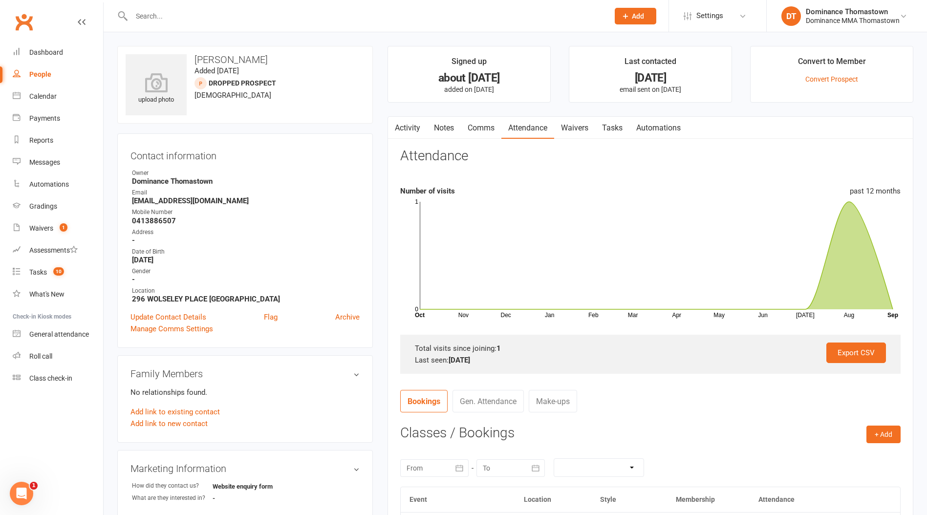
scroll to position [0, 0]
drag, startPoint x: 624, startPoint y: 132, endPoint x: 628, endPoint y: 131, distance: 5.0
click at [624, 132] on link "Tasks" at bounding box center [612, 127] width 34 height 22
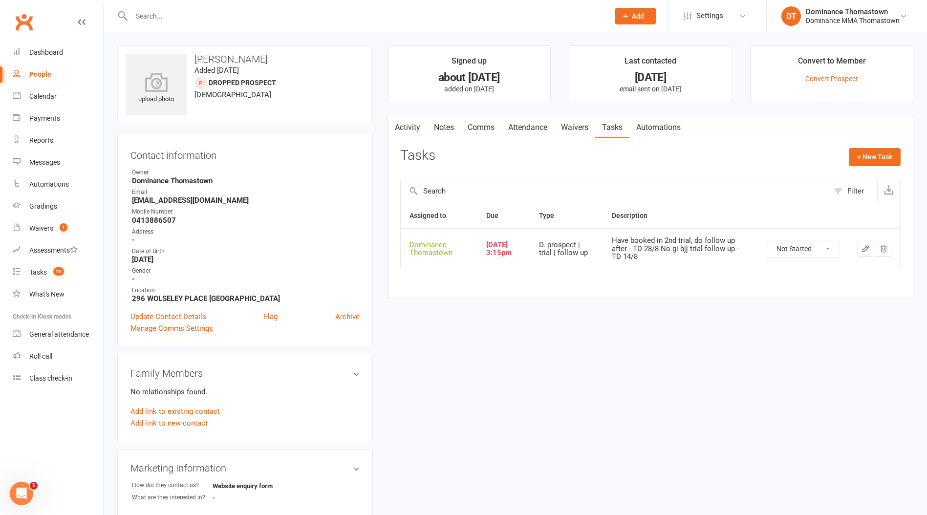
click at [865, 247] on icon "button" at bounding box center [865, 248] width 9 height 9
select select "12547"
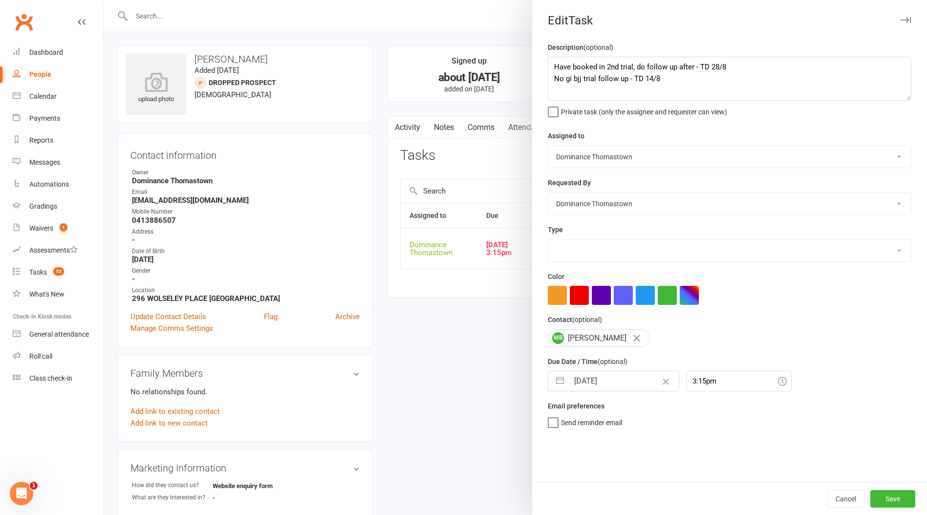
select select "3812"
click at [556, 65] on textarea "Have booked in 2nd trial, do follow up after - TD 28/8 No gi bjj trial follow u…" at bounding box center [730, 79] width 364 height 44
type textarea "ANK for MT, sent text - [PERSON_NAME] 16/9 Have booked in 2nd trial, do follow …"
select select "7"
select select "2025"
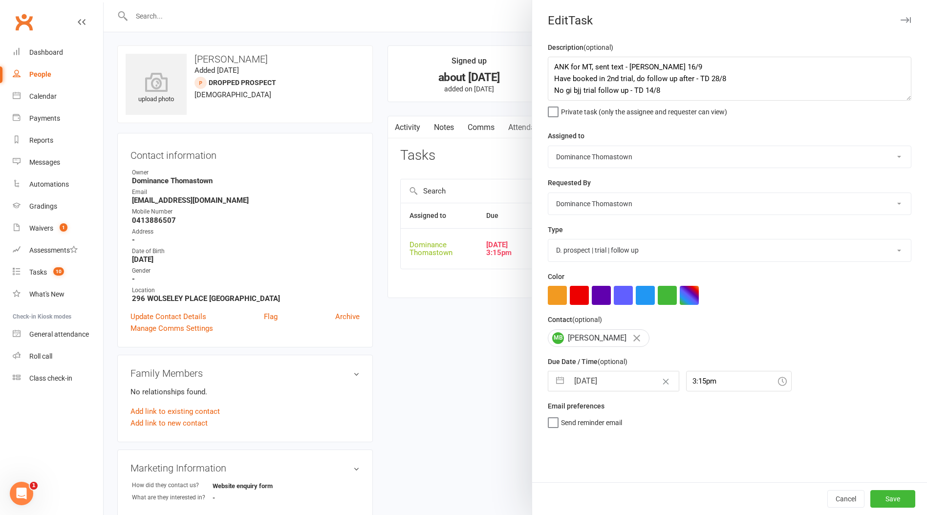
select select "8"
select select "2025"
select select "9"
select select "2025"
click at [604, 377] on input "[DATE]" at bounding box center [624, 381] width 110 height 20
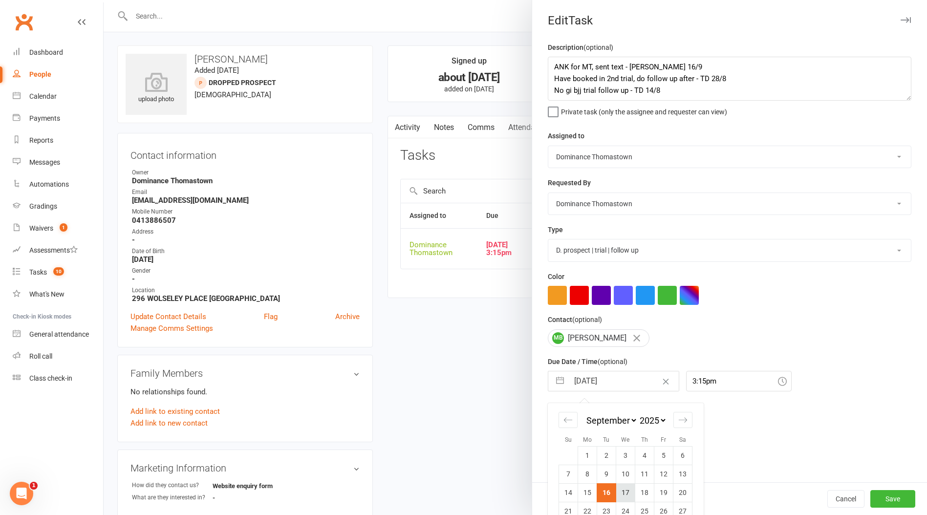
click at [631, 489] on td "17" at bounding box center [625, 492] width 19 height 19
type input "[DATE]"
click at [887, 495] on button "Save" at bounding box center [892, 499] width 45 height 18
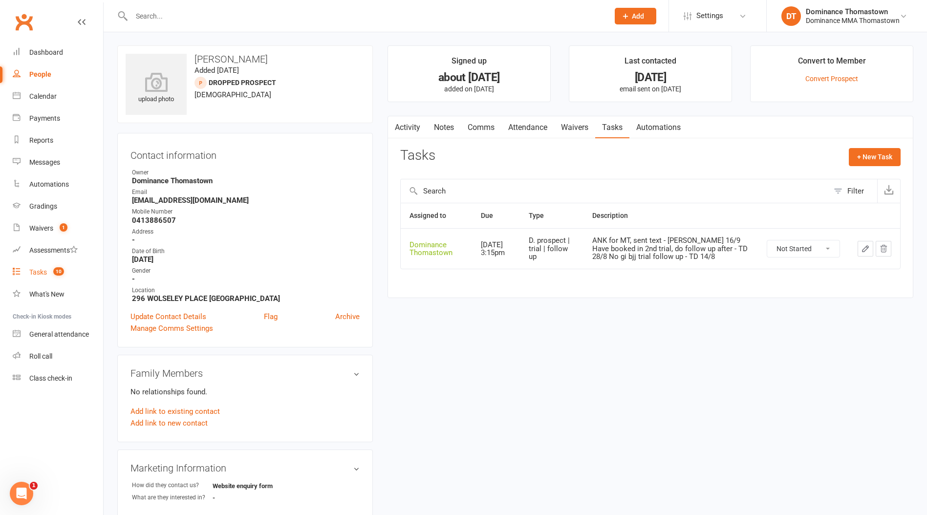
click at [52, 271] on count-badge "10" at bounding box center [56, 272] width 16 height 8
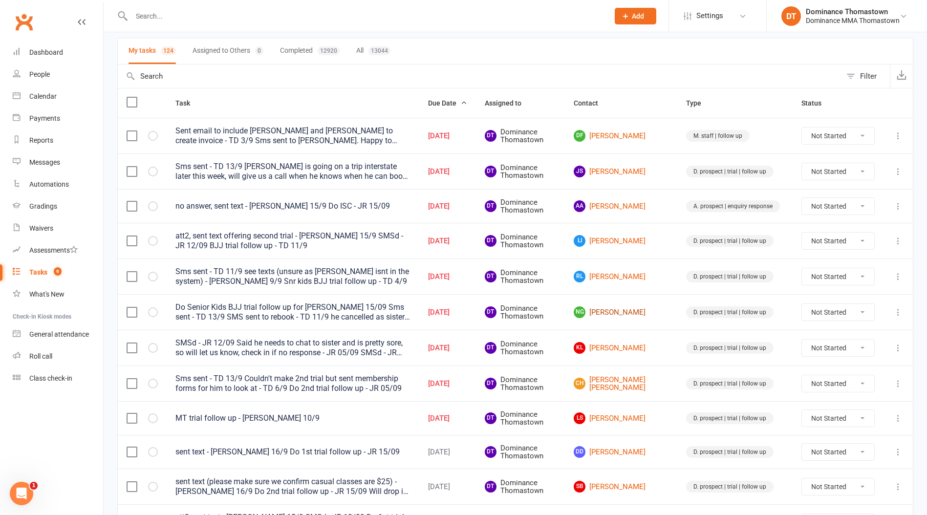
scroll to position [69, 0]
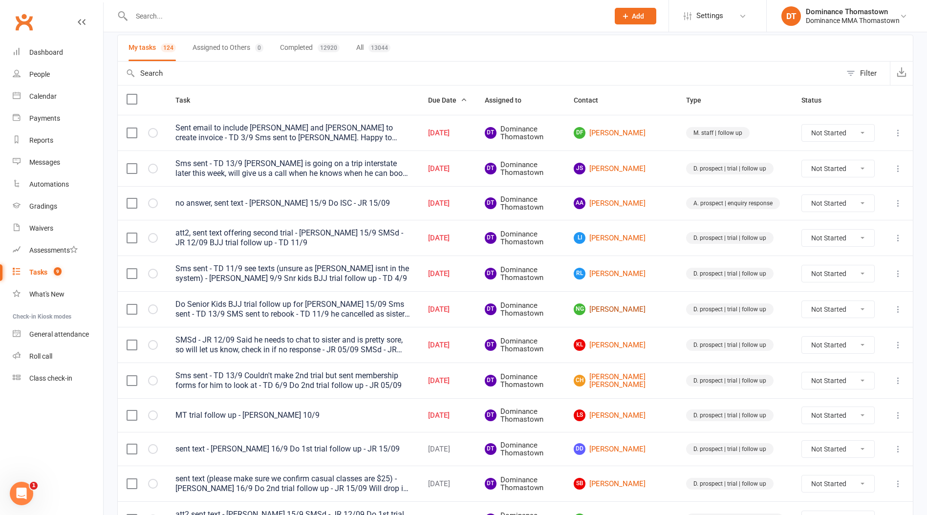
click at [630, 308] on link "NG [PERSON_NAME]" at bounding box center [621, 309] width 95 height 12
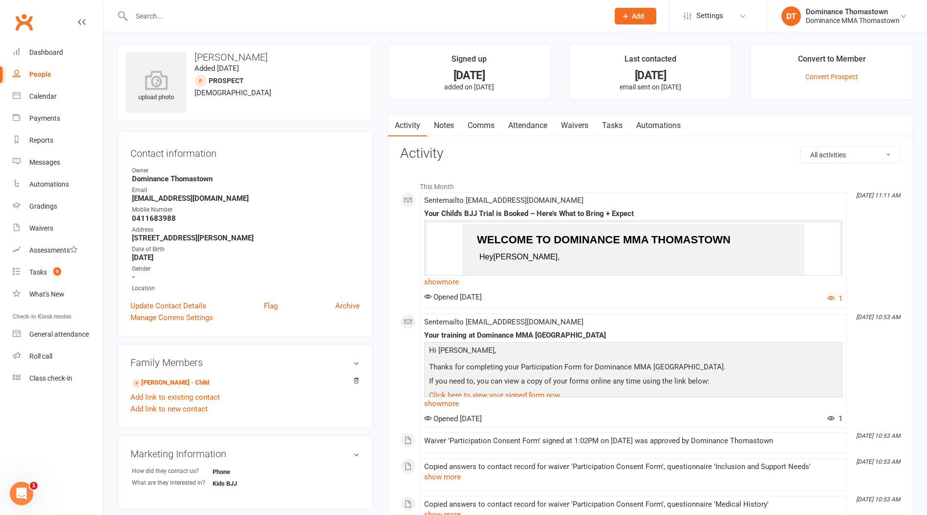
drag, startPoint x: 573, startPoint y: 131, endPoint x: 636, endPoint y: 134, distance: 63.6
click at [573, 131] on link "Waivers" at bounding box center [574, 125] width 41 height 22
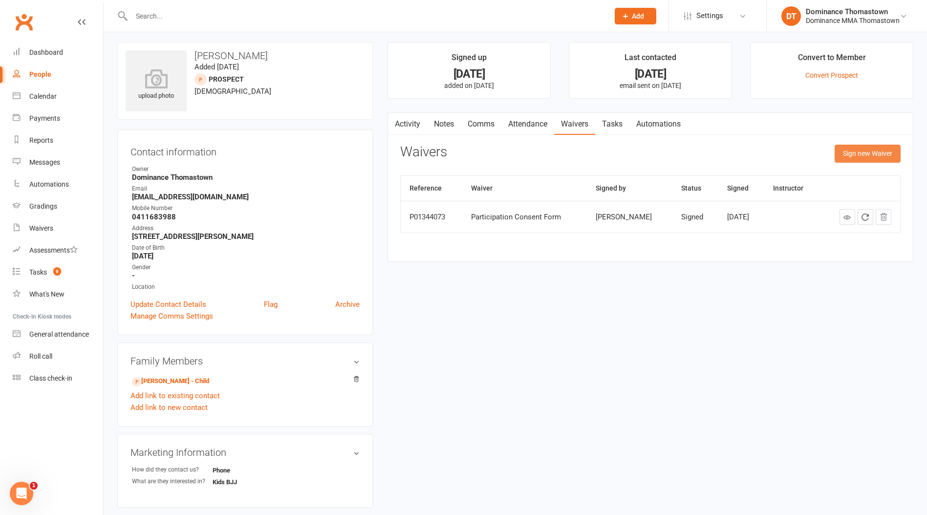
click at [858, 151] on button "Sign new Waiver" at bounding box center [868, 154] width 66 height 18
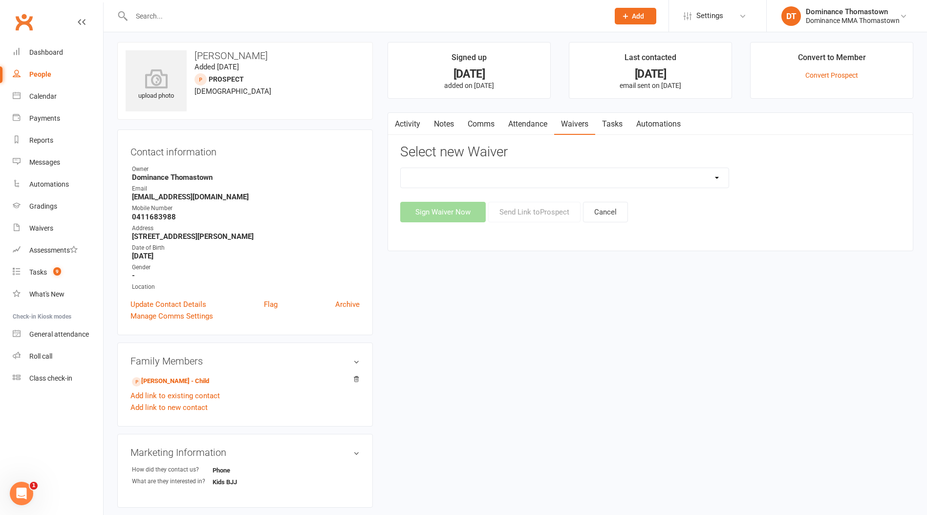
click at [554, 178] on select "Member | Cancellation | Adults Member | Injury Report Form (FOH staff use only)…" at bounding box center [565, 178] width 328 height 20
select select "374"
click at [401, 168] on select "Member | Cancellation | Adults Member | Injury Report Form (FOH staff use only)…" at bounding box center [565, 178] width 328 height 20
drag, startPoint x: 536, startPoint y: 218, endPoint x: 541, endPoint y: 217, distance: 5.1
click at [536, 218] on button "Send Link to [GEOGRAPHIC_DATA]" at bounding box center [534, 212] width 92 height 21
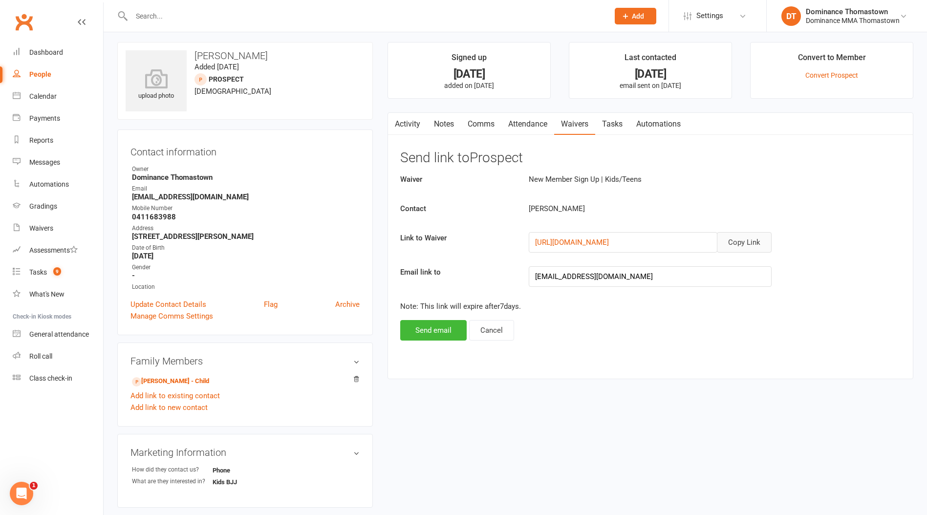
click at [742, 239] on button "Copy Link" at bounding box center [744, 242] width 55 height 21
drag, startPoint x: 485, startPoint y: 122, endPoint x: 485, endPoint y: 127, distance: 4.9
click at [485, 122] on link "Comms" at bounding box center [481, 124] width 41 height 22
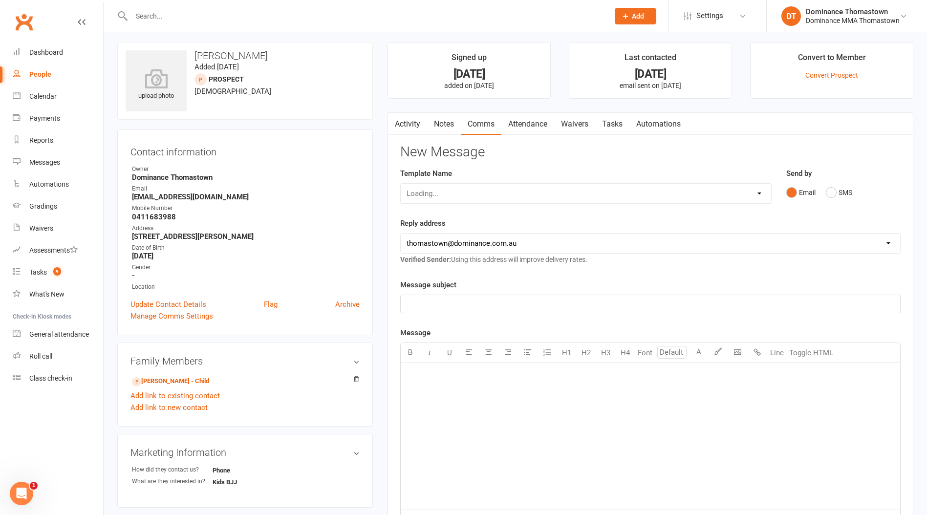
click at [486, 199] on select "Loading..." at bounding box center [586, 194] width 370 height 20
select select "12"
click at [401, 184] on select "Select Template [Email] MARKETING | 10TH BIRTHDAY SPECIAL | CANCELLED MEMBERS […" at bounding box center [586, 194] width 370 height 20
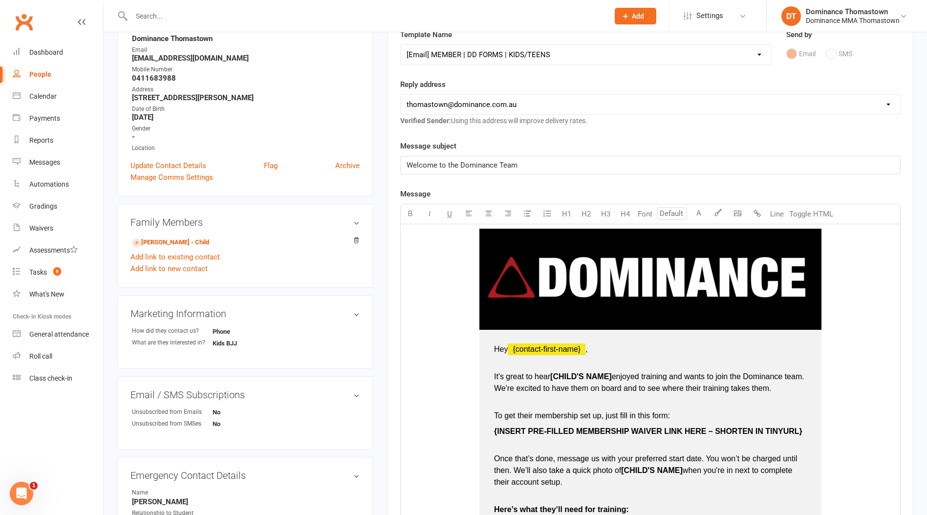
scroll to position [144, 0]
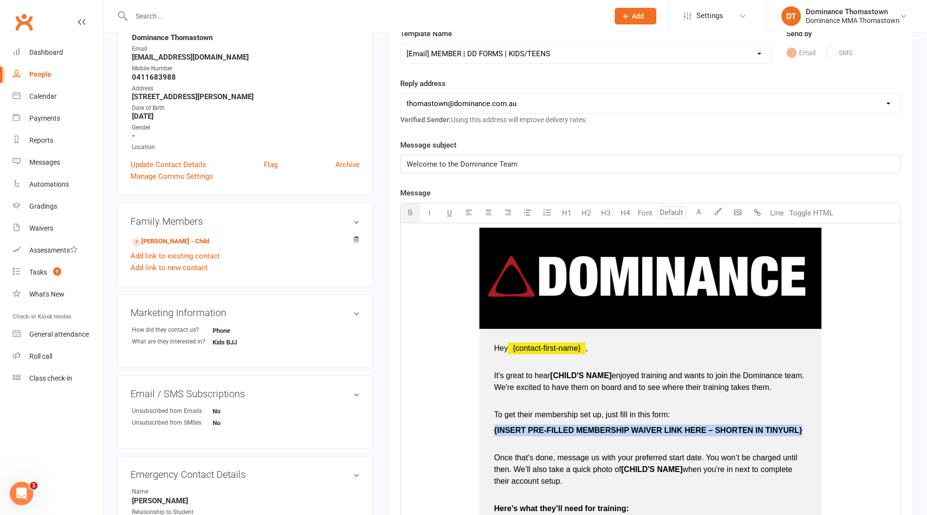
drag, startPoint x: 801, startPoint y: 433, endPoint x: 484, endPoint y: 431, distance: 317.6
drag, startPoint x: 625, startPoint y: 433, endPoint x: 491, endPoint y: 431, distance: 134.4
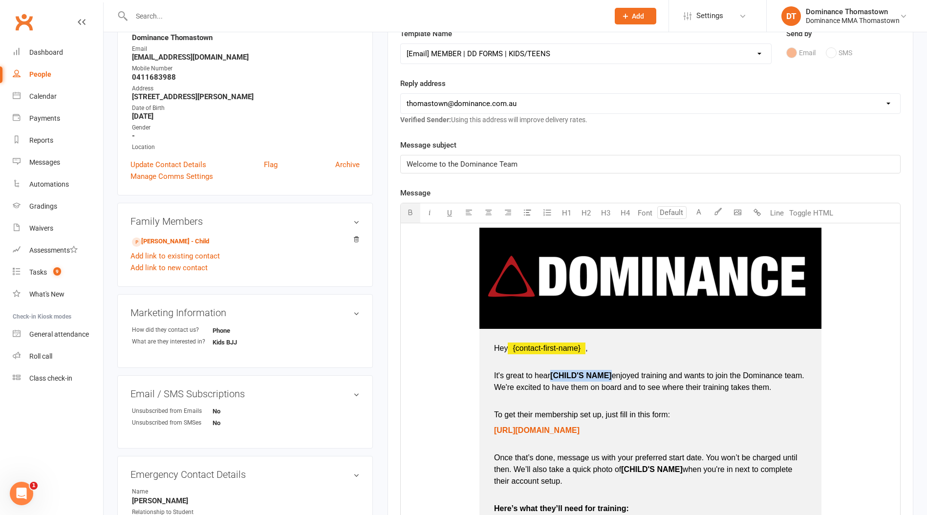
drag, startPoint x: 614, startPoint y: 378, endPoint x: 555, endPoint y: 376, distance: 58.7
click at [552, 377] on p "It's great to hear [[PERSON_NAME]'S NAME] enjoyed training and wants to join th…" at bounding box center [650, 387] width 313 height 35
type input "16"
drag, startPoint x: 684, startPoint y: 471, endPoint x: 625, endPoint y: 470, distance: 59.6
click at [624, 469] on span "[CHILD'S NAME]" at bounding box center [652, 469] width 62 height 8
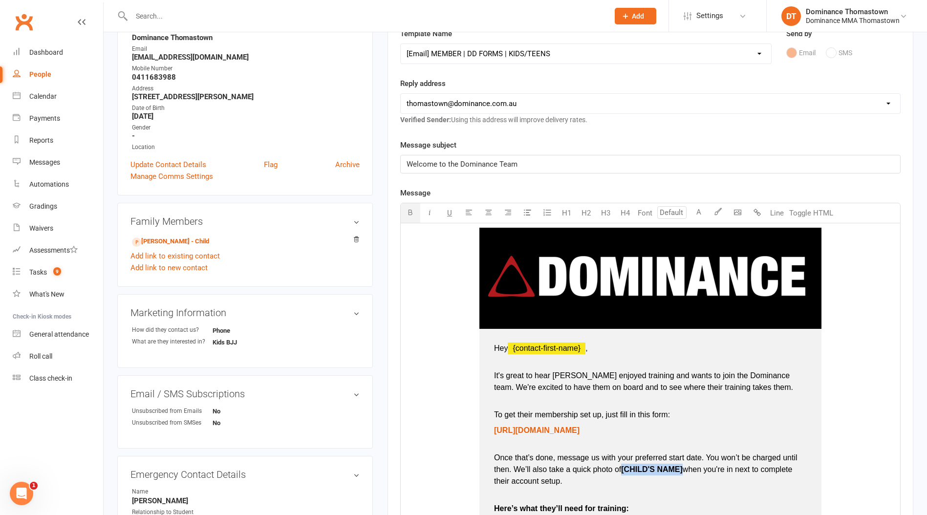
type input "16"
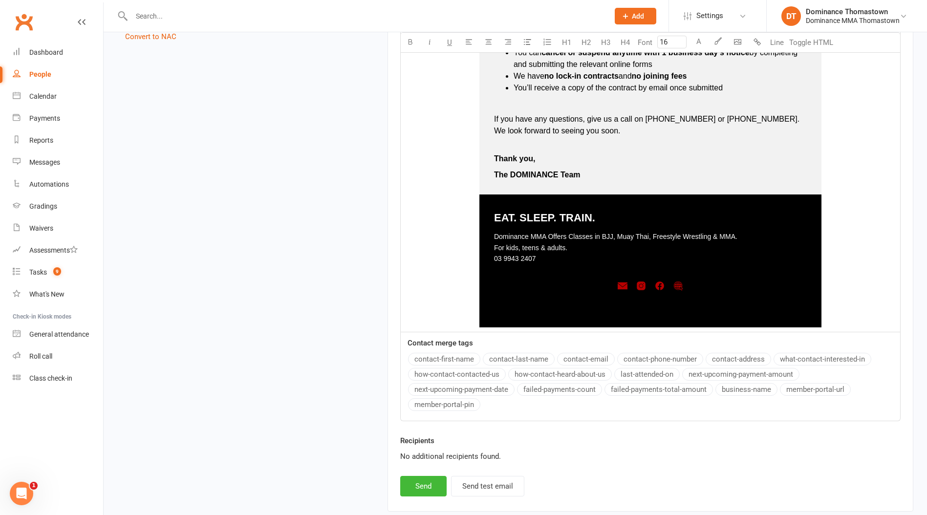
scroll to position [803, 0]
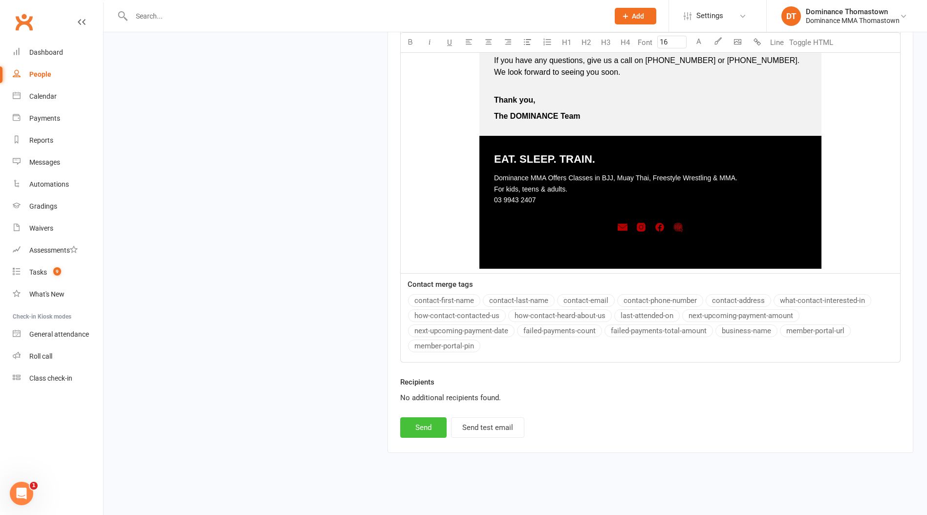
click at [418, 428] on button "Send" at bounding box center [423, 427] width 46 height 21
select select
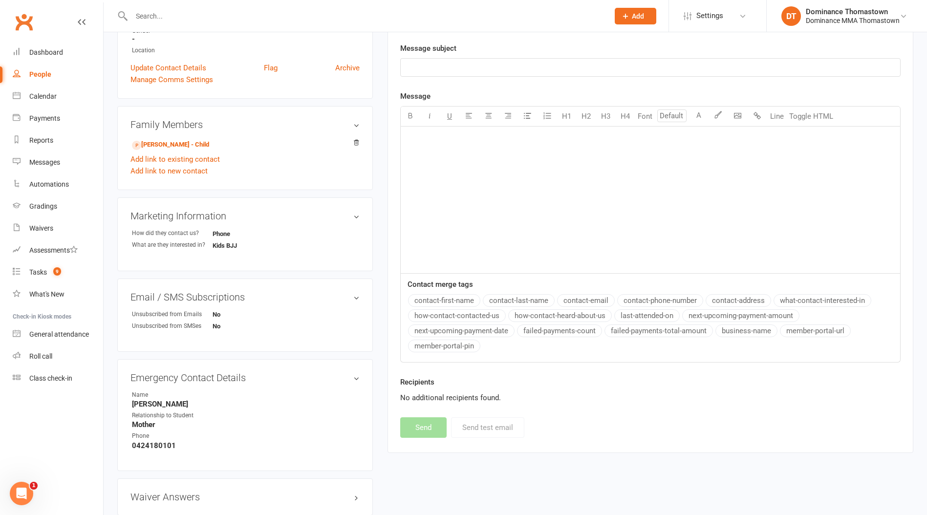
scroll to position [0, 0]
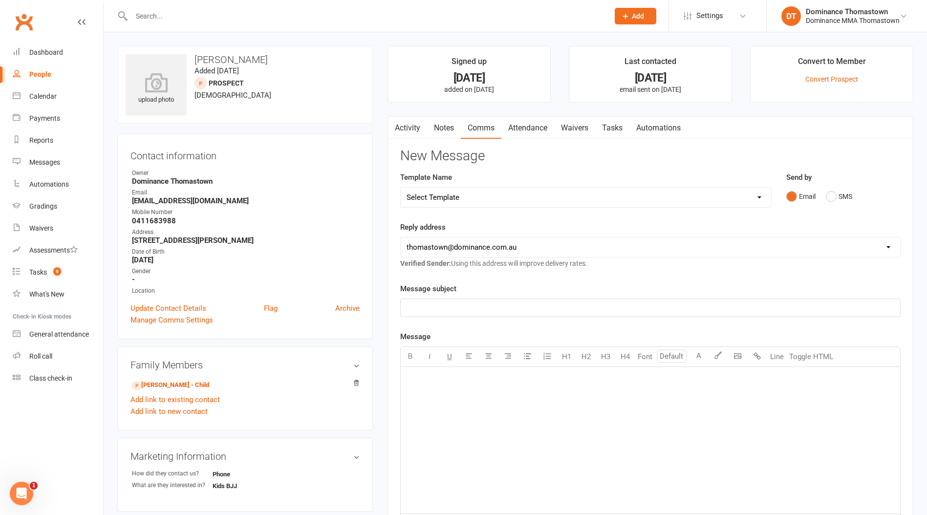
click at [454, 122] on link "Notes" at bounding box center [444, 128] width 34 height 22
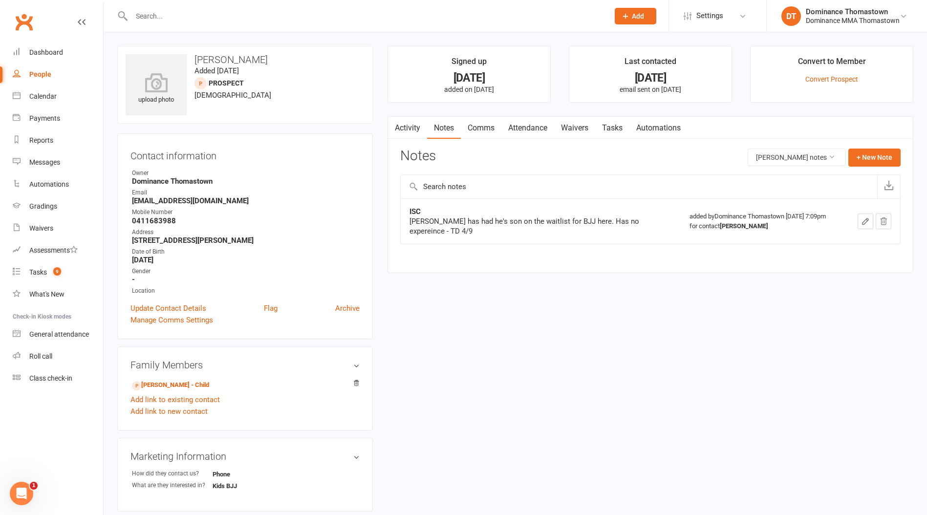
click at [622, 123] on link "Tasks" at bounding box center [612, 128] width 34 height 22
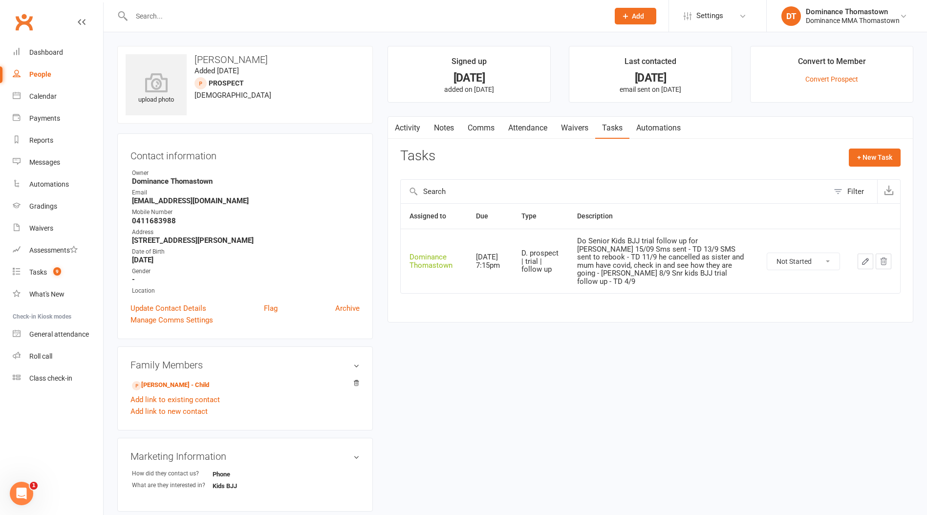
click at [158, 217] on strong "0411683988" at bounding box center [246, 220] width 228 height 9
copy strong "0411683988"
click at [871, 256] on button "button" at bounding box center [866, 262] width 16 height 16
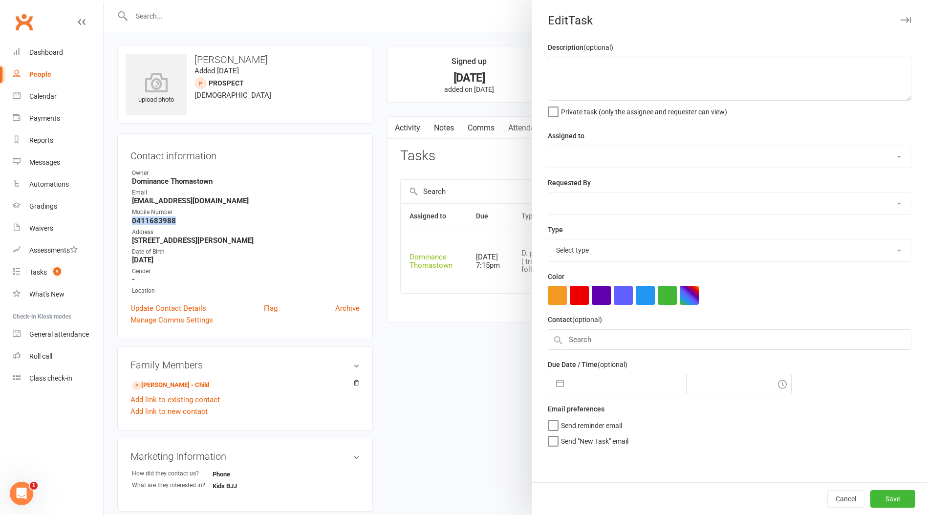
type textarea "Do Senior Kids BJJ trial follow up for Oliver - JR 15/09 Sms sent - TD 13/9 SMS…"
select select "12547"
type input "[DATE]"
type input "7:15pm"
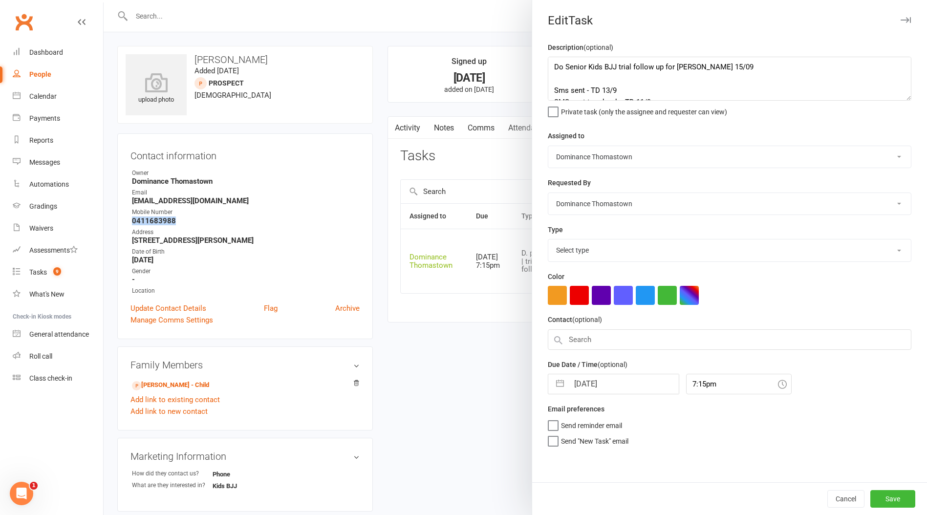
select select "3812"
click at [552, 64] on textarea "Do Senior Kids BJJ trial follow up for Oliver - JR 15/09 Sms sent - TD 13/9 SMS…" at bounding box center [730, 79] width 364 height 44
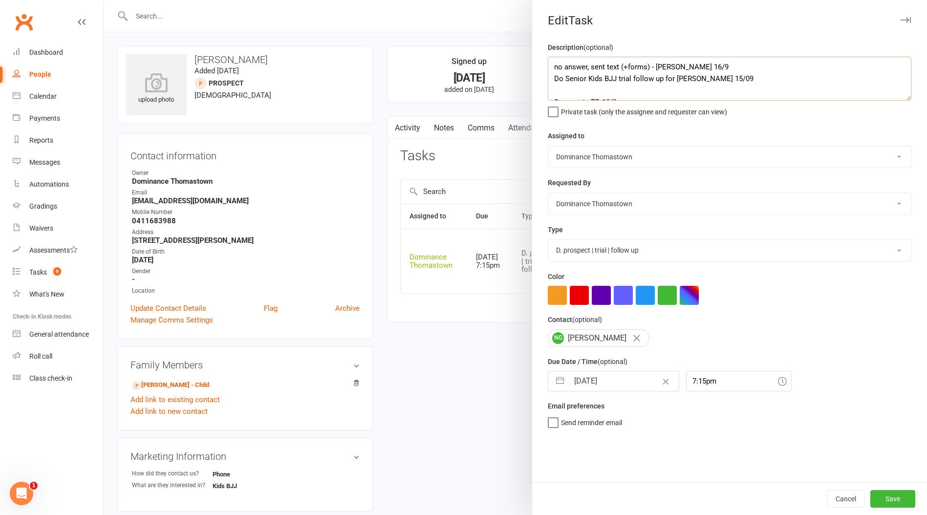
type textarea "no answer, sent text (+forms) - [PERSON_NAME] 16/9 Do Senior Kids BJJ trial fol…"
select select "7"
select select "2025"
select select "8"
select select "2025"
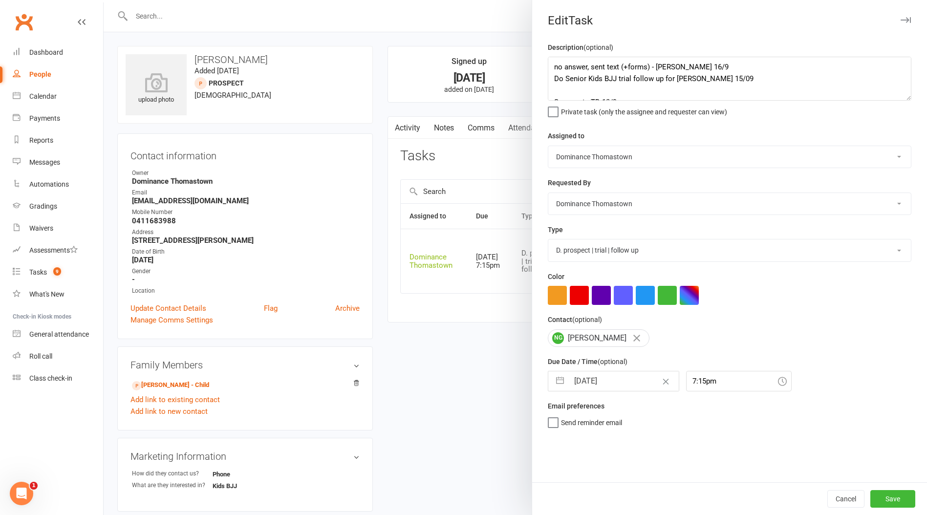
select select "9"
select select "2025"
drag, startPoint x: 596, startPoint y: 382, endPoint x: 637, endPoint y: 436, distance: 67.7
click at [596, 382] on input "[DATE]" at bounding box center [624, 381] width 110 height 20
click at [630, 494] on td "17" at bounding box center [625, 492] width 19 height 19
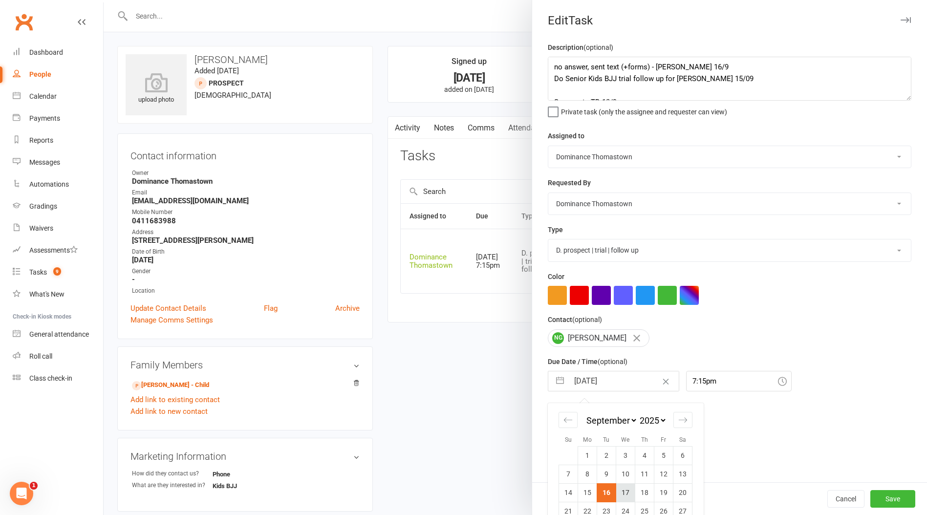
type input "[DATE]"
click at [899, 494] on button "Save" at bounding box center [892, 499] width 45 height 18
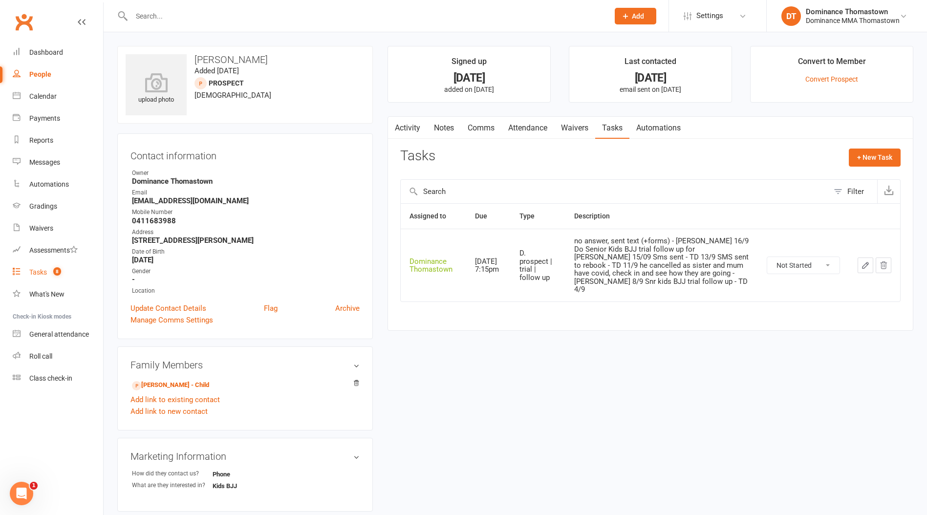
click at [48, 267] on link "Tasks 8" at bounding box center [58, 272] width 90 height 22
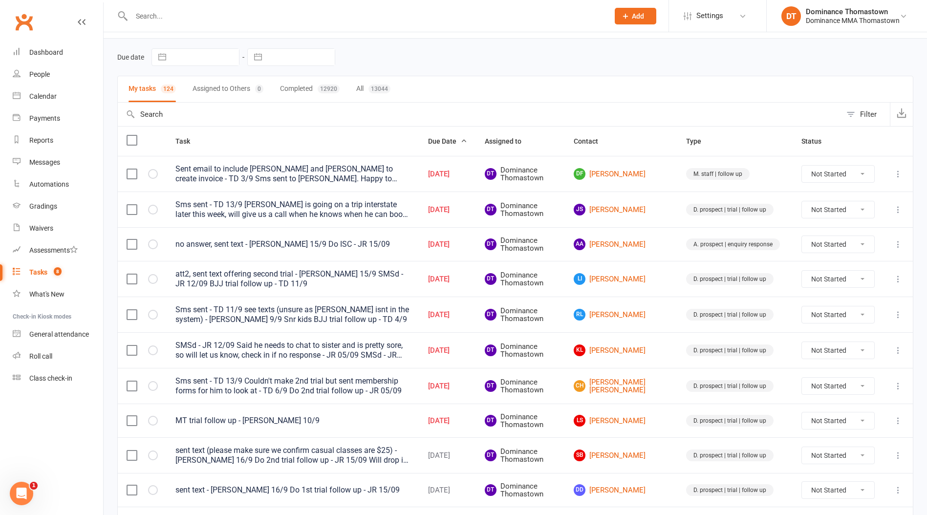
scroll to position [30, 0]
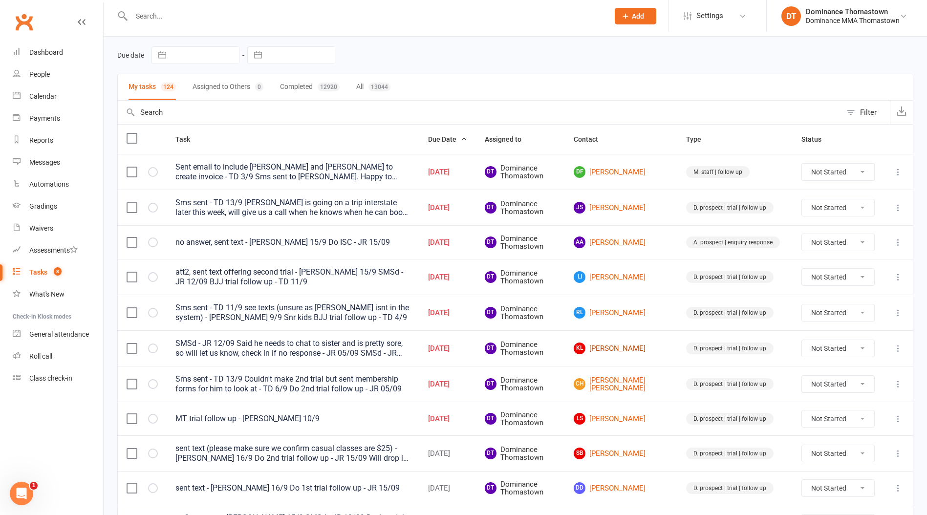
click at [638, 345] on link "KL Kerim Linares" at bounding box center [621, 349] width 95 height 12
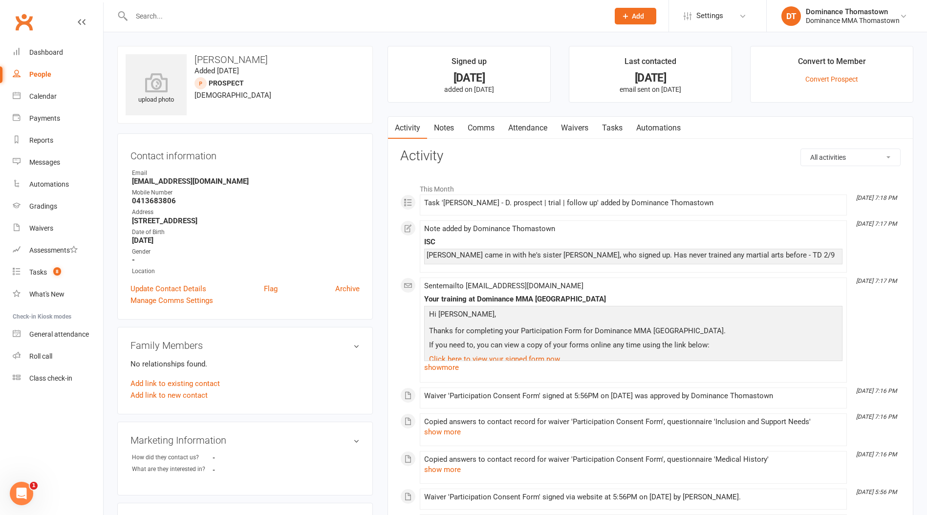
click at [156, 203] on strong "0413683806" at bounding box center [246, 200] width 228 height 9
copy strong "0413683806"
click at [33, 274] on div "Tasks" at bounding box center [38, 272] width 18 height 8
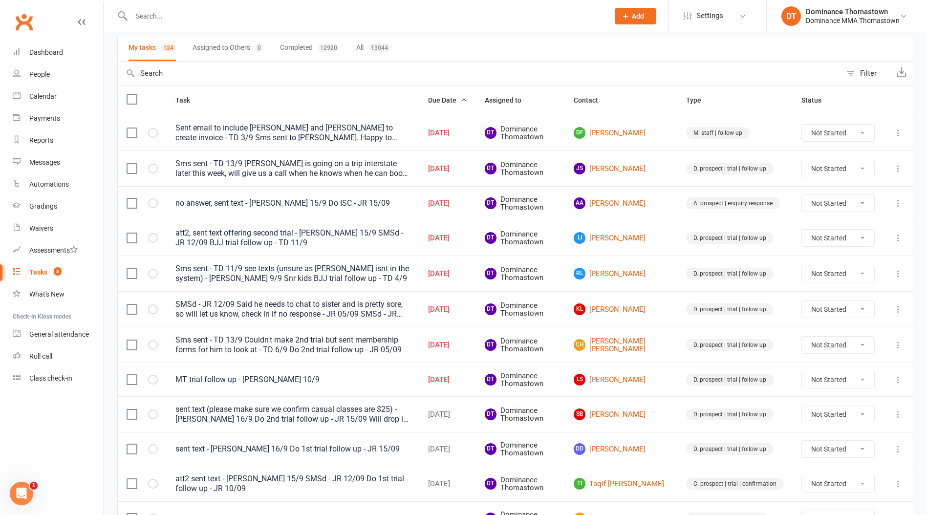
scroll to position [69, 0]
click at [653, 380] on link "LS Luca Saraceno" at bounding box center [621, 379] width 95 height 12
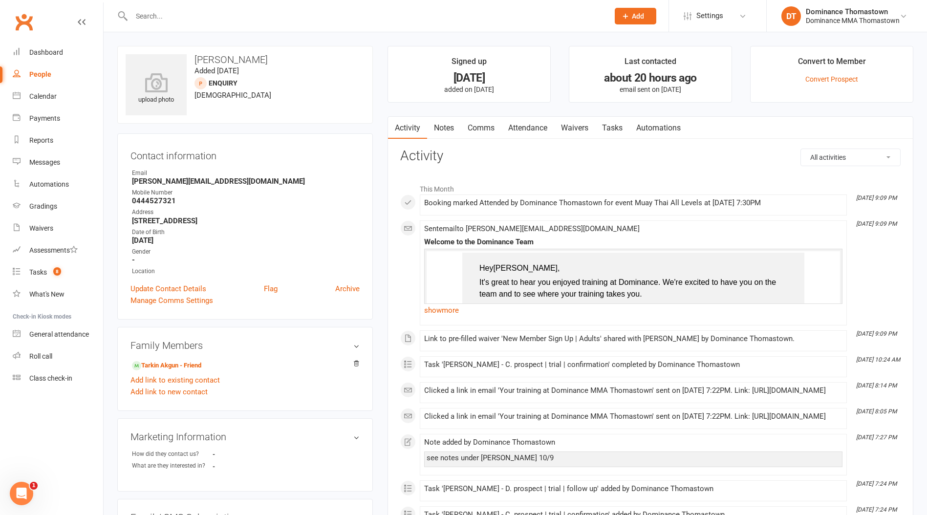
click at [168, 202] on strong "0444527321" at bounding box center [246, 200] width 228 height 9
copy strong "0444527321"
drag, startPoint x: 609, startPoint y: 114, endPoint x: 605, endPoint y: 129, distance: 14.6
click at [609, 115] on main "Signed up 6 days ago added on 10 Sep 2025 Last contacted about 20 hours ago ema…" at bounding box center [650, 477] width 540 height 863
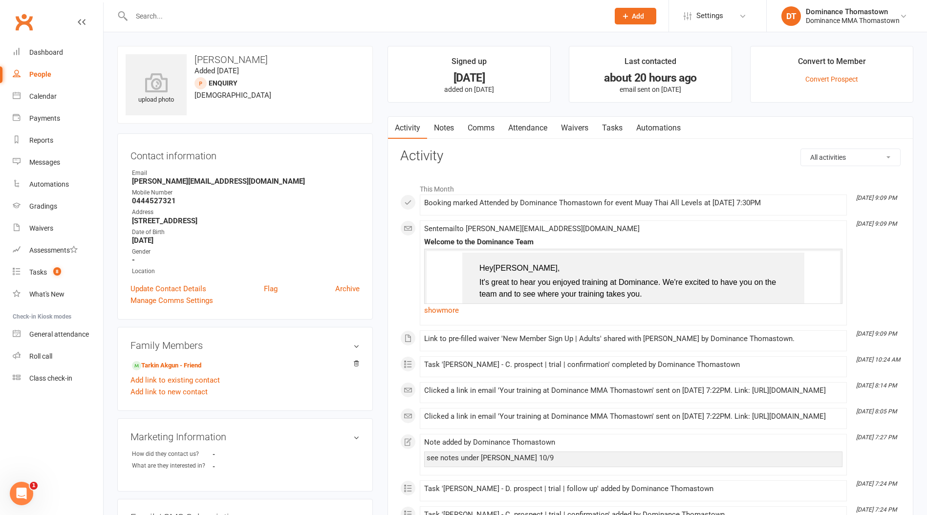
click at [606, 129] on link "Tasks" at bounding box center [612, 128] width 34 height 22
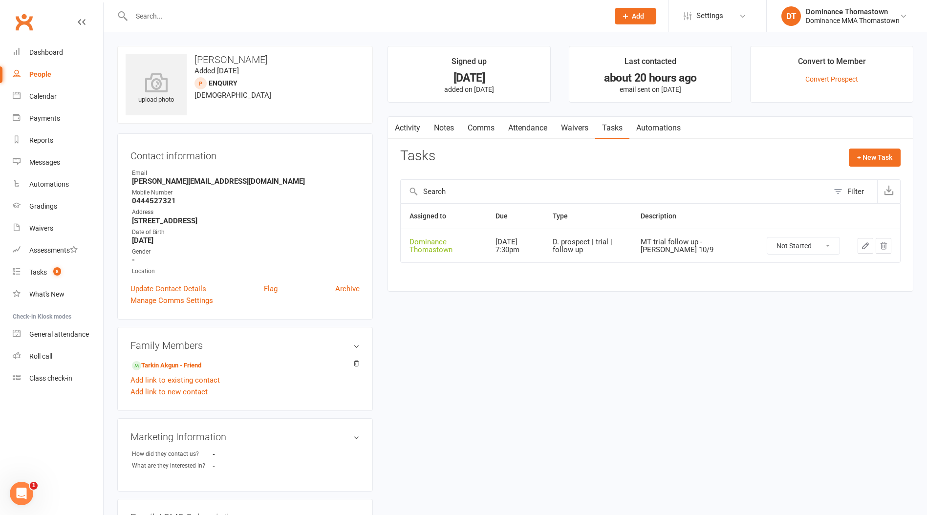
click at [867, 248] on icon "button" at bounding box center [865, 245] width 9 height 9
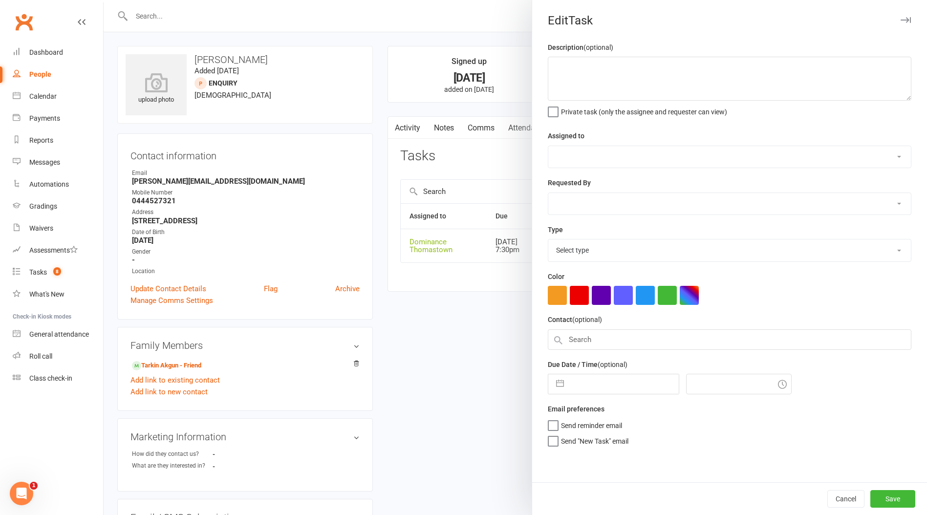
type textarea "MT trial follow up - Ellen 10/9"
select select "12547"
type input "[DATE]"
type input "7:30pm"
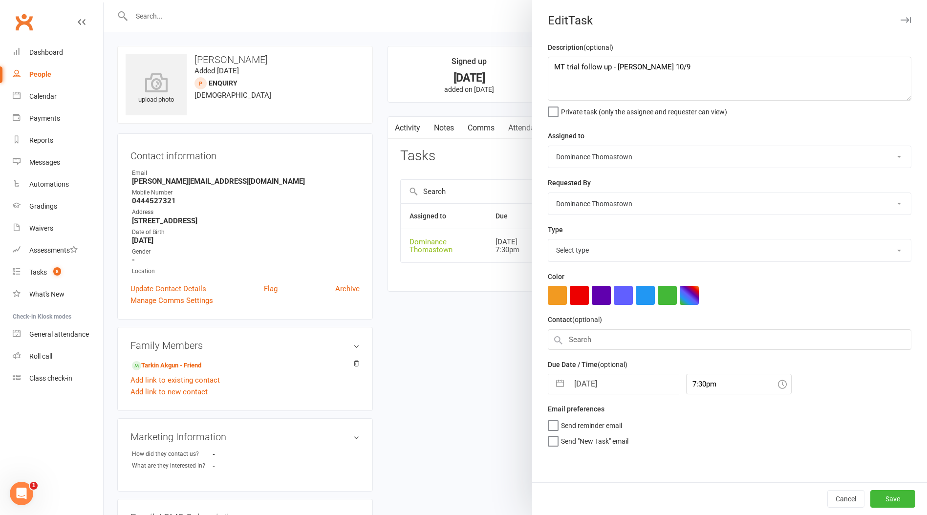
select select "3812"
click at [556, 65] on textarea "MT trial follow up - Ellen 10/9" at bounding box center [730, 79] width 364 height 44
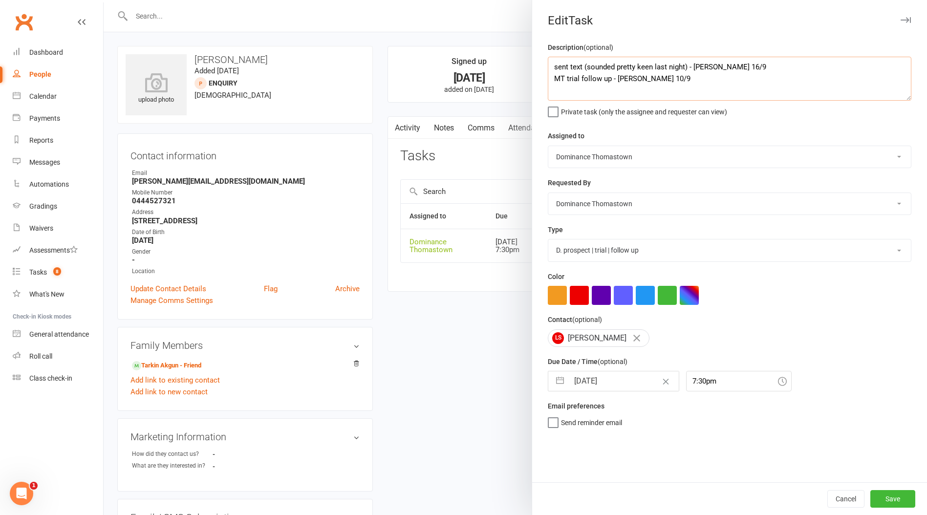
type textarea "sent text (sounded pretty keen last night) - [PERSON_NAME] 16/9 MT trial follow…"
click at [598, 383] on input "[DATE]" at bounding box center [624, 381] width 110 height 20
select select "7"
select select "2025"
select select "8"
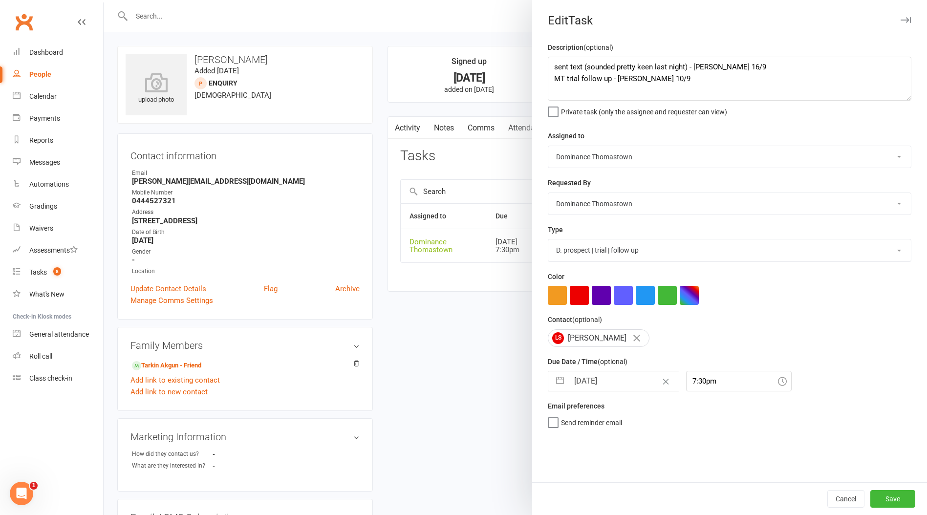
select select "2025"
select select "9"
select select "2025"
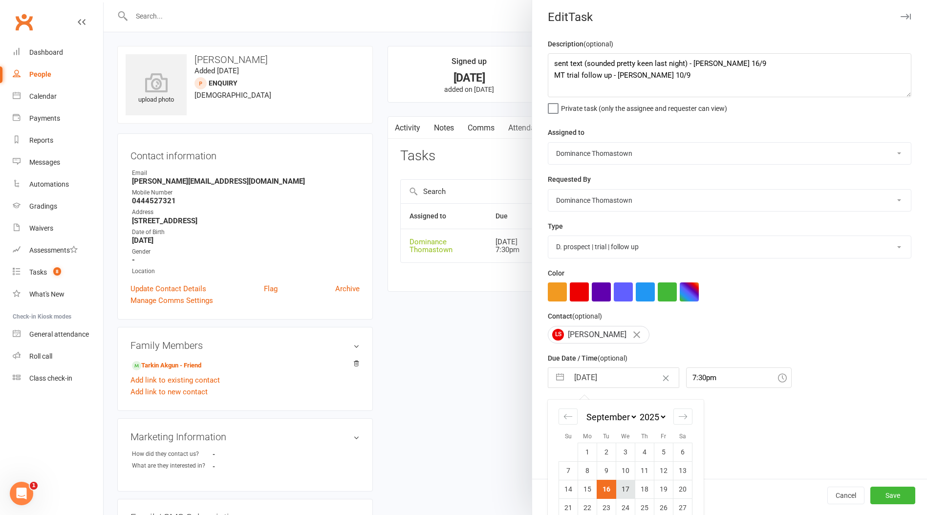
click at [627, 489] on td "17" at bounding box center [625, 489] width 19 height 19
type input "[DATE]"
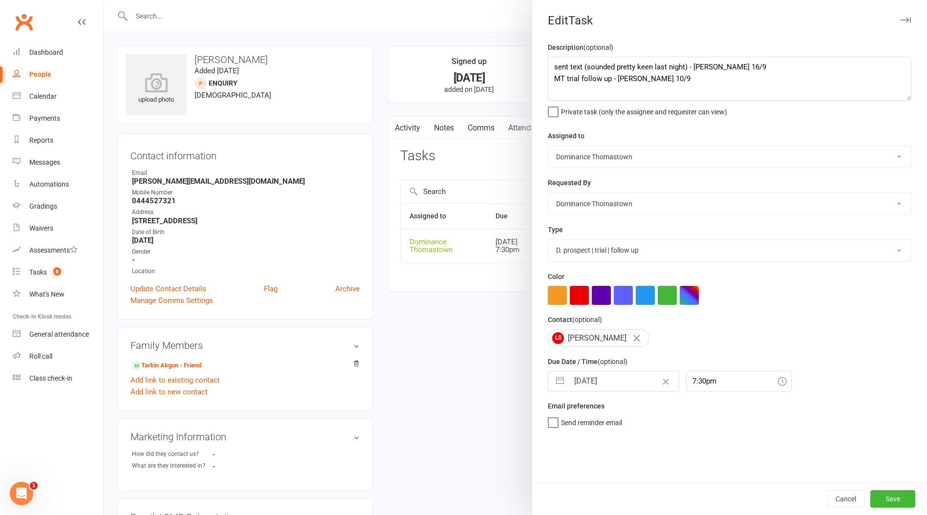
scroll to position [0, 0]
click at [891, 499] on button "Save" at bounding box center [892, 499] width 45 height 18
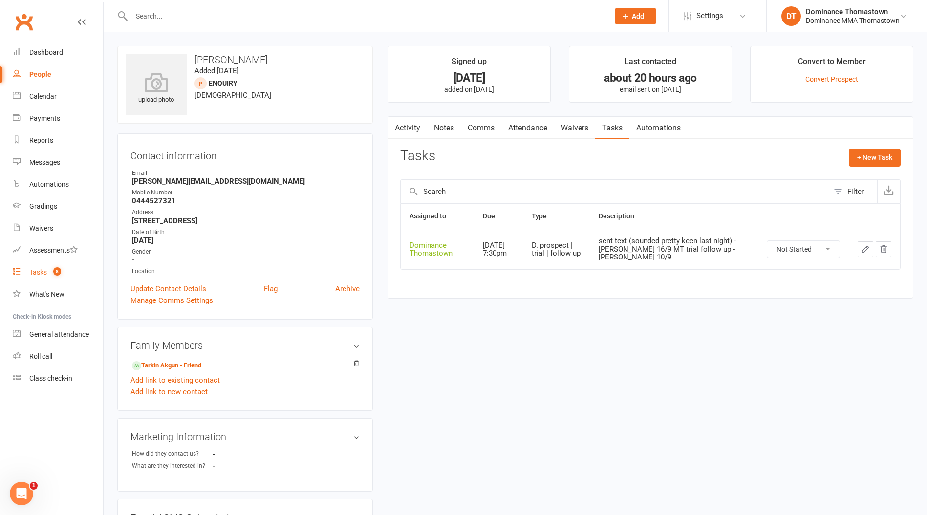
click at [48, 271] on count-badge "8" at bounding box center [54, 272] width 13 height 8
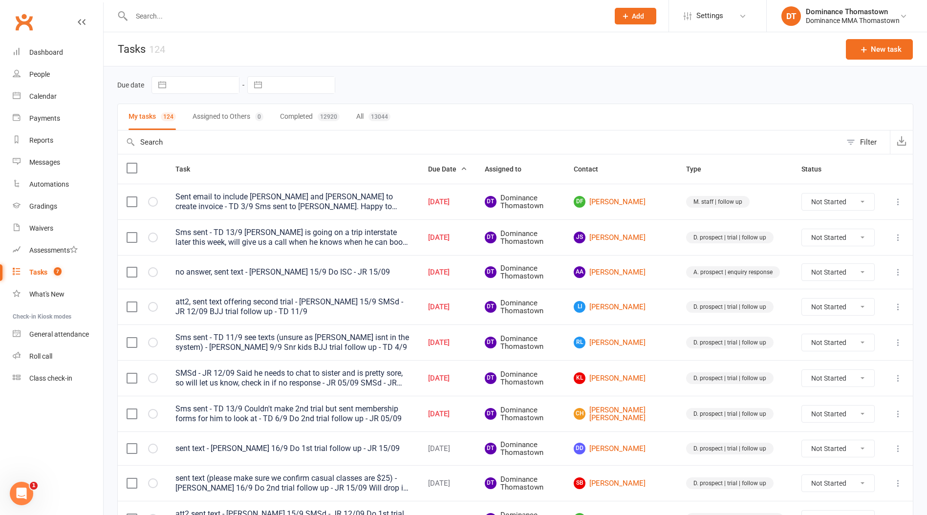
click at [168, 16] on input "text" at bounding box center [366, 16] width 474 height 14
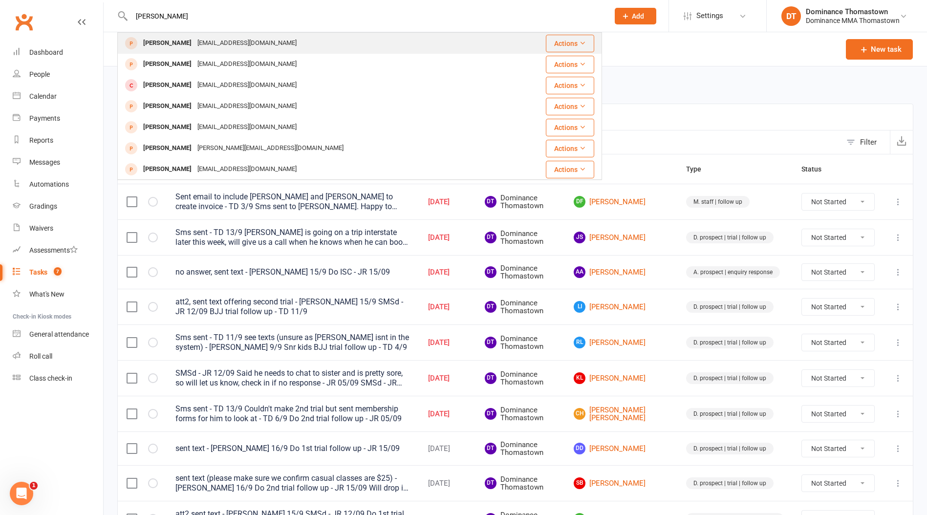
type input "george"
click at [231, 38] on div "kostasgeorge@me.com" at bounding box center [246, 43] width 105 height 14
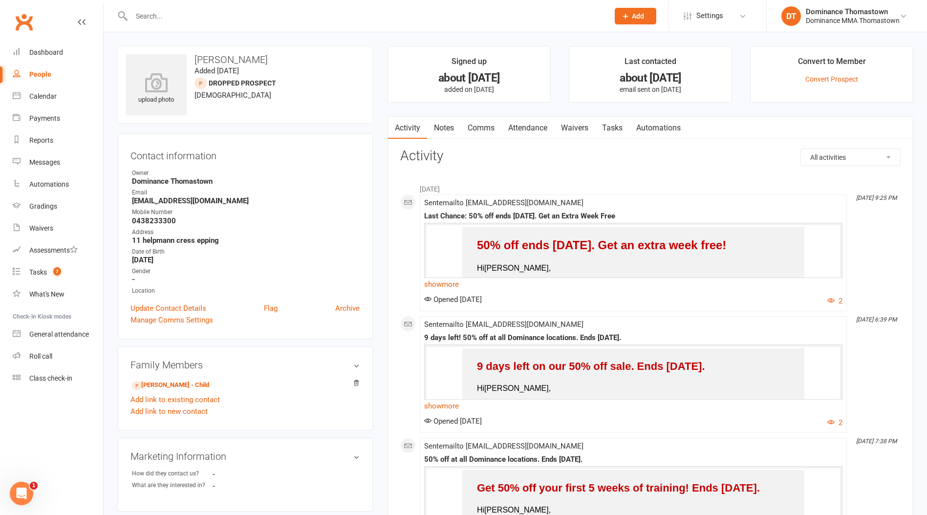
click at [156, 16] on input "text" at bounding box center [366, 16] width 474 height 14
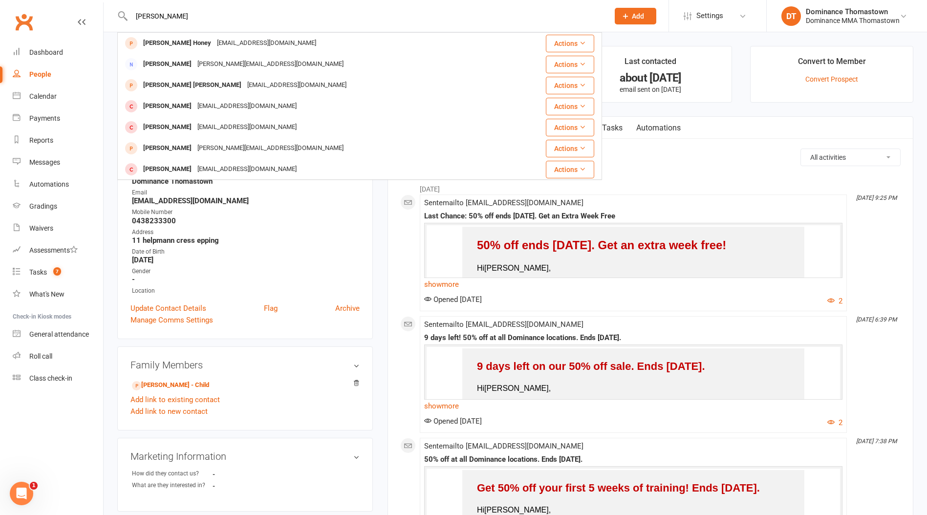
type input "matthew"
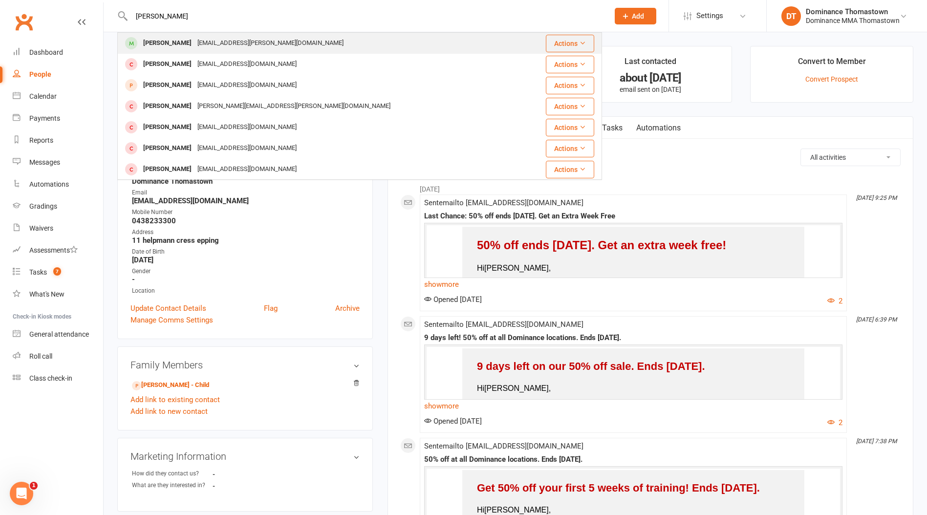
click at [178, 50] on div "Matthew Vo" at bounding box center [167, 43] width 54 height 14
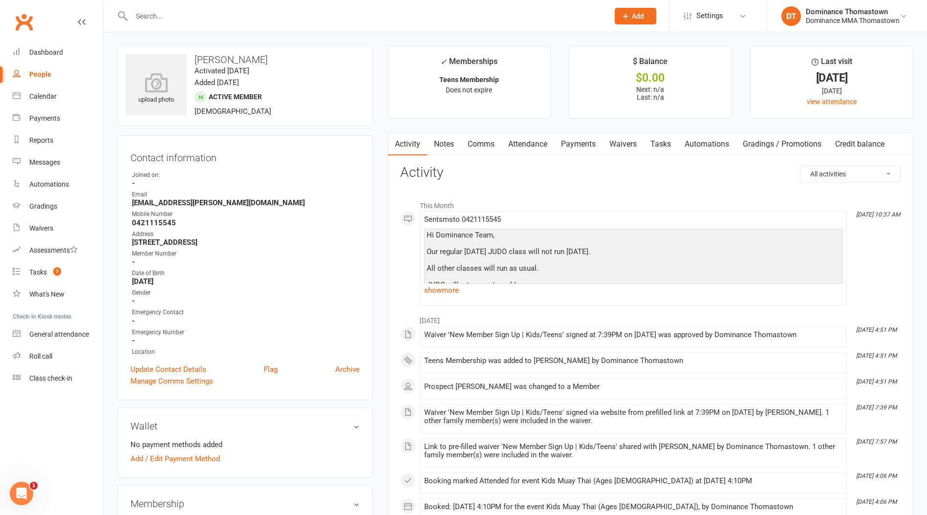
click at [173, 18] on input "text" at bounding box center [366, 16] width 474 height 14
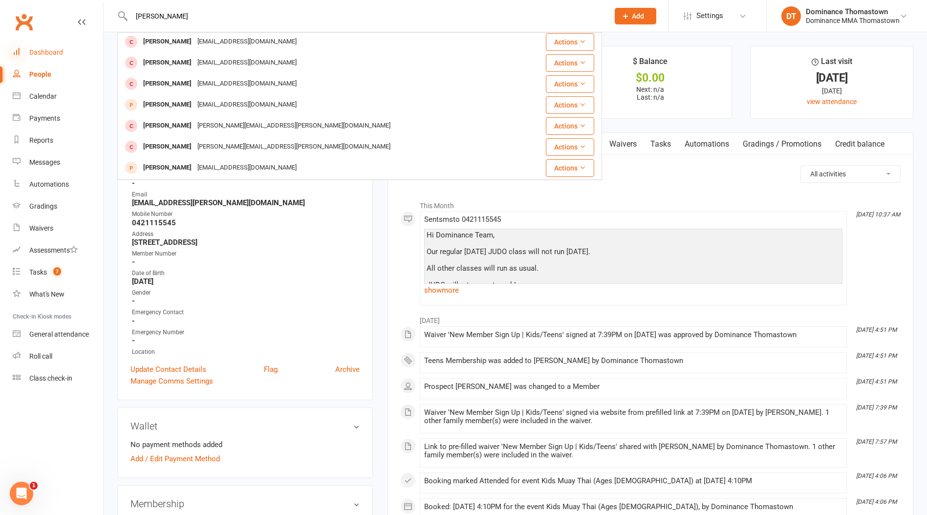
scroll to position [88, 0]
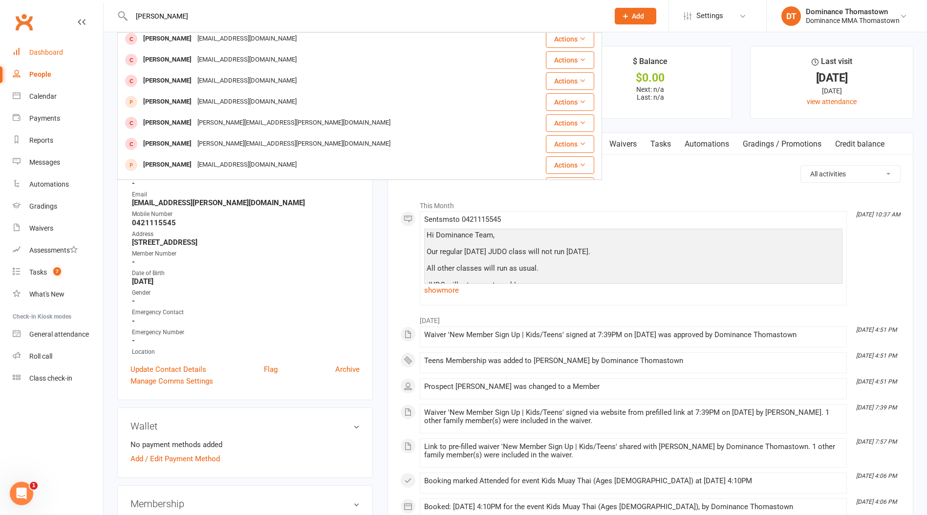
type input "matthew"
click at [34, 54] on div "Dashboard" at bounding box center [46, 52] width 34 height 8
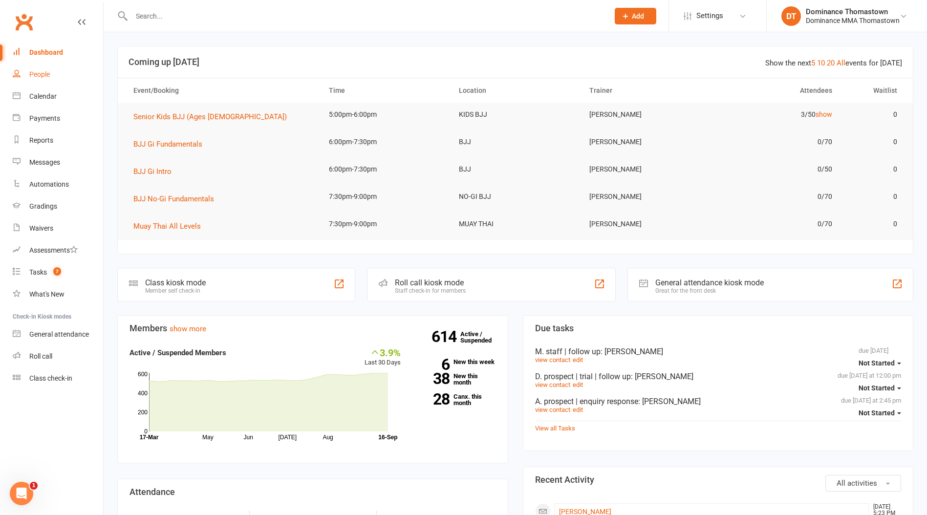
click at [46, 73] on div "People" at bounding box center [39, 74] width 21 height 8
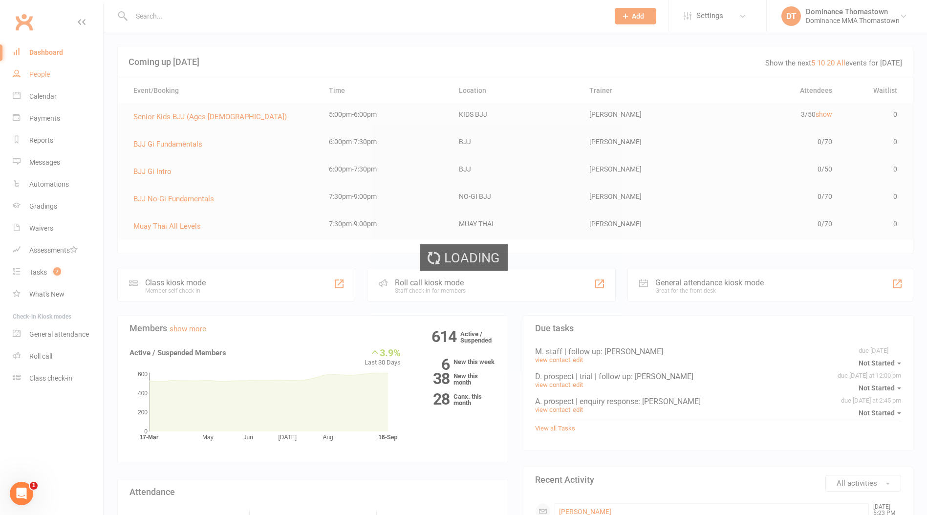
select select "100"
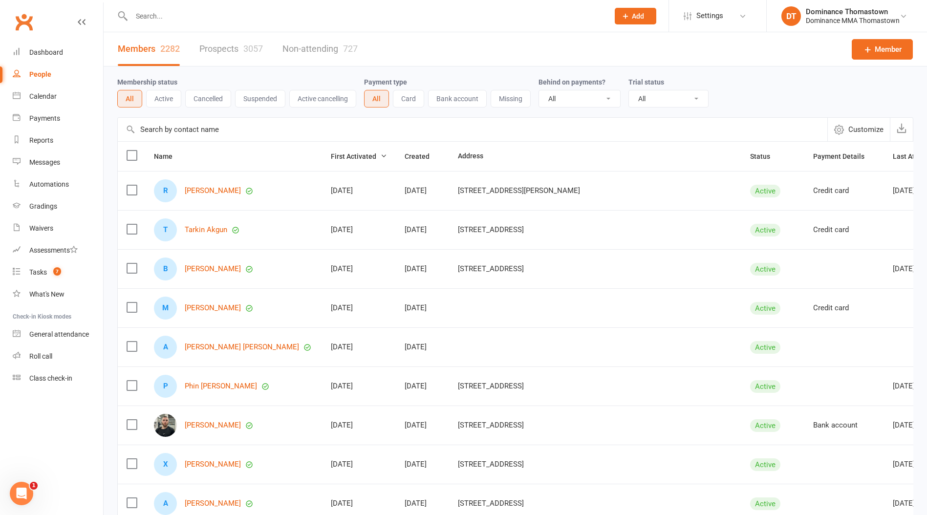
click at [214, 46] on link "Prospects 3057" at bounding box center [231, 49] width 64 height 34
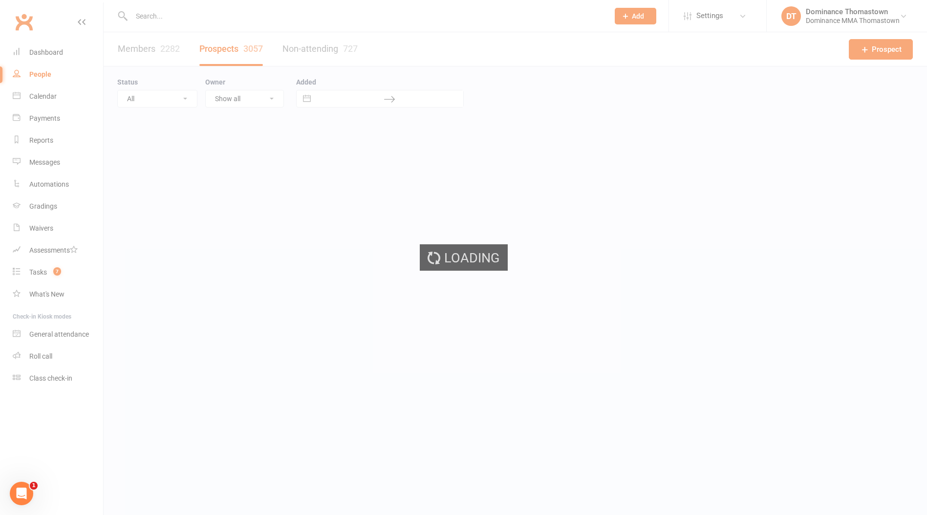
select select "100"
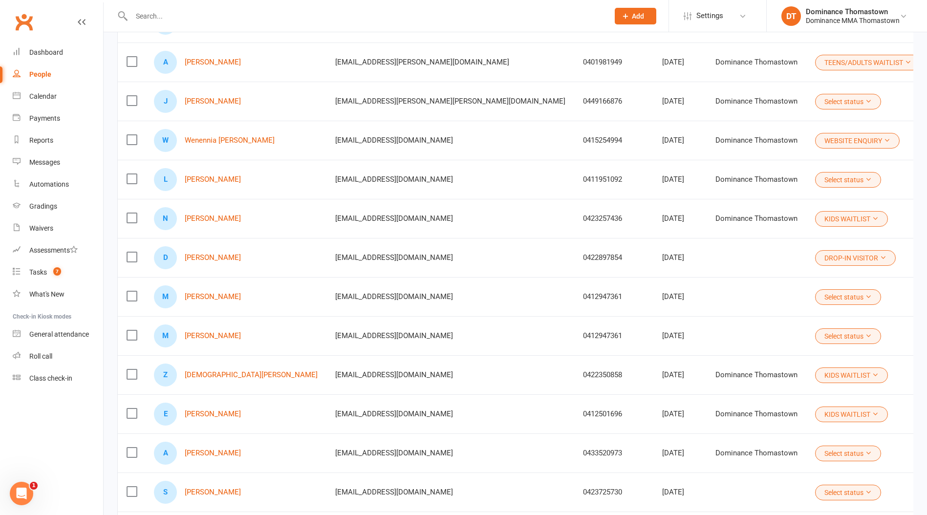
scroll to position [519, 0]
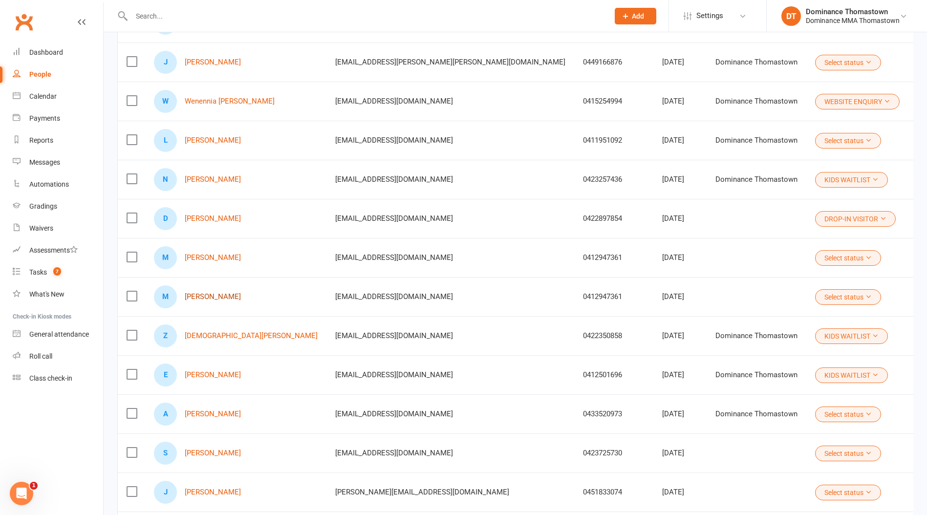
click at [232, 293] on link "Michael Vidinopoulos" at bounding box center [213, 297] width 56 height 8
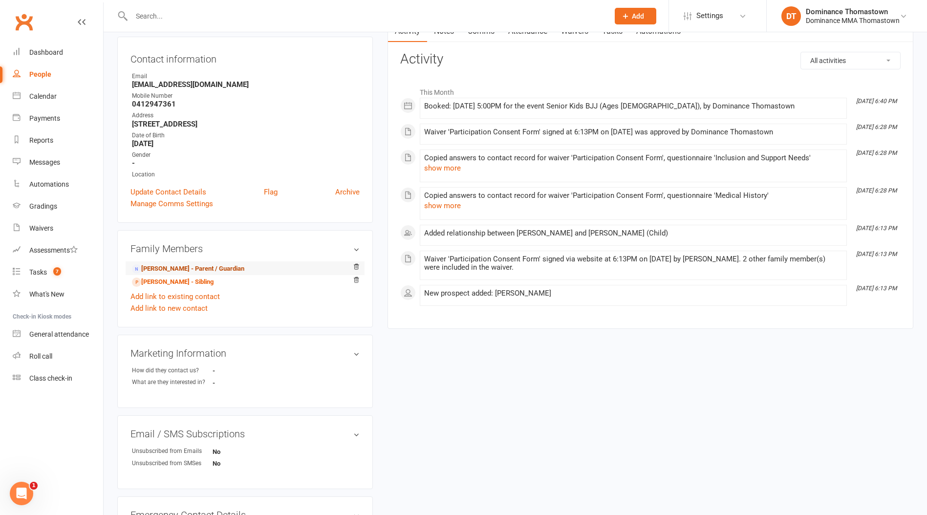
scroll to position [99, 0]
click at [209, 265] on link "George Vidinopoulos - Parent / Guardian" at bounding box center [188, 267] width 112 height 10
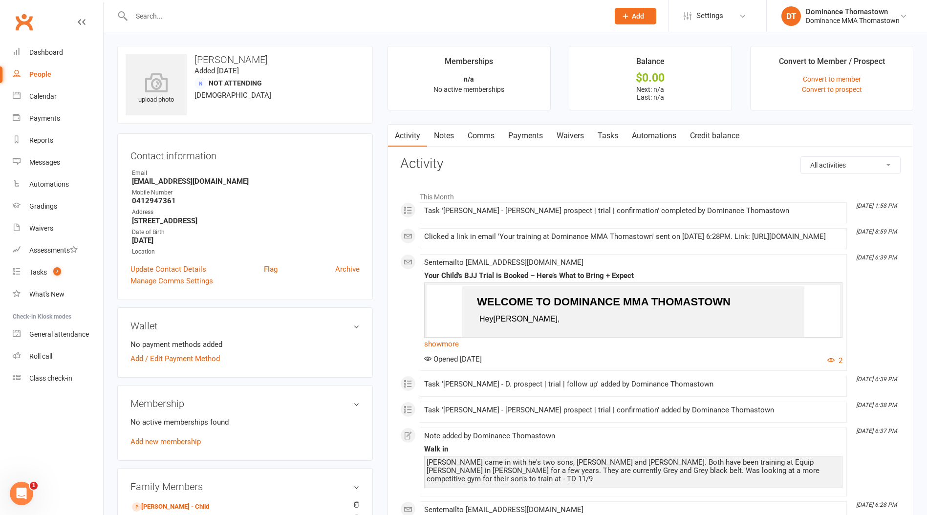
click at [605, 141] on link "Tasks" at bounding box center [608, 136] width 34 height 22
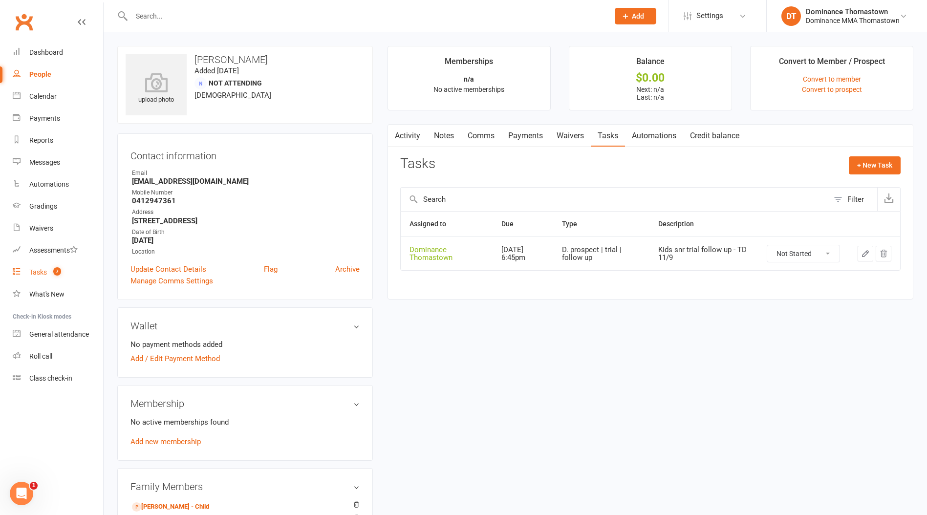
click at [43, 274] on div "Tasks" at bounding box center [38, 272] width 18 height 8
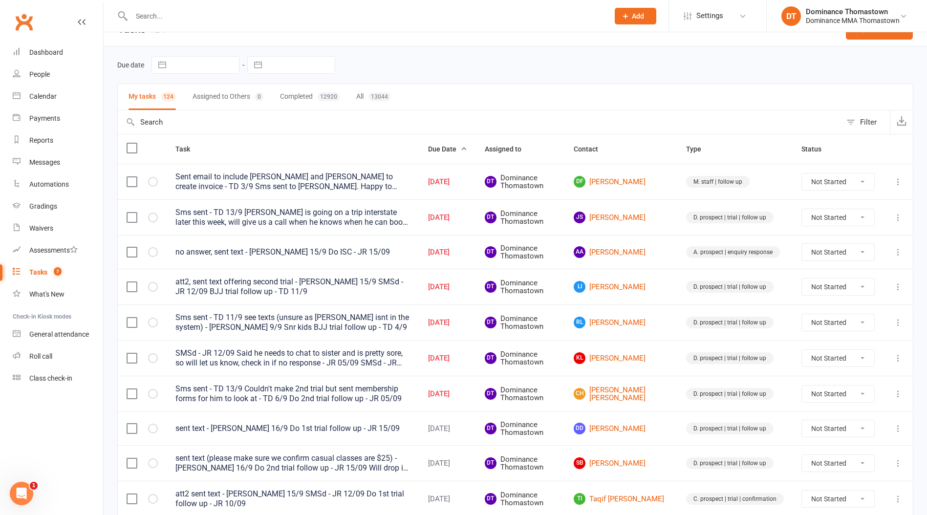
scroll to position [24, 0]
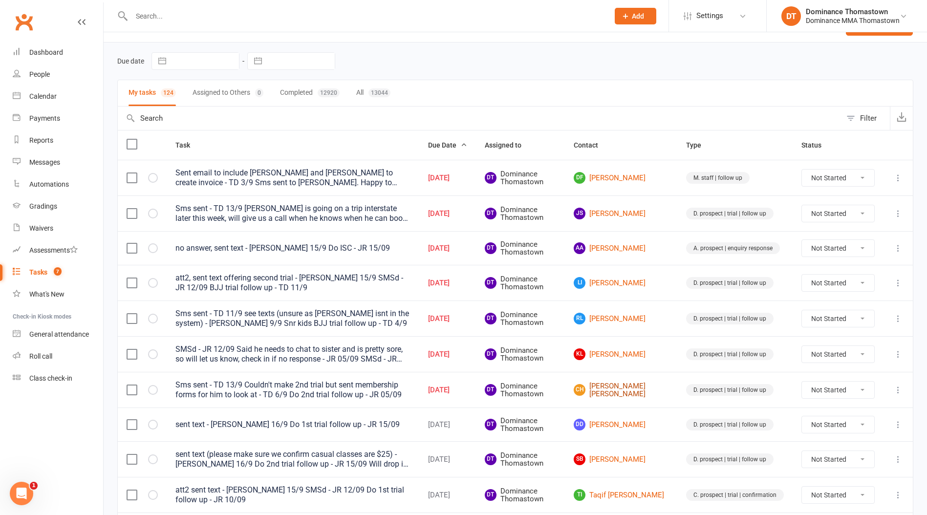
click at [617, 393] on link "CH Cooper Hardy" at bounding box center [621, 390] width 95 height 16
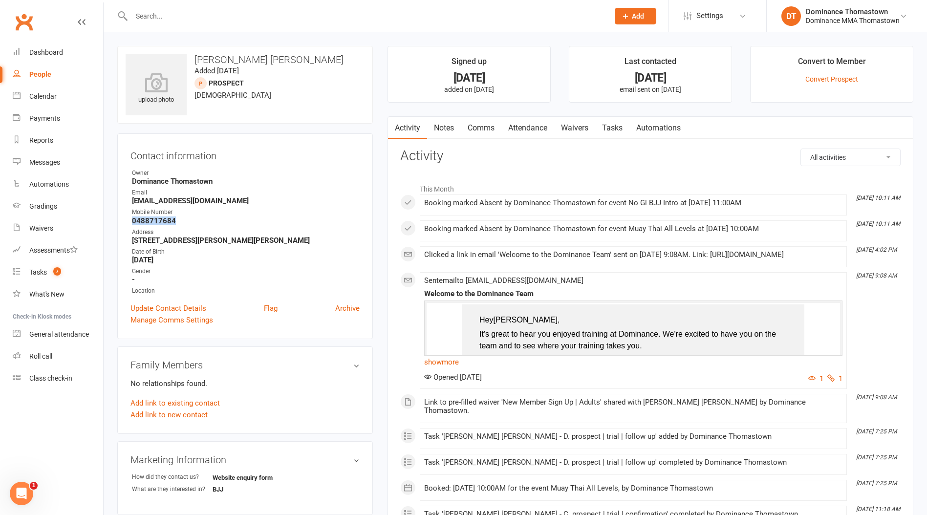
drag, startPoint x: 176, startPoint y: 217, endPoint x: 129, endPoint y: 218, distance: 47.4
click at [129, 218] on div "Contact information Owner Dominance Thomastown Email cooperhardy707@icloud.com …" at bounding box center [245, 236] width 256 height 206
copy strong "0488717684"
click at [619, 128] on link "Tasks" at bounding box center [612, 128] width 34 height 22
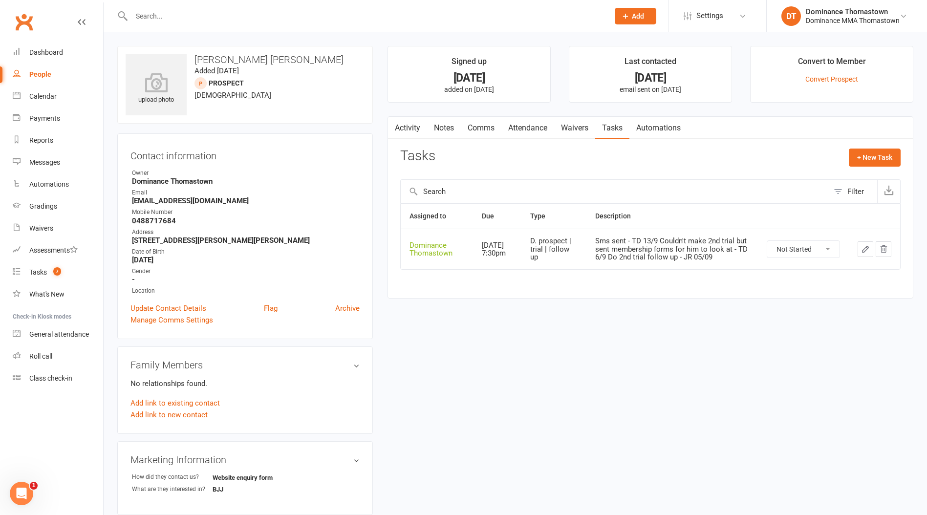
click at [849, 252] on td at bounding box center [874, 249] width 51 height 41
click at [851, 250] on td at bounding box center [874, 249] width 51 height 41
click at [858, 251] on button "button" at bounding box center [866, 249] width 16 height 16
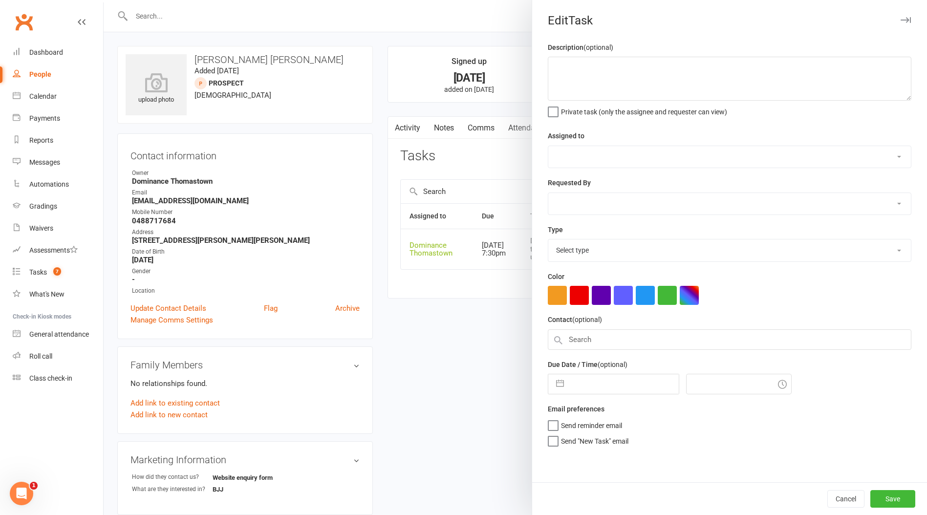
type textarea "Sms sent - TD 13/9 Couldn't make 2nd trial but sent membership forms for him to…"
select select "12547"
type input "[DATE]"
type input "7:30pm"
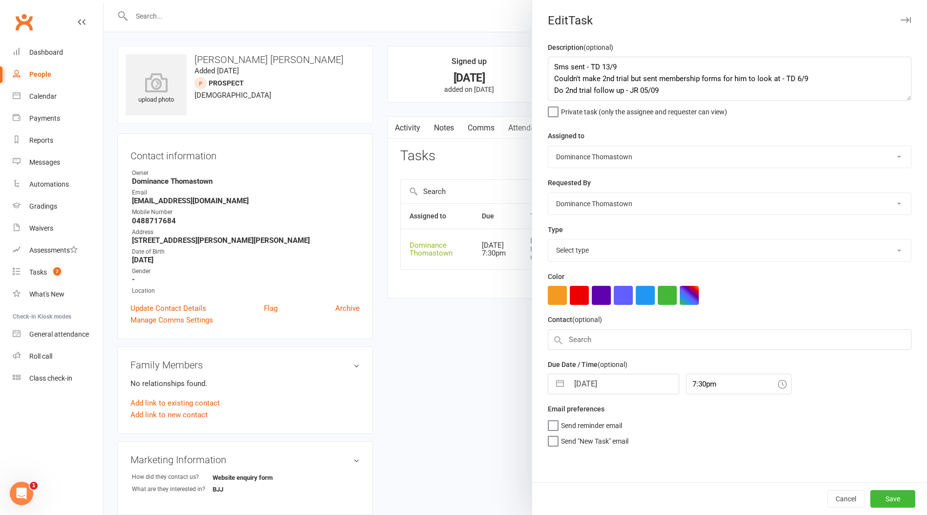
select select "3812"
click at [559, 67] on textarea "Sms sent - TD 13/9 Couldn't make 2nd trial but sent membership forms for him to…" at bounding box center [730, 79] width 364 height 44
click at [551, 67] on textarea "Sms sent - TD 13/9 Couldn't make 2nd trial but sent membership forms for him to…" at bounding box center [730, 79] width 364 height 44
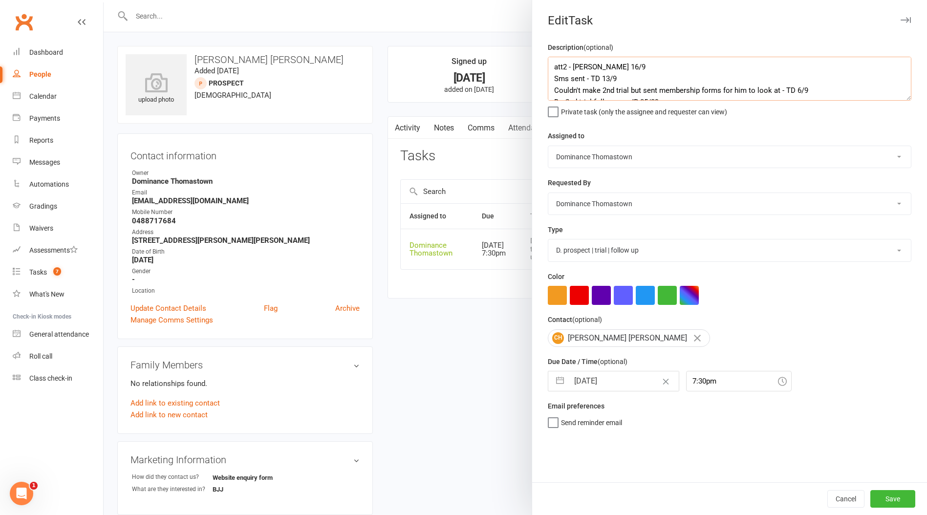
type textarea "att2 - [PERSON_NAME] 16/9 Sms sent - TD 13/9 Couldn't make 2nd trial but sent m…"
drag, startPoint x: 581, startPoint y: 396, endPoint x: 586, endPoint y: 387, distance: 11.2
click at [579, 396] on div "Description (optional) att2 - Ellen 16/9 Sms sent - TD 13/9 Couldn't make 2nd t…" at bounding box center [729, 262] width 395 height 441
select select "7"
select select "2025"
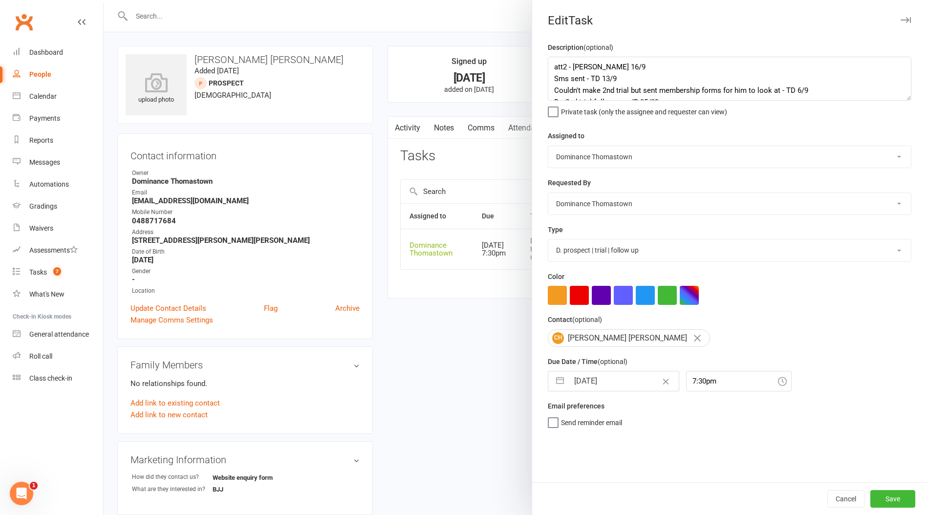
select select "8"
select select "2025"
select select "9"
select select "2025"
drag, startPoint x: 586, startPoint y: 387, endPoint x: 627, endPoint y: 441, distance: 68.3
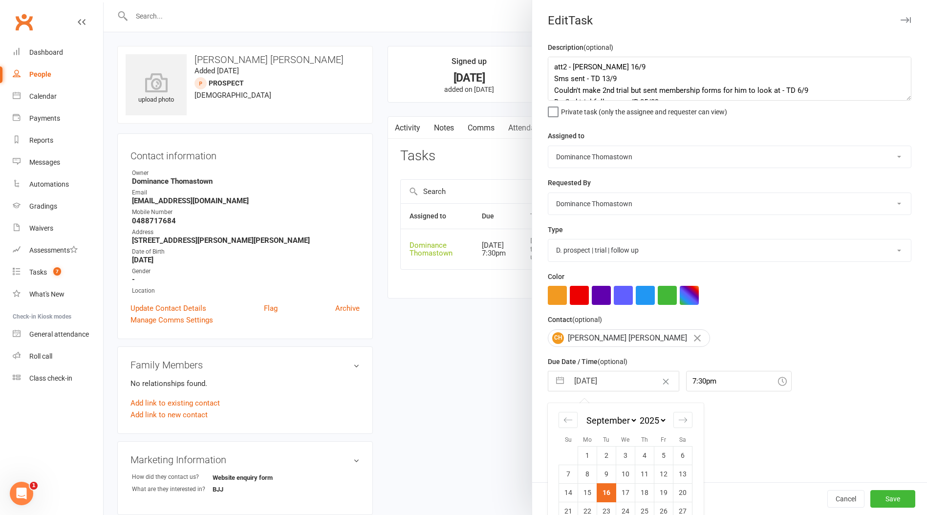
click at [585, 387] on input "[DATE]" at bounding box center [624, 381] width 110 height 20
drag, startPoint x: 616, startPoint y: 490, endPoint x: 632, endPoint y: 490, distance: 16.1
click at [615, 490] on tr "14 15 16 17 18 19 20" at bounding box center [625, 492] width 133 height 19
click at [622, 490] on td "17" at bounding box center [625, 492] width 19 height 19
type input "[DATE]"
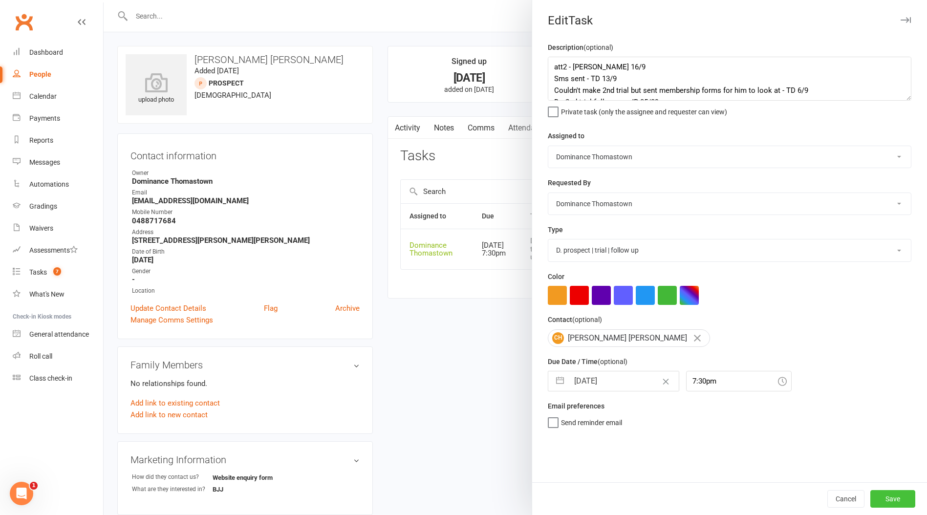
drag, startPoint x: 898, startPoint y: 495, endPoint x: 556, endPoint y: 418, distance: 350.6
click at [897, 495] on button "Save" at bounding box center [892, 499] width 45 height 18
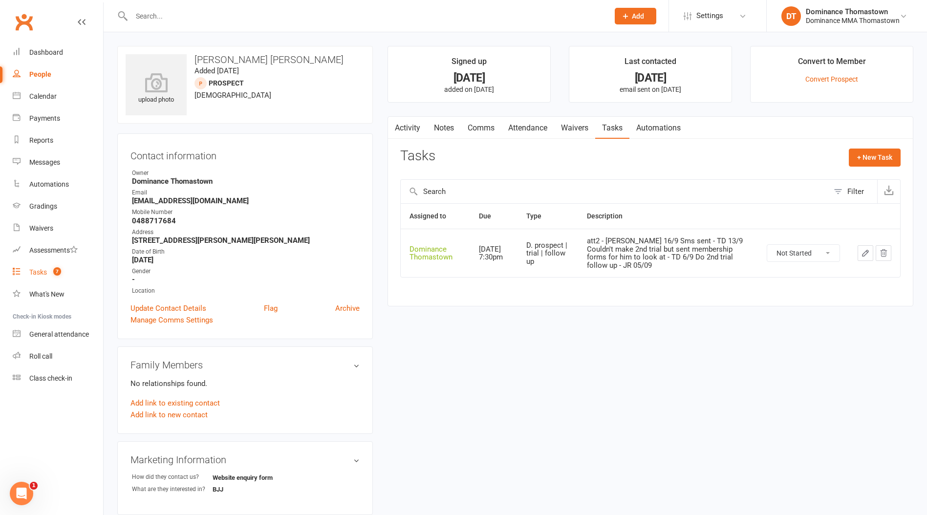
click at [47, 273] on div "Tasks" at bounding box center [38, 272] width 18 height 8
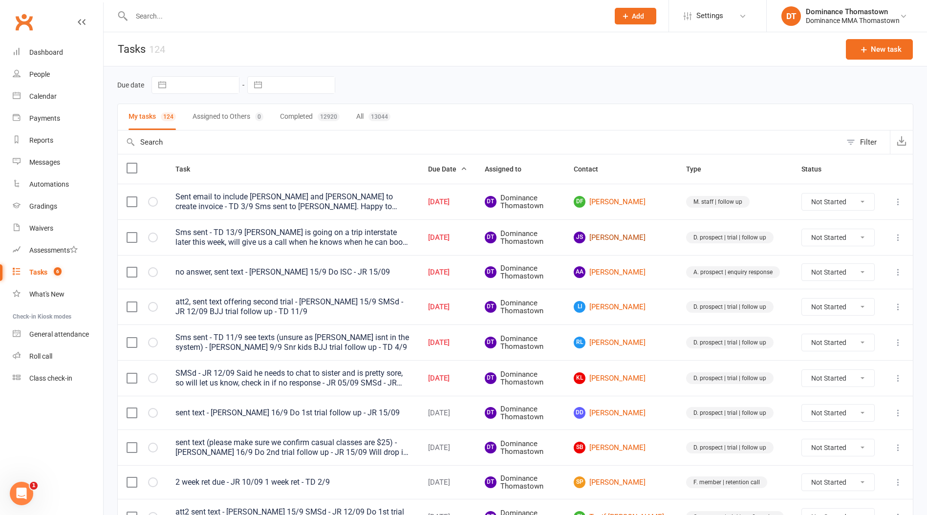
click at [639, 236] on link "JS Jake Sainsbury" at bounding box center [621, 238] width 95 height 12
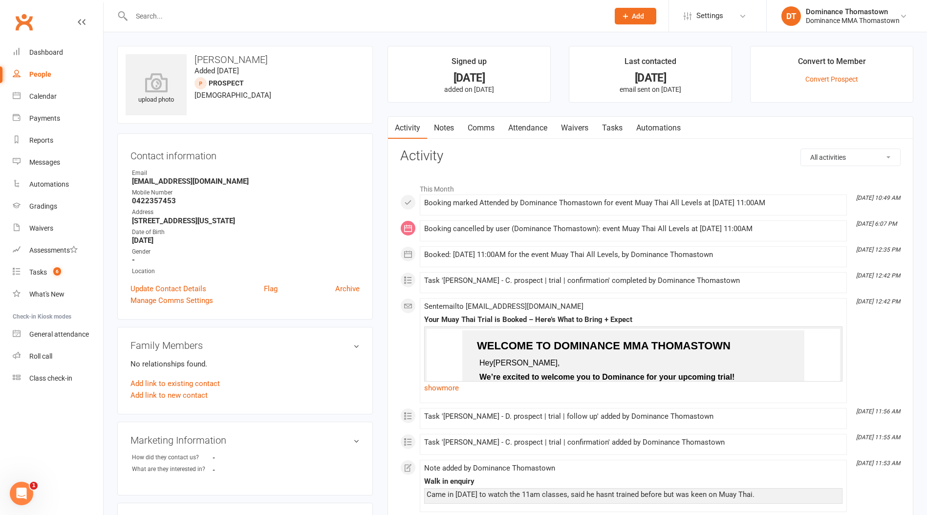
click at [612, 127] on link "Tasks" at bounding box center [612, 128] width 34 height 22
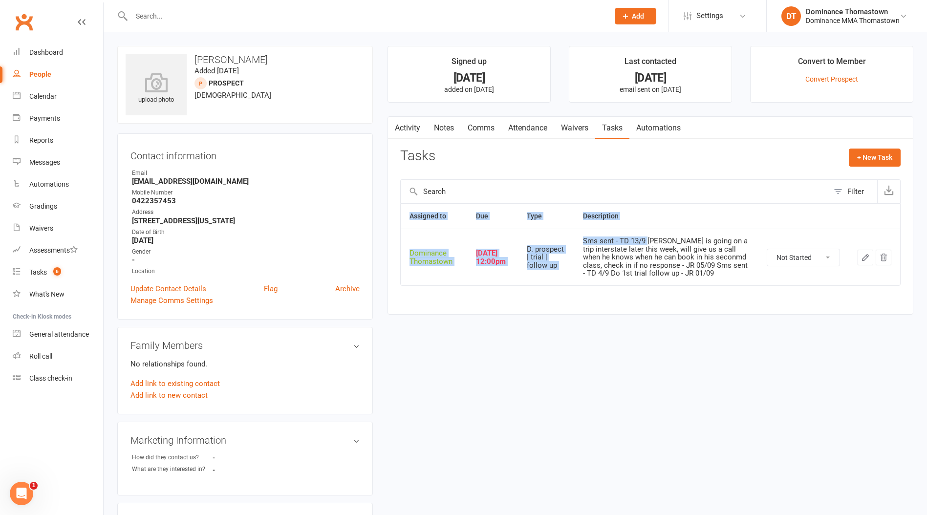
drag, startPoint x: 655, startPoint y: 240, endPoint x: 701, endPoint y: 293, distance: 69.6
click at [701, 293] on div "Assigned to Due Type Description Dominance Thomastown Sep 16, 2025 12:00pm D. p…" at bounding box center [650, 251] width 500 height 96
drag, startPoint x: 681, startPoint y: 261, endPoint x: 702, endPoint y: 271, distance: 23.8
click at [681, 261] on div "Sms sent - TD 13/9 [PERSON_NAME] is going on a trip interstate later this week,…" at bounding box center [666, 257] width 166 height 41
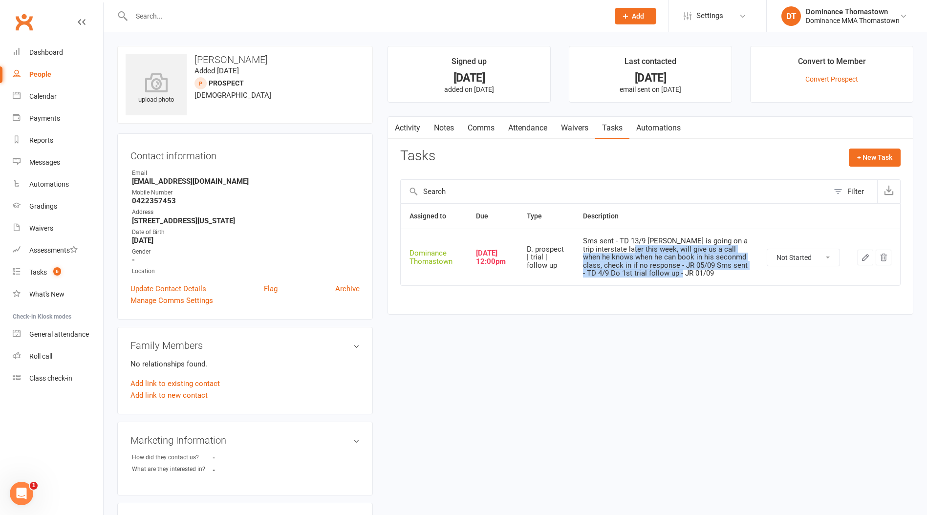
drag, startPoint x: 722, startPoint y: 281, endPoint x: 652, endPoint y: 245, distance: 78.5
click at [652, 245] on td "Sms sent - TD 13/9 [PERSON_NAME] is going on a trip interstate later this week,…" at bounding box center [666, 257] width 184 height 57
click at [652, 245] on div "Sms sent - TD 13/9 [PERSON_NAME] is going on a trip interstate later this week,…" at bounding box center [666, 257] width 166 height 41
drag, startPoint x: 638, startPoint y: 267, endPoint x: 680, endPoint y: 259, distance: 42.7
click at [680, 259] on div "Sms sent - TD 13/9 [PERSON_NAME] is going on a trip interstate later this week,…" at bounding box center [666, 257] width 166 height 41
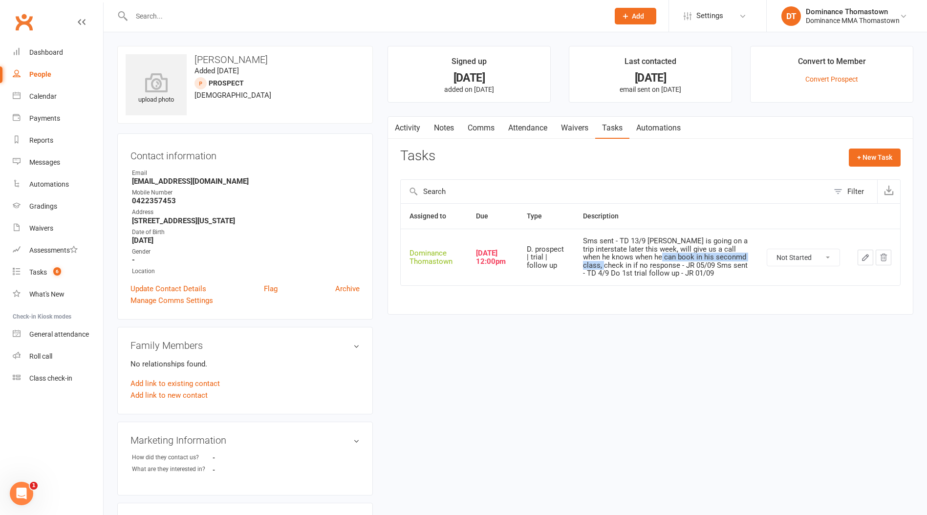
drag, startPoint x: 679, startPoint y: 259, endPoint x: 698, endPoint y: 272, distance: 22.6
click at [679, 259] on div "Sms sent - TD 13/9 [PERSON_NAME] is going on a trip interstate later this week,…" at bounding box center [666, 257] width 166 height 41
drag, startPoint x: 700, startPoint y: 272, endPoint x: 625, endPoint y: 255, distance: 76.7
click at [625, 255] on div "Sms sent - TD 13/9 [PERSON_NAME] is going on a trip interstate later this week,…" at bounding box center [666, 257] width 166 height 41
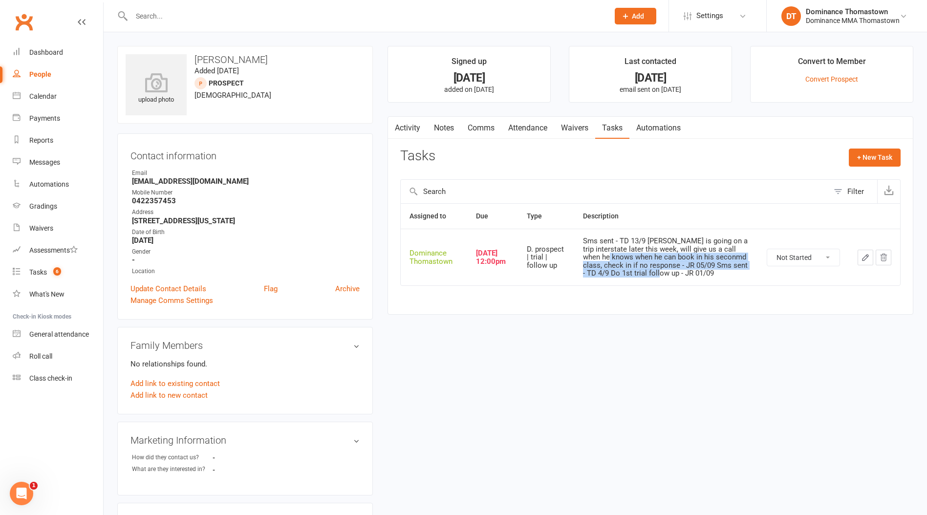
drag, startPoint x: 641, startPoint y: 255, endPoint x: 711, endPoint y: 272, distance: 72.4
click at [711, 272] on div "Sms sent - TD 13/9 [PERSON_NAME] is going on a trip interstate later this week,…" at bounding box center [666, 257] width 166 height 41
click at [595, 258] on div "Sms sent - TD 13/9 [PERSON_NAME] is going on a trip interstate later this week,…" at bounding box center [666, 257] width 166 height 41
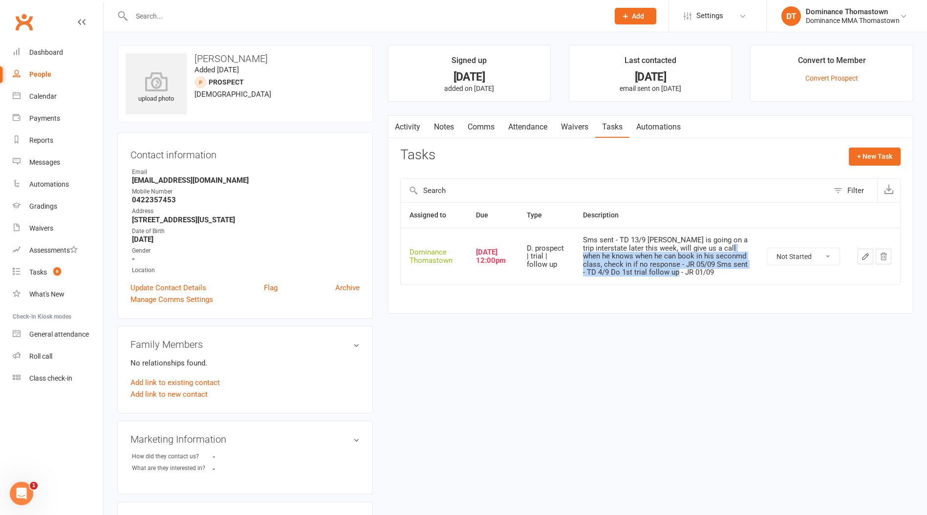
click at [595, 258] on div "Sms sent - TD 13/9 [PERSON_NAME] is going on a trip interstate later this week,…" at bounding box center [666, 256] width 166 height 41
click at [534, 127] on link "Attendance" at bounding box center [527, 127] width 53 height 22
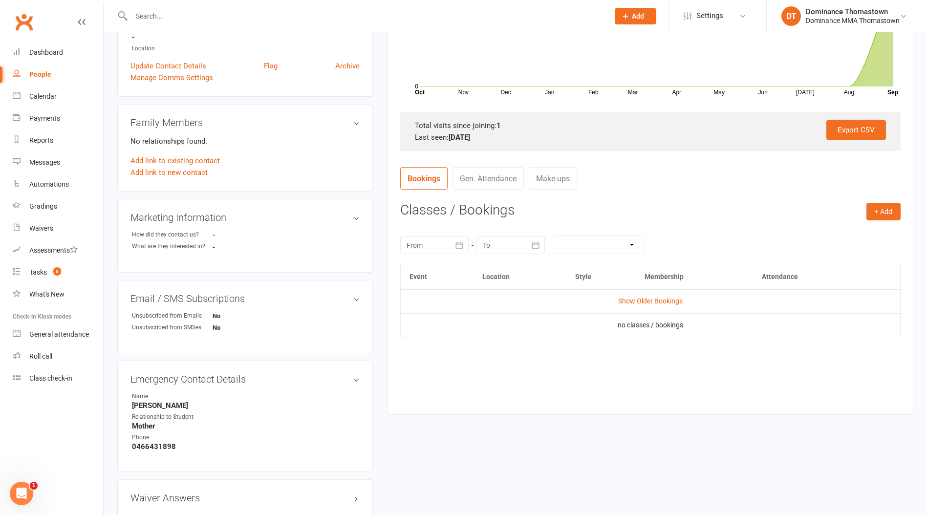
scroll to position [292, 0]
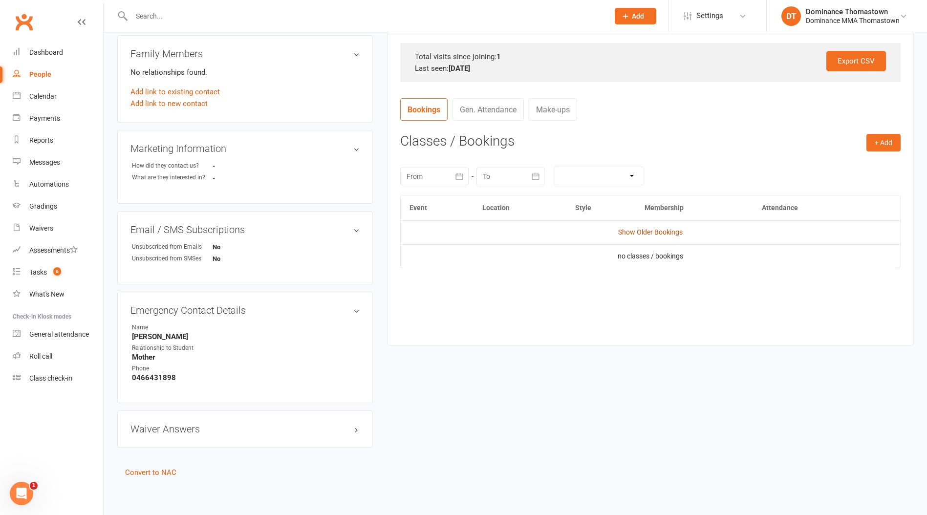
click at [652, 234] on link "Show Older Bookings" at bounding box center [650, 232] width 65 height 8
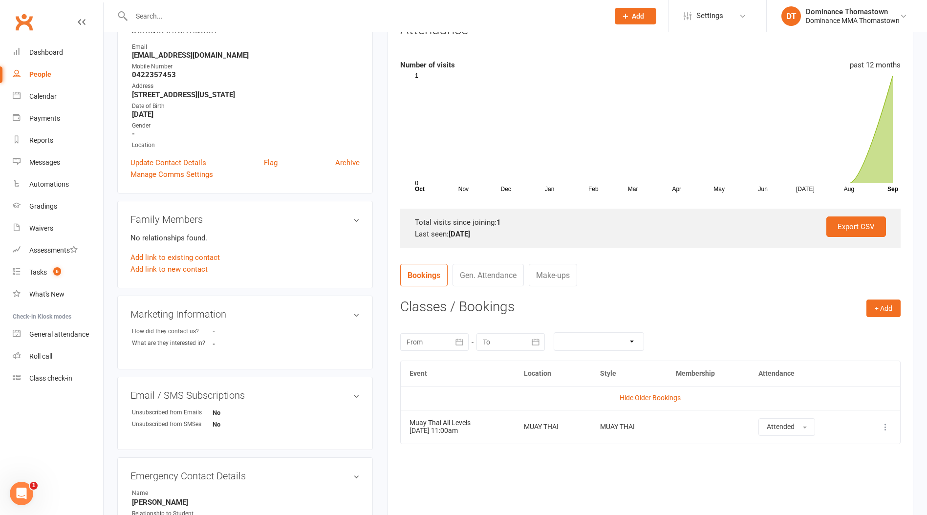
scroll to position [0, 0]
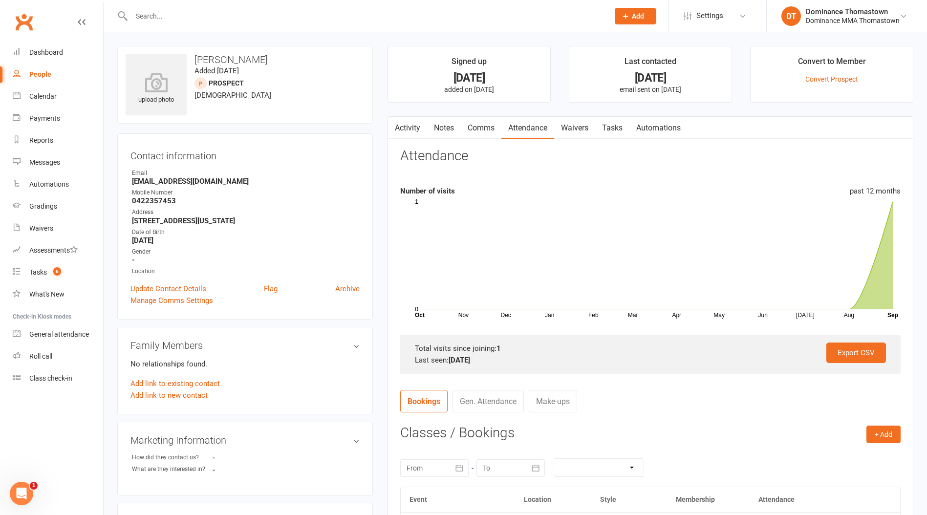
drag, startPoint x: 622, startPoint y: 129, endPoint x: 626, endPoint y: 132, distance: 6.0
click at [622, 129] on link "Tasks" at bounding box center [612, 128] width 34 height 22
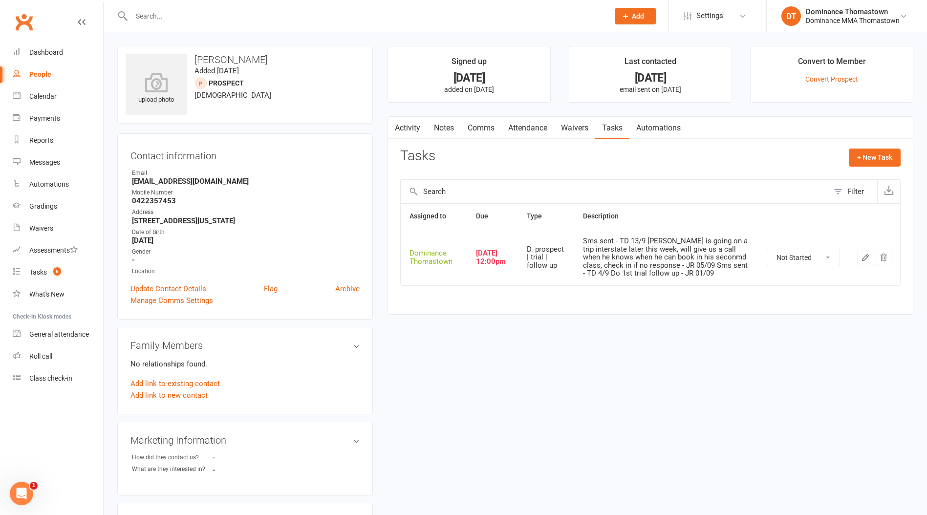
click at [160, 202] on strong "0422357453" at bounding box center [246, 200] width 228 height 9
copy strong "0422357453"
click at [56, 268] on span "6" at bounding box center [57, 271] width 8 height 8
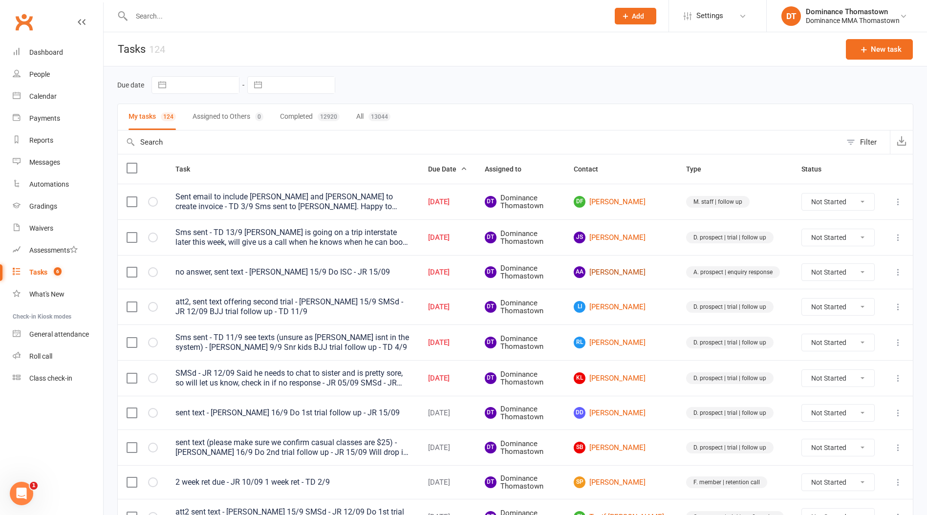
click at [631, 273] on link "AA Abdullahi Abdirahman" at bounding box center [621, 272] width 95 height 12
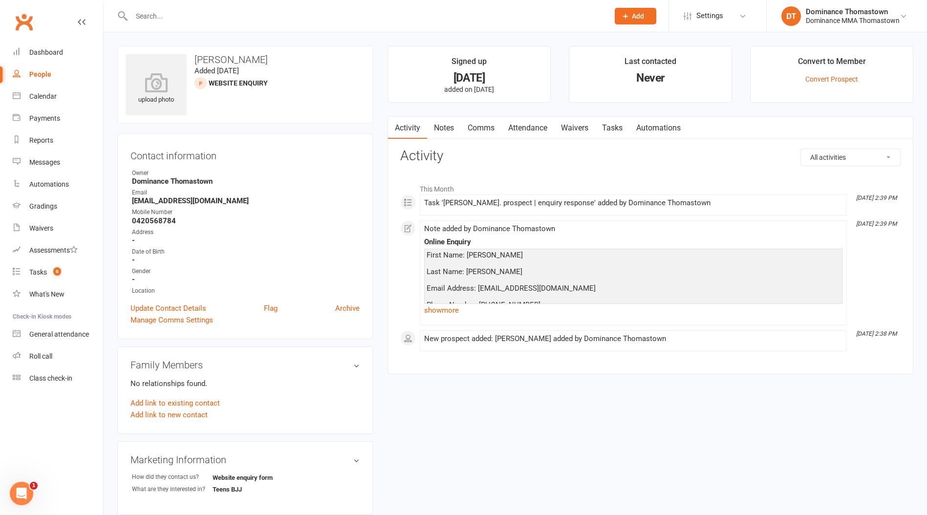
click at [597, 127] on link "Tasks" at bounding box center [612, 128] width 34 height 22
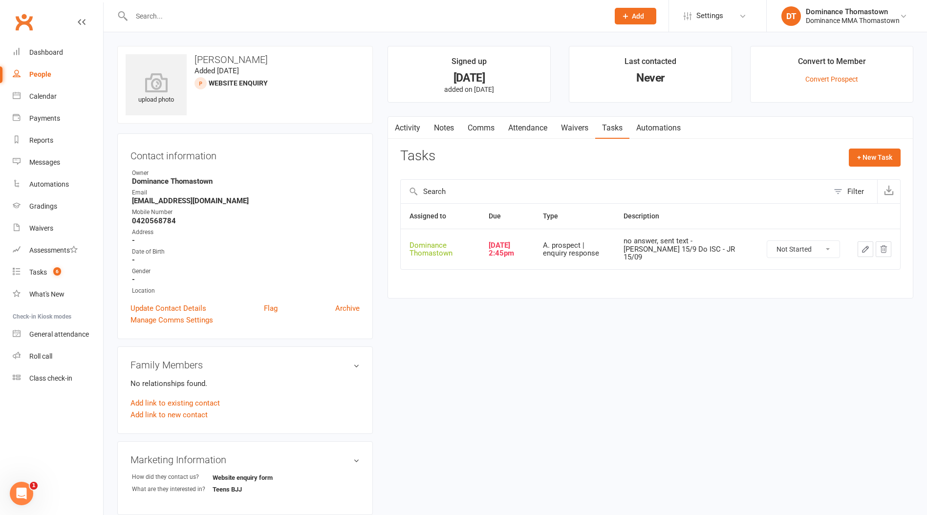
click at [612, 127] on link "Tasks" at bounding box center [612, 128] width 34 height 22
click at [417, 126] on link "Activity" at bounding box center [407, 128] width 39 height 22
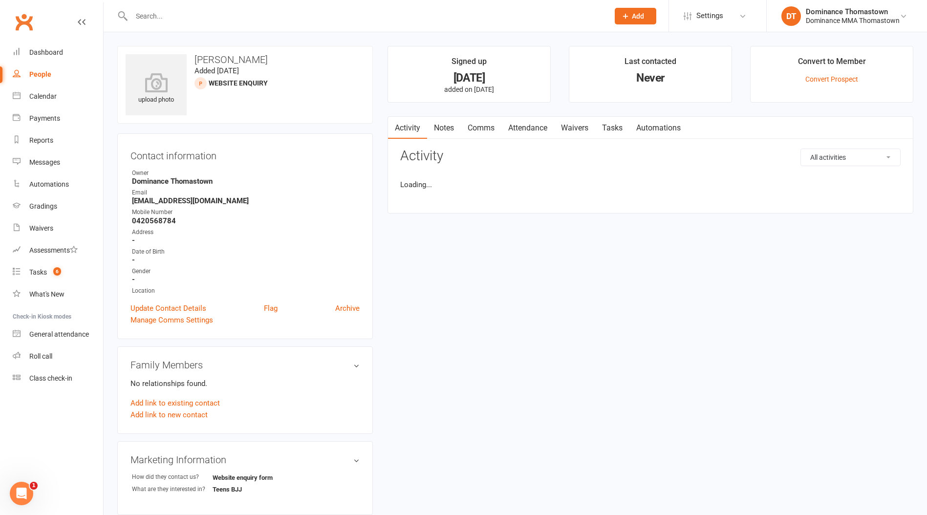
click at [450, 127] on link "Notes" at bounding box center [444, 128] width 34 height 22
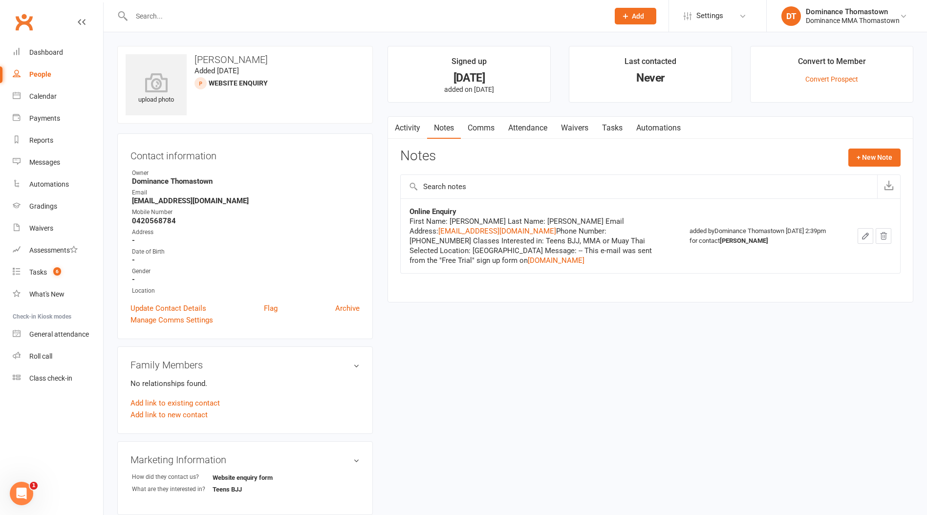
click at [404, 127] on link "Activity" at bounding box center [407, 128] width 39 height 22
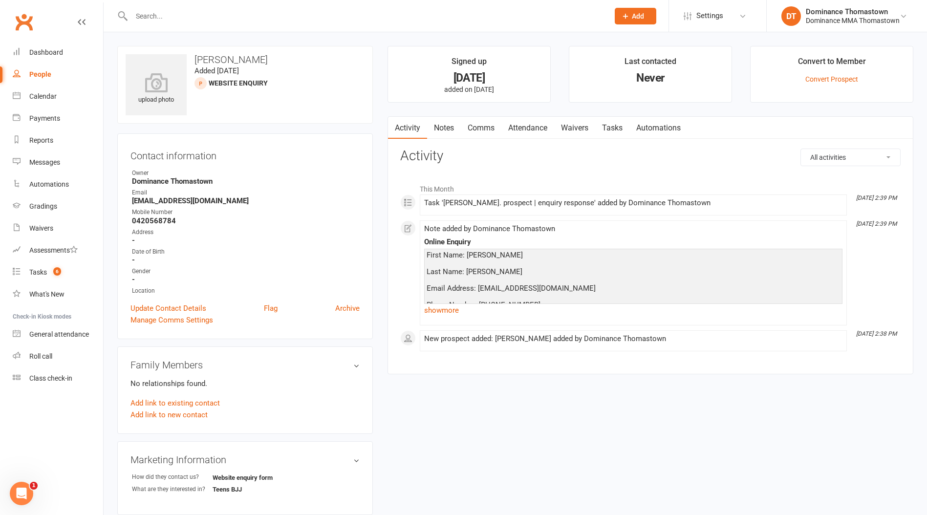
drag, startPoint x: 619, startPoint y: 126, endPoint x: 644, endPoint y: 144, distance: 31.2
click at [618, 126] on link "Tasks" at bounding box center [612, 128] width 34 height 22
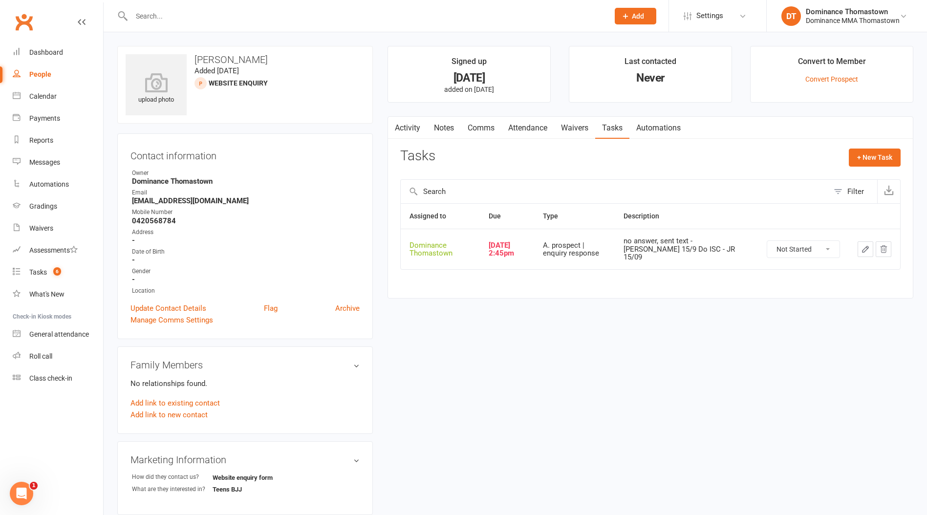
click at [858, 246] on button "button" at bounding box center [866, 249] width 16 height 16
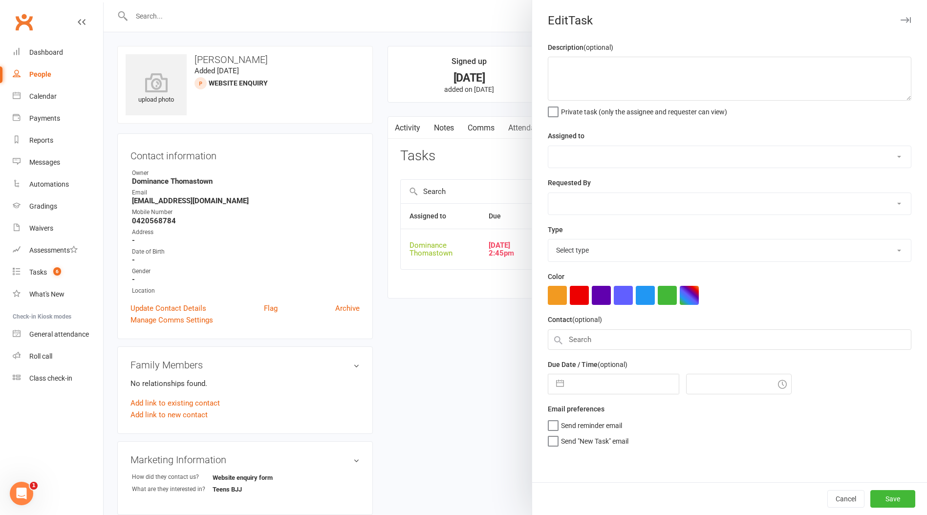
type textarea "no answer, sent text - [PERSON_NAME] 15/9 Do ISC - JR 15/09"
select select "12547"
type input "[DATE]"
type input "2:45pm"
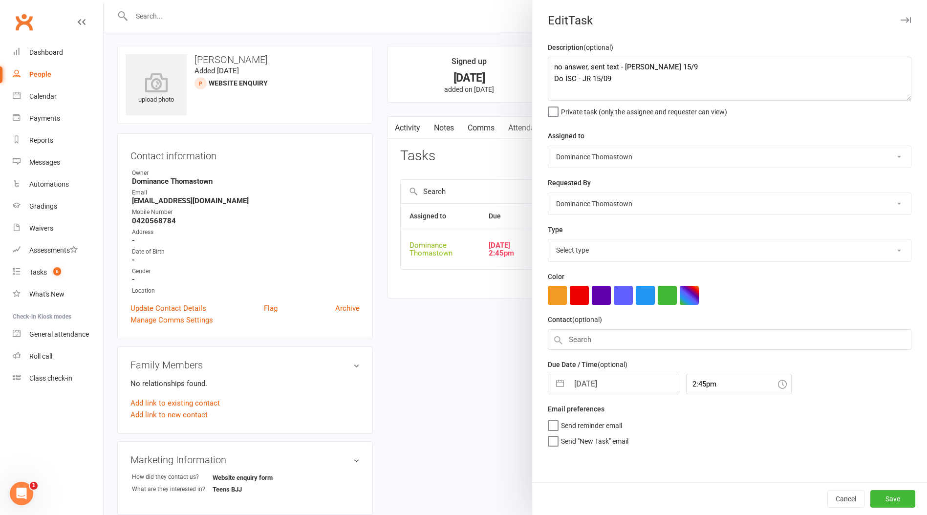
select select "3809"
select select "7"
select select "2025"
select select "8"
select select "2025"
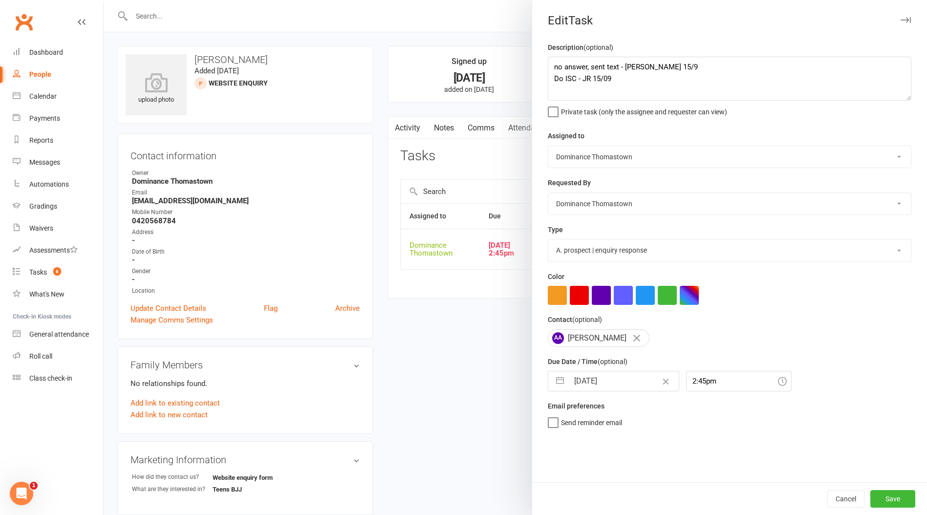
select select "9"
select select "2025"
click at [586, 382] on input "[DATE]" at bounding box center [624, 381] width 110 height 20
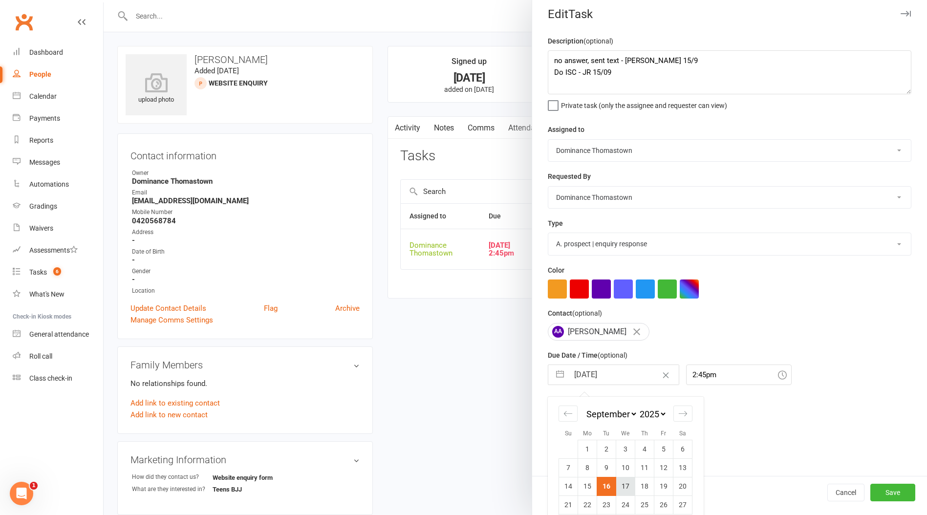
click at [624, 487] on td "17" at bounding box center [625, 486] width 19 height 19
type input "[DATE]"
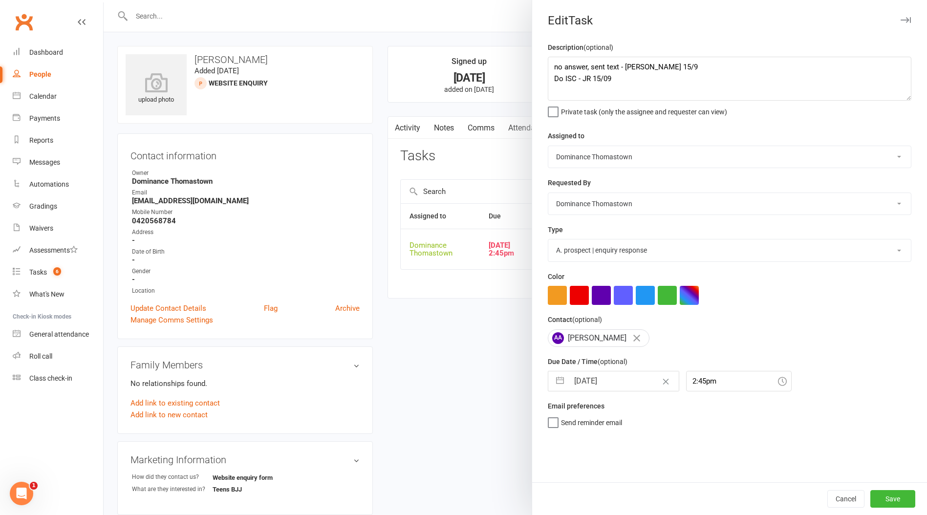
scroll to position [0, 0]
drag, startPoint x: 895, startPoint y: 496, endPoint x: 764, endPoint y: 477, distance: 132.4
click at [894, 496] on button "Save" at bounding box center [892, 499] width 45 height 18
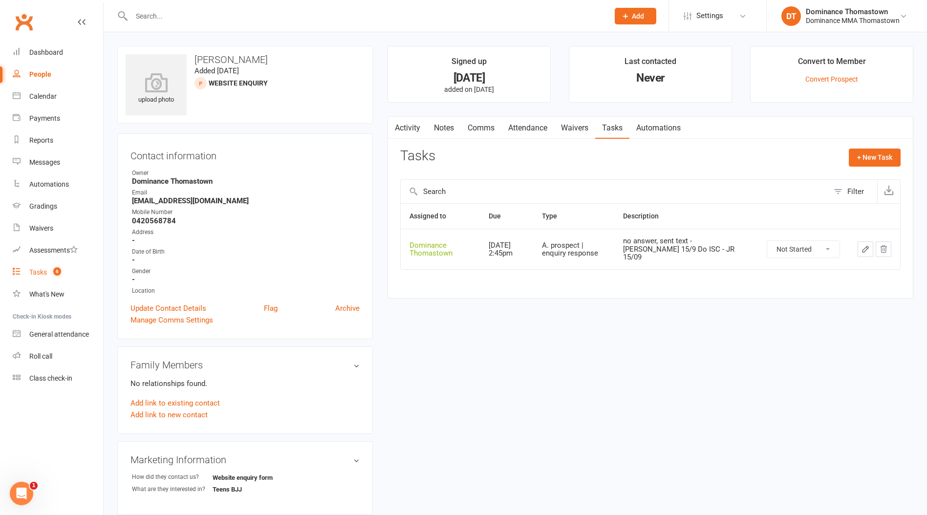
click at [55, 265] on link "Tasks 6" at bounding box center [58, 272] width 90 height 22
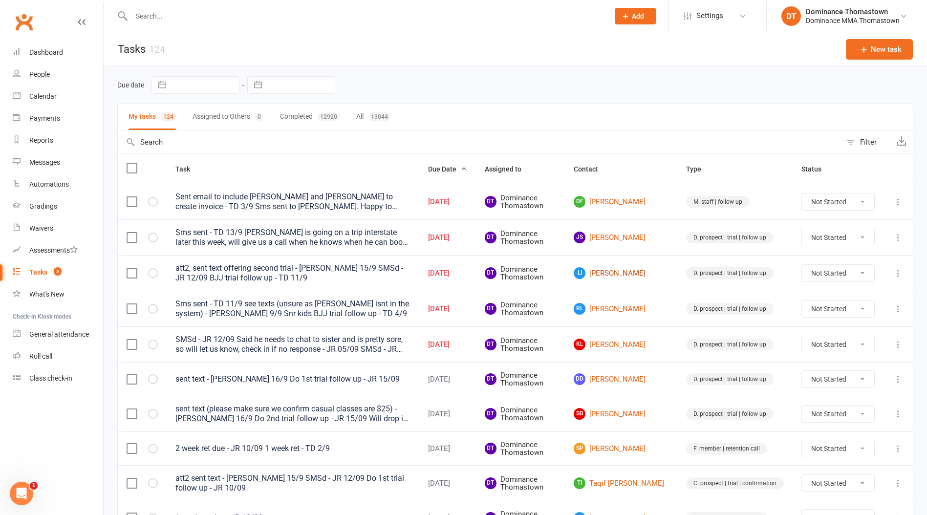
click at [620, 273] on link "LI [PERSON_NAME]" at bounding box center [621, 273] width 95 height 12
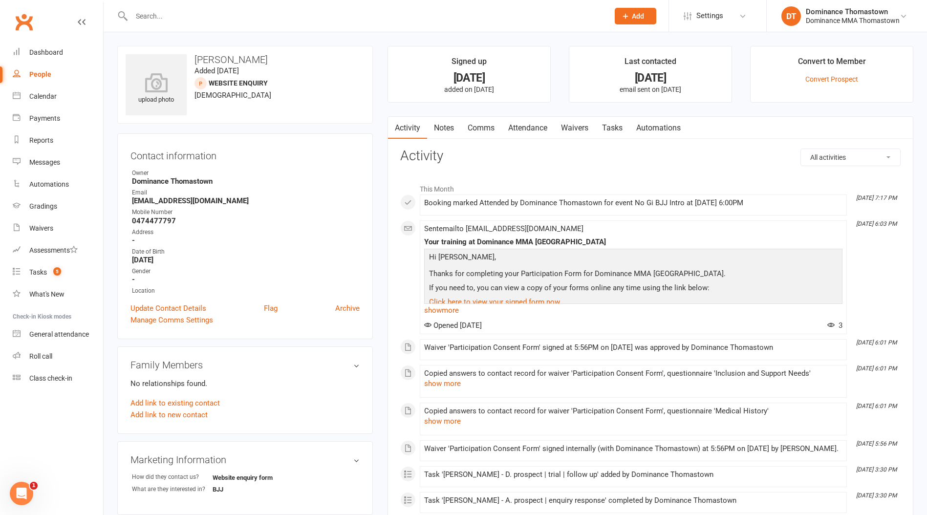
click at [617, 125] on link "Tasks" at bounding box center [612, 128] width 34 height 22
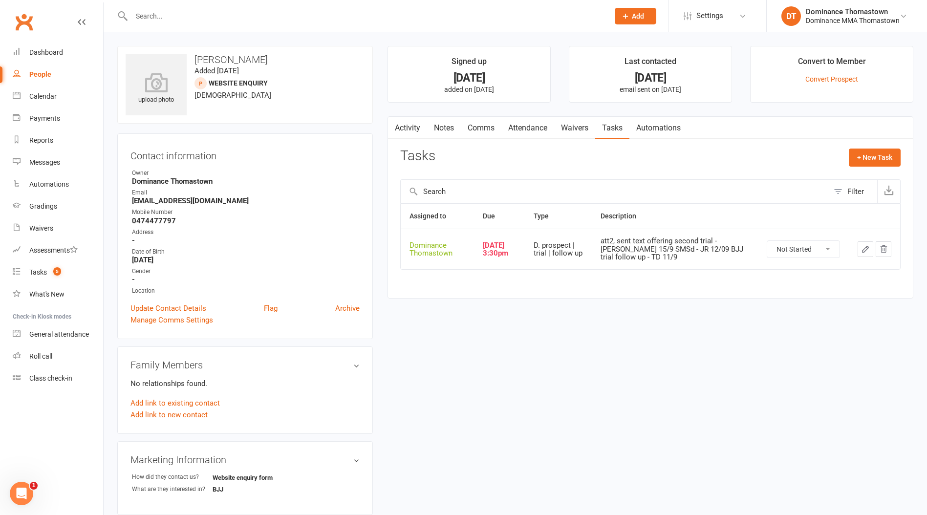
click at [802, 247] on select "Not Started In Progress Waiting Complete" at bounding box center [803, 249] width 72 height 17
click at [863, 247] on icon "button" at bounding box center [865, 249] width 9 height 9
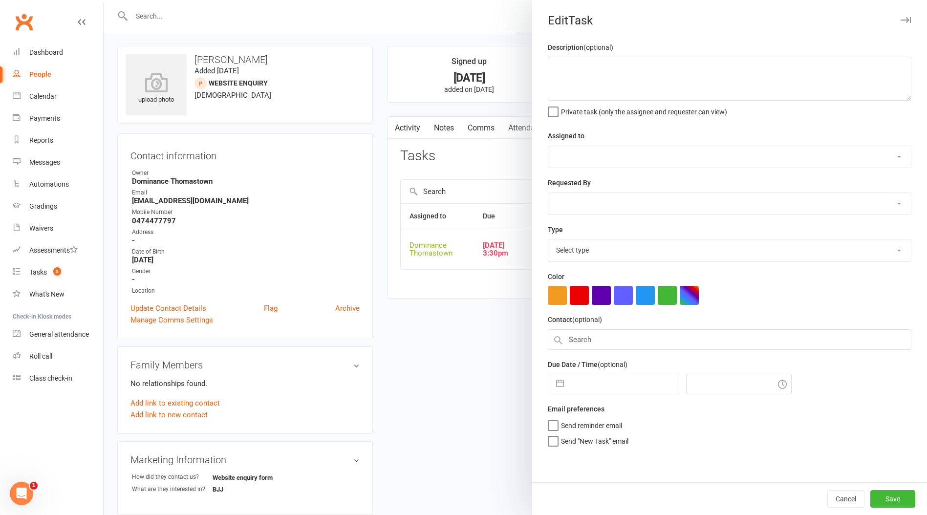
type textarea "att2, sent text offering second trial - [PERSON_NAME] 15/9 SMSd - JR 12/09 BJJ …"
select select "12547"
type input "[DATE]"
type input "3:30pm"
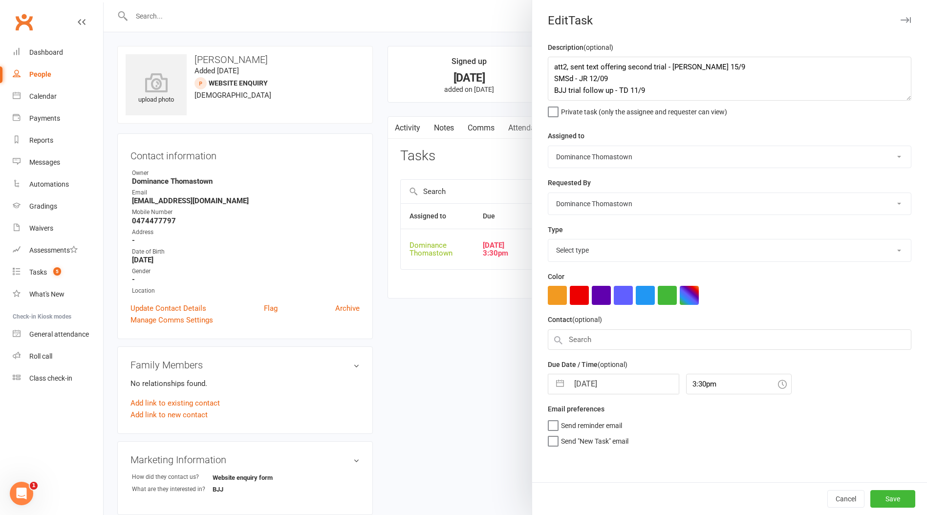
select select "3812"
drag, startPoint x: 607, startPoint y: 385, endPoint x: 621, endPoint y: 401, distance: 20.8
click at [607, 385] on input "[DATE]" at bounding box center [624, 381] width 110 height 20
select select "7"
select select "2025"
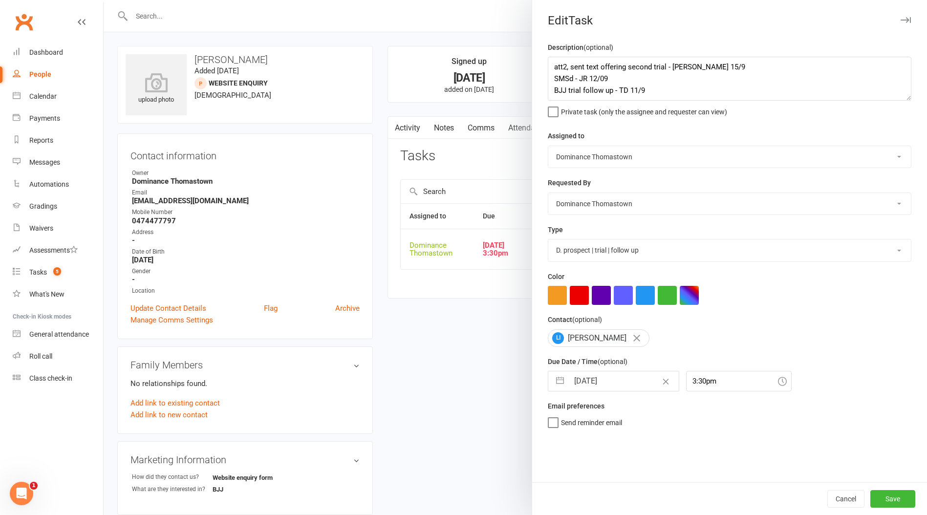
select select "8"
select select "2025"
select select "9"
select select "2025"
click at [626, 487] on td "17" at bounding box center [625, 492] width 19 height 19
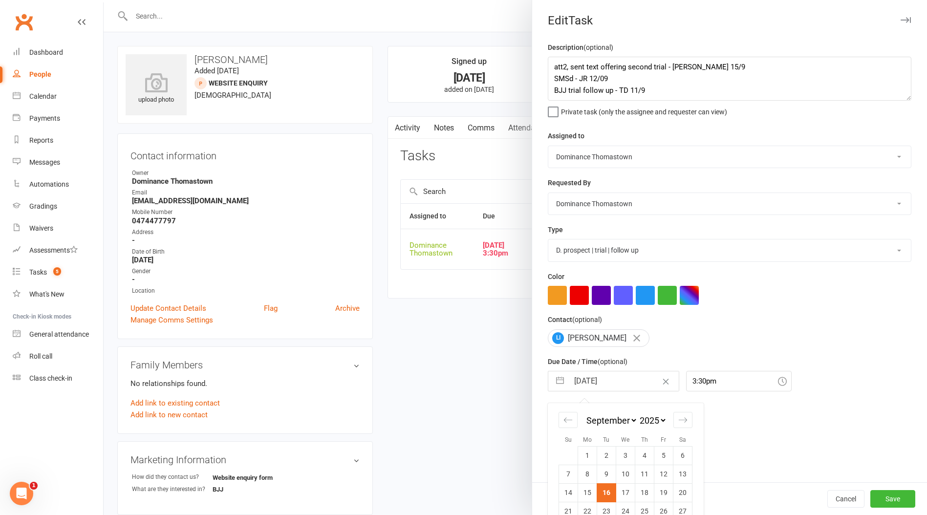
type input "[DATE]"
click at [873, 515] on html "Prospect Member Non-attending contact Class / event Appointment Task Bulk messa…" at bounding box center [463, 414] width 927 height 828
drag, startPoint x: 880, startPoint y: 501, endPoint x: 851, endPoint y: 491, distance: 31.1
click at [879, 501] on button "Save" at bounding box center [892, 499] width 45 height 18
